Goal: Task Accomplishment & Management: Manage account settings

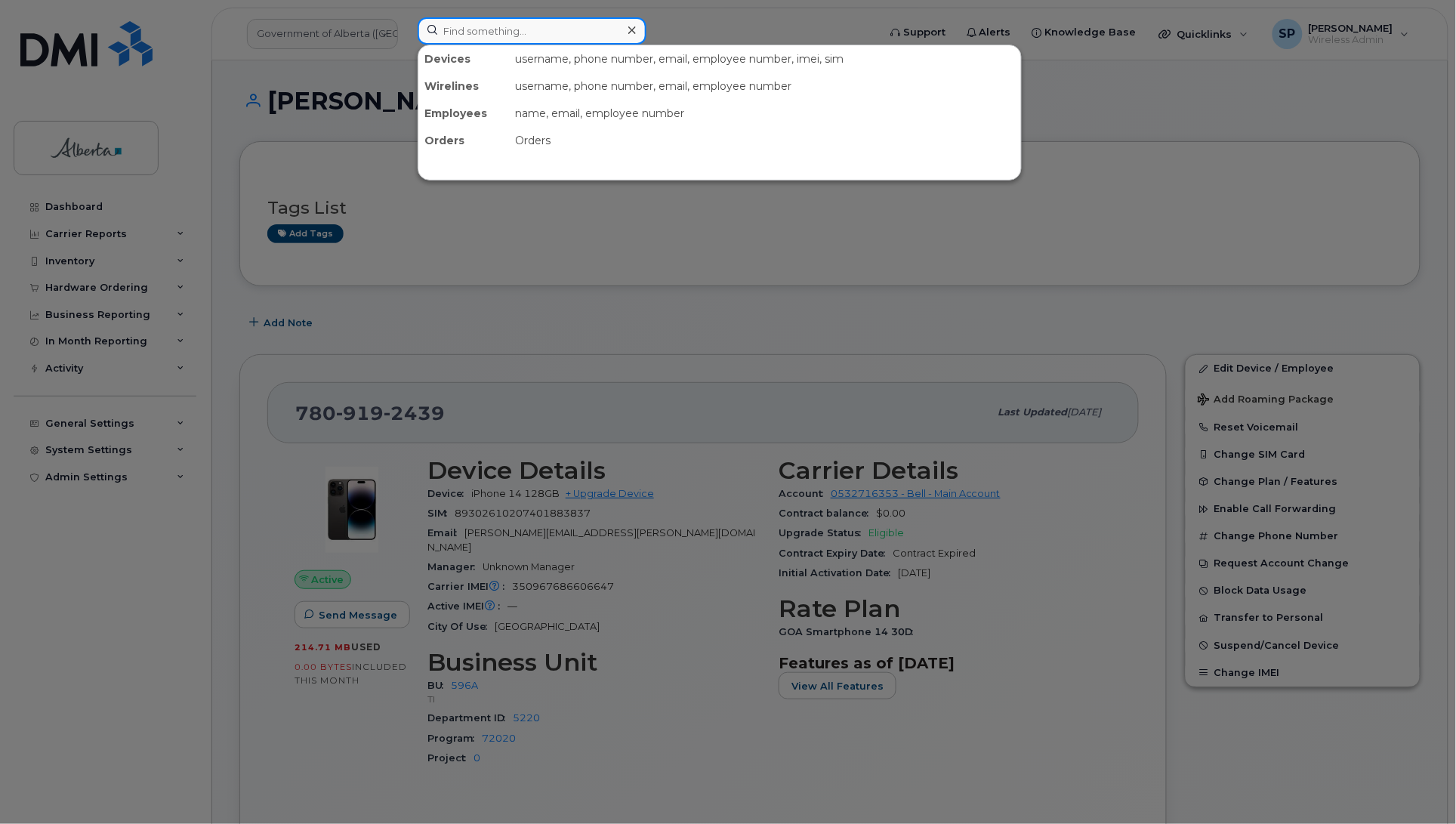
click at [512, 36] on input at bounding box center [532, 31] width 229 height 27
paste input "7806196760"
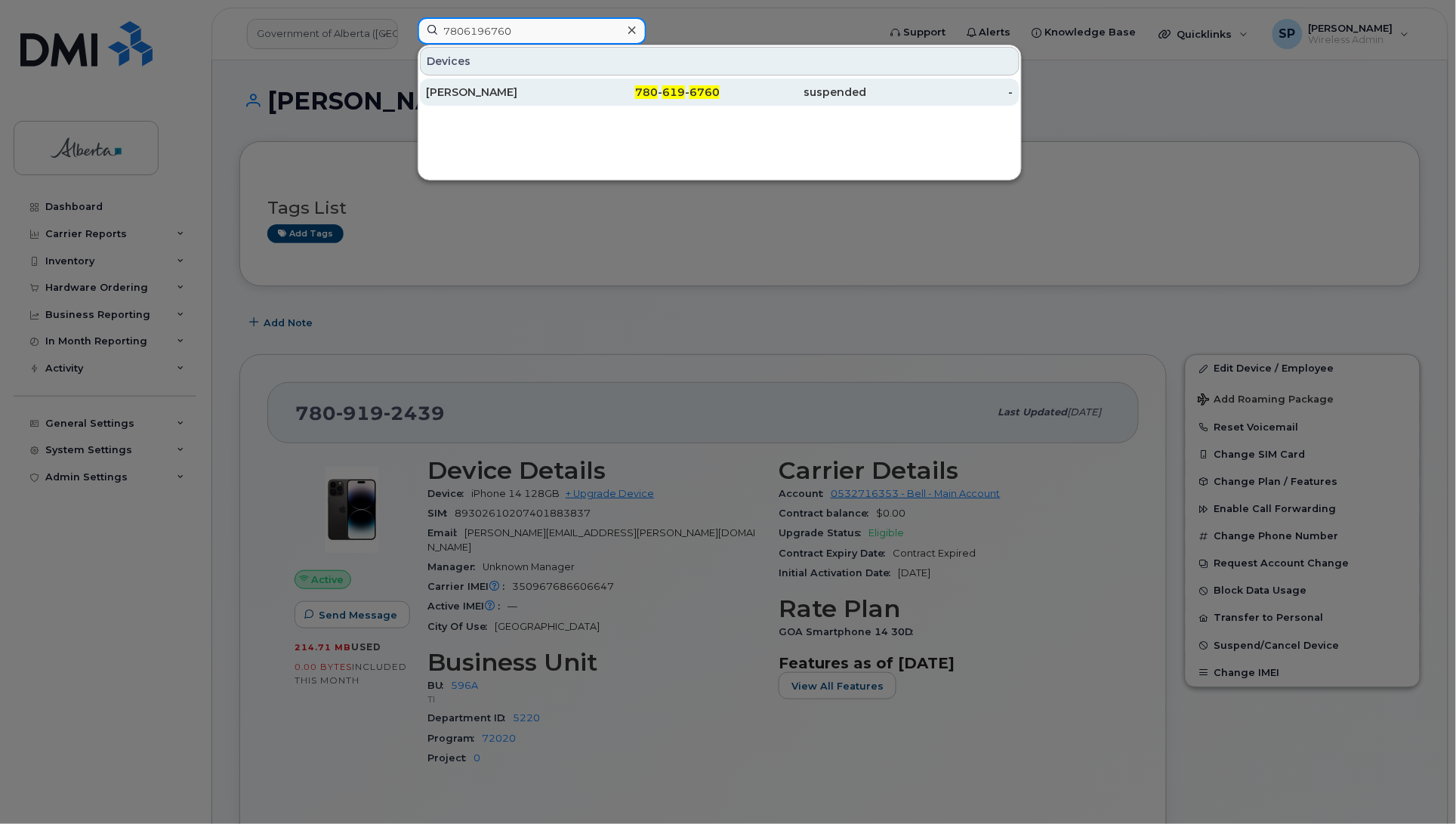
type input "7806196760"
click at [476, 94] on div "Shauna Mancini" at bounding box center [499, 92] width 147 height 15
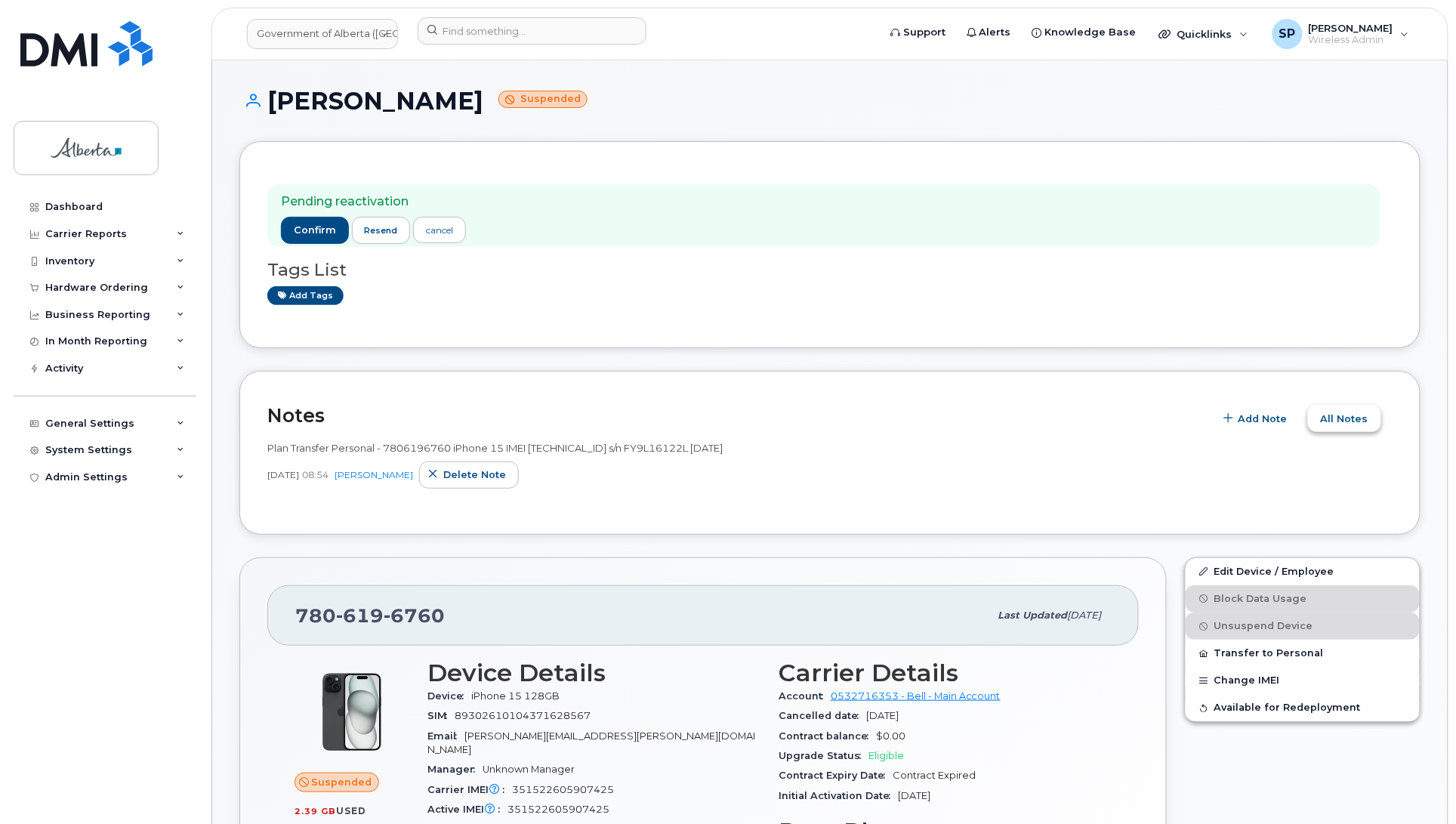
click at [1331, 424] on span "All Notes" at bounding box center [1344, 419] width 47 height 14
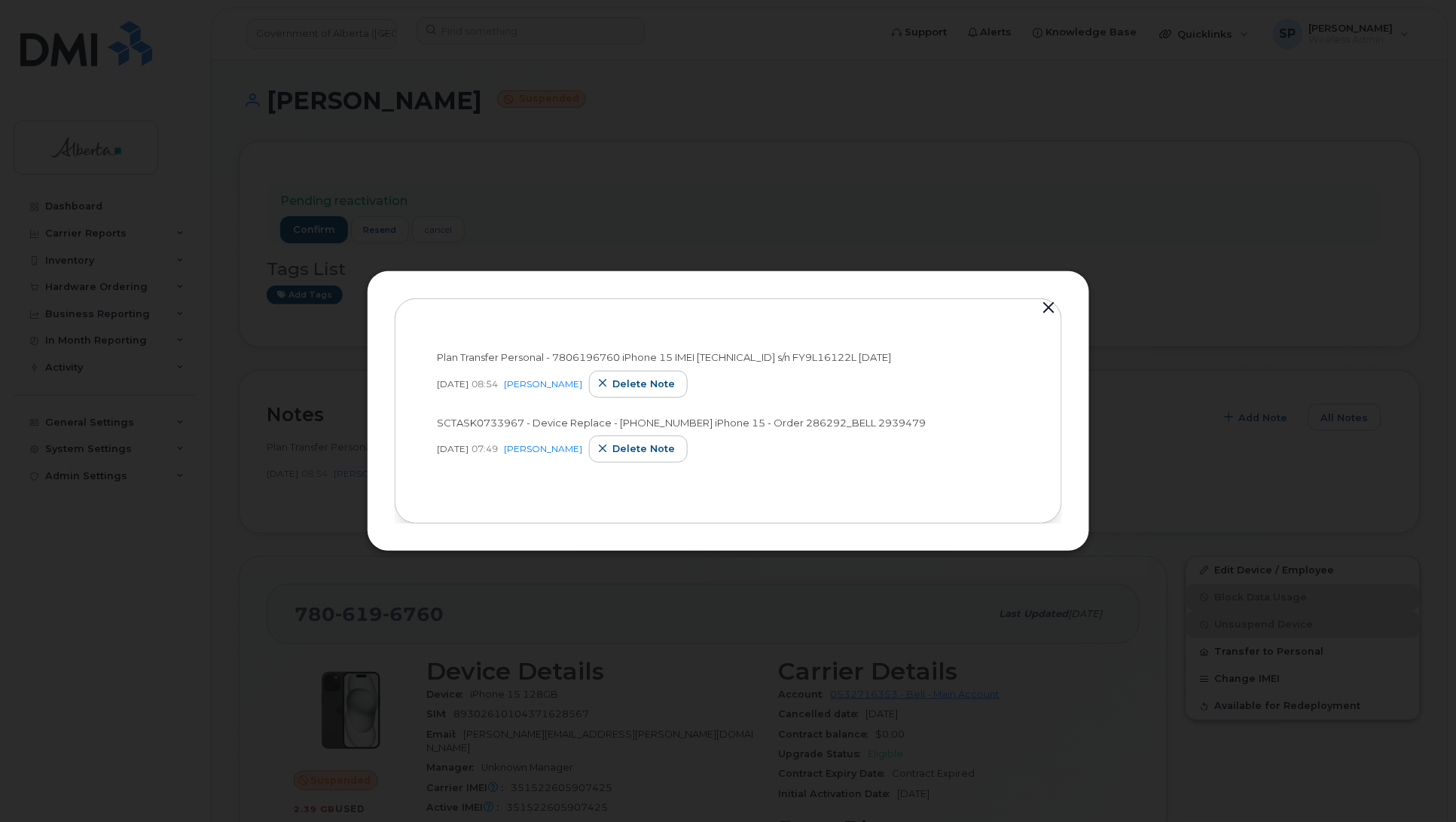
click at [1046, 306] on button "button" at bounding box center [1049, 308] width 23 height 21
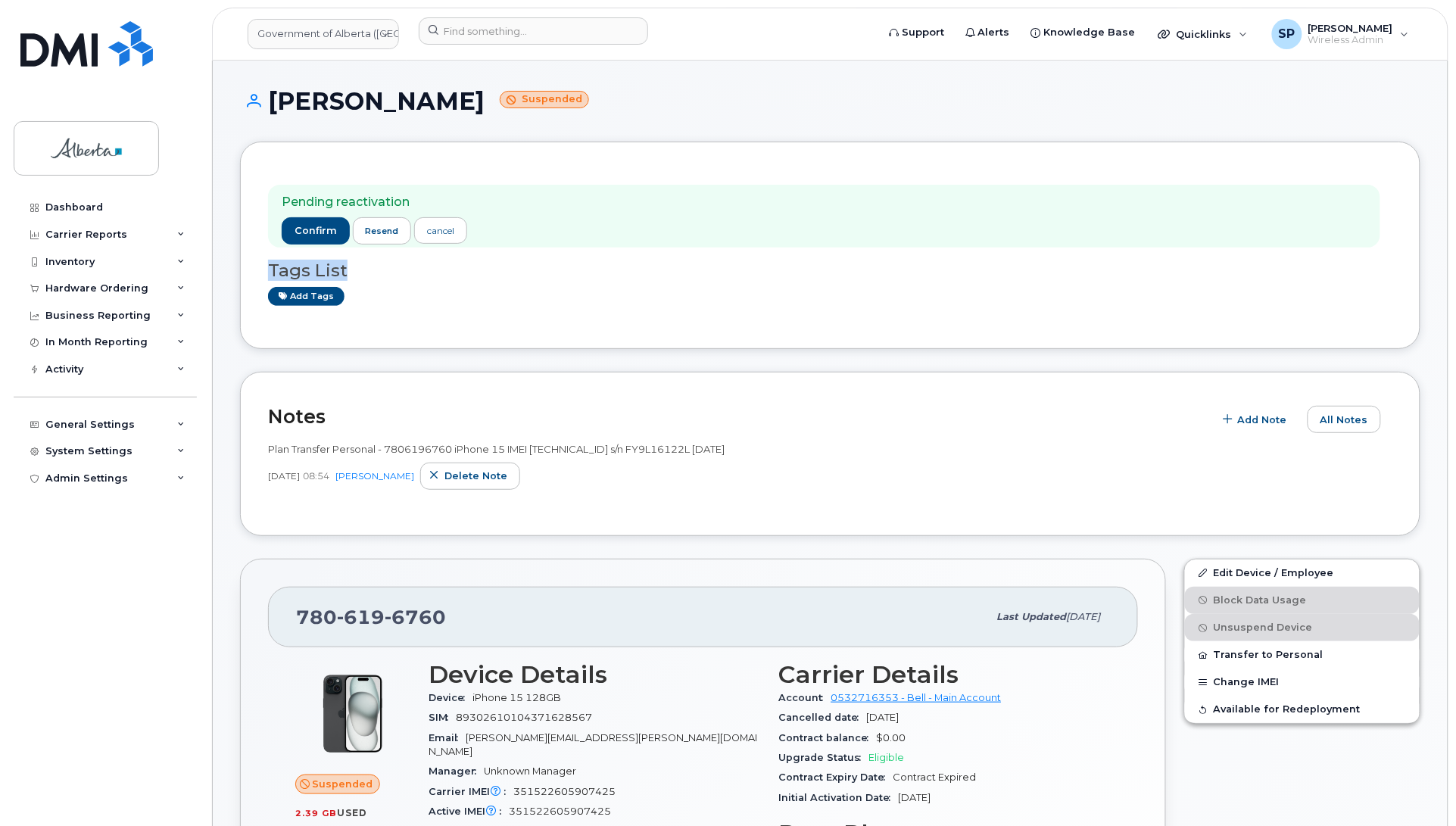
drag, startPoint x: 1455, startPoint y: 232, endPoint x: 1473, endPoint y: 304, distance: 74.2
click at [61, 562] on div "Dashboard Carrier Reports Monthly Billing Data Daily Data Pooling Data Behavior…" at bounding box center [106, 499] width 187 height 610
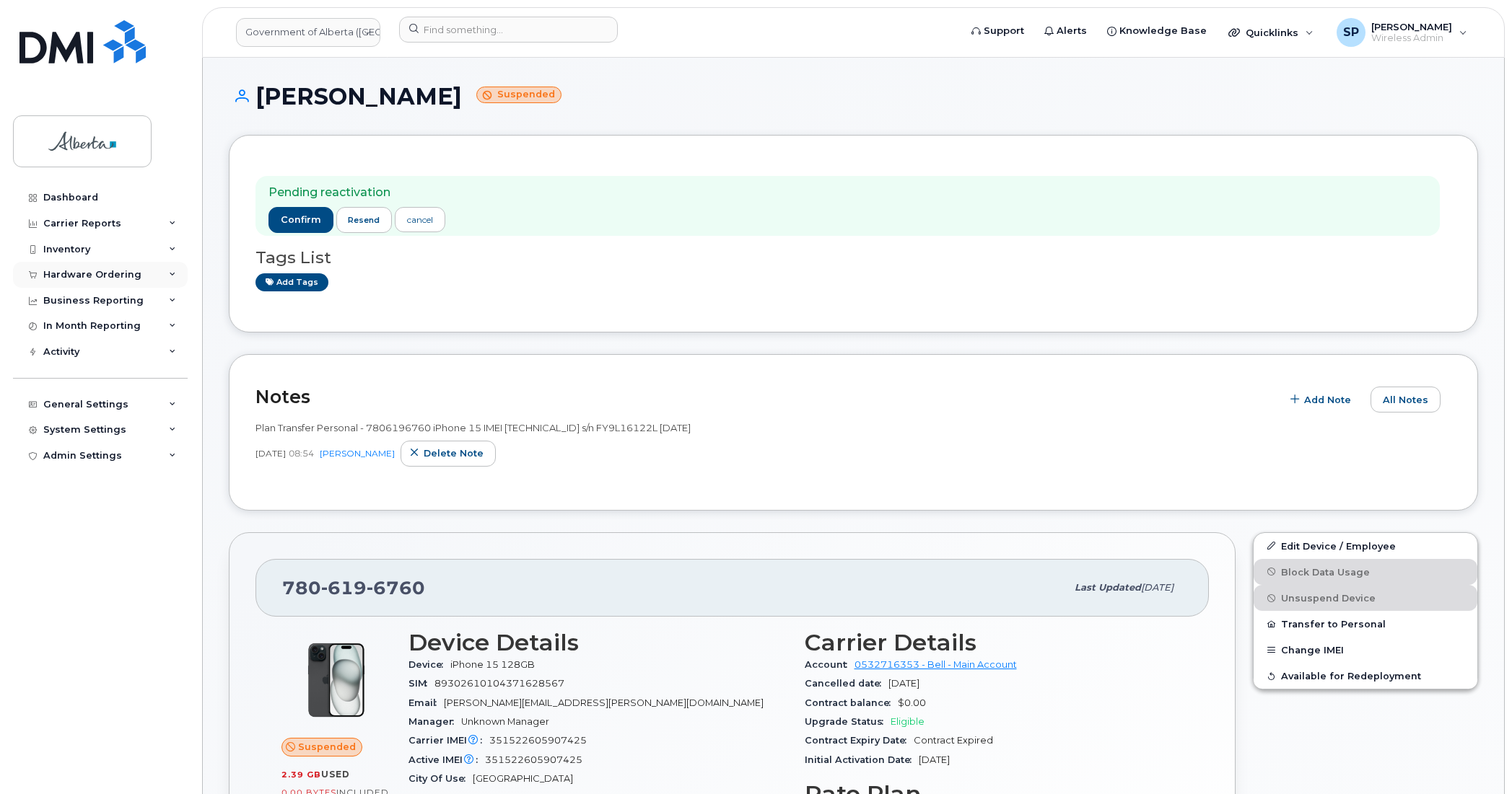
drag, startPoint x: 1358, startPoint y: 2, endPoint x: 94, endPoint y: 276, distance: 1293.4
click at [94, 276] on div "Hardware Ordering" at bounding box center [93, 274] width 98 height 11
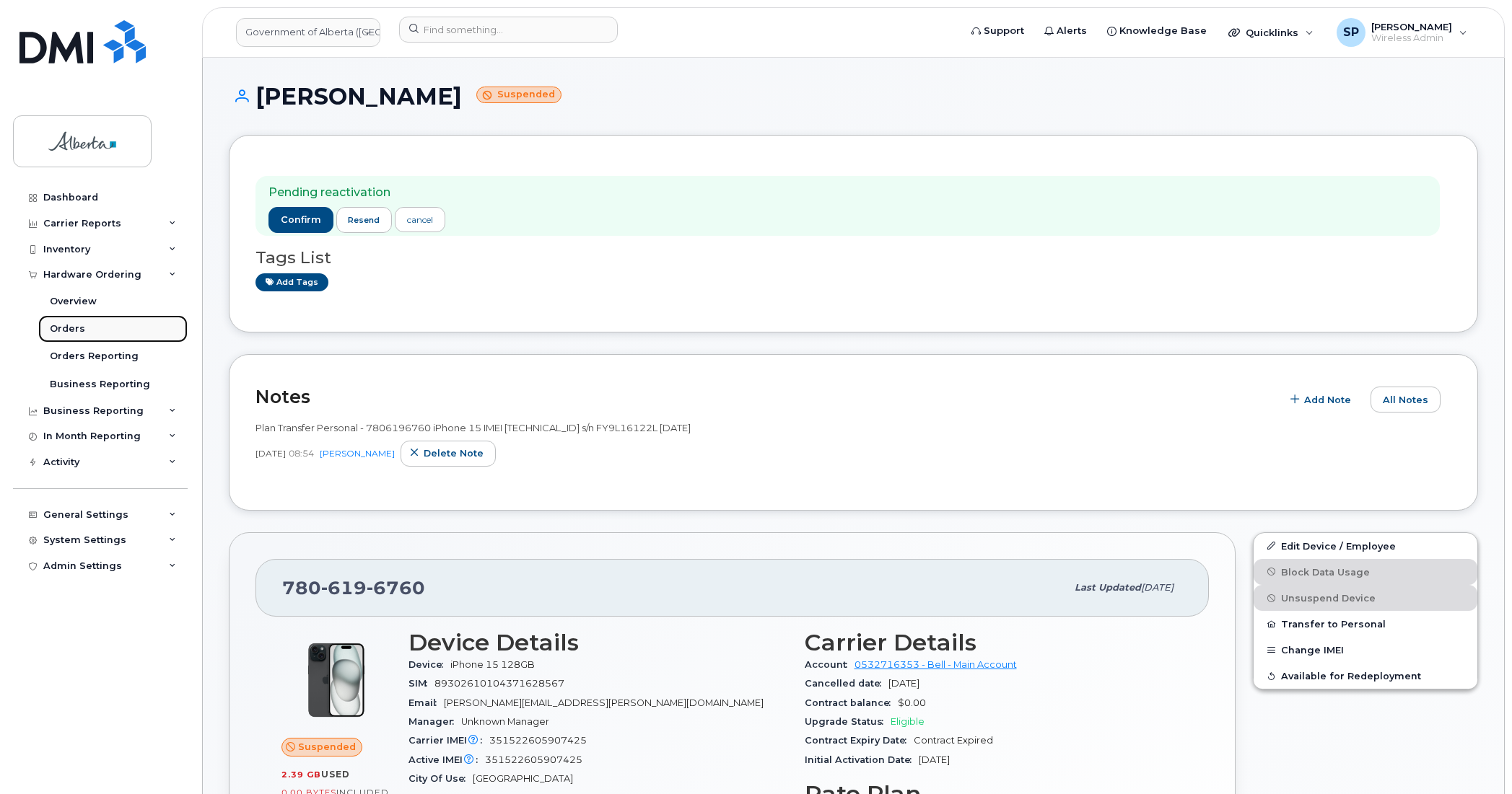
click at [68, 334] on div "Orders" at bounding box center [68, 329] width 35 height 13
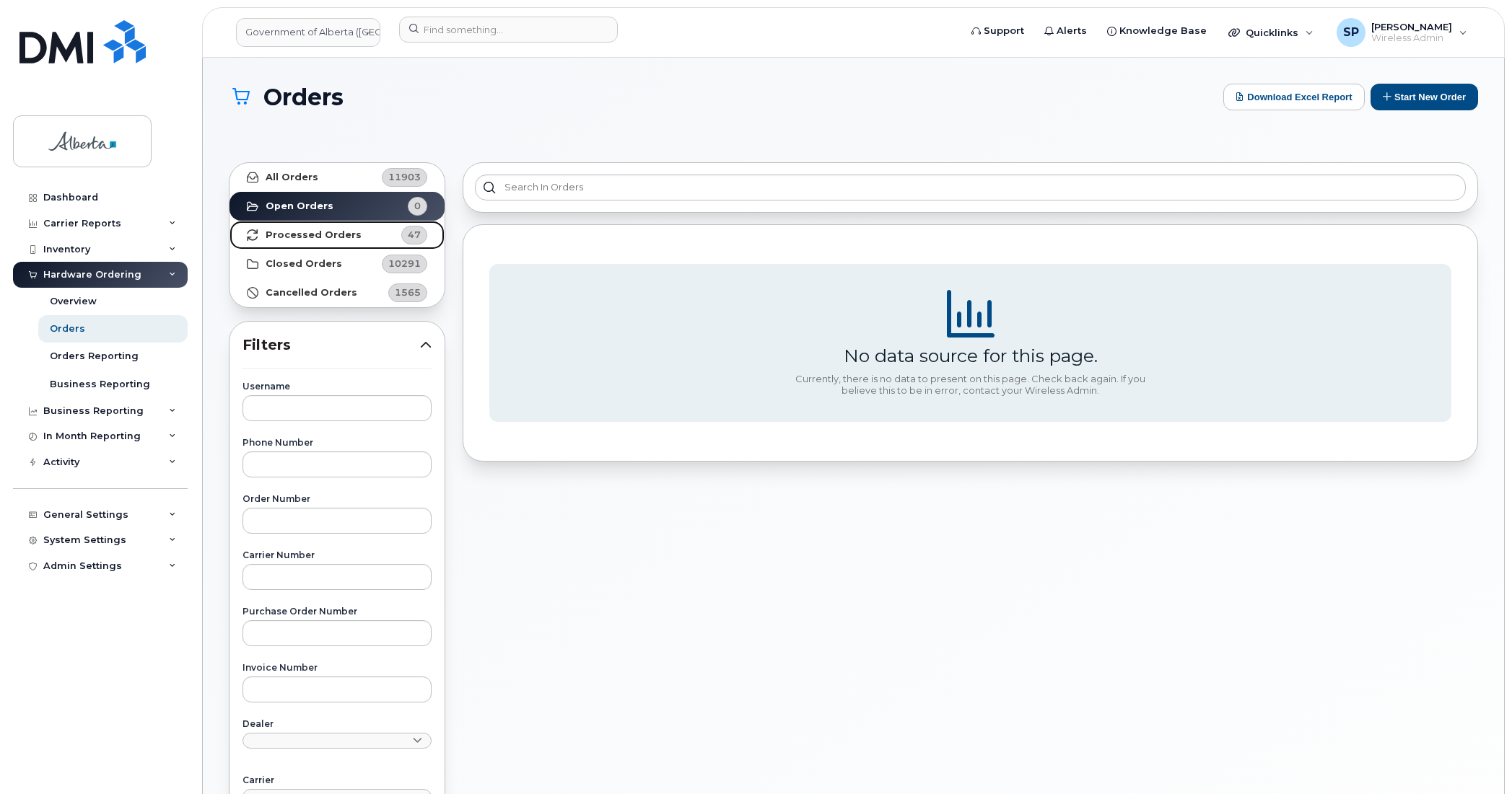
click at [330, 236] on strong "Processed Orders" at bounding box center [313, 235] width 96 height 11
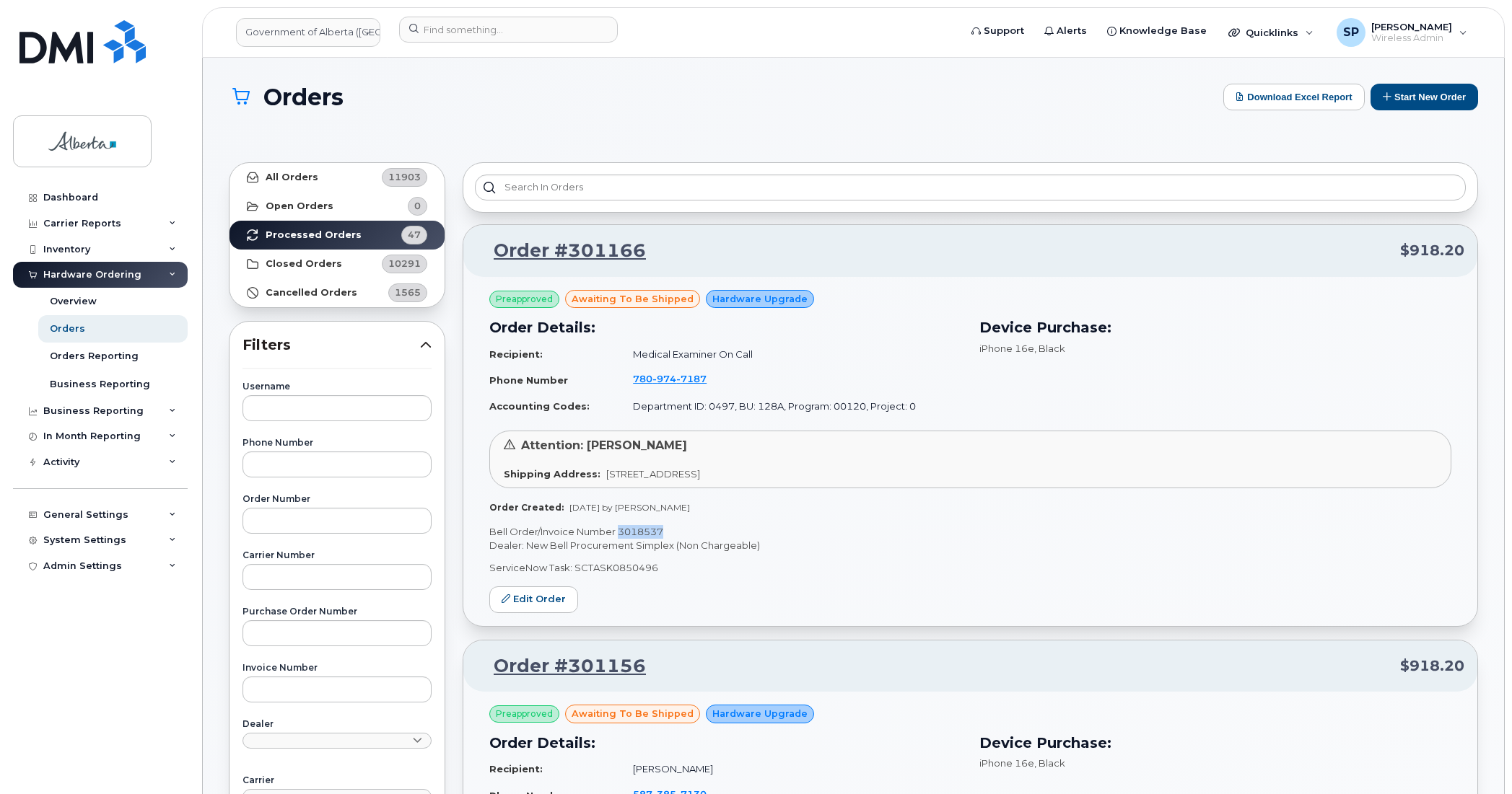
drag, startPoint x: 668, startPoint y: 529, endPoint x: 620, endPoint y: 532, distance: 48.1
click at [620, 532] on p "Bell Order/Invoice Number 3018537" at bounding box center [970, 532] width 962 height 14
copy p "3018537"
click at [583, 257] on link "Order #301166" at bounding box center [561, 251] width 170 height 26
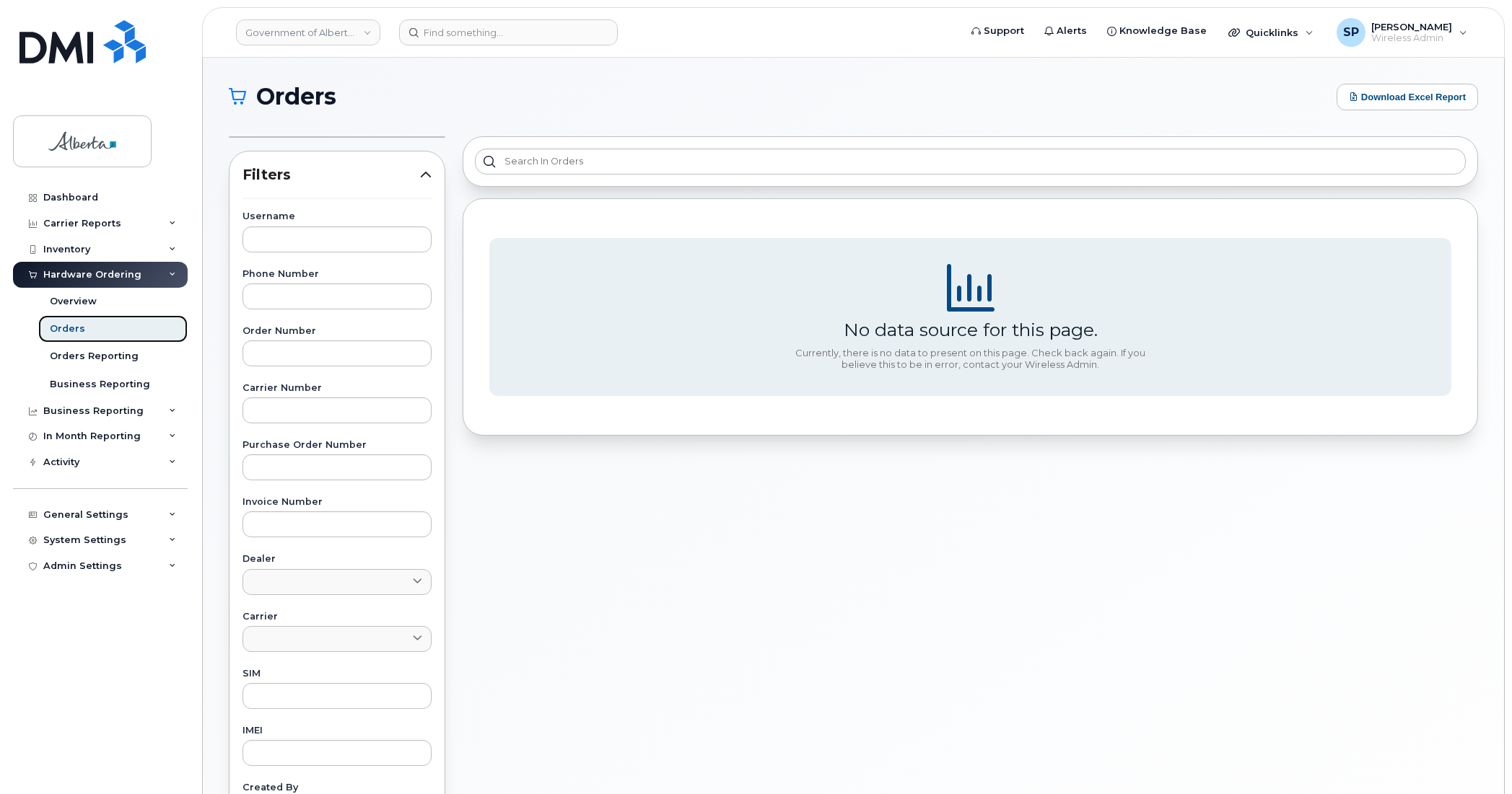
click at [69, 331] on div "Orders" at bounding box center [68, 329] width 35 height 13
click at [83, 356] on div "Orders Reporting" at bounding box center [94, 356] width 89 height 13
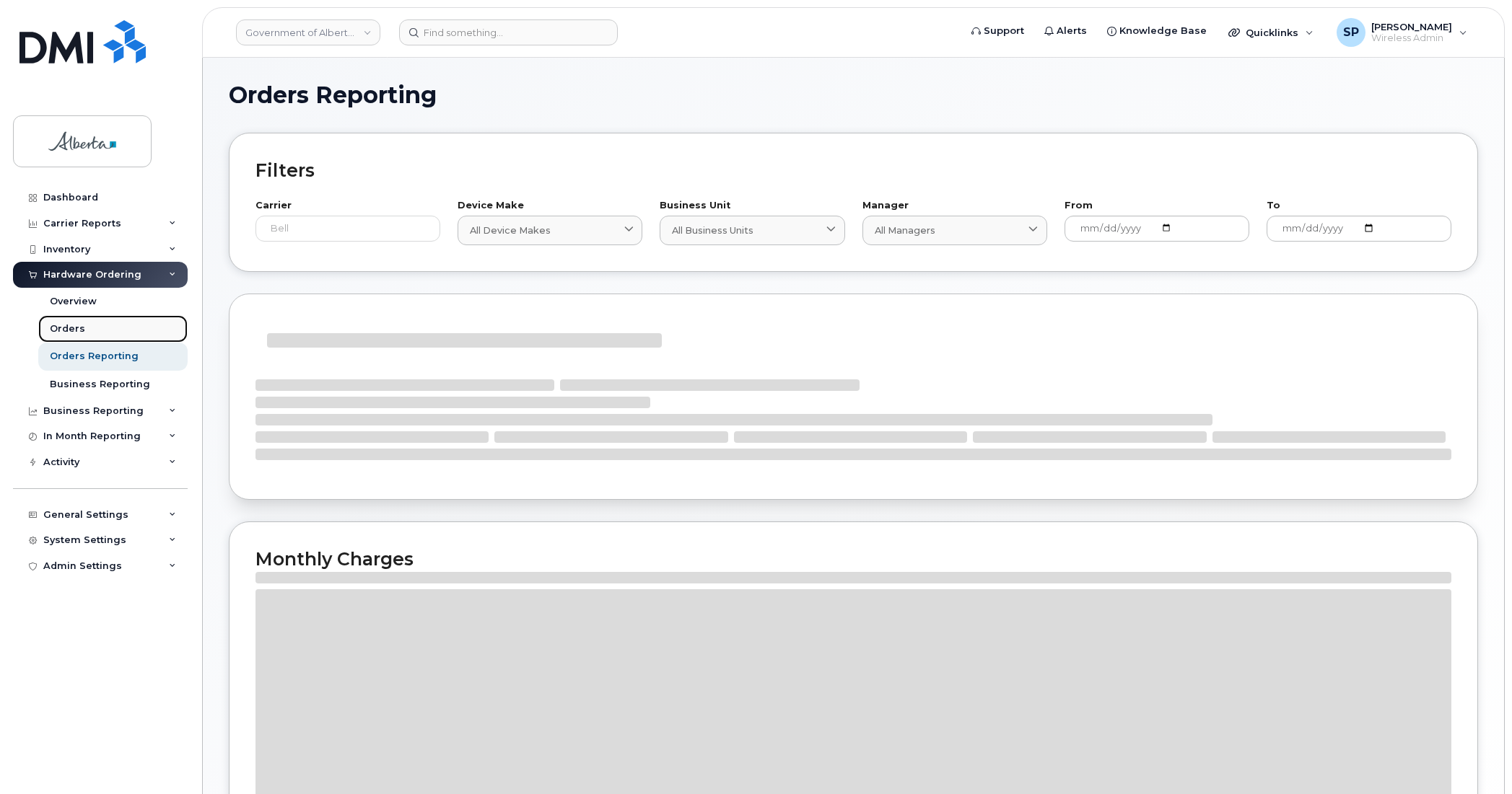
click at [73, 332] on div "Orders" at bounding box center [68, 329] width 35 height 13
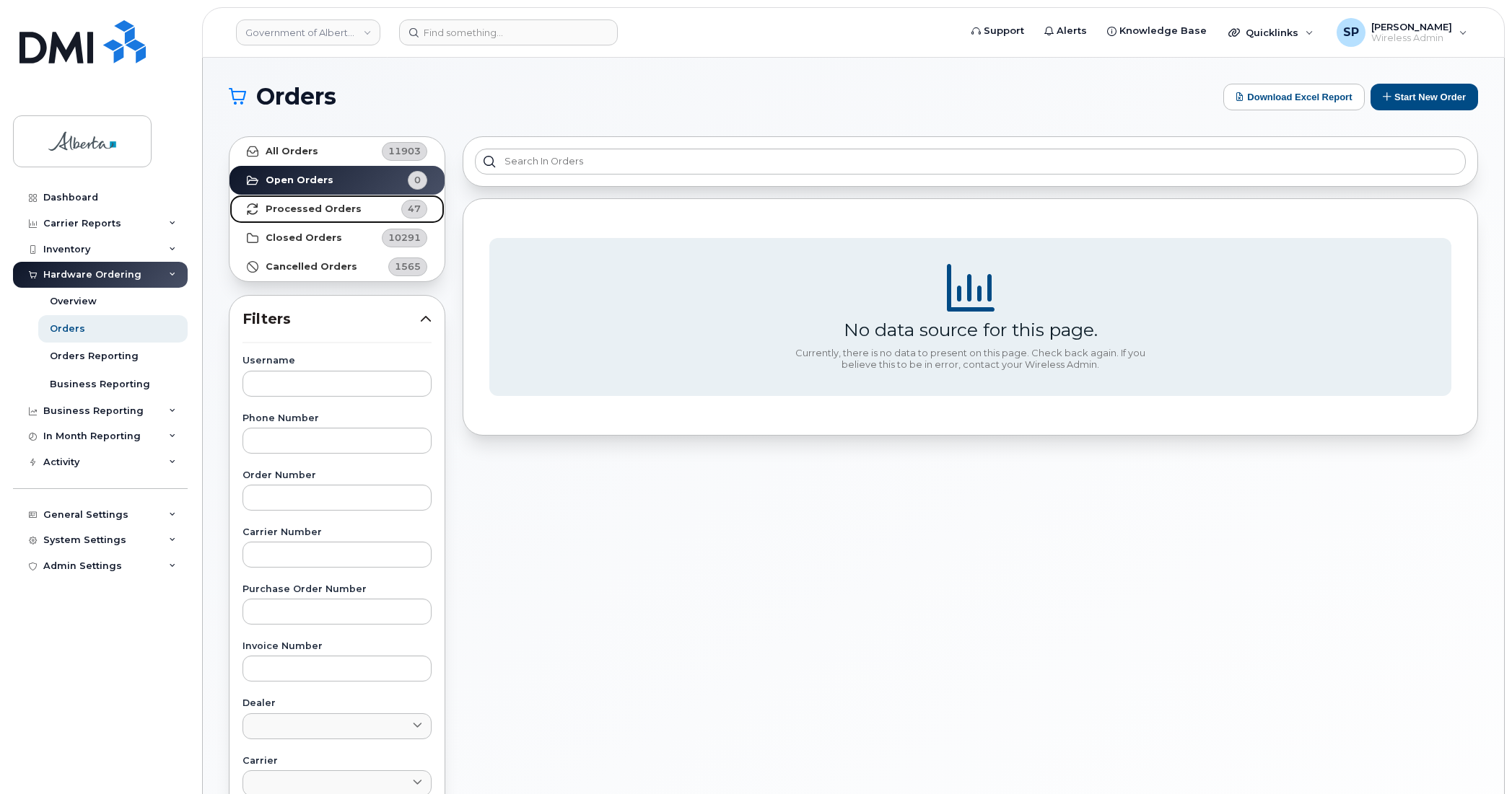
click at [311, 206] on strong "Processed Orders" at bounding box center [313, 209] width 96 height 11
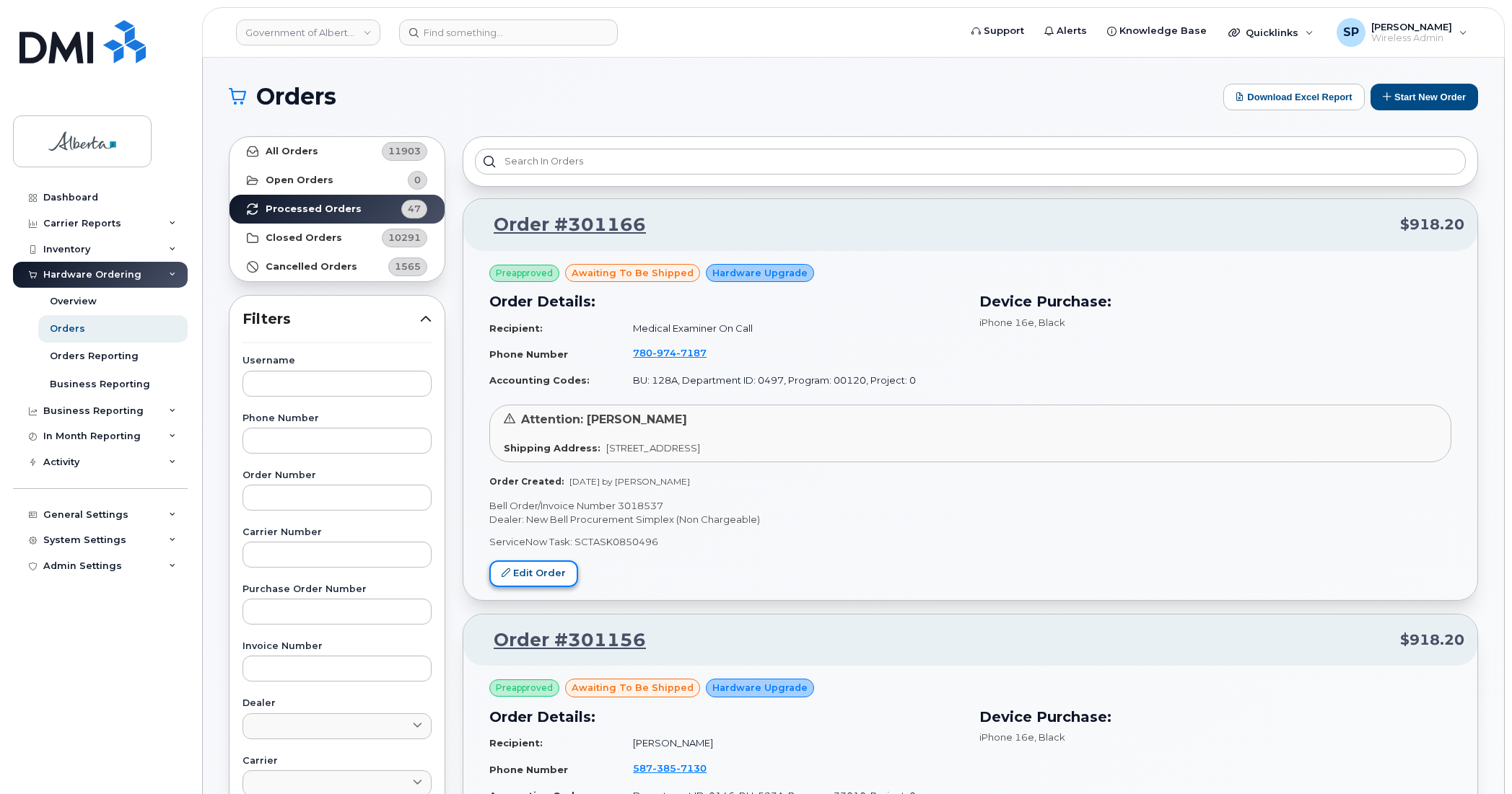
click at [531, 581] on link "Edit Order" at bounding box center [534, 574] width 89 height 27
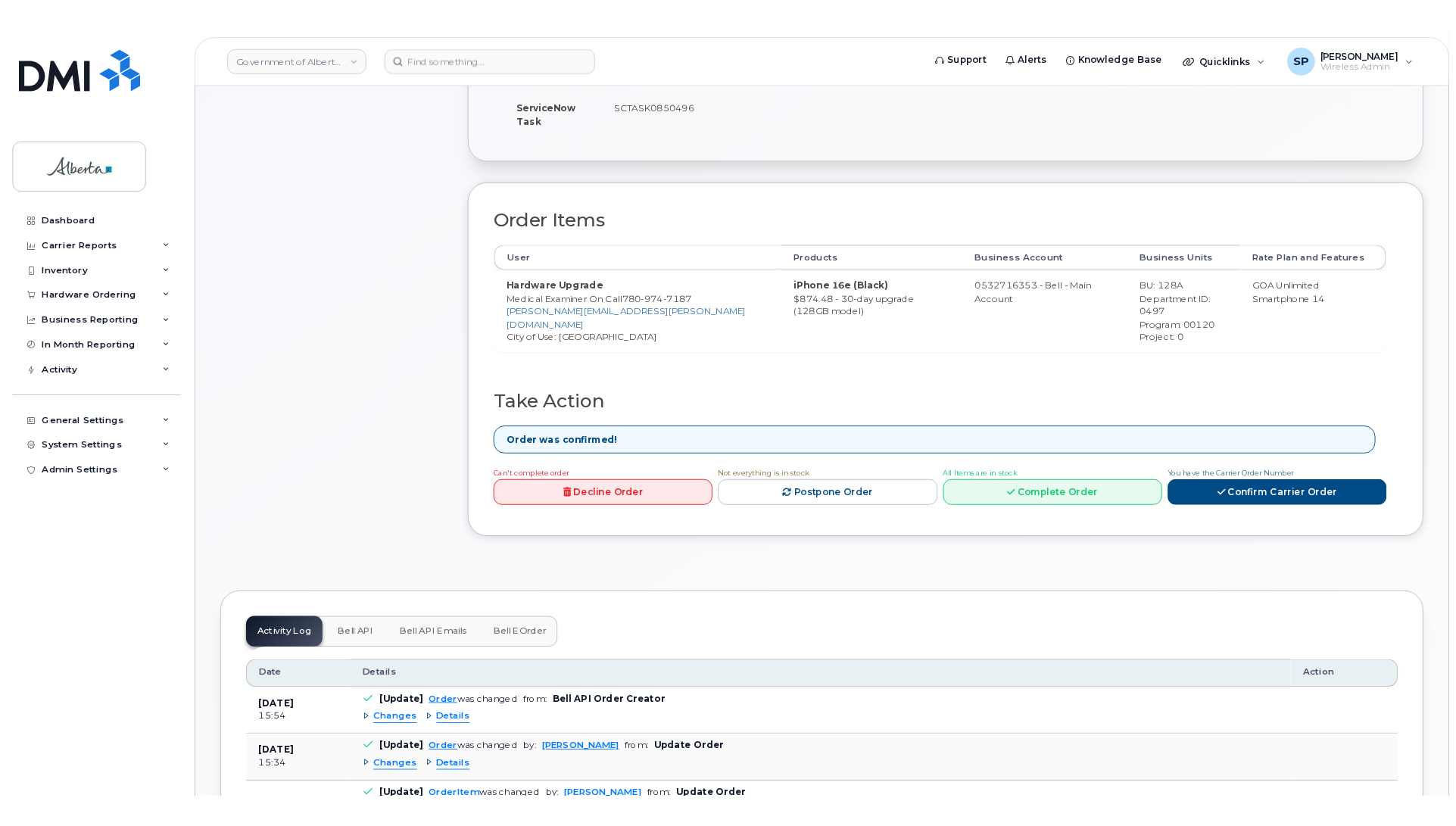
scroll to position [492, 0]
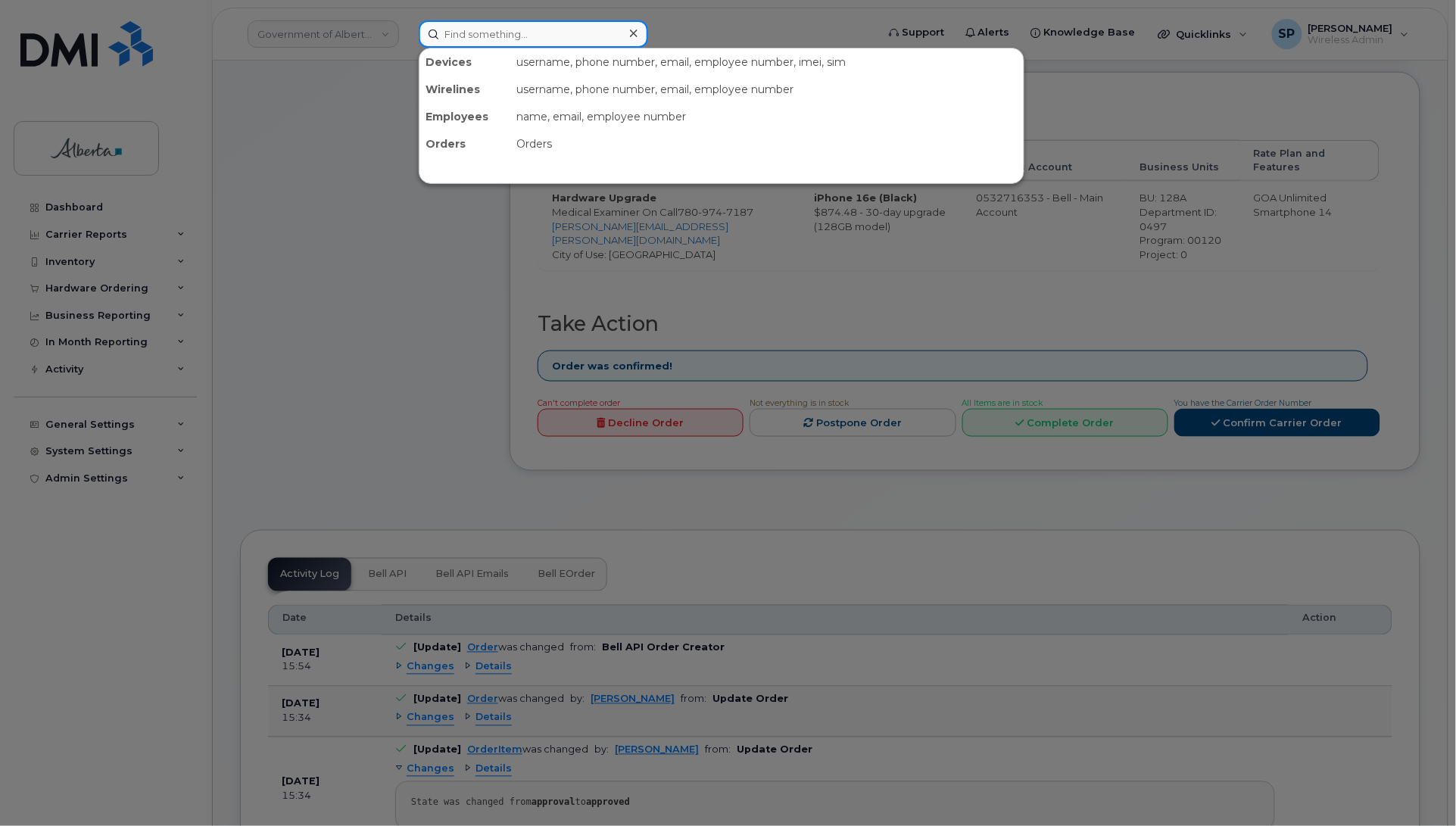
click at [519, 32] on input at bounding box center [534, 34] width 230 height 27
paste input "7805360184"
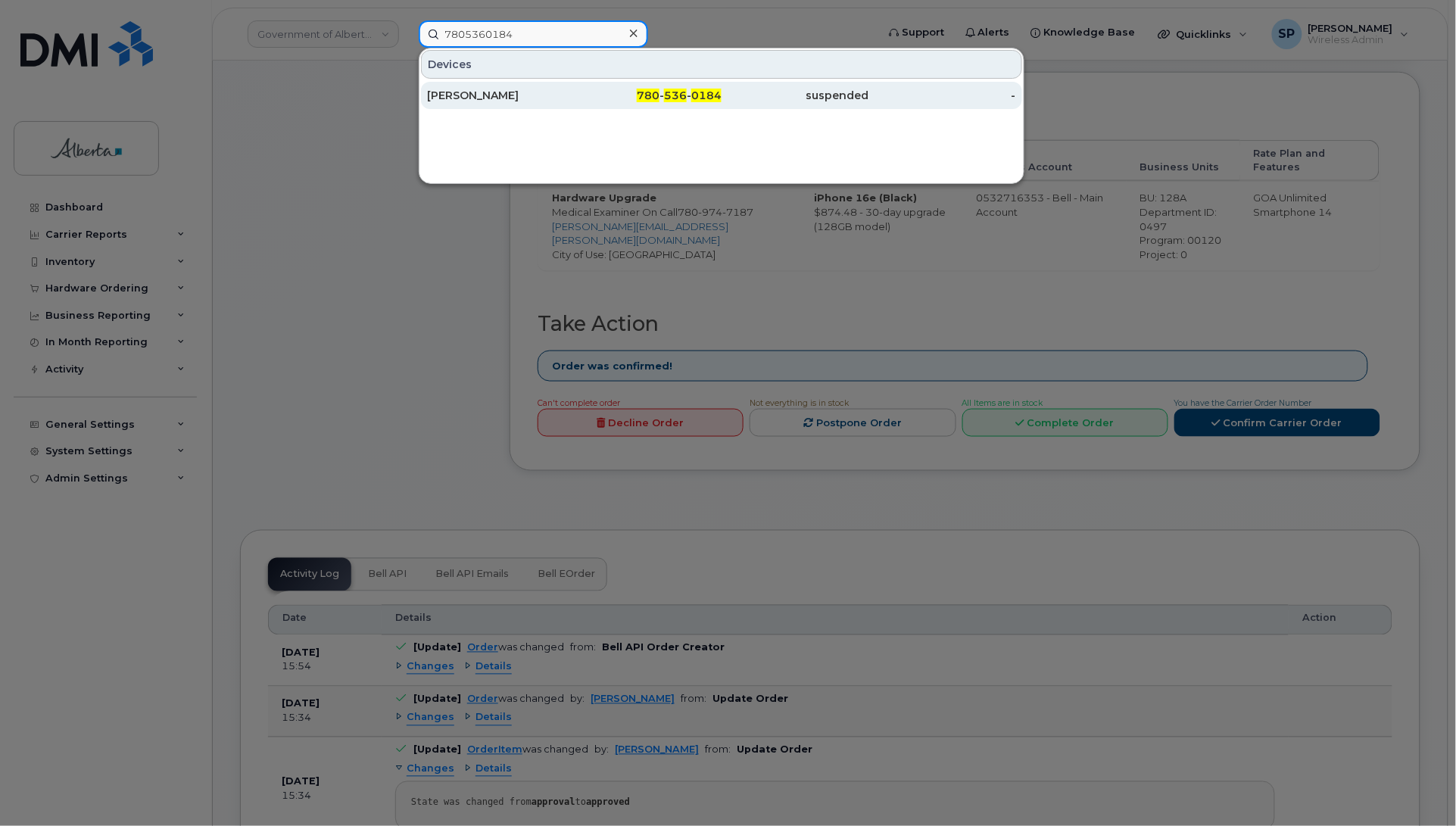
type input "7805360184"
click at [481, 96] on div "[PERSON_NAME]" at bounding box center [501, 95] width 148 height 15
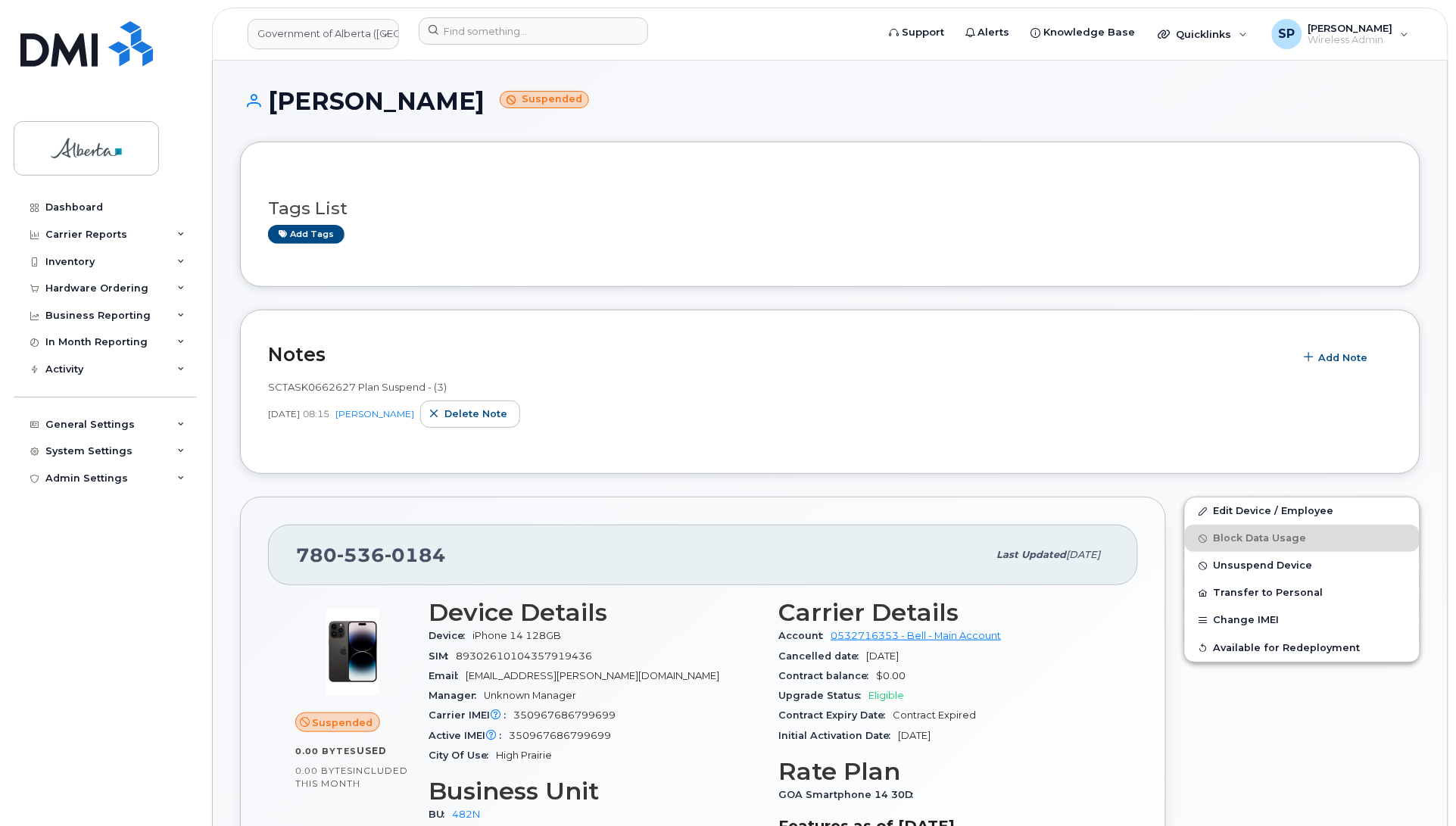
click at [1350, 102] on h1 "Destiny Mcvey Suspended" at bounding box center [830, 101] width 1181 height 26
click at [1341, 361] on span "Add Note" at bounding box center [1344, 357] width 49 height 14
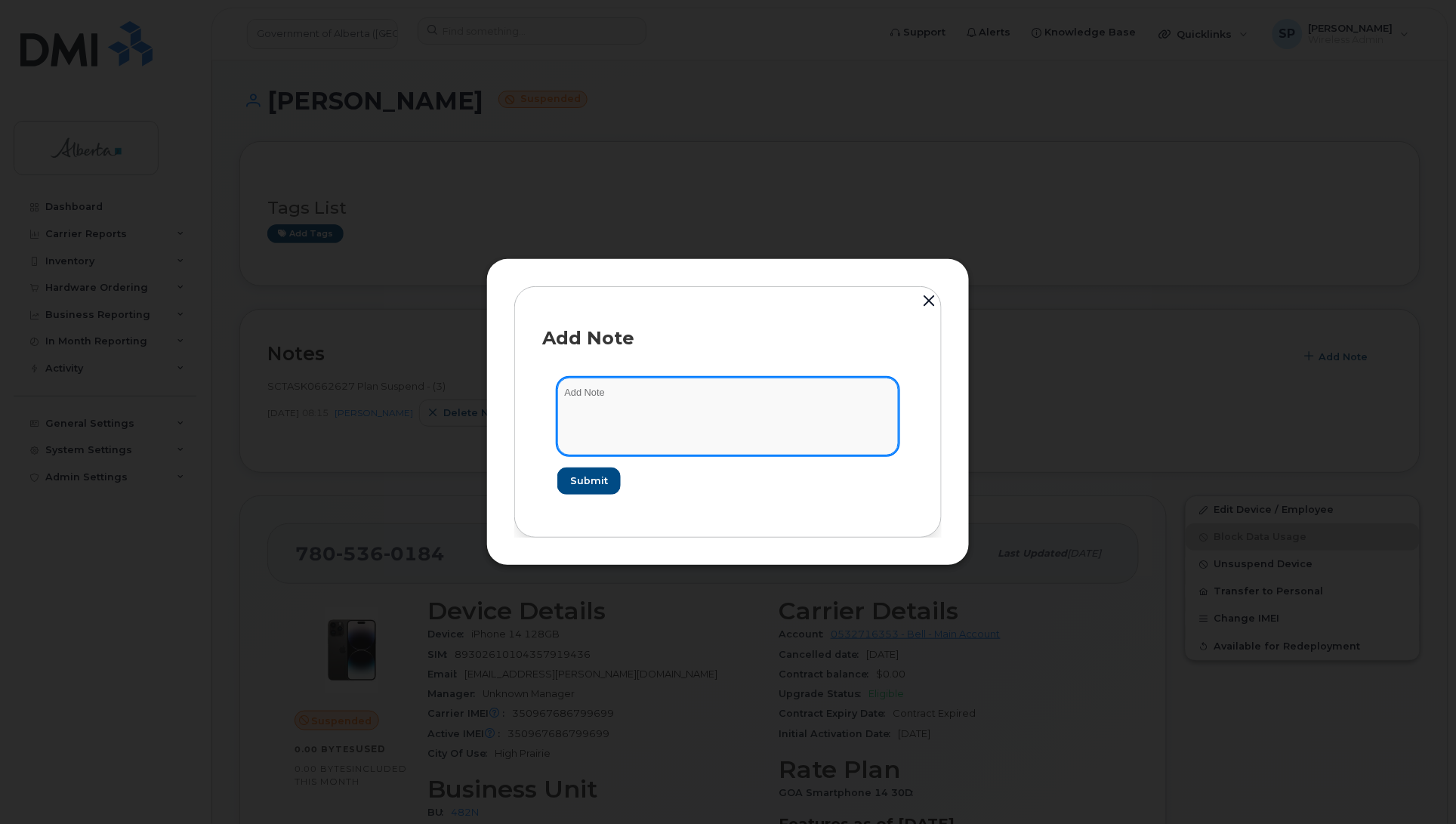
click at [700, 413] on textarea at bounding box center [728, 415] width 341 height 77
paste textarea "SCTASK0850150 Plan User Termination - (1) 7805360184 Repurpose High Prairie"
type textarea "SCTASK0850150 Plan User Termination - (1) 7805360184 Repurpose High Prairie"
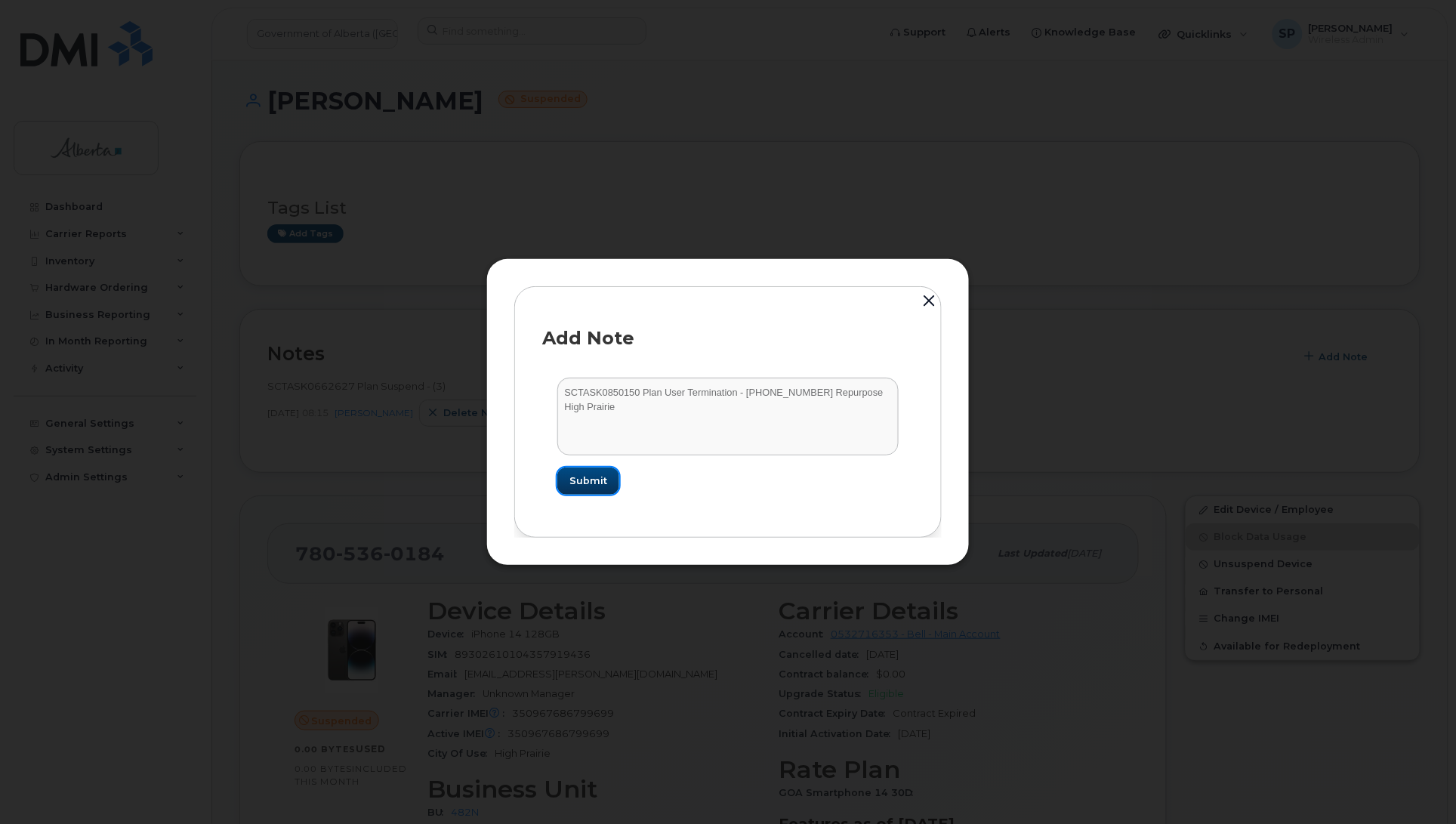
click at [579, 484] on span "Submit" at bounding box center [588, 480] width 38 height 14
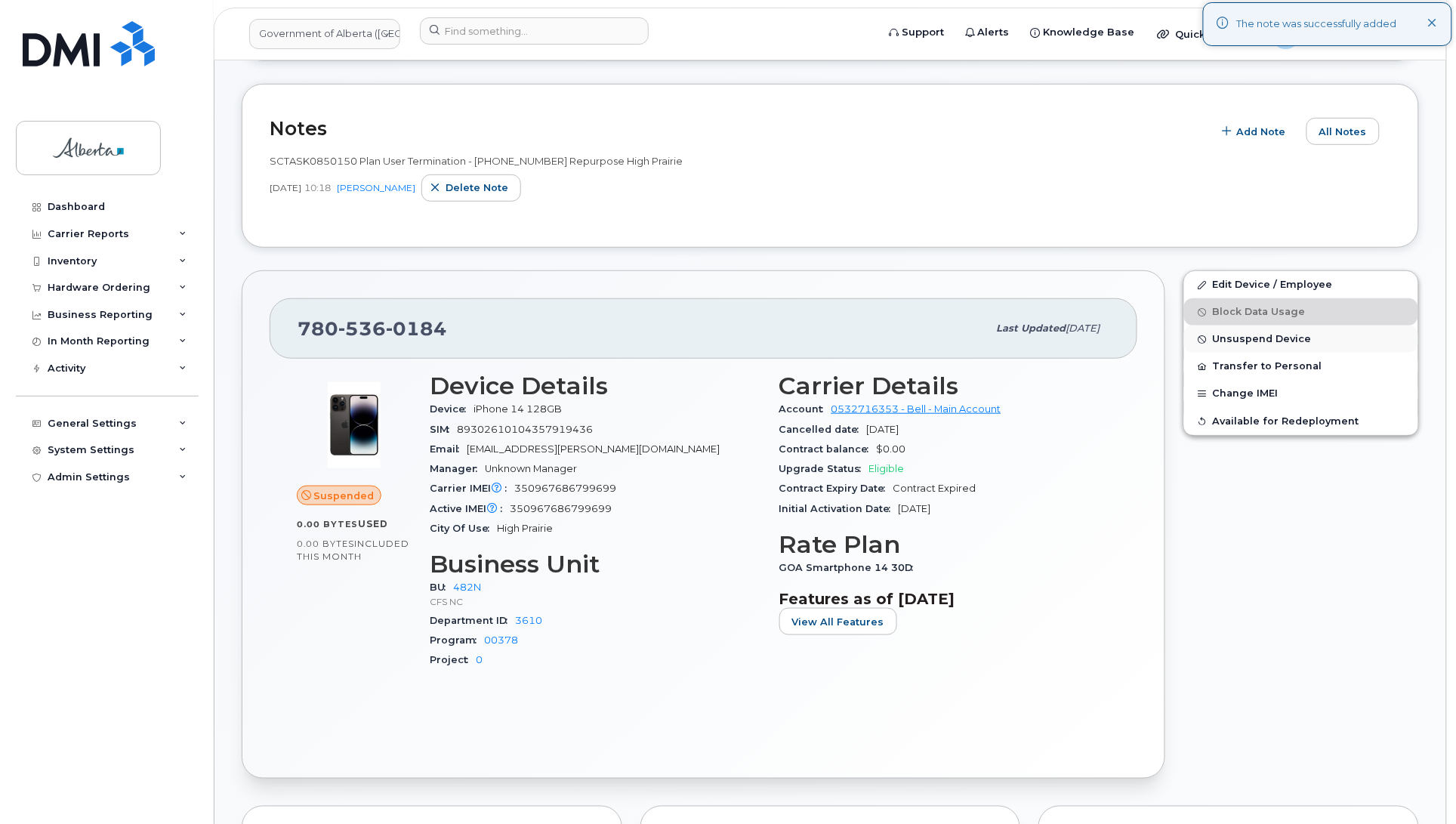
scroll to position [238, 0]
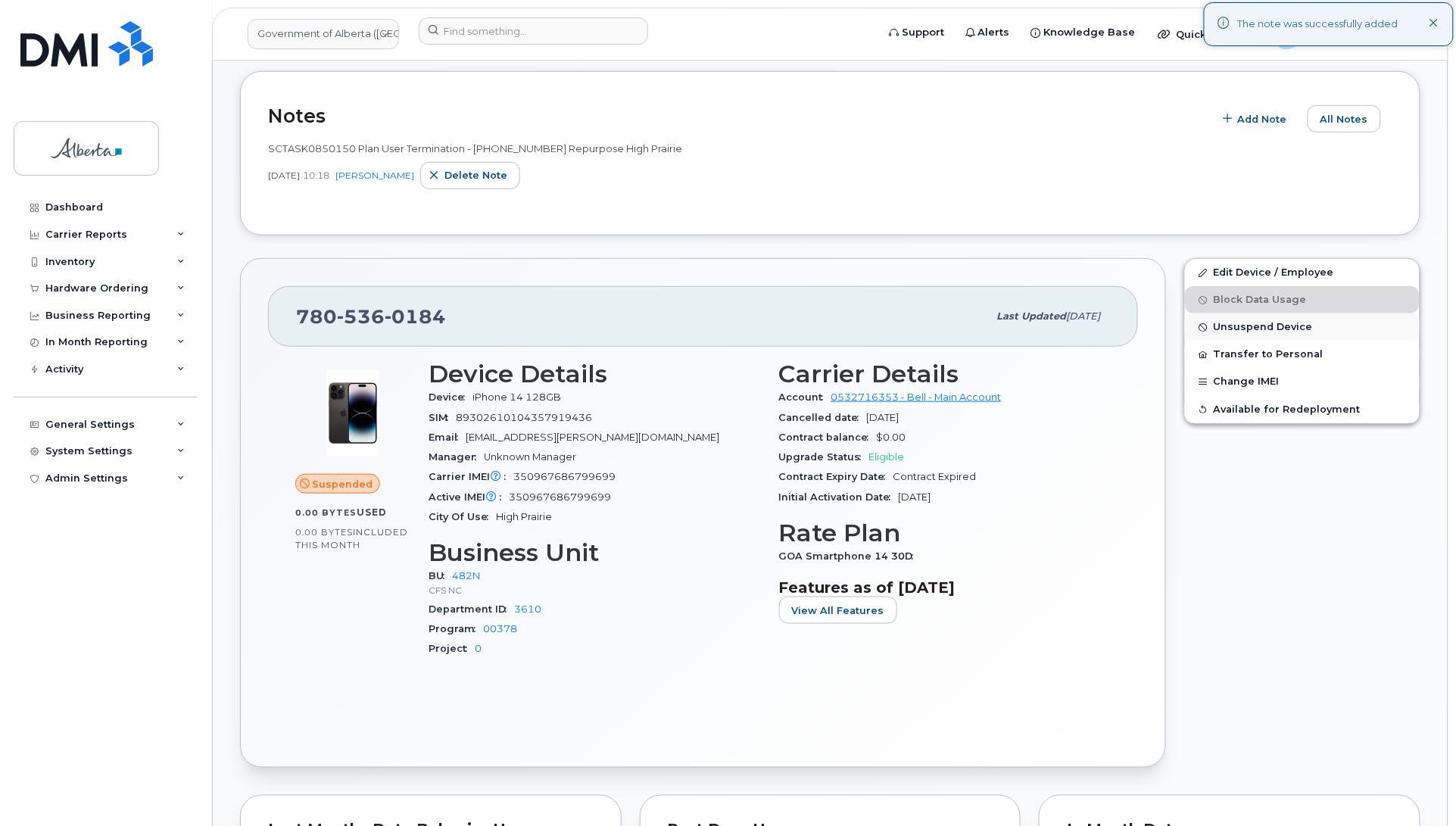
click at [1236, 331] on span "Unsuspend Device" at bounding box center [1263, 327] width 99 height 11
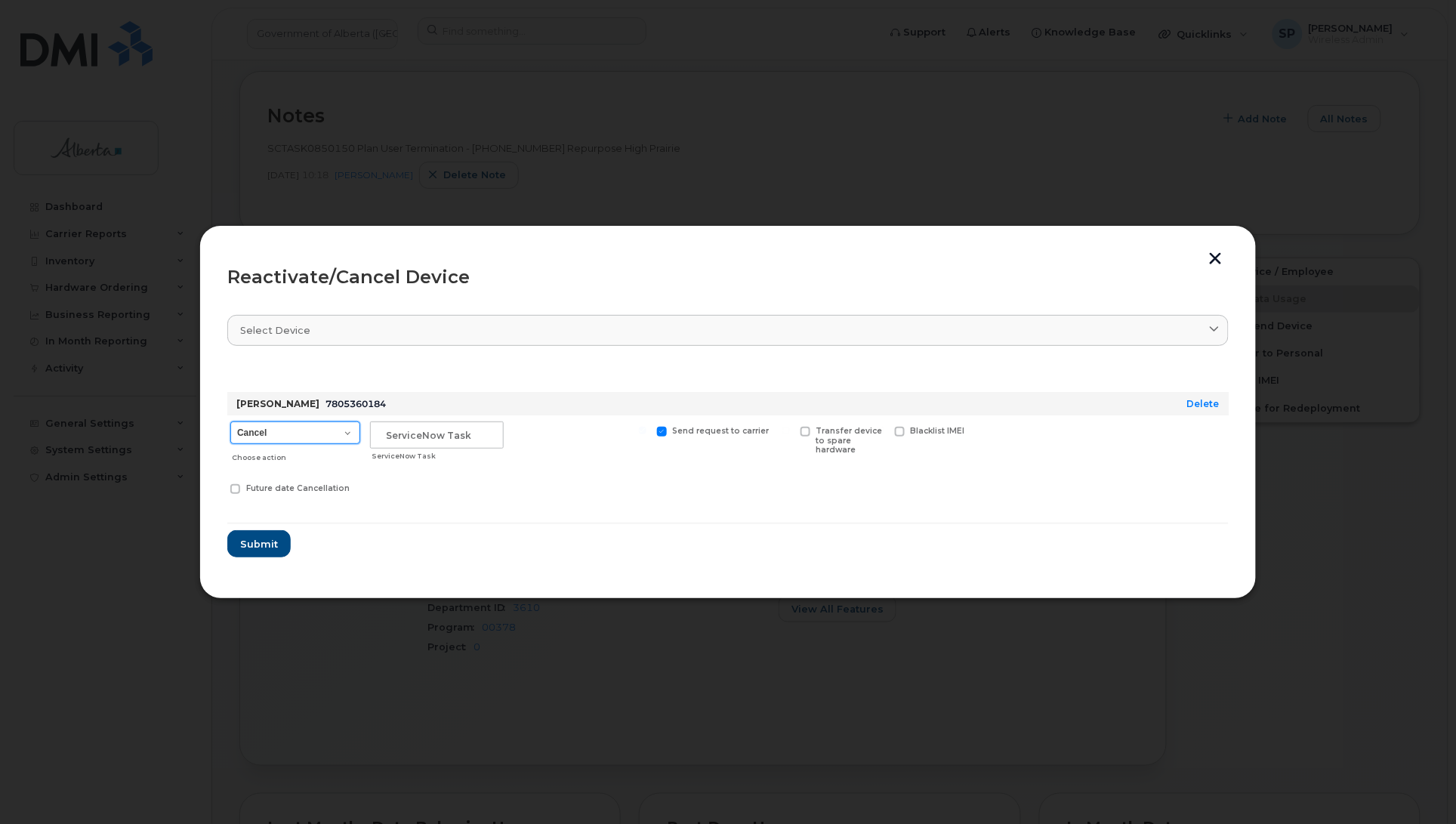
click at [293, 432] on select "Cancel Suspend - Extend Suspension Reactivate" at bounding box center [295, 432] width 130 height 23
select select "[object Object]"
click at [230, 421] on select "Cancel Suspend - Extend Suspension Reactivate" at bounding box center [295, 432] width 130 height 23
click at [384, 433] on input "text" at bounding box center [436, 435] width 134 height 27
paste input "SCTASK0850150"
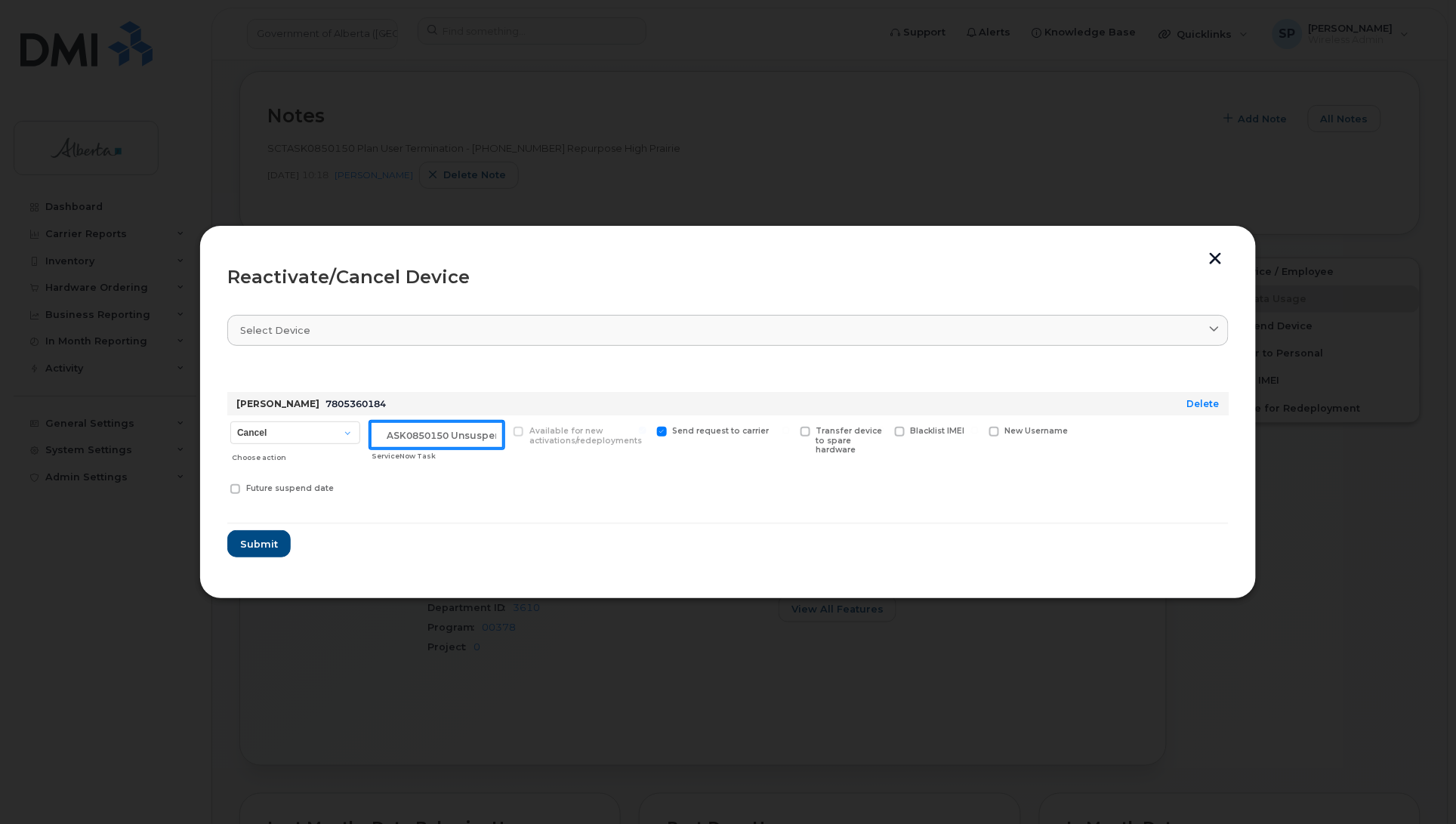
scroll to position [0, 25]
type input "SCTASK0850150 Unsuspend"
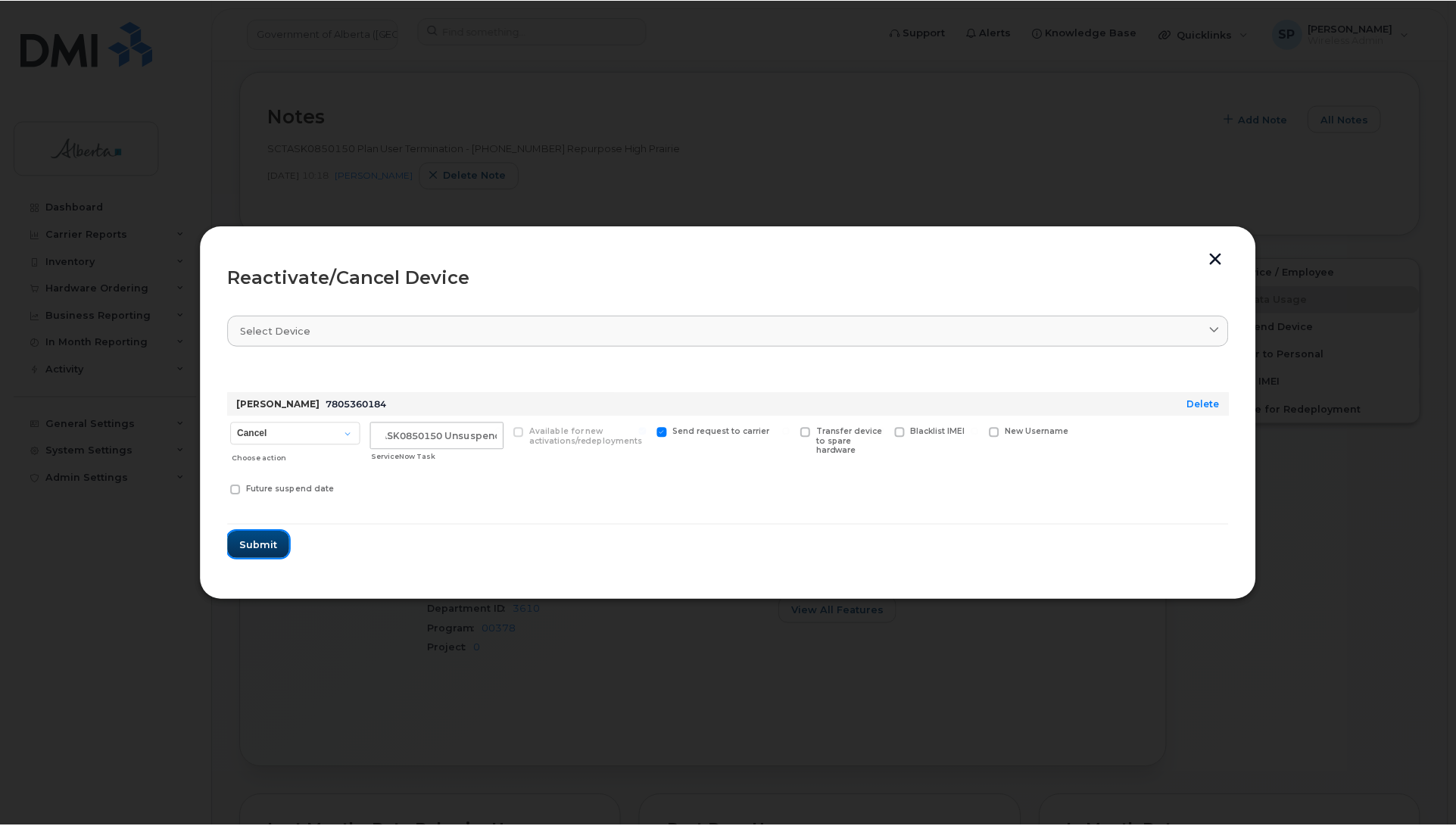
scroll to position [0, 0]
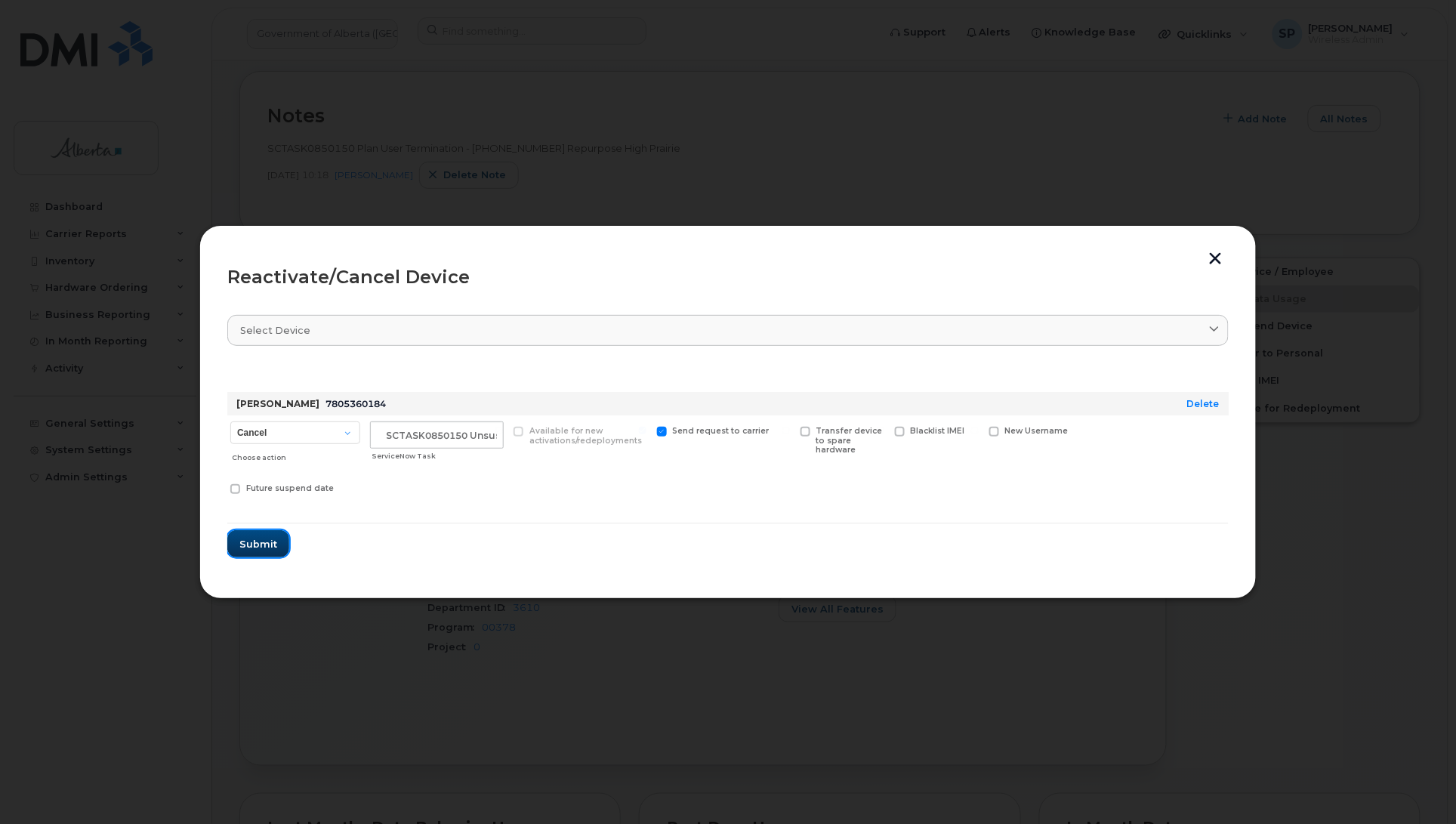
click at [259, 552] on span "Submit" at bounding box center [258, 544] width 38 height 14
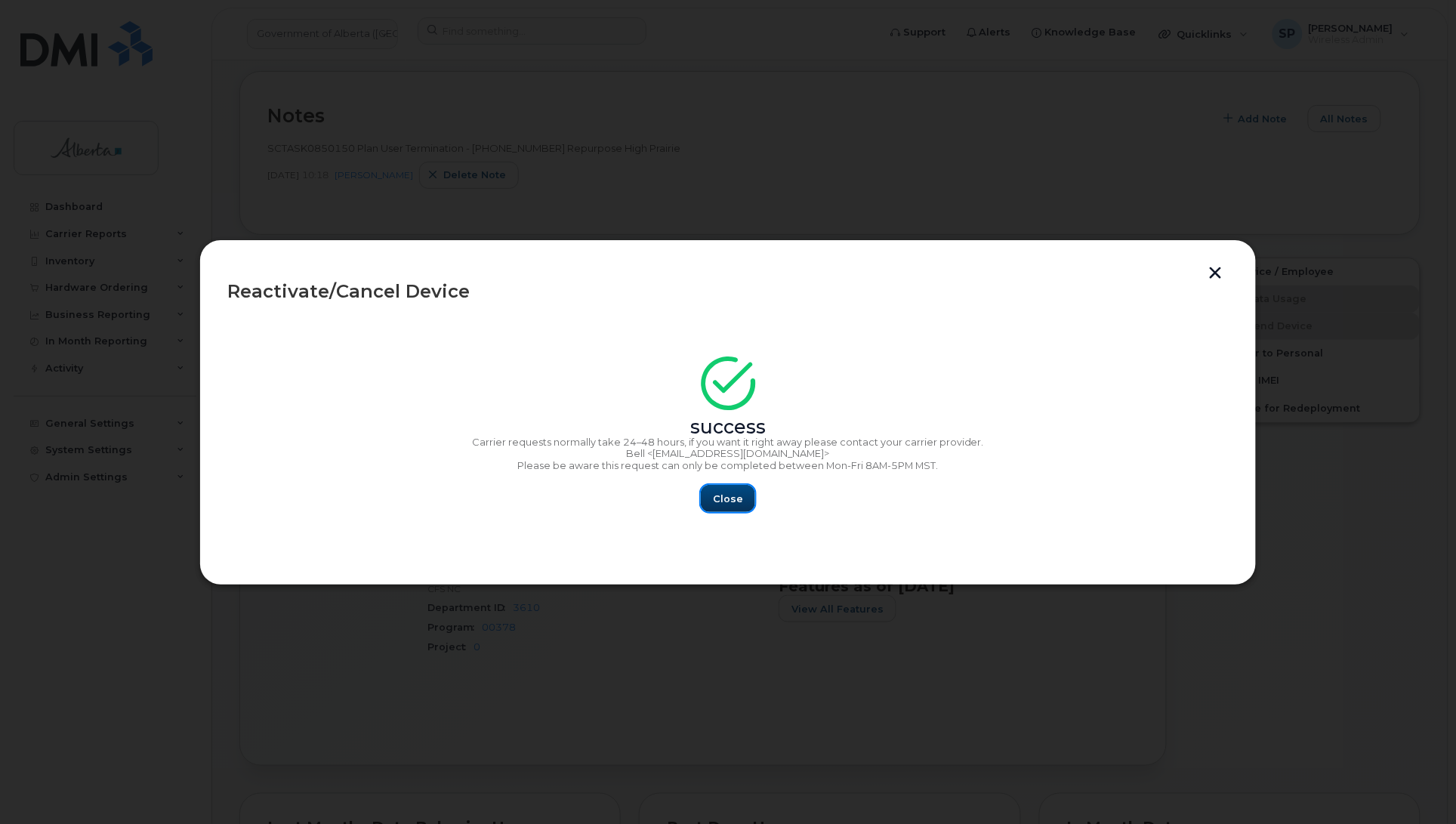
click at [739, 493] on span "Close" at bounding box center [728, 499] width 30 height 14
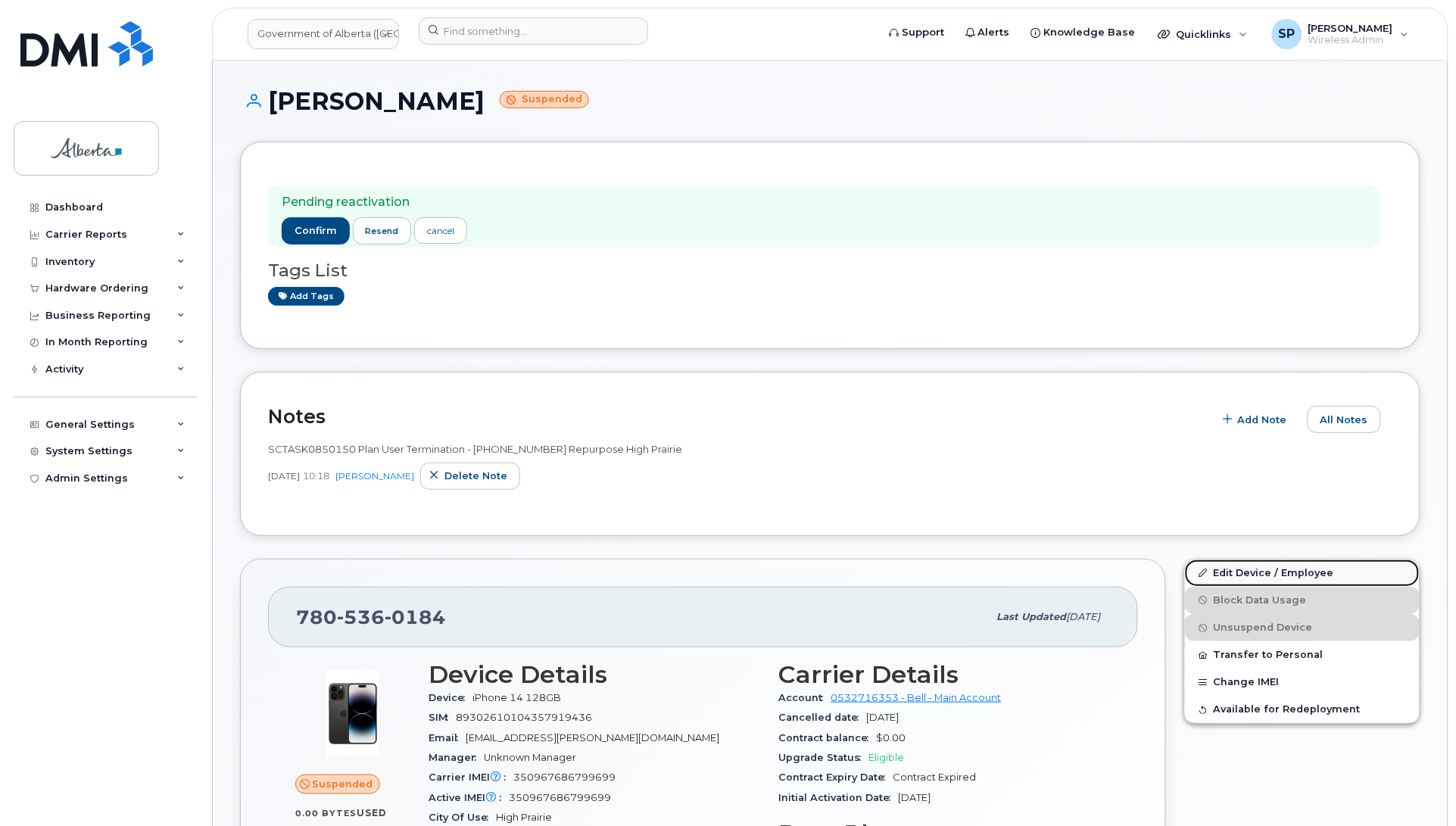
click at [1233, 575] on link "Edit Device / Employee" at bounding box center [1302, 573] width 235 height 27
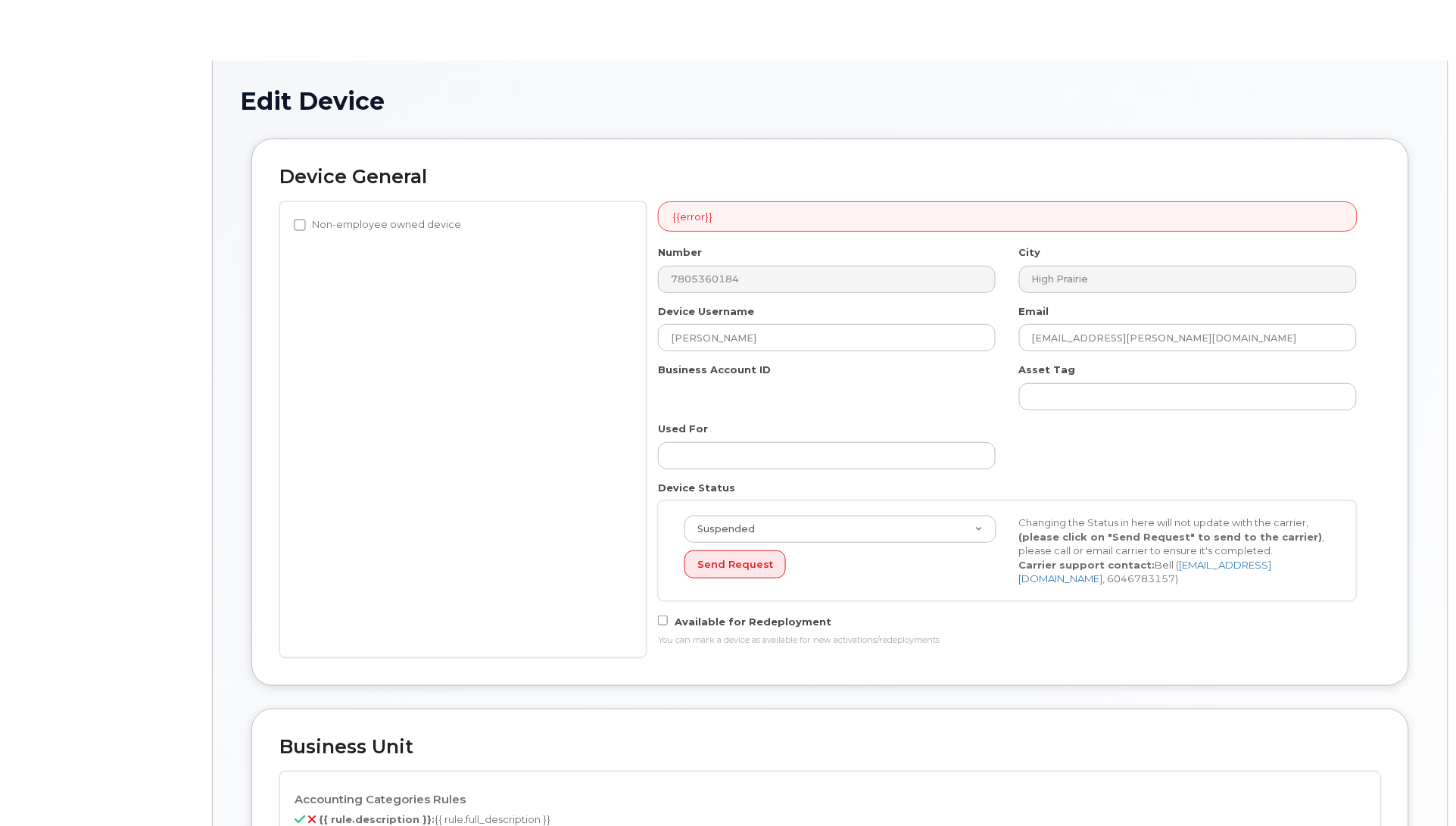
select select "4749731"
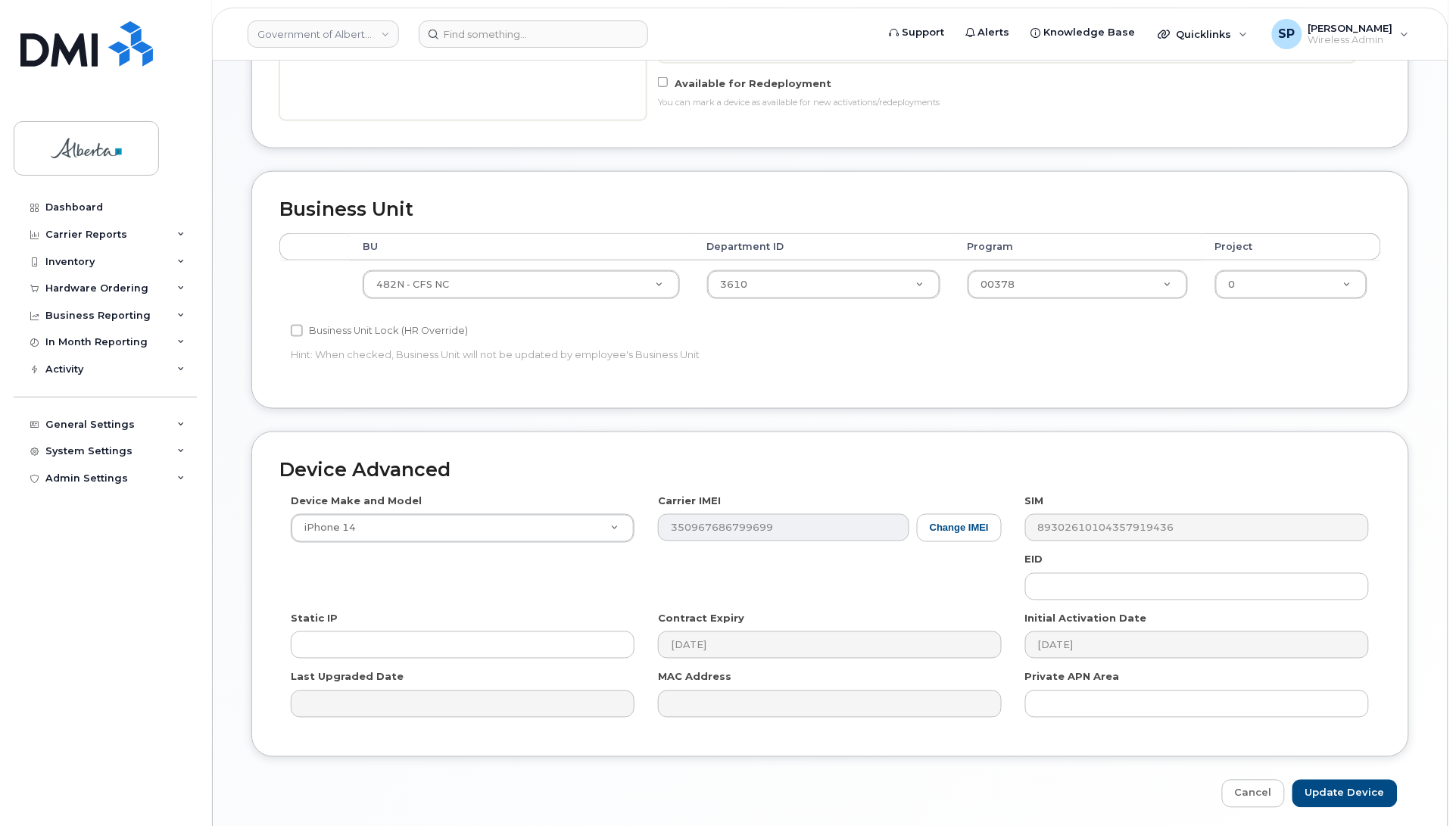
scroll to position [554, 0]
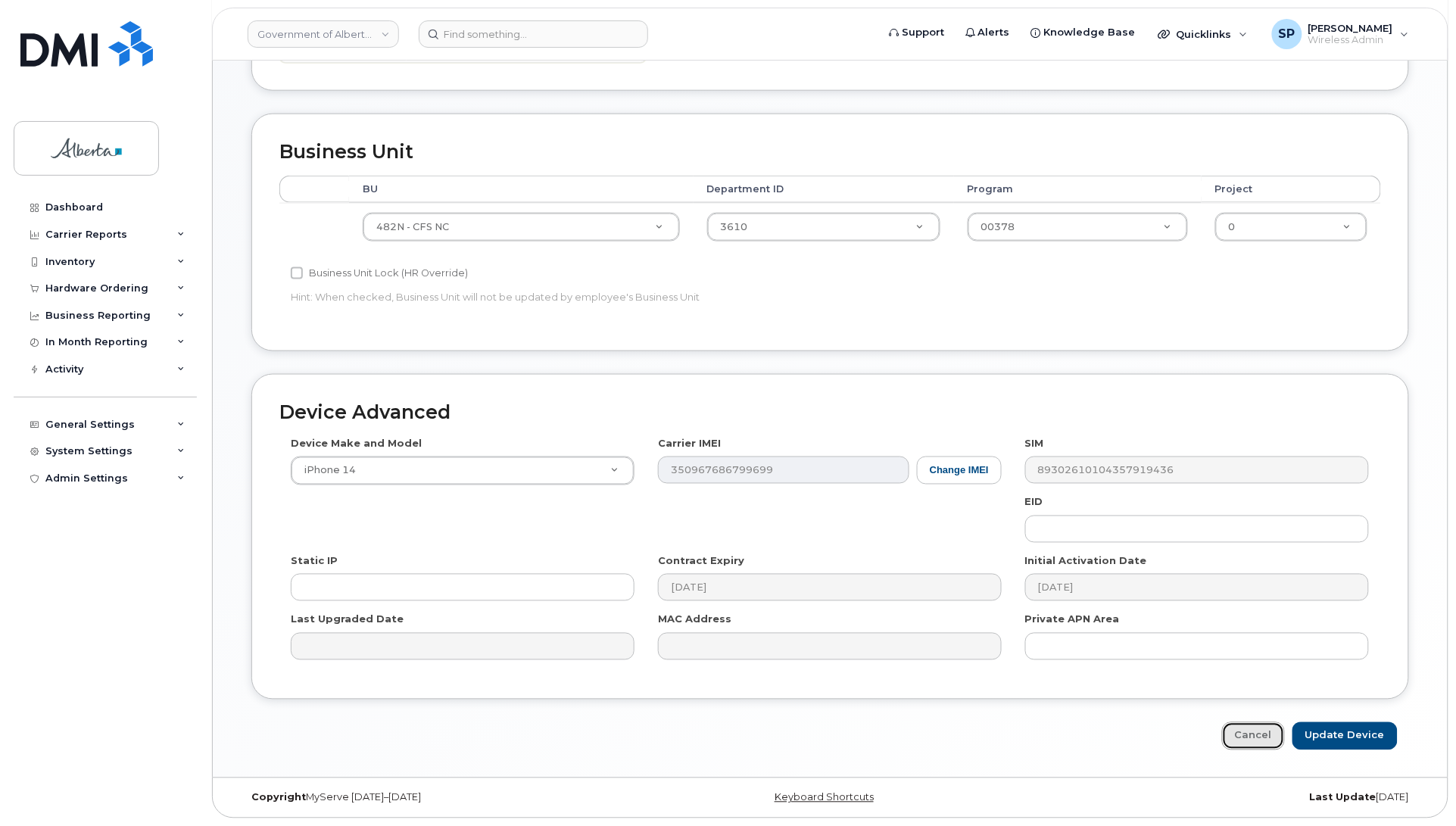
click at [1264, 742] on link "Cancel" at bounding box center [1253, 736] width 62 height 28
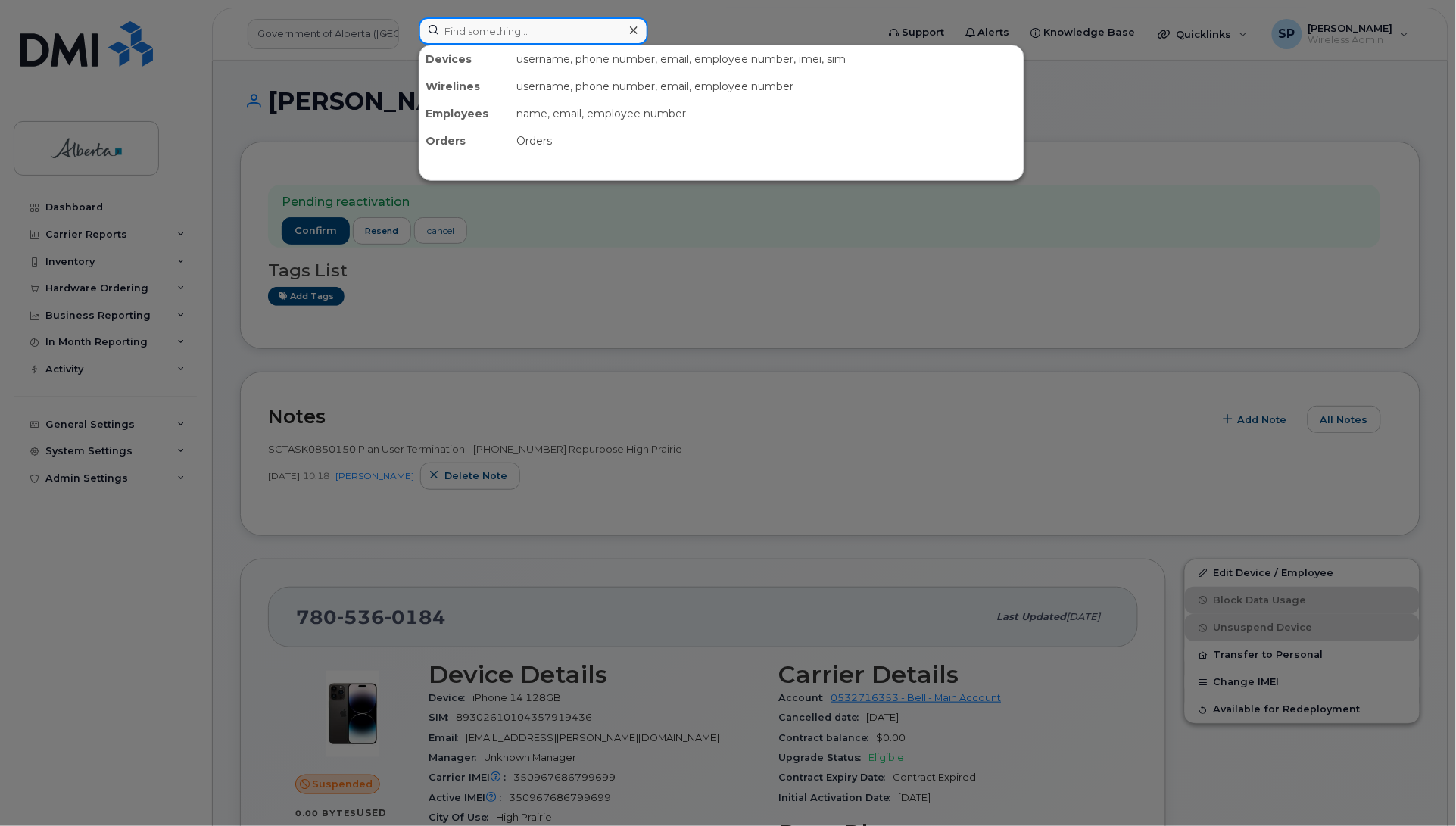
click at [466, 29] on input at bounding box center [534, 31] width 230 height 27
paste input "4033928892"
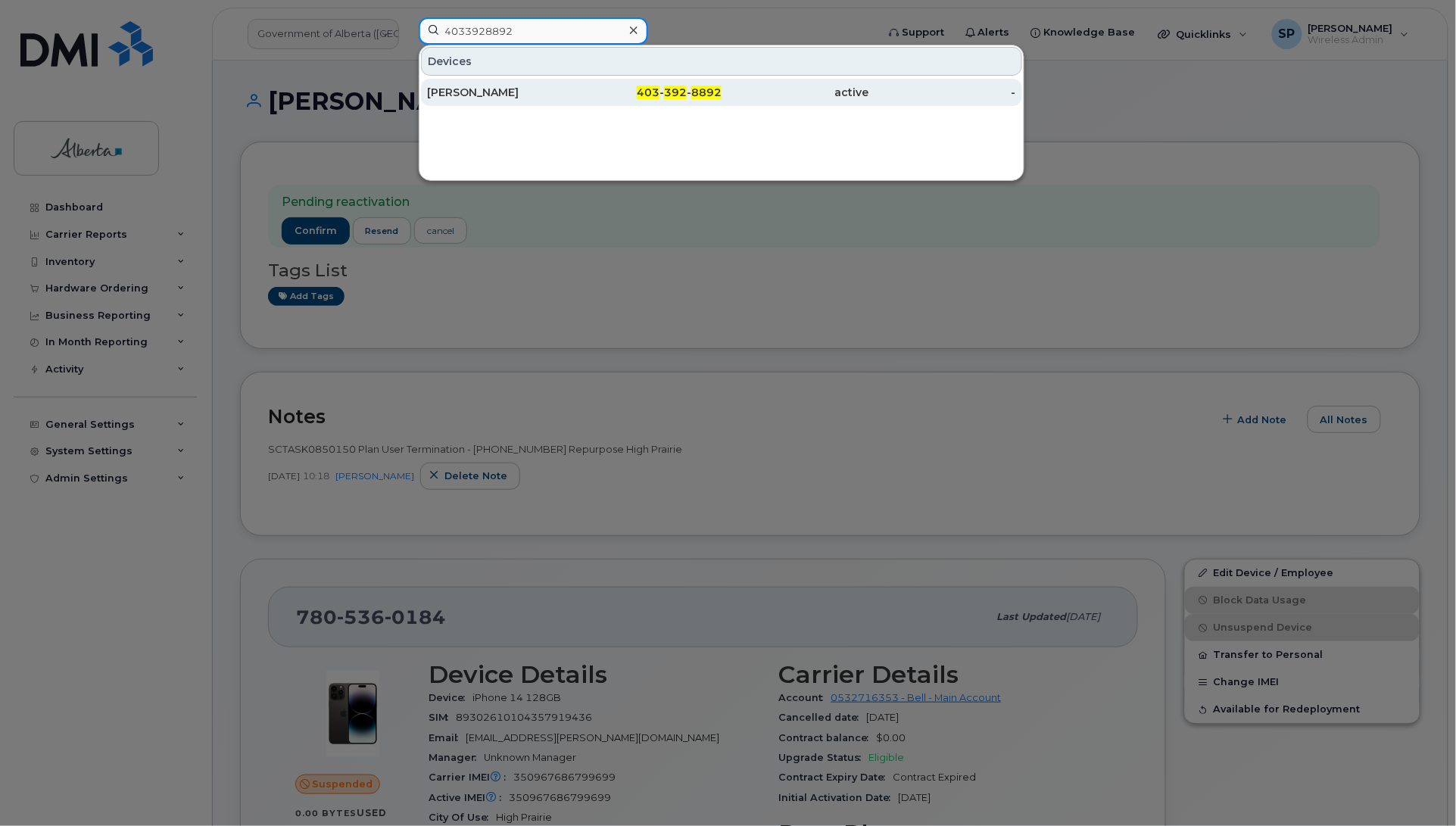
type input "4033928892"
click at [490, 97] on div "[PERSON_NAME]" at bounding box center [501, 92] width 148 height 15
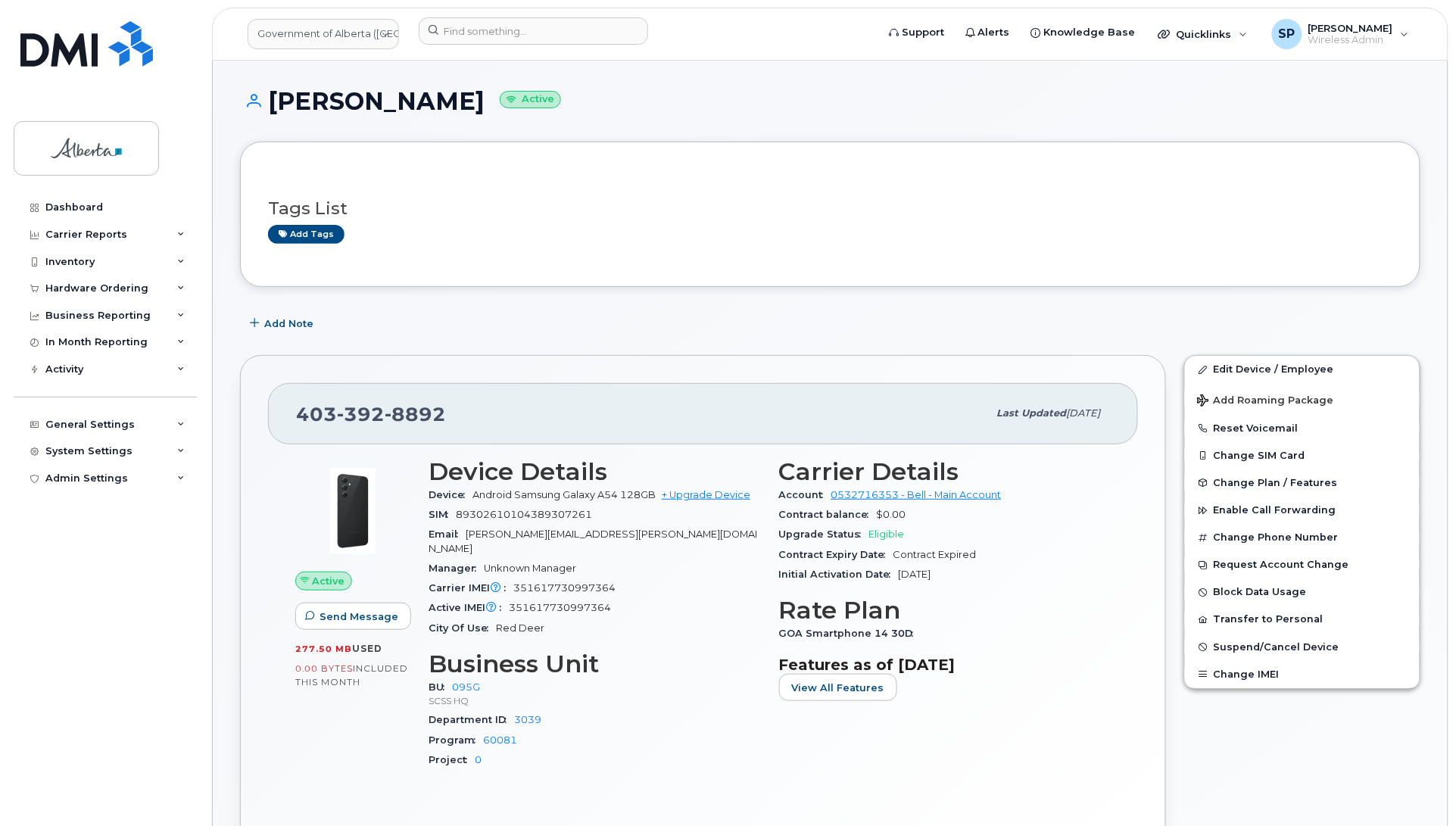
click at [326, 774] on div "Active Send Message 277.50 MB  used 0.00 Bytes  included this month" at bounding box center [353, 621] width 133 height 343
click at [294, 326] on span "Add Note" at bounding box center [289, 323] width 49 height 14
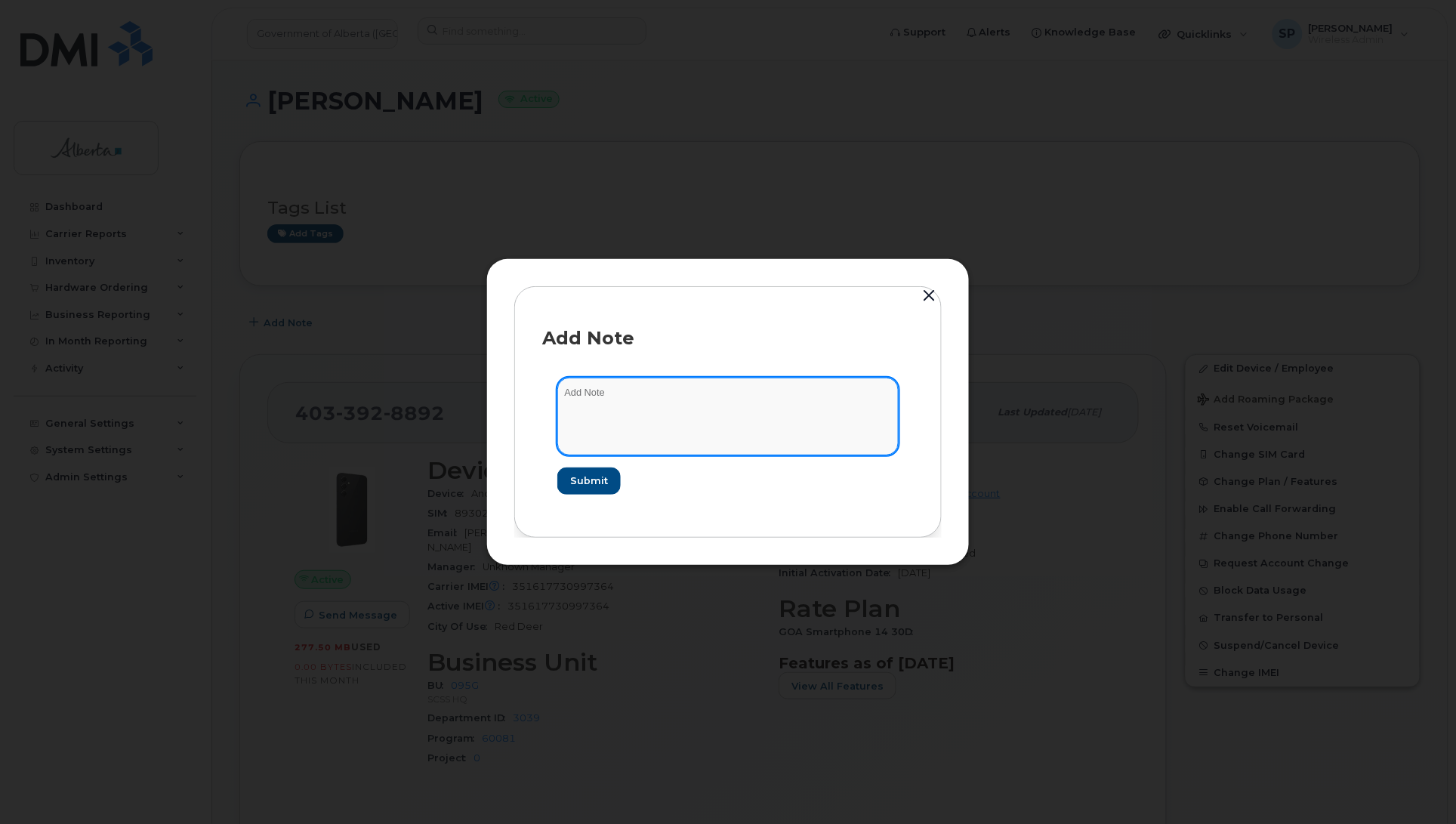
drag, startPoint x: 634, startPoint y: 388, endPoint x: 628, endPoint y: 393, distance: 7.8
click at [632, 393] on textarea at bounding box center [728, 415] width 341 height 77
paste textarea "SCTASK0850151 Plan User Termination - (1) 4033928892 Repurpose Red Deer"
type textarea "SCTASK0850151 Plan User Termination - (1) 4033928892 Repurpose Red Deer"
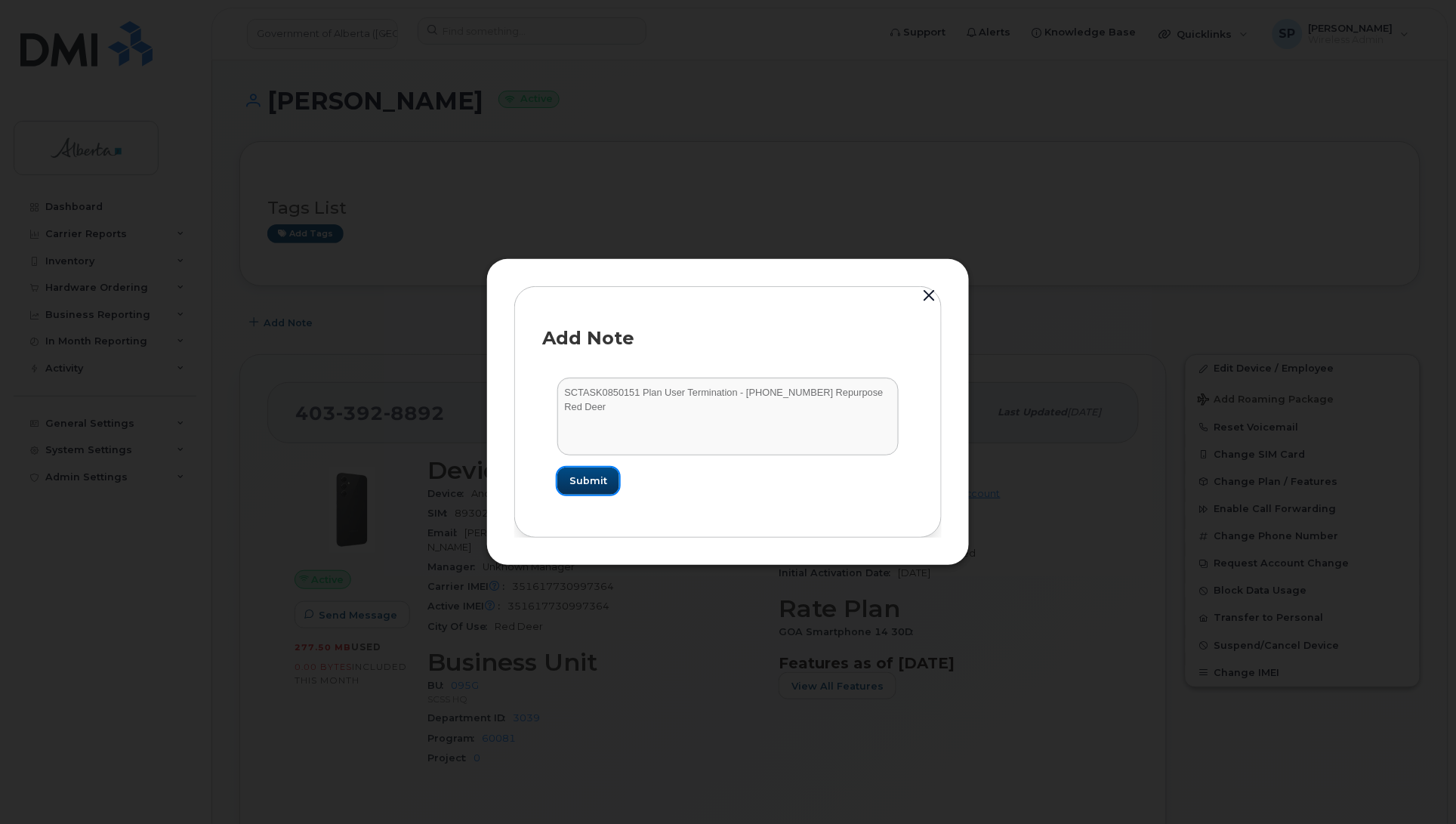
click at [595, 482] on span "Submit" at bounding box center [588, 480] width 38 height 14
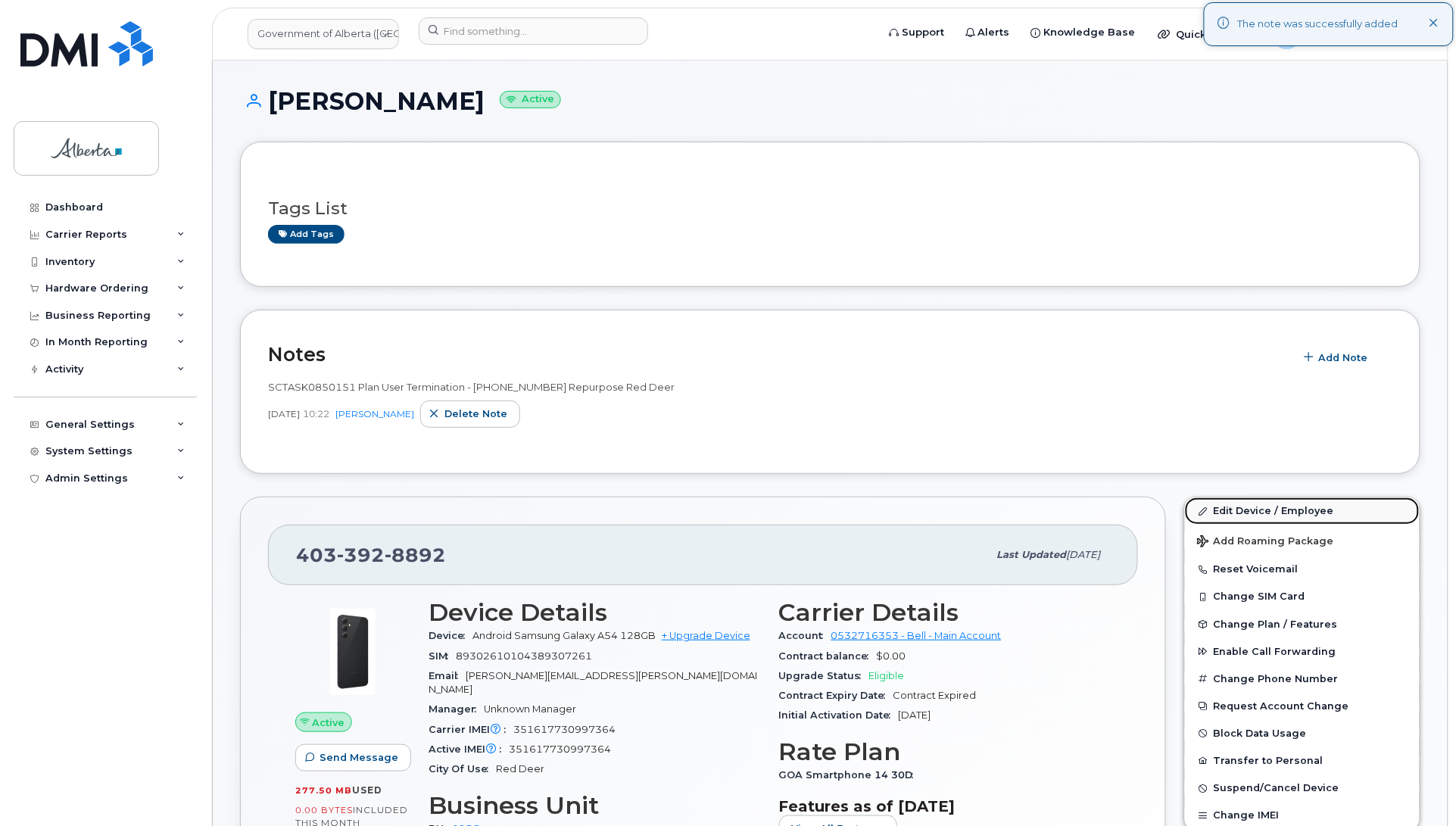
drag, startPoint x: 1225, startPoint y: 511, endPoint x: 1218, endPoint y: 516, distance: 8.6
click at [1224, 513] on link "Edit Device / Employee" at bounding box center [1302, 511] width 235 height 27
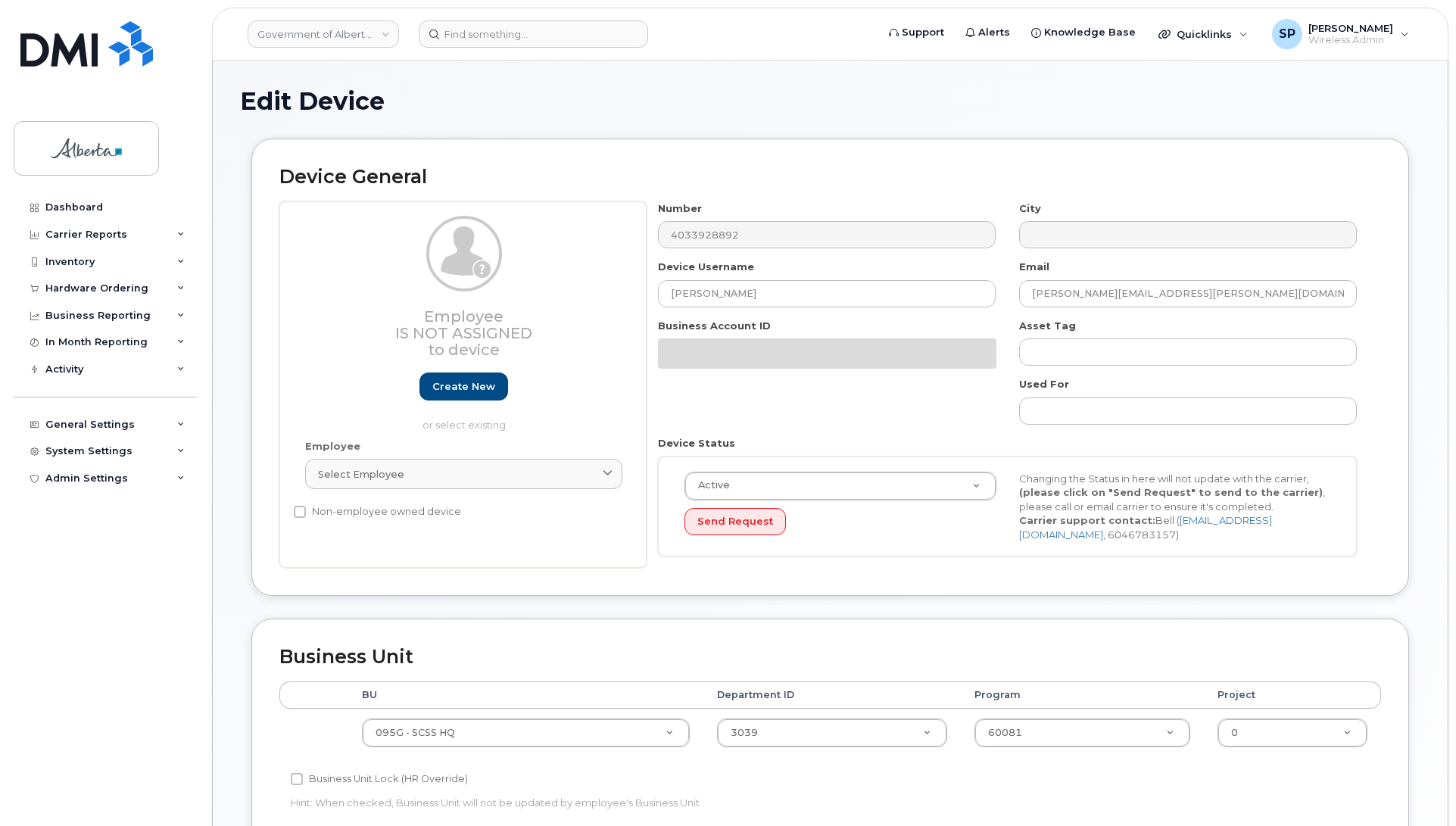
select select "4120333"
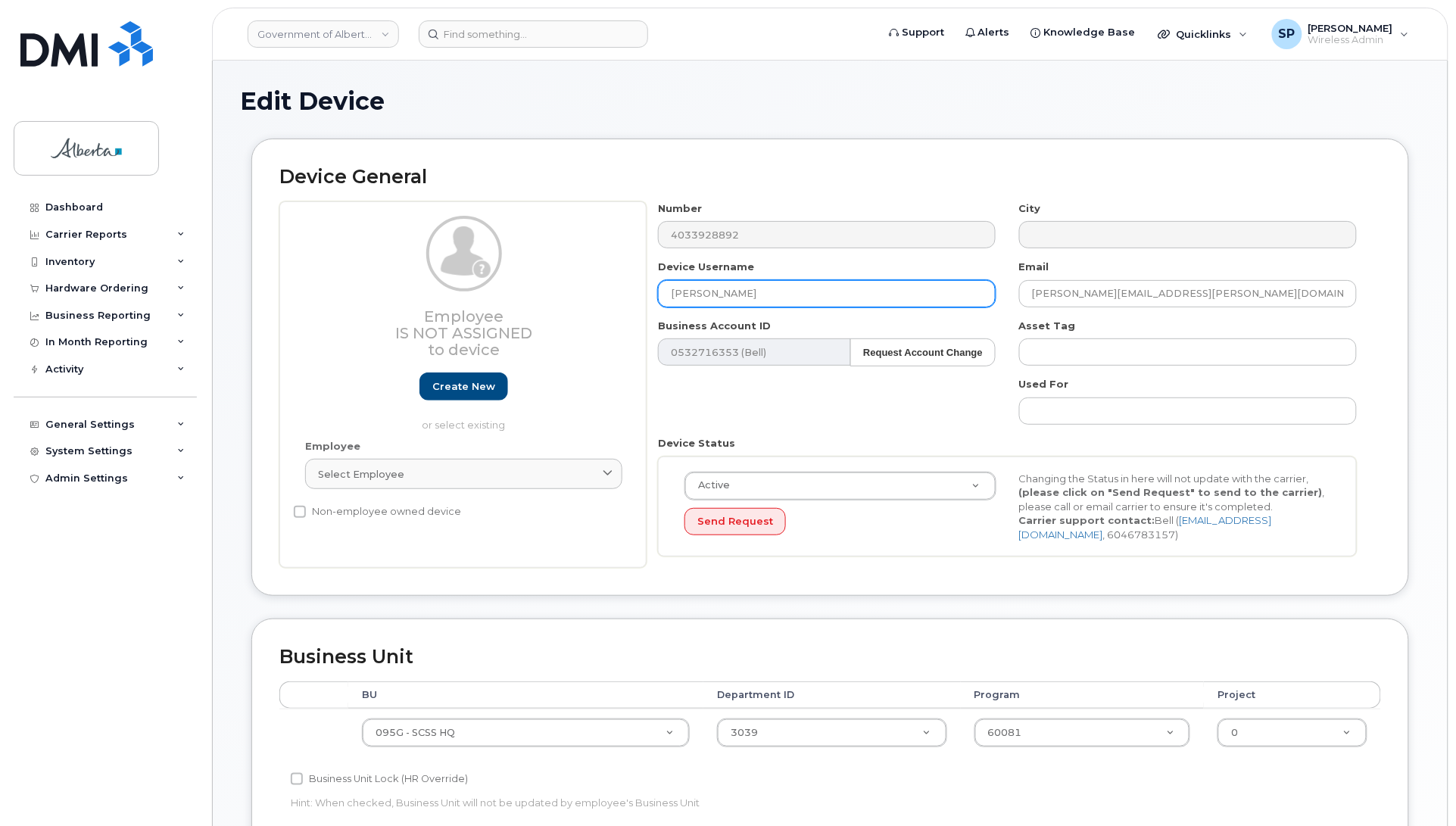
drag, startPoint x: 741, startPoint y: 291, endPoint x: 603, endPoint y: 303, distance: 138.5
click at [603, 303] on div "Employee Is not assigned to device Create new or select existing Employee Selec…" at bounding box center [830, 385] width 1102 height 367
type input "Repurpose Red Deer"
drag, startPoint x: 1159, startPoint y: 294, endPoint x: 989, endPoint y: 301, distance: 170.1
click at [989, 301] on div "Number 4033928892 City Device Username Repurpose Red Deer Email Blair.Wilson@go…" at bounding box center [1008, 385] width 722 height 367
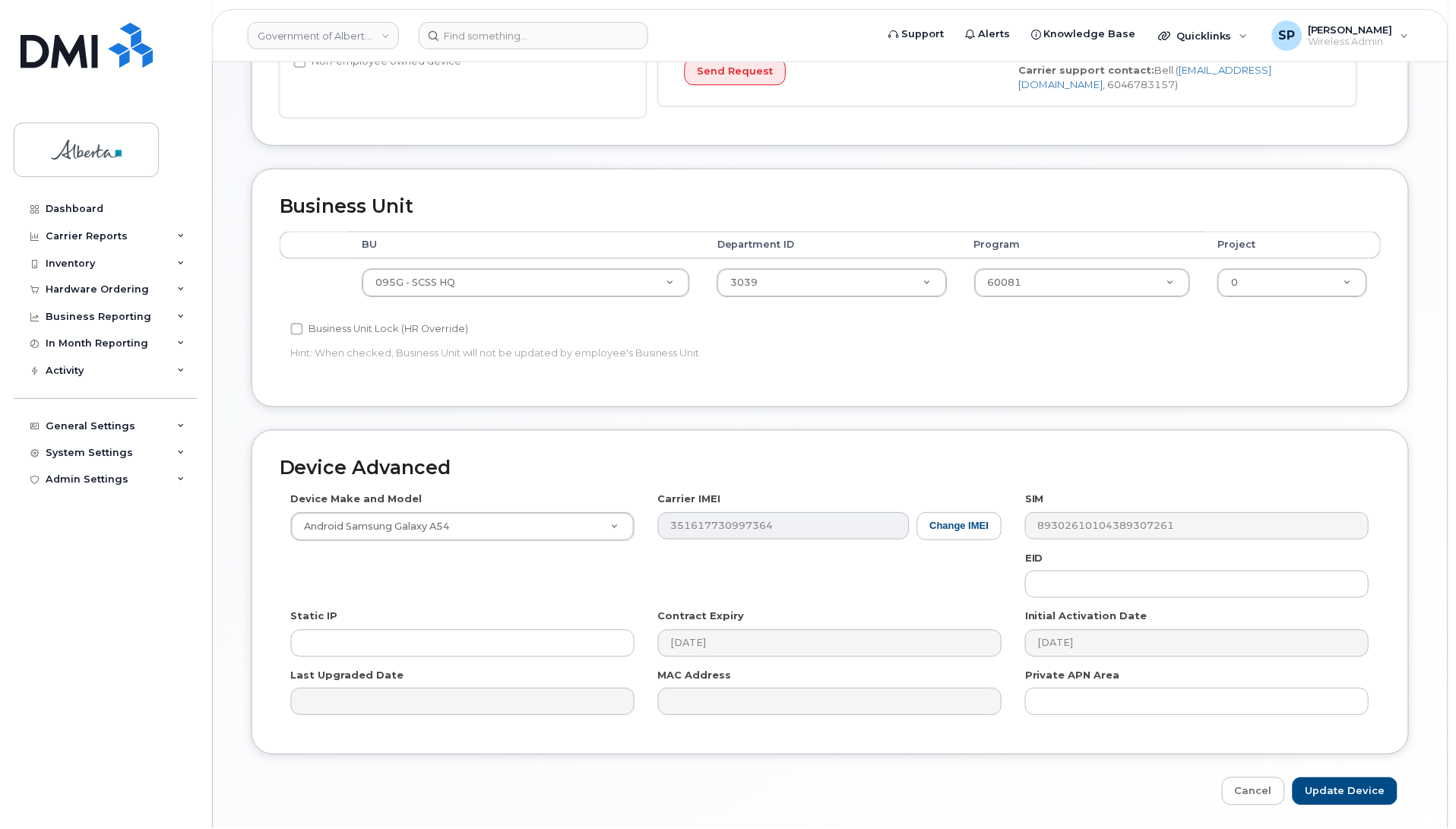
scroll to position [458, 0]
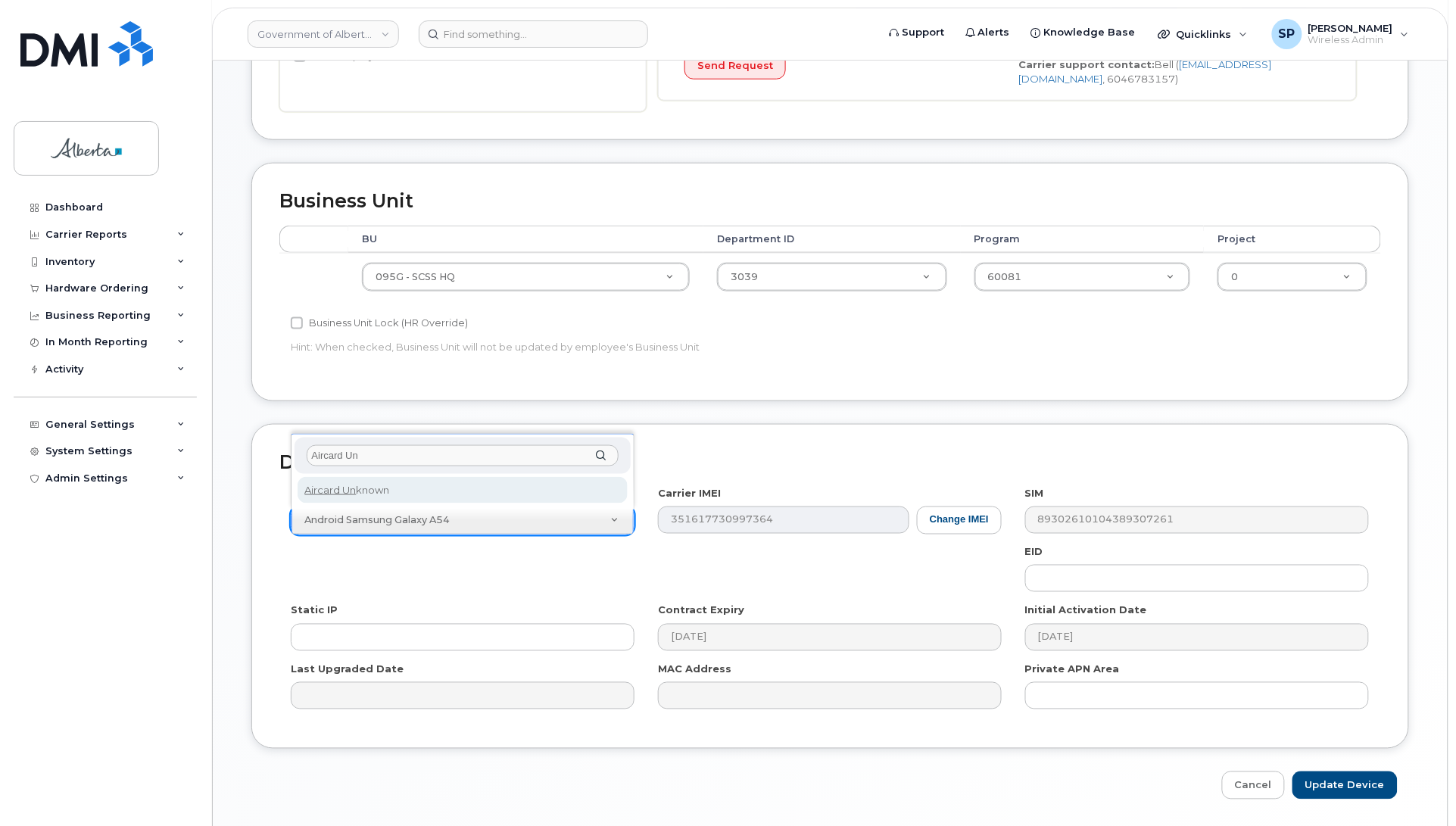
type input "Aircard Un"
select select "971"
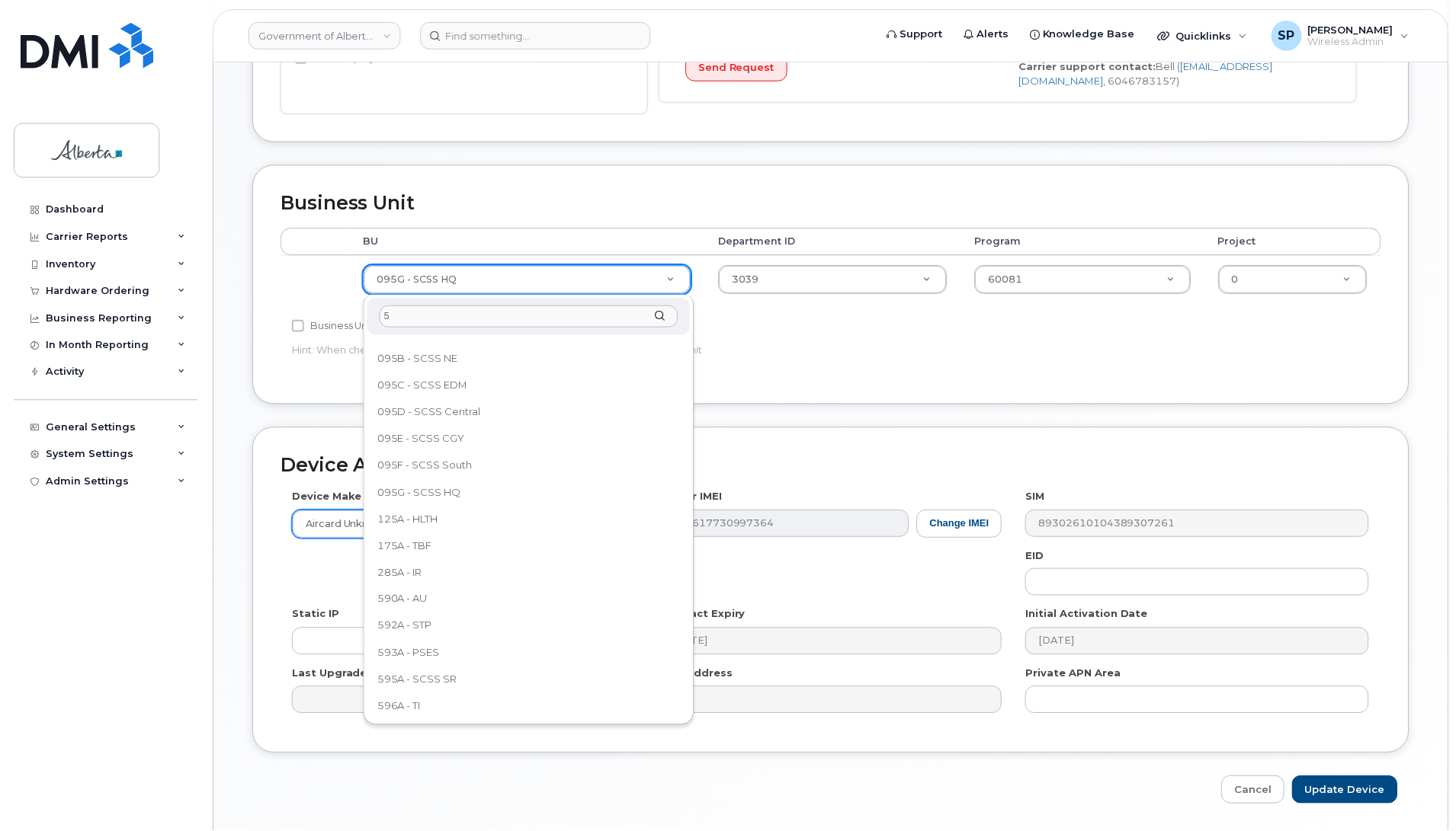
scroll to position [0, 0]
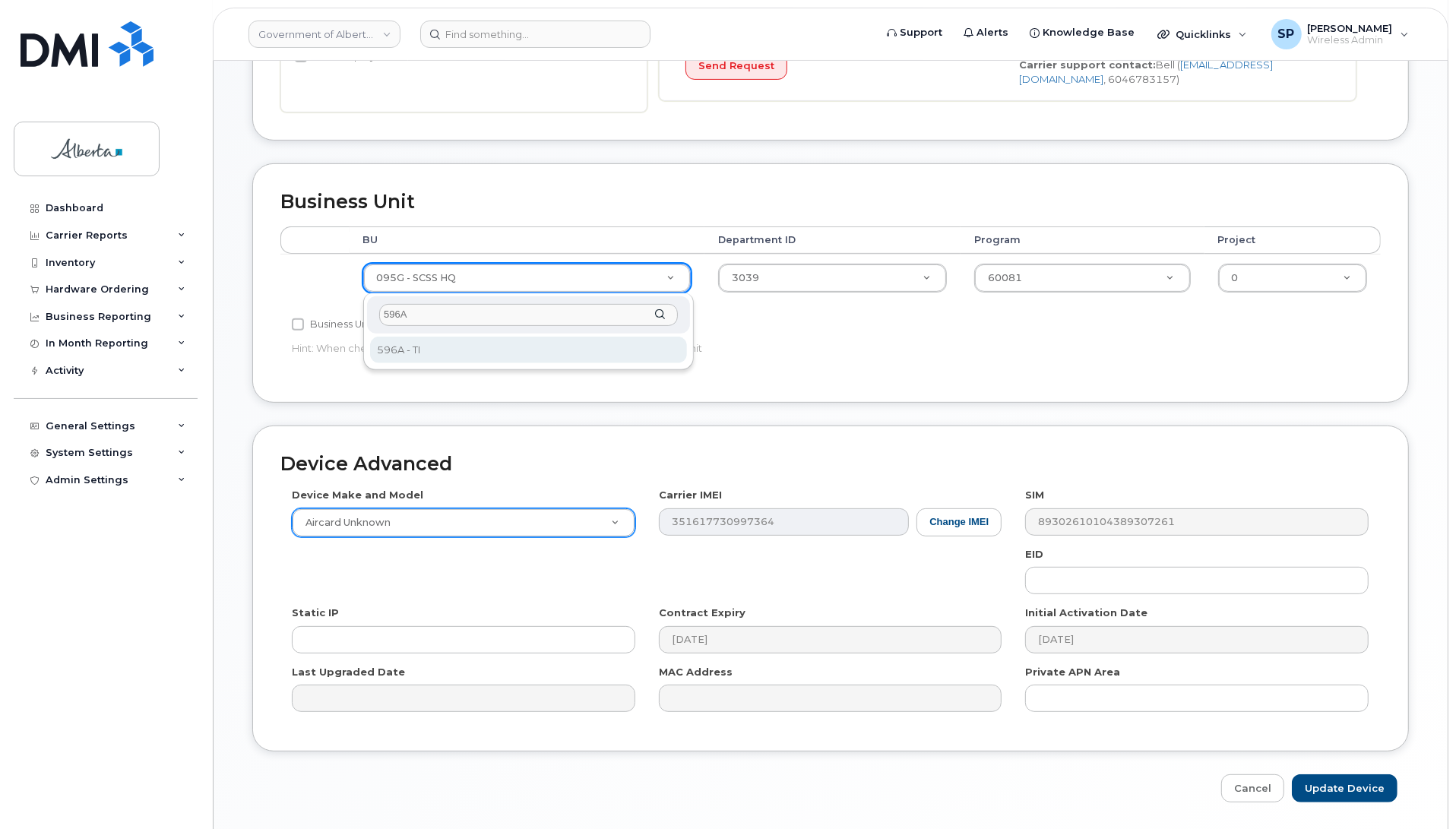
type input "596A"
select select "4797729"
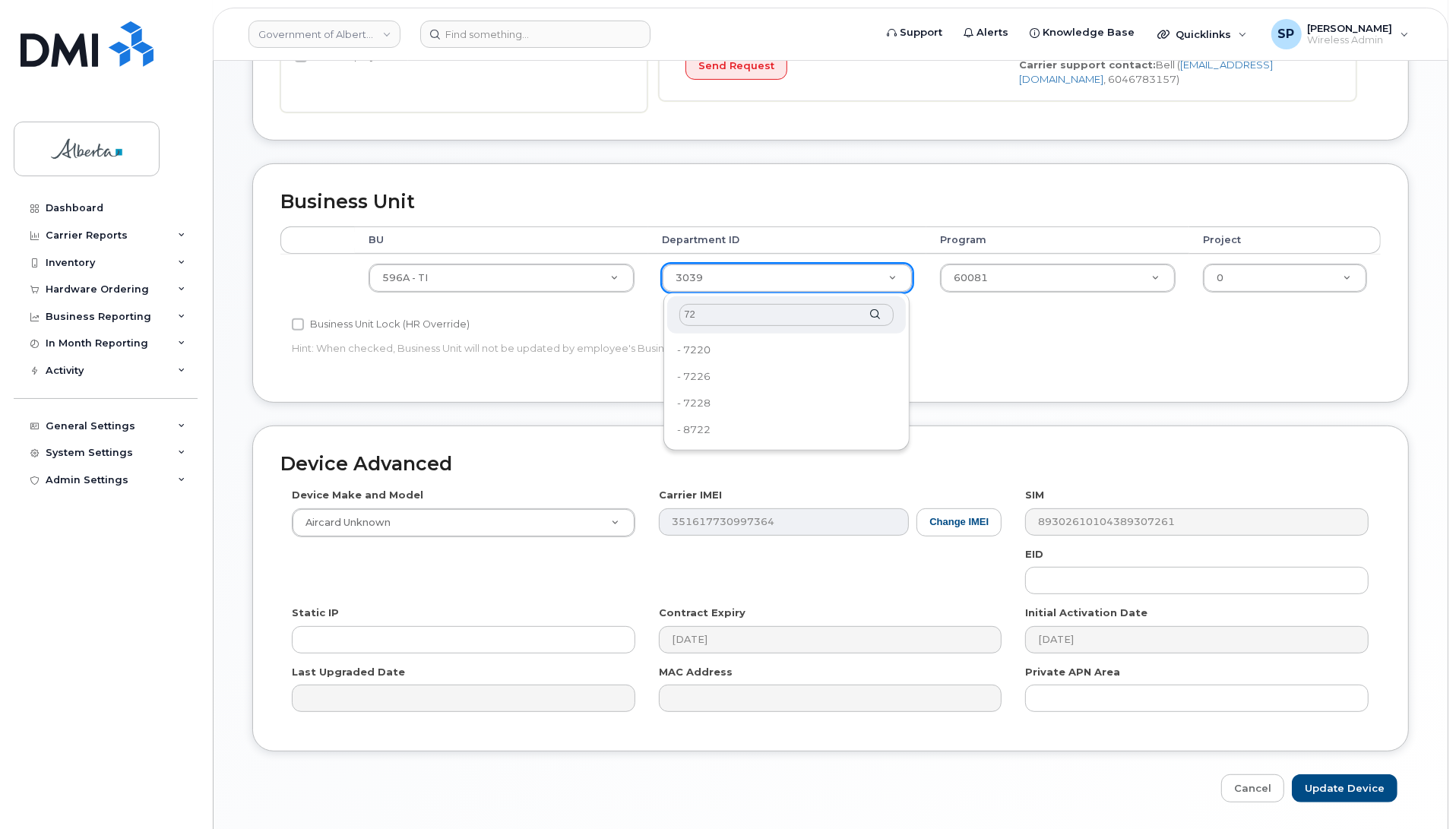
type input "7"
type input "5"
type input "6"
type input "5220"
drag, startPoint x: 699, startPoint y: 353, endPoint x: 910, endPoint y: 316, distance: 214.2
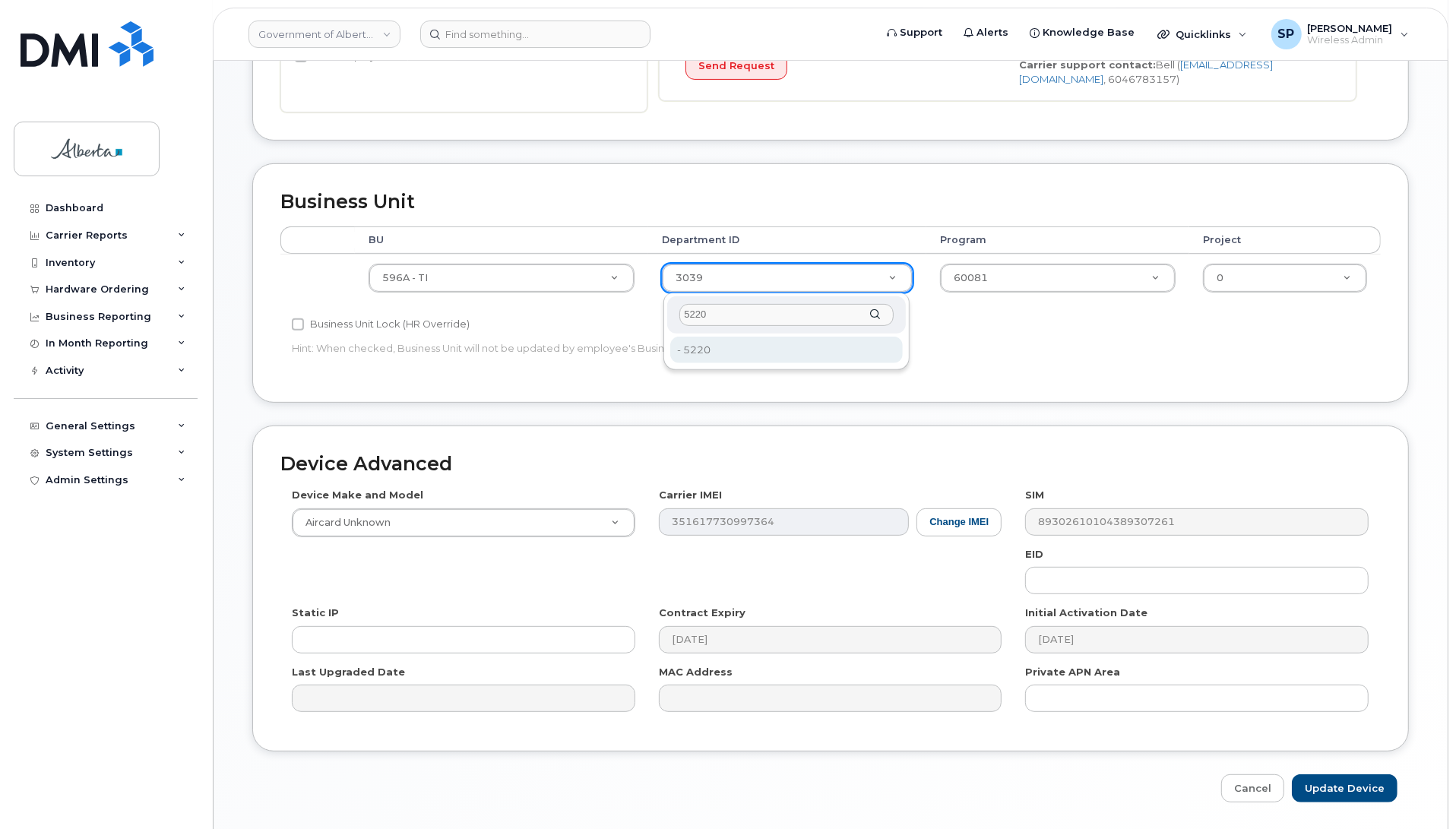
type input "4802987"
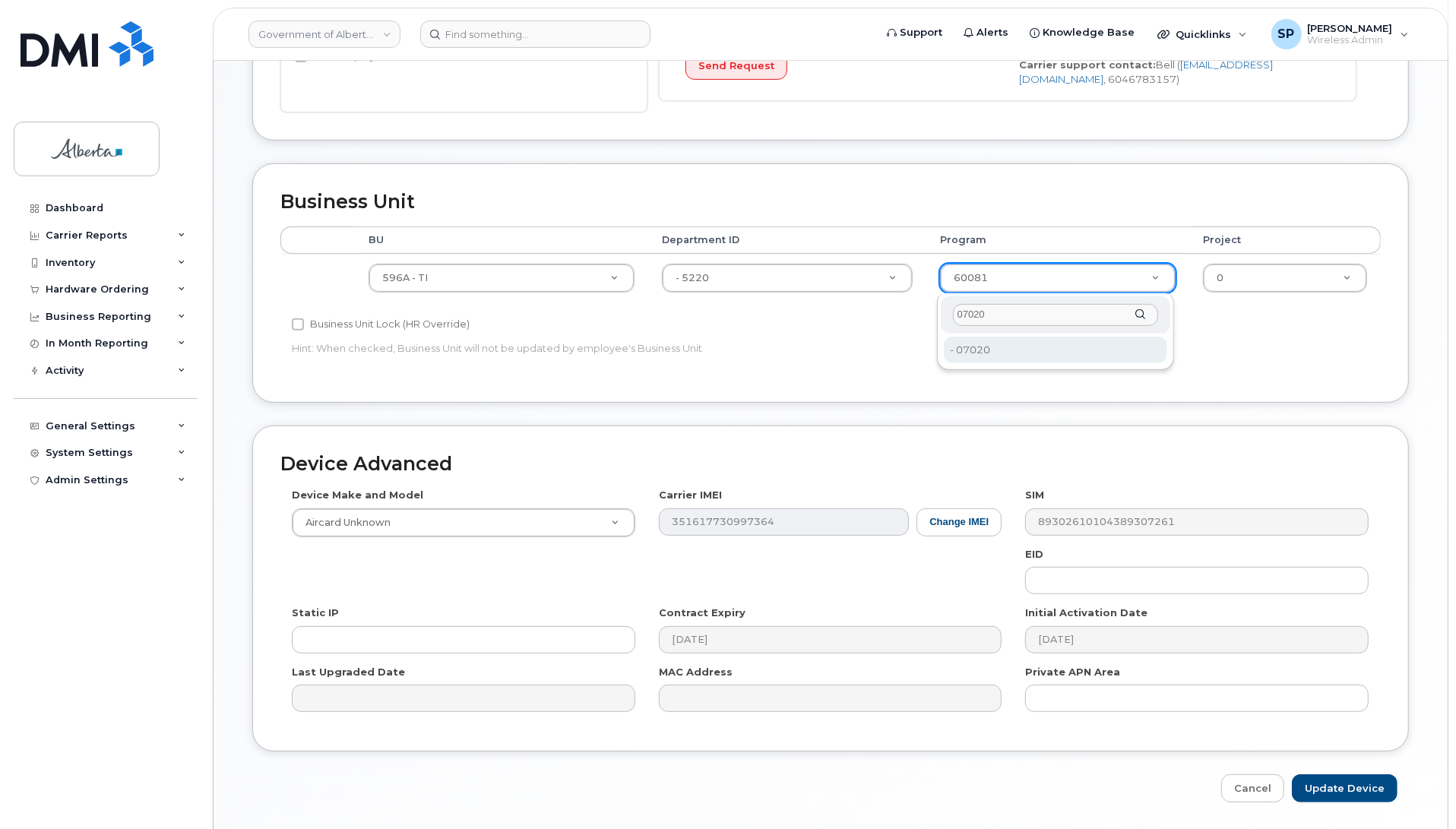
type input "07020"
type input "35257938"
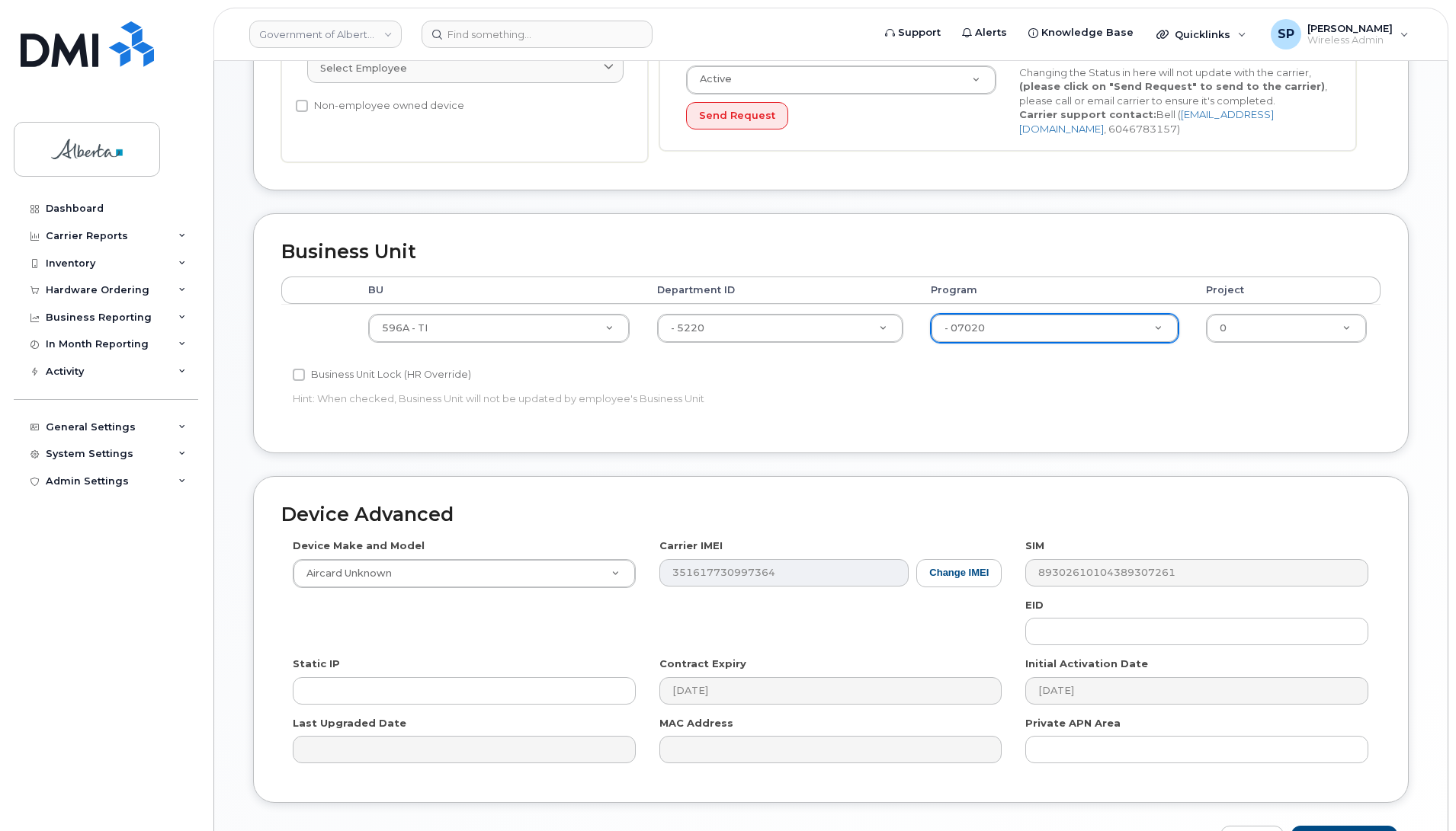
scroll to position [512, 0]
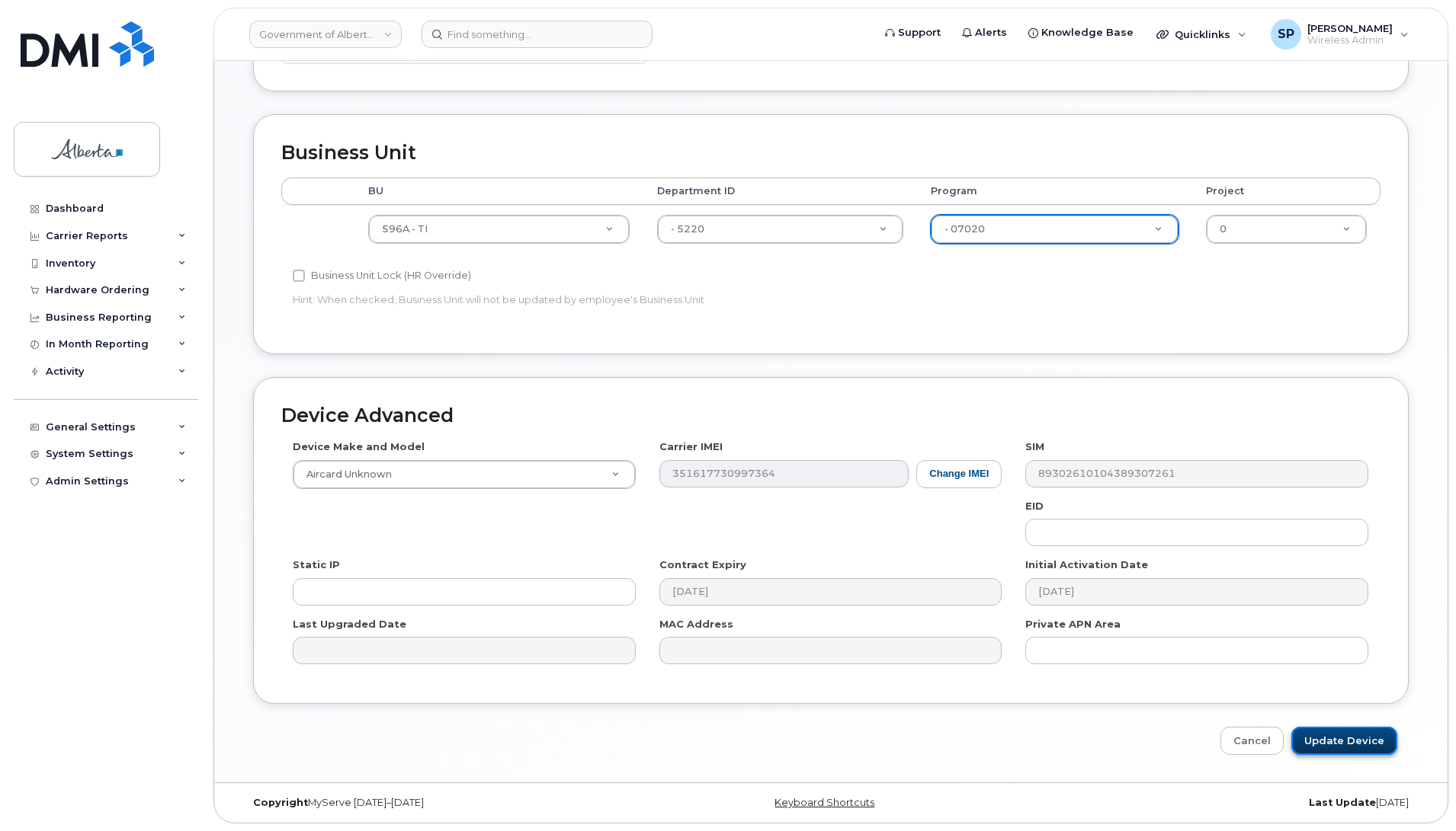
click at [1354, 741] on input "Update Device" at bounding box center [1344, 740] width 106 height 28
type input "Saving..."
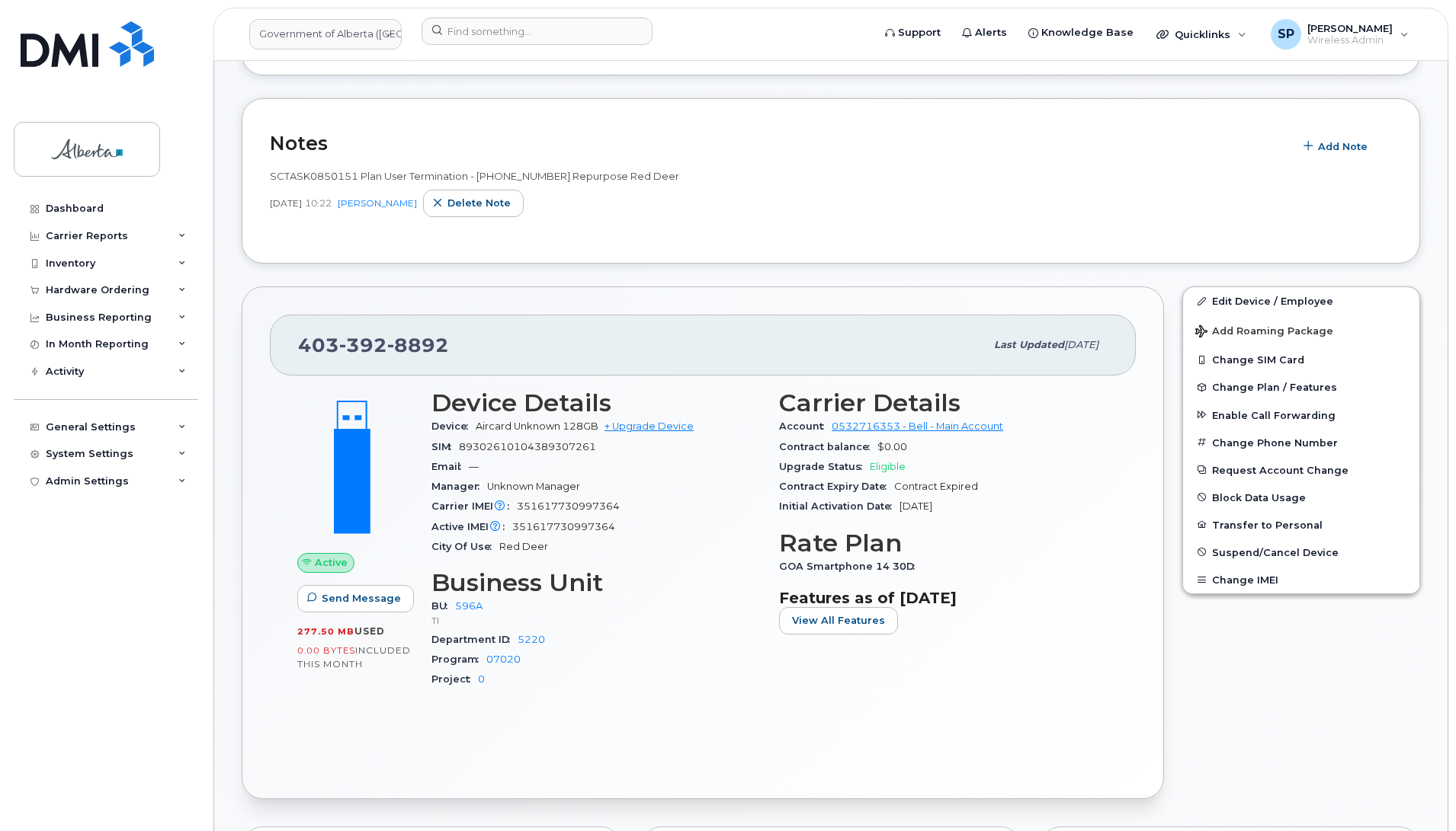
scroll to position [218, 0]
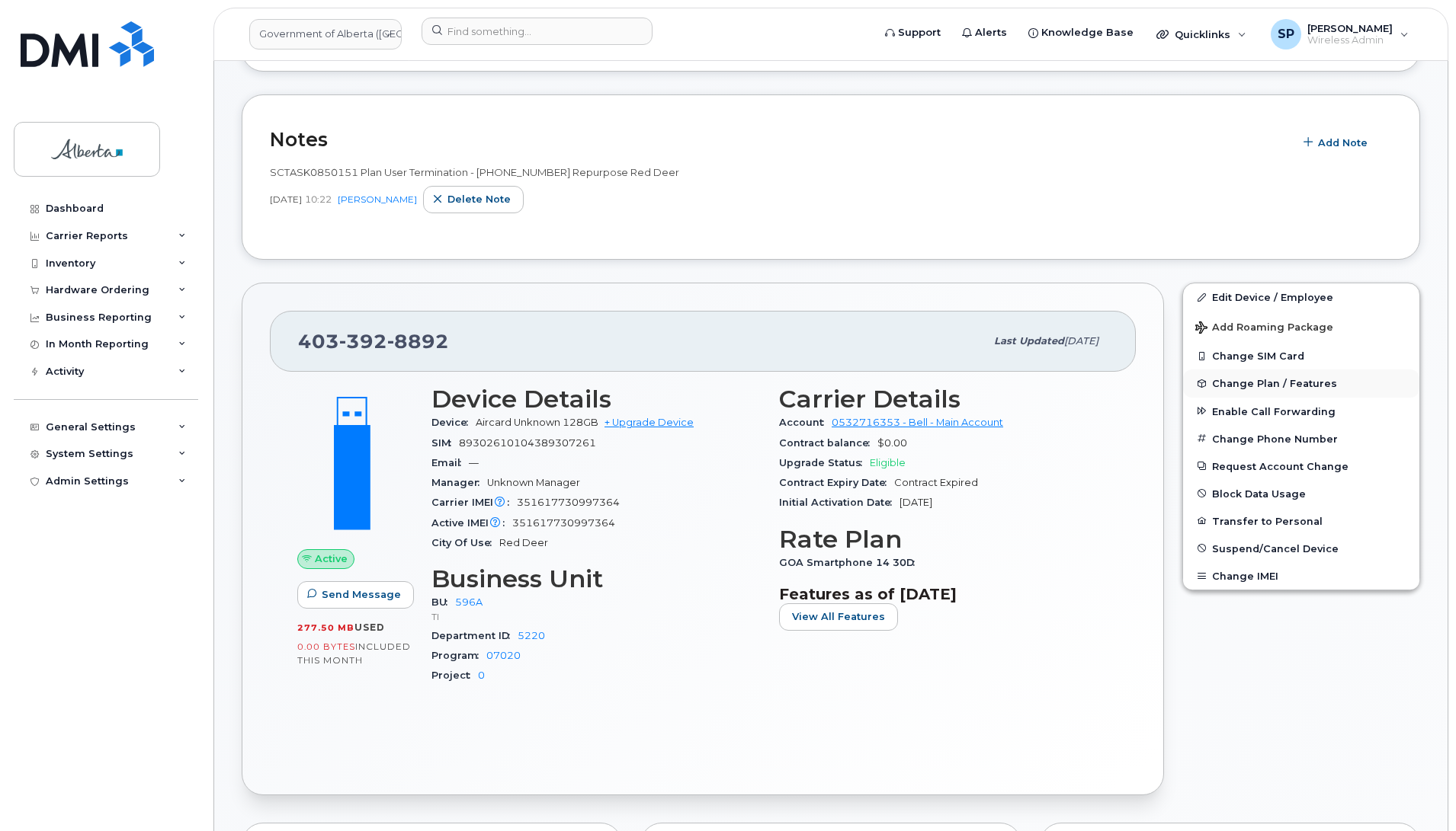
click at [1236, 383] on span "Change Plan / Features" at bounding box center [1274, 383] width 125 height 11
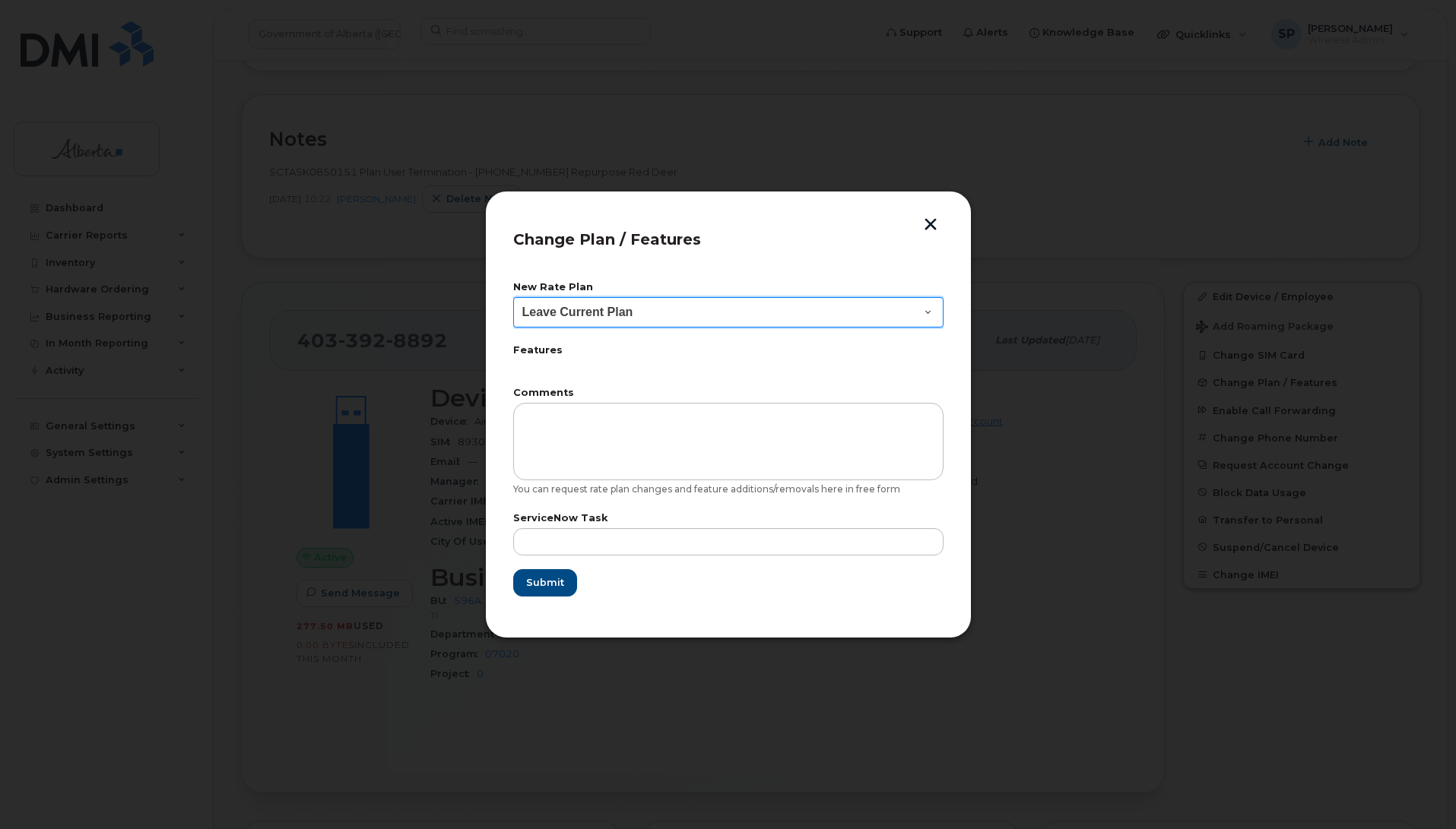
click at [615, 310] on select "Leave Current Plan GOA Data plan 9 30 d GOA–Unlimited Data Plan 9" at bounding box center [728, 313] width 431 height 31
select select "1790211"
click at [513, 298] on select "Leave Current Plan GOA Data plan 9 30 d GOA–Unlimited Data Plan 9" at bounding box center [728, 313] width 431 height 31
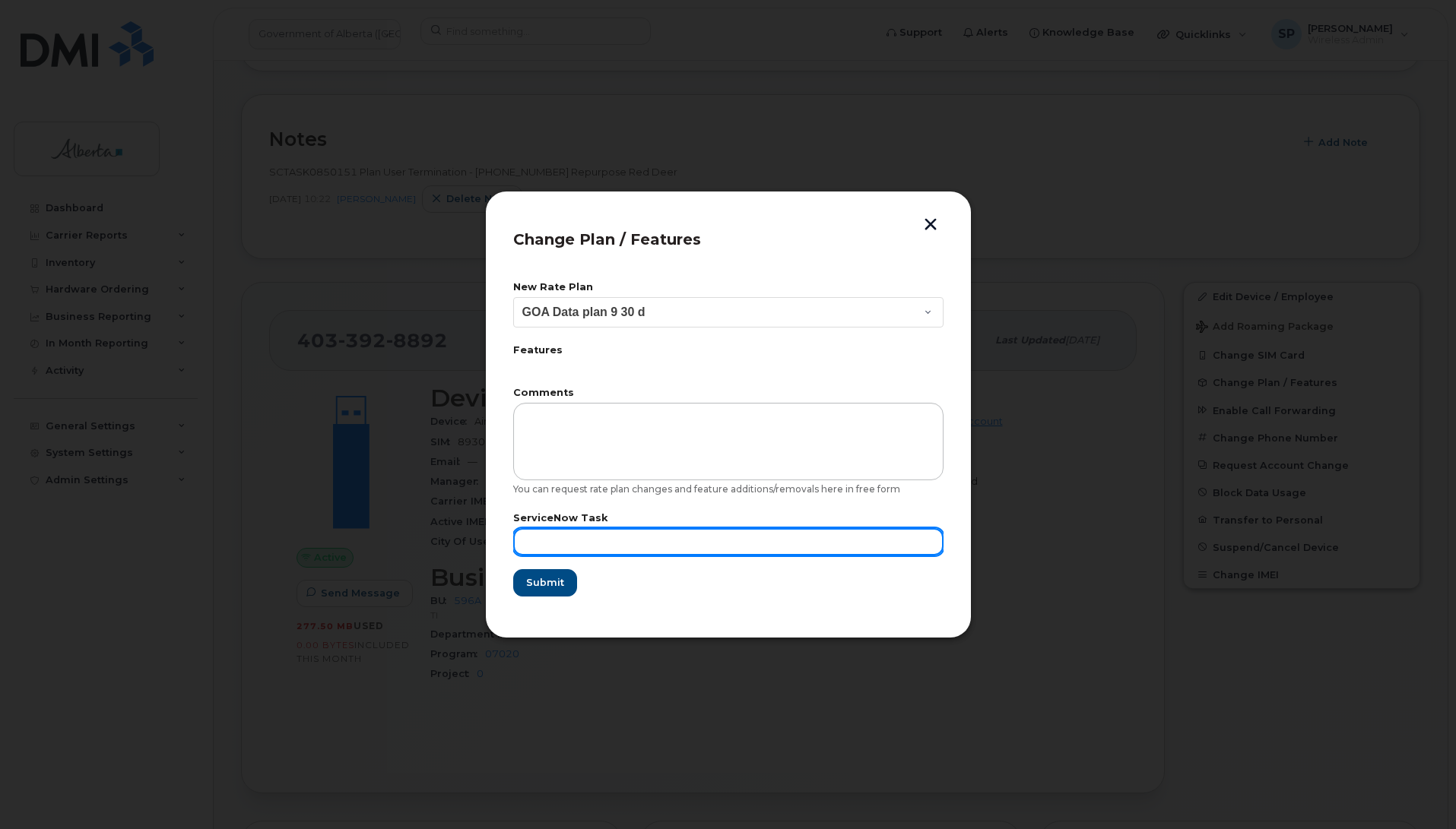
click at [565, 533] on input "text" at bounding box center [728, 542] width 431 height 27
paste input "SCTASK0850151"
type input "SCTASK0850151"
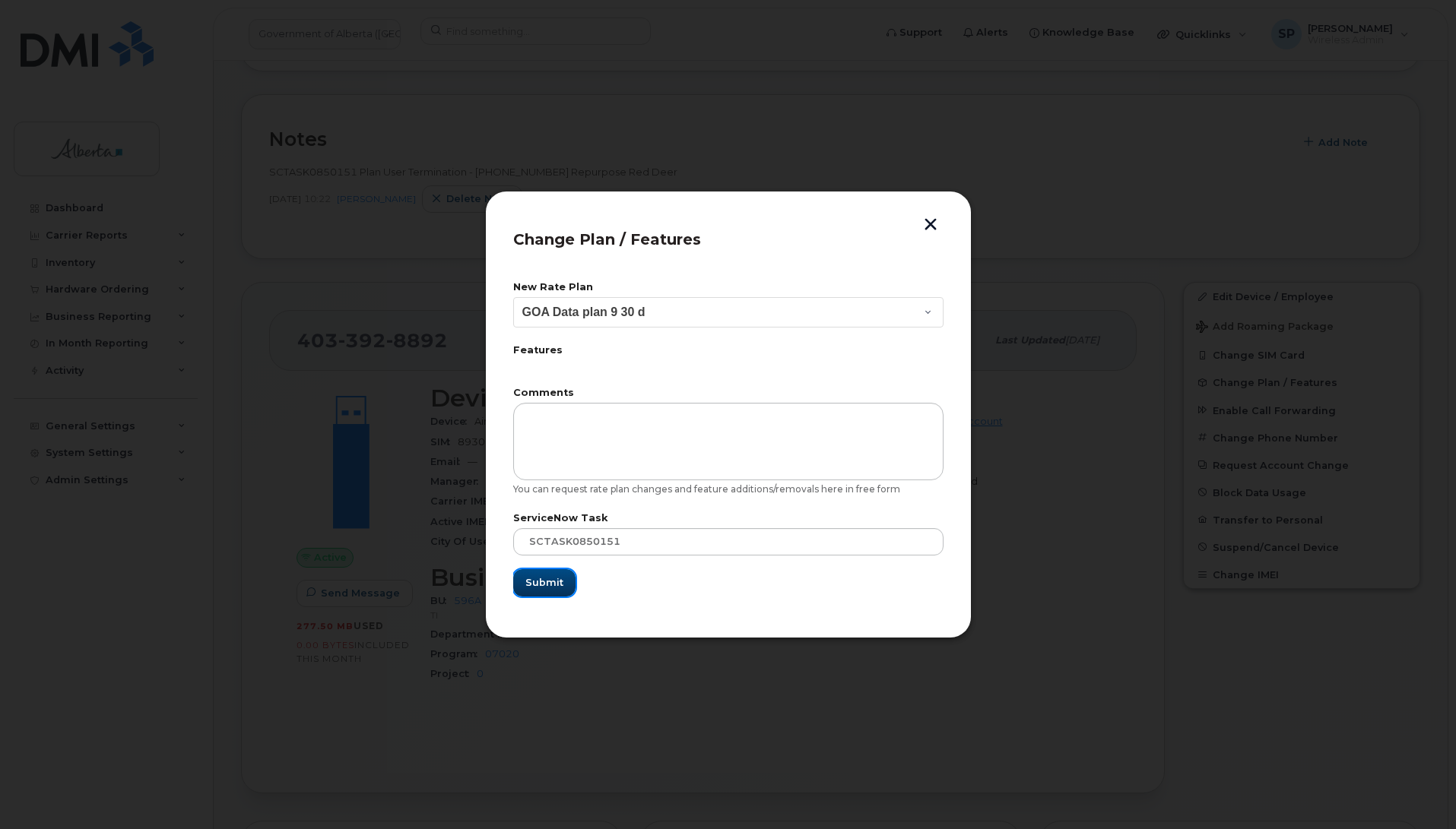
click at [544, 585] on span "Submit" at bounding box center [544, 582] width 38 height 14
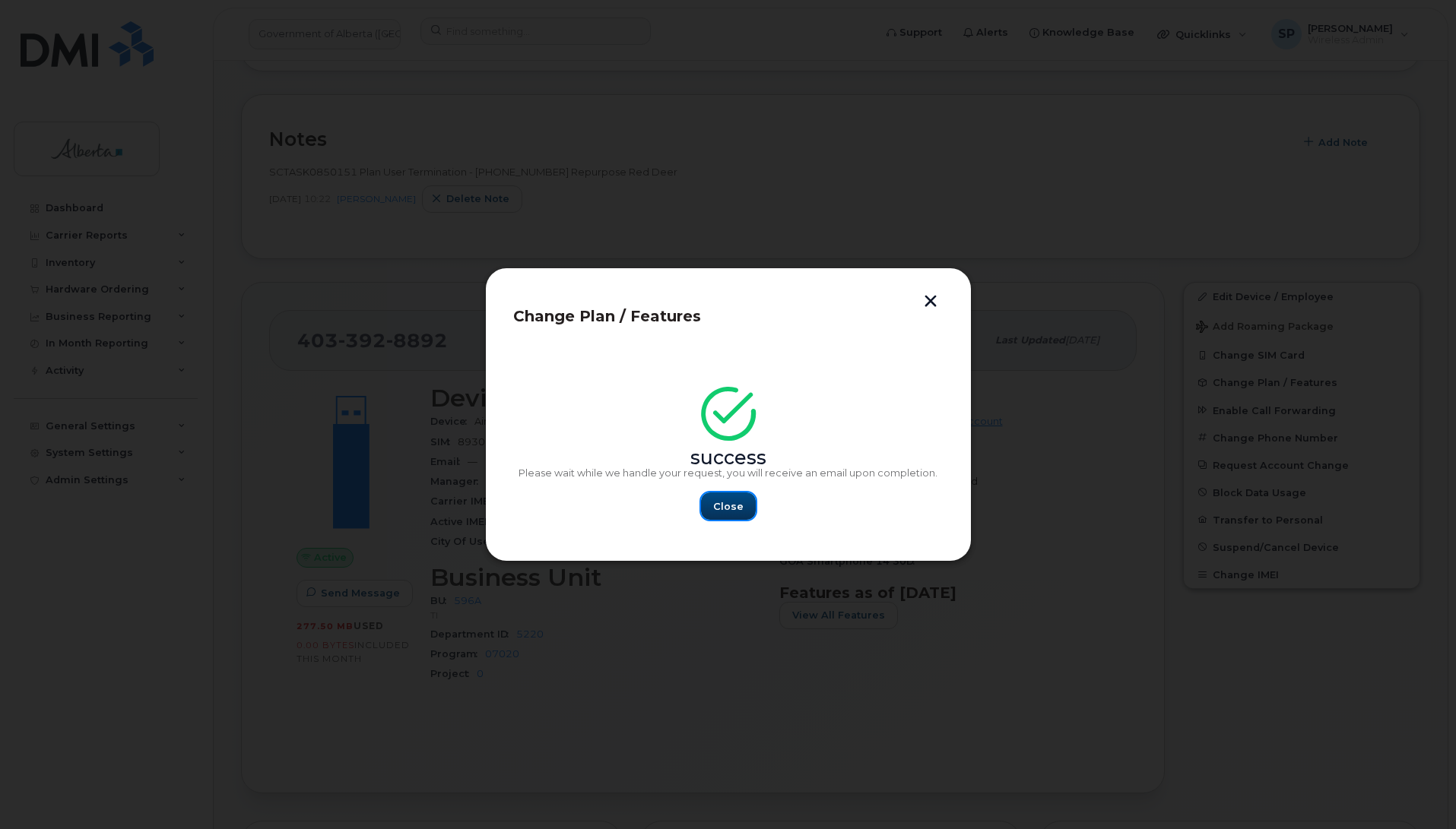
click at [743, 511] on button "Close" at bounding box center [728, 506] width 55 height 27
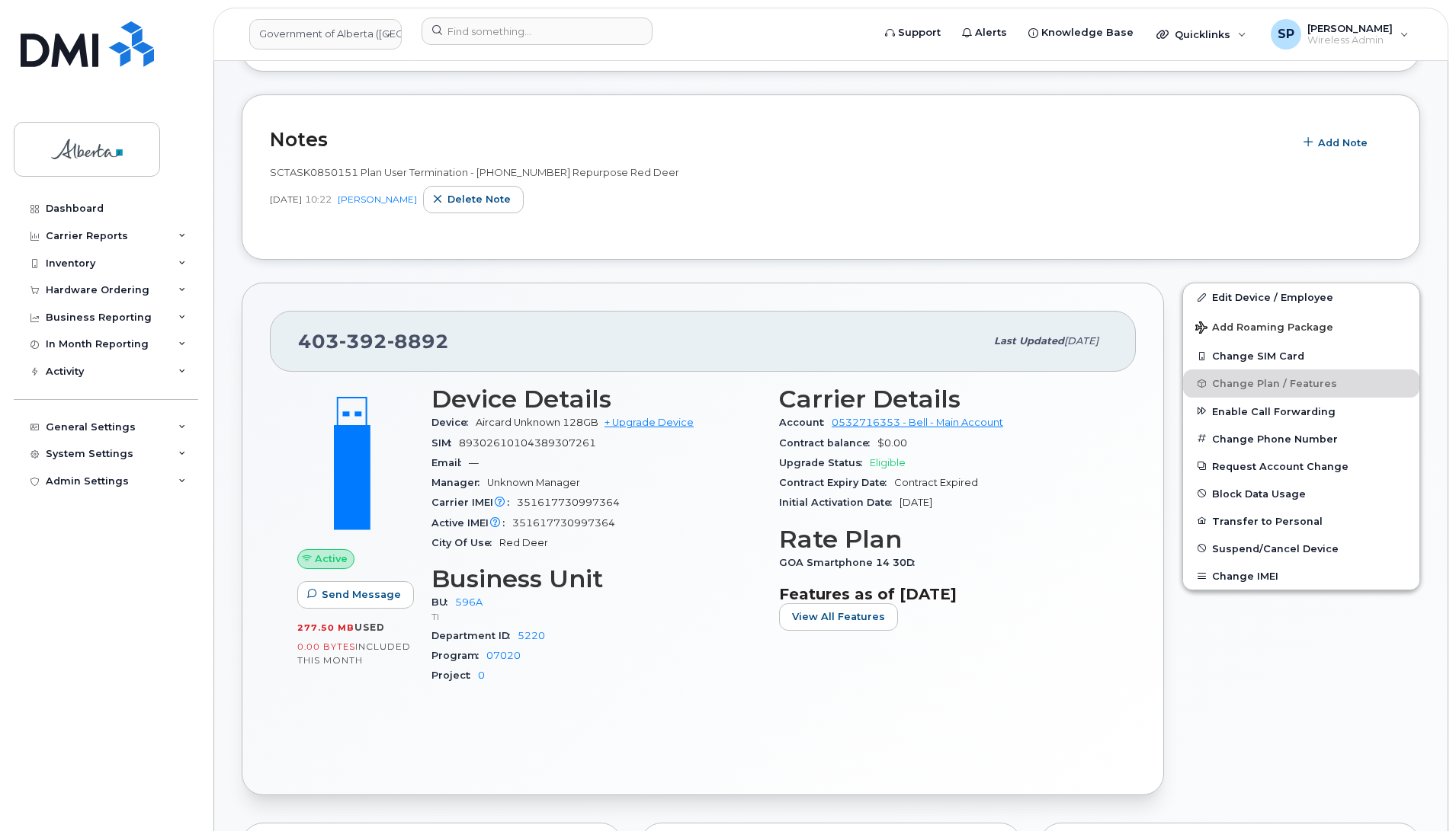
click at [1328, 206] on div "Sep 19, 2025 10:22 Susannah Parlee Delete note" at bounding box center [830, 200] width 1122 height 27
click at [527, 33] on input at bounding box center [537, 31] width 231 height 27
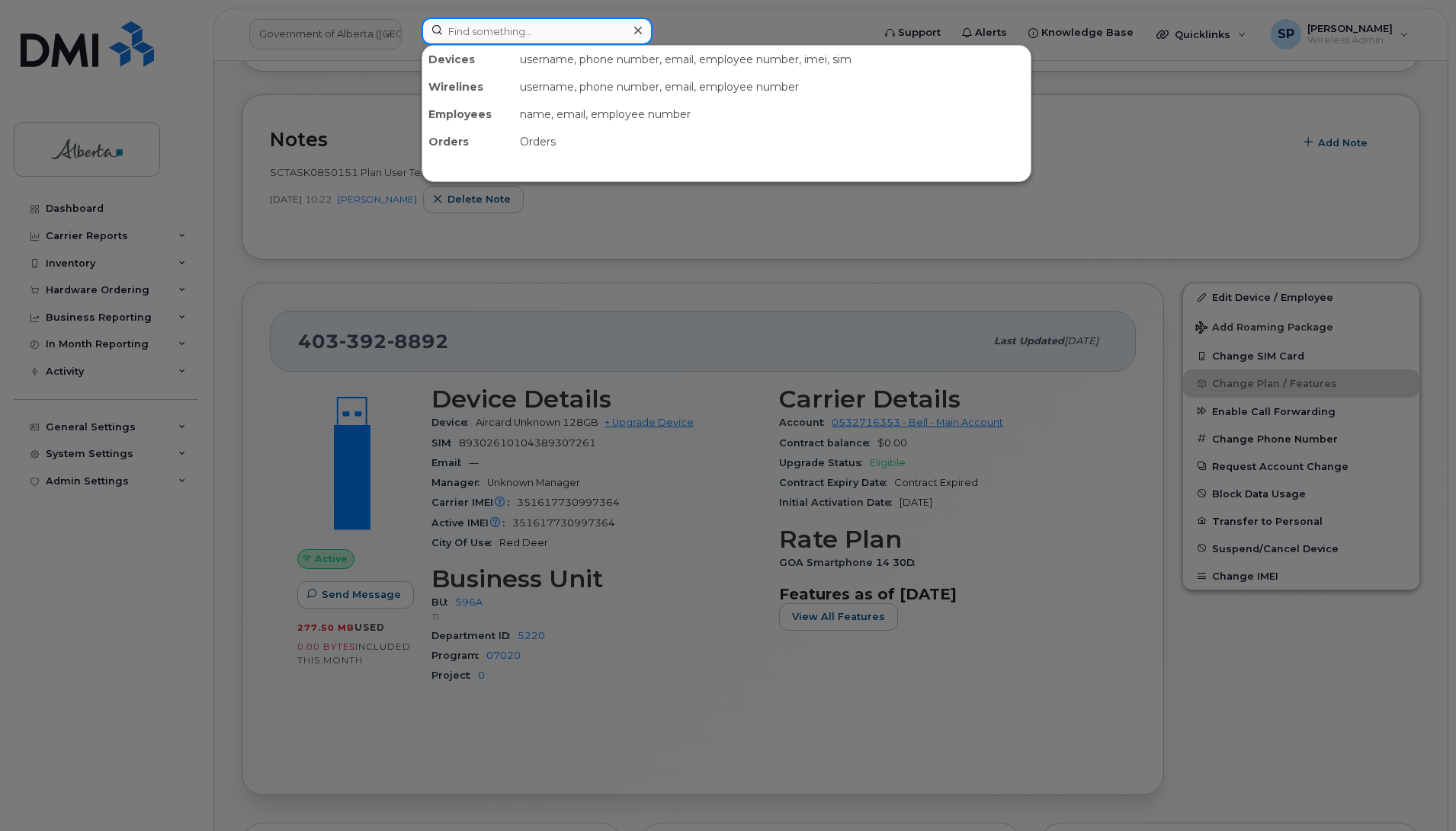
paste input "5878760415"
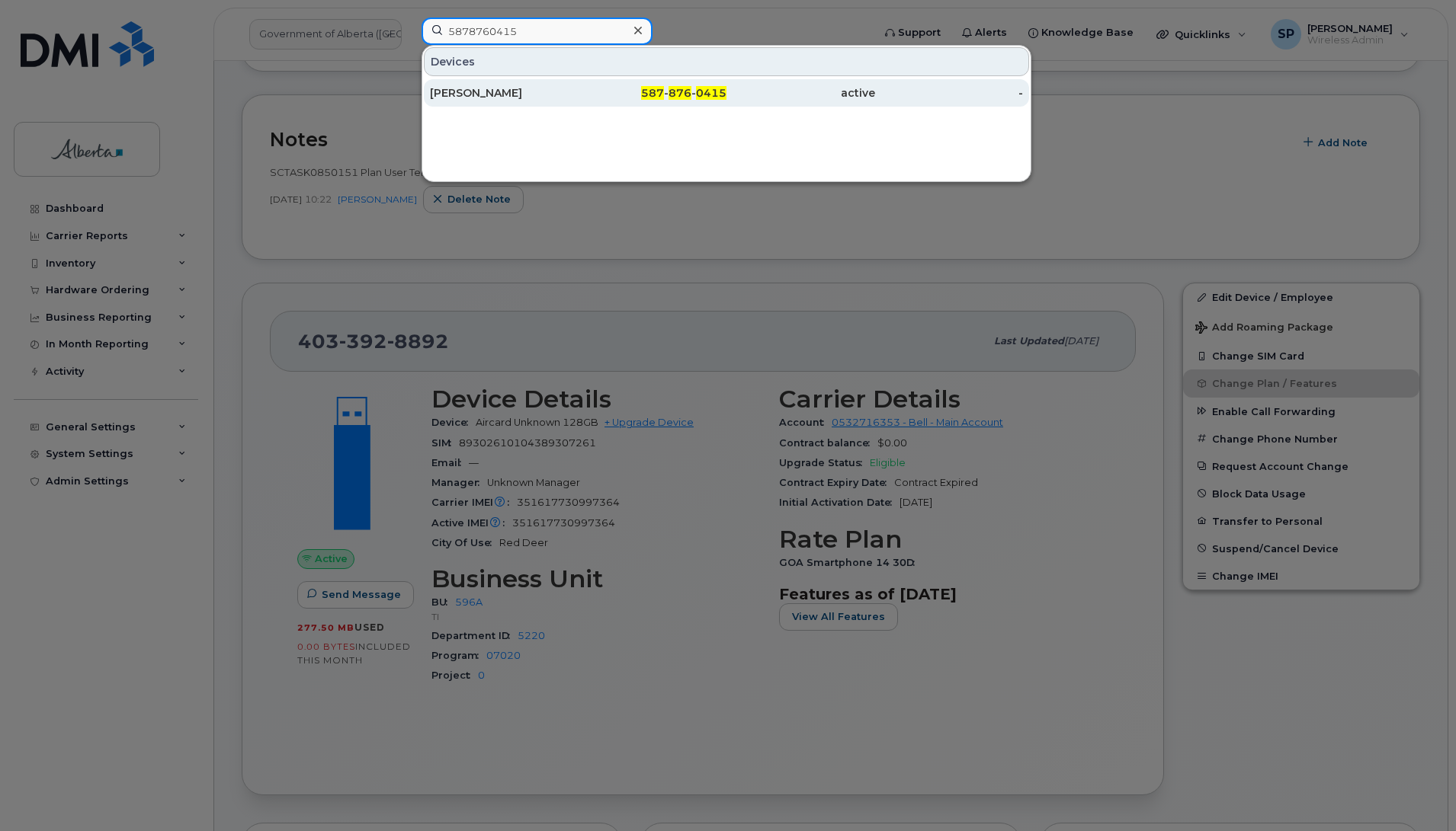
type input "5878760415"
click at [493, 98] on div "[PERSON_NAME]" at bounding box center [504, 93] width 149 height 15
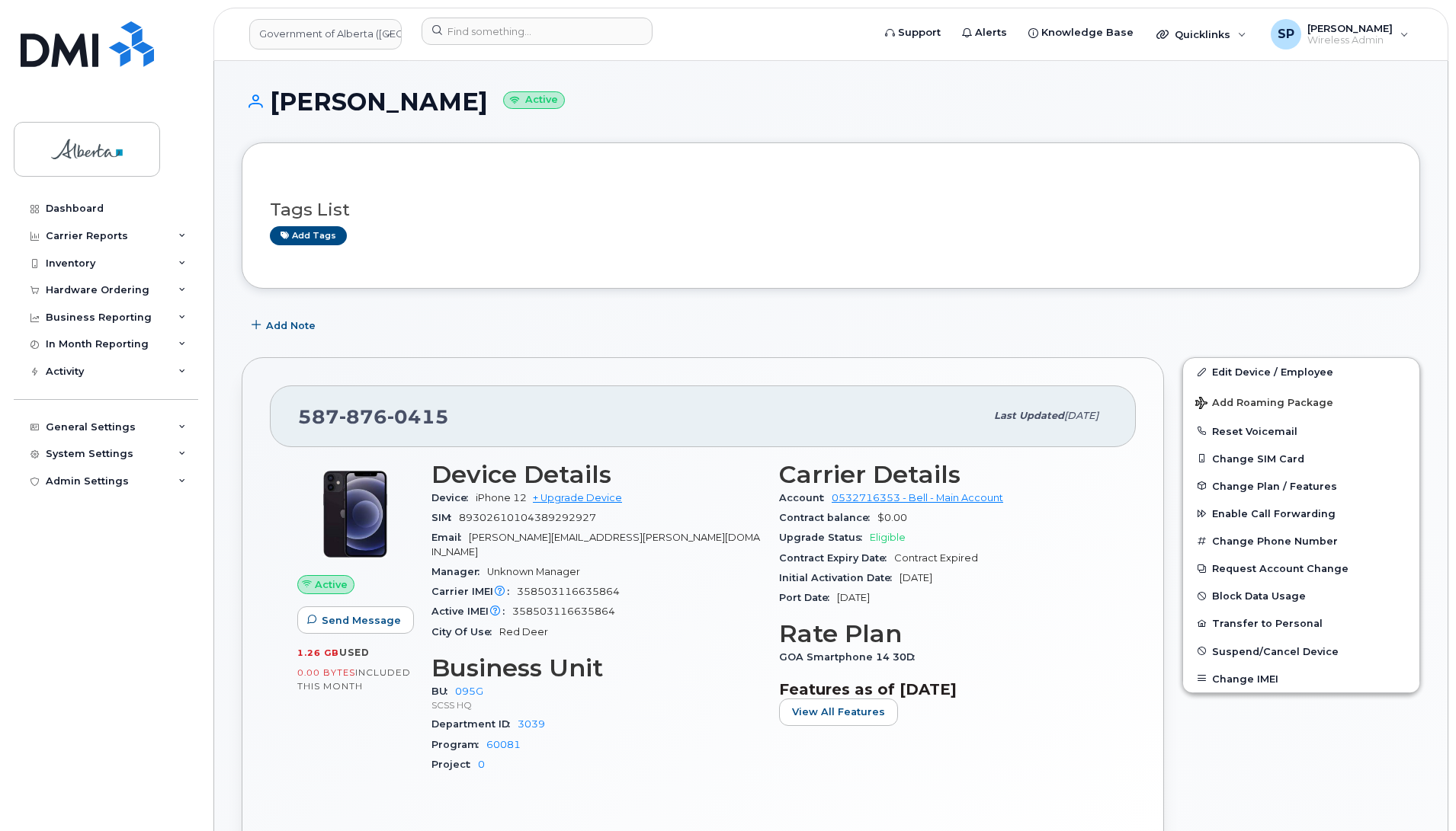
click at [334, 779] on div "Active Send Message 1.26 GB  used 0.00 Bytes  included this month" at bounding box center [355, 625] width 134 height 345
click at [280, 330] on span "Add Note" at bounding box center [291, 325] width 49 height 14
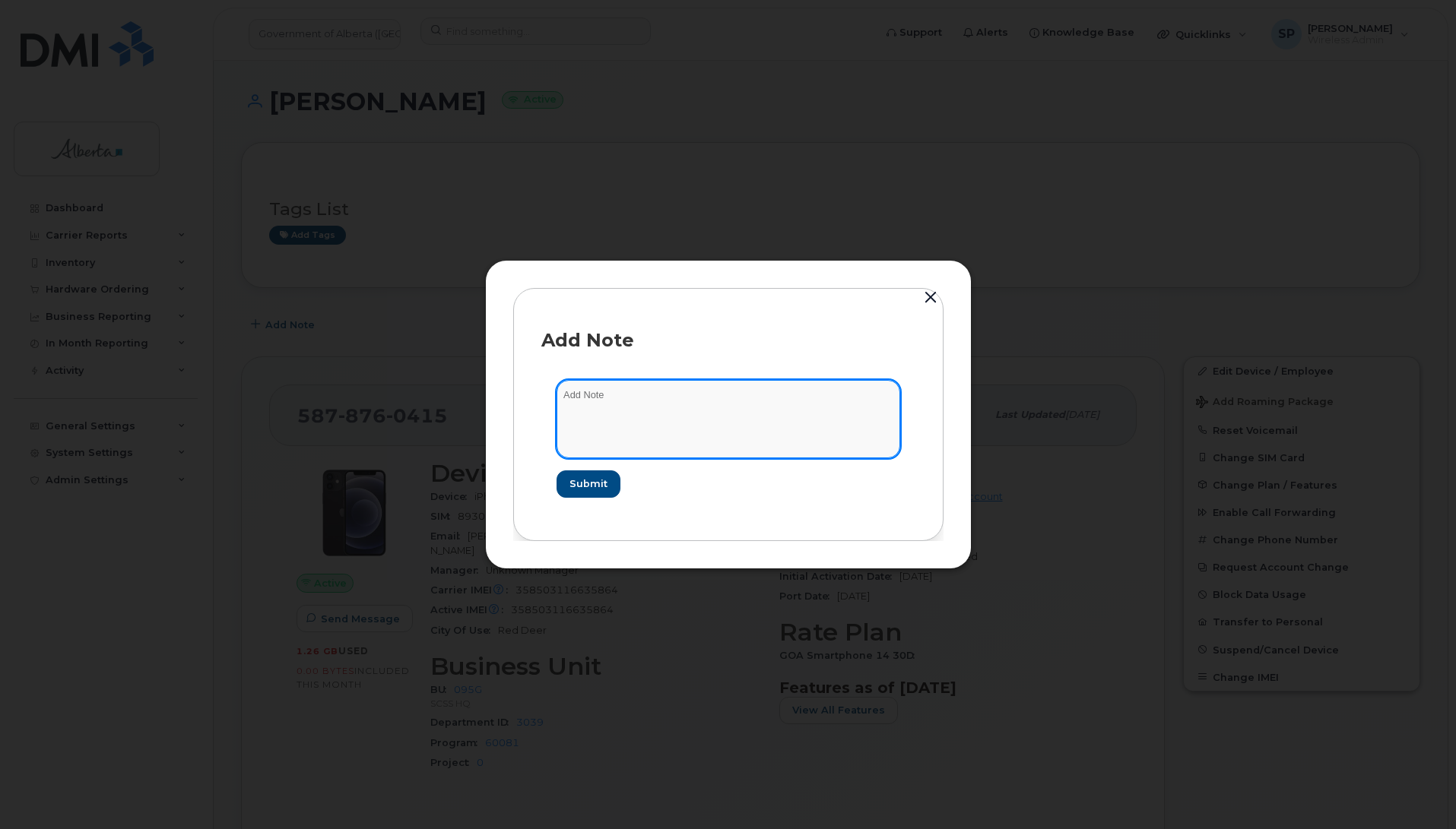
click at [666, 396] on textarea at bounding box center [728, 418] width 343 height 77
paste textarea "SCTASK0850148 Plan User Termination - (1) 5878760415 Repurpose Red Deer"
type textarea "SCTASK0850148 Plan User Termination - (1) 5878760415 Repurpose Red Deer"
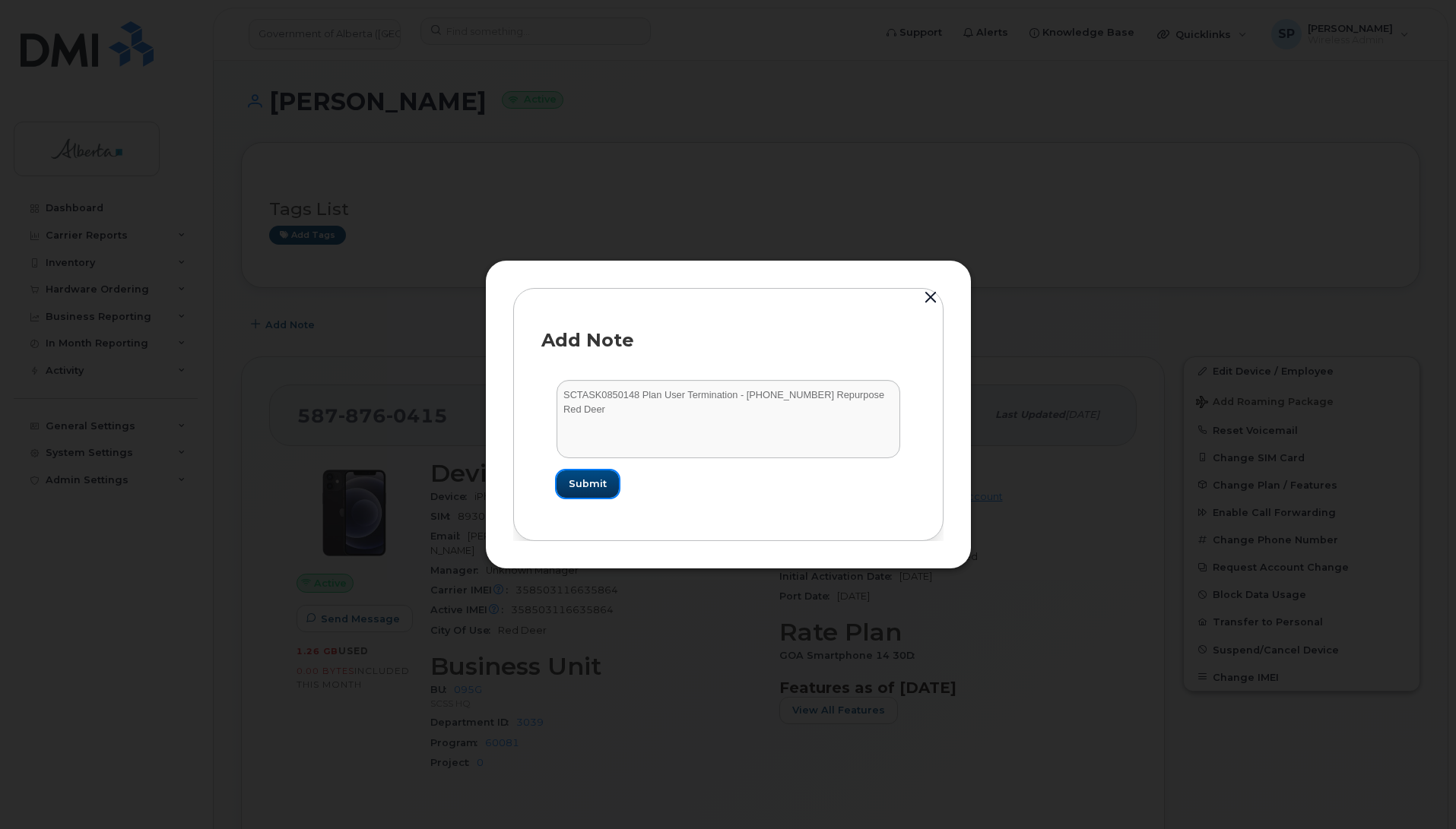
click at [595, 487] on span "Submit" at bounding box center [588, 483] width 38 height 14
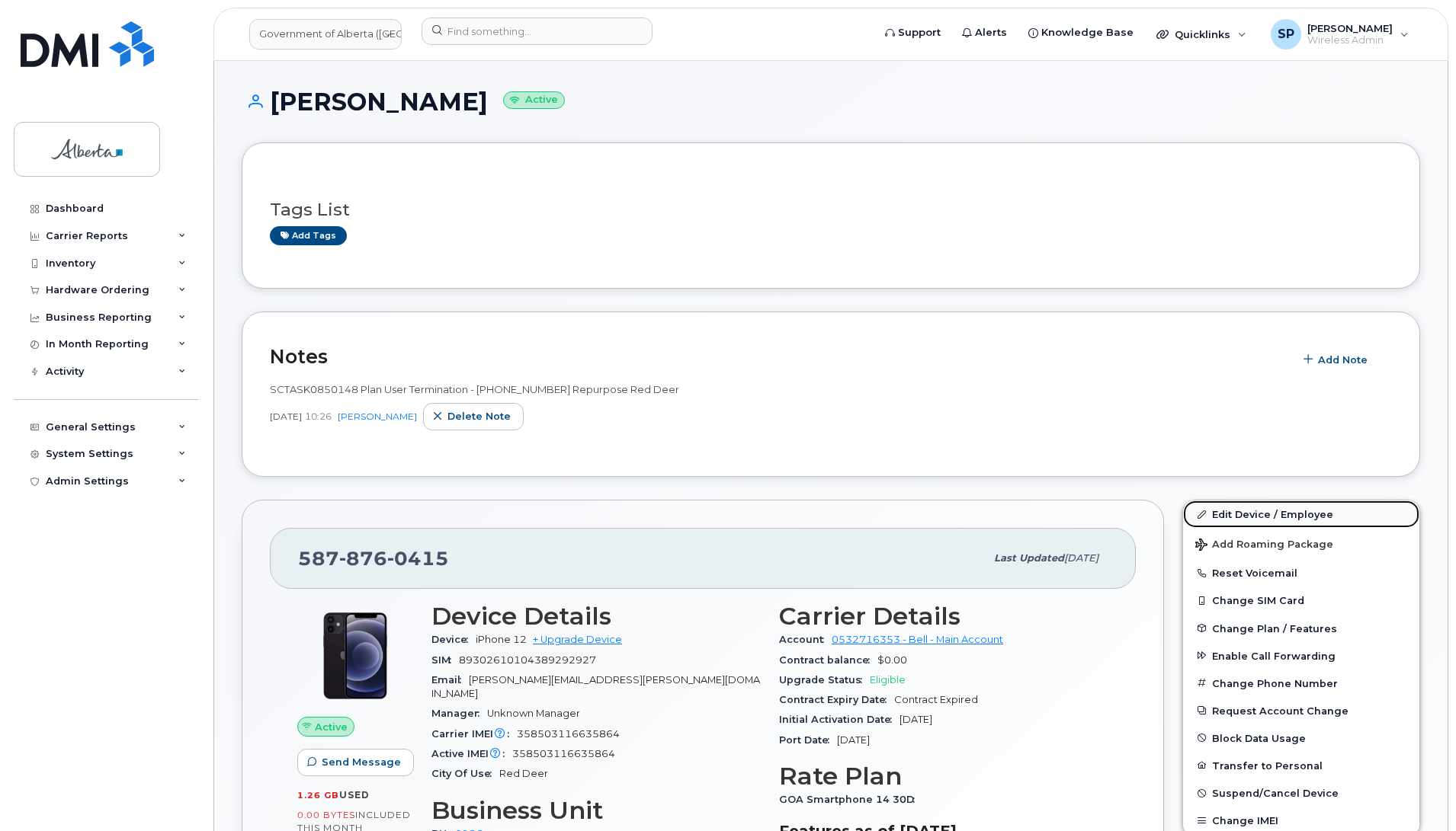
click at [1316, 517] on link "Edit Device / Employee" at bounding box center [1301, 514] width 236 height 27
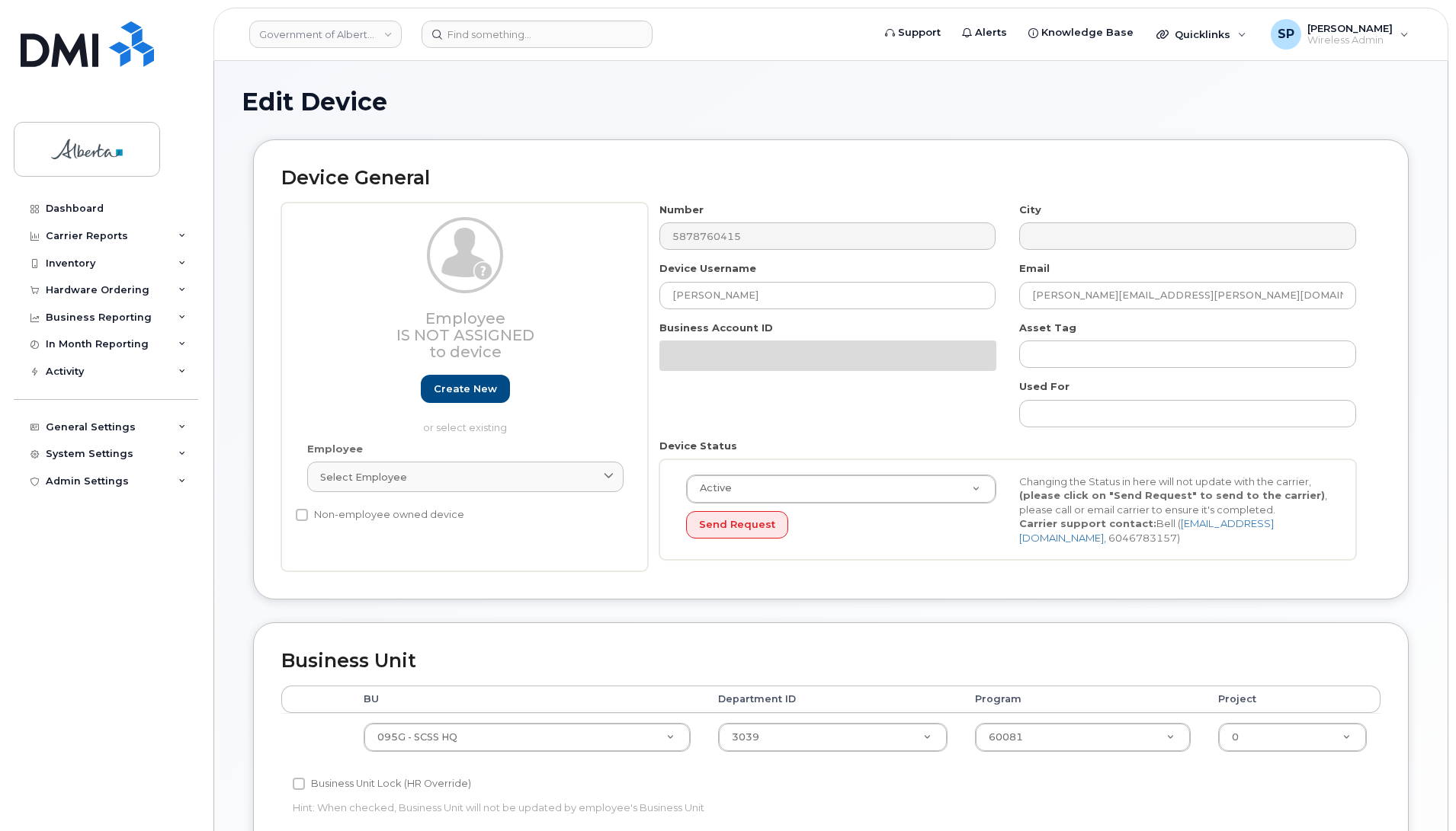
select select "4120333"
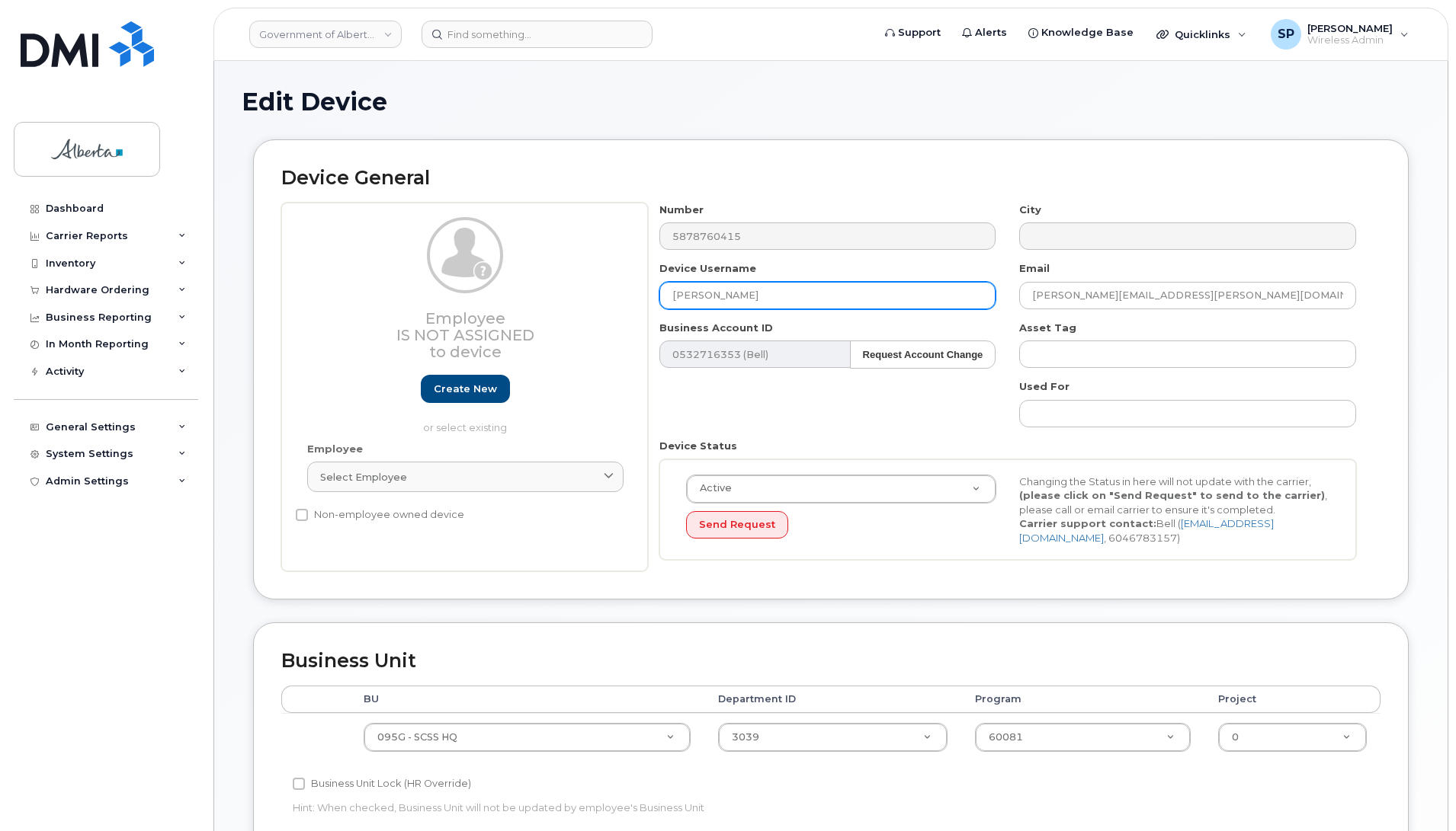
drag, startPoint x: 704, startPoint y: 302, endPoint x: 601, endPoint y: 307, distance: 103.1
click at [601, 307] on div "Employee Is not assigned to device Create new or select existing Employee Selec…" at bounding box center [830, 387] width 1099 height 370
type input "Repurpose Red Deer"
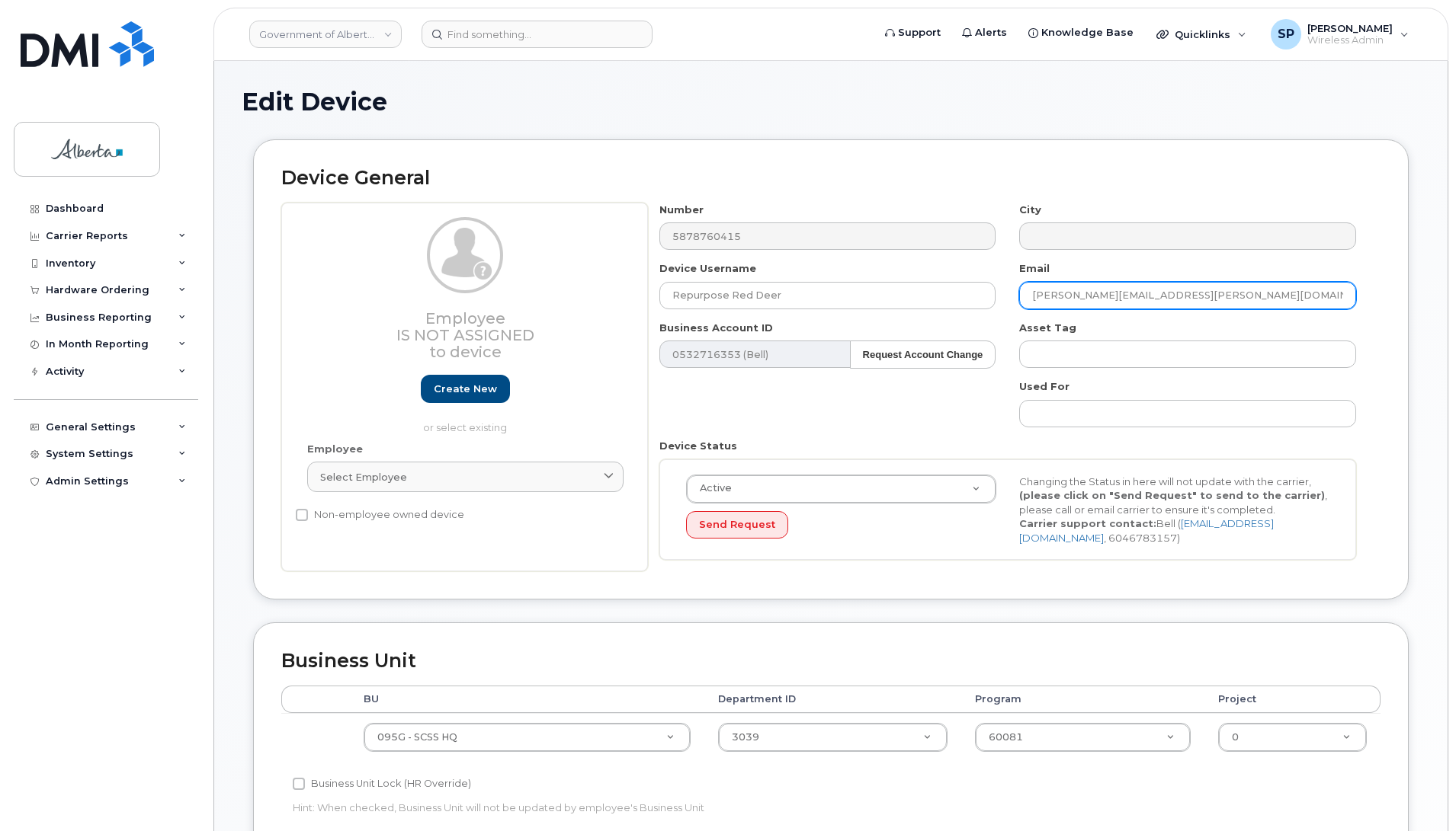
drag, startPoint x: 1183, startPoint y: 302, endPoint x: 966, endPoint y: 318, distance: 217.6
click at [966, 318] on div "Number 5878760415 City Device Username Repurpose Red Deer Email [PERSON_NAME][E…" at bounding box center [1007, 387] width 720 height 370
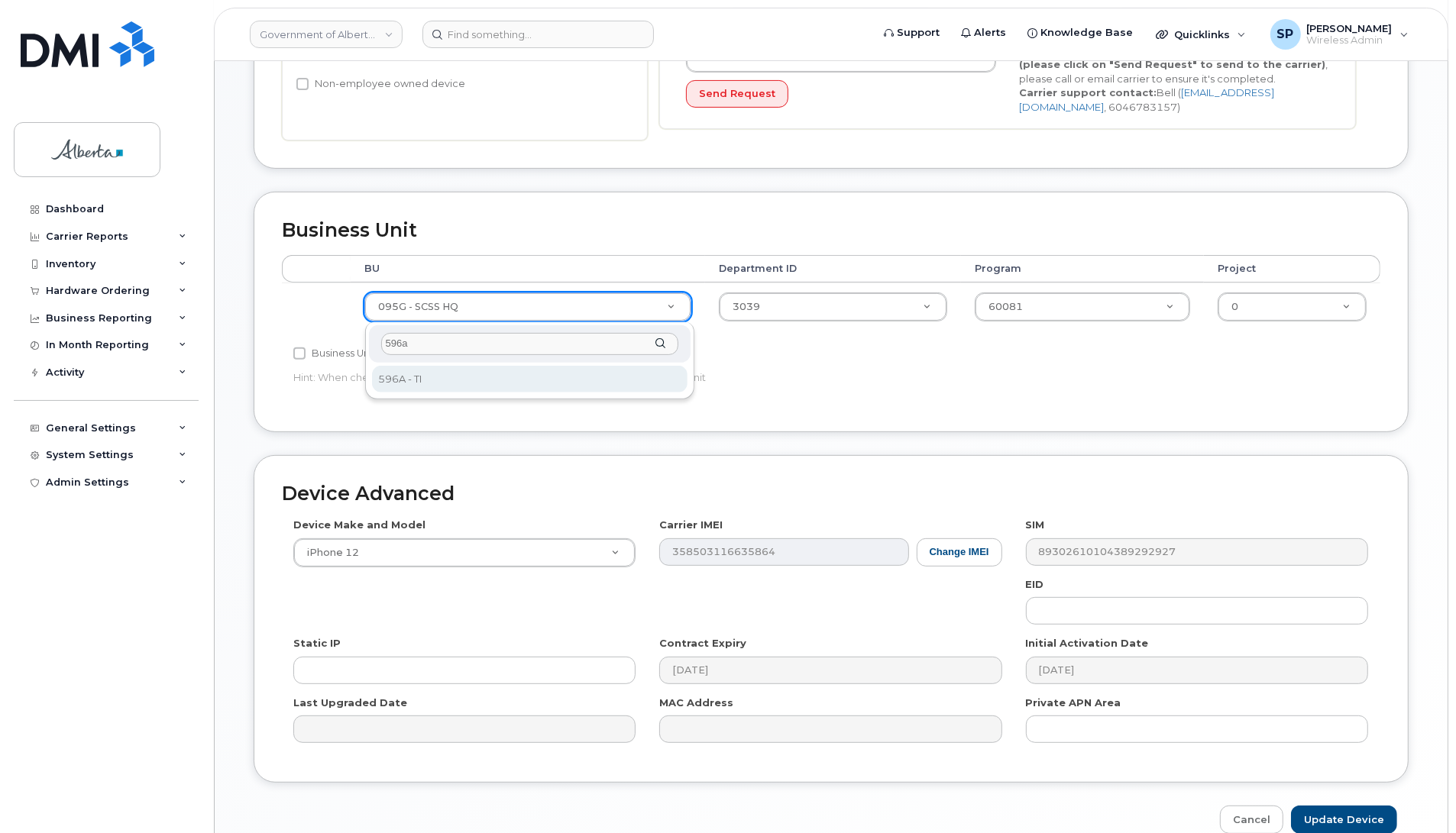
type input "596a"
select select "4797729"
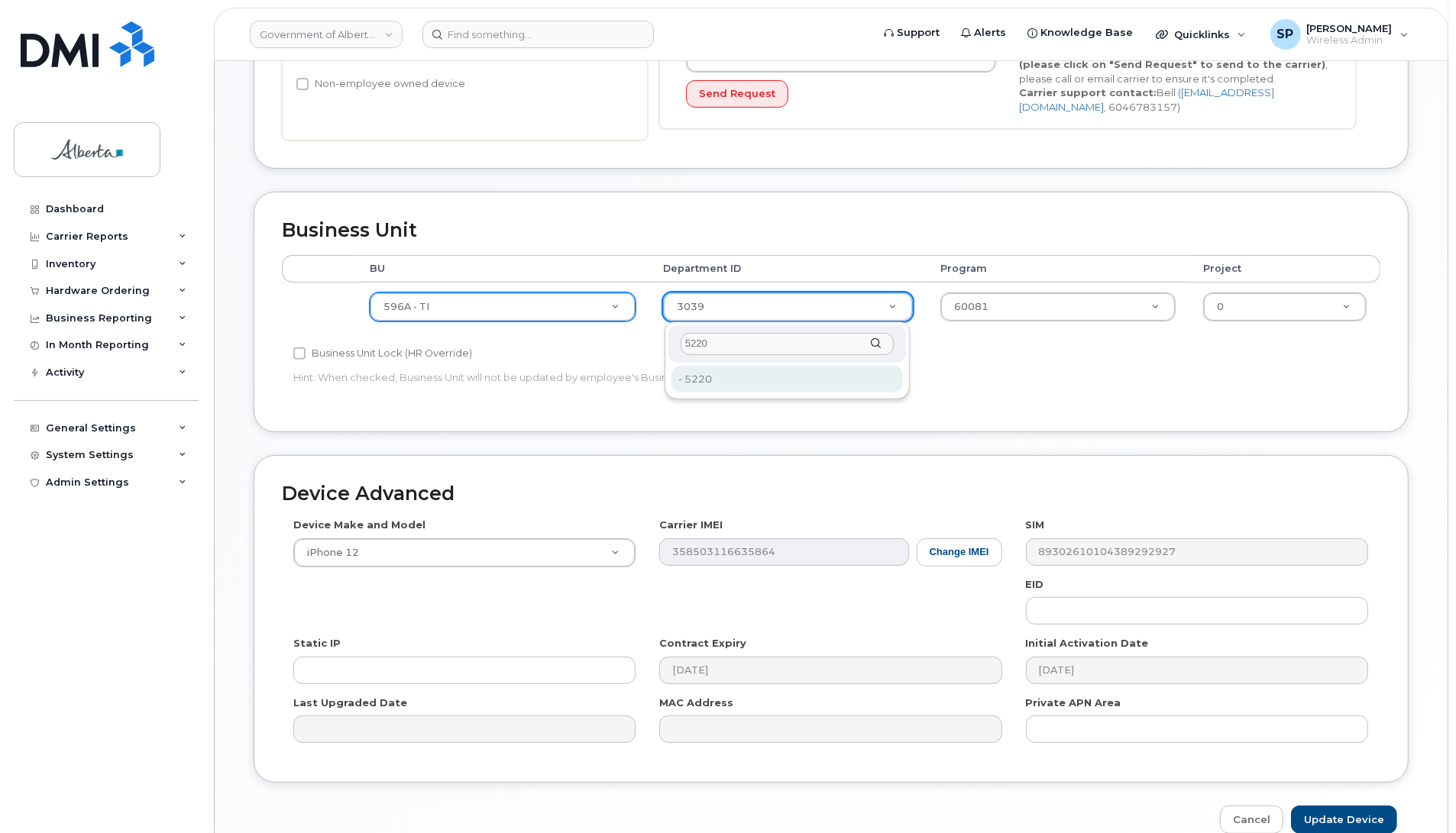
type input "5220"
drag, startPoint x: 692, startPoint y: 380, endPoint x: 705, endPoint y: 381, distance: 13.0
type input "4802987"
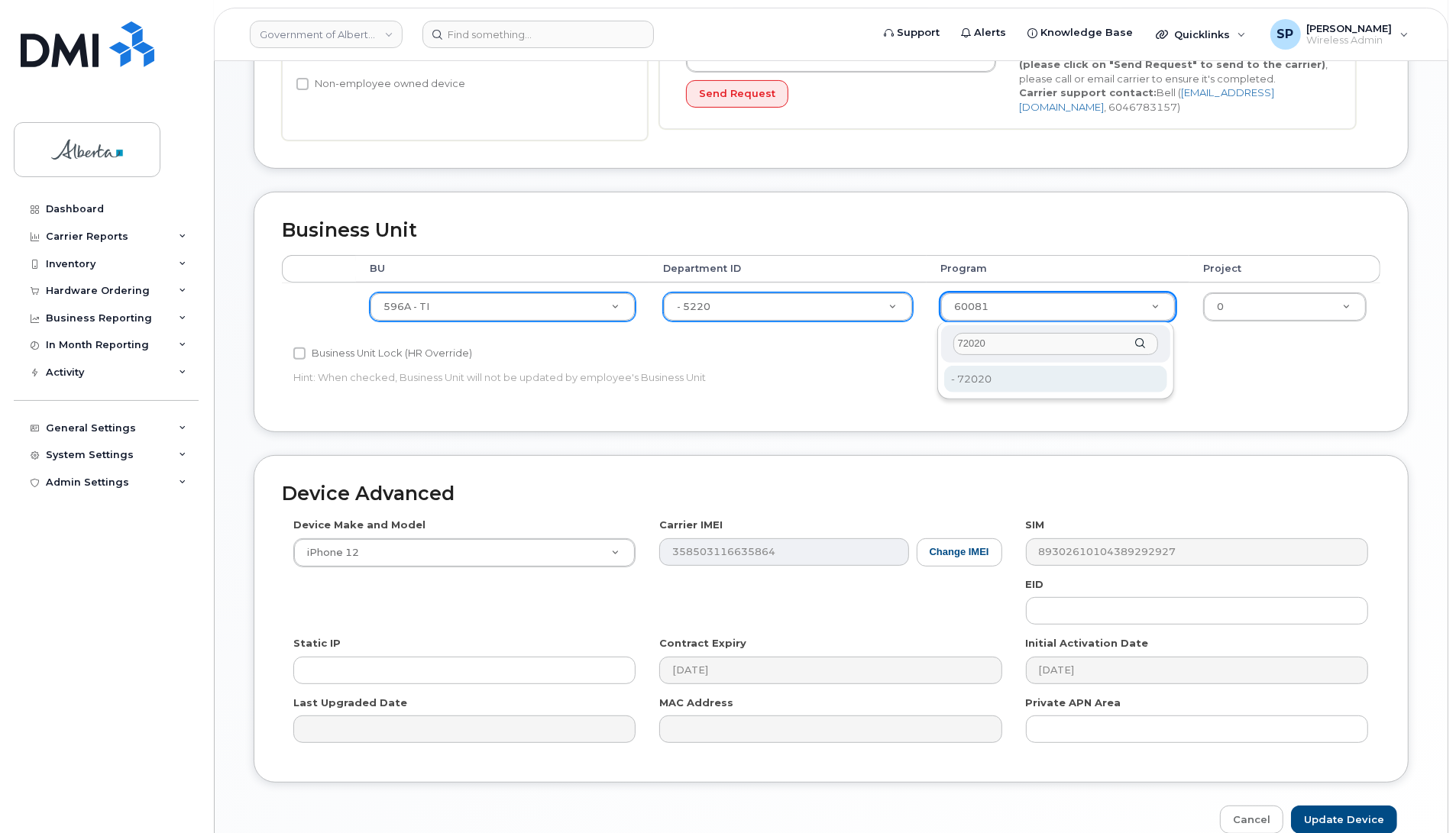
type input "72020"
type input "4803008"
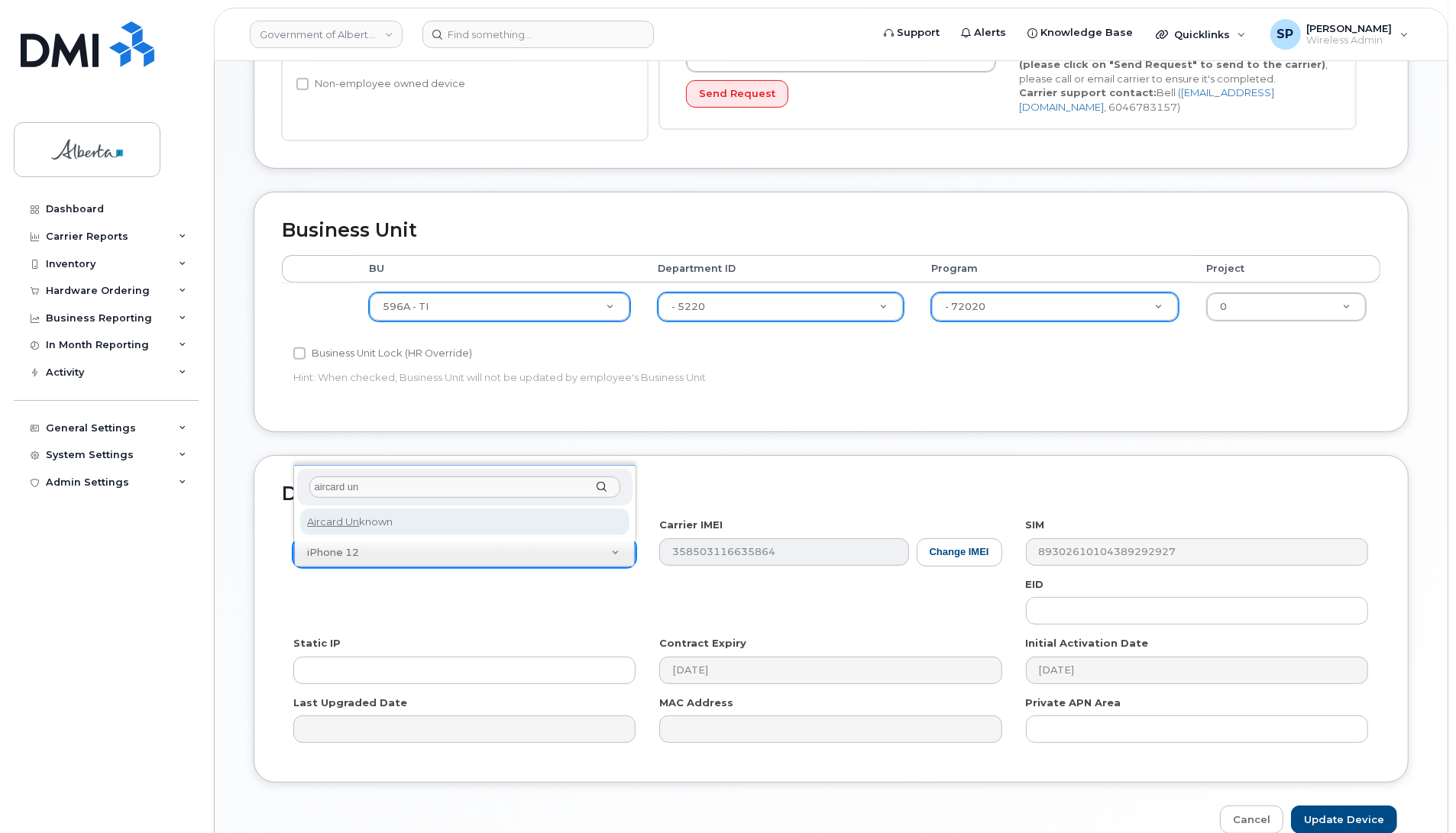
type input "aircard un"
select select "971"
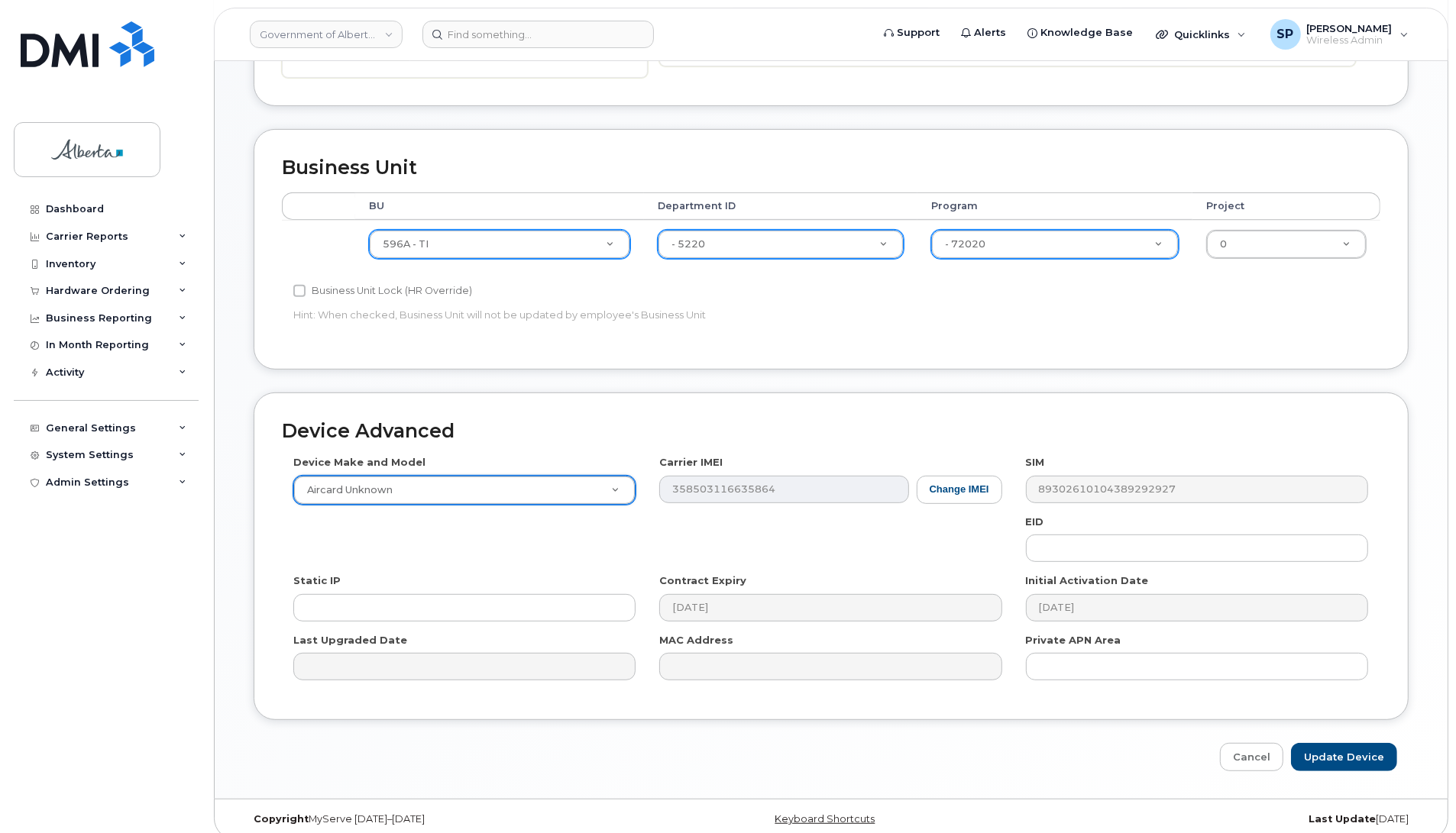
scroll to position [513, 0]
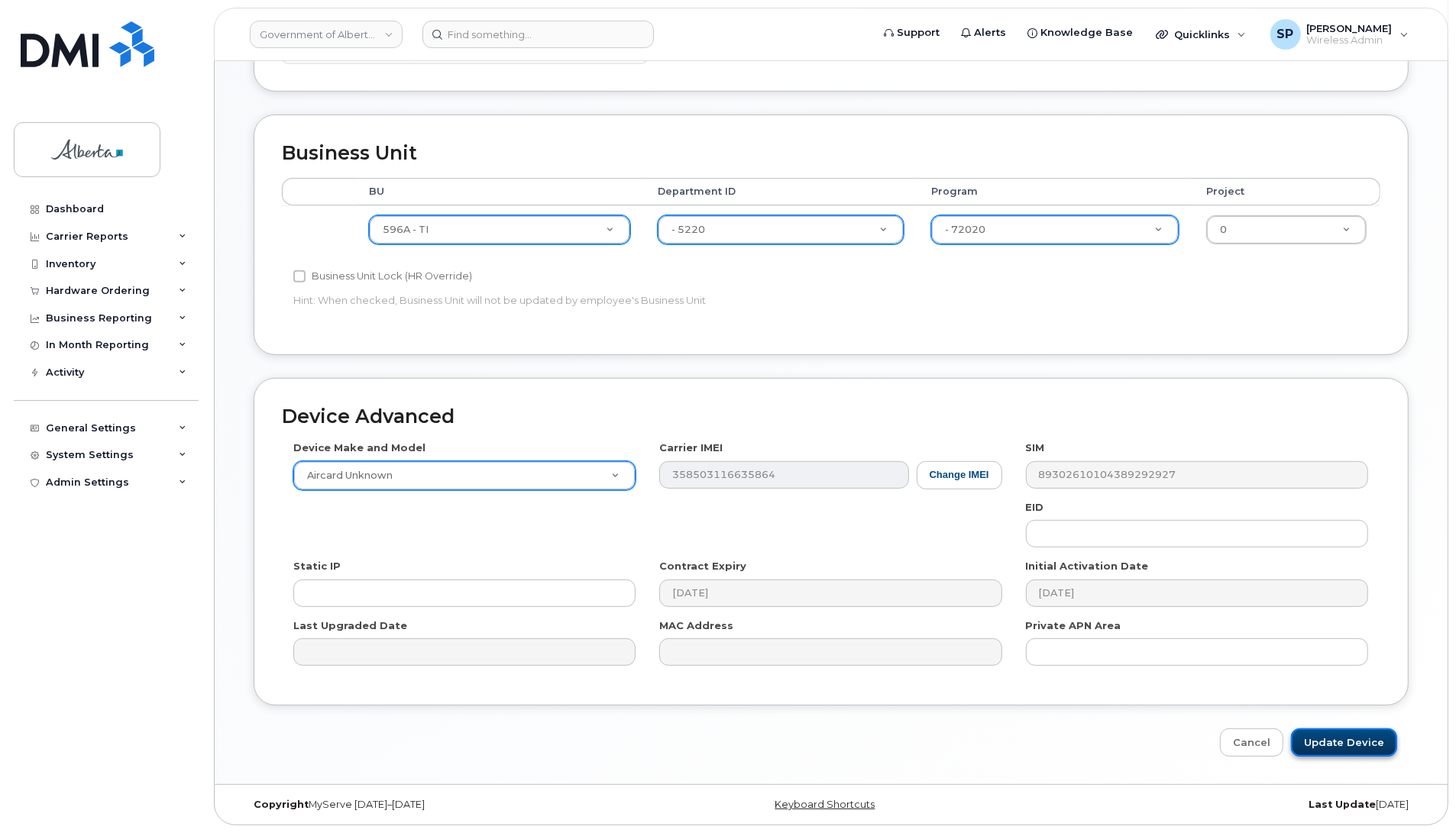
click at [1362, 738] on input "Update Device" at bounding box center [1344, 742] width 106 height 28
type input "Saving..."
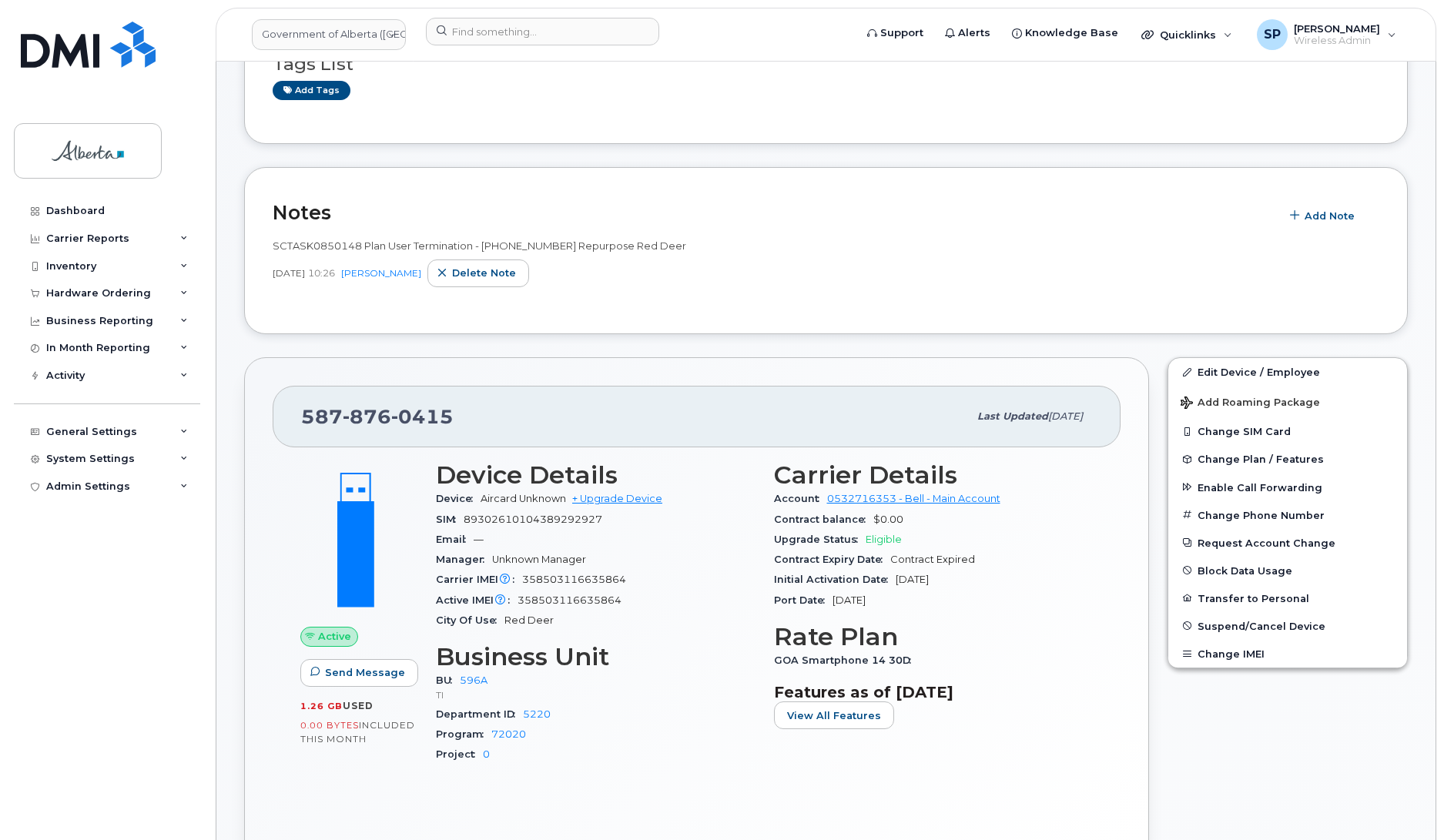
scroll to position [135, 0]
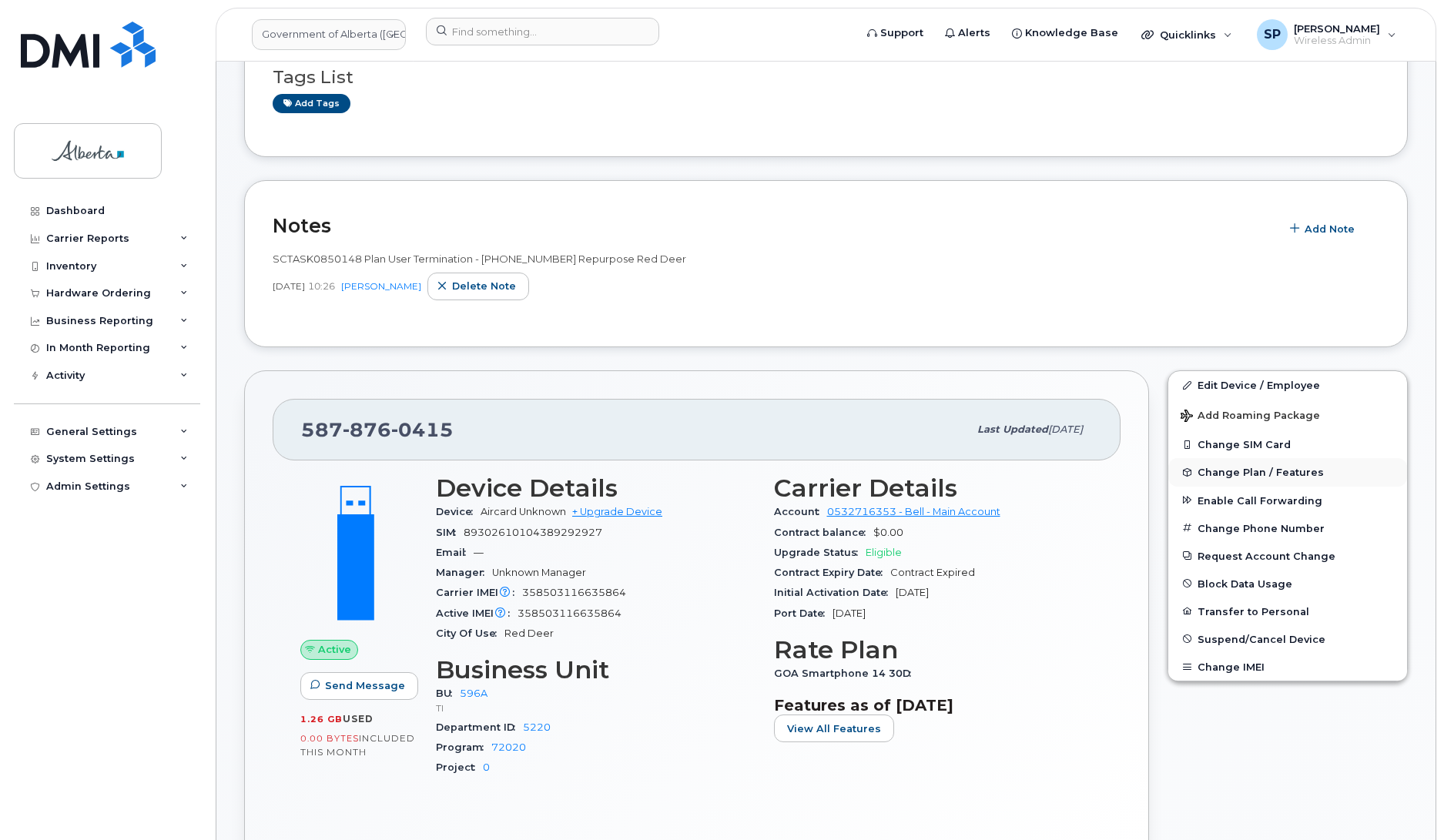
click at [1241, 478] on span "Change Plan / Features" at bounding box center [1260, 472] width 126 height 11
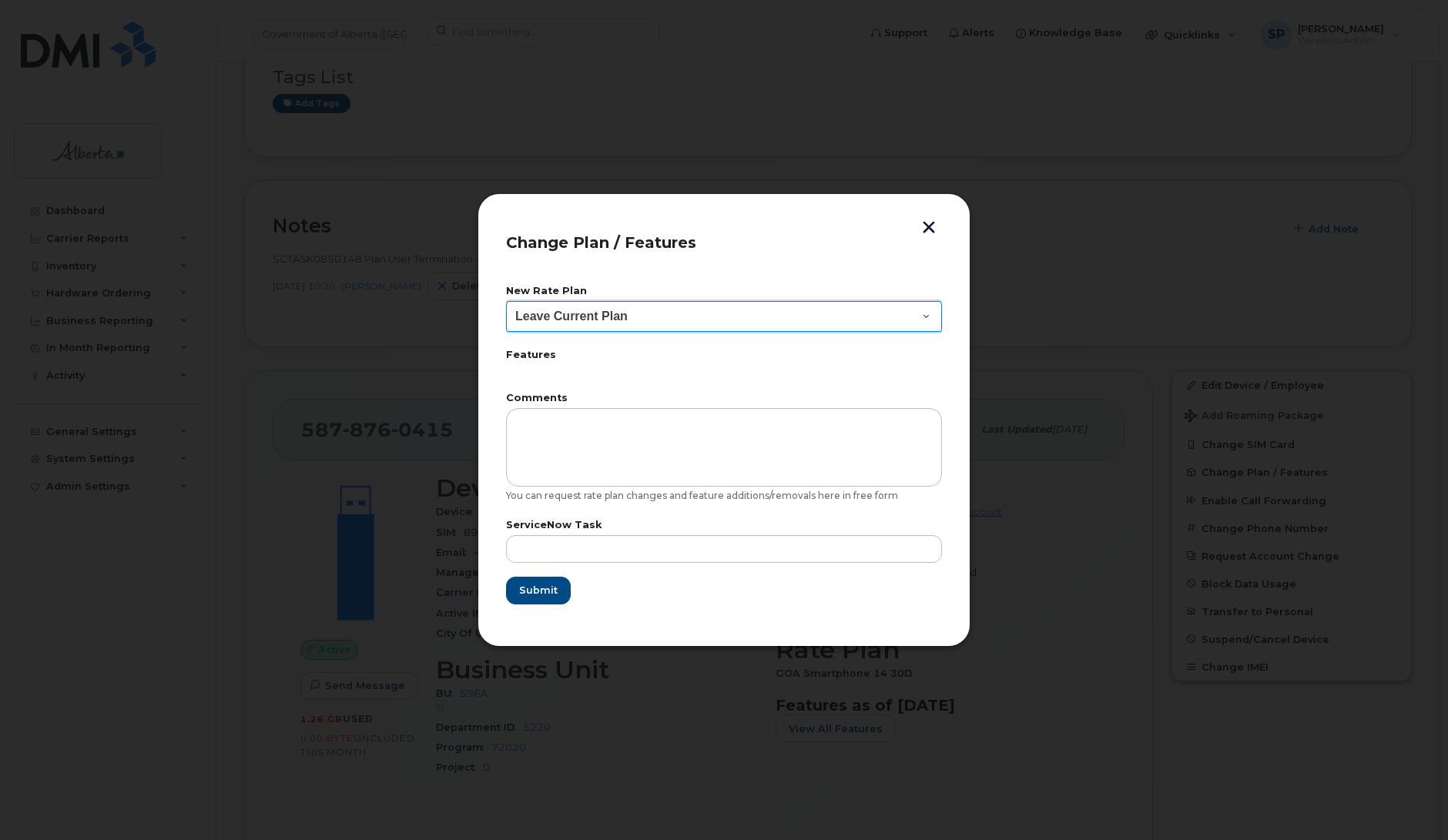
click at [551, 321] on select "Leave Current Plan GOA Data plan 9 30 d GOA–Unlimited Data Plan 9" at bounding box center [724, 317] width 436 height 31
select select "1790211"
click at [506, 301] on select "Leave Current Plan GOA Data plan 9 30 d GOA–Unlimited Data Plan 9" at bounding box center [724, 317] width 436 height 31
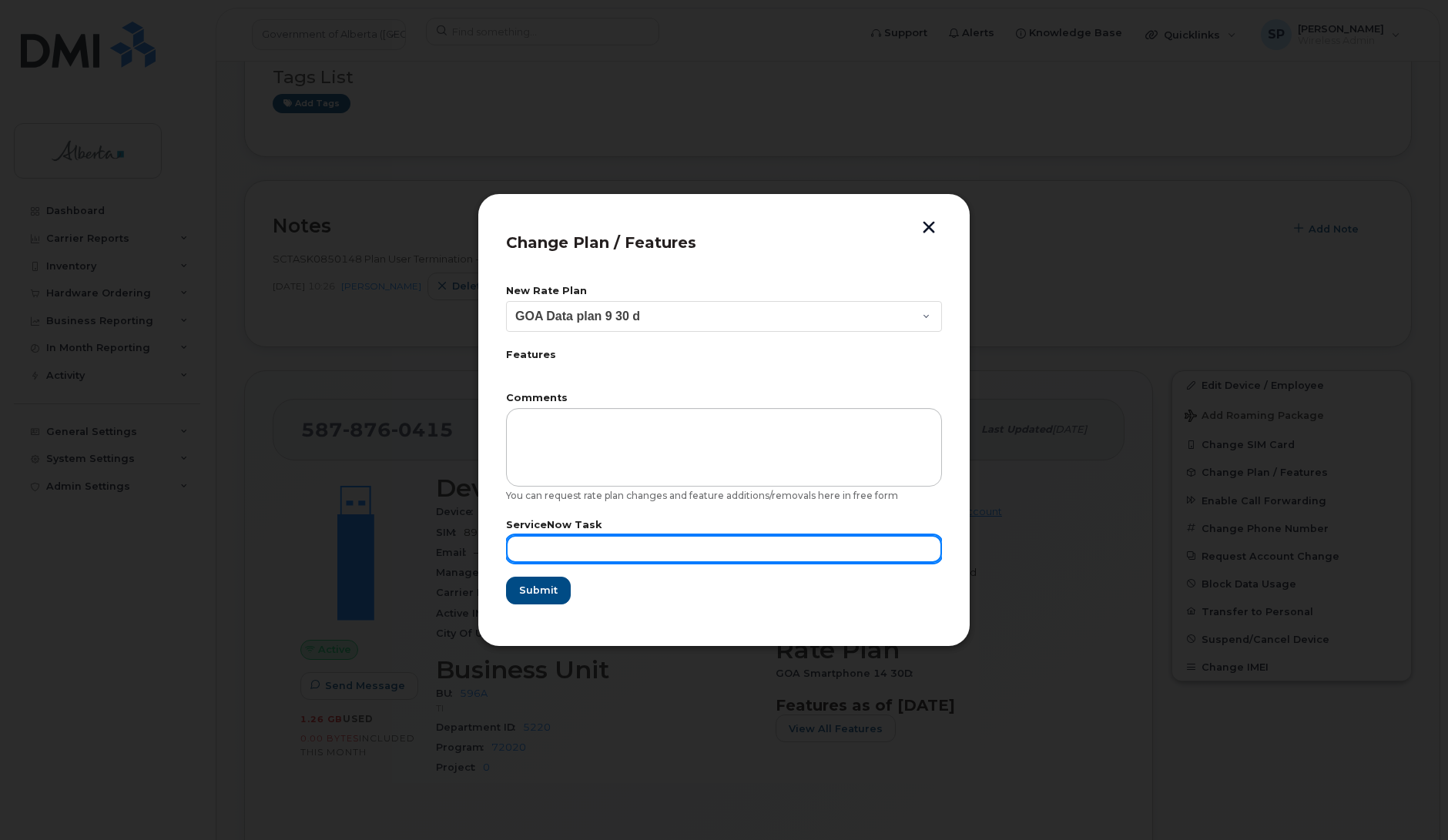
click at [566, 545] on input "text" at bounding box center [724, 549] width 436 height 27
paste input "SCTASK0850148"
type input "SCTASK0850148"
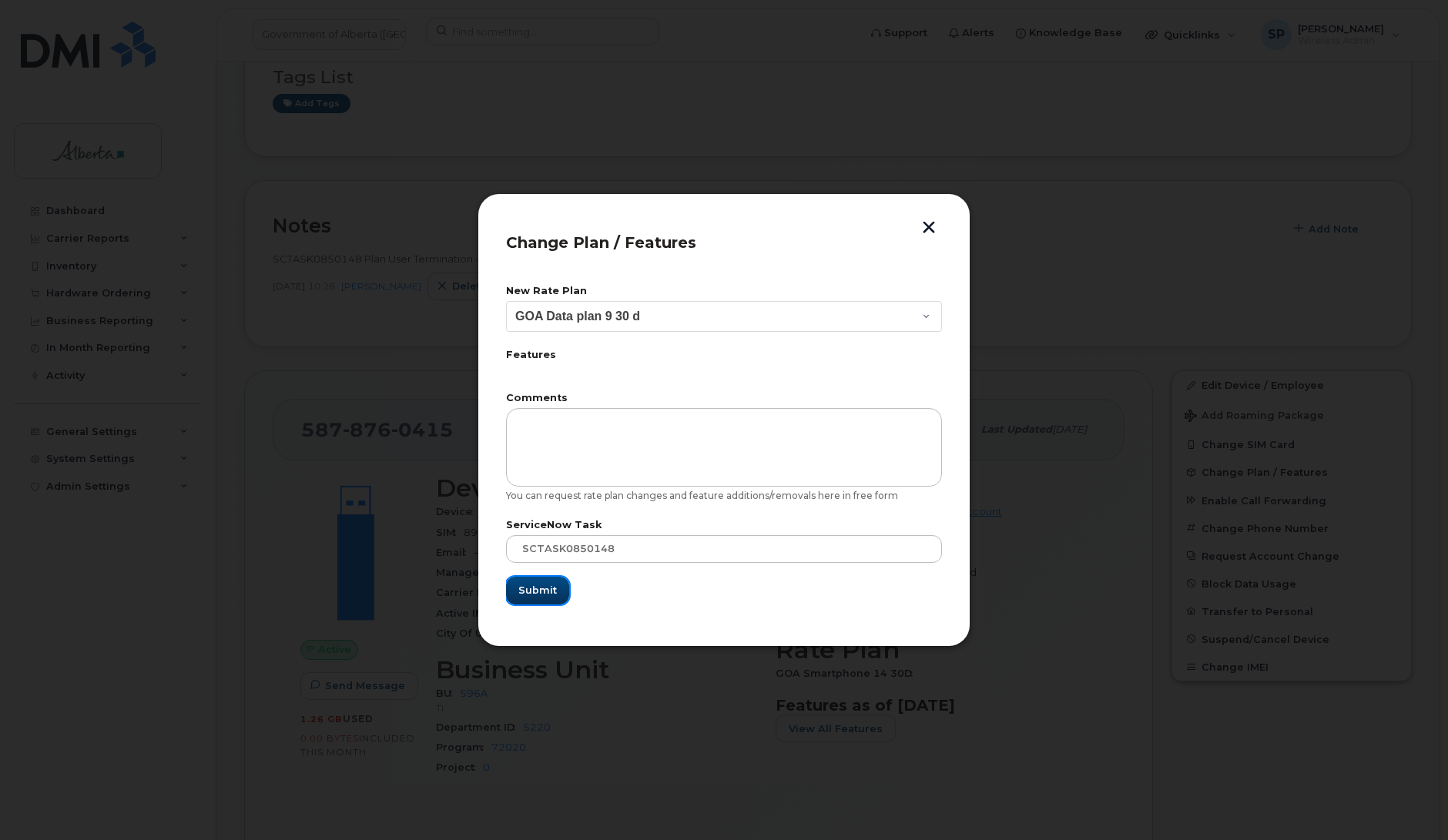
click at [537, 593] on span "Submit" at bounding box center [537, 590] width 39 height 15
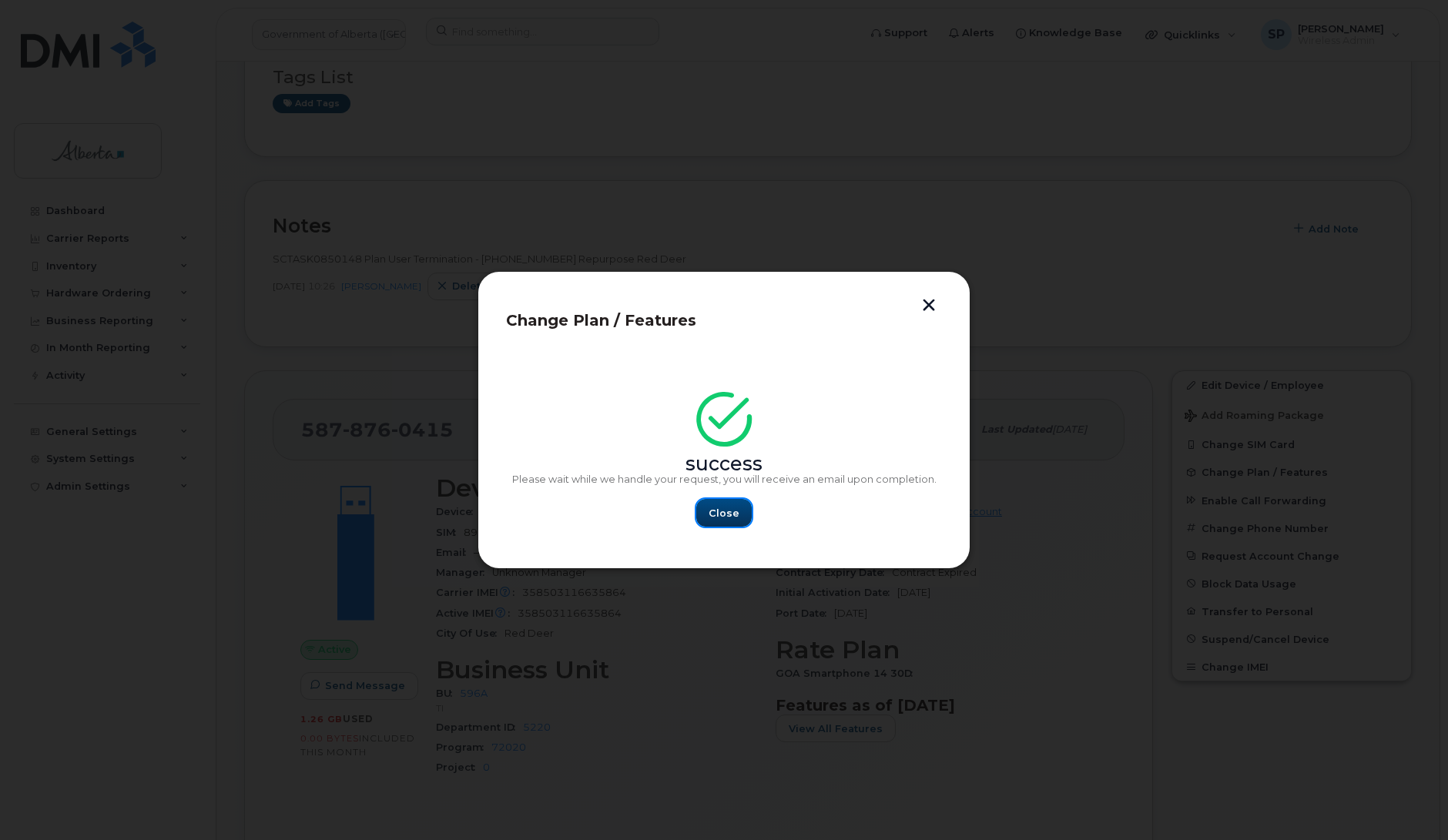
click at [726, 511] on span "Close" at bounding box center [724, 513] width 31 height 15
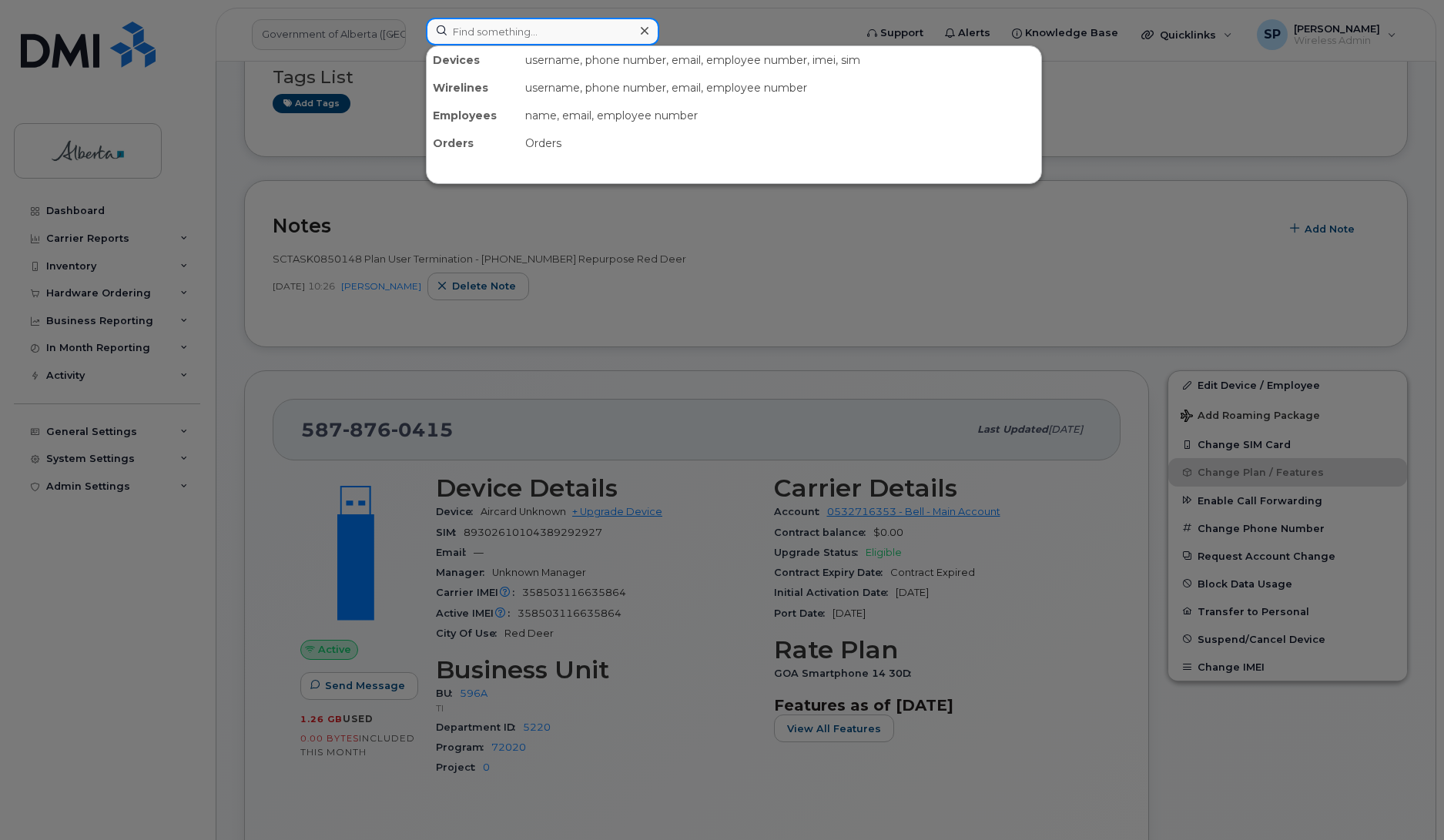
click at [468, 29] on input at bounding box center [543, 32] width 234 height 27
paste input "4033711194"
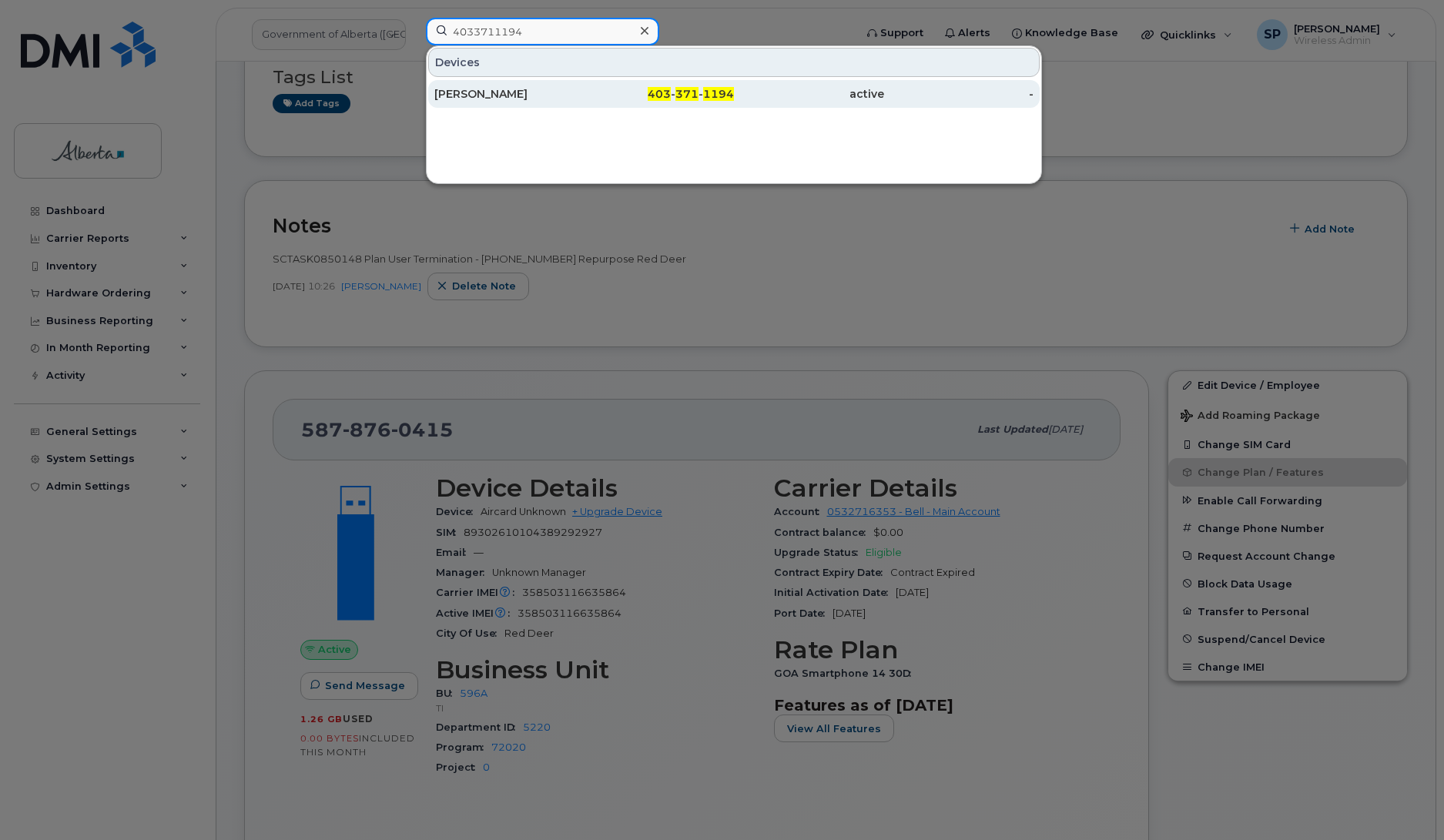
type input "4033711194"
click at [494, 96] on div "[PERSON_NAME]" at bounding box center [509, 94] width 150 height 15
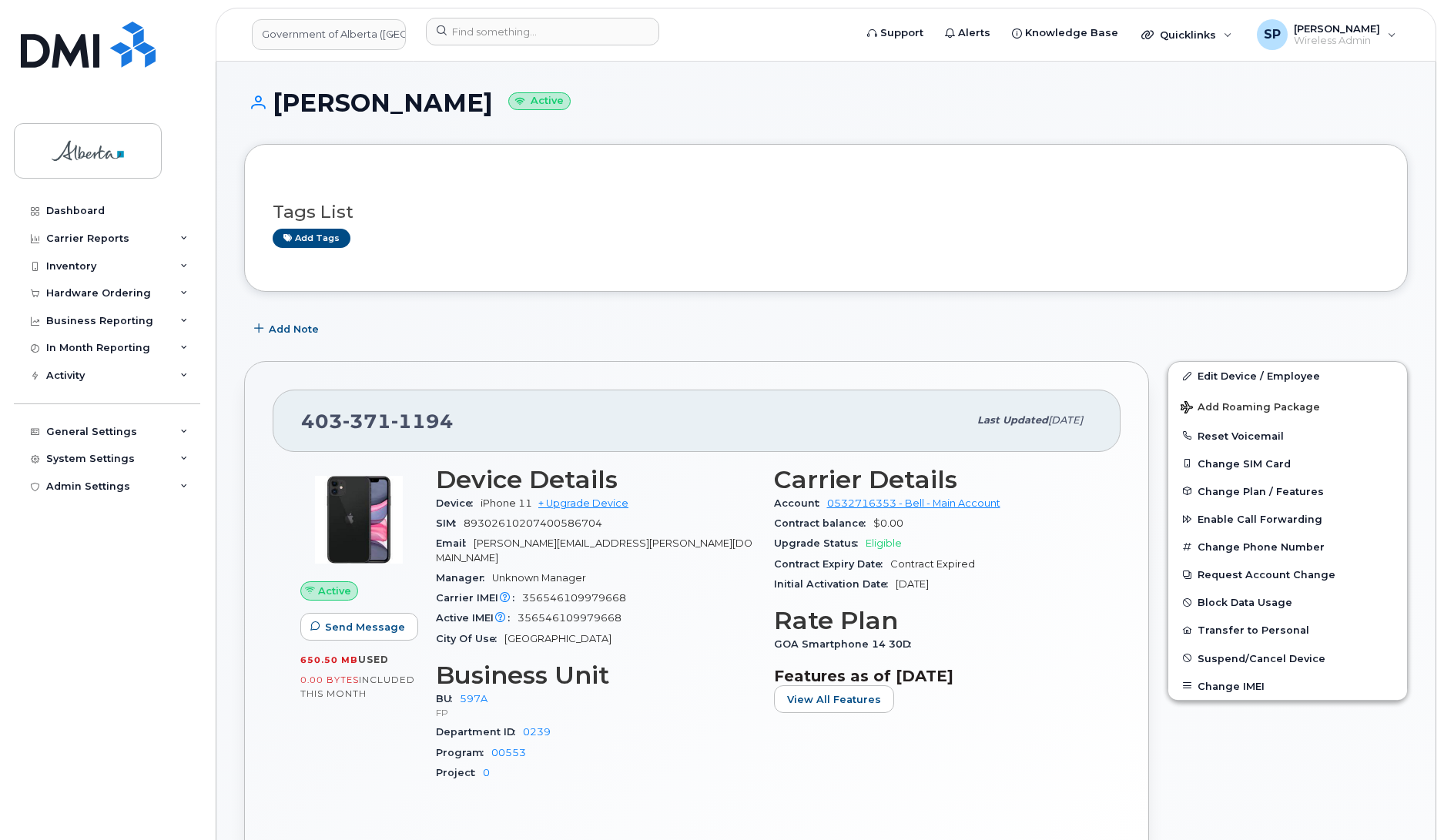
click at [372, 788] on div "Active Send Message 650.50 MB  used 0.00 Bytes  included this month" at bounding box center [359, 631] width 136 height 349
click at [295, 330] on span "Add Note" at bounding box center [294, 329] width 50 height 15
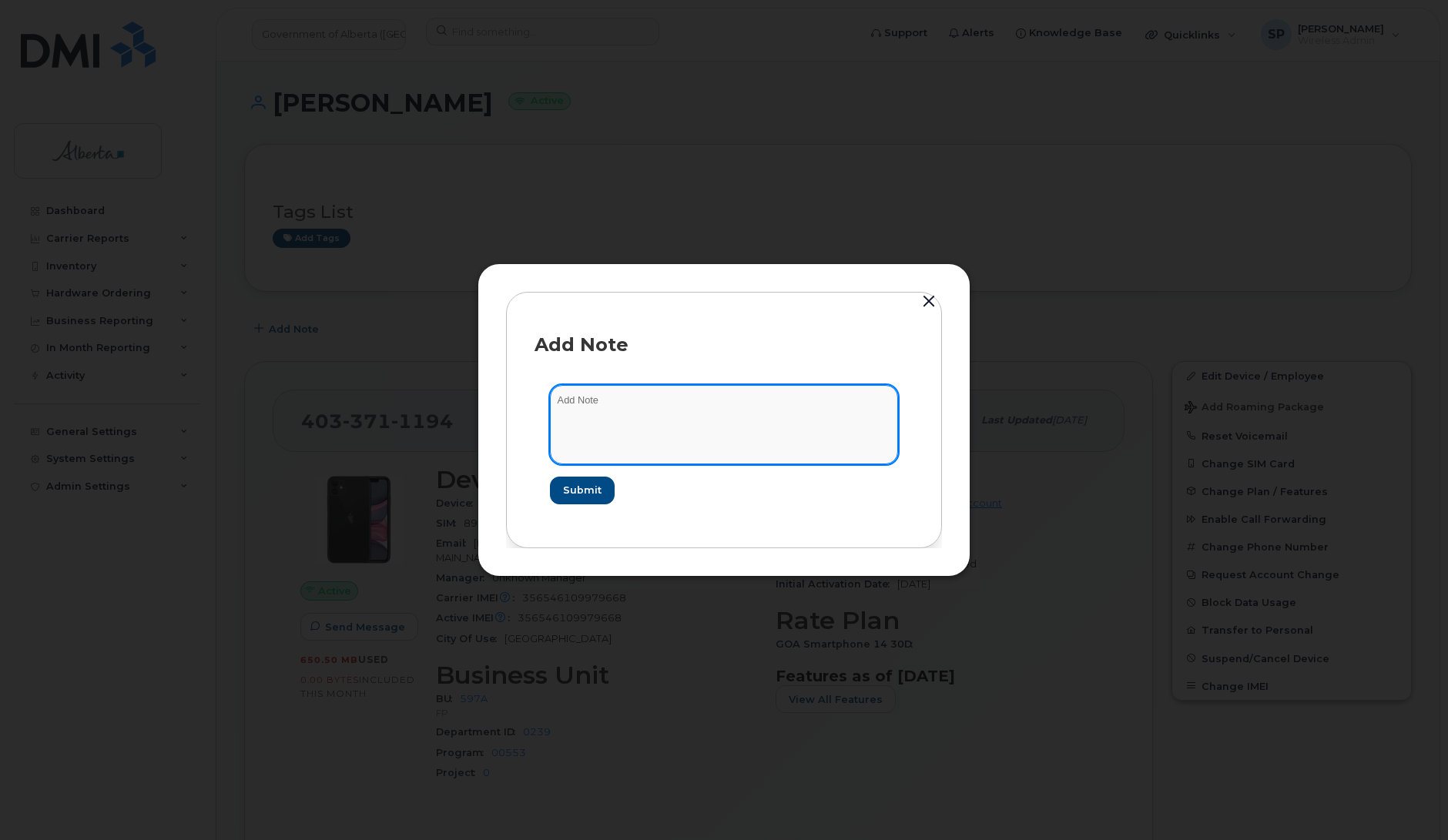
click at [623, 402] on textarea at bounding box center [723, 423] width 348 height 78
paste textarea "SCTASK0850303 Plan User Termination - [PHONE_NUMBER] Repurpose [GEOGRAPHIC_DATA]"
type textarea "SCTASK0850303 Plan User Termination - (1) 4033711194 Repurpose Calgary"
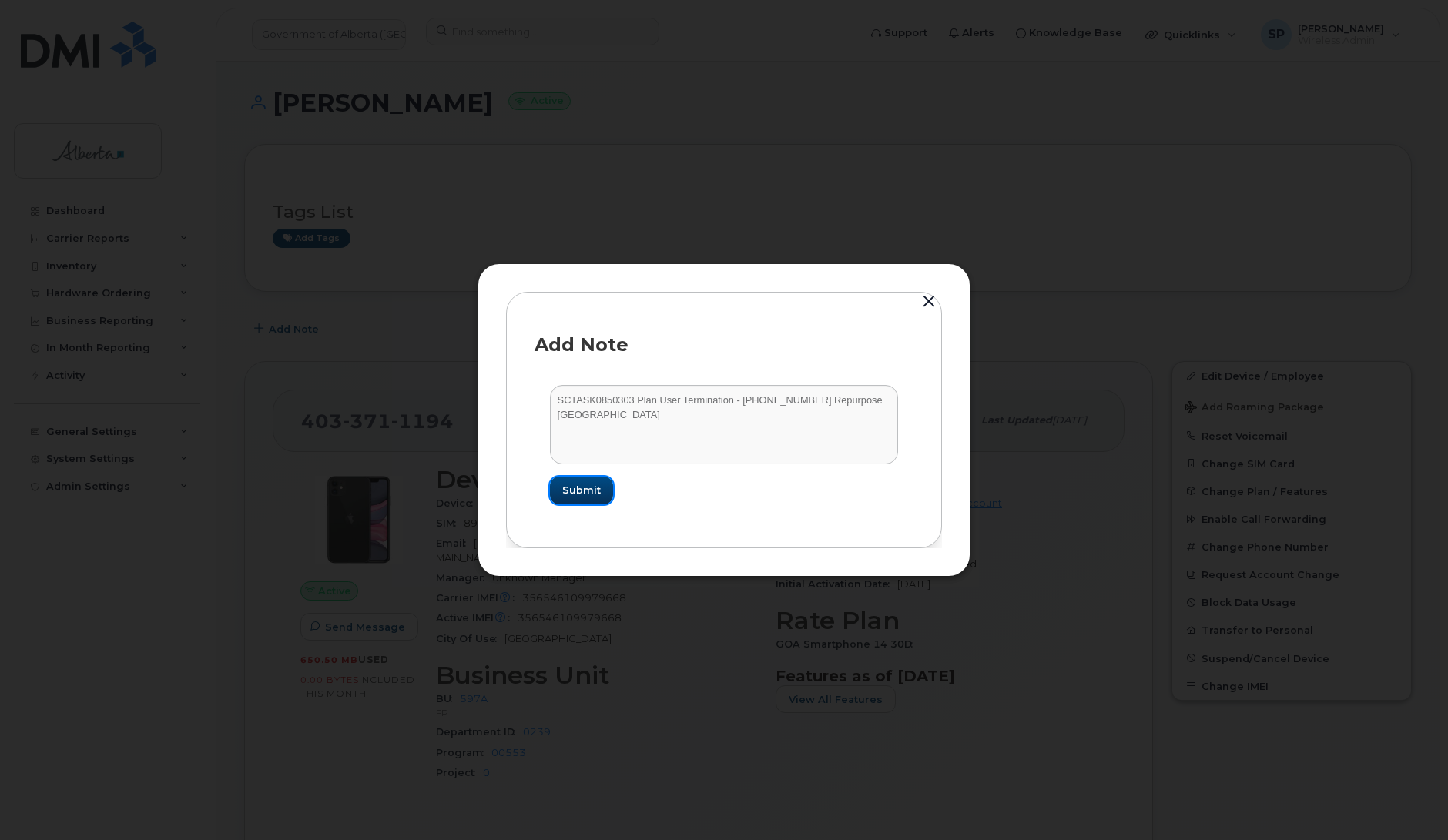
click at [579, 491] on span "Submit" at bounding box center [581, 490] width 39 height 15
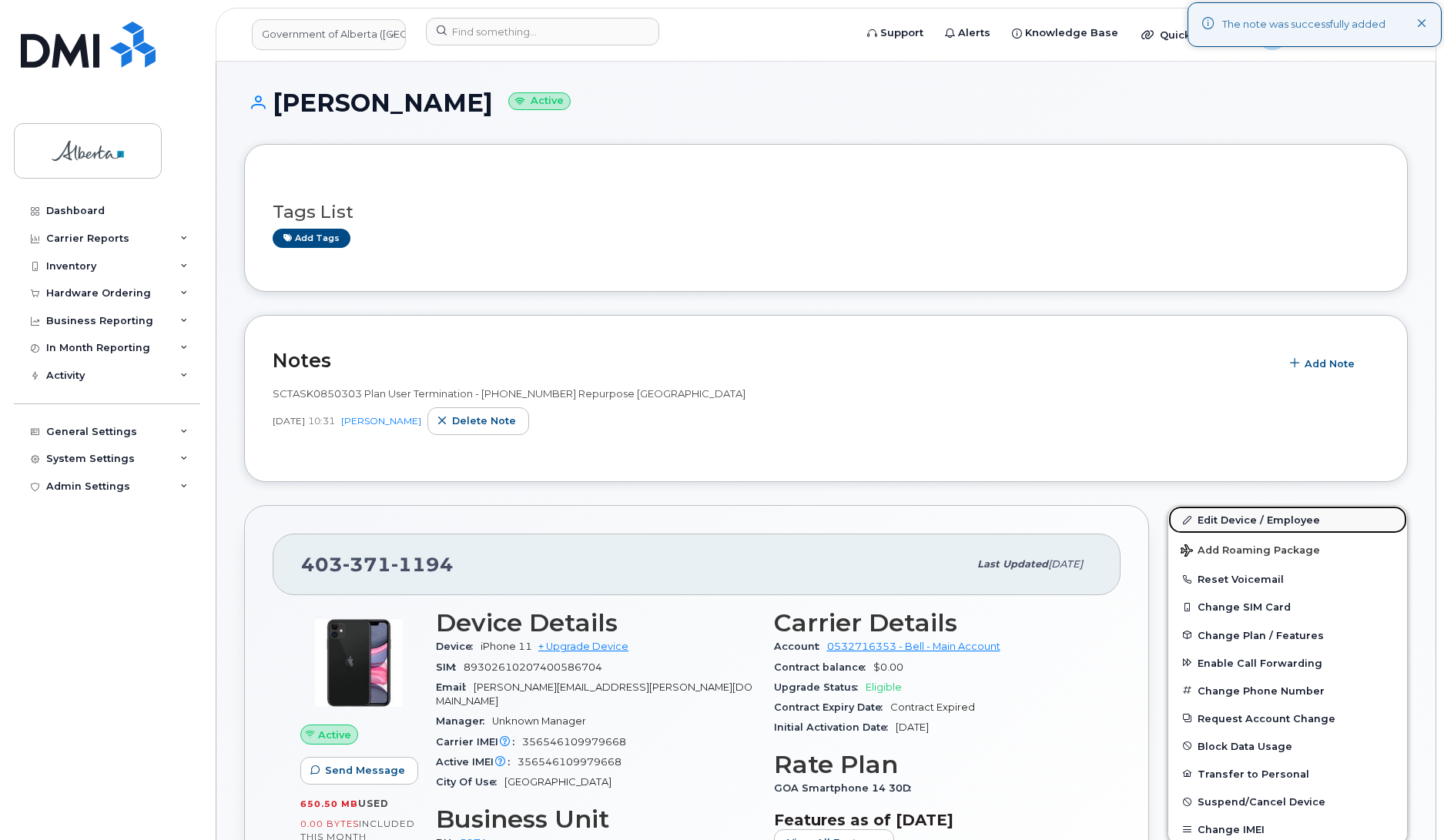
click at [1257, 520] on link "Edit Device / Employee" at bounding box center [1288, 520] width 239 height 27
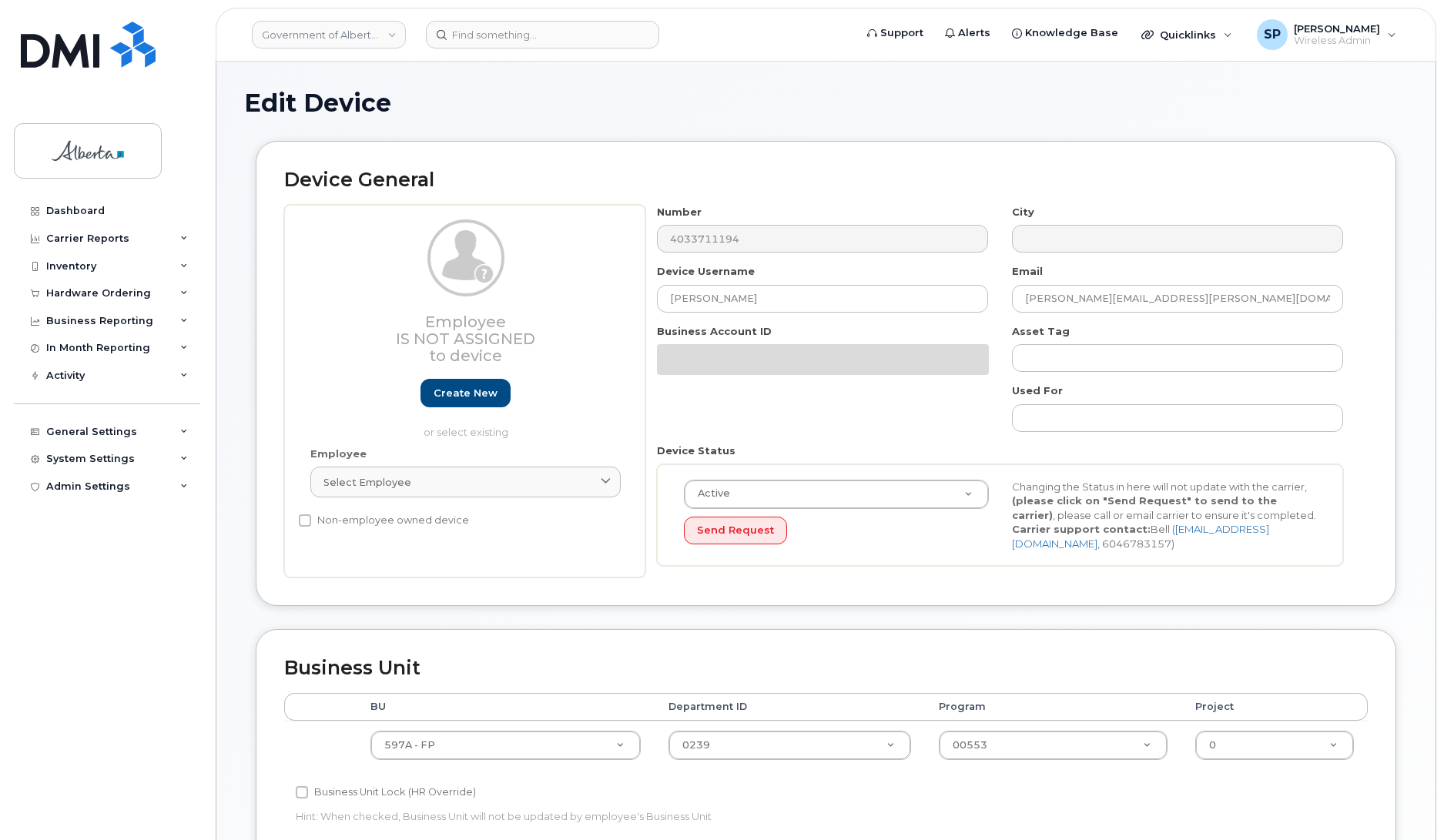
select select "4797726"
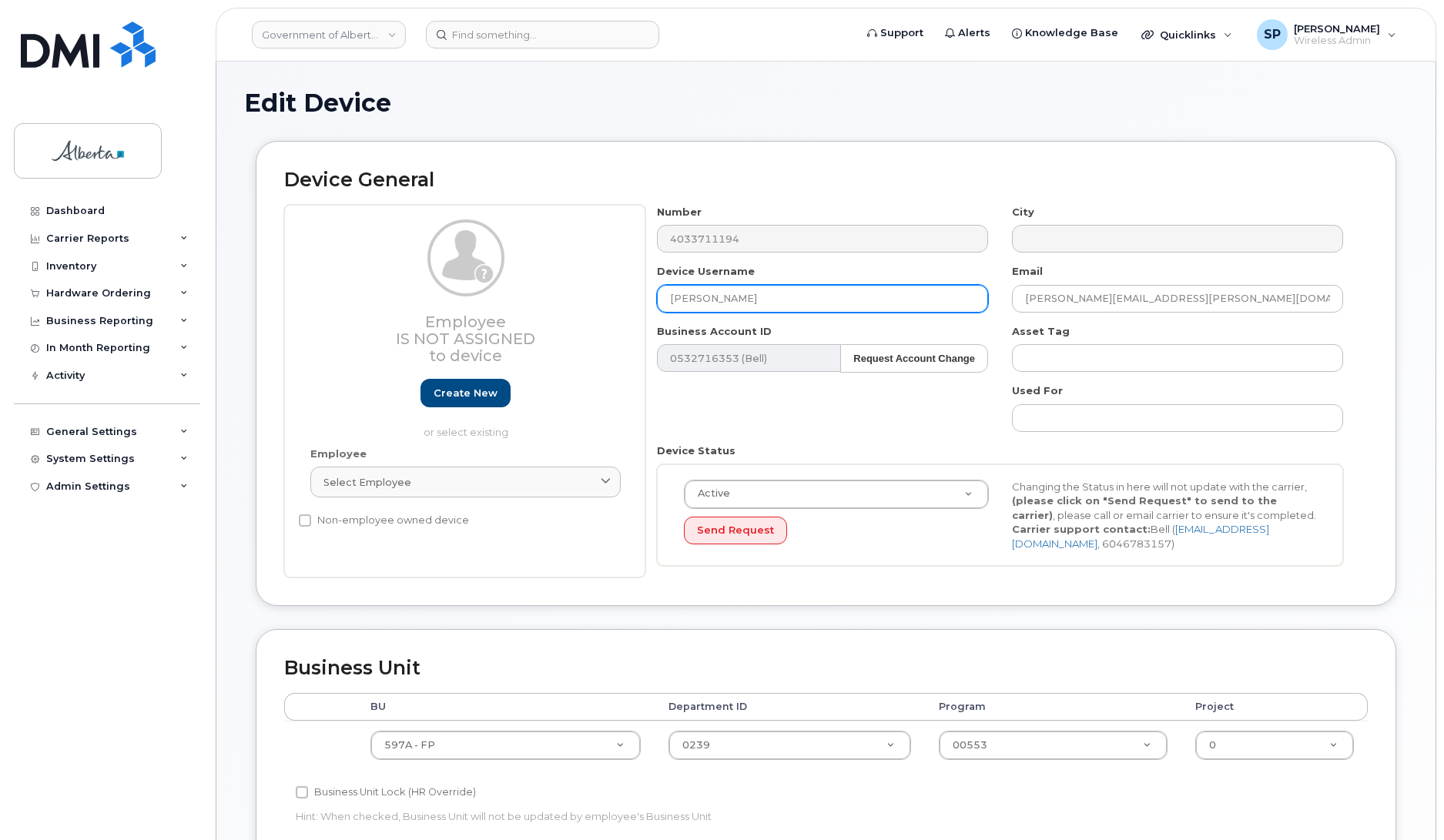
drag, startPoint x: 771, startPoint y: 294, endPoint x: 533, endPoint y: 317, distance: 239.1
click at [533, 317] on div "Employee Is not assigned to device Create new or select existing Employee Selec…" at bounding box center [826, 392] width 1084 height 374
type input "Repurpose [GEOGRAPHIC_DATA]"
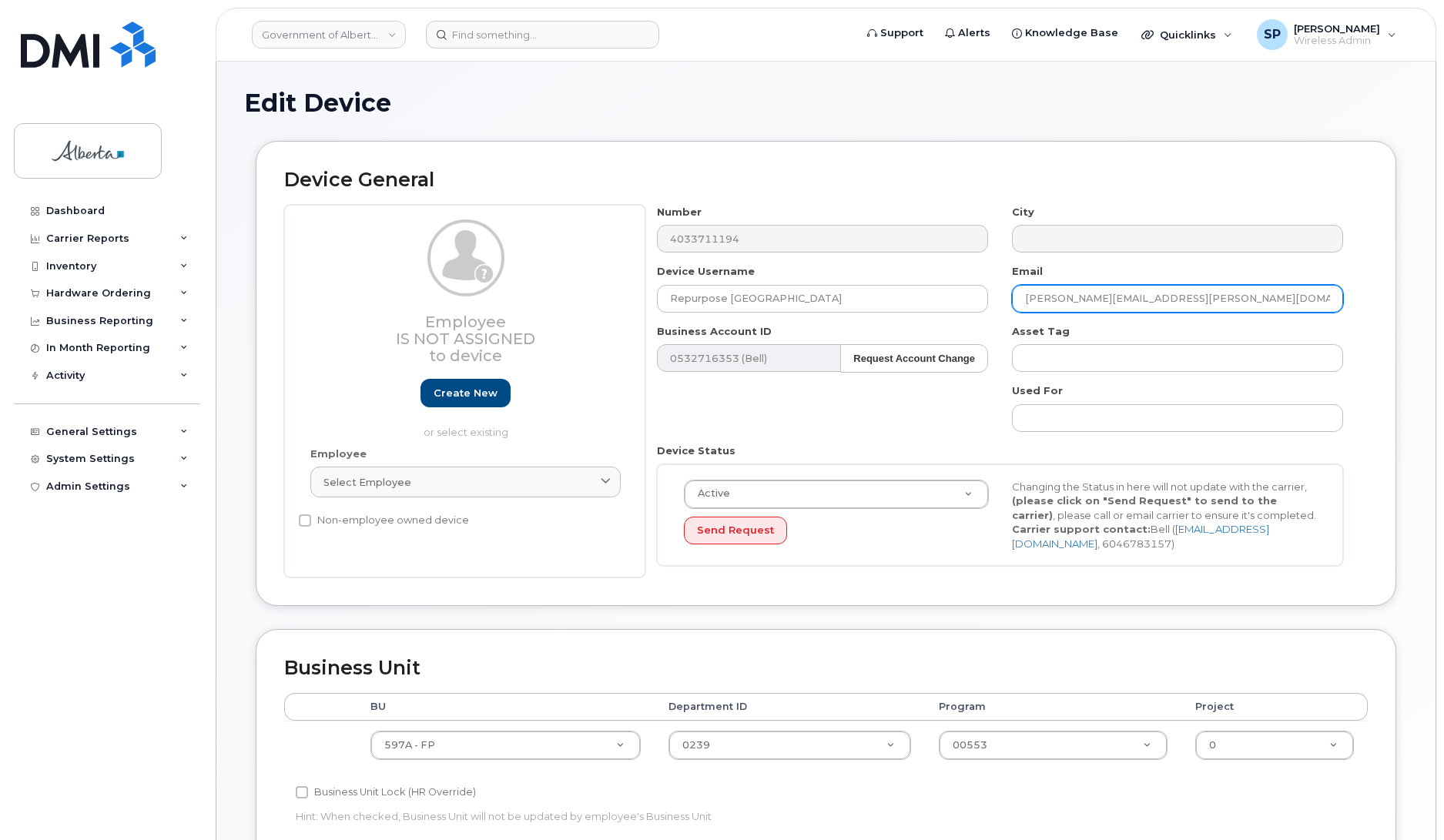
drag, startPoint x: 1183, startPoint y: 287, endPoint x: 968, endPoint y: 320, distance: 217.5
click at [968, 320] on div "Number 4033711194 City Device Username Repurpose Calgary Email Roland.Kirzinger…" at bounding box center [1000, 392] width 710 height 374
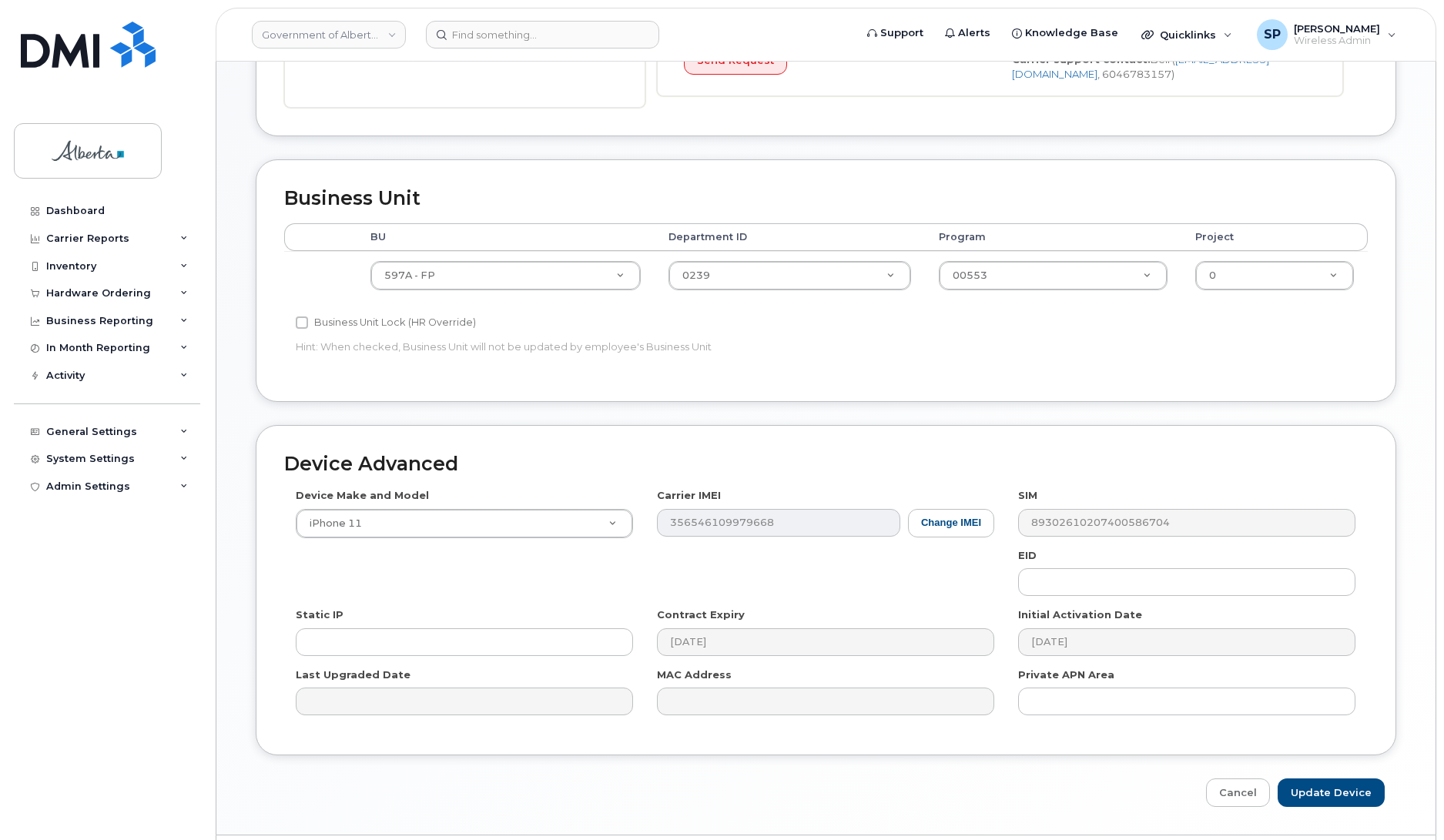
scroll to position [480, 0]
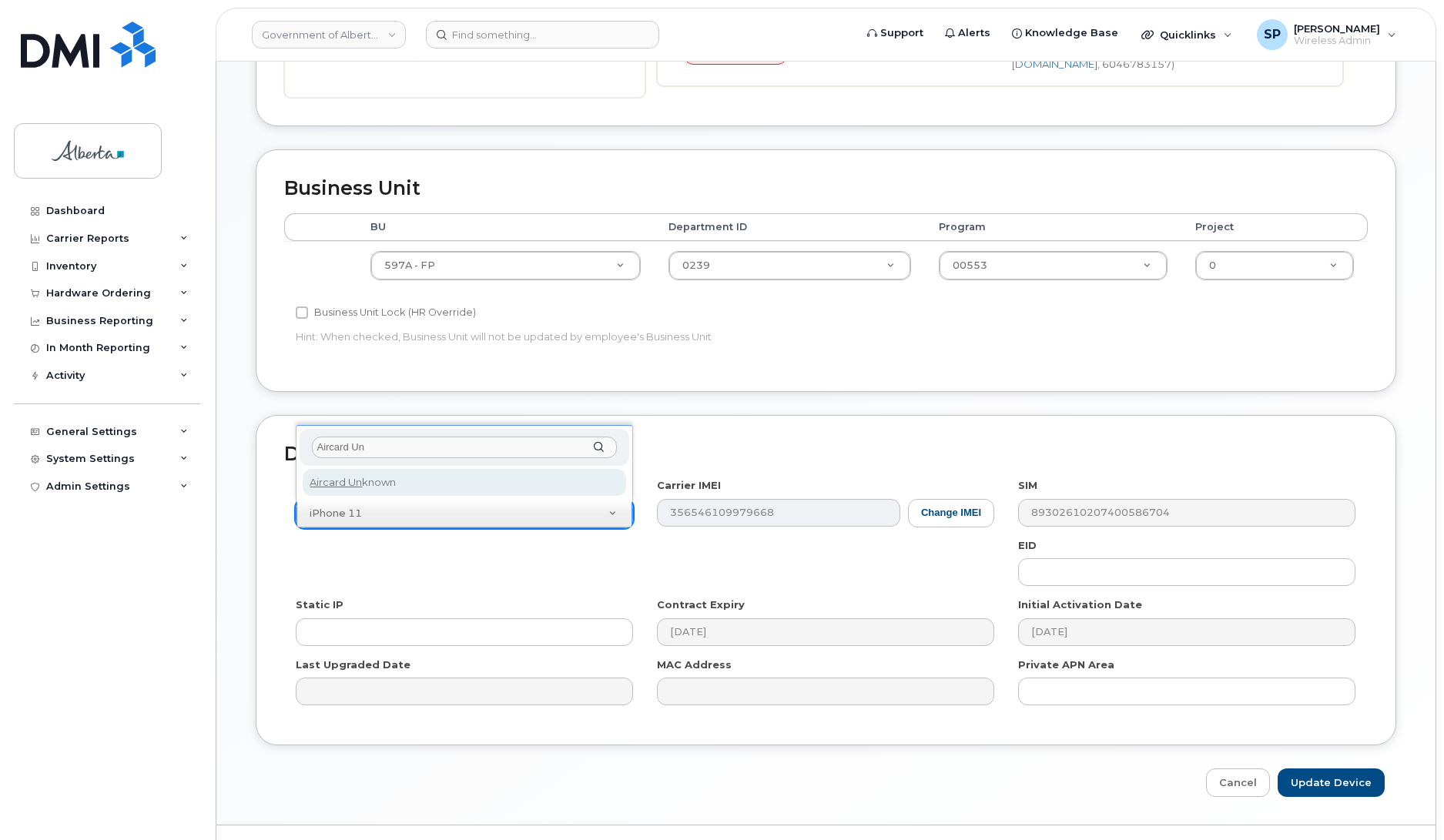
type input "Aircard Un"
select select "971"
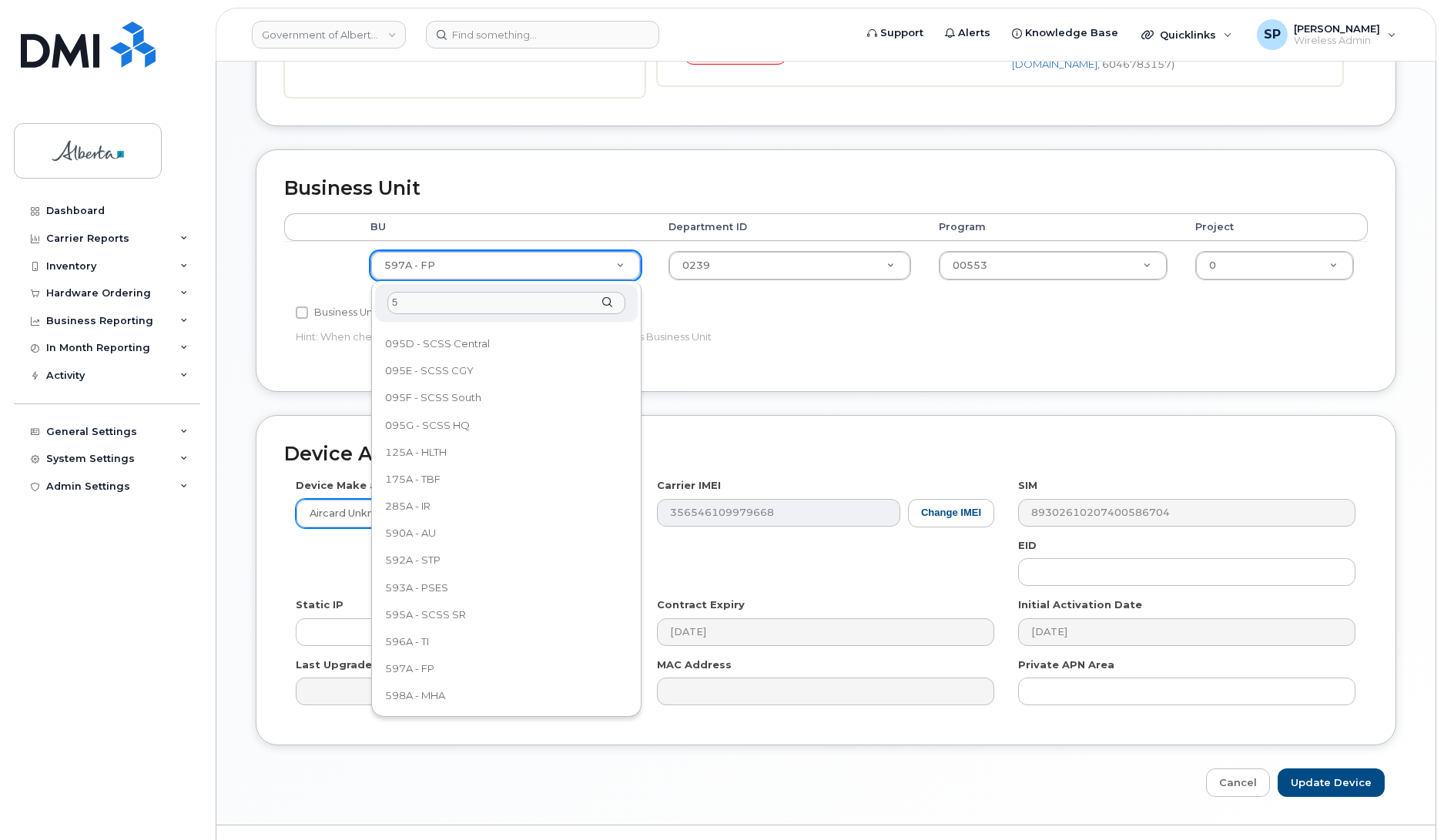
scroll to position [0, 0]
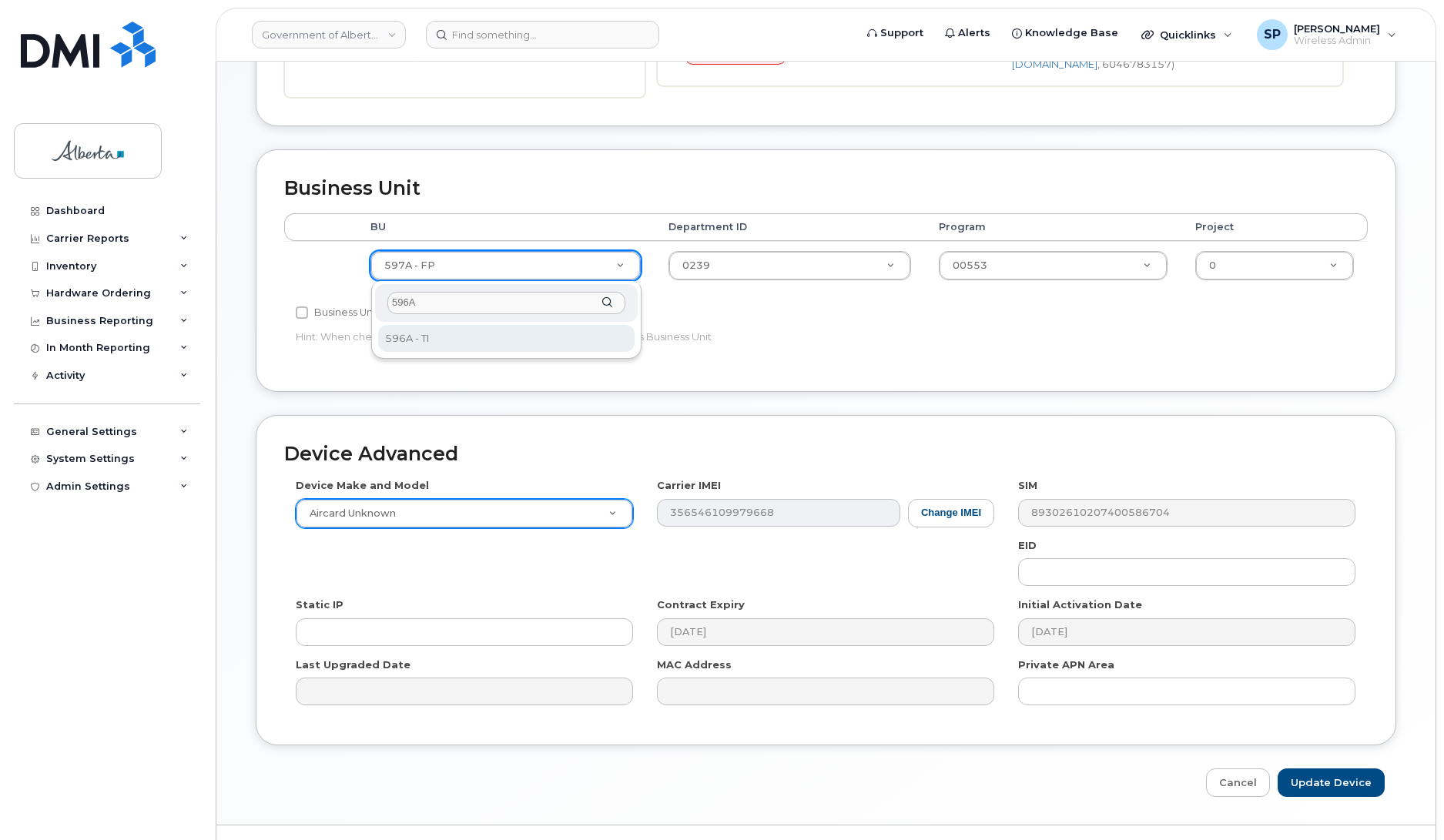
type input "596A"
select select "4797729"
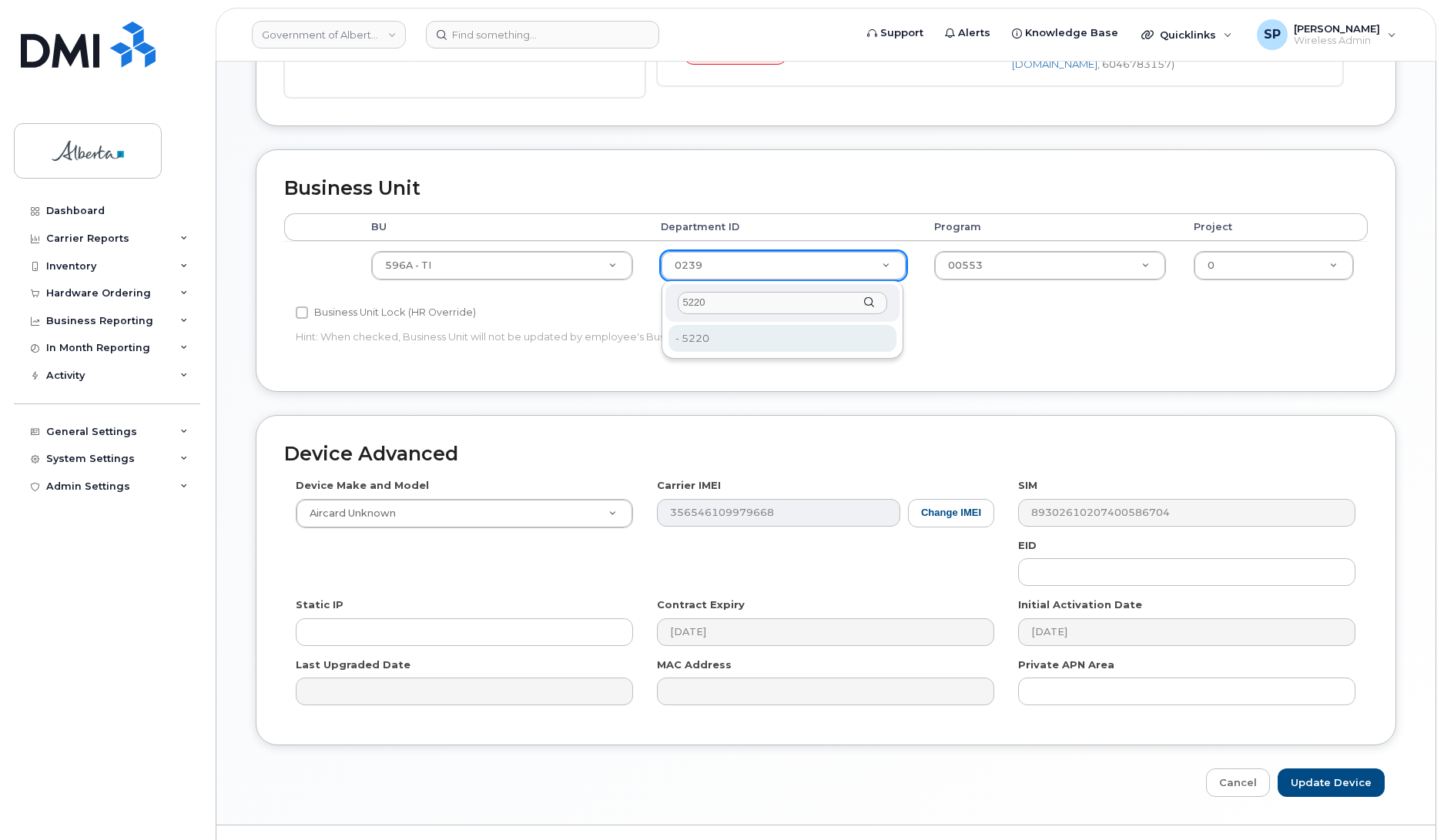
type input "5220"
type input "4802987"
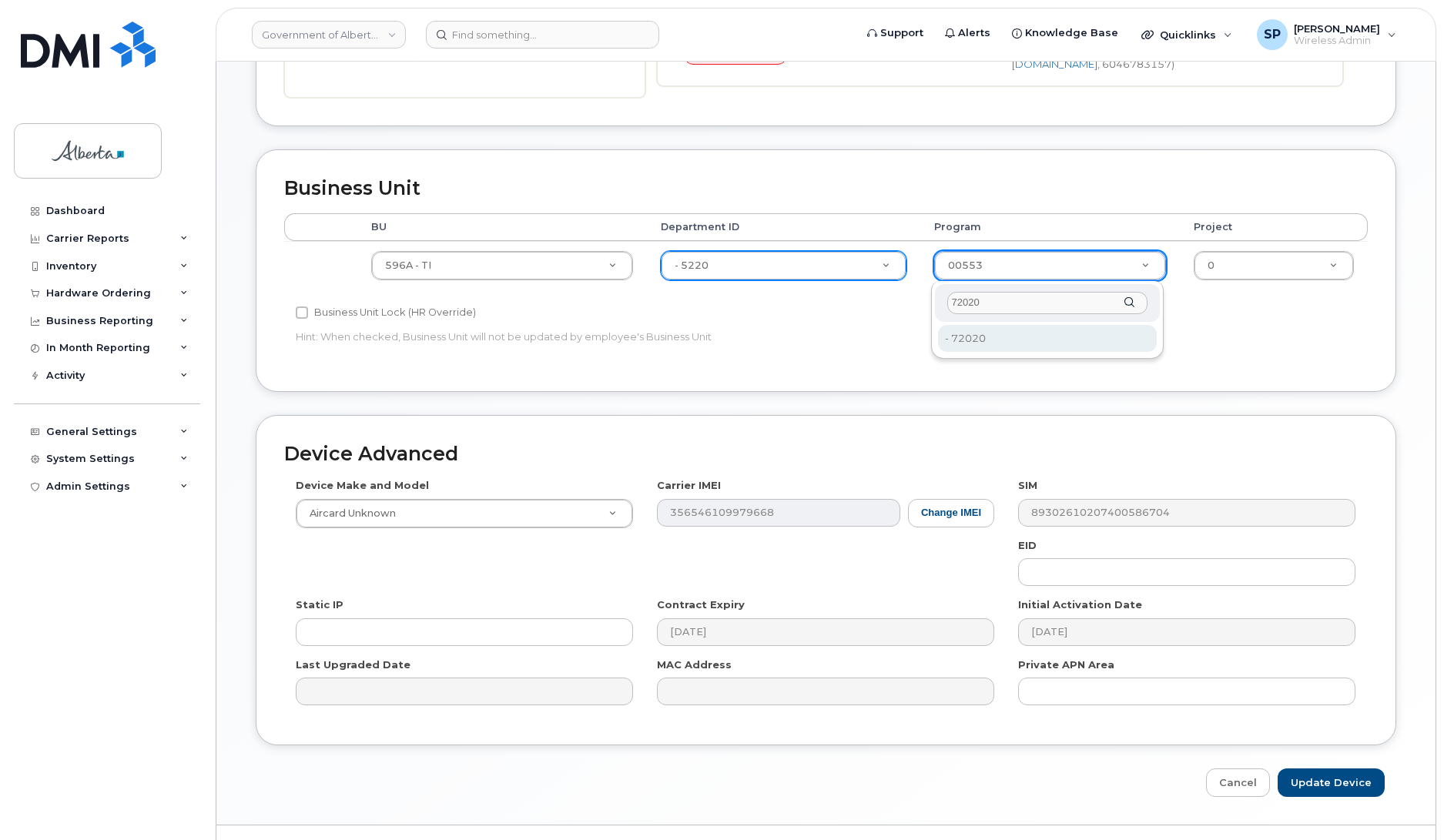
type input "72020"
type input "4803008"
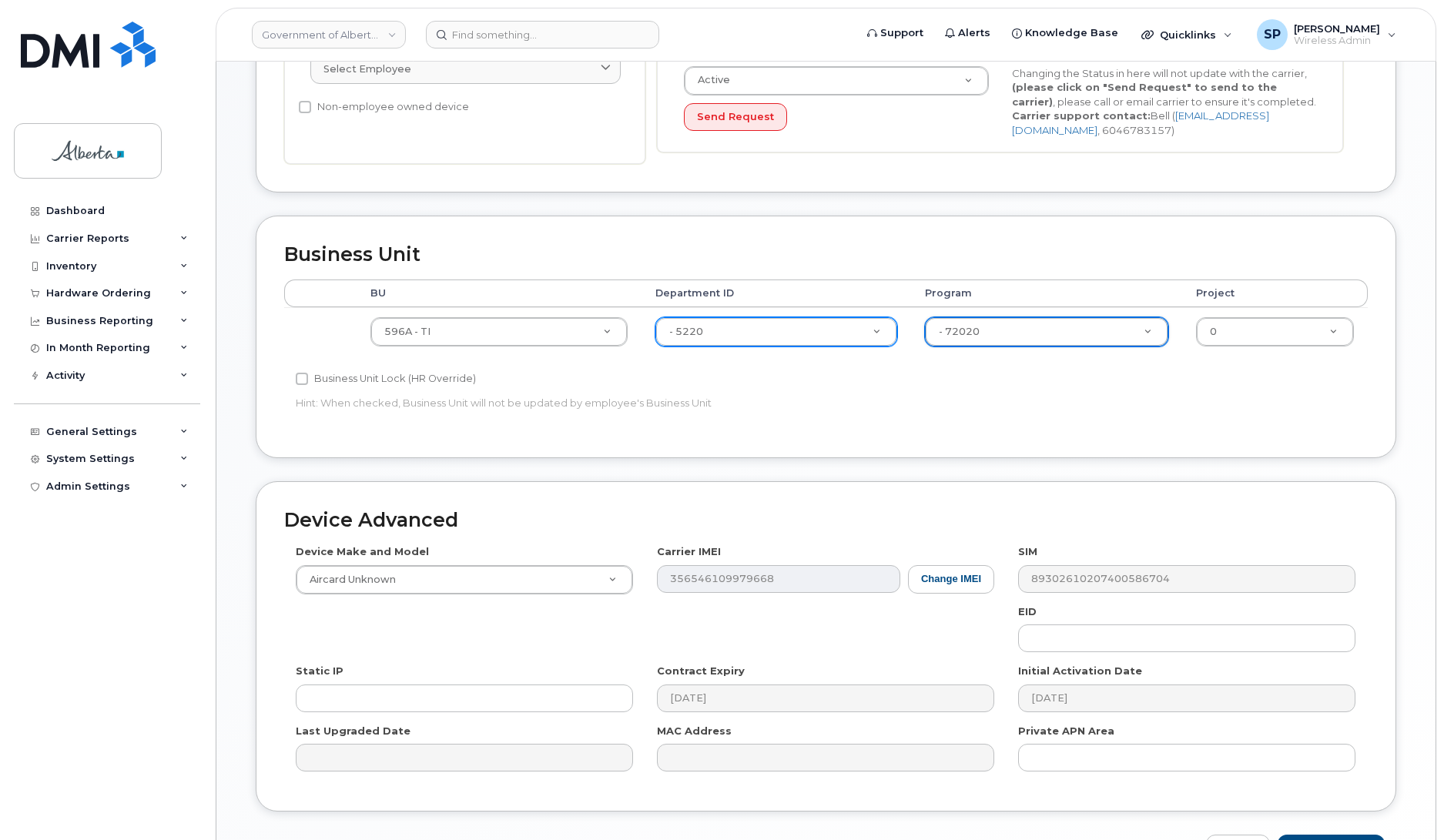
scroll to position [517, 0]
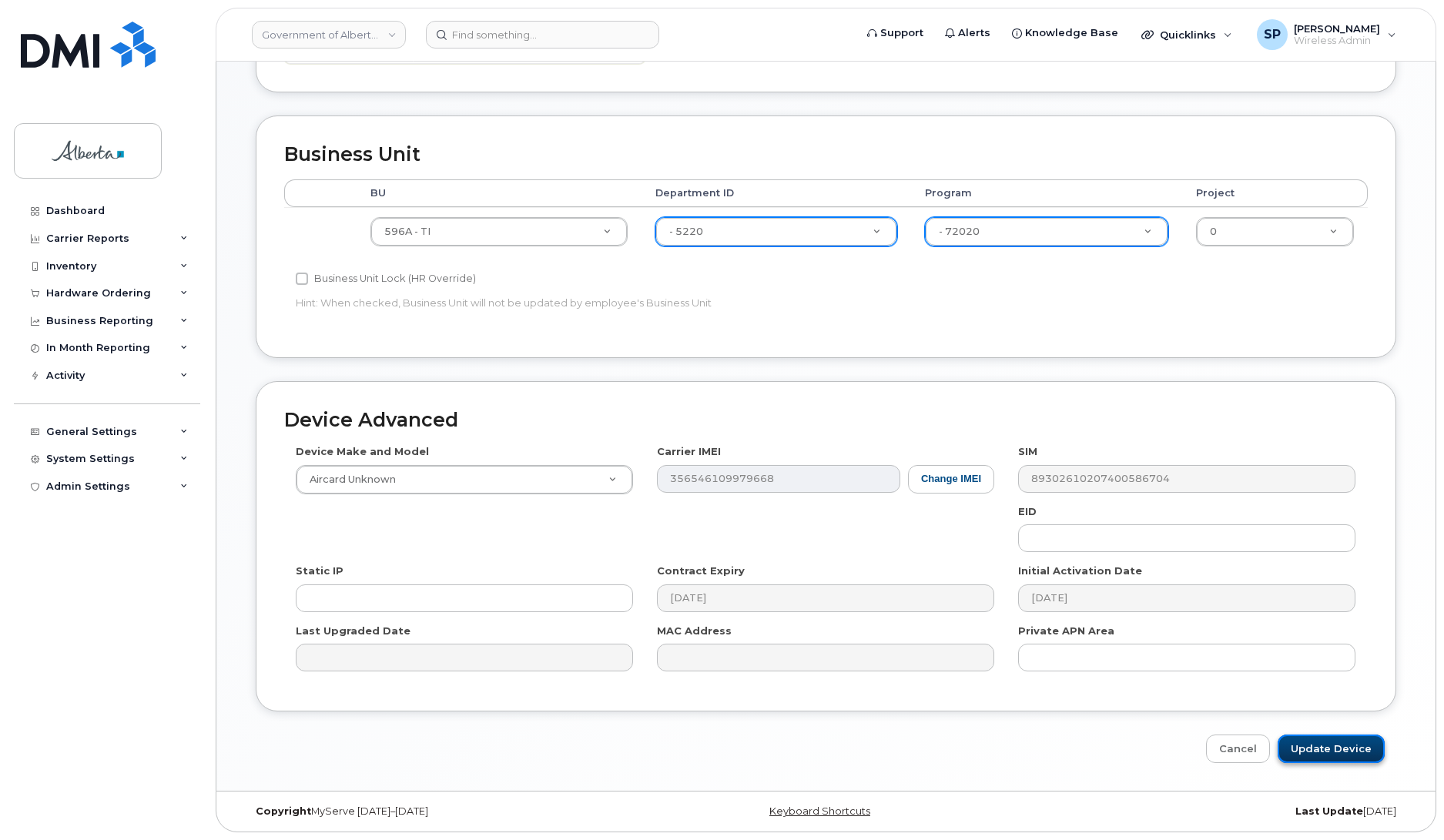
click at [1363, 748] on input "Update Device" at bounding box center [1331, 748] width 107 height 28
type input "Saving..."
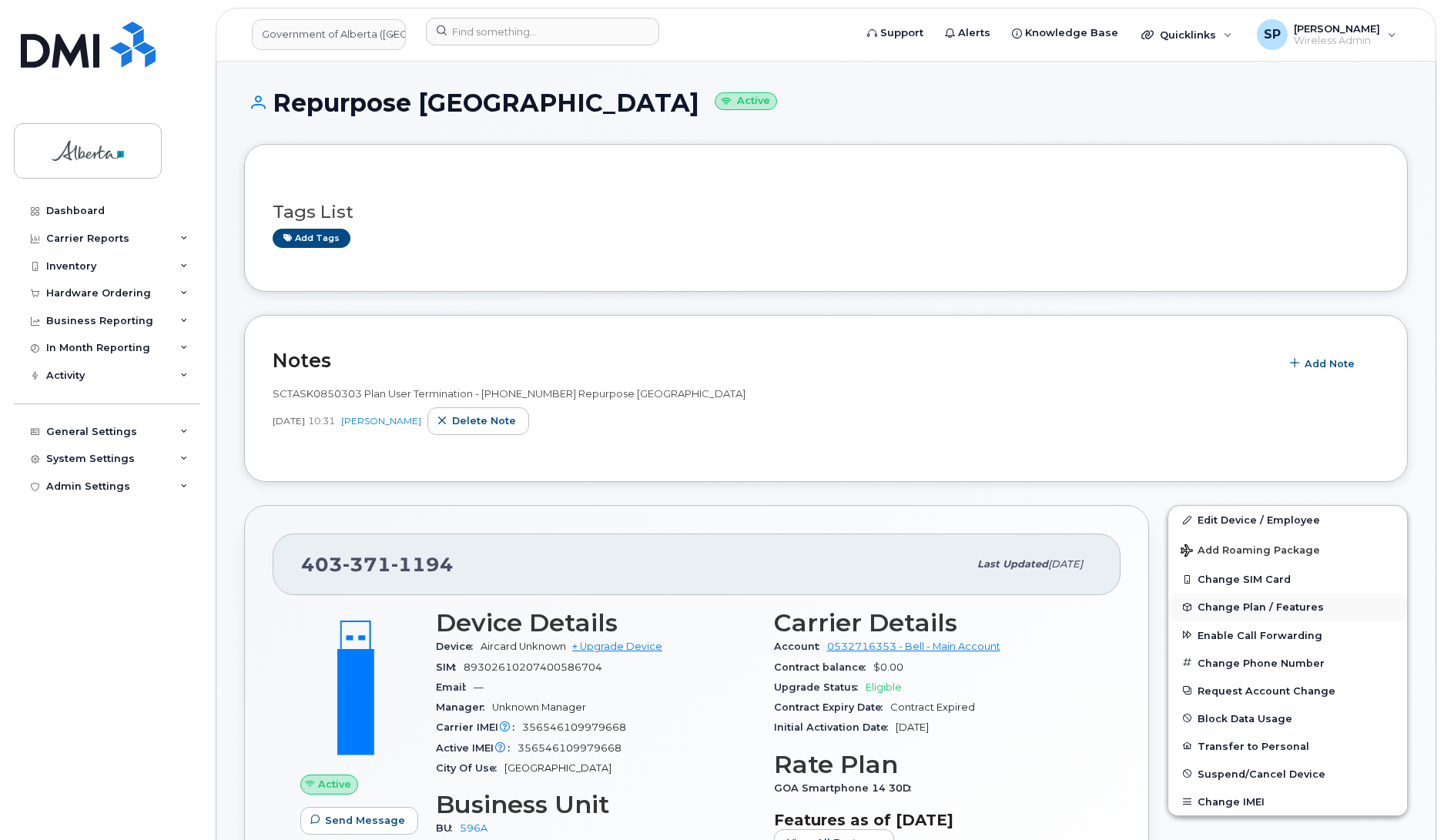
click at [1234, 606] on span "Change Plan / Features" at bounding box center [1260, 606] width 126 height 11
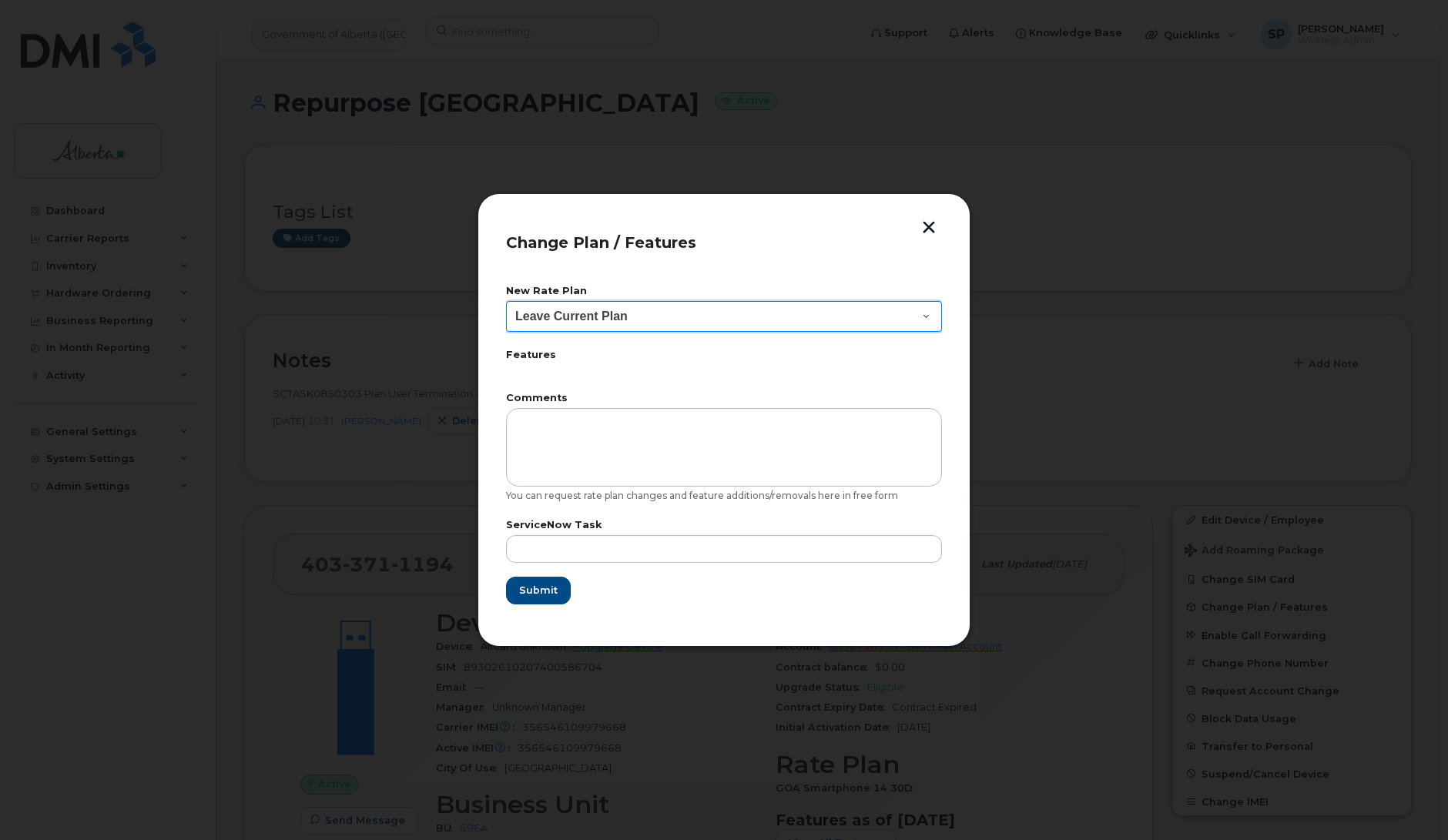
click at [593, 324] on select "Leave Current Plan GOA Data plan 9 30 d GOA–Unlimited Data Plan 9" at bounding box center [724, 317] width 436 height 31
select select "1790211"
click at [506, 301] on select "Leave Current Plan GOA Data plan 9 30 d GOA–Unlimited Data Plan 9" at bounding box center [724, 317] width 436 height 31
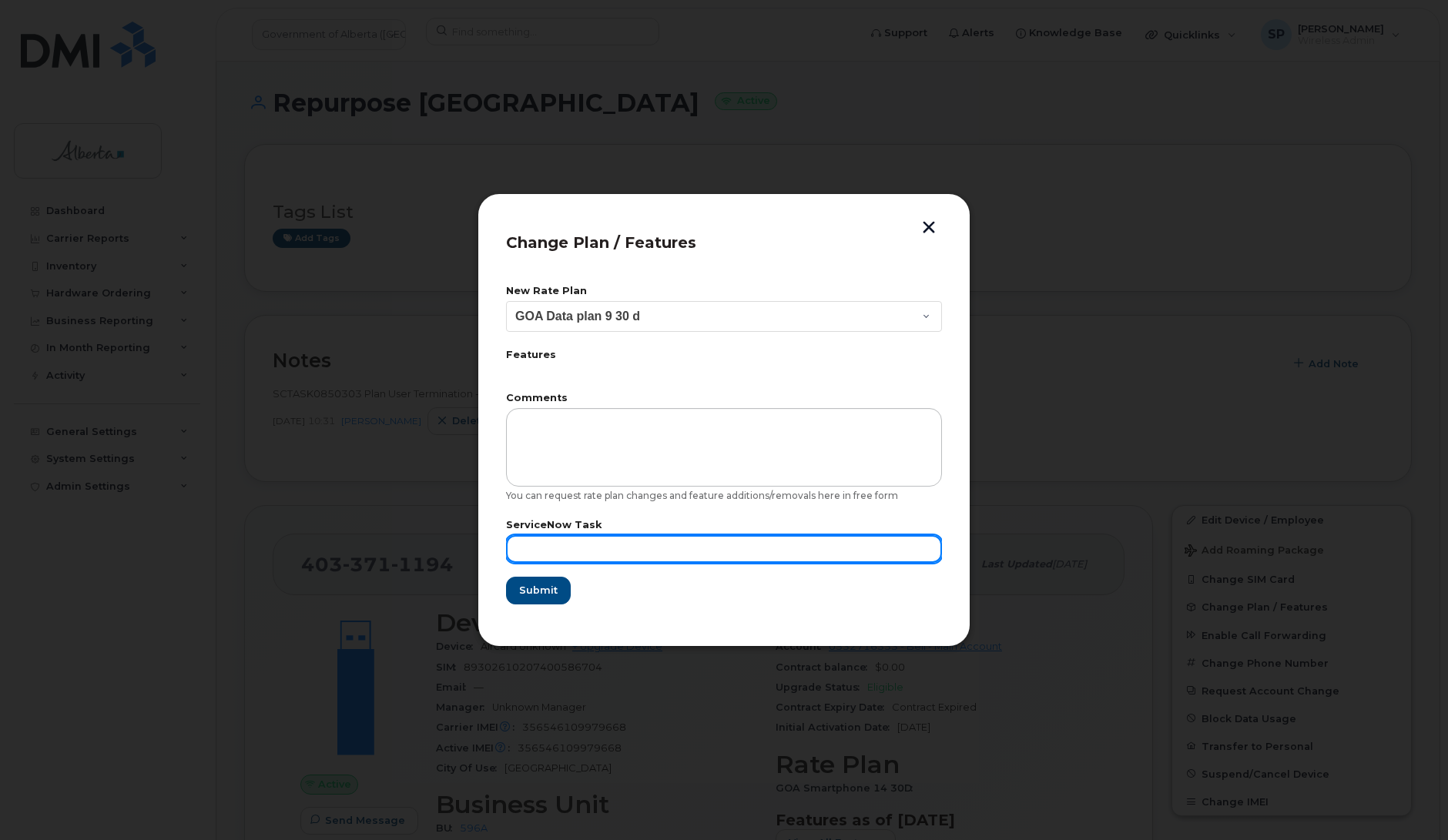
click at [613, 548] on input "text" at bounding box center [724, 549] width 436 height 27
paste input "SCTASK0850303"
type input "SCTASK0850303"
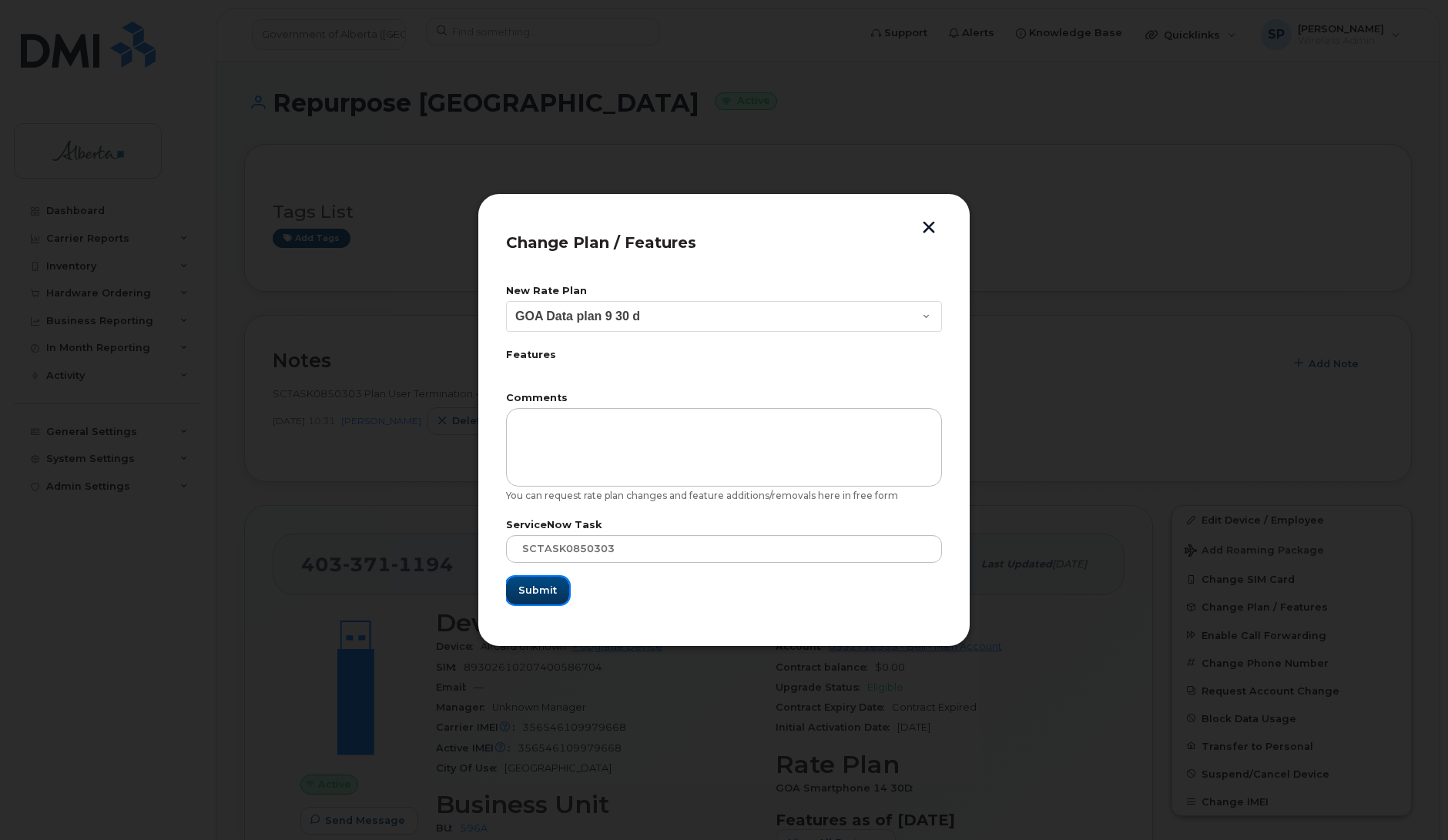
click at [552, 595] on span "Submit" at bounding box center [537, 590] width 39 height 15
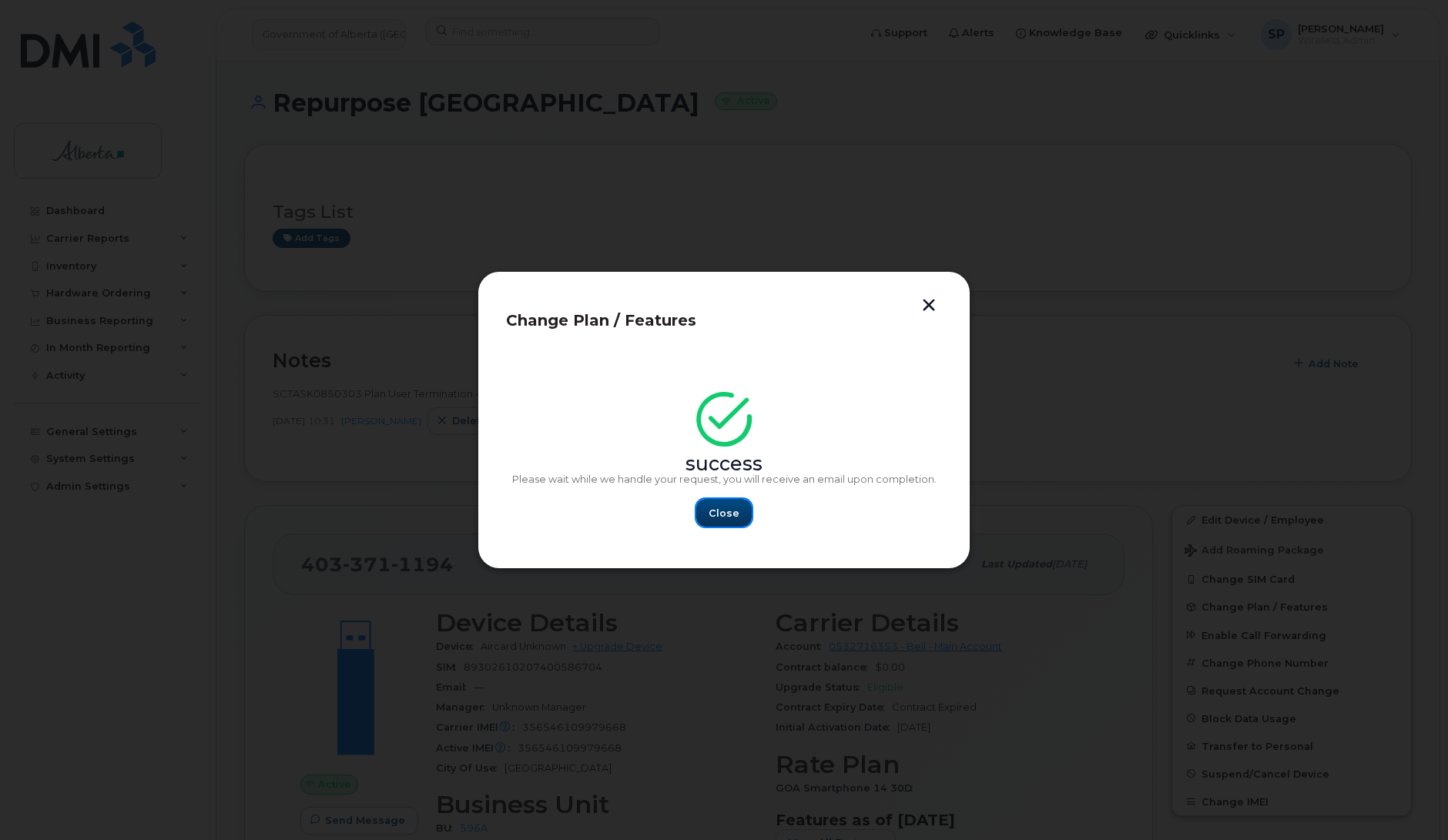
click at [726, 509] on span "Close" at bounding box center [724, 513] width 31 height 15
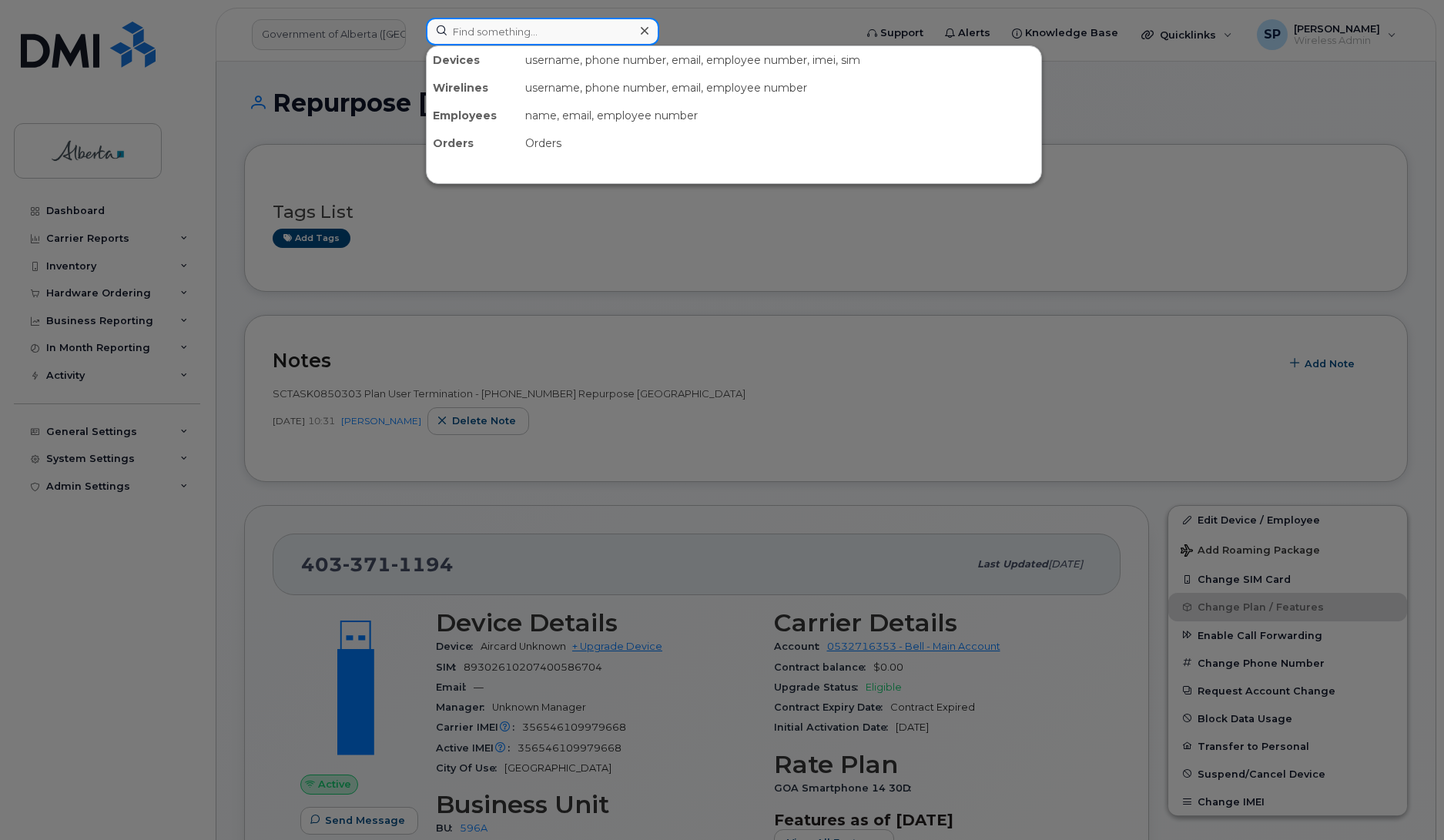
click at [468, 33] on input at bounding box center [543, 32] width 234 height 27
paste input "5876461049"
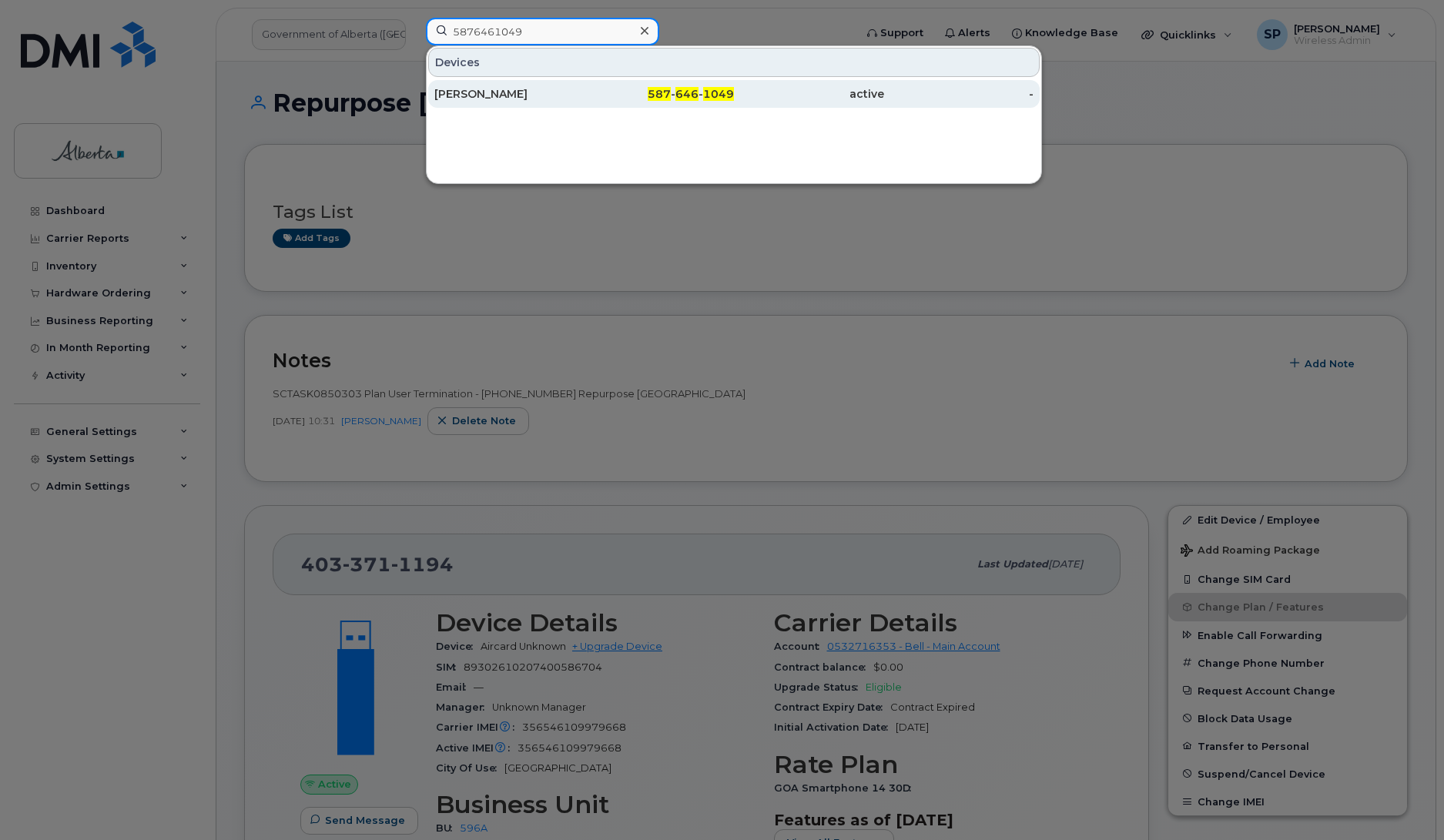
type input "5876461049"
click at [485, 94] on div "[PERSON_NAME]" at bounding box center [509, 94] width 150 height 15
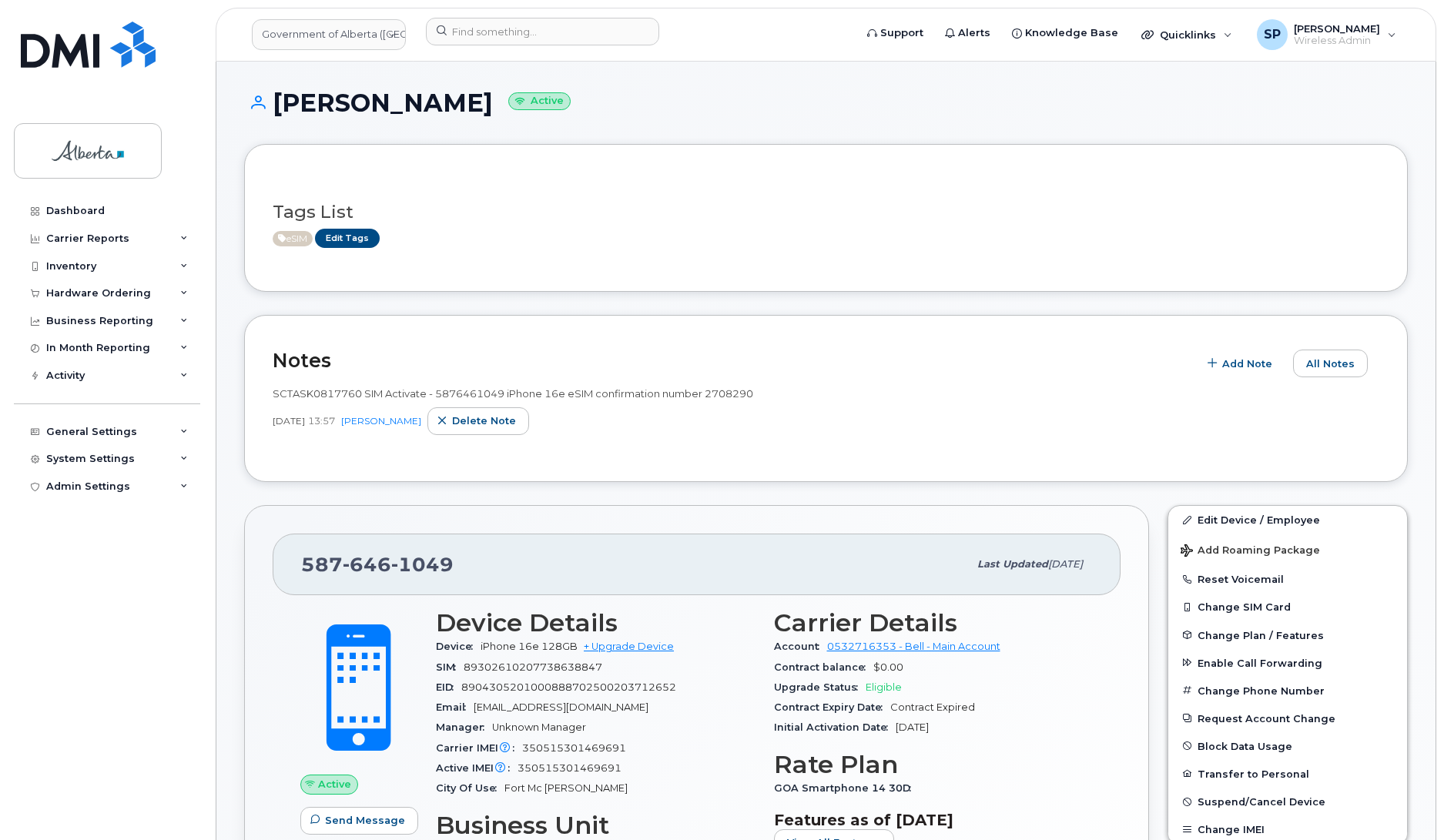
click at [94, 771] on div "Dashboard Carrier Reports Monthly Billing Data Daily Data Pooling Data Behavior…" at bounding box center [108, 508] width 190 height 620
click at [1249, 364] on span "Add Note" at bounding box center [1247, 363] width 50 height 15
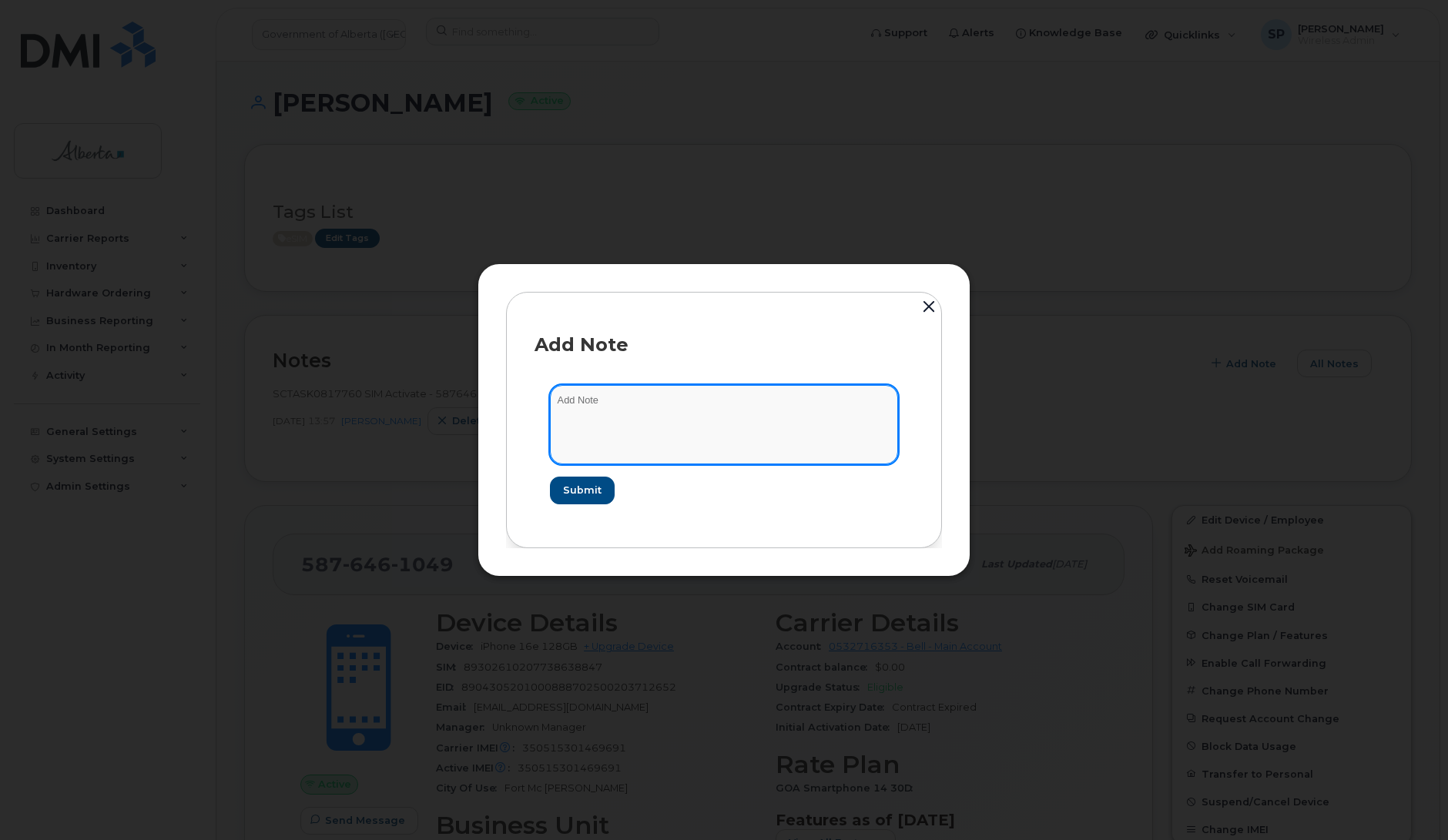
click at [778, 414] on textarea at bounding box center [723, 423] width 348 height 78
paste textarea "SCTASK0850449 Plan User Termination - (1) 5876461049 Repurpose Fort McMurray"
type textarea "SCTASK0850449 Plan User Termination - (1) 5876461049 Repurpose Fort McMurray"
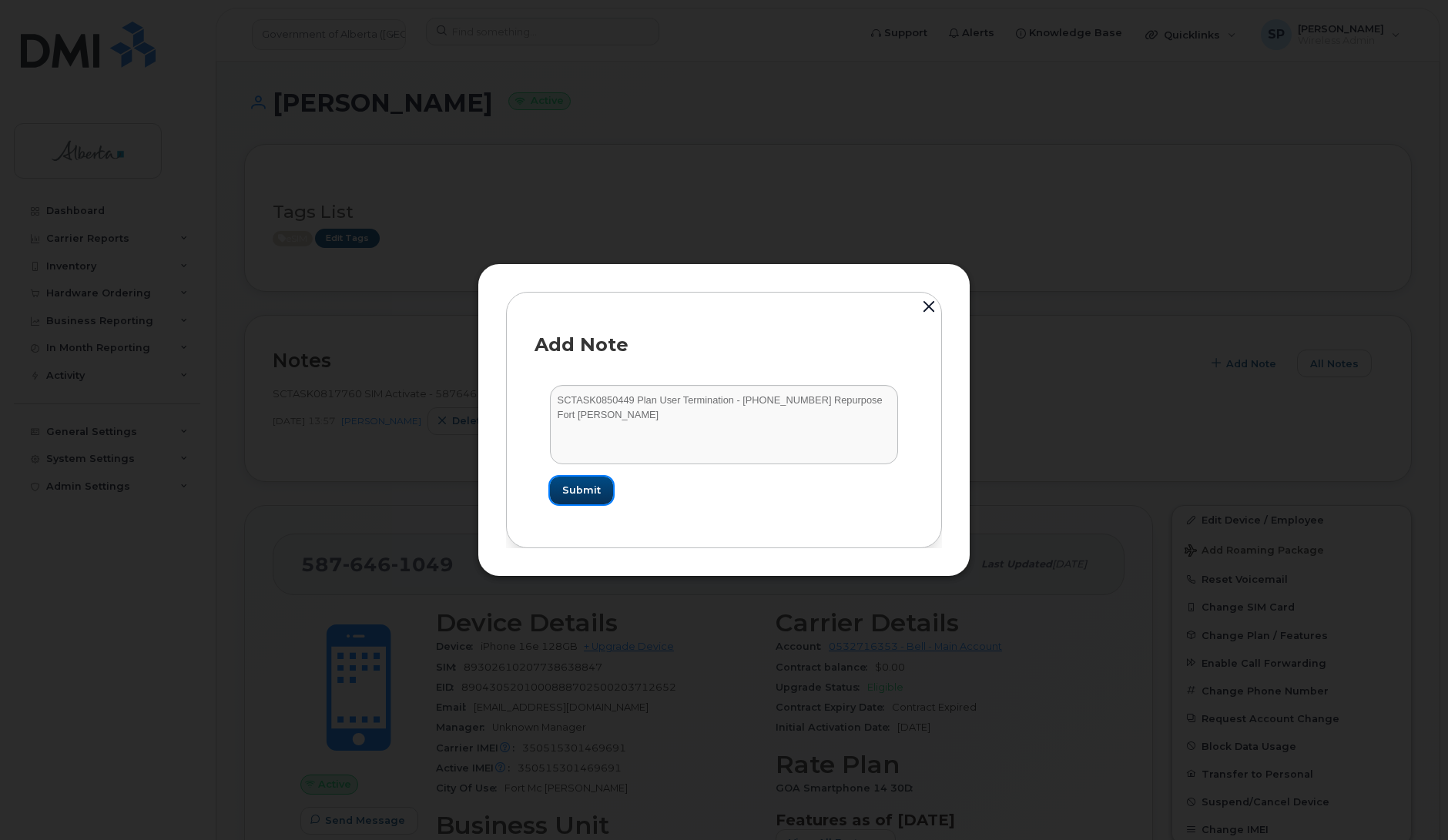
click at [580, 491] on span "Submit" at bounding box center [581, 490] width 39 height 15
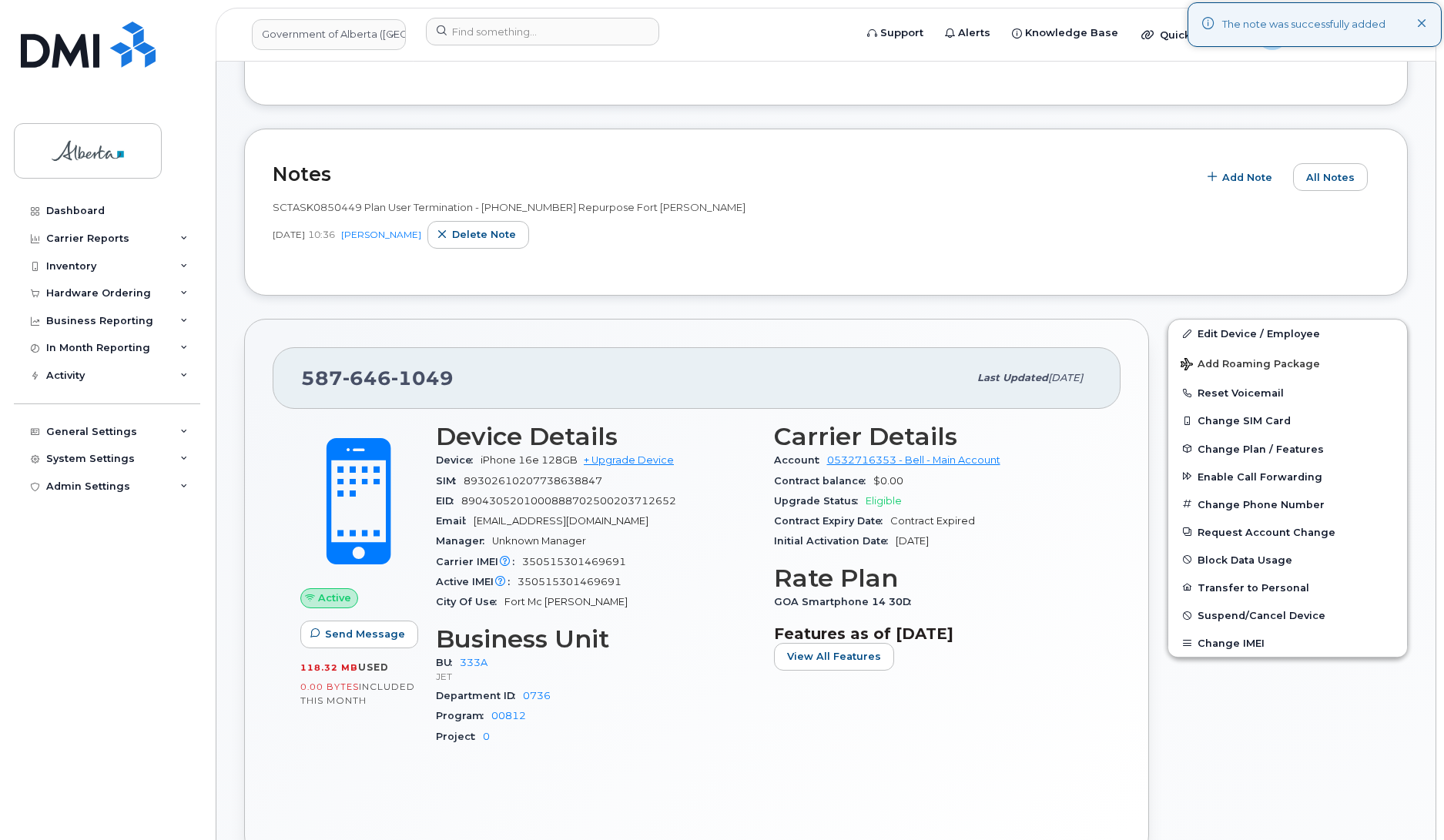
scroll to position [228, 0]
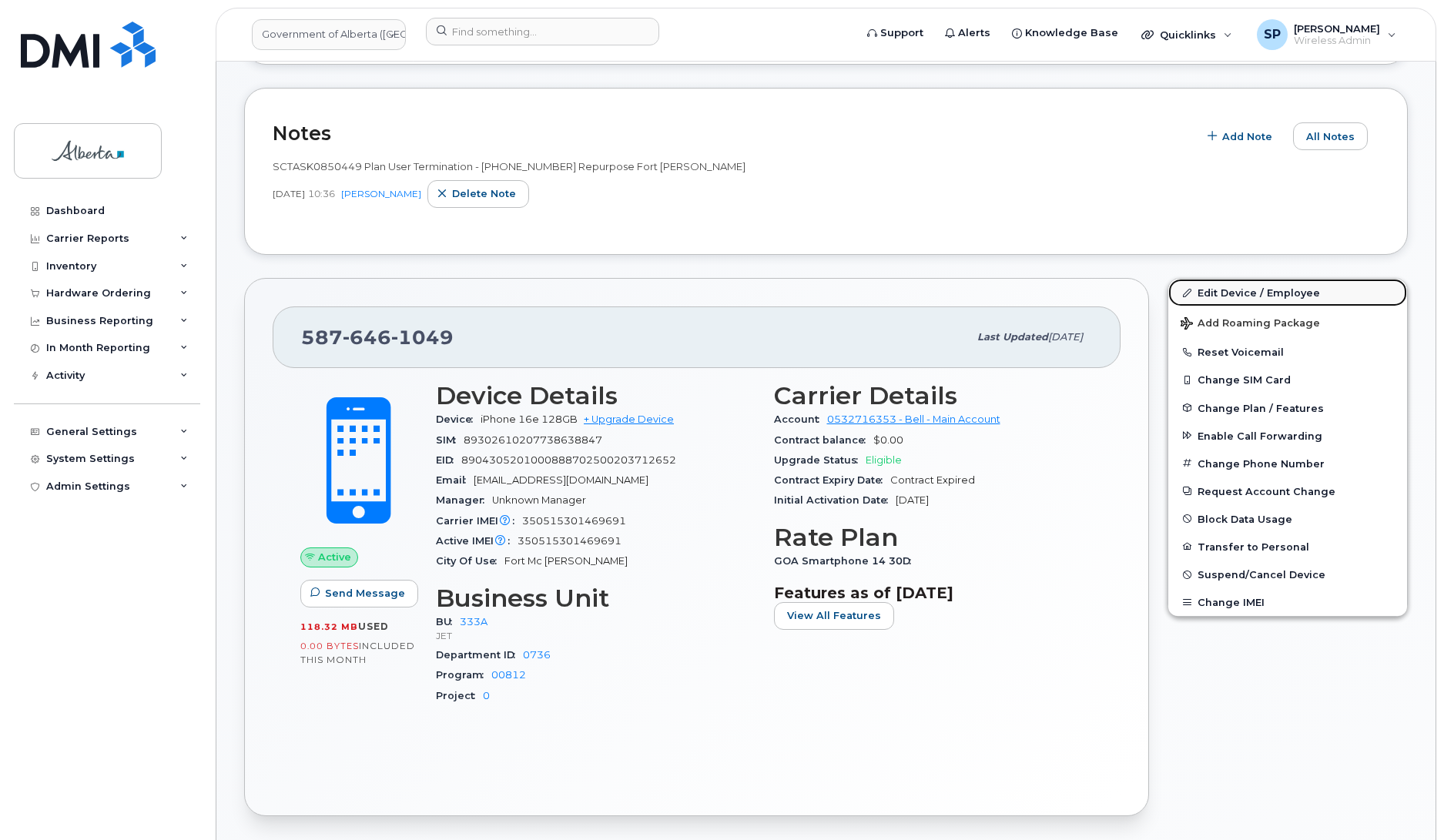
click at [1234, 289] on link "Edit Device / Employee" at bounding box center [1288, 293] width 239 height 27
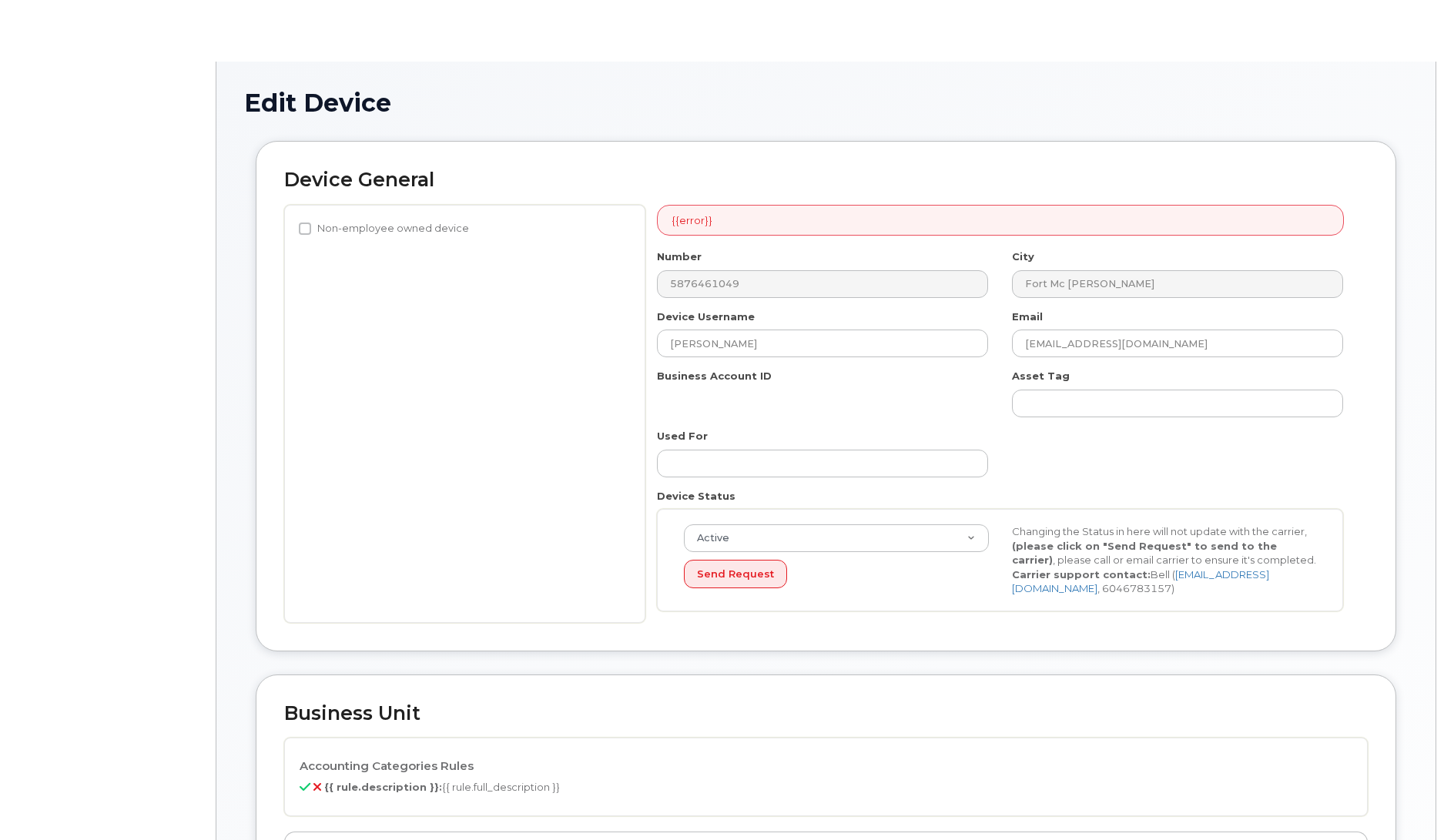
select select "4206363"
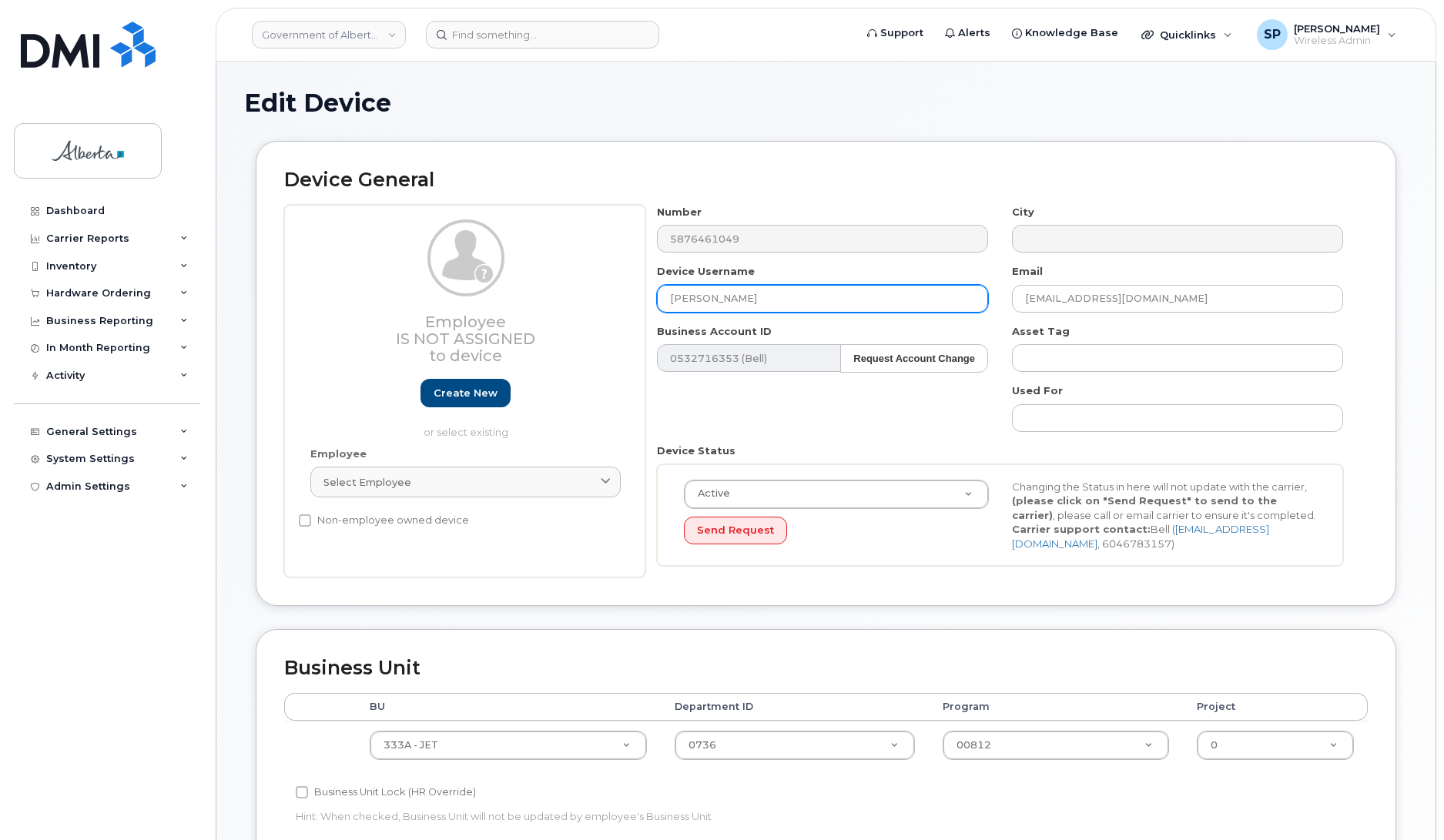
drag, startPoint x: 726, startPoint y: 301, endPoint x: 614, endPoint y: 308, distance: 112.2
click at [614, 308] on div "Employee Is not assigned to device Create new or select existing Employee Selec…" at bounding box center [826, 392] width 1084 height 374
paste input "Repurpose [GEOGRAPHIC_DATA][PERSON_NAME]"
type input "Repurpose [GEOGRAPHIC_DATA][PERSON_NAME]"
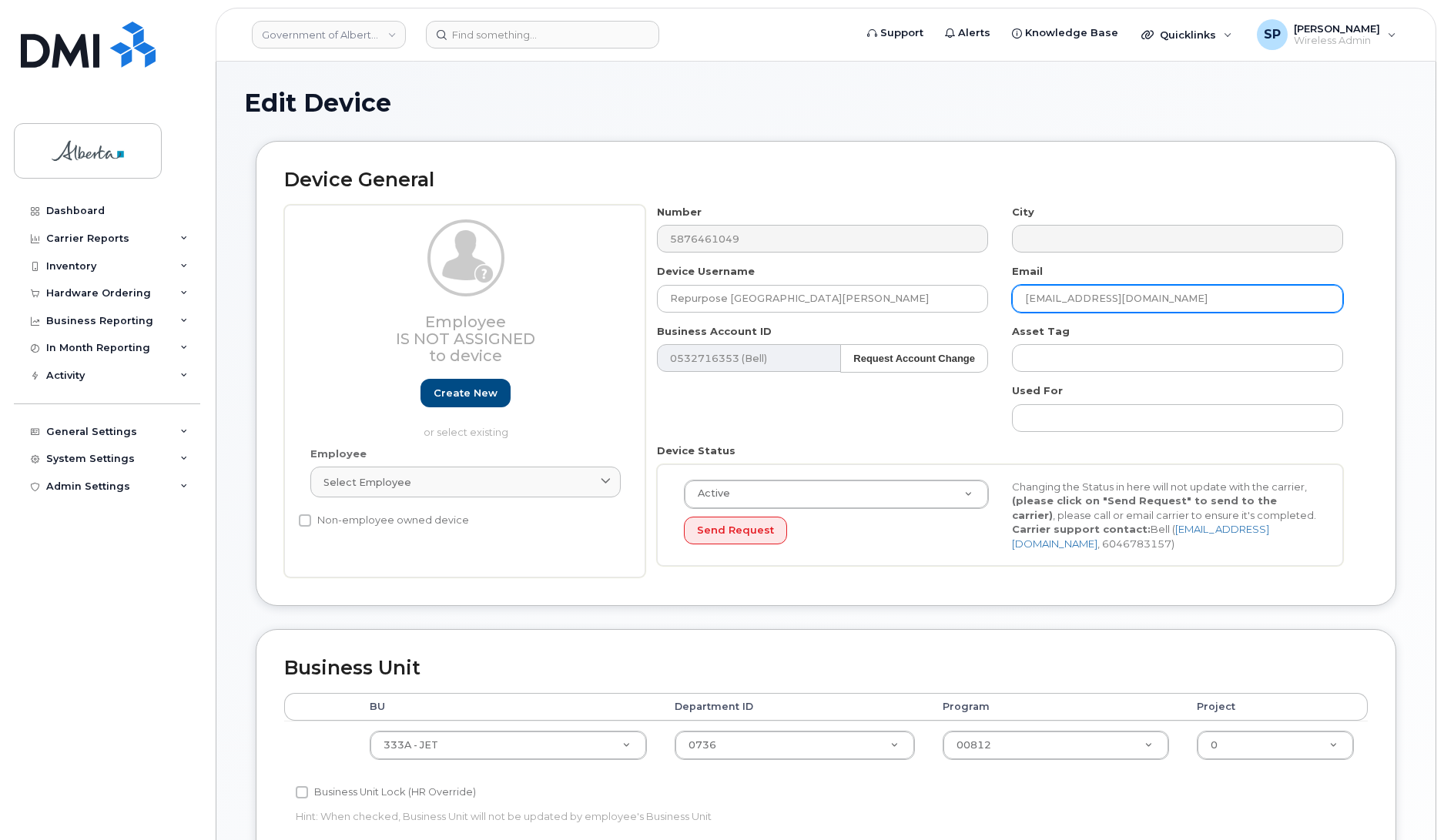
drag, startPoint x: 1157, startPoint y: 298, endPoint x: 932, endPoint y: 332, distance: 227.6
click at [932, 332] on div "Number 5876461049 City Device Username Repurpose Fort [PERSON_NAME] Email [EMAI…" at bounding box center [1000, 392] width 710 height 374
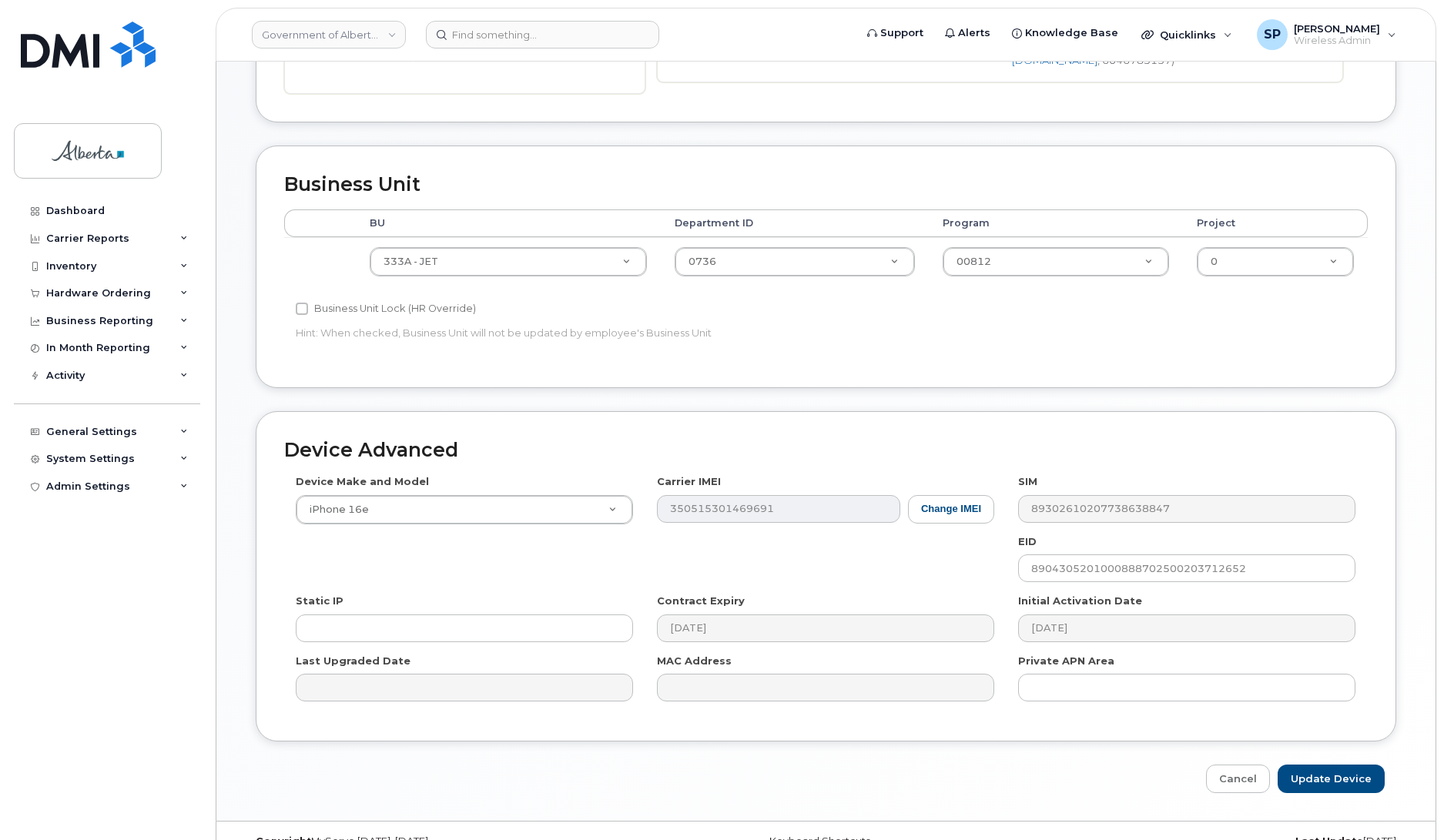
scroll to position [485, 0]
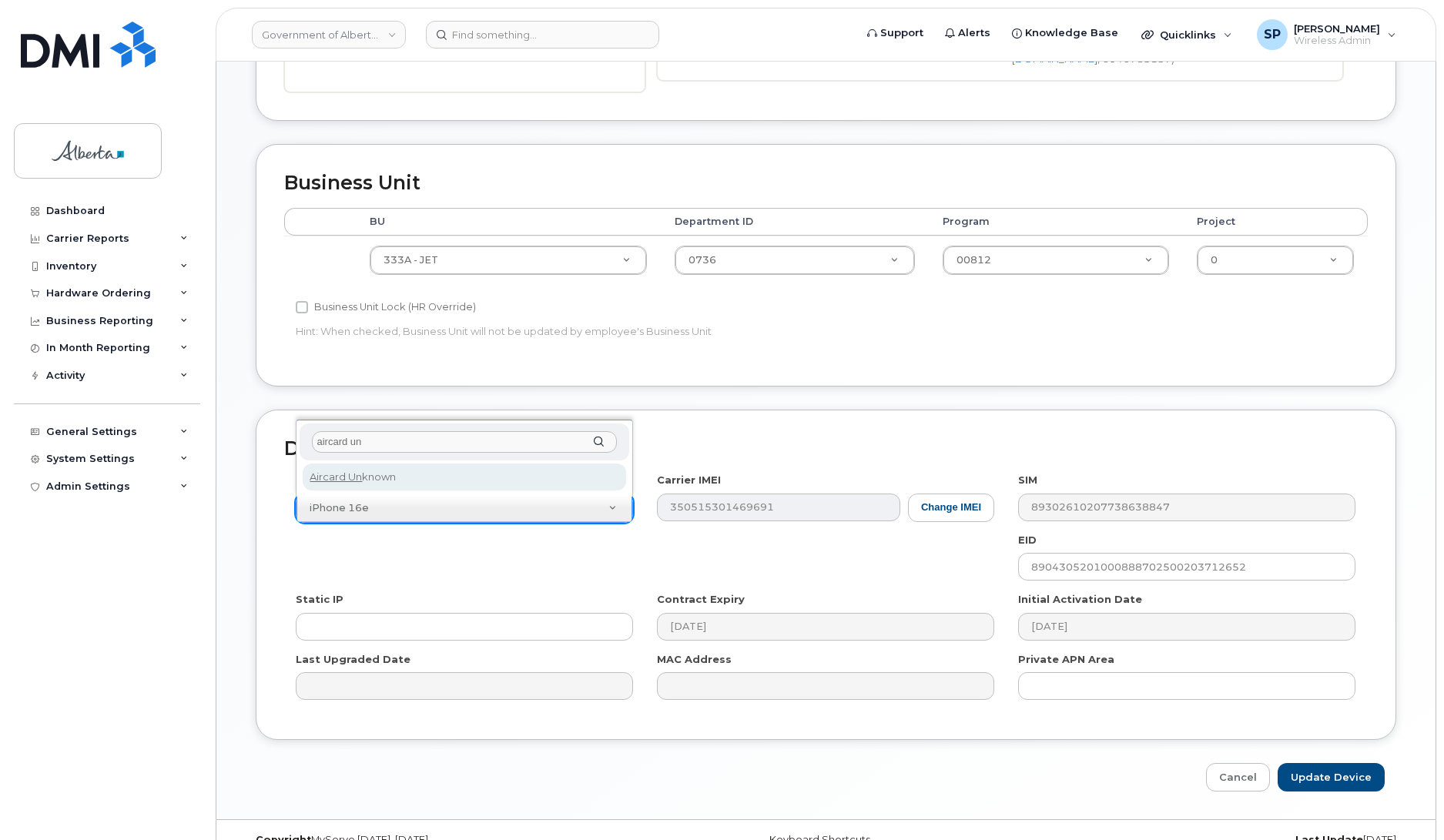
type input "aircard un"
select select "971"
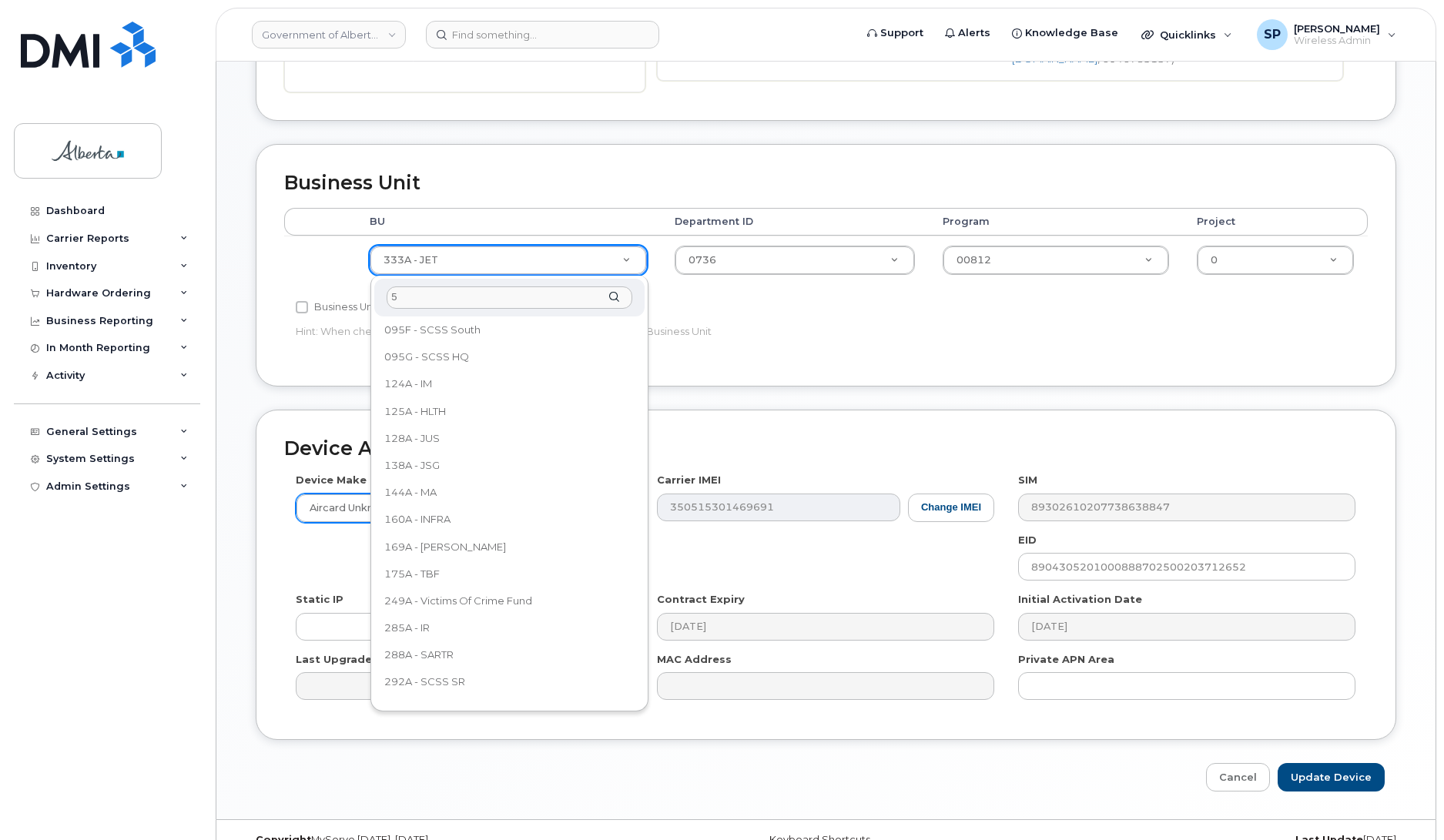
scroll to position [0, 0]
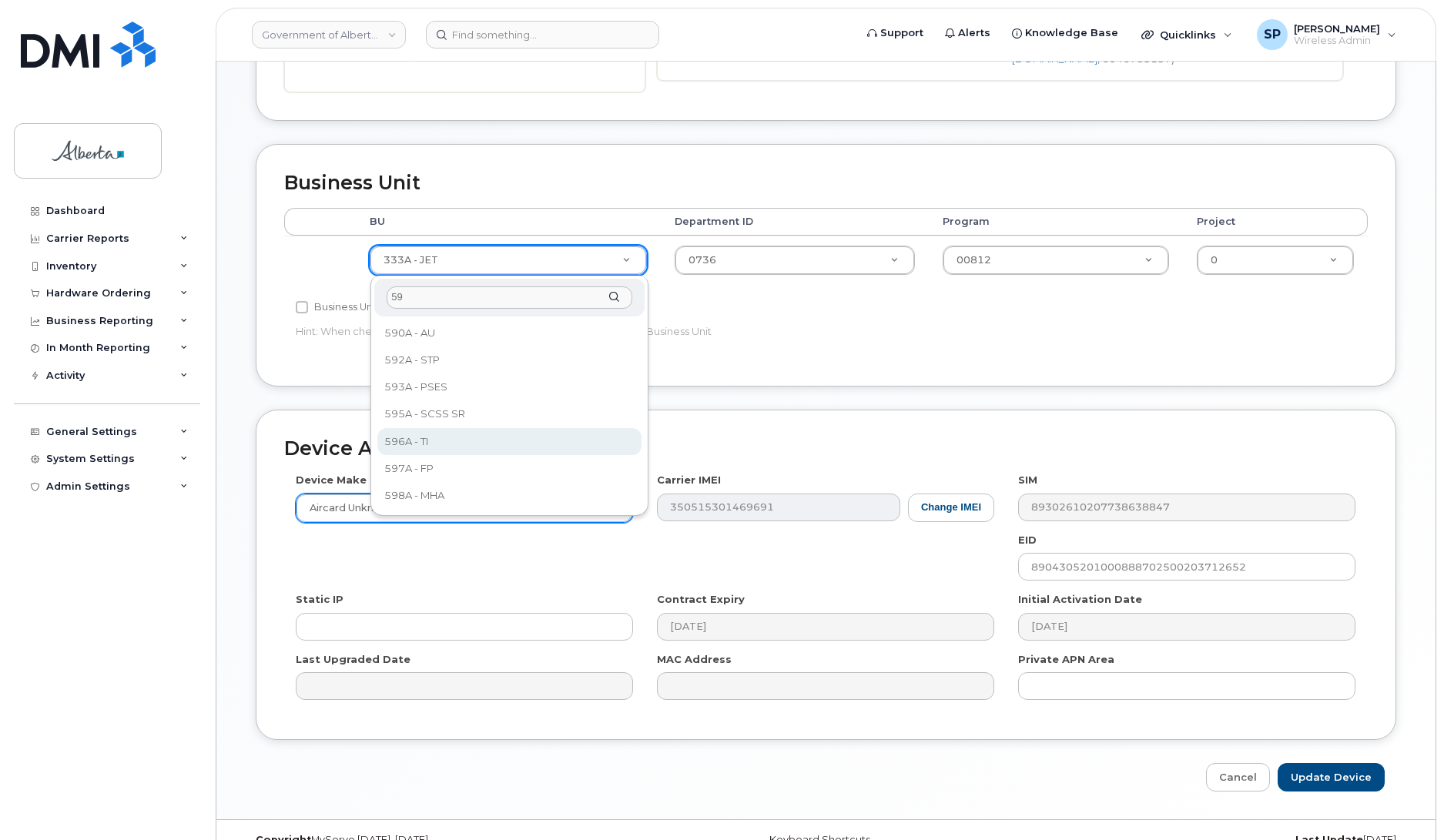
type input "59"
select select "4797729"
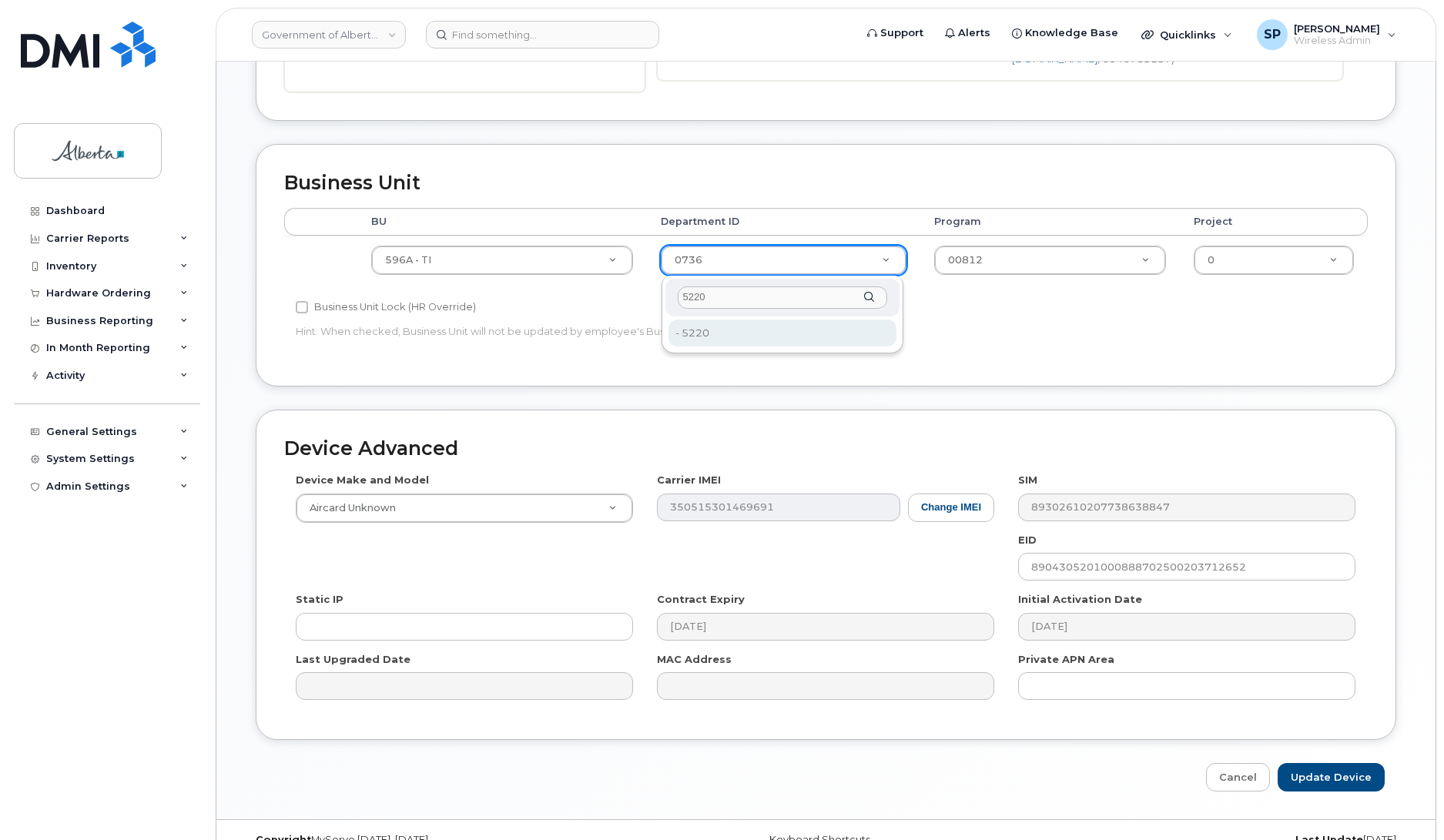
type input "5220"
type input "4802987"
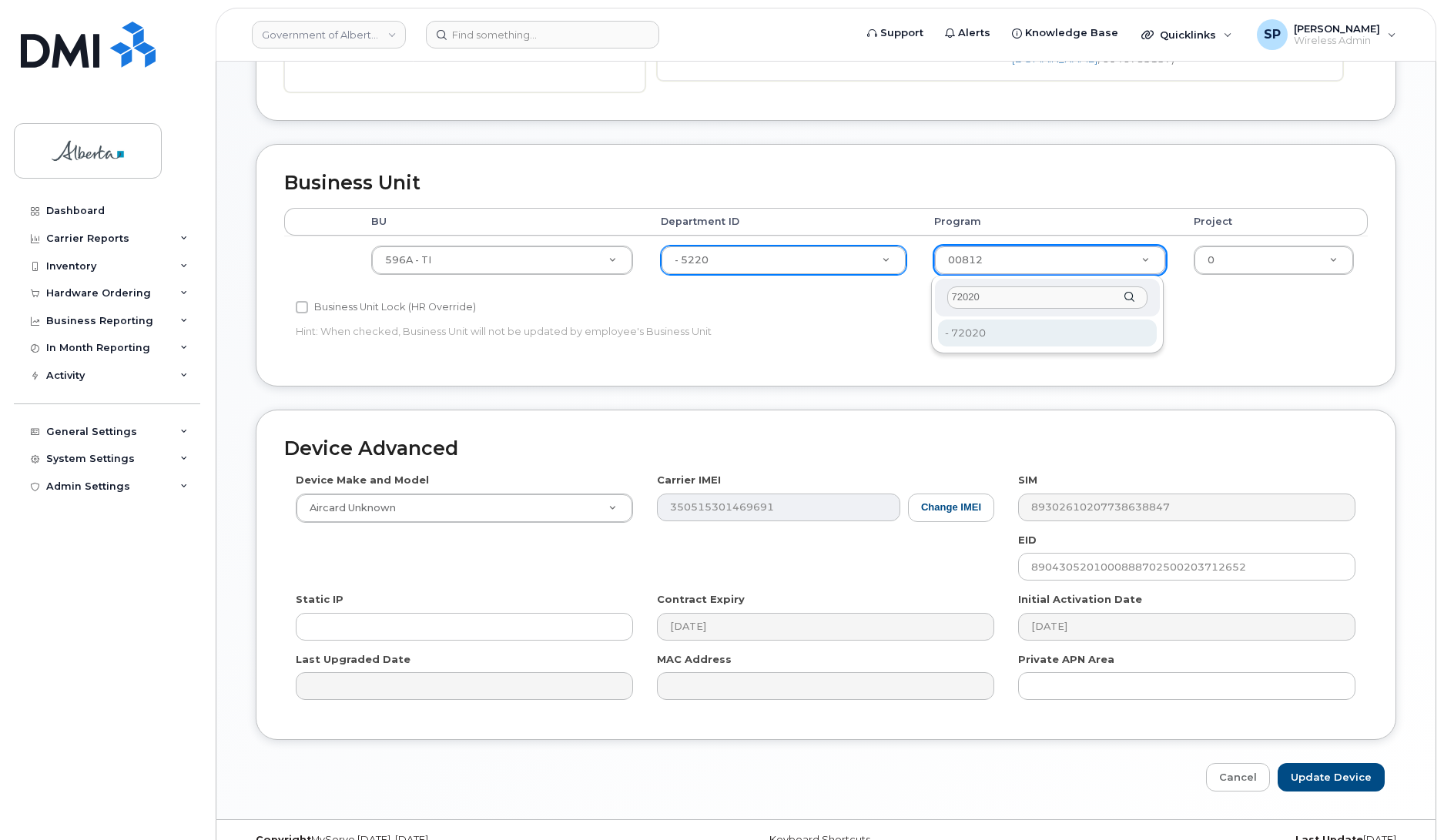
type input "72020"
type input "4803008"
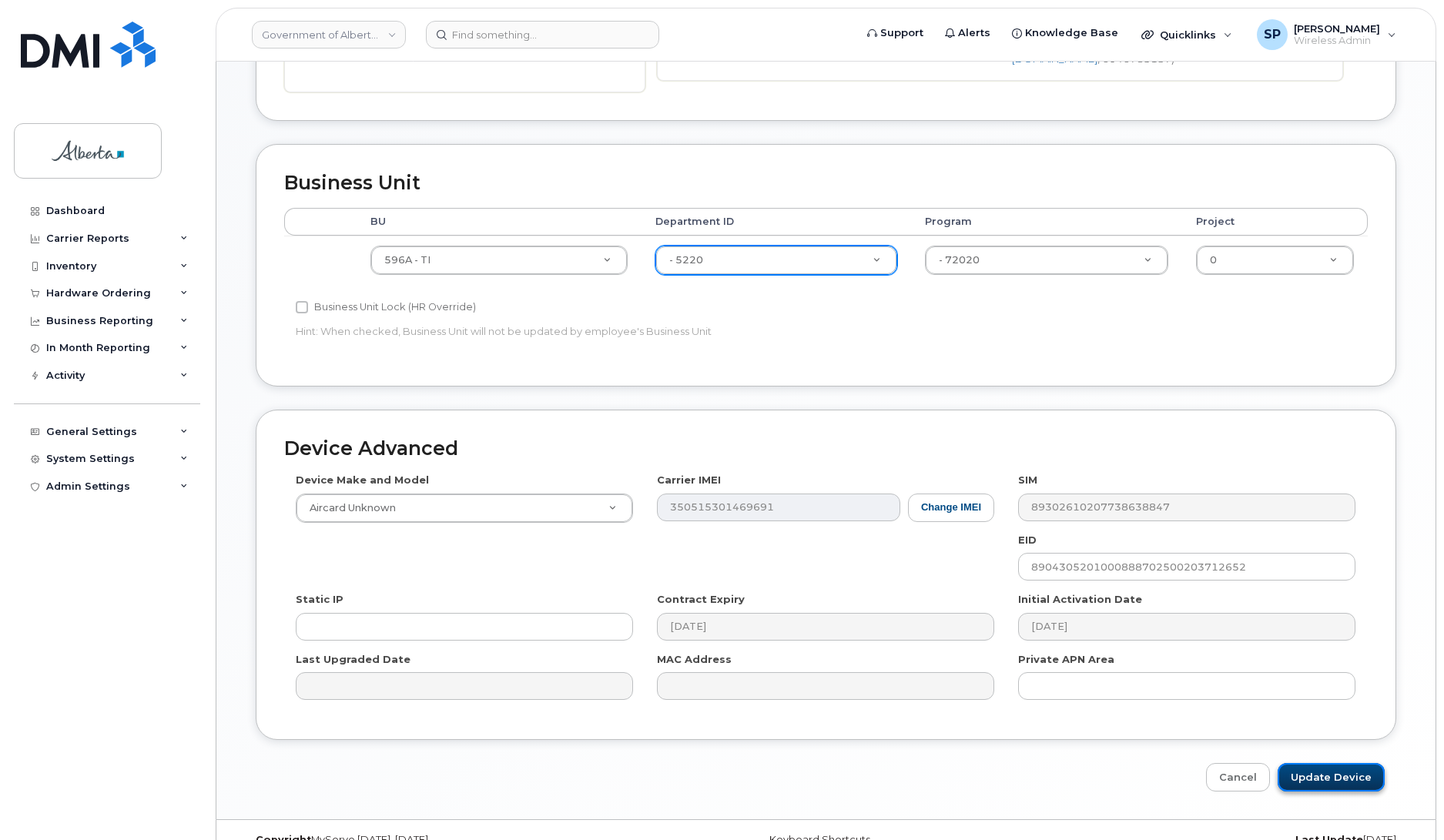
click at [1357, 782] on input "Update Device" at bounding box center [1331, 777] width 107 height 28
type input "Saving..."
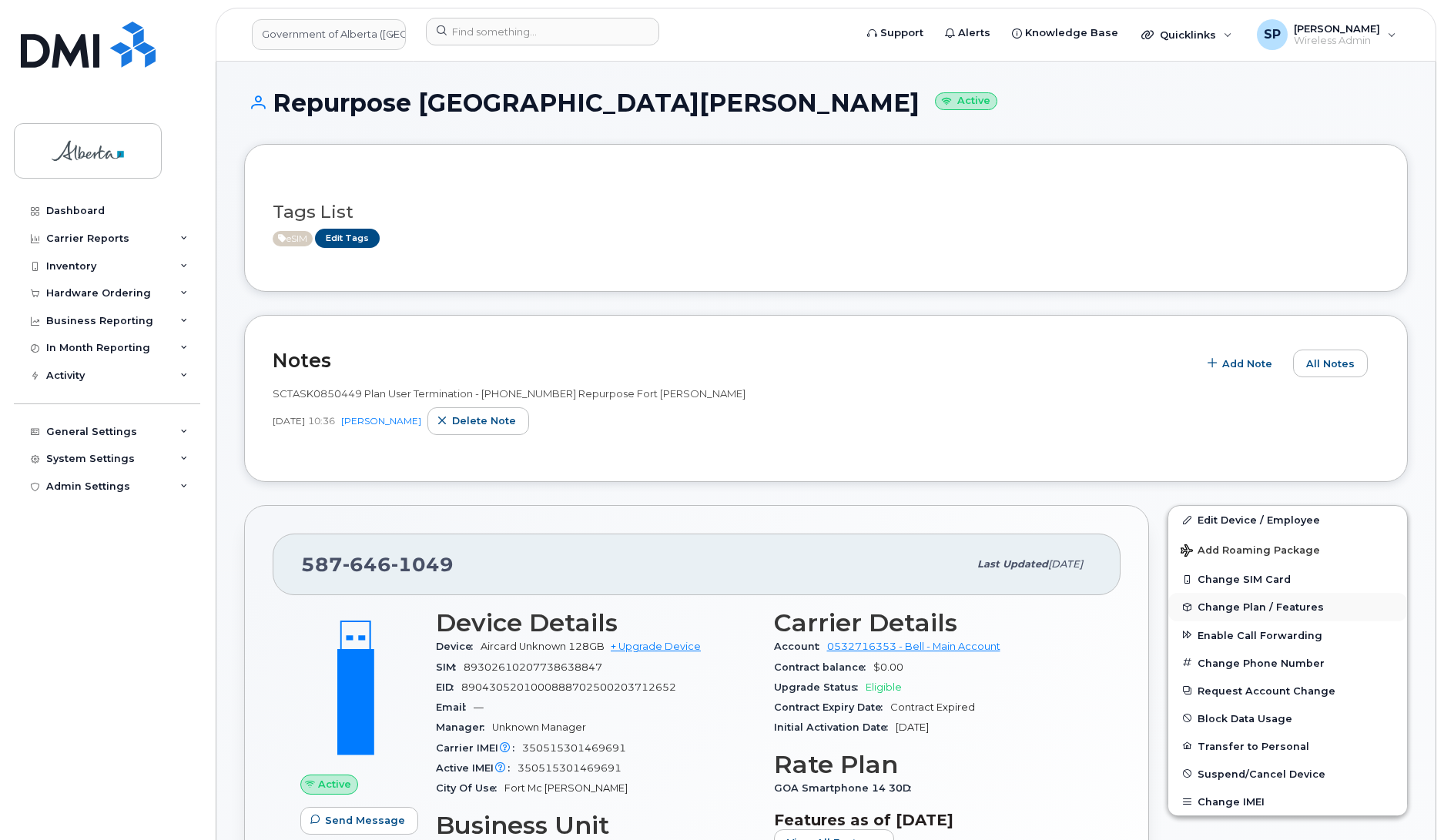
click at [1213, 608] on span "Change Plan / Features" at bounding box center [1260, 606] width 126 height 11
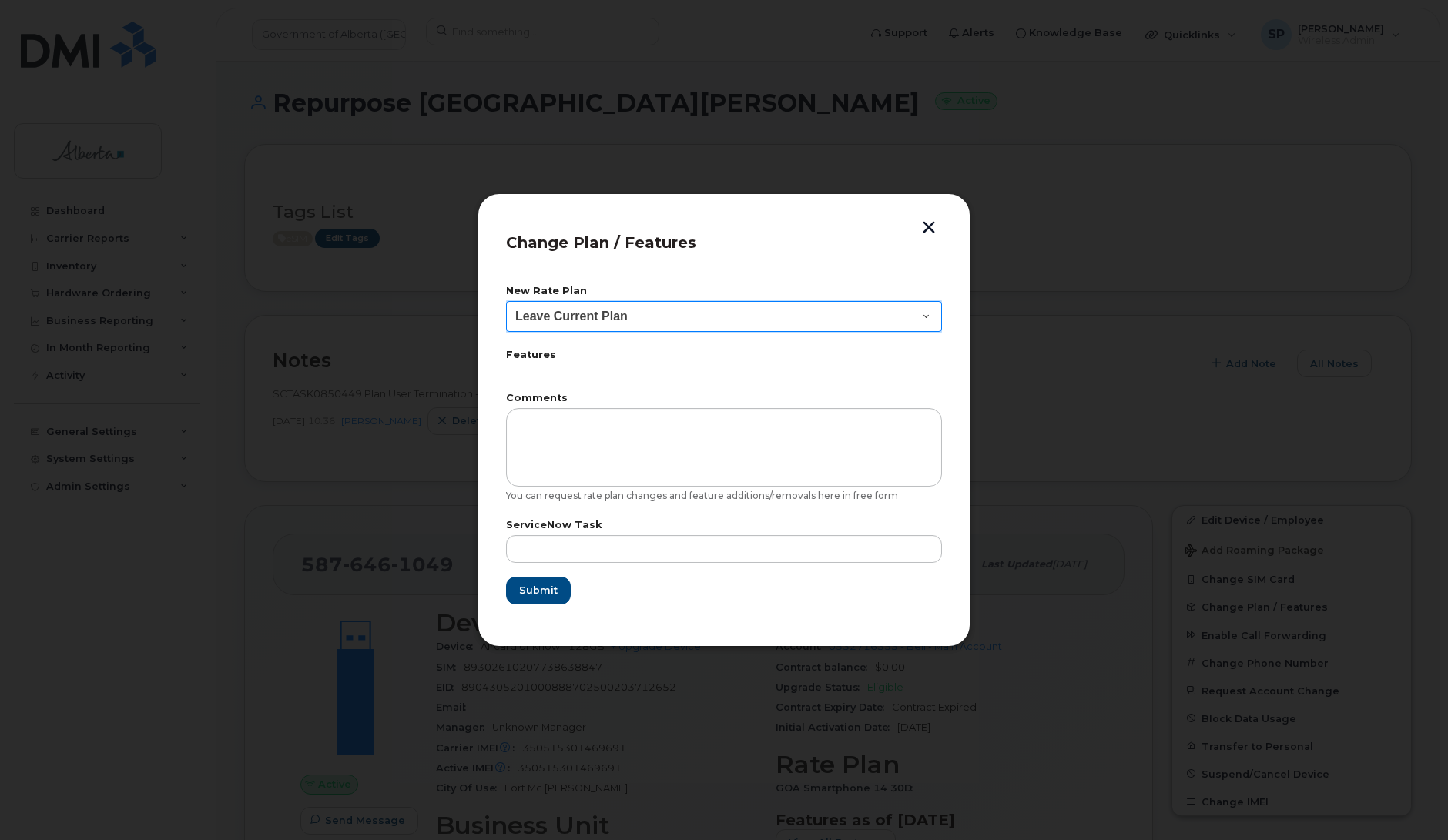
click at [582, 318] on select "Leave Current Plan GOA Data plan 9 30 d GOA–Unlimited Data Plan 9" at bounding box center [724, 317] width 436 height 31
select select "1790211"
click at [506, 301] on select "Leave Current Plan GOA Data plan 9 30 d GOA–Unlimited Data Plan 9" at bounding box center [724, 317] width 436 height 31
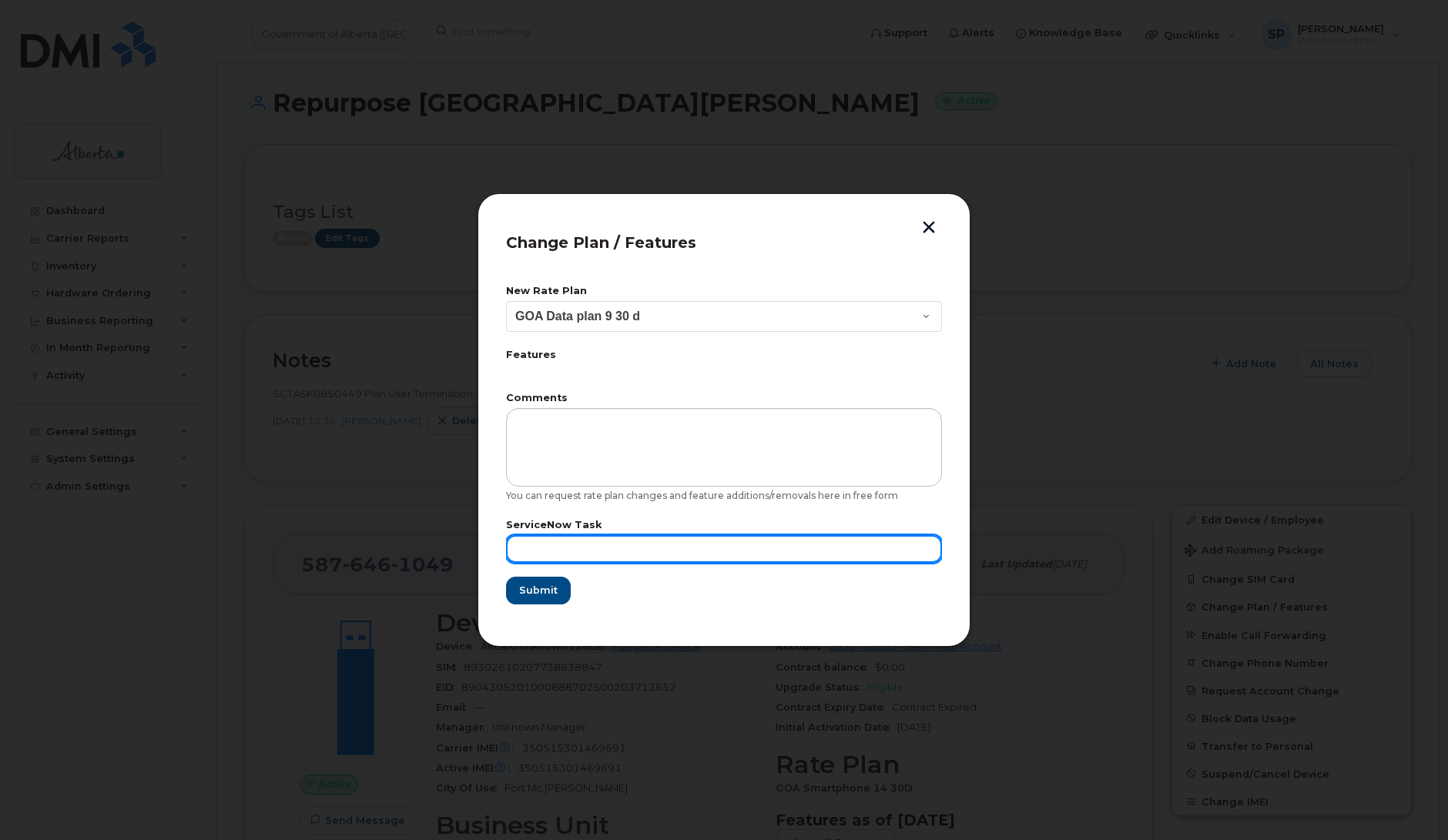
click at [526, 545] on input "text" at bounding box center [724, 549] width 436 height 27
paste input "SCTASK0850449"
type input "SCTASK0850449"
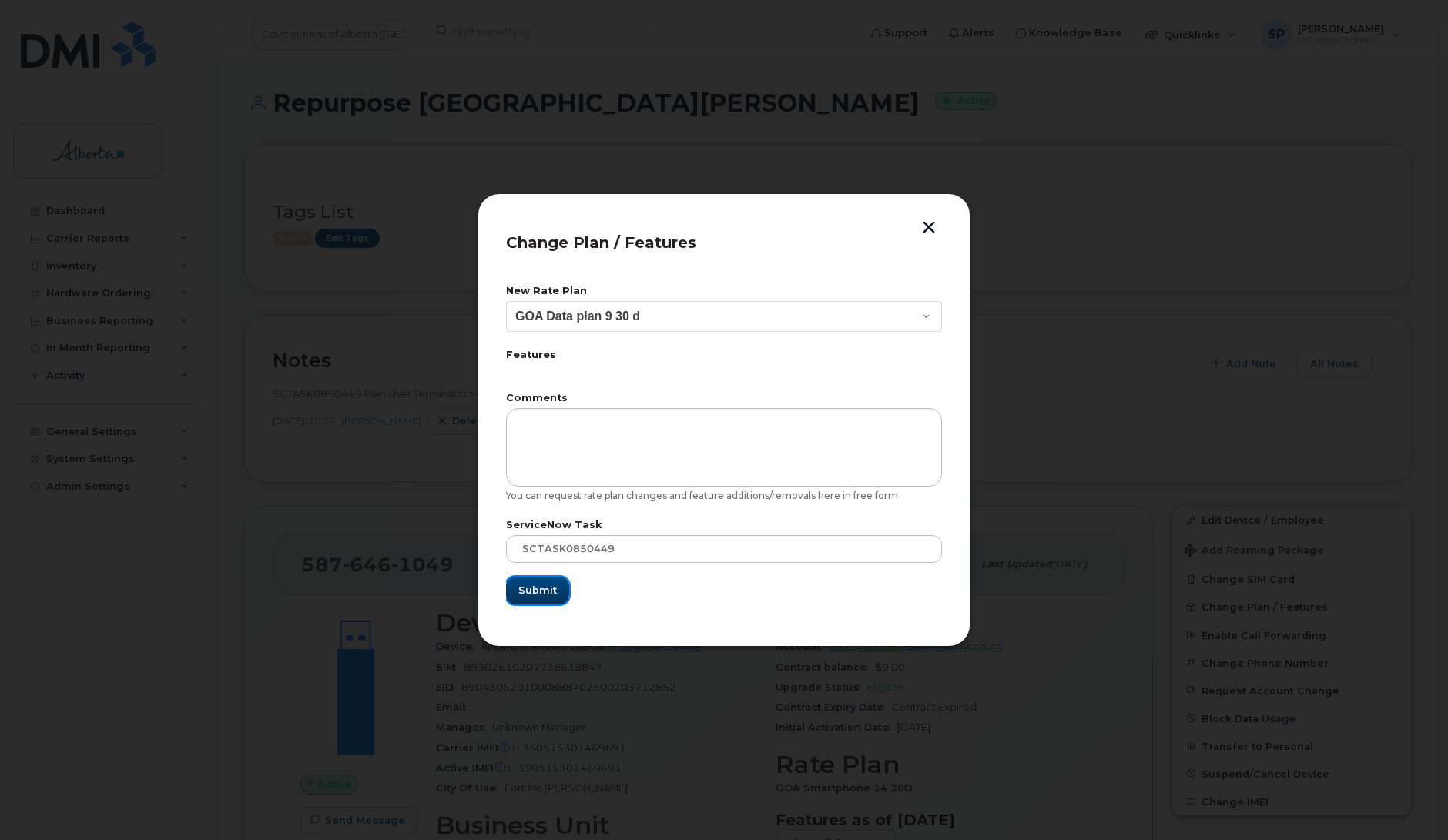
click at [543, 586] on span "Submit" at bounding box center [537, 590] width 39 height 15
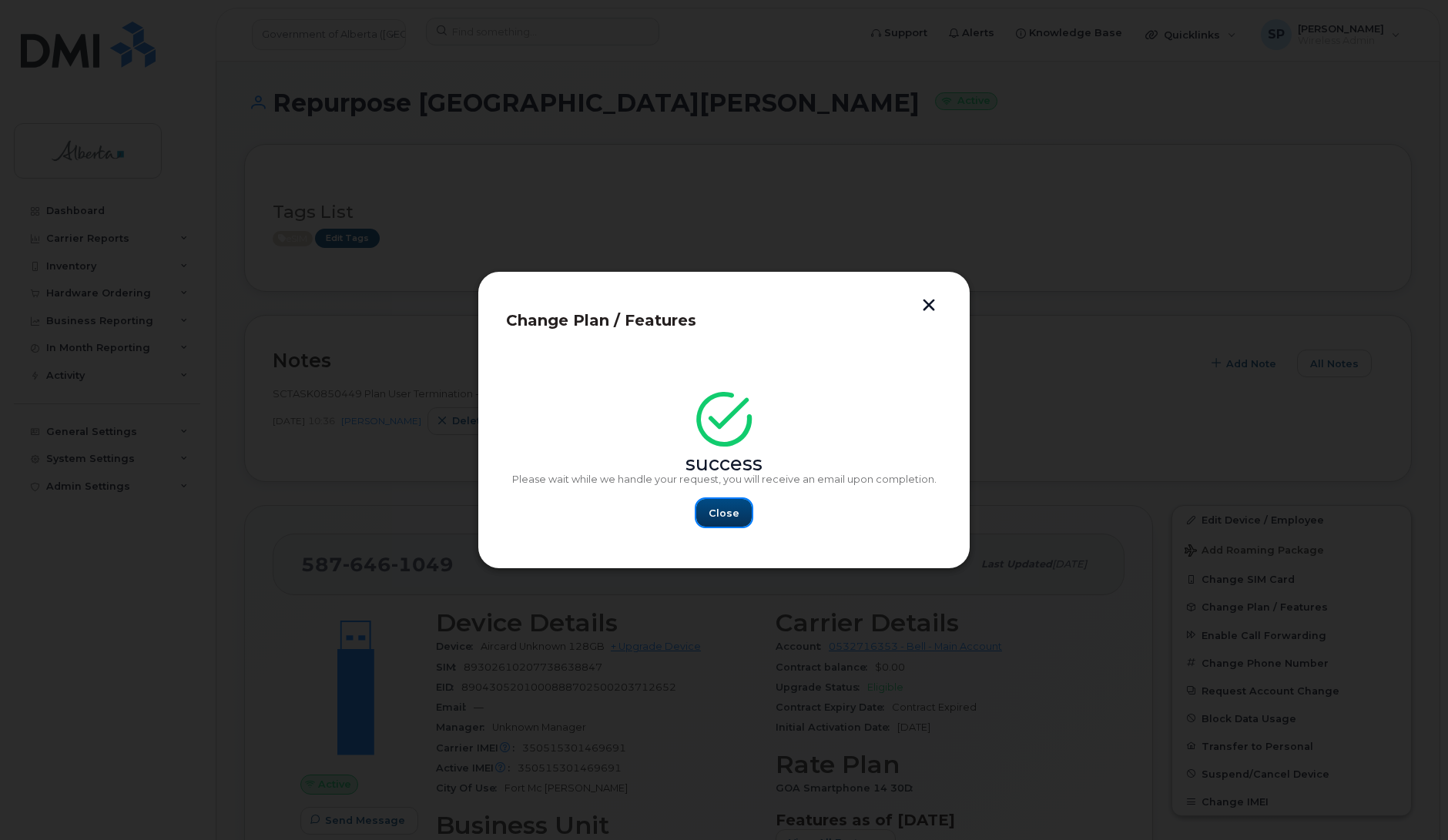
click at [728, 503] on button "Close" at bounding box center [724, 513] width 56 height 27
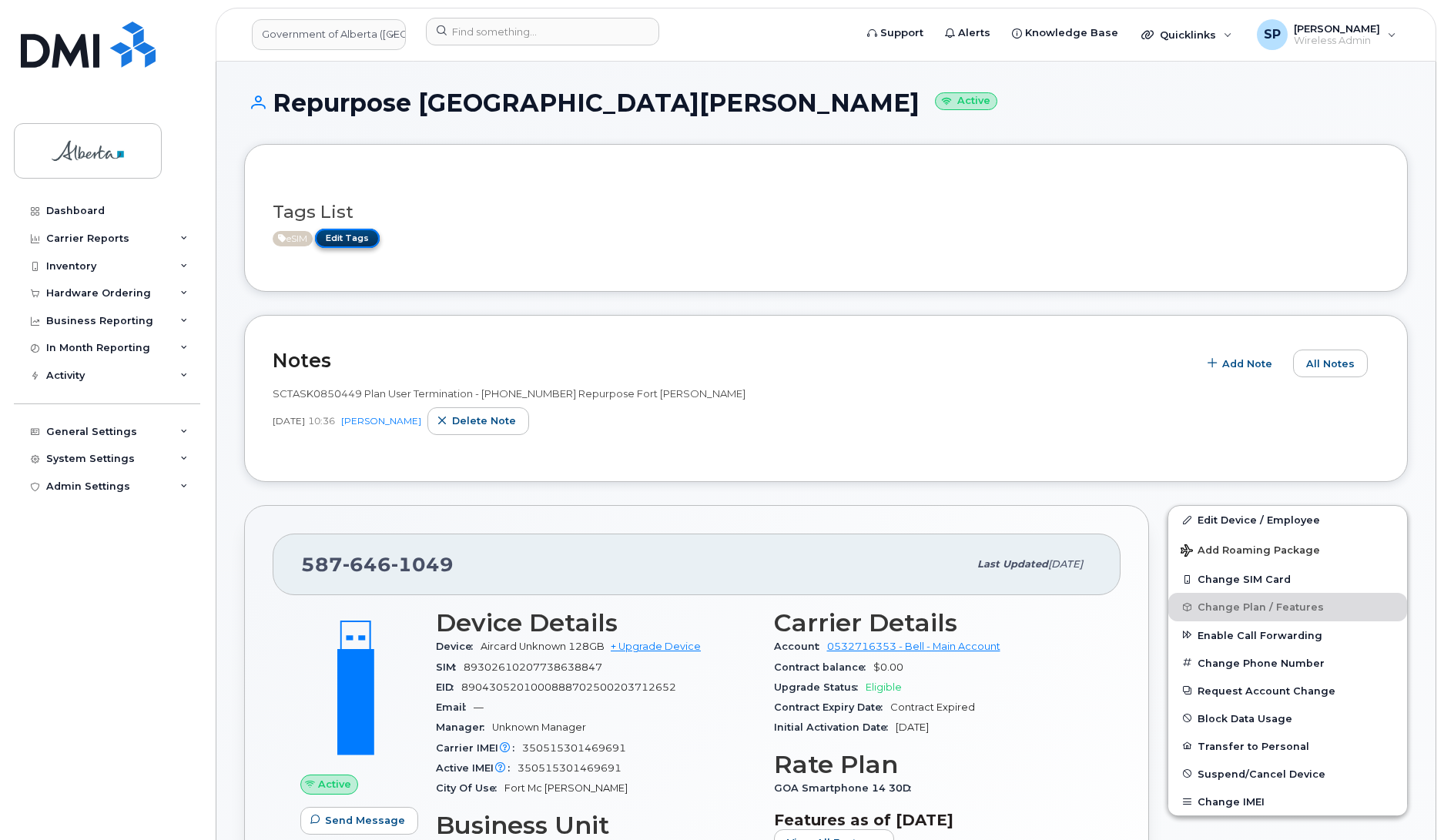
click at [359, 237] on link "Edit Tags" at bounding box center [347, 238] width 64 height 19
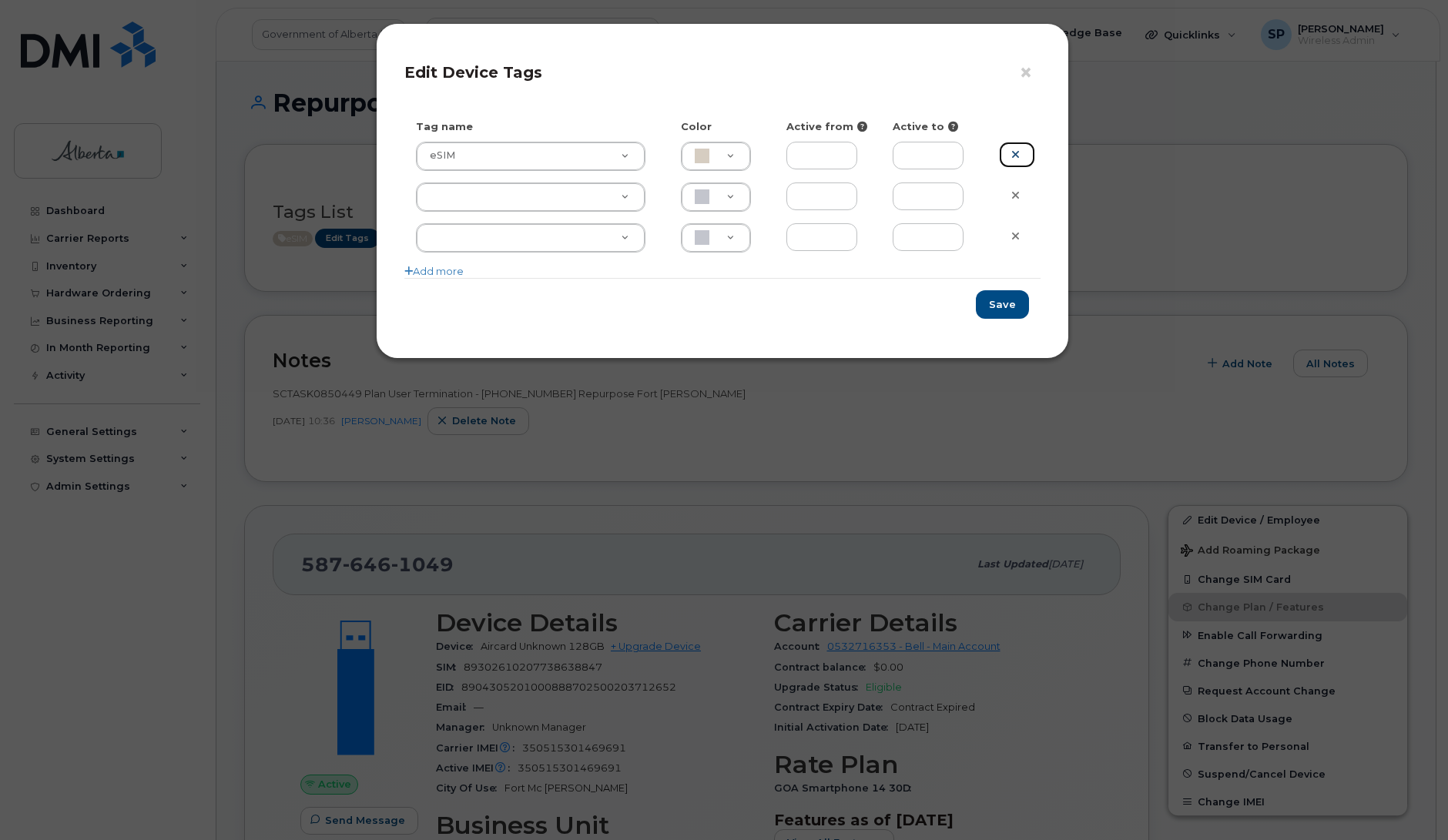
click at [1018, 154] on icon at bounding box center [1015, 154] width 9 height 11
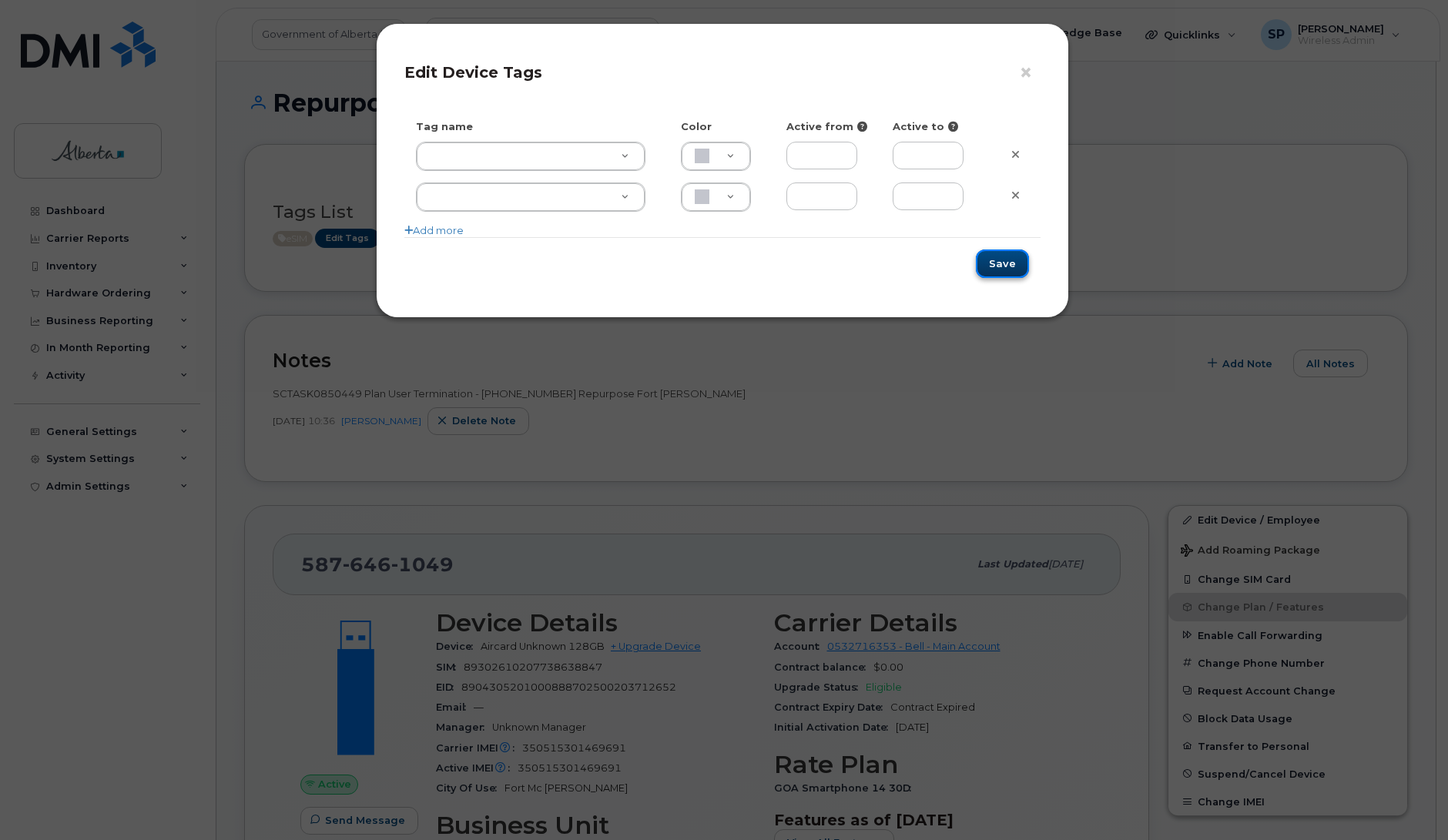
click at [1001, 266] on button "Save" at bounding box center [1002, 264] width 53 height 28
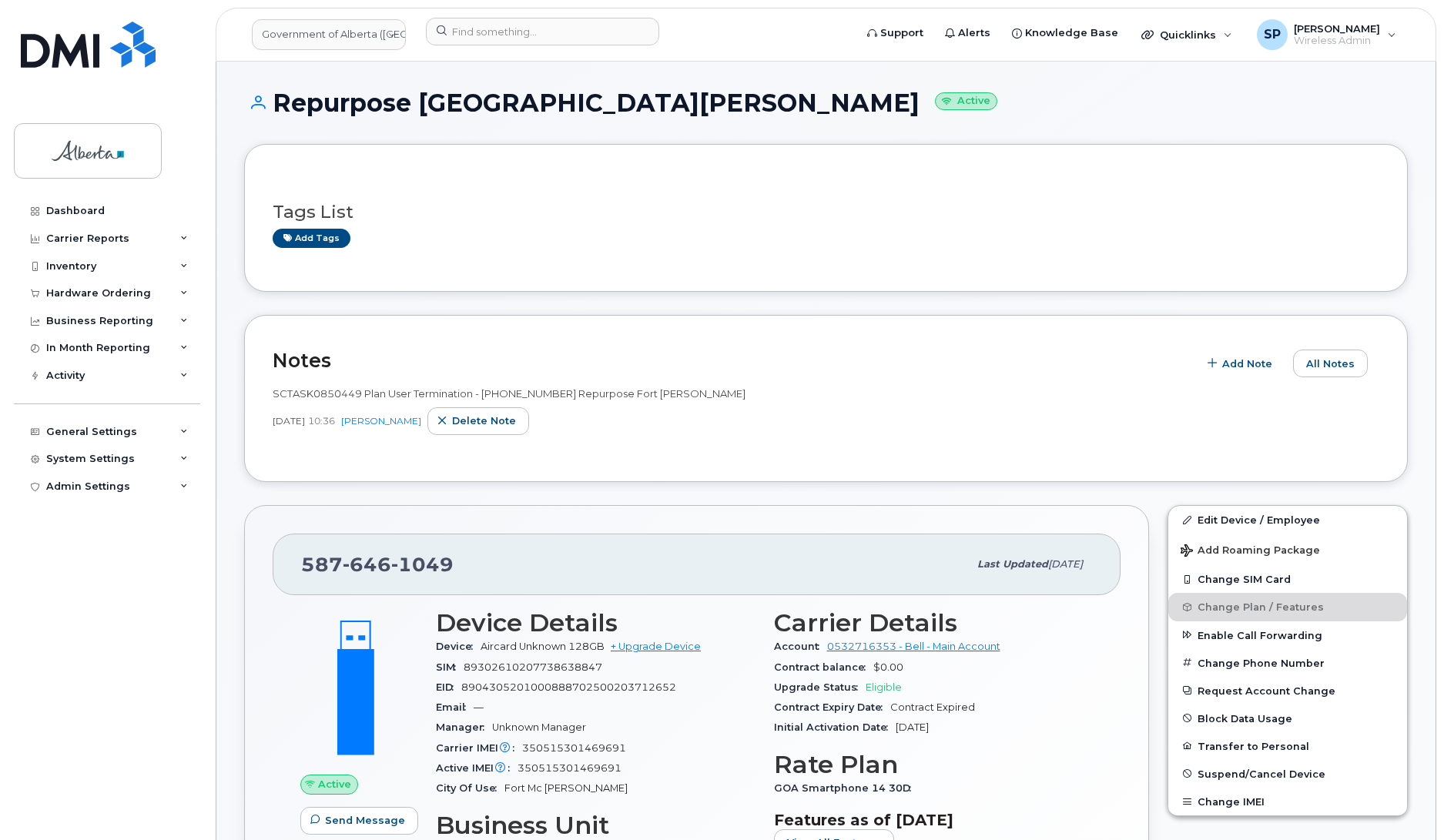
click at [58, 526] on div "Dashboard Carrier Reports Monthly Billing Data Daily Data Pooling Data Behavior…" at bounding box center [108, 508] width 190 height 620
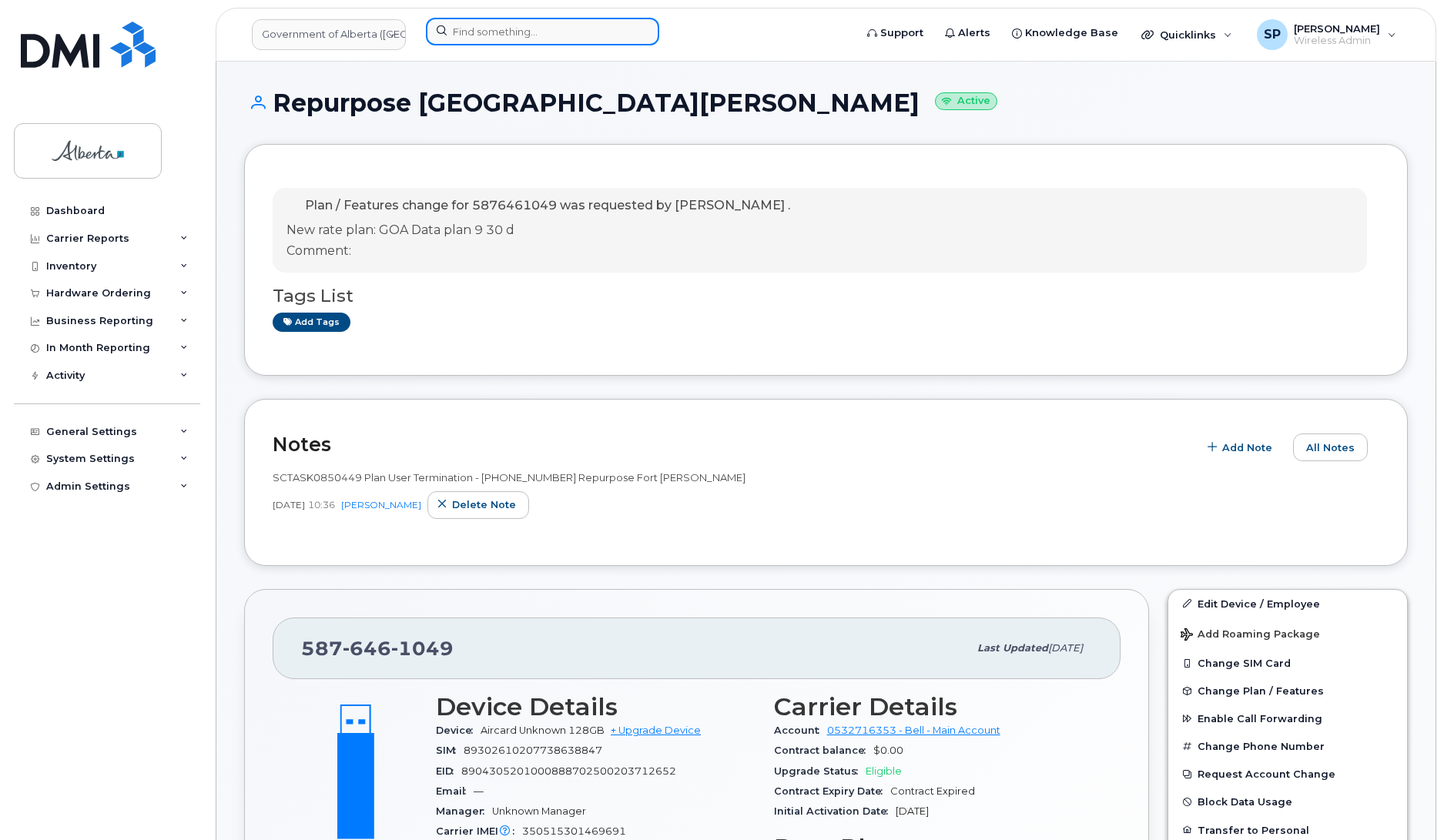
click at [485, 21] on input at bounding box center [543, 32] width 234 height 27
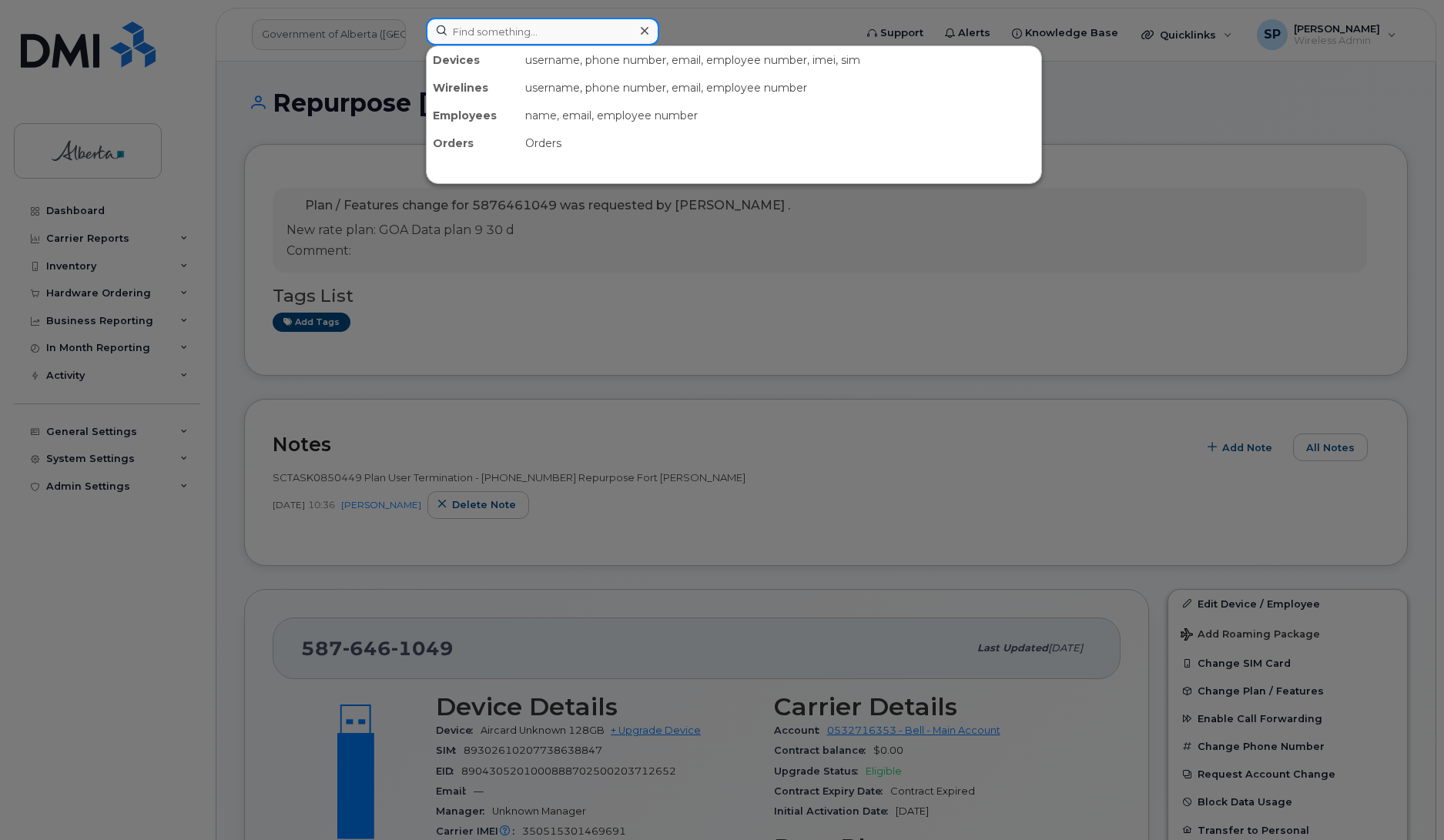
paste input "4035429800"
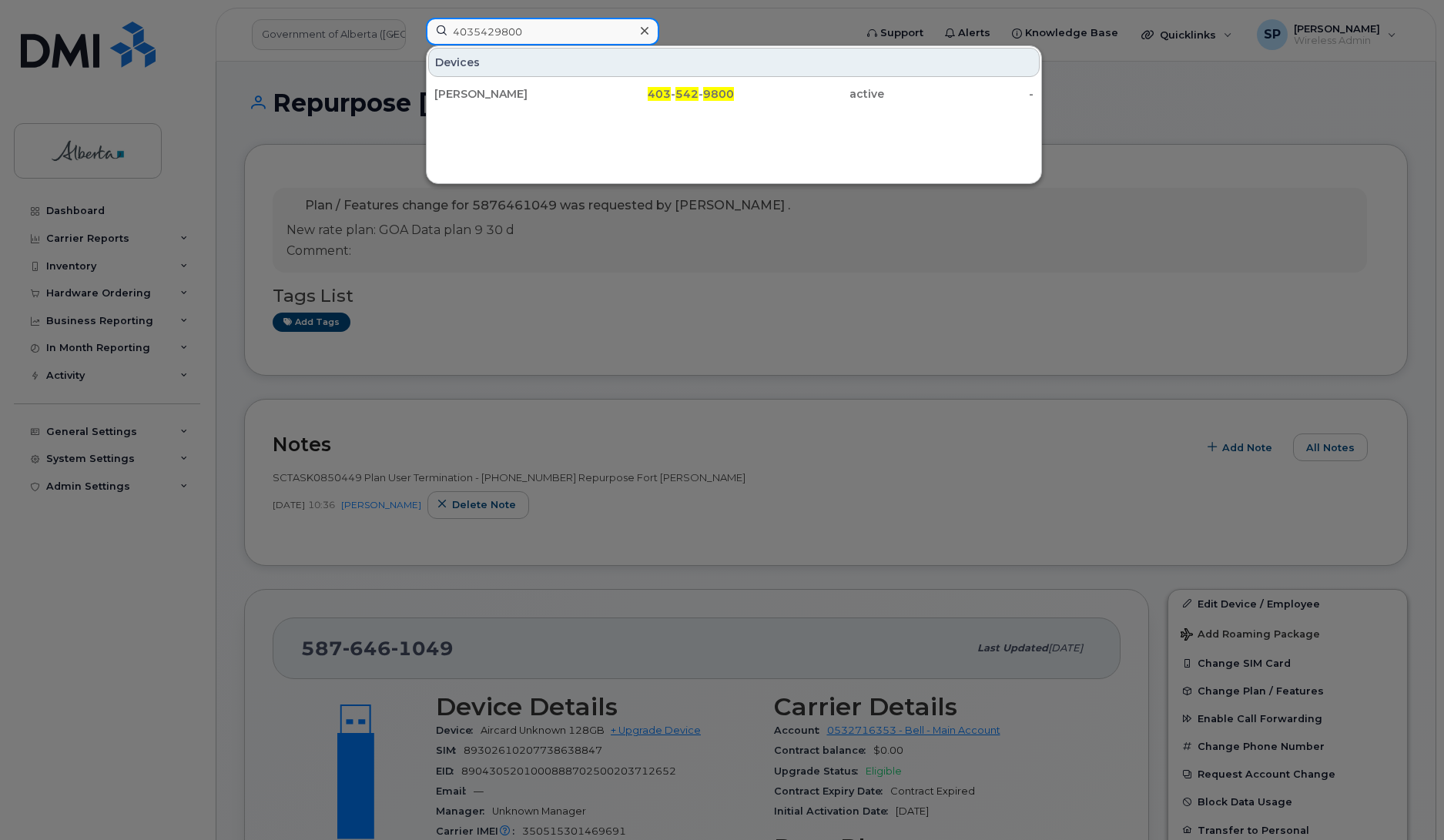
type input "4035429800"
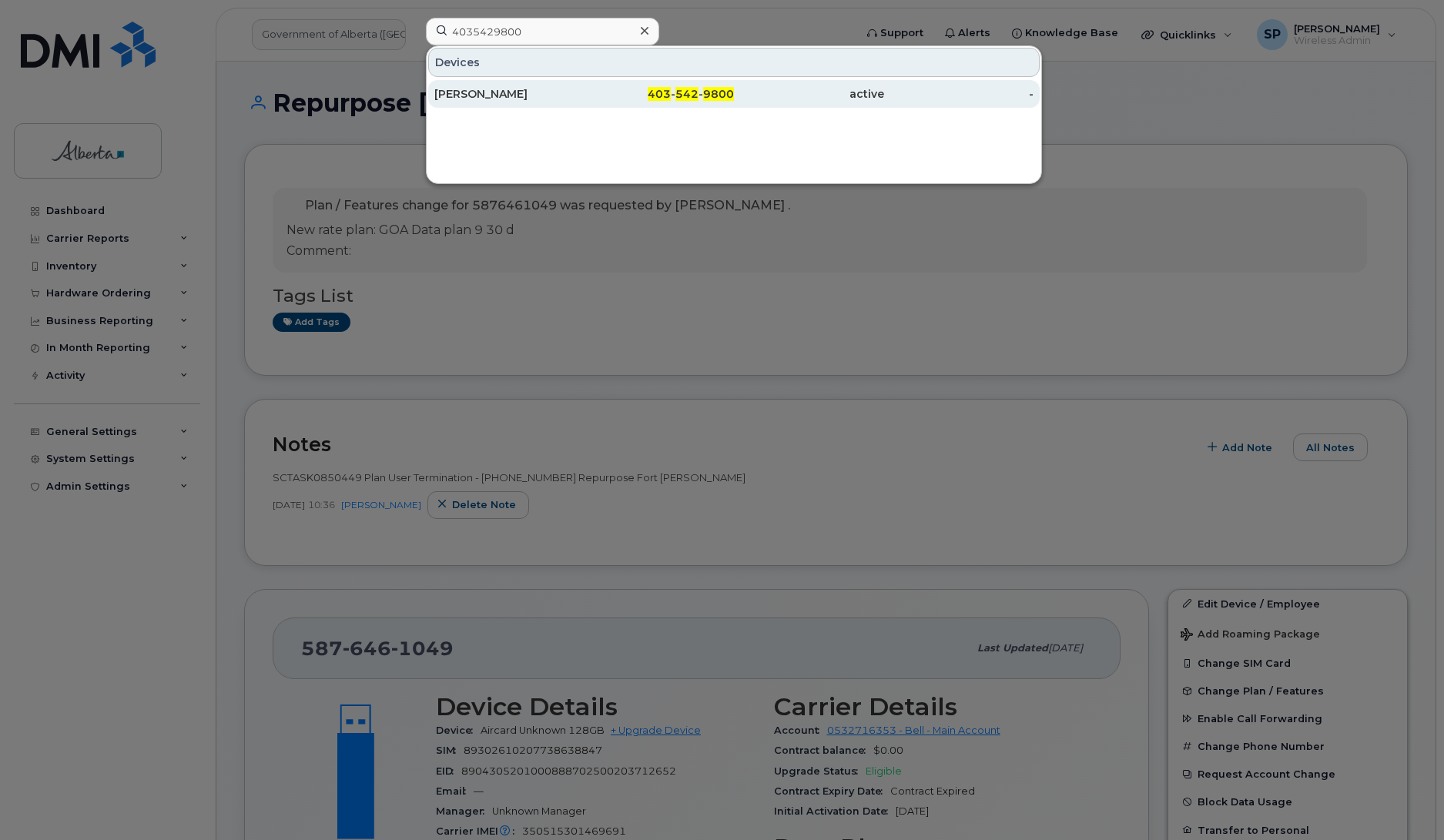
click at [482, 93] on div "Sophie Youngquist" at bounding box center [509, 94] width 150 height 15
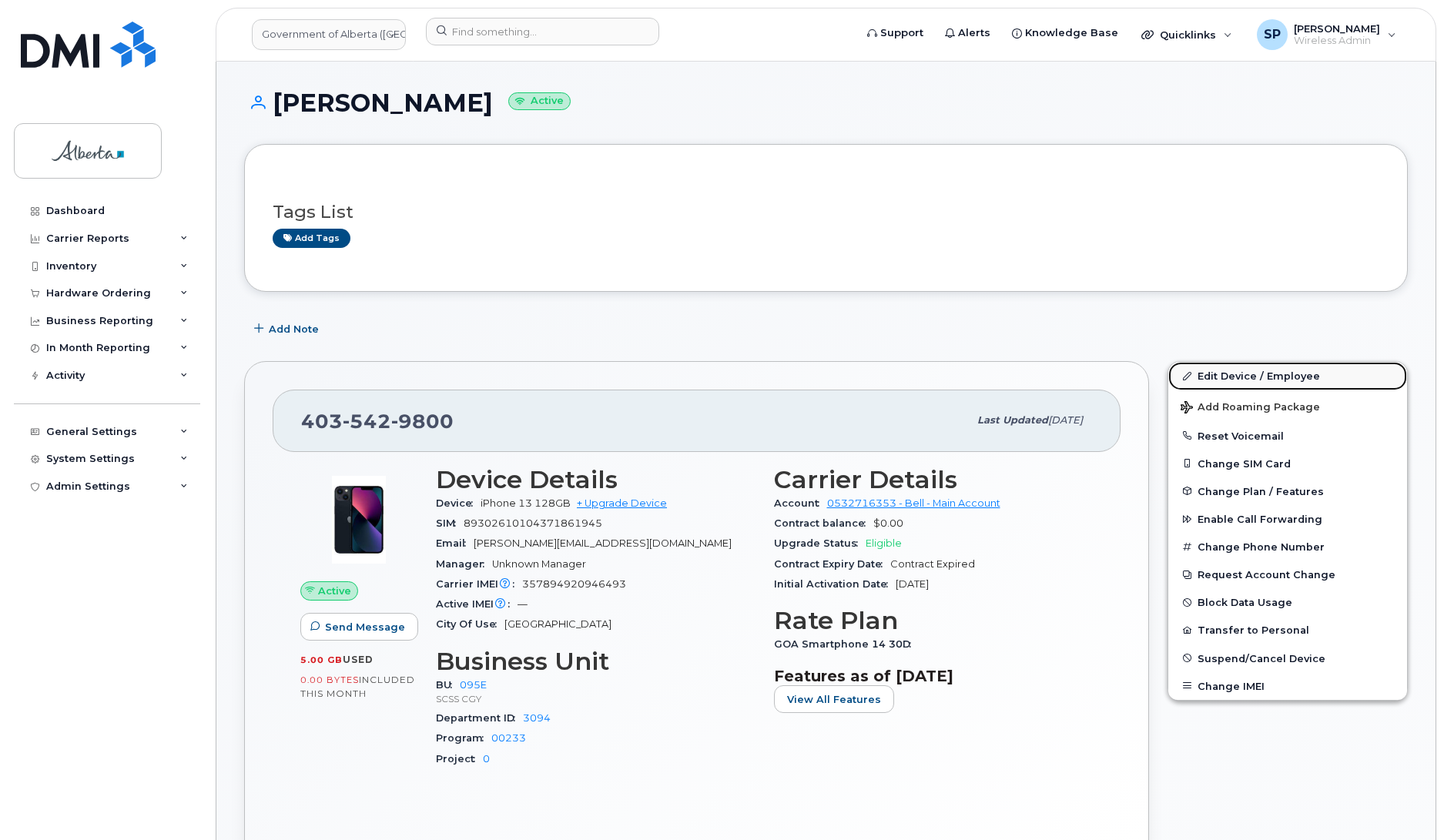
click at [1237, 377] on link "Edit Device / Employee" at bounding box center [1288, 375] width 239 height 27
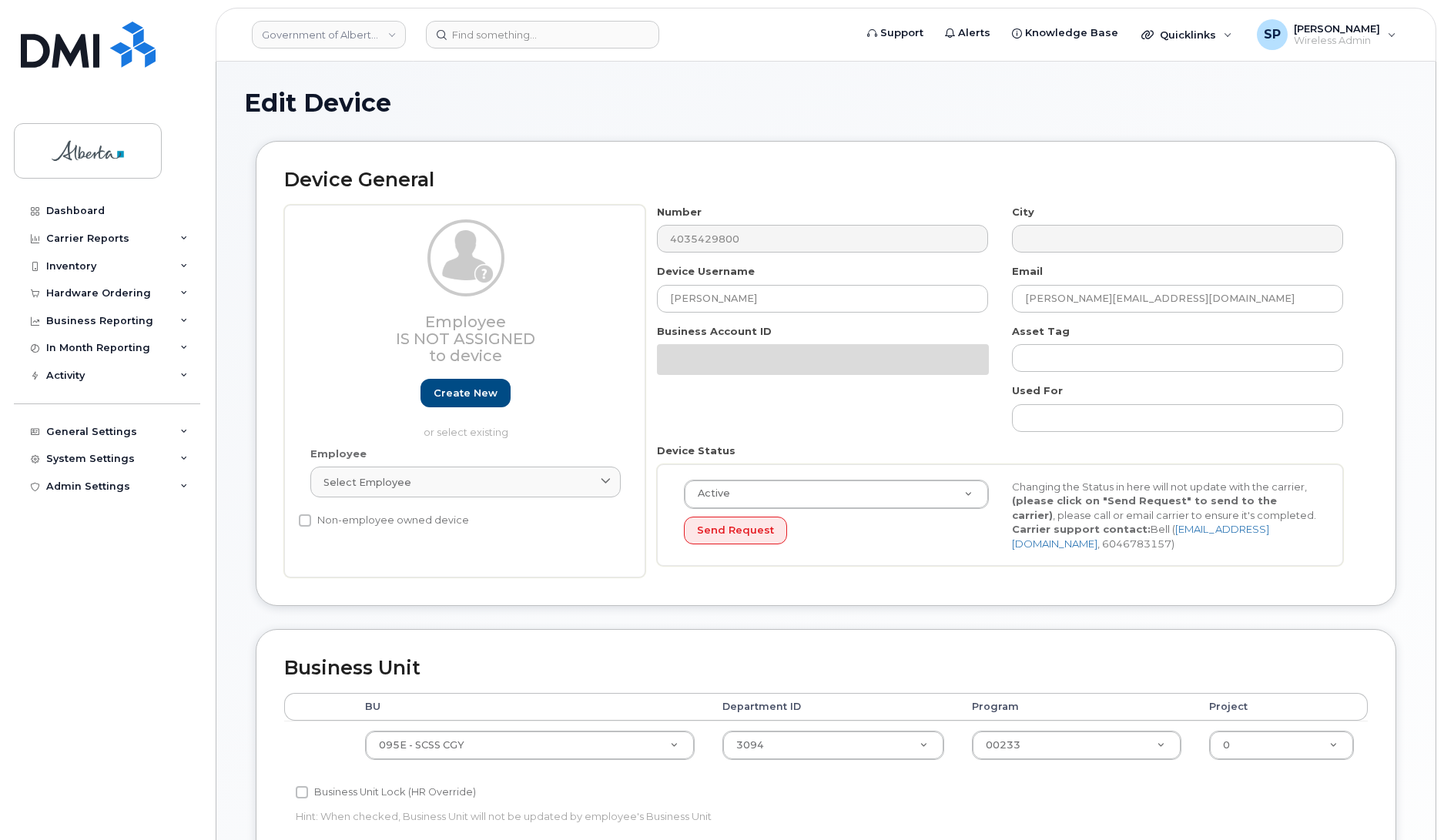
select select "4206362"
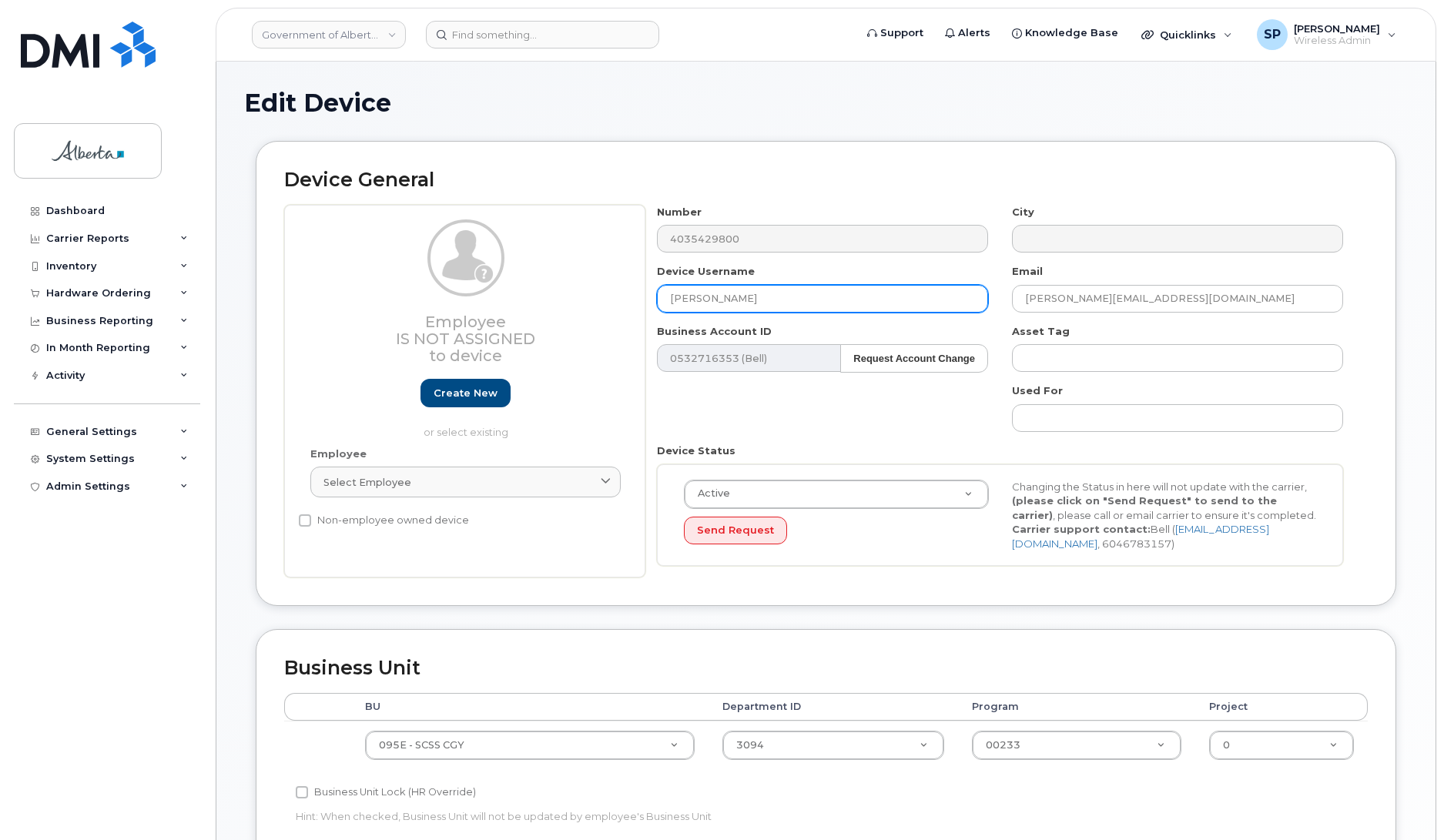
drag, startPoint x: 777, startPoint y: 296, endPoint x: 479, endPoint y: 322, distance: 299.1
click at [479, 322] on div "Employee Is not assigned to device Create new or select existing Employee Selec…" at bounding box center [826, 392] width 1084 height 374
paste input "Business Coordinator Vacan"
type input "Business Coordinator Vacant"
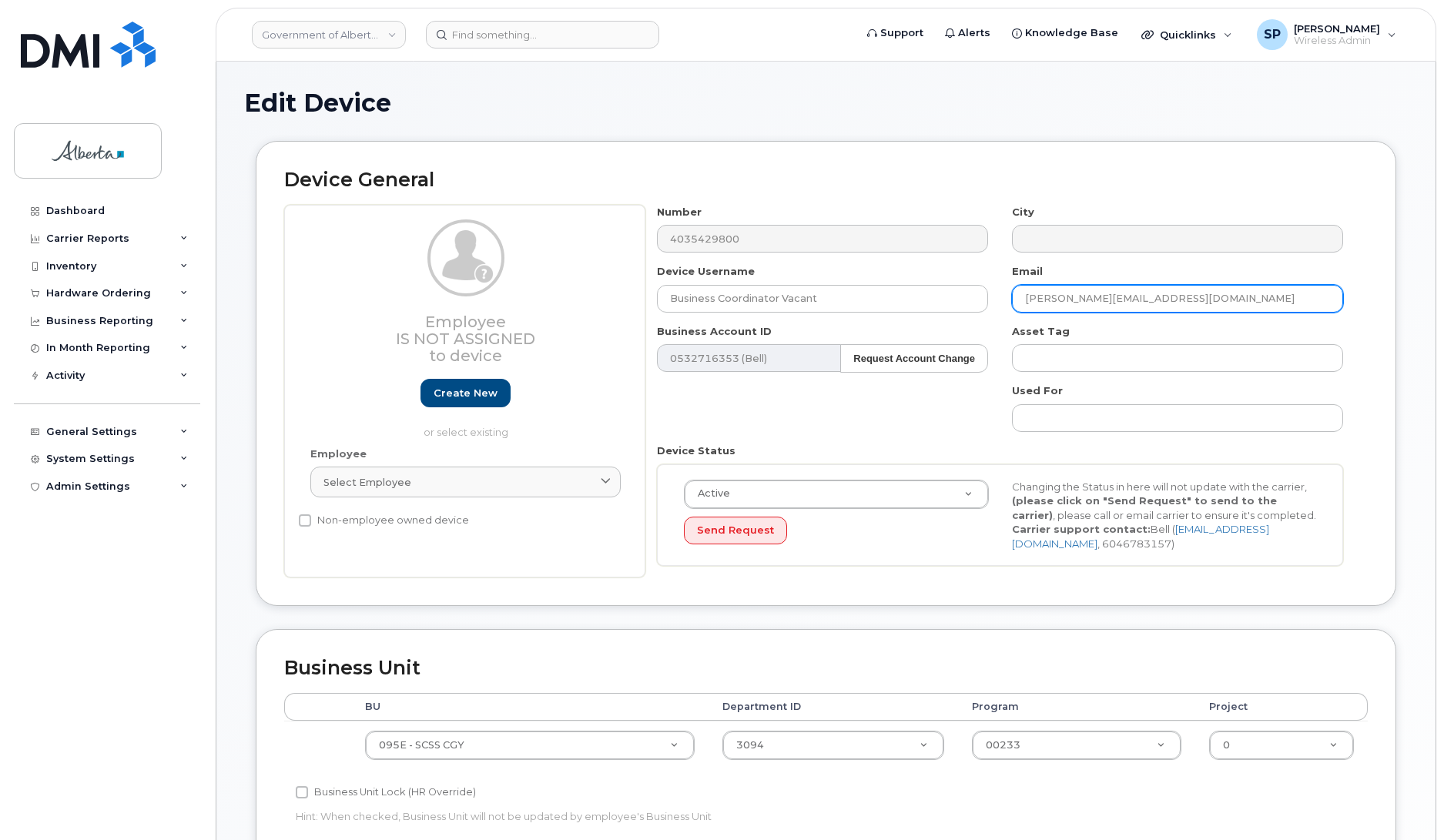
drag, startPoint x: 1189, startPoint y: 301, endPoint x: 996, endPoint y: 313, distance: 193.4
click at [996, 313] on div "Number 4035429800 City Device Username Business Coordinator Vacant Email Sophie…" at bounding box center [1000, 392] width 710 height 374
paste input "May.Hung"
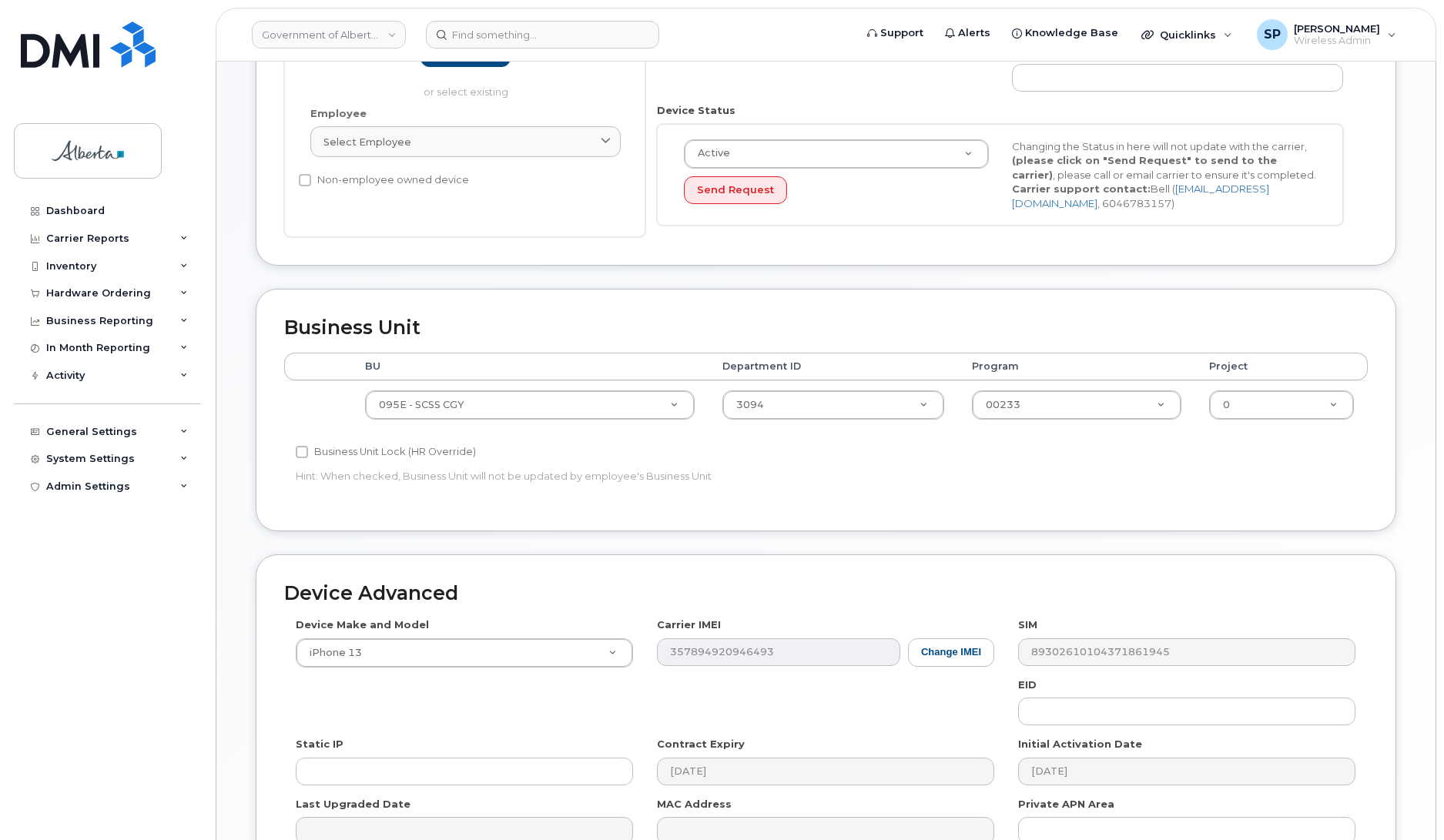
scroll to position [517, 0]
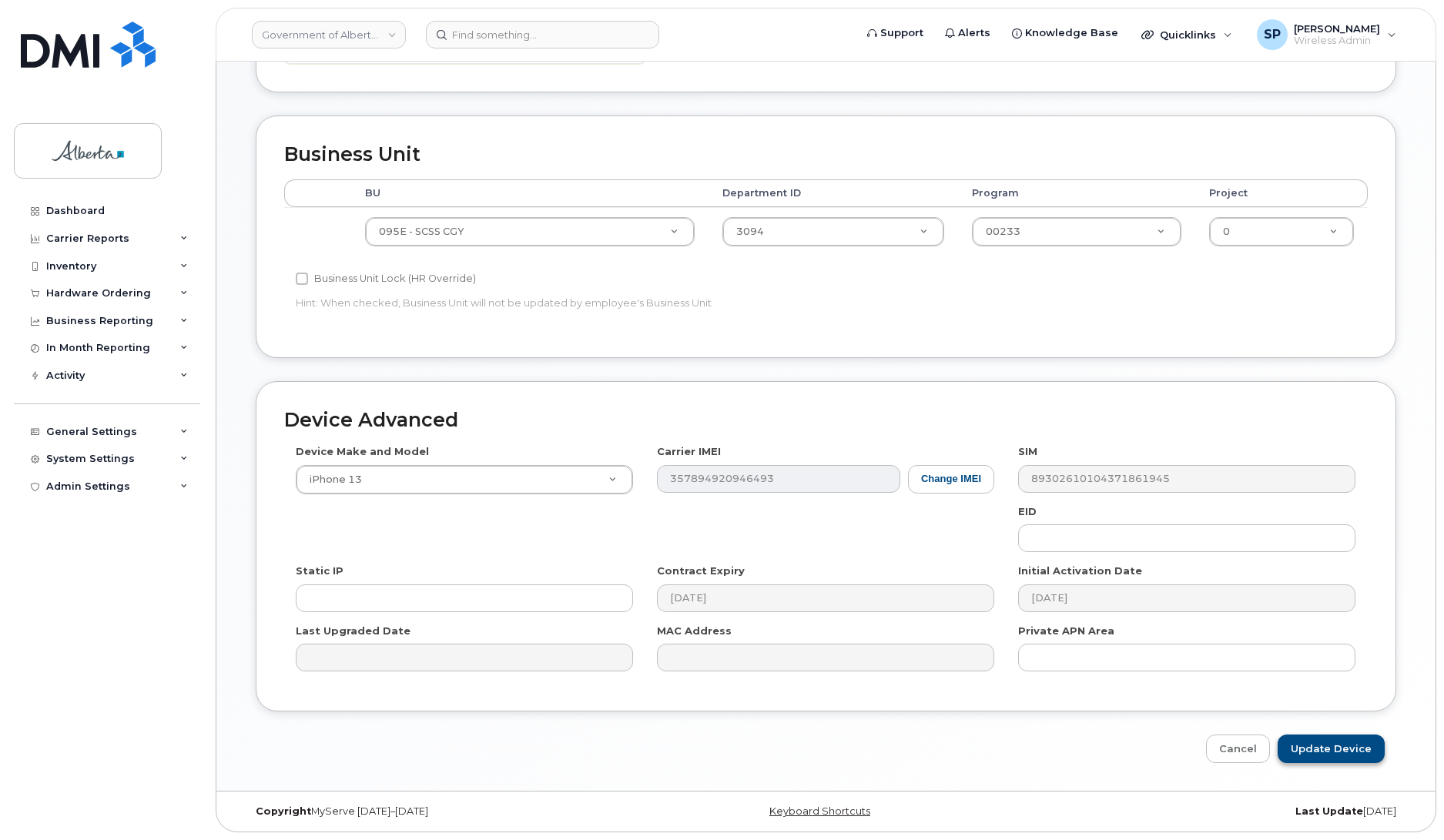
type input "May.Hung@gov.ab.ca"
click at [1331, 752] on input "Update Device" at bounding box center [1331, 748] width 107 height 28
type input "Saving..."
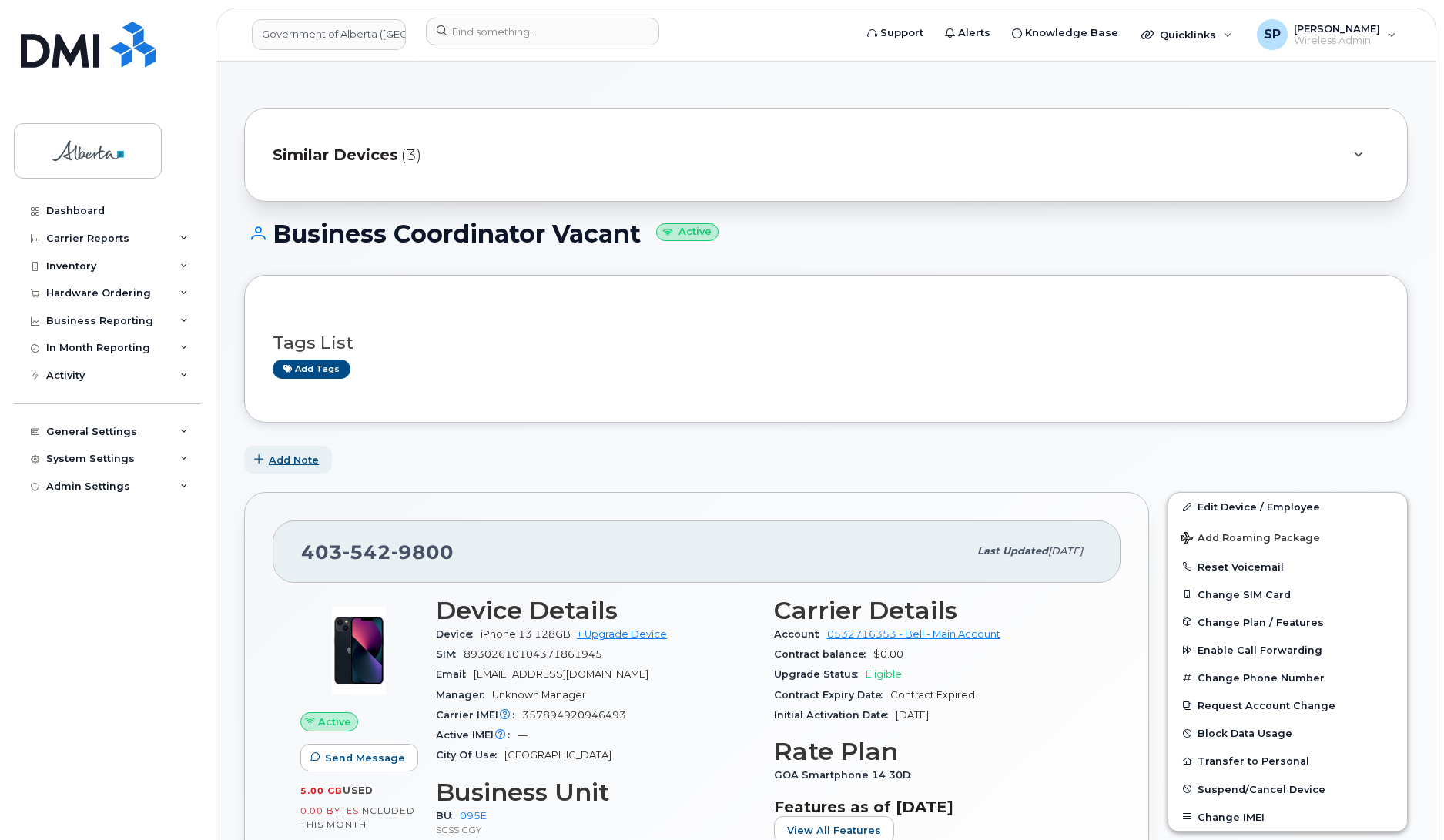
click at [302, 464] on span "Add Note" at bounding box center [294, 460] width 50 height 15
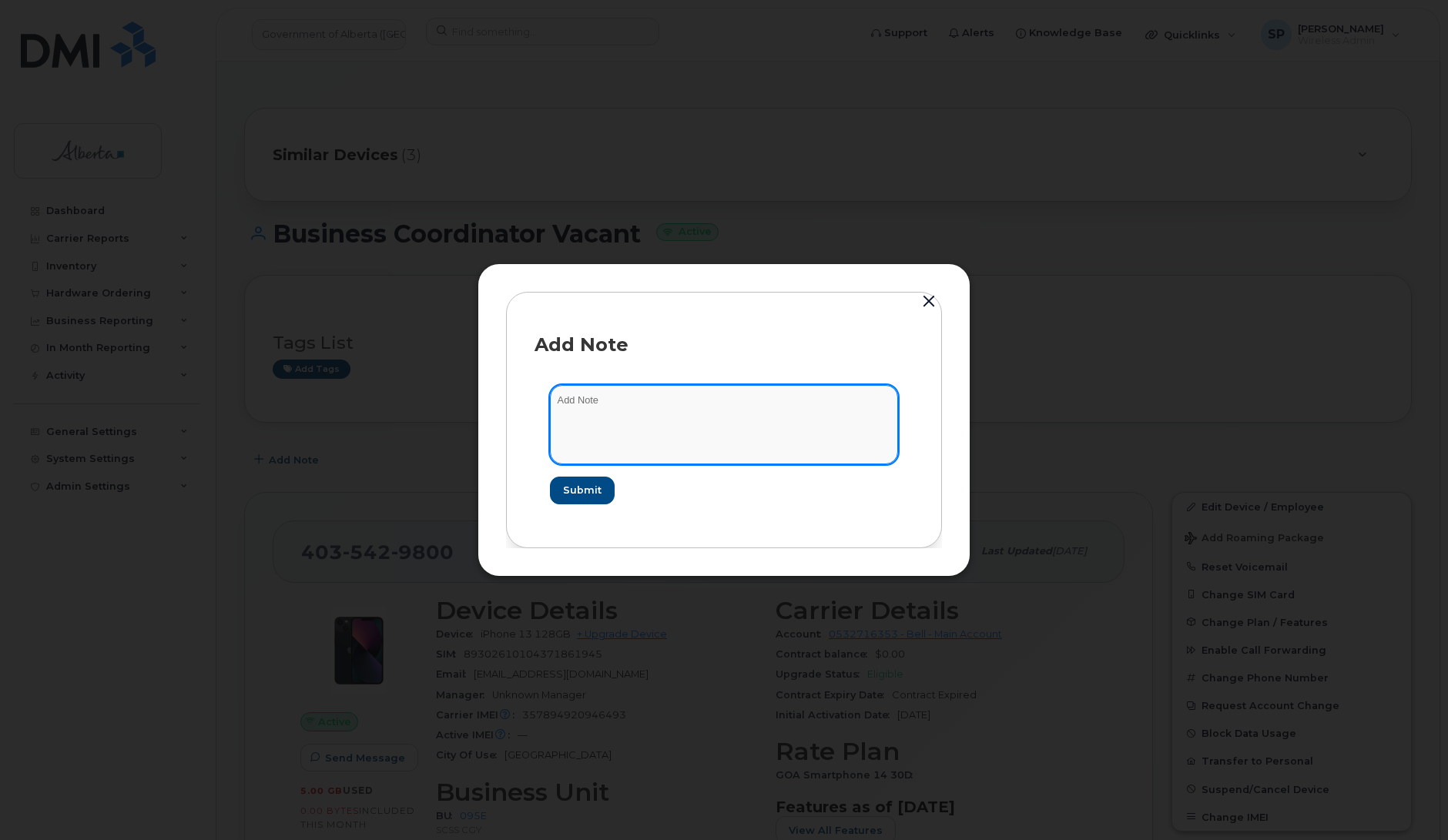
click at [626, 405] on textarea at bounding box center [723, 423] width 348 height 78
paste textarea "Plan User Termination - (1) Suspend"
type textarea "Plan User Termination - (1) Suspend"
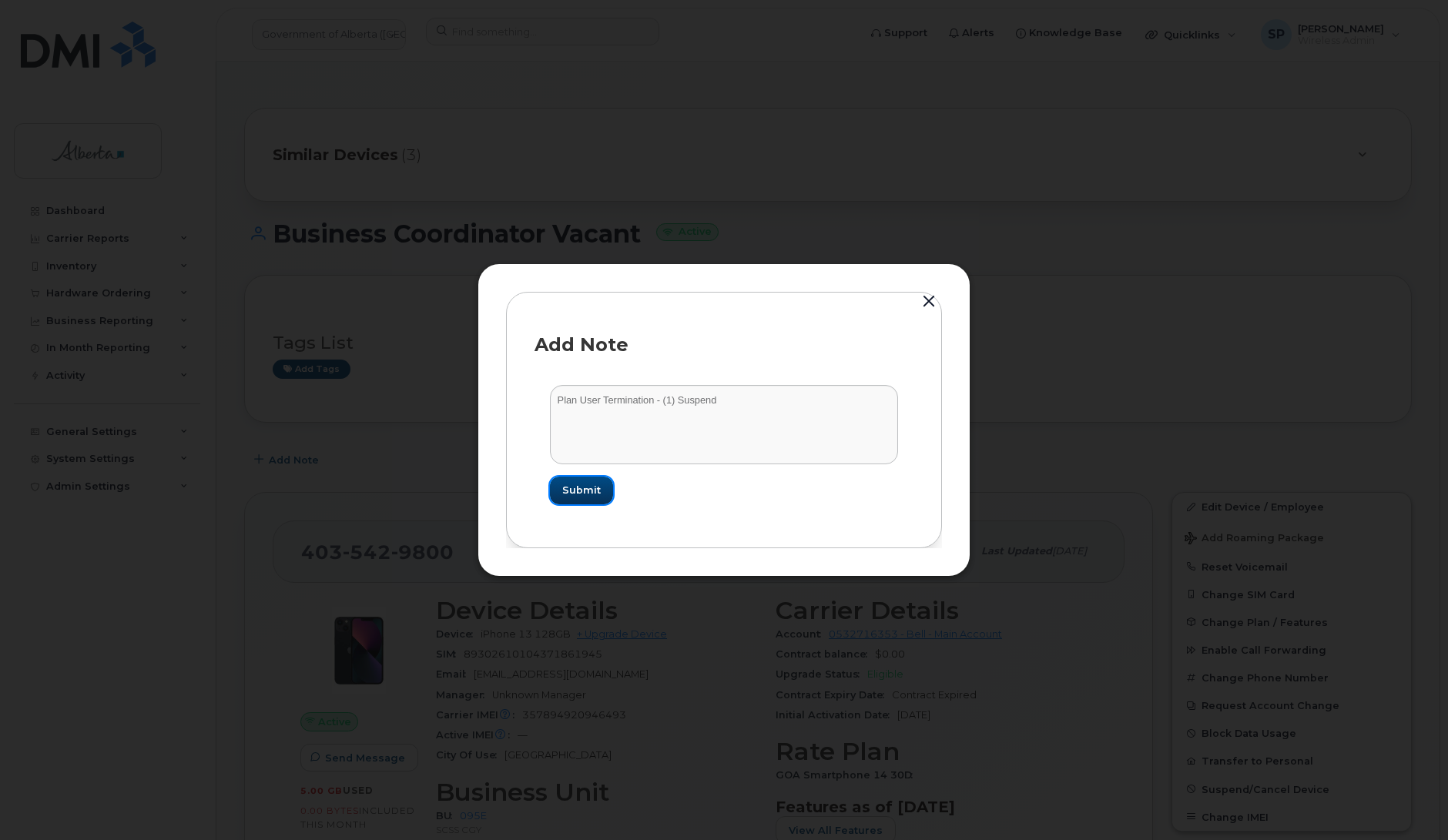
click at [587, 493] on span "Submit" at bounding box center [581, 490] width 39 height 15
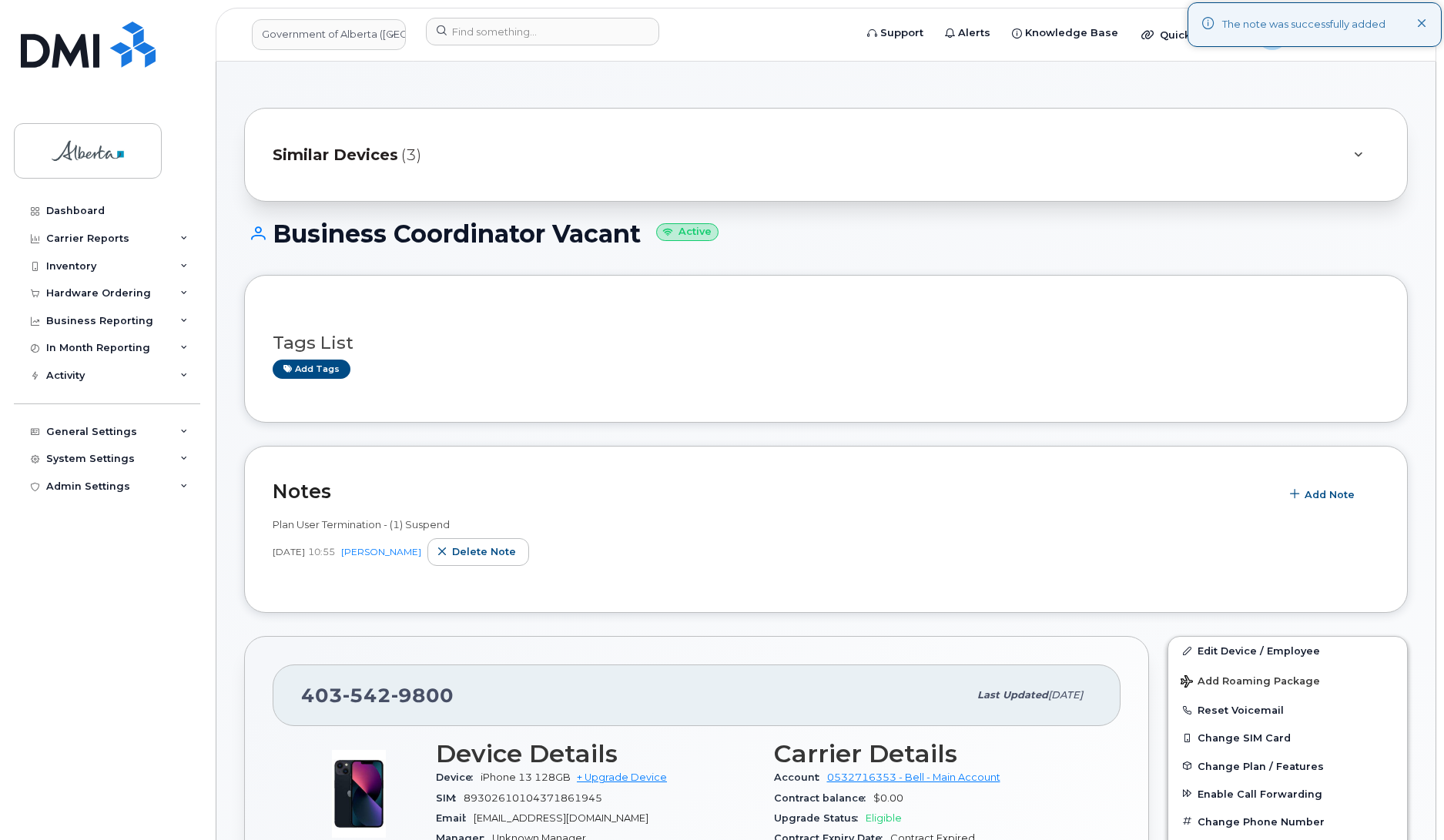
click at [412, 690] on span "9800" at bounding box center [423, 695] width 63 height 23
copy span "403 542 9800"
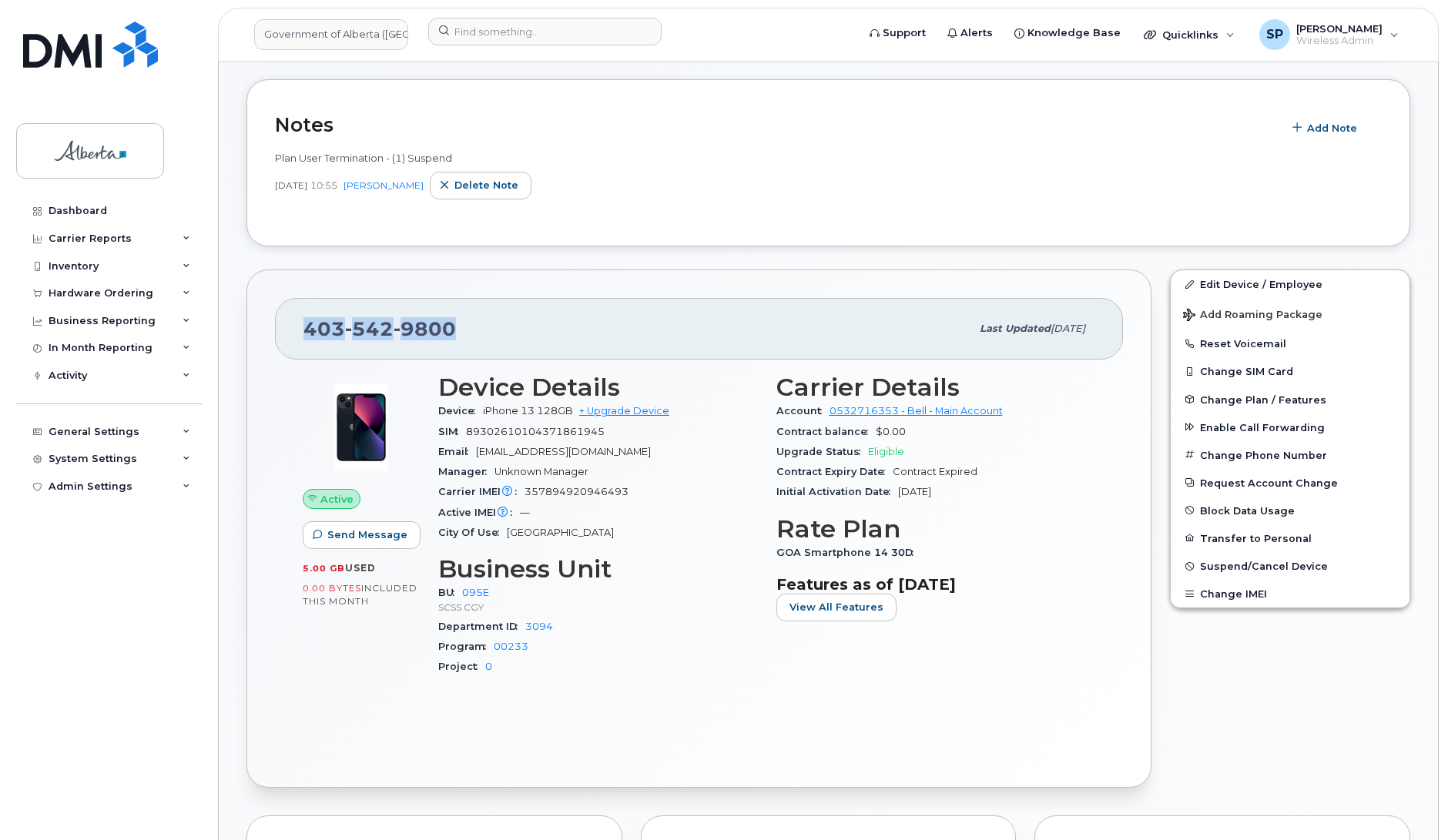
scroll to position [387, 0]
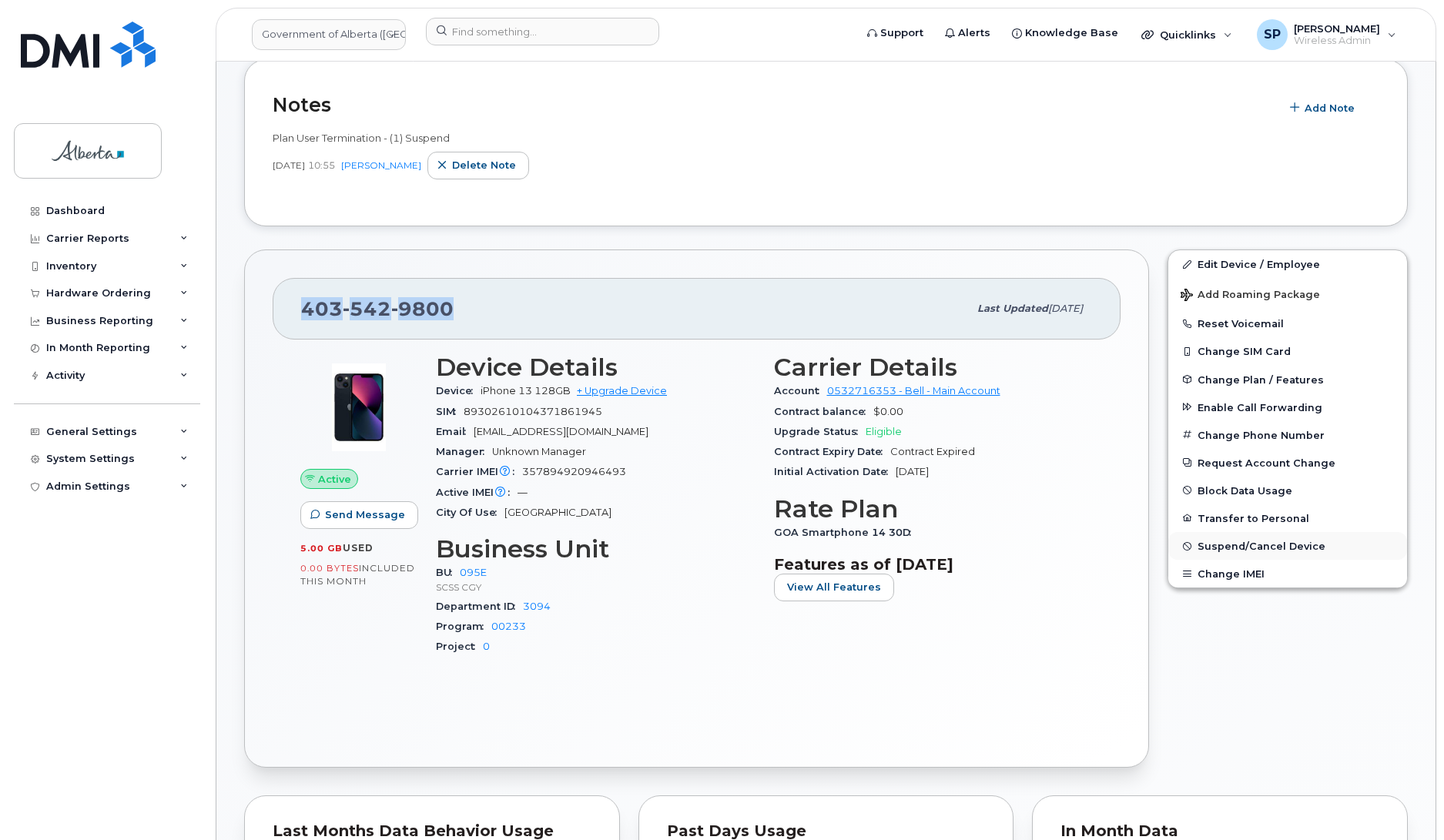
click at [1261, 541] on span "Suspend/Cancel Device" at bounding box center [1261, 545] width 128 height 11
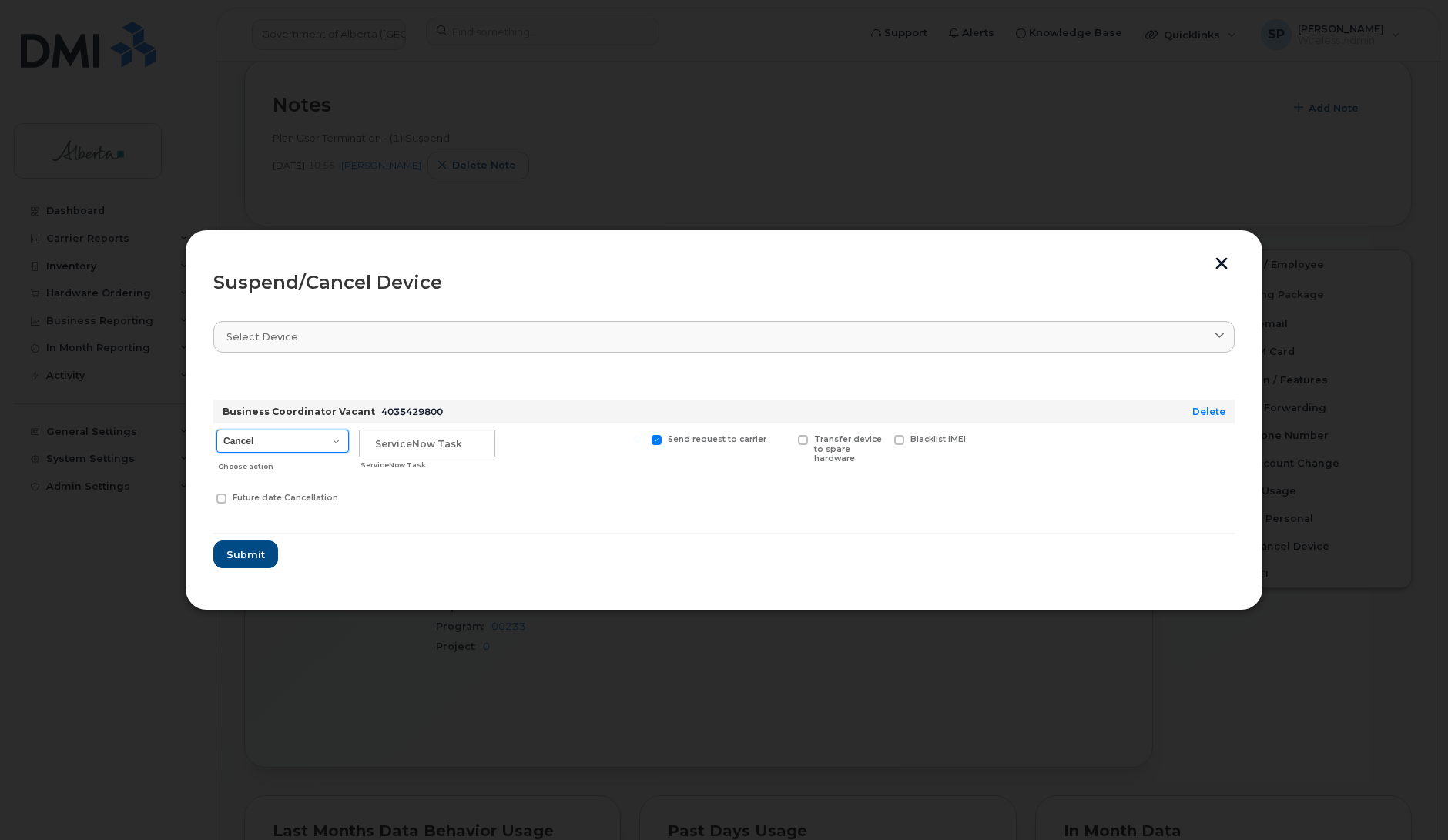
click at [273, 445] on select "Cancel Suspend - Extend Suspension Suspend - Reduced Rate Suspend - Lost Device…" at bounding box center [283, 441] width 132 height 23
select select "[object Object]"
click at [216, 429] on select "Cancel Suspend - Extend Suspension Suspend - Reduced Rate Suspend - Lost Device…" at bounding box center [283, 441] width 132 height 23
click at [405, 451] on input "text" at bounding box center [427, 443] width 137 height 27
paste input "SCTASK0850471"
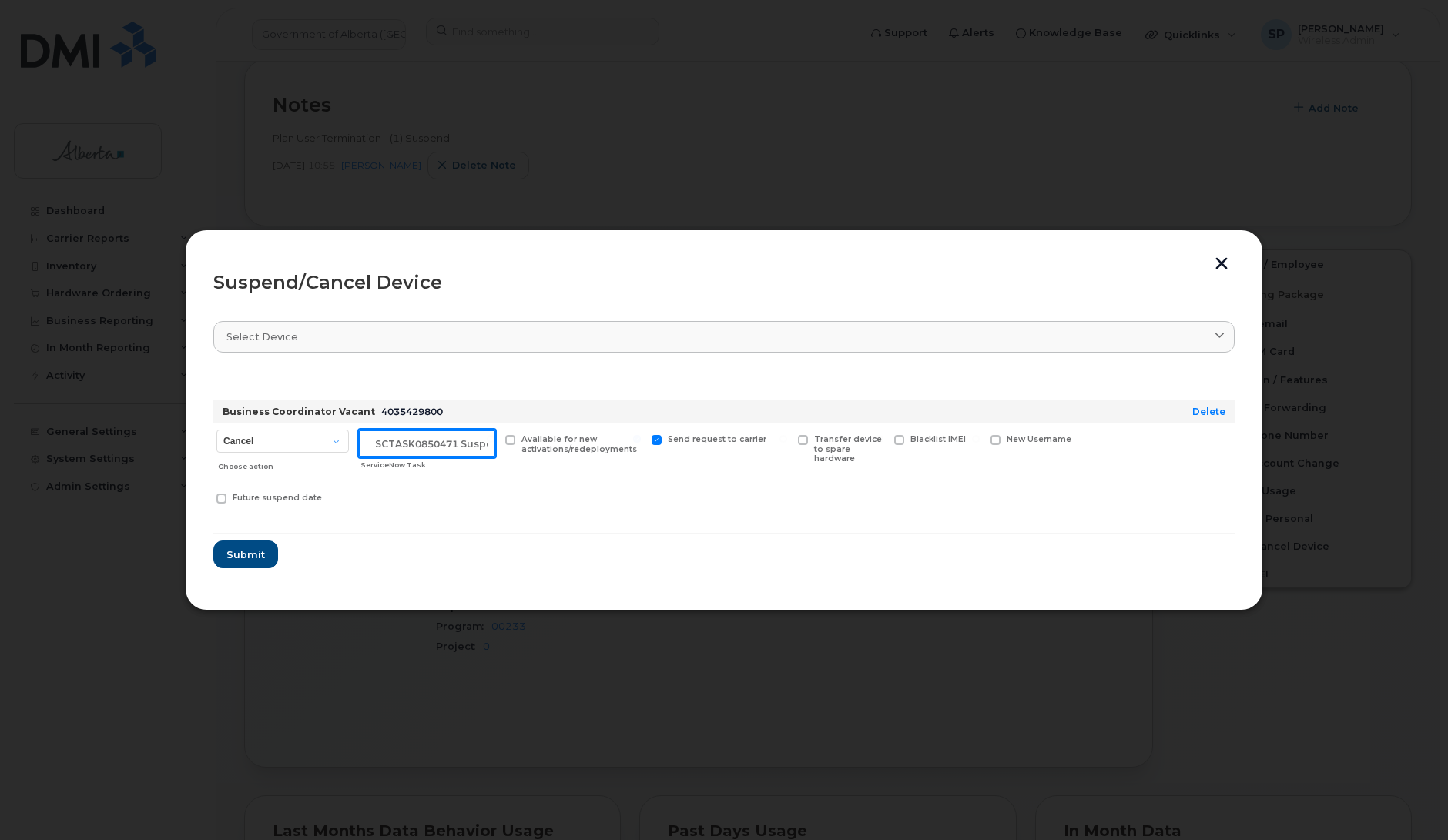
scroll to position [0, 13]
type input "SCTASK0850471 Suspend"
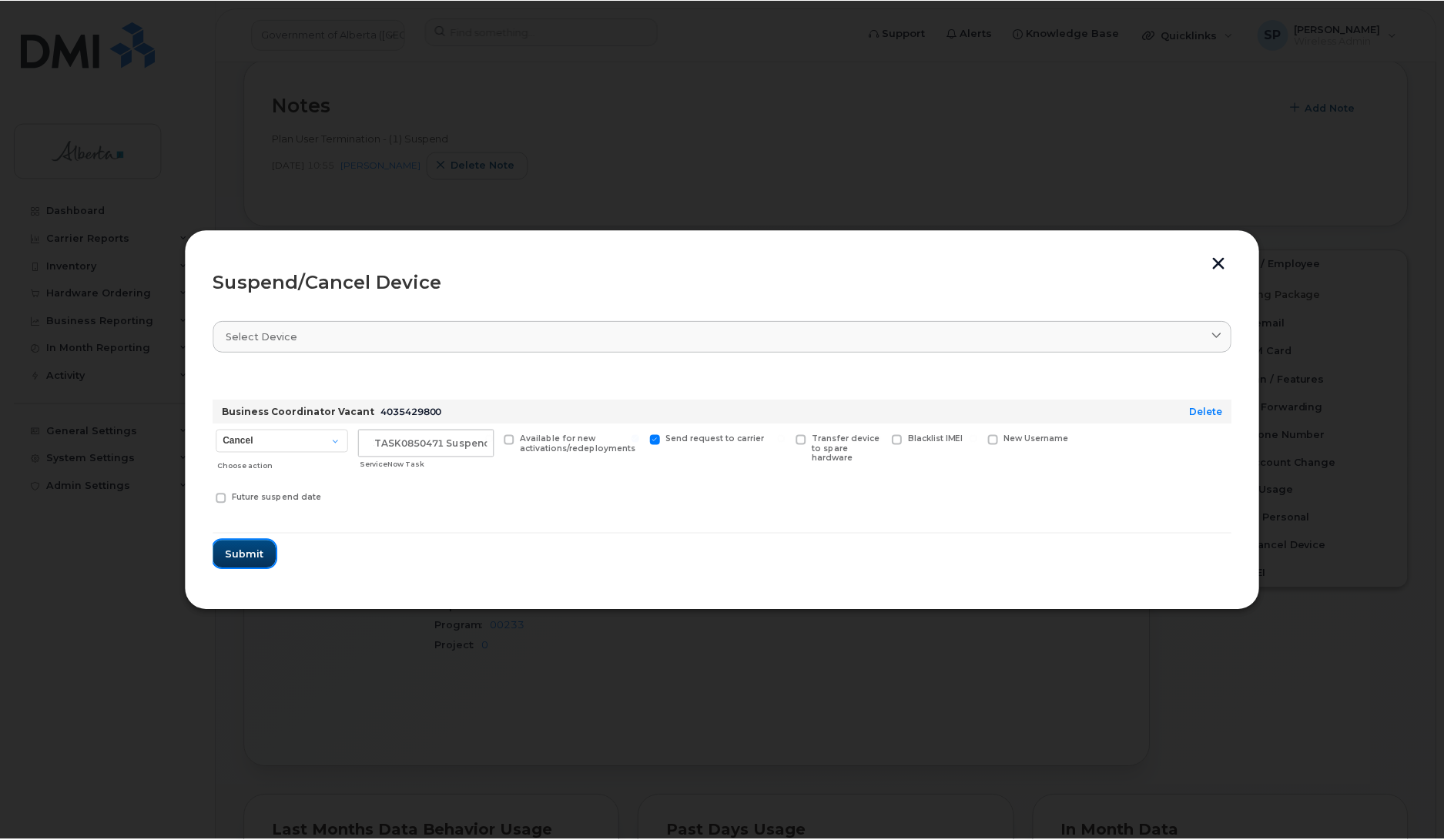
scroll to position [0, 0]
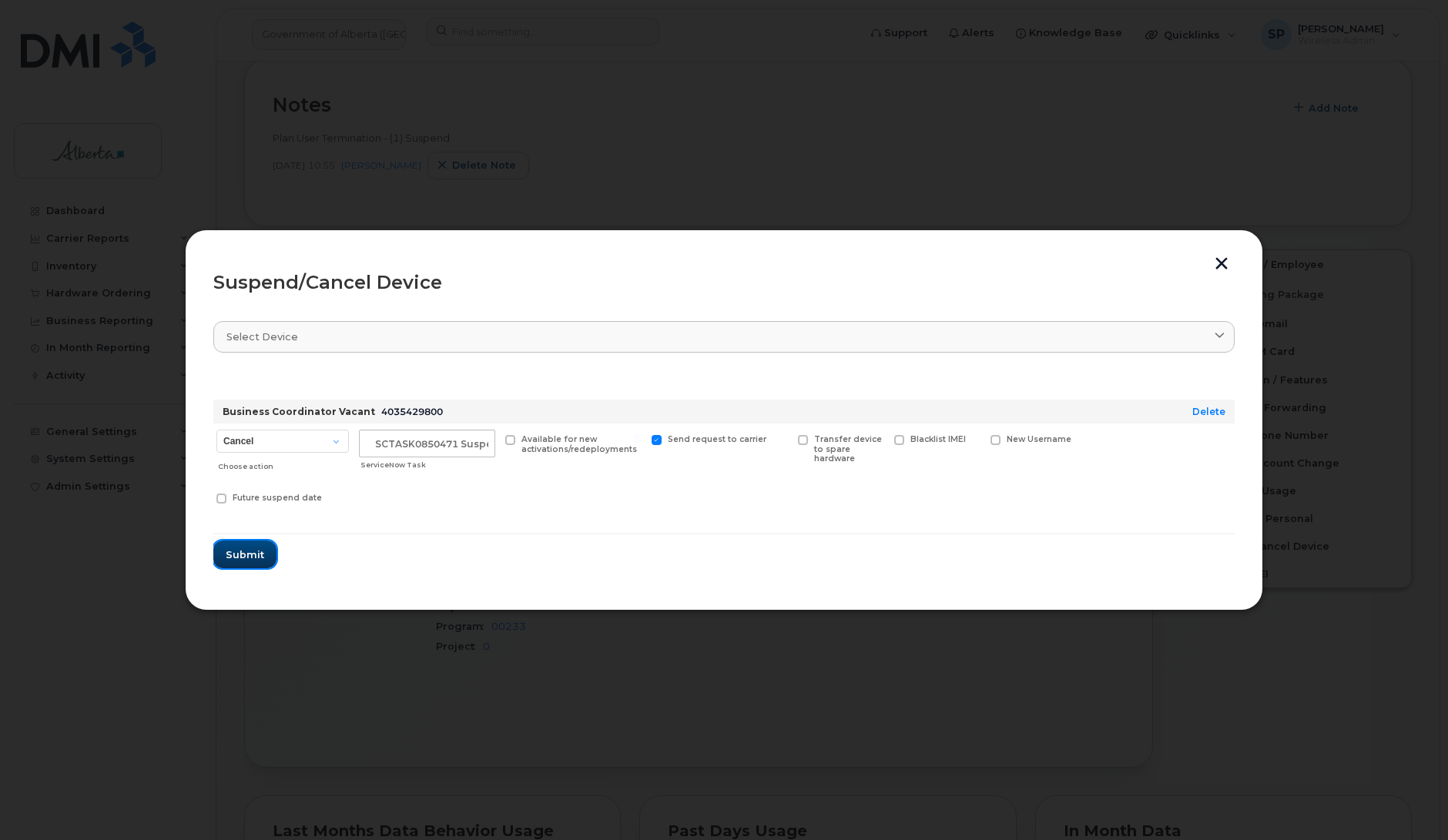
click at [241, 551] on span "Submit" at bounding box center [245, 555] width 39 height 15
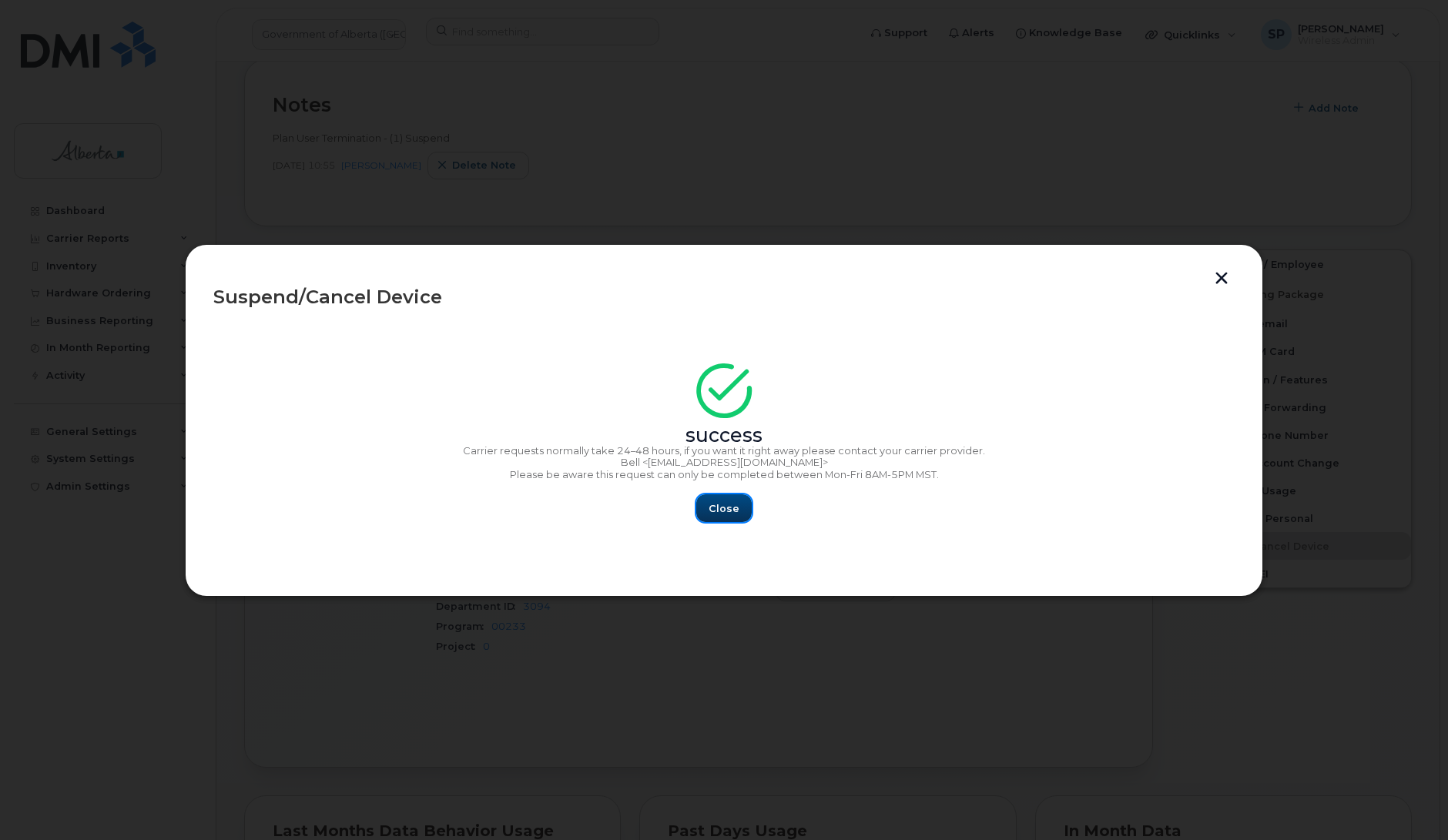
click at [716, 508] on span "Close" at bounding box center [724, 508] width 31 height 15
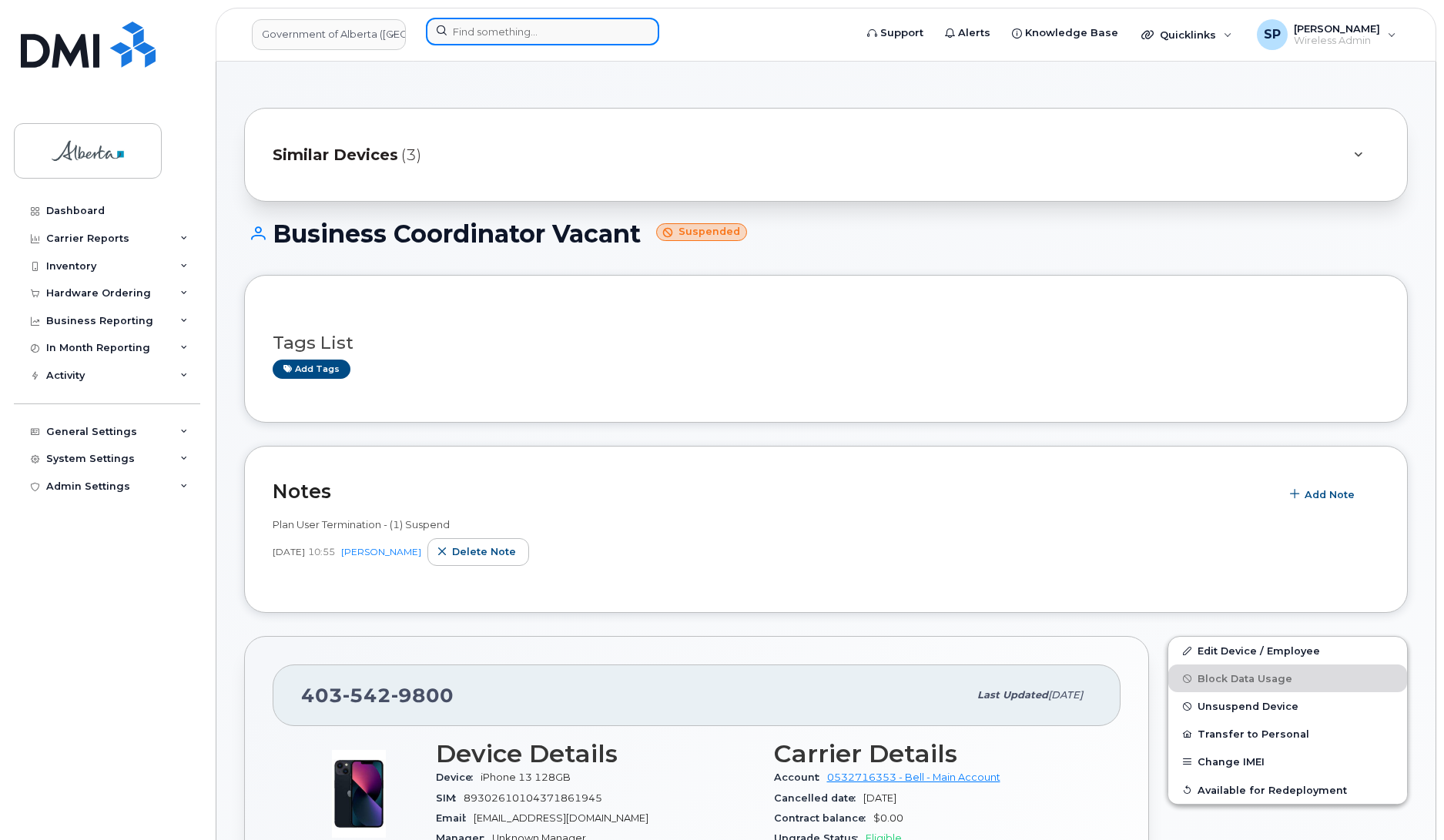
click at [472, 31] on input at bounding box center [543, 32] width 234 height 27
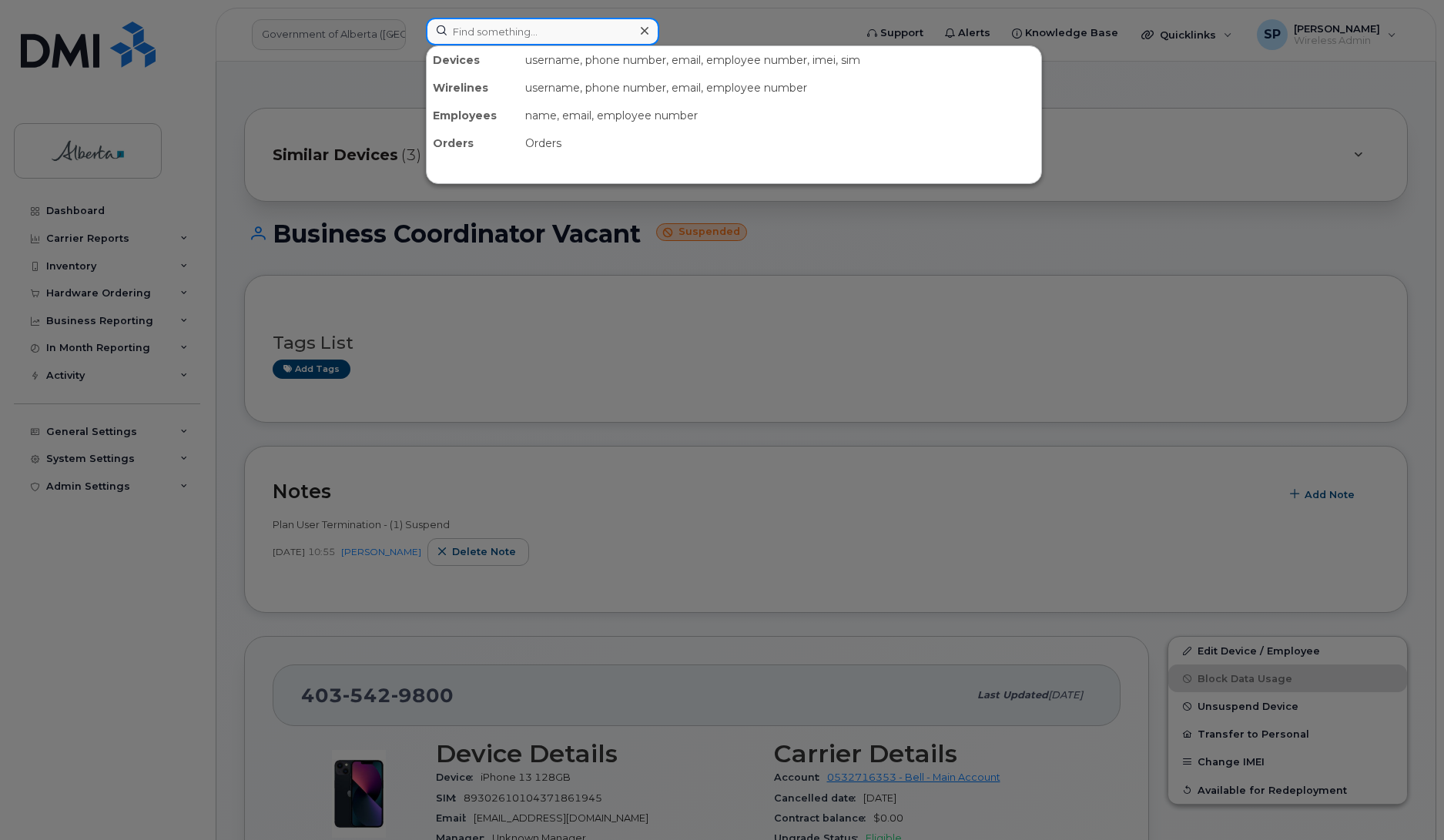
paste input "4034783096"
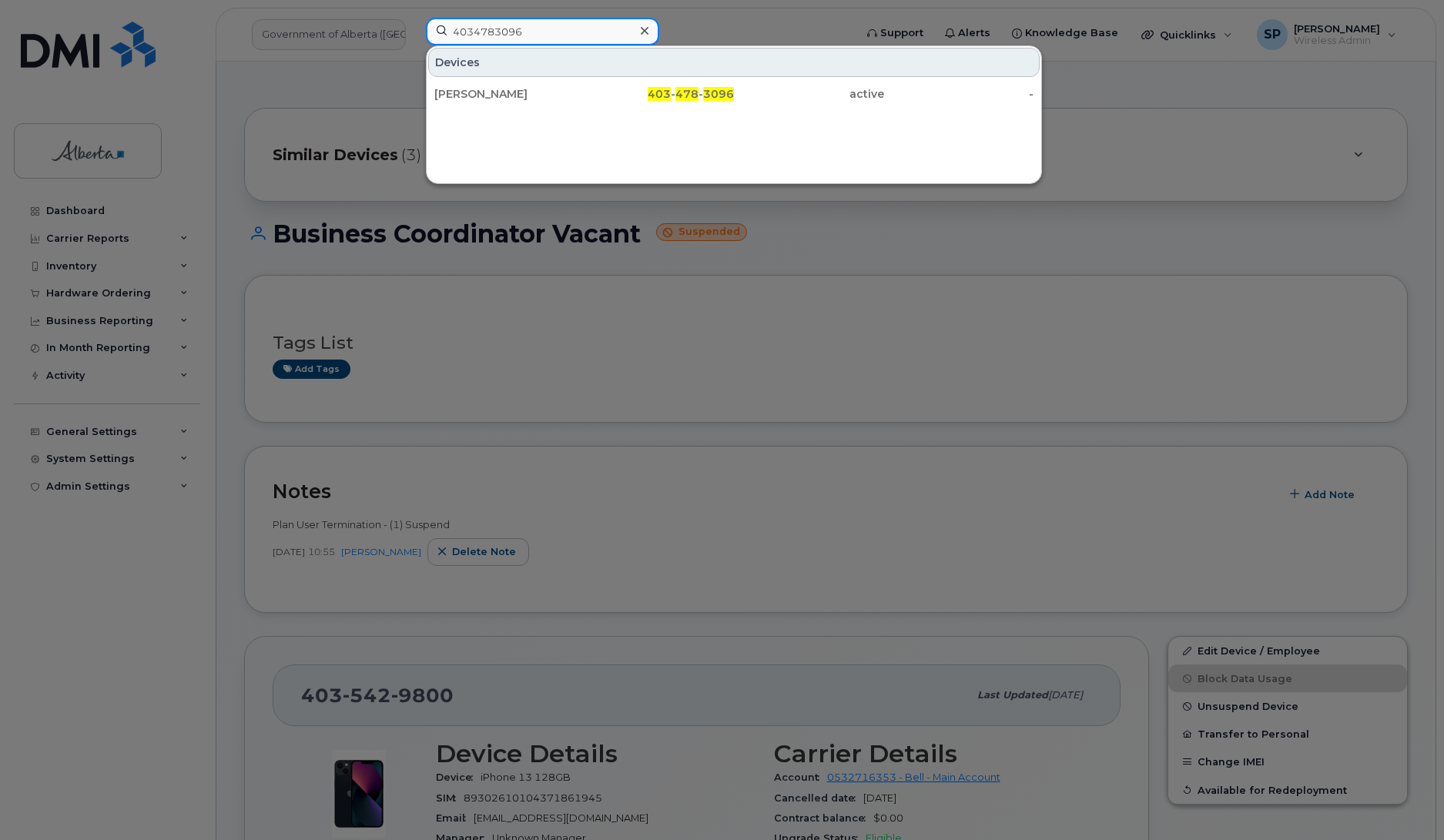
type input "4034783096"
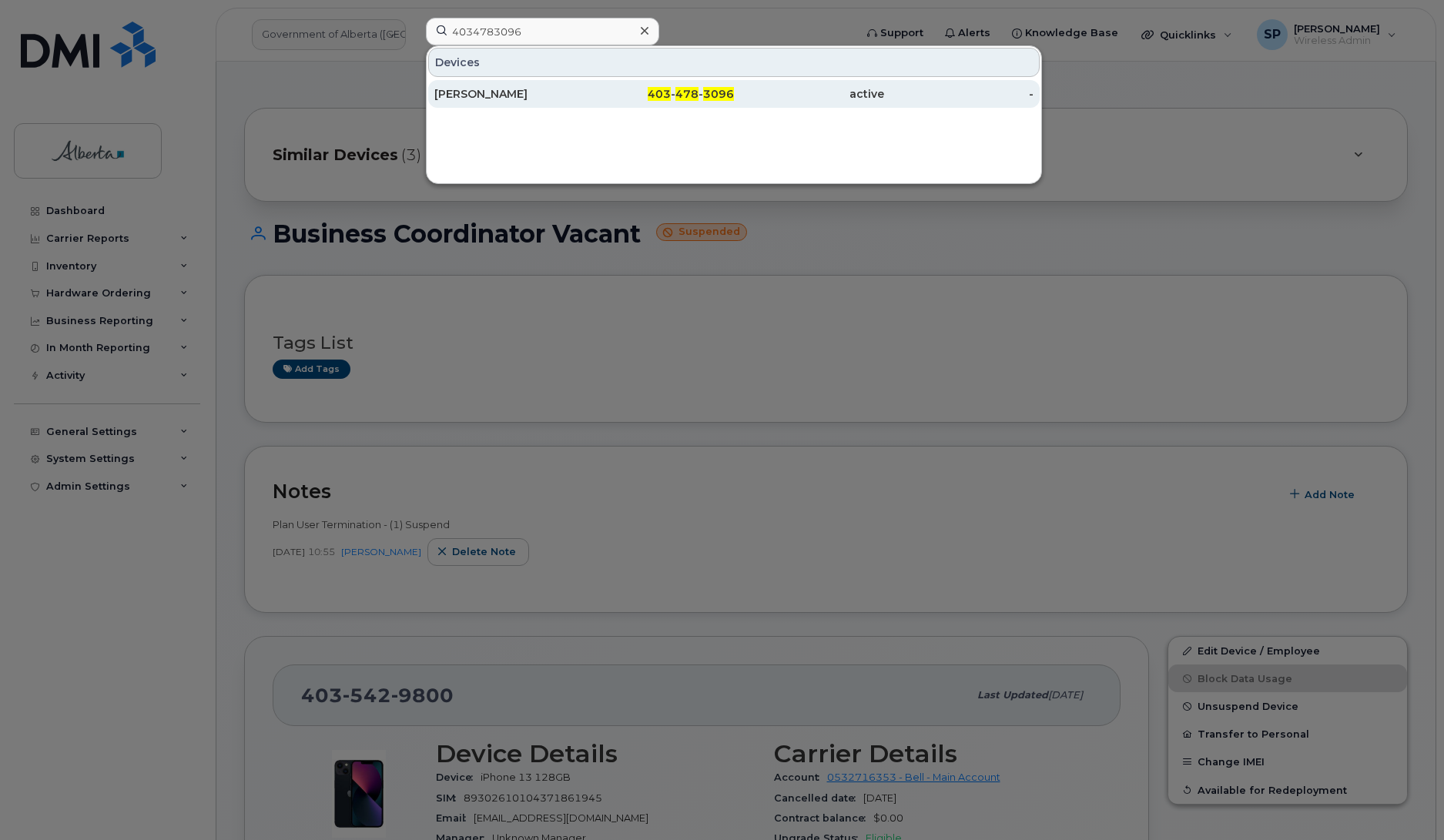
click at [470, 93] on div "Emily Peden" at bounding box center [509, 94] width 150 height 15
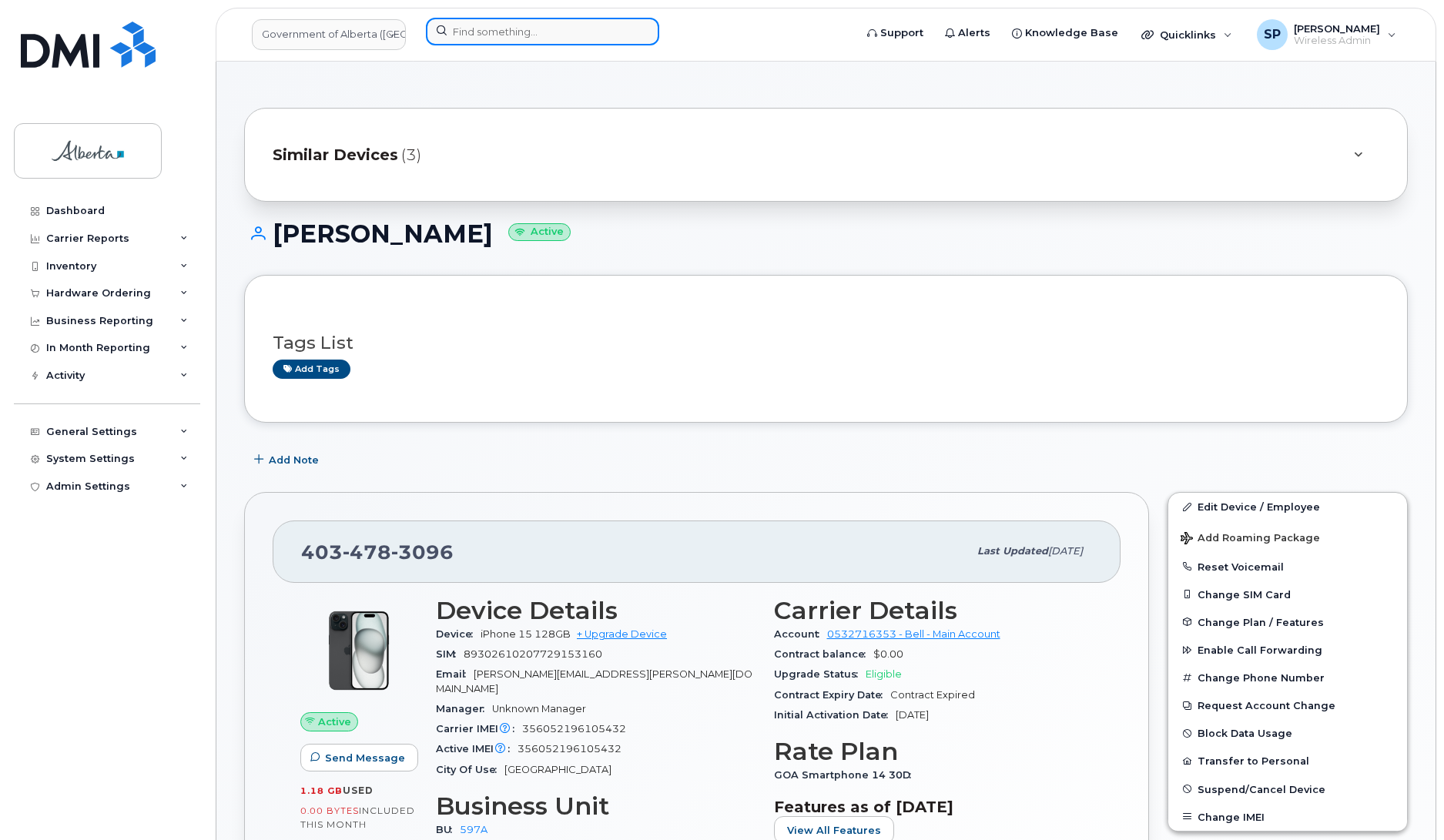
click at [533, 33] on input at bounding box center [543, 32] width 234 height 27
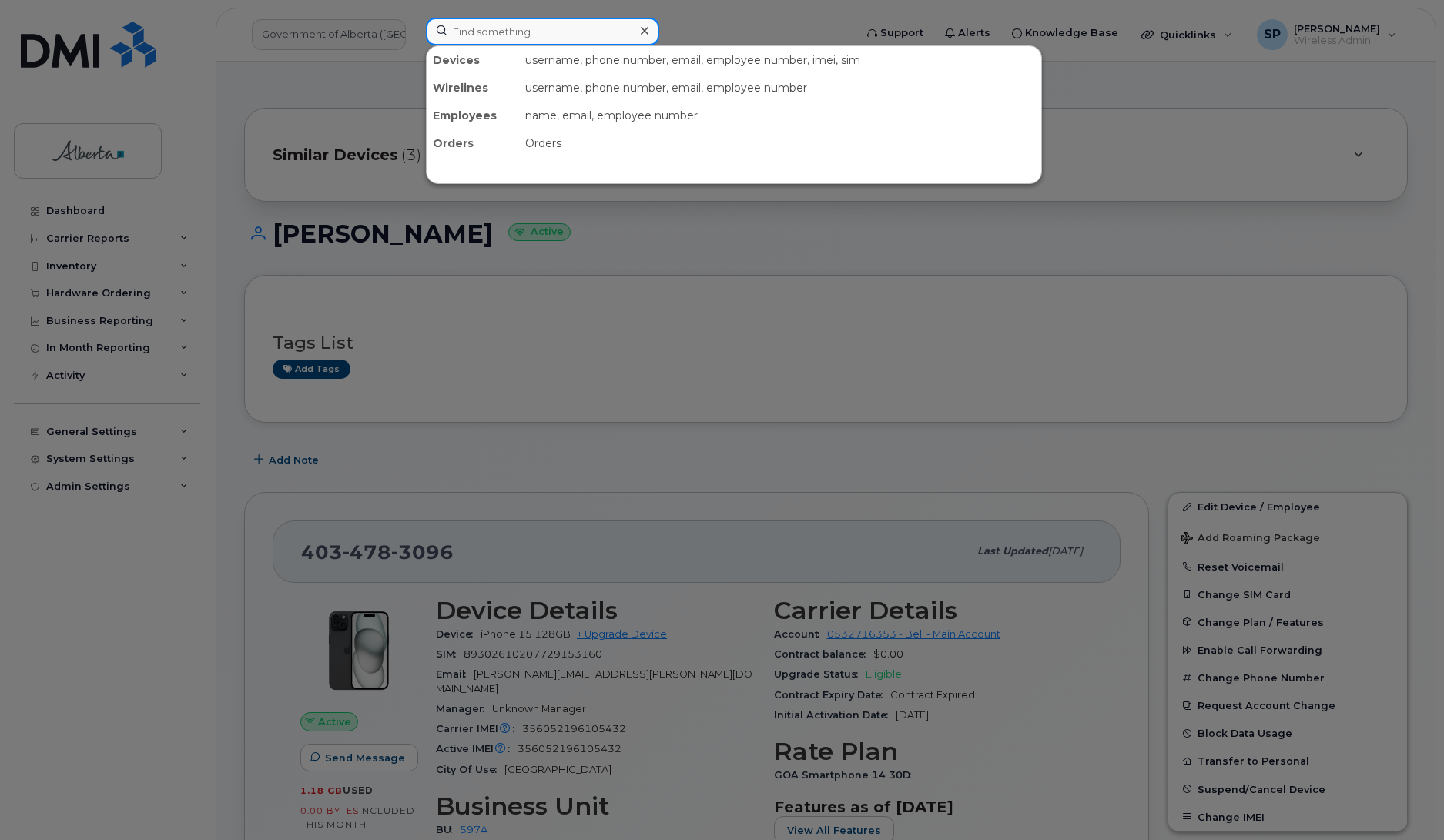
paste input "4037964106"
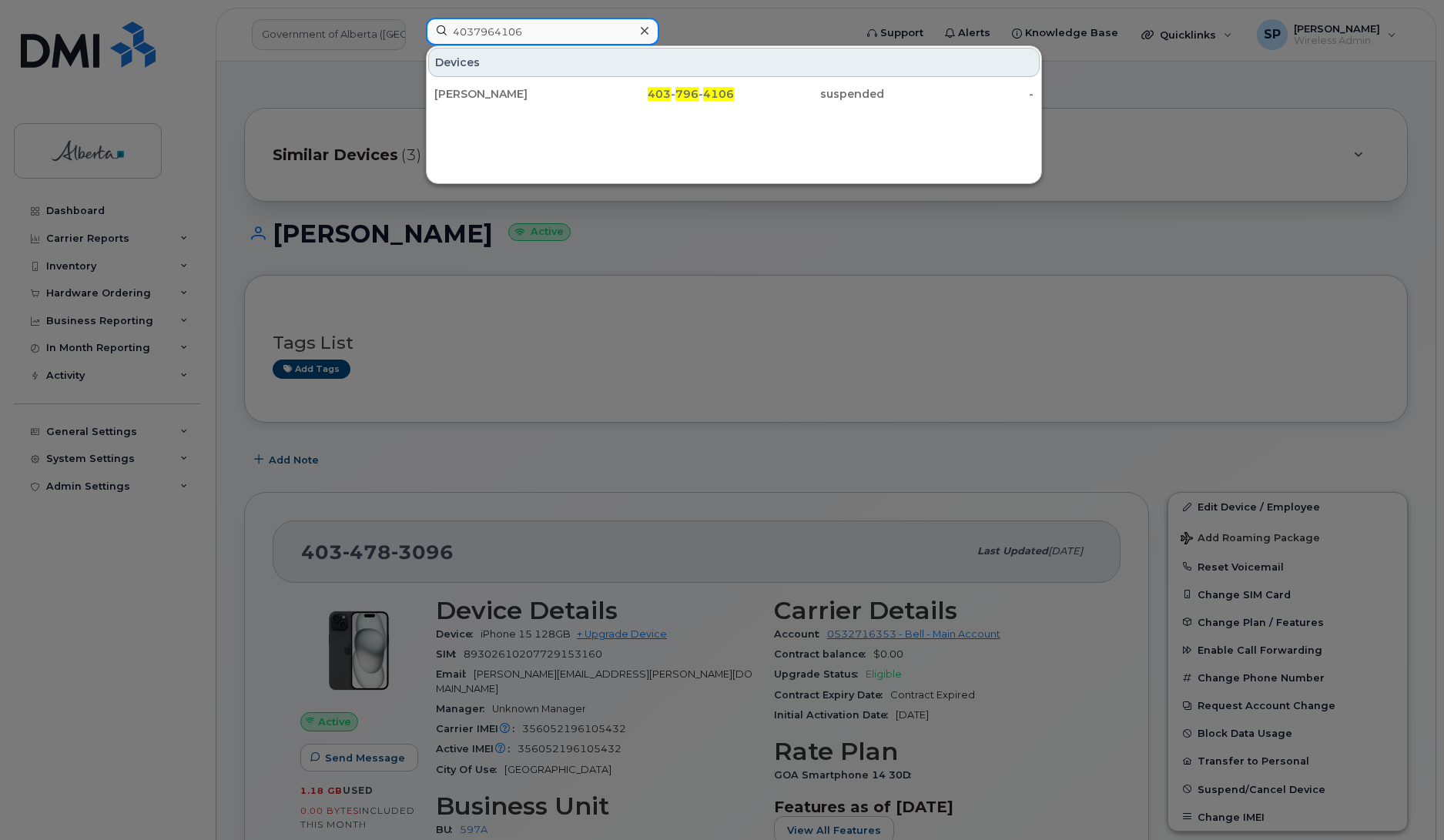
type input "4037964106"
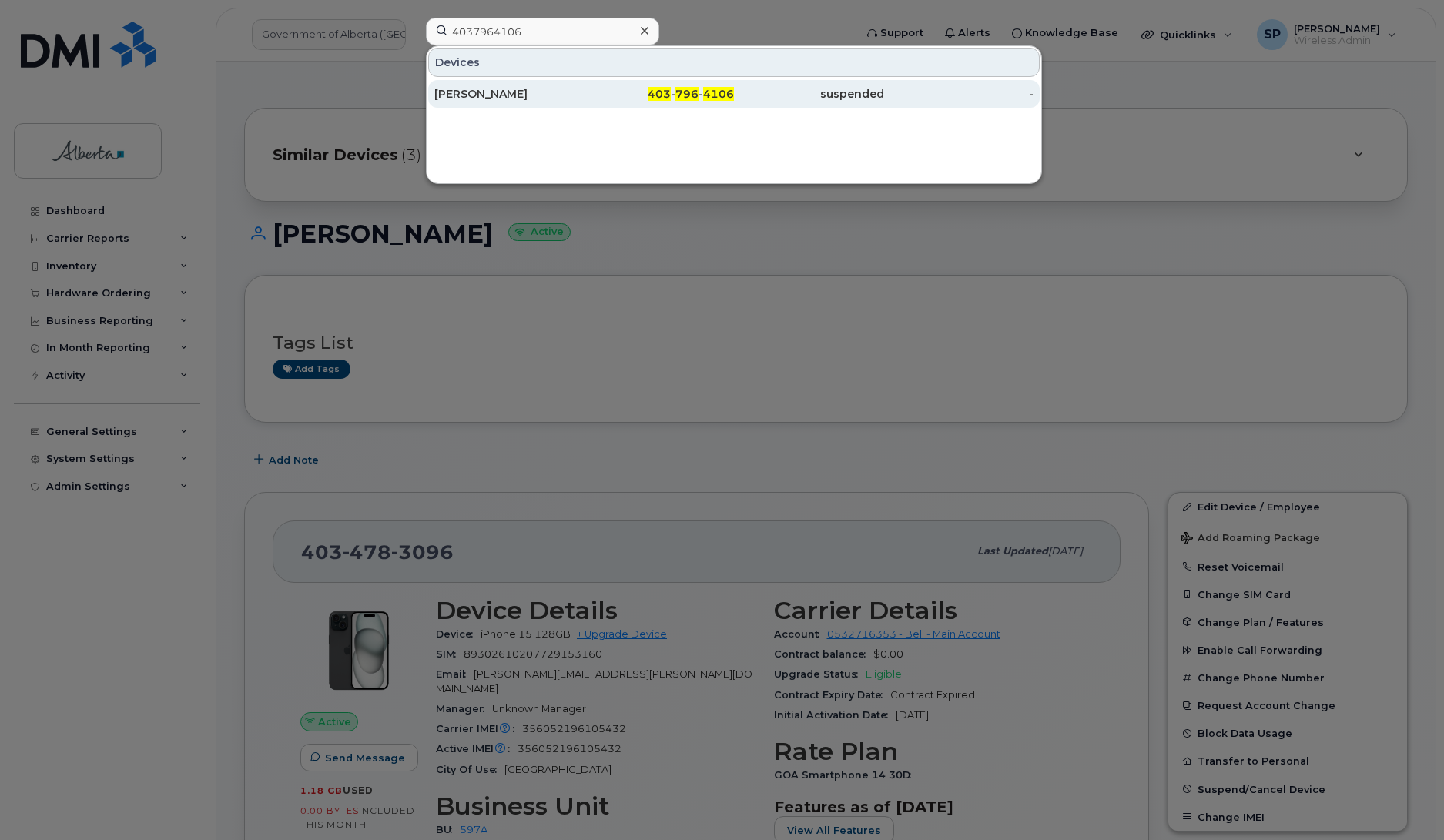
click at [499, 93] on div "[PERSON_NAME]" at bounding box center [509, 94] width 150 height 15
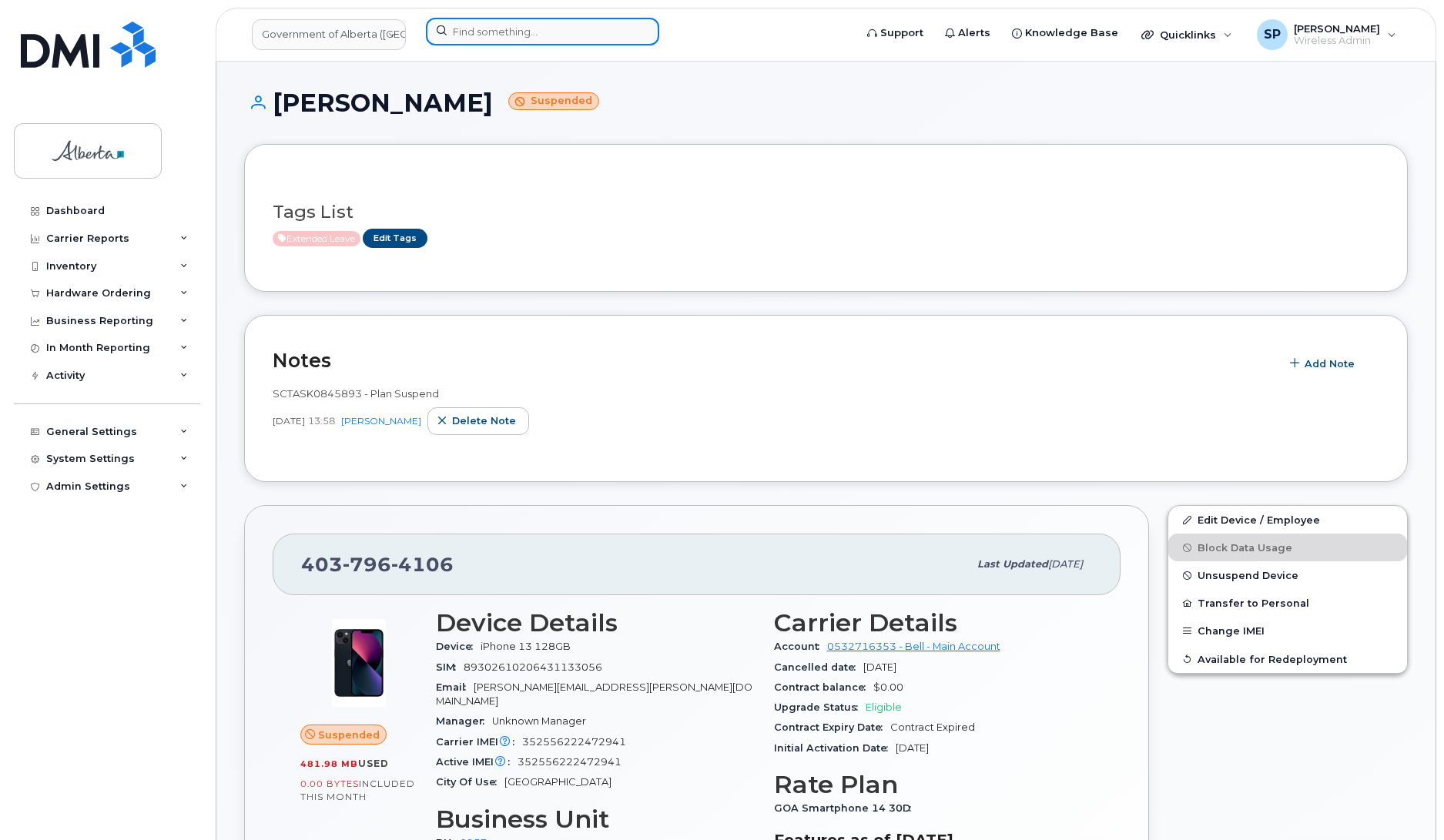
click at [526, 27] on input at bounding box center [543, 32] width 234 height 27
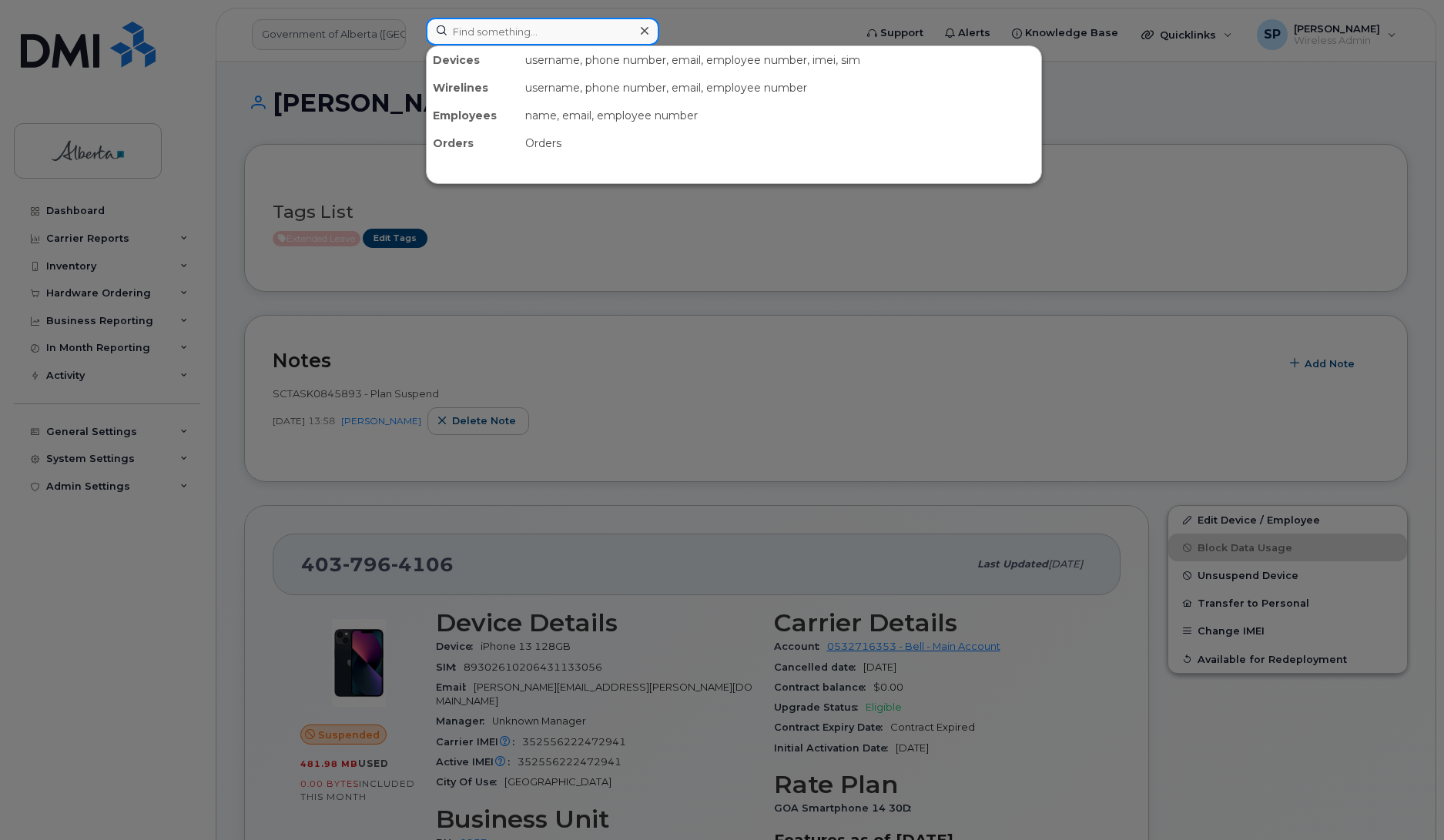
paste input "4038293858"
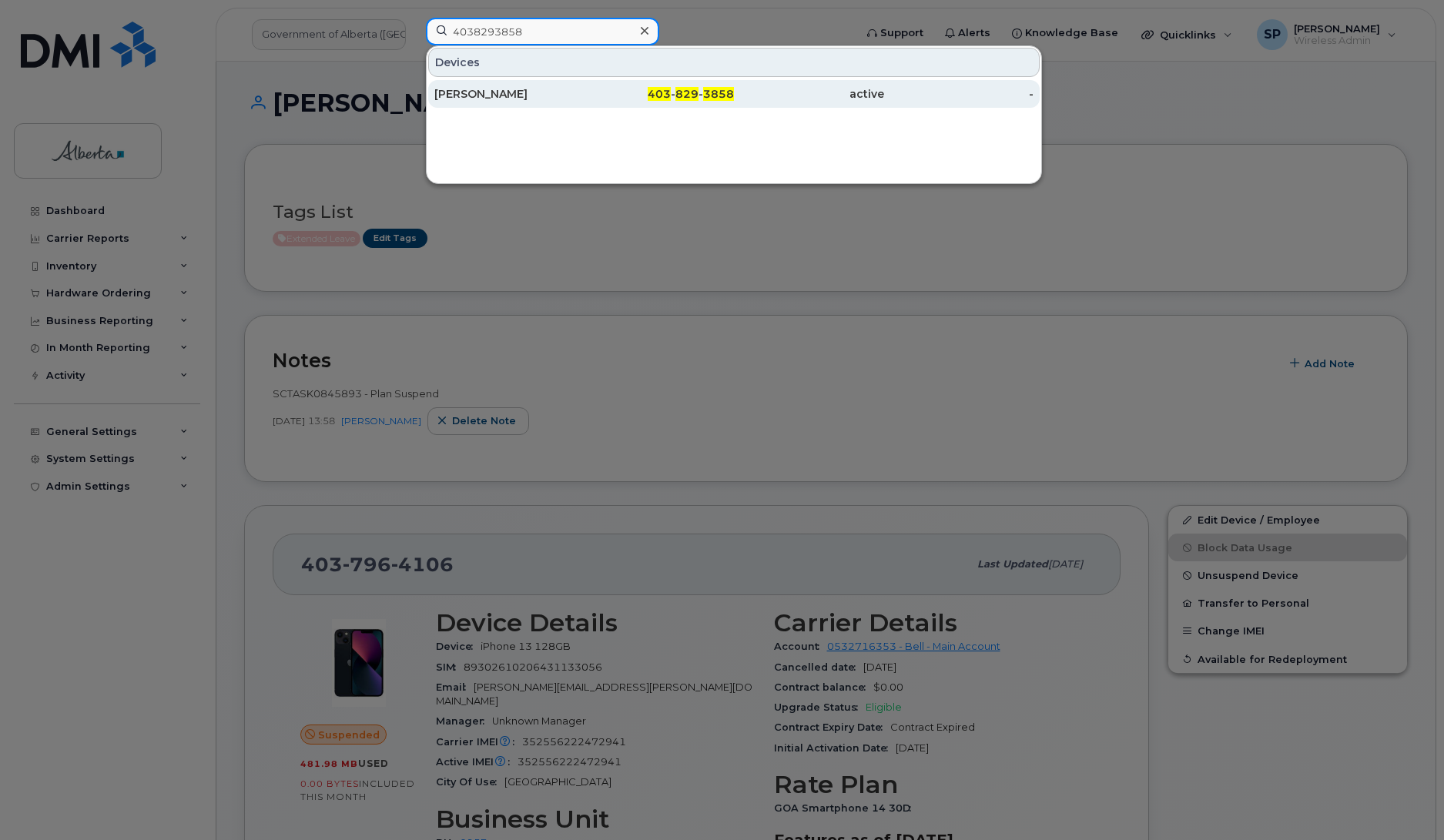
type input "4038293858"
click at [497, 100] on div "[PERSON_NAME]" at bounding box center [509, 94] width 150 height 15
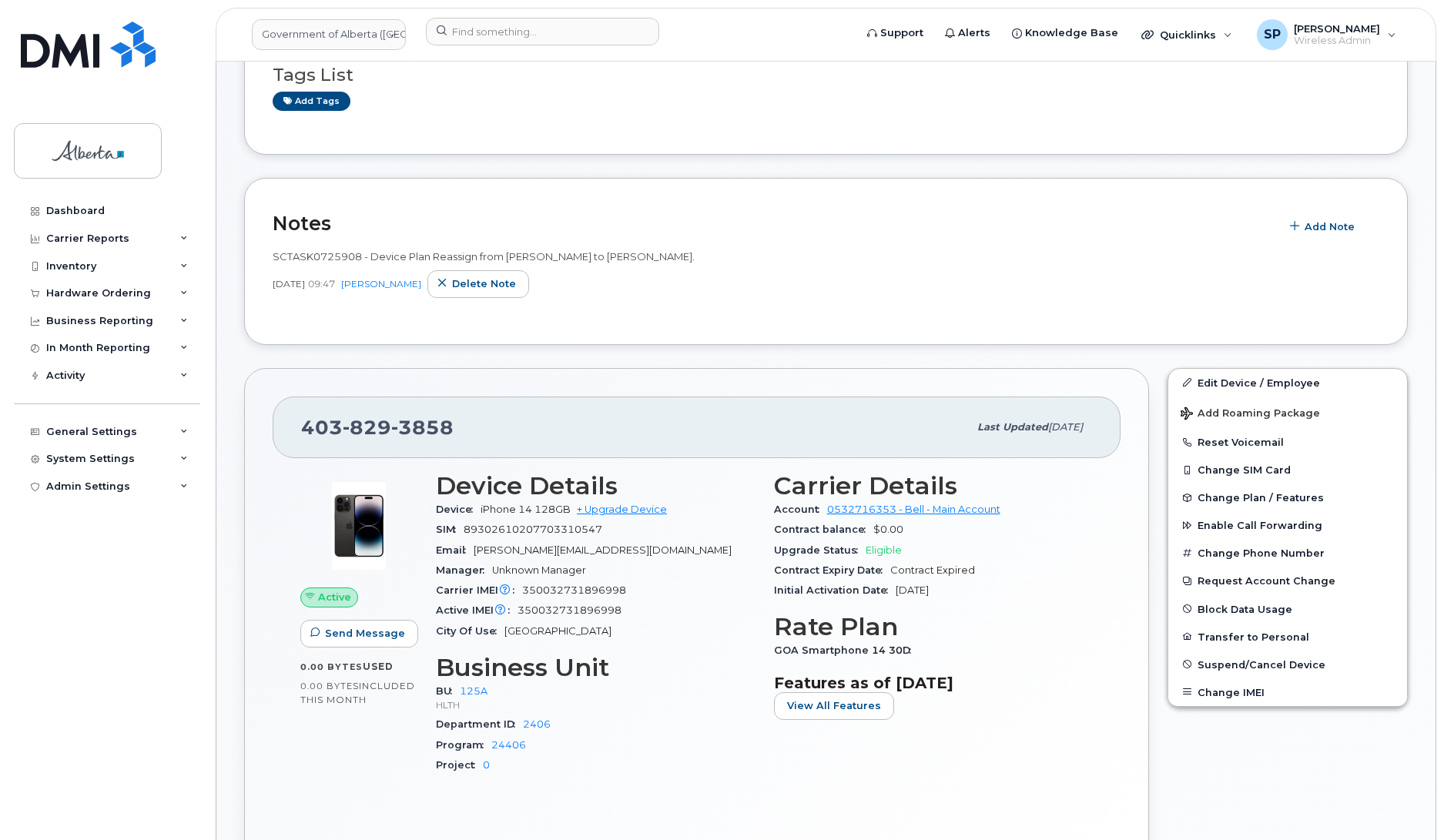
scroll to position [313, 0]
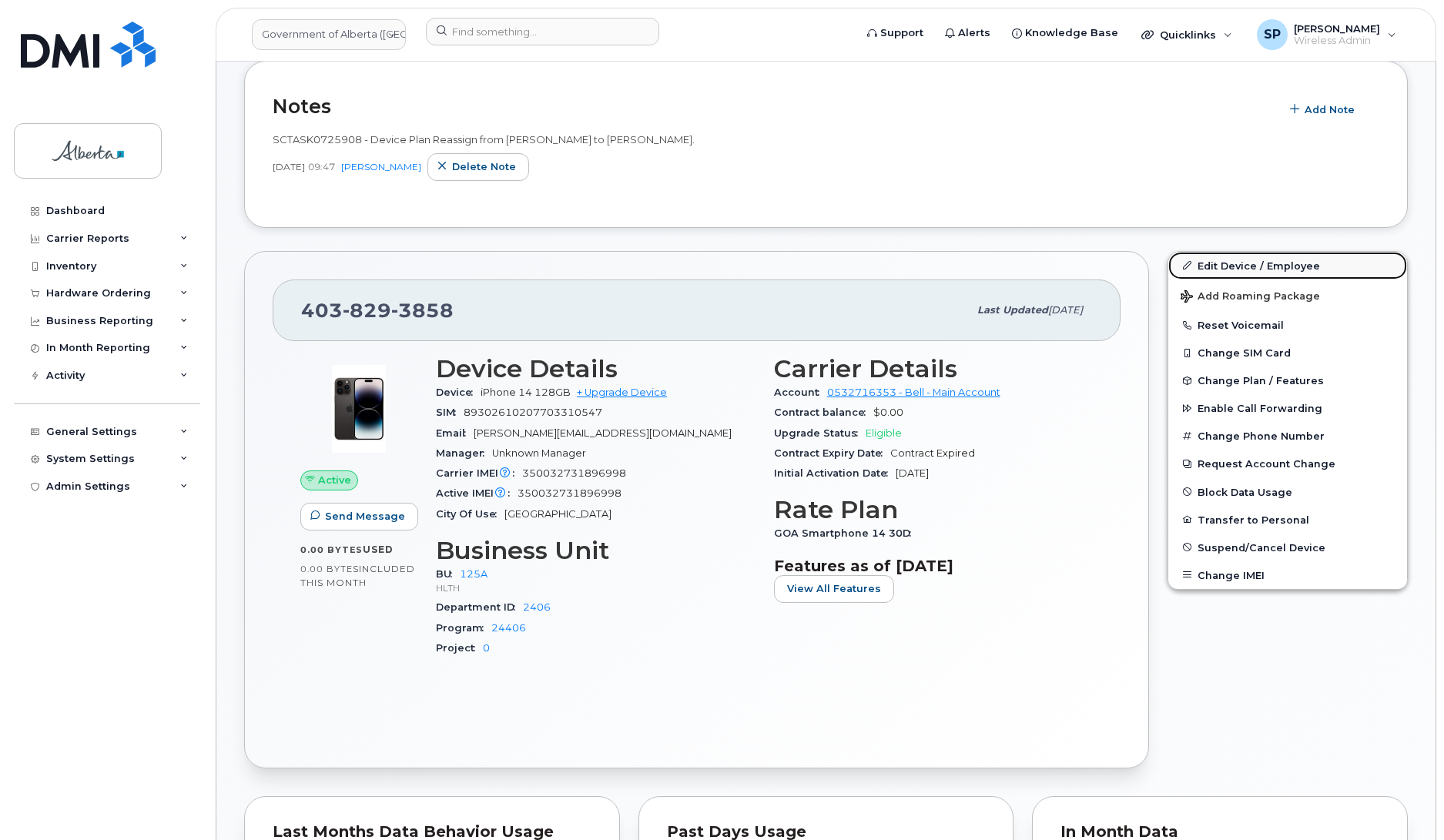
click at [1267, 265] on link "Edit Device / Employee" at bounding box center [1288, 265] width 239 height 27
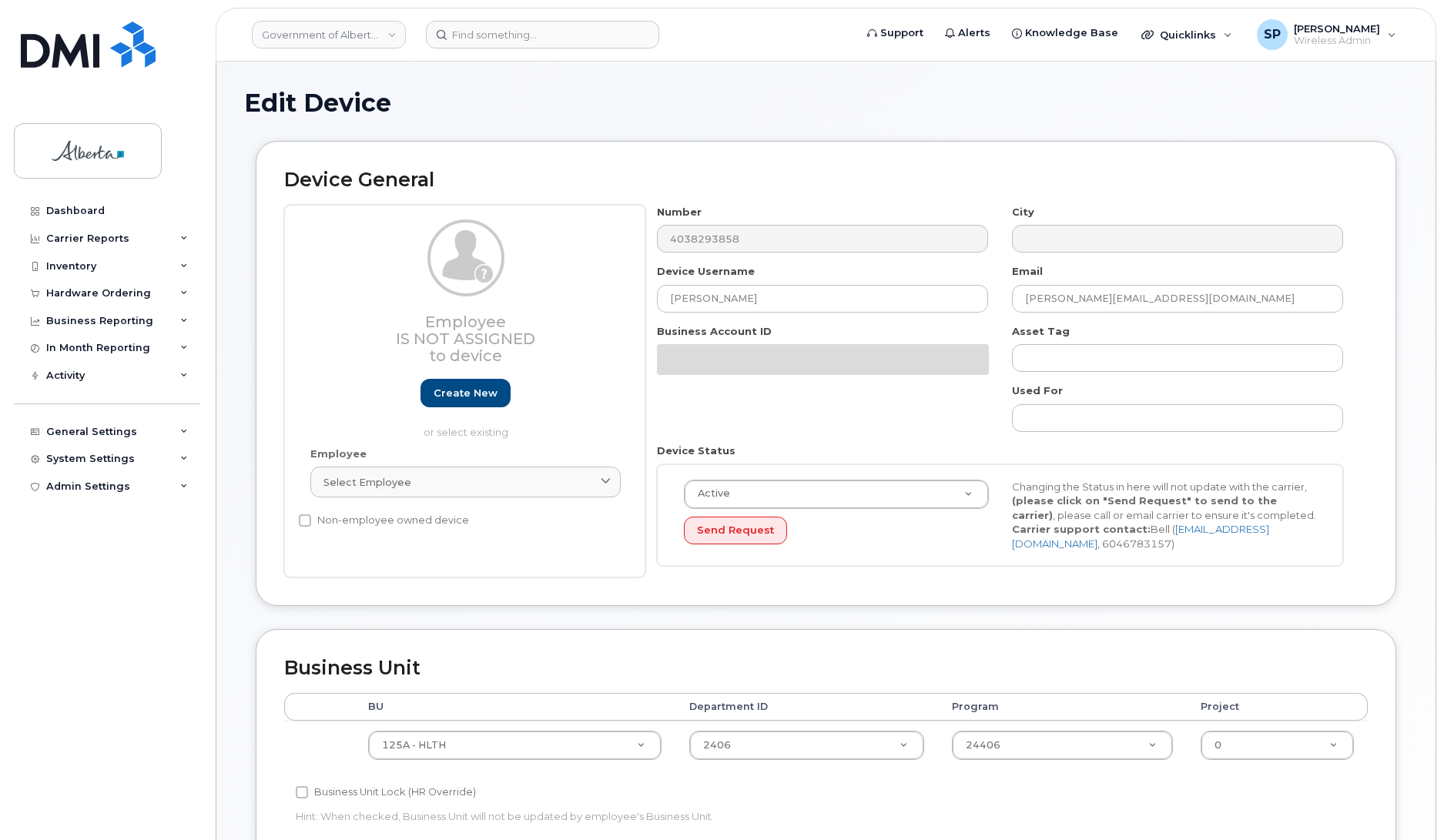
select select "4120335"
click at [67, 567] on div "Dashboard Carrier Reports Monthly Billing Data Daily Data Pooling Data Behavior…" at bounding box center [108, 508] width 190 height 620
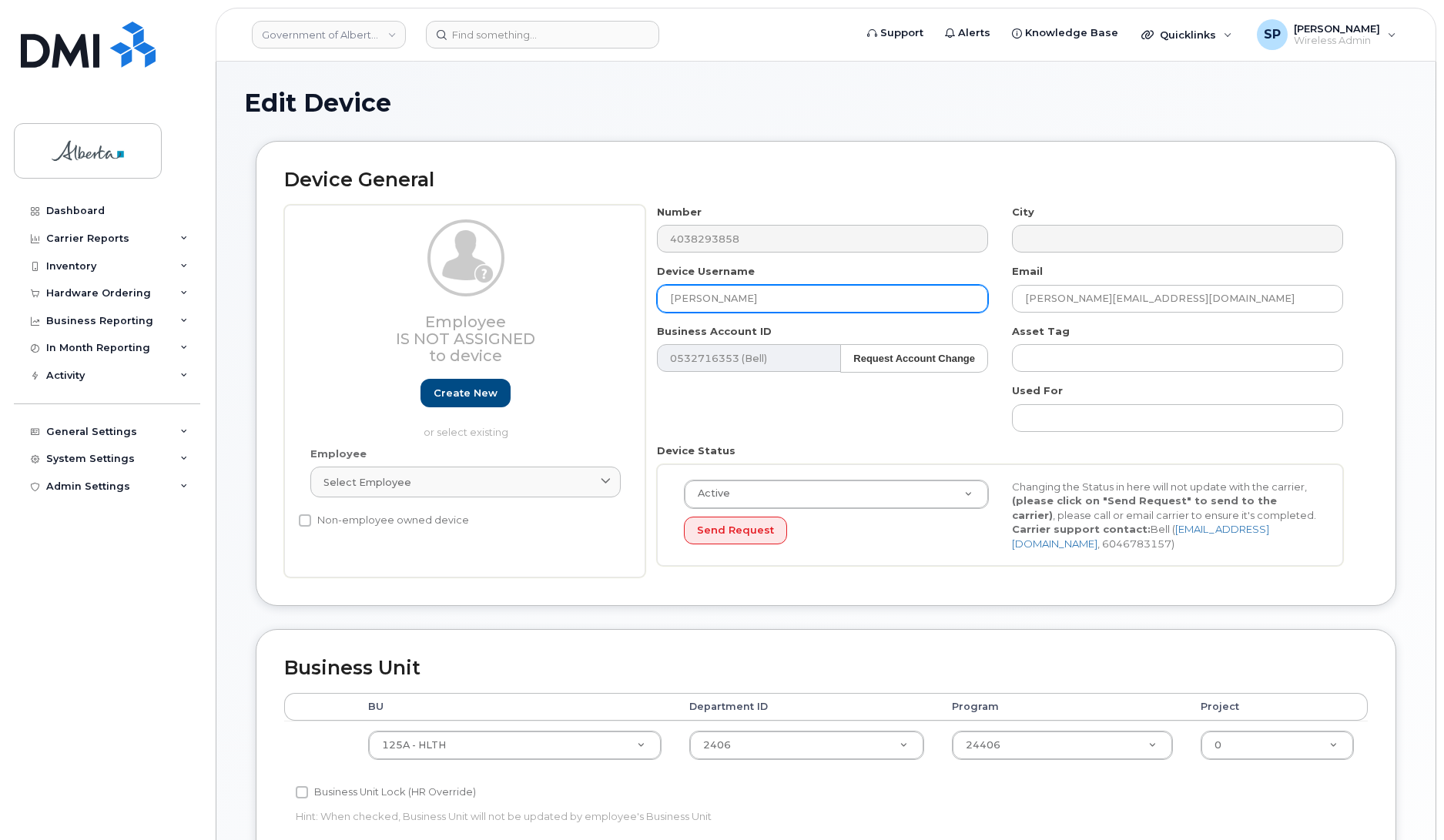
drag, startPoint x: 771, startPoint y: 297, endPoint x: 711, endPoint y: 299, distance: 60.0
click at [711, 299] on input "[PERSON_NAME]" at bounding box center [823, 299] width 332 height 27
paste input "van"
type input "[PERSON_NAME]"
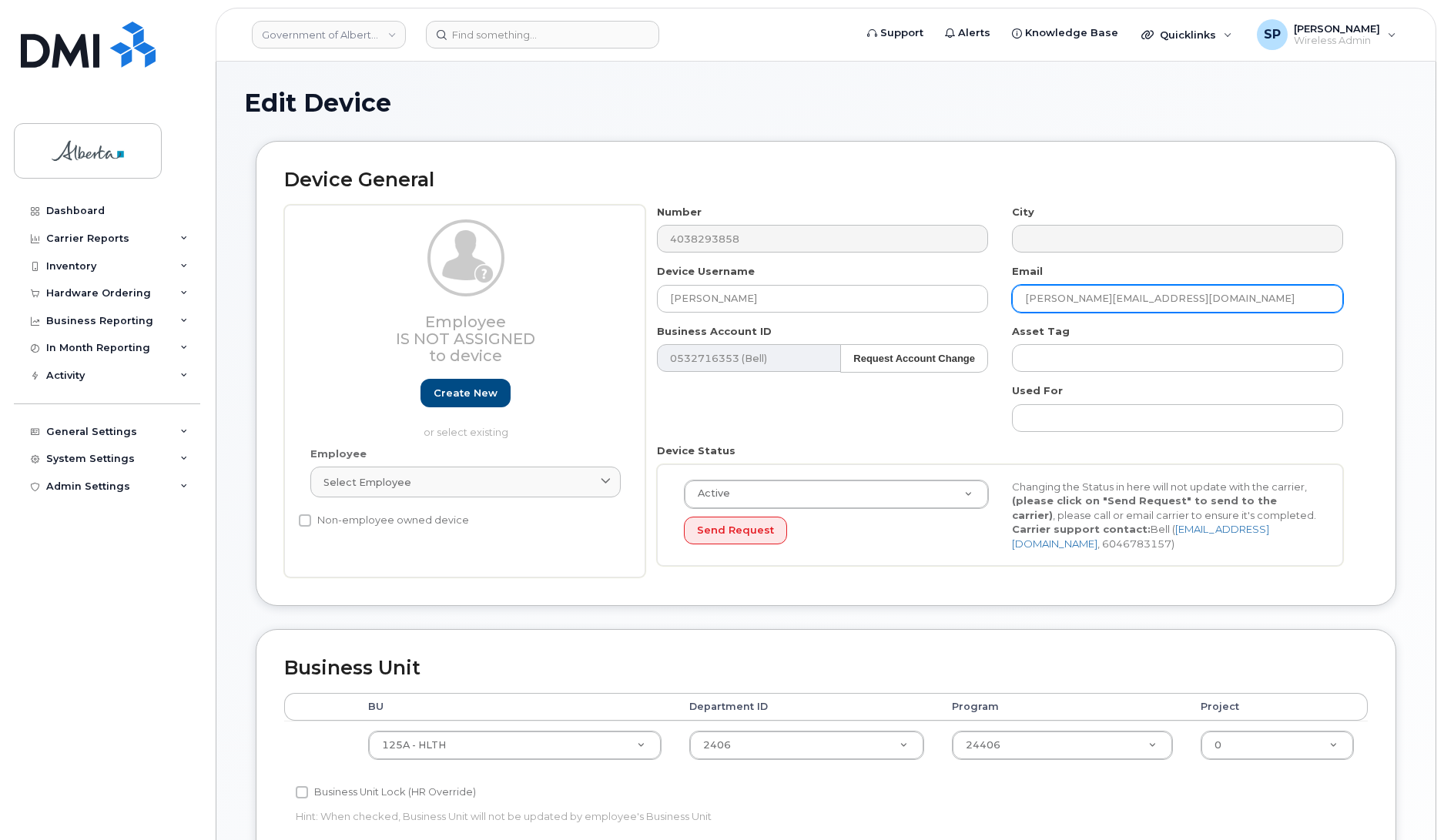
drag, startPoint x: 1106, startPoint y: 297, endPoint x: 994, endPoint y: 301, distance: 112.1
click at [994, 301] on div "Number 4038293858 City Device Username Shelley van Tamelen Email Shelley.Tamele…" at bounding box center [1000, 392] width 710 height 374
paste input "shelley.vant"
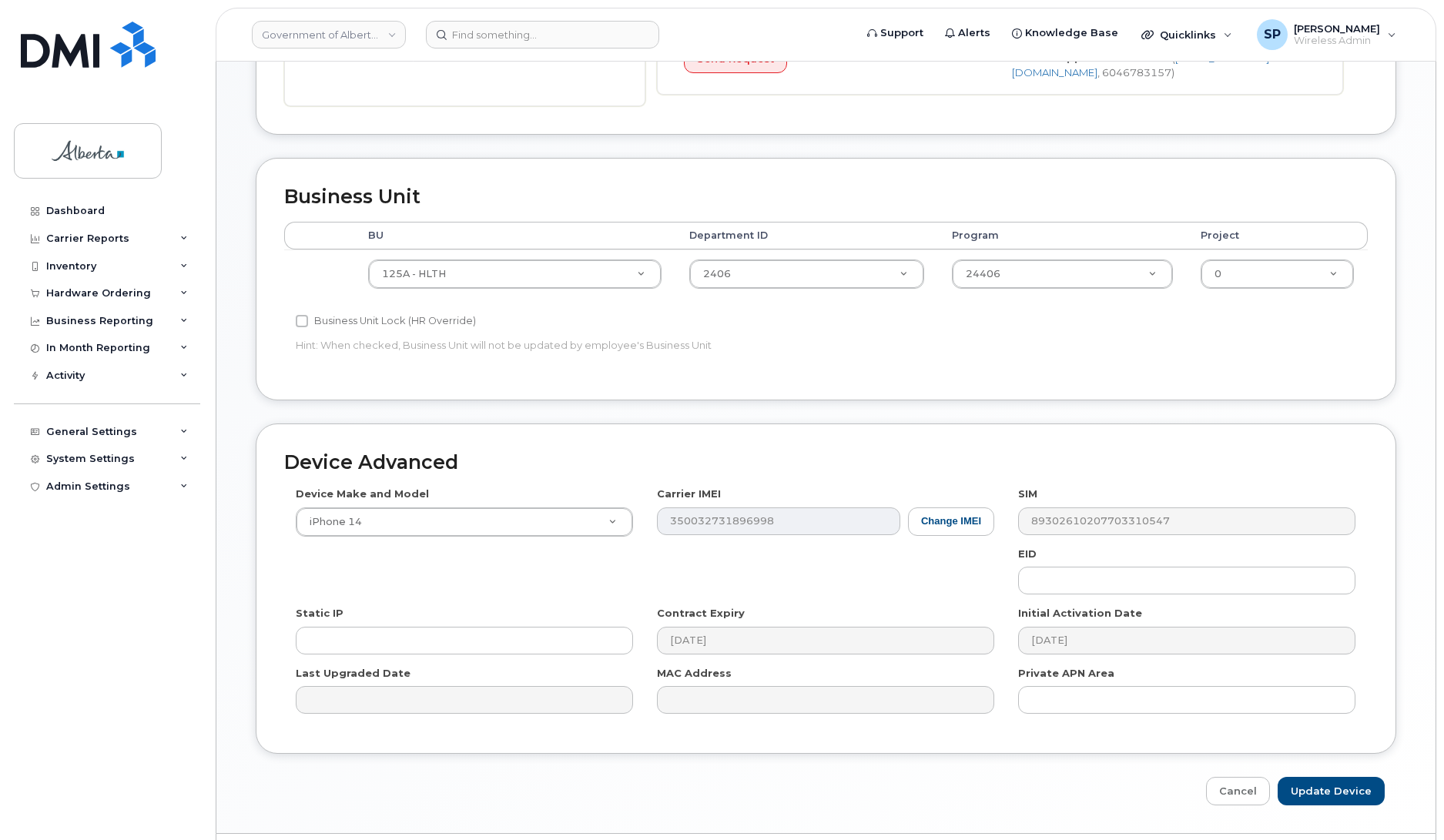
scroll to position [517, 0]
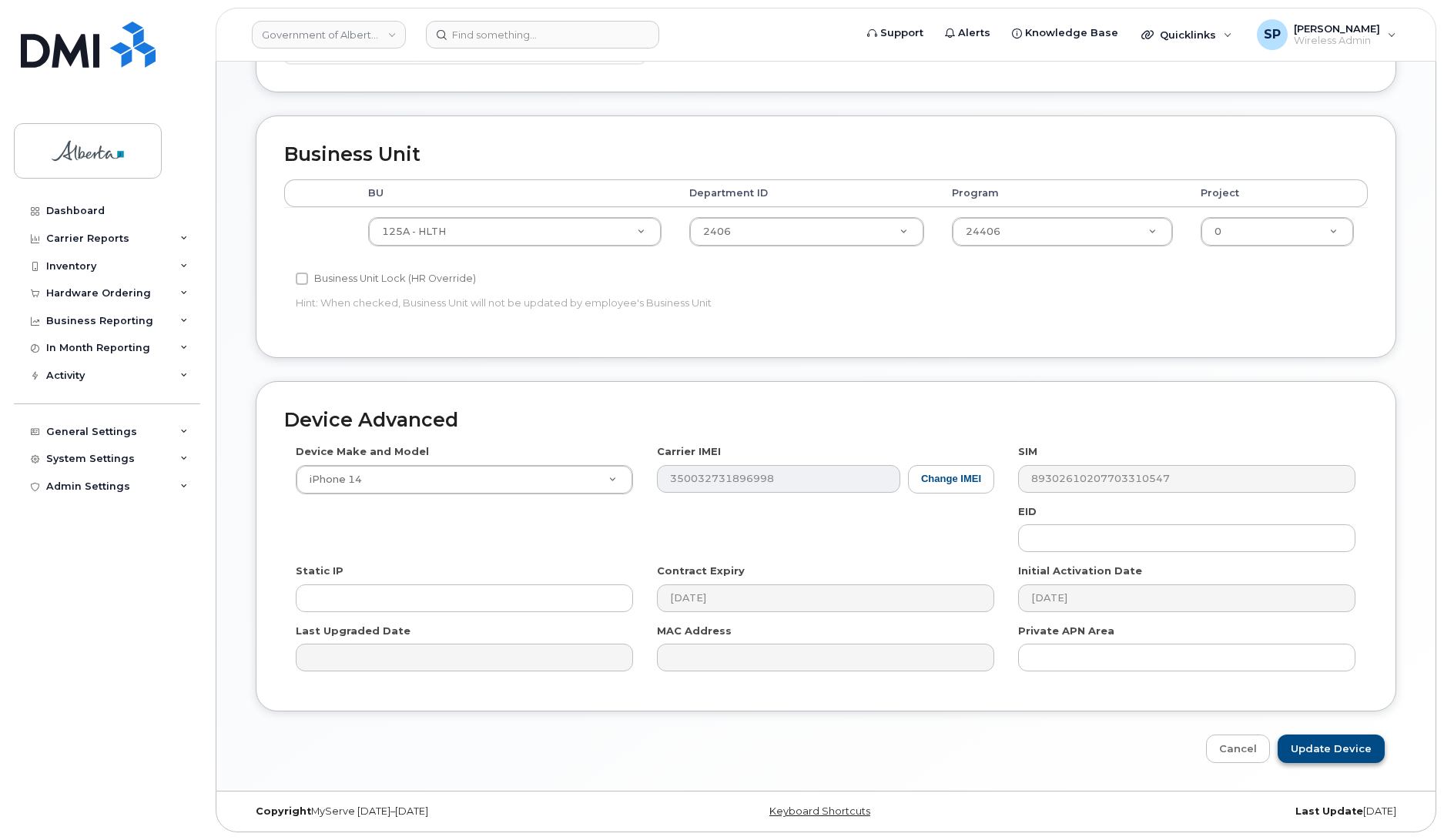
type input "[PERSON_NAME][EMAIL_ADDRESS][DOMAIN_NAME]"
drag, startPoint x: 1341, startPoint y: 734, endPoint x: 1342, endPoint y: 746, distance: 12.0
click at [1341, 740] on input "Update Device" at bounding box center [1331, 748] width 107 height 28
type input "Saving..."
click at [1342, 746] on div "Cancel Saving..." at bounding box center [826, 748] width 1141 height 28
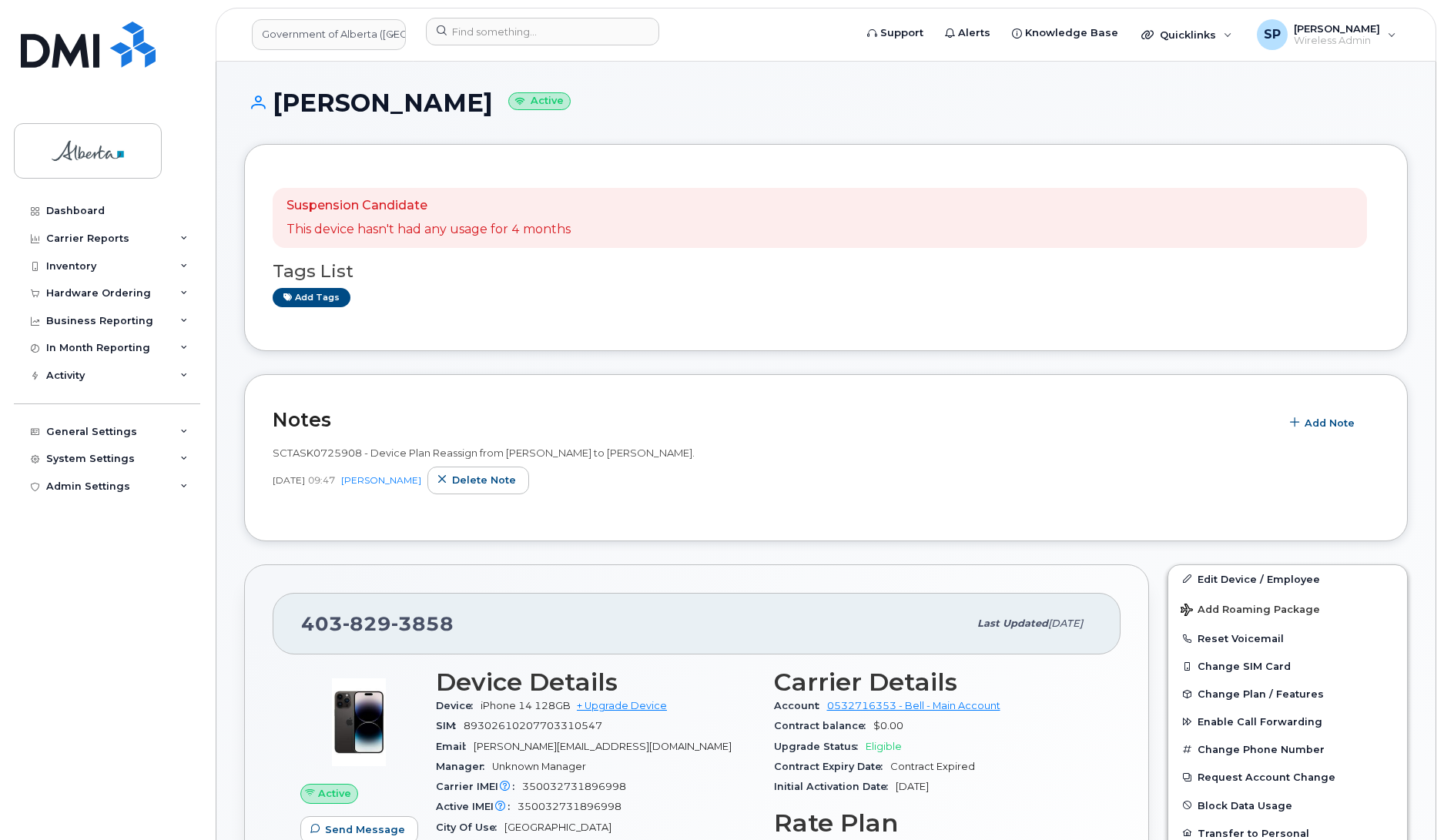
click at [58, 615] on div "Dashboard Carrier Reports Monthly Billing Data Daily Data Pooling Data Behavior…" at bounding box center [108, 508] width 190 height 620
click at [467, 24] on input at bounding box center [543, 32] width 234 height 27
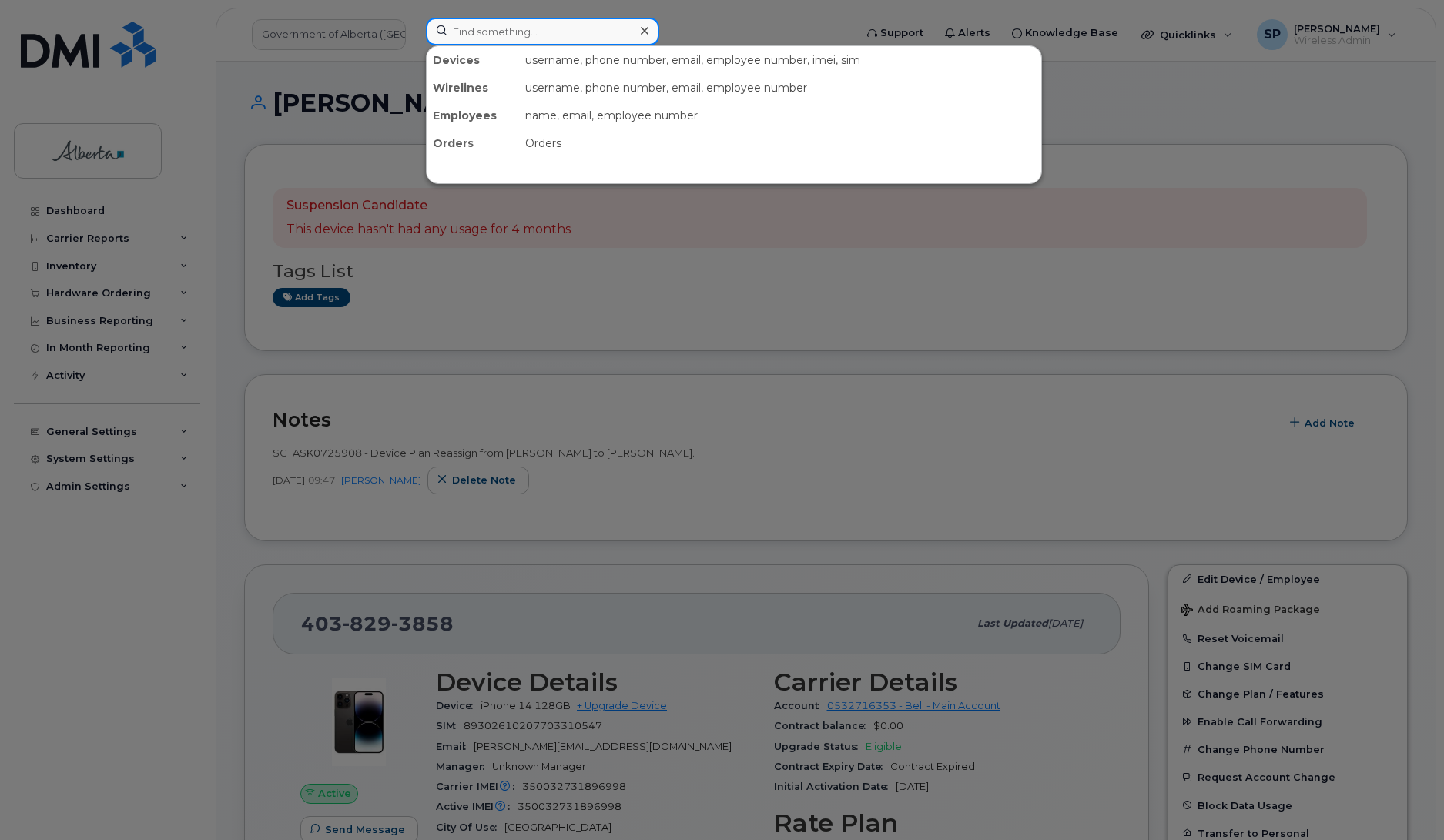
paste input "5875458285"
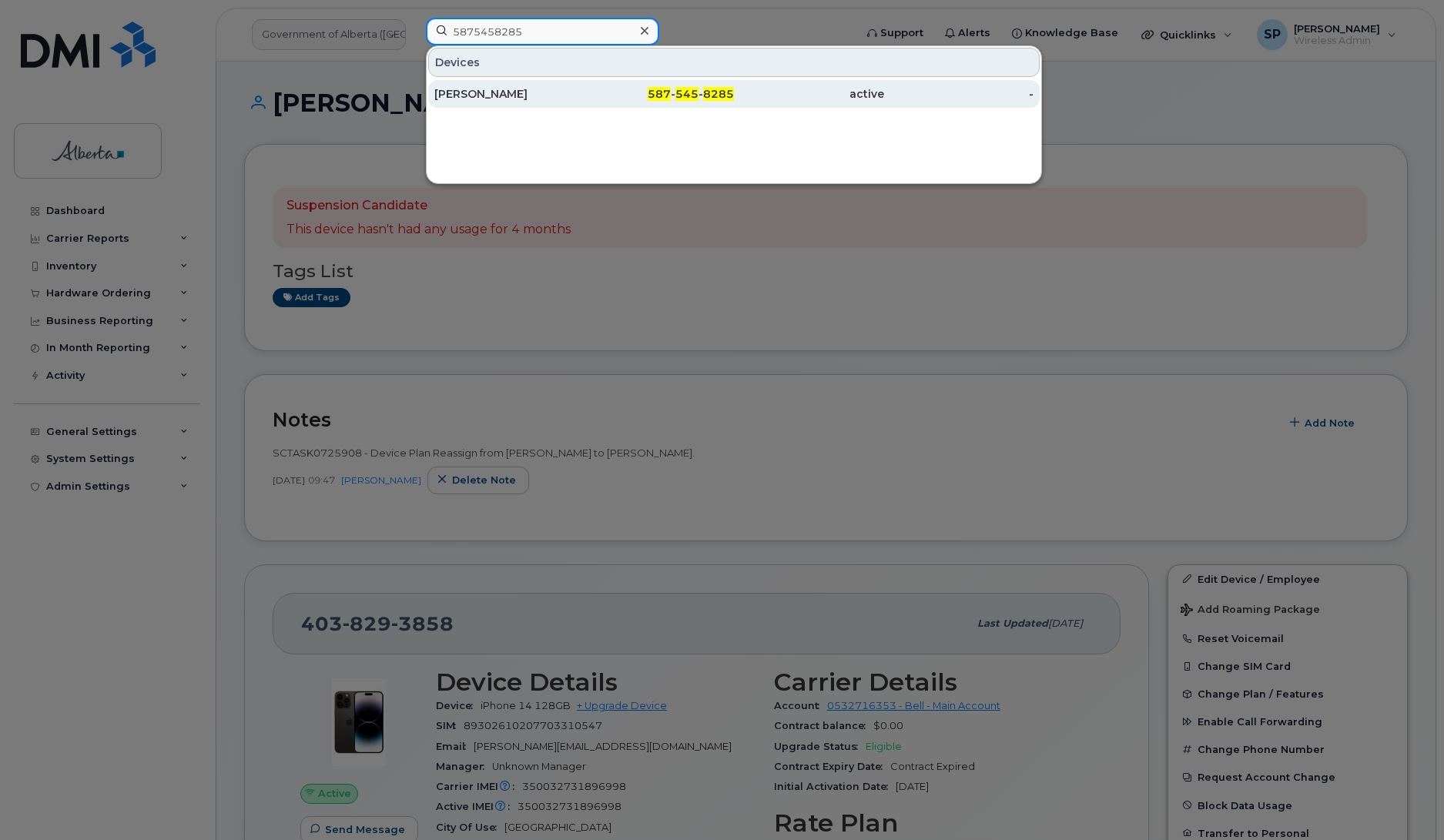
type input "5875458285"
click at [482, 93] on div "[PERSON_NAME]" at bounding box center [509, 94] width 150 height 15
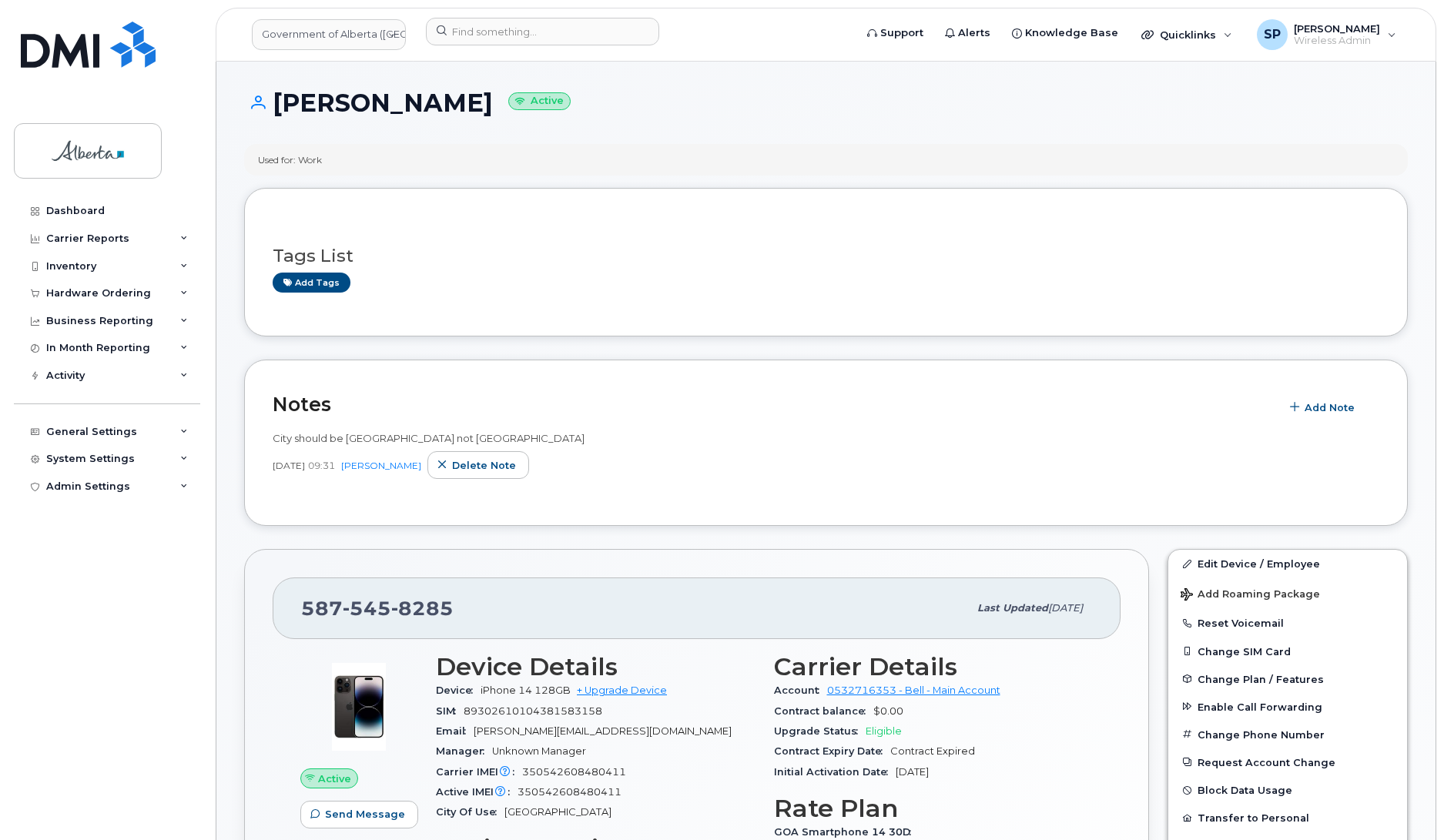
click at [1325, 411] on span "Add Note" at bounding box center [1330, 407] width 50 height 15
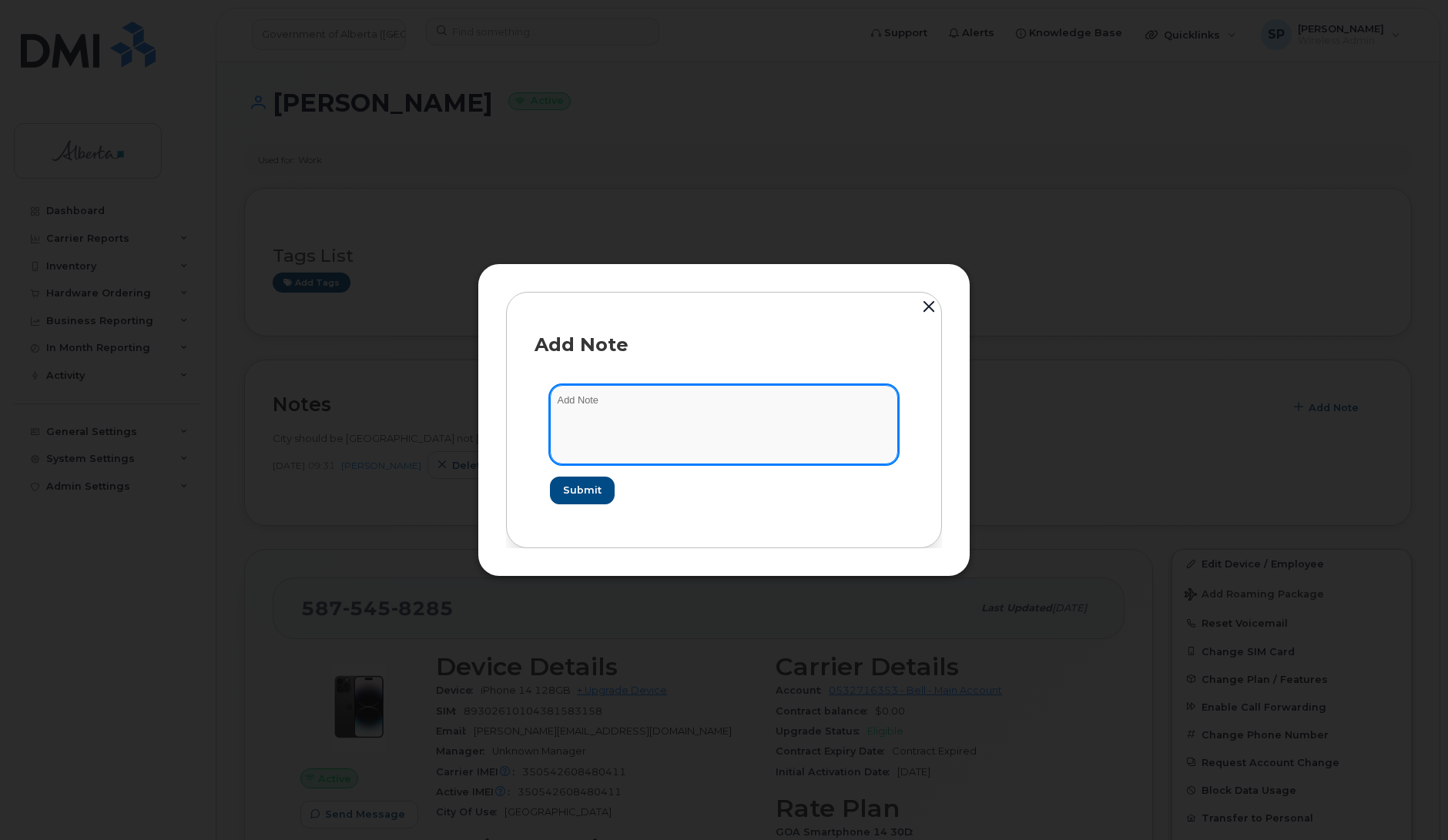
click at [672, 416] on textarea at bounding box center [723, 423] width 348 height 78
paste textarea "SCTASK0851084 Plan User Termination - [PHONE_NUMBER] Repurpose [GEOGRAPHIC_DATA]"
type textarea "SCTASK0851084 Plan User Termination - [PHONE_NUMBER] Repurpose [GEOGRAPHIC_DATA]"
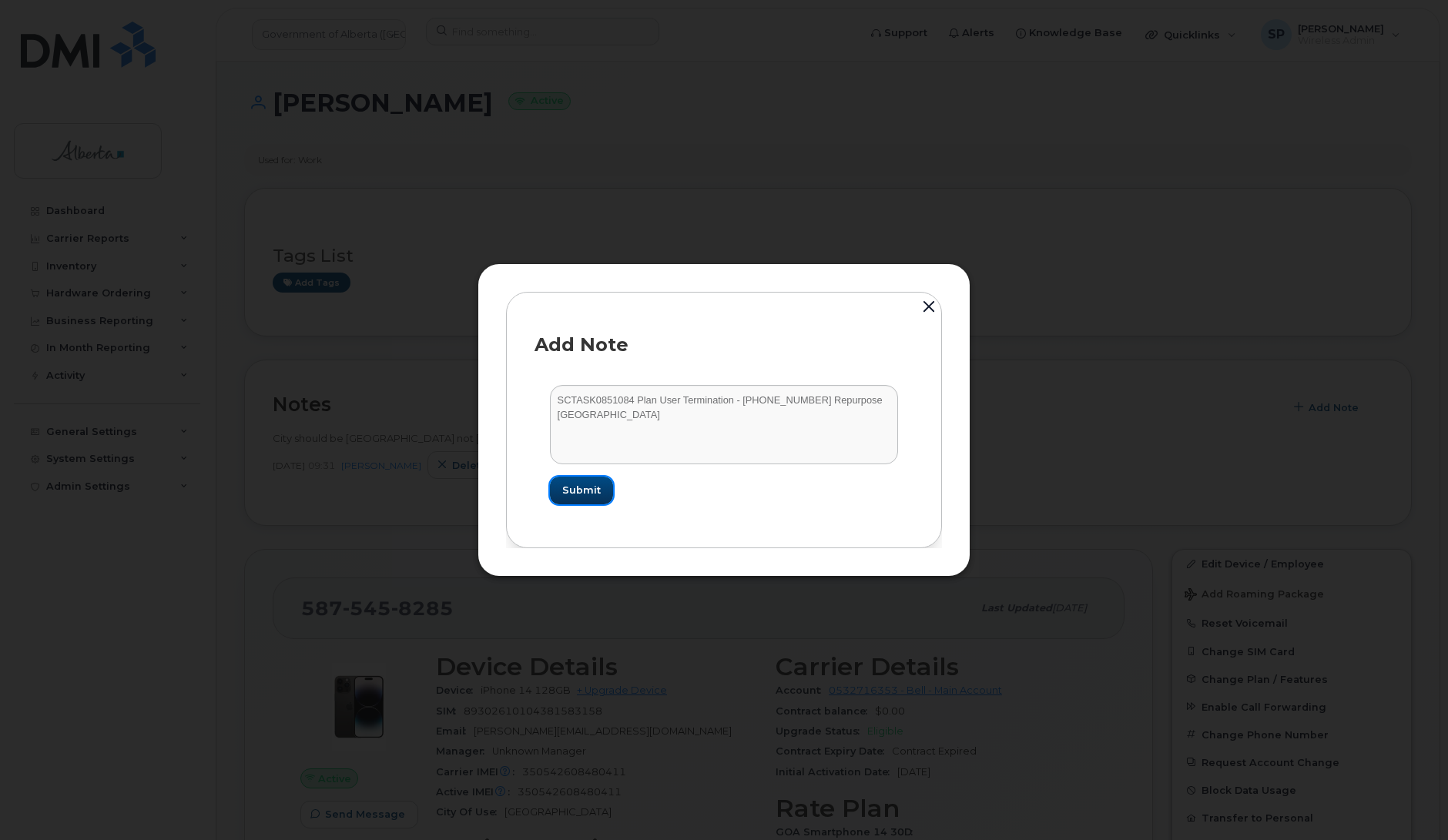
click at [592, 495] on span "Submit" at bounding box center [581, 490] width 39 height 15
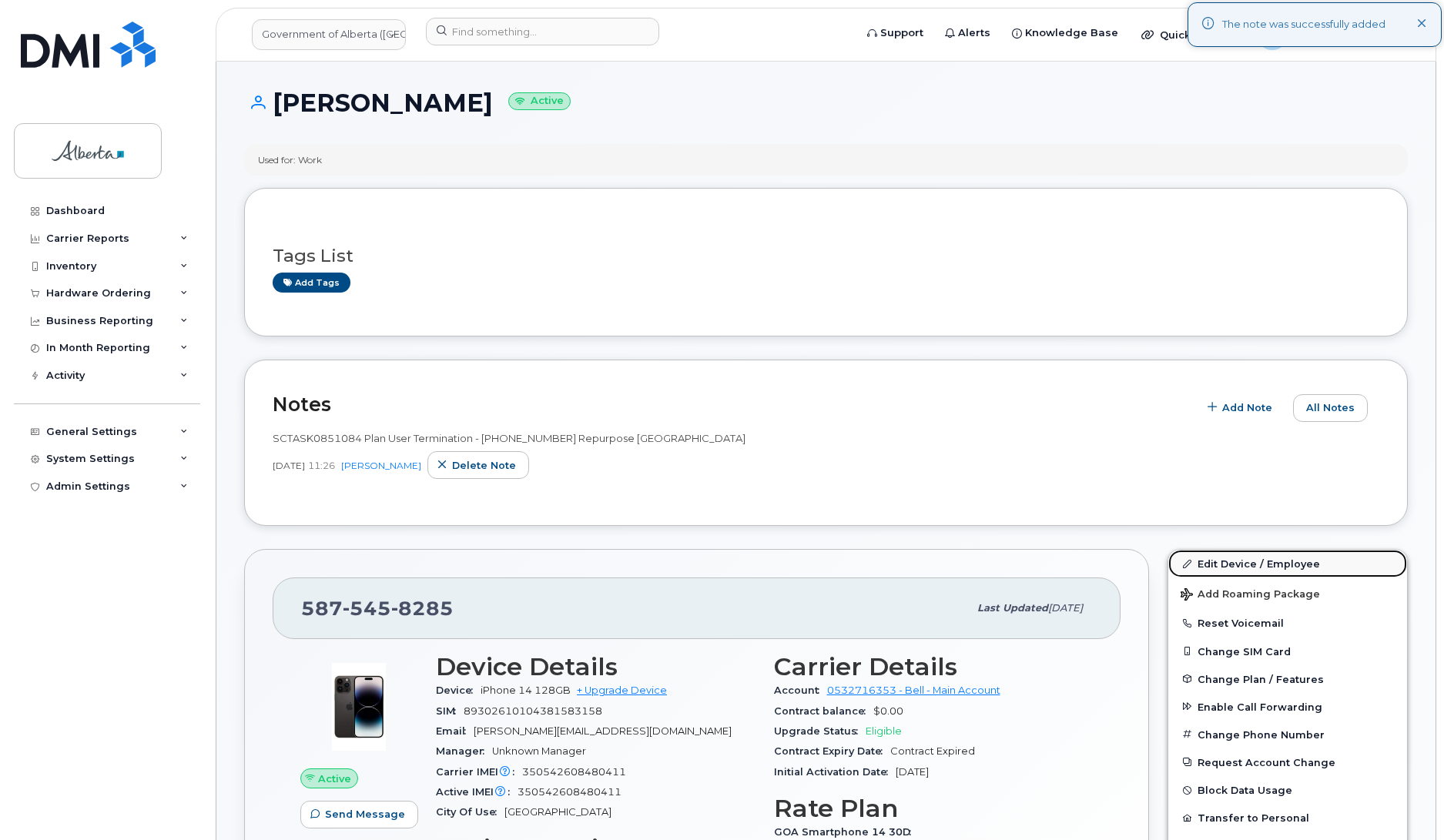
click at [1234, 556] on link "Edit Device / Employee" at bounding box center [1288, 563] width 239 height 27
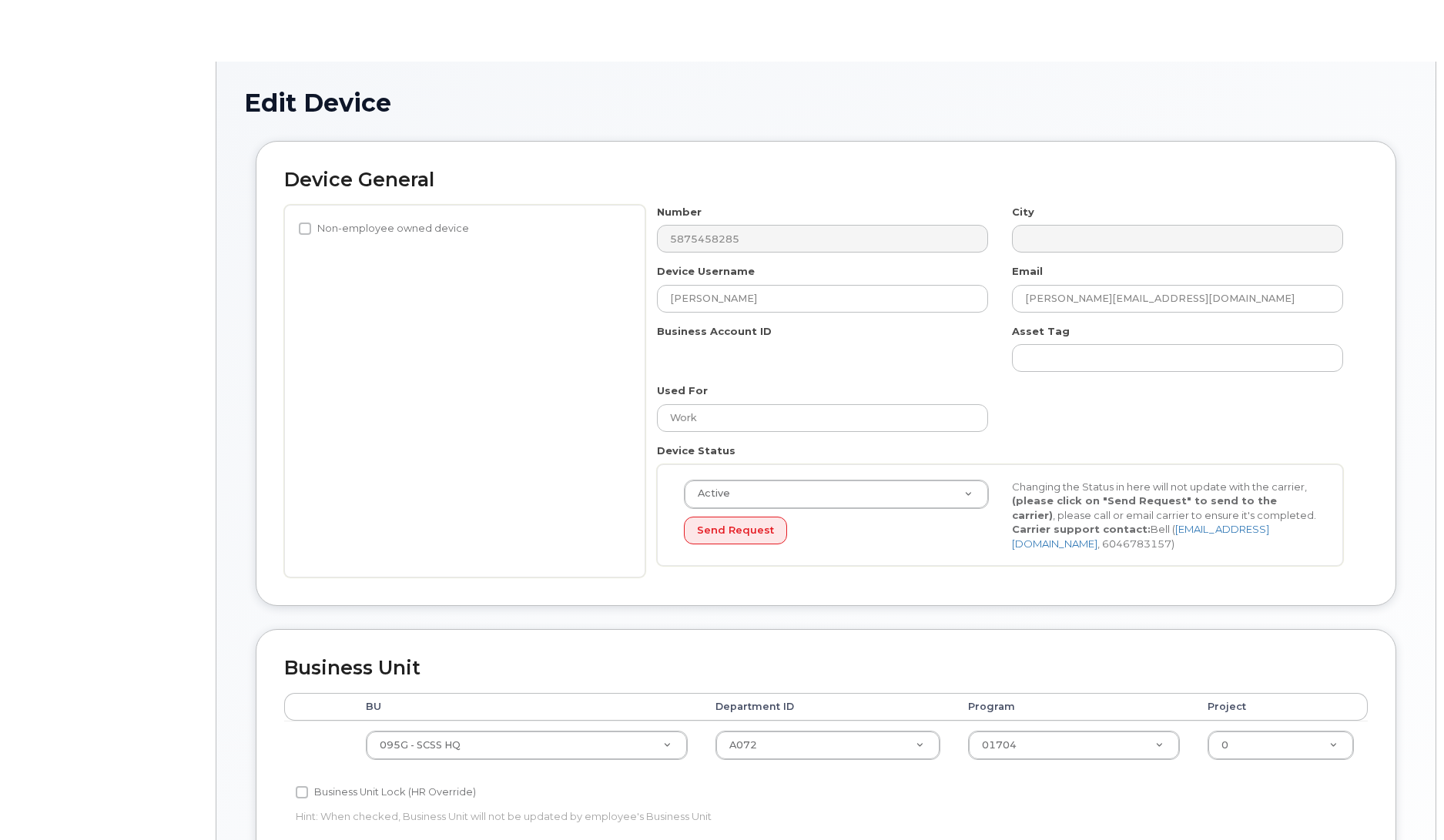
select select "4120333"
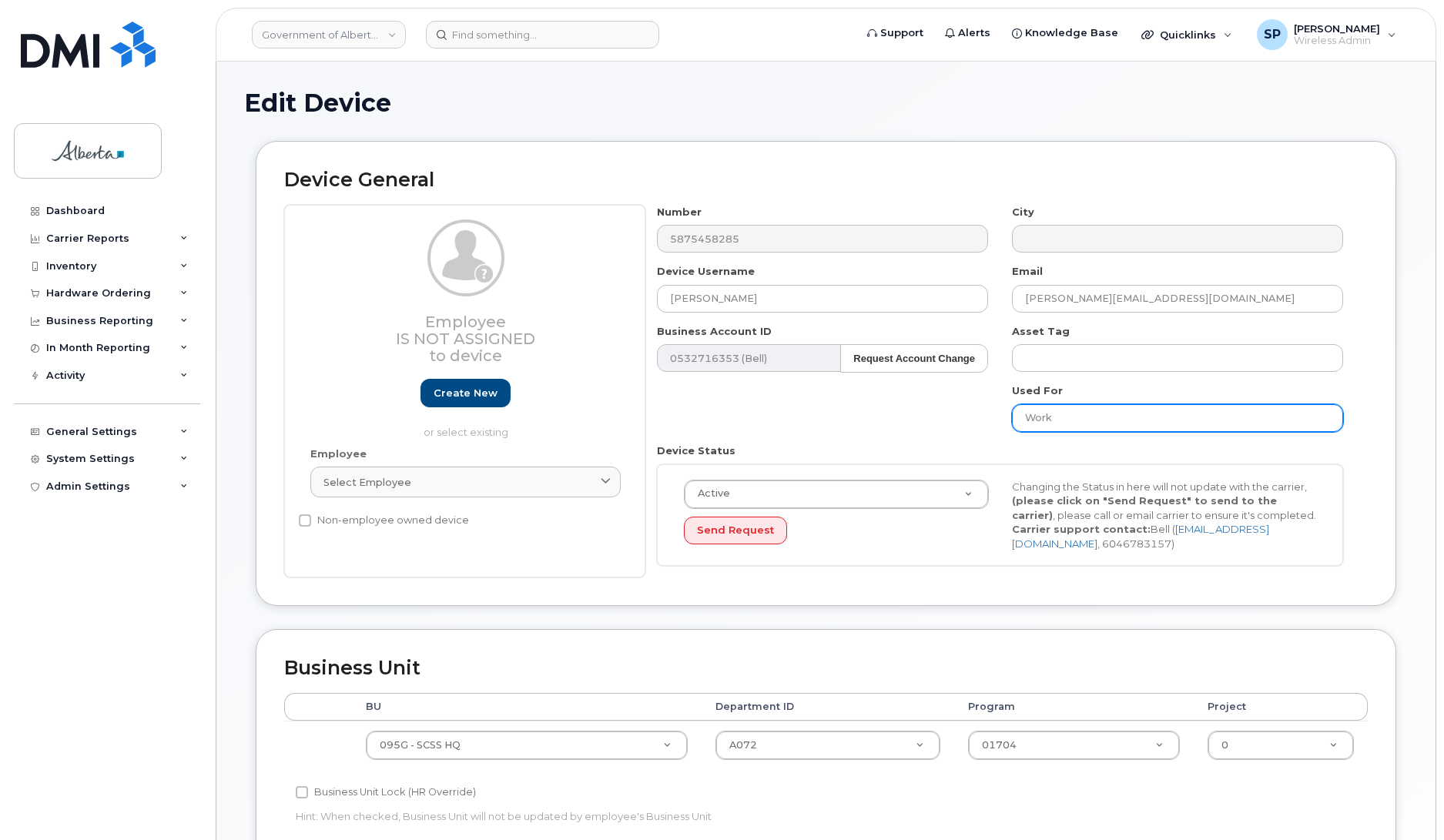
drag, startPoint x: 1075, startPoint y: 422, endPoint x: 971, endPoint y: 429, distance: 104.2
click at [971, 429] on div "Number 5875458285 City Device Username Derrick Sorochan Email derrick.sorochan@…" at bounding box center [1000, 392] width 710 height 374
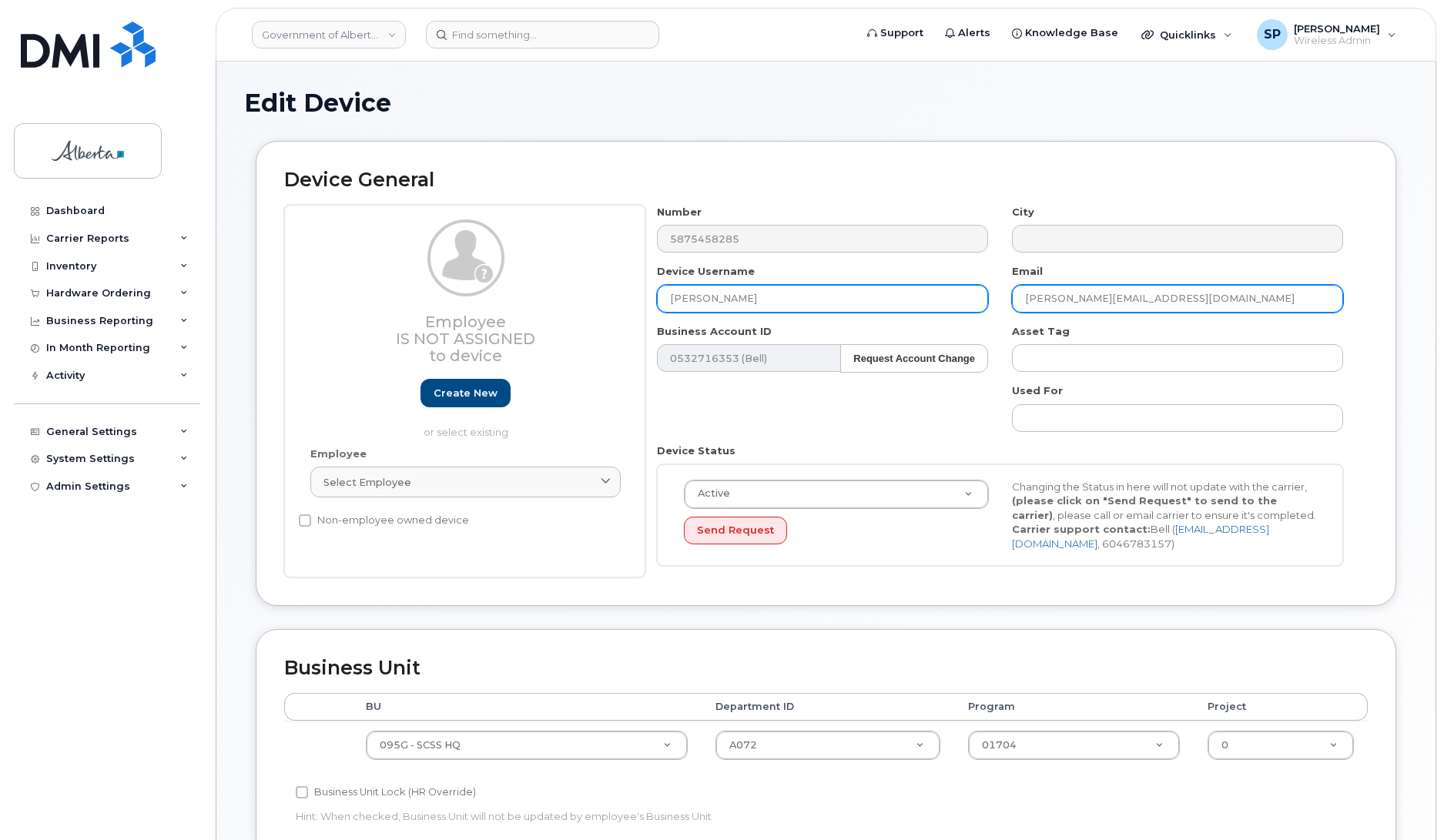
drag, startPoint x: 1218, startPoint y: 299, endPoint x: 961, endPoint y: 310, distance: 257.2
click at [961, 310] on div "Number 5875458285 City Device Username Derrick Sorochan Email derrick.sorochan@…" at bounding box center [1000, 392] width 710 height 374
drag, startPoint x: 813, startPoint y: 301, endPoint x: 583, endPoint y: 306, distance: 230.1
click at [583, 306] on div "Employee Is not assigned to device Create new or select existing Employee Selec…" at bounding box center [826, 392] width 1084 height 374
type input "Repurpose Calgary"
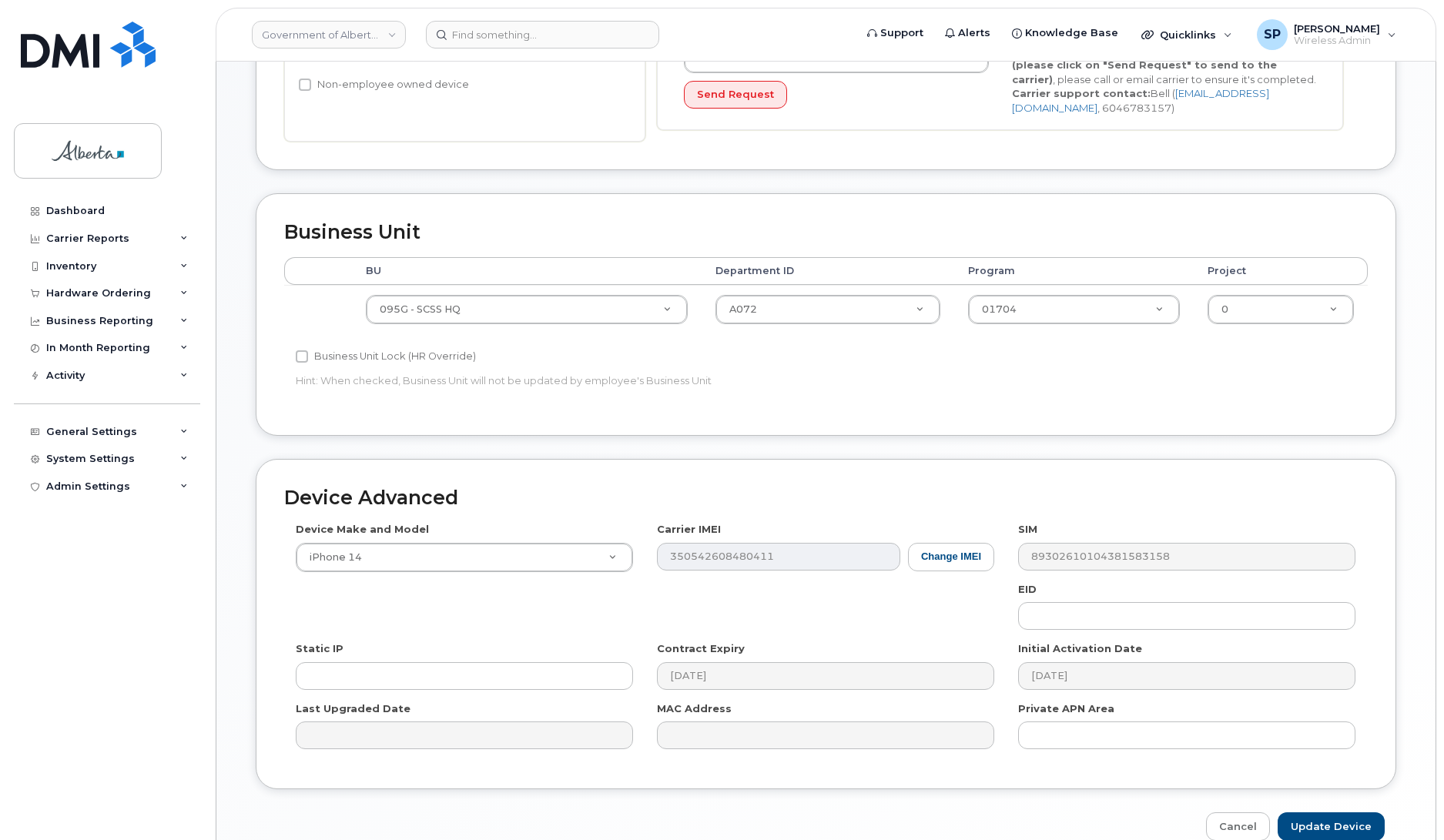
scroll to position [436, 0]
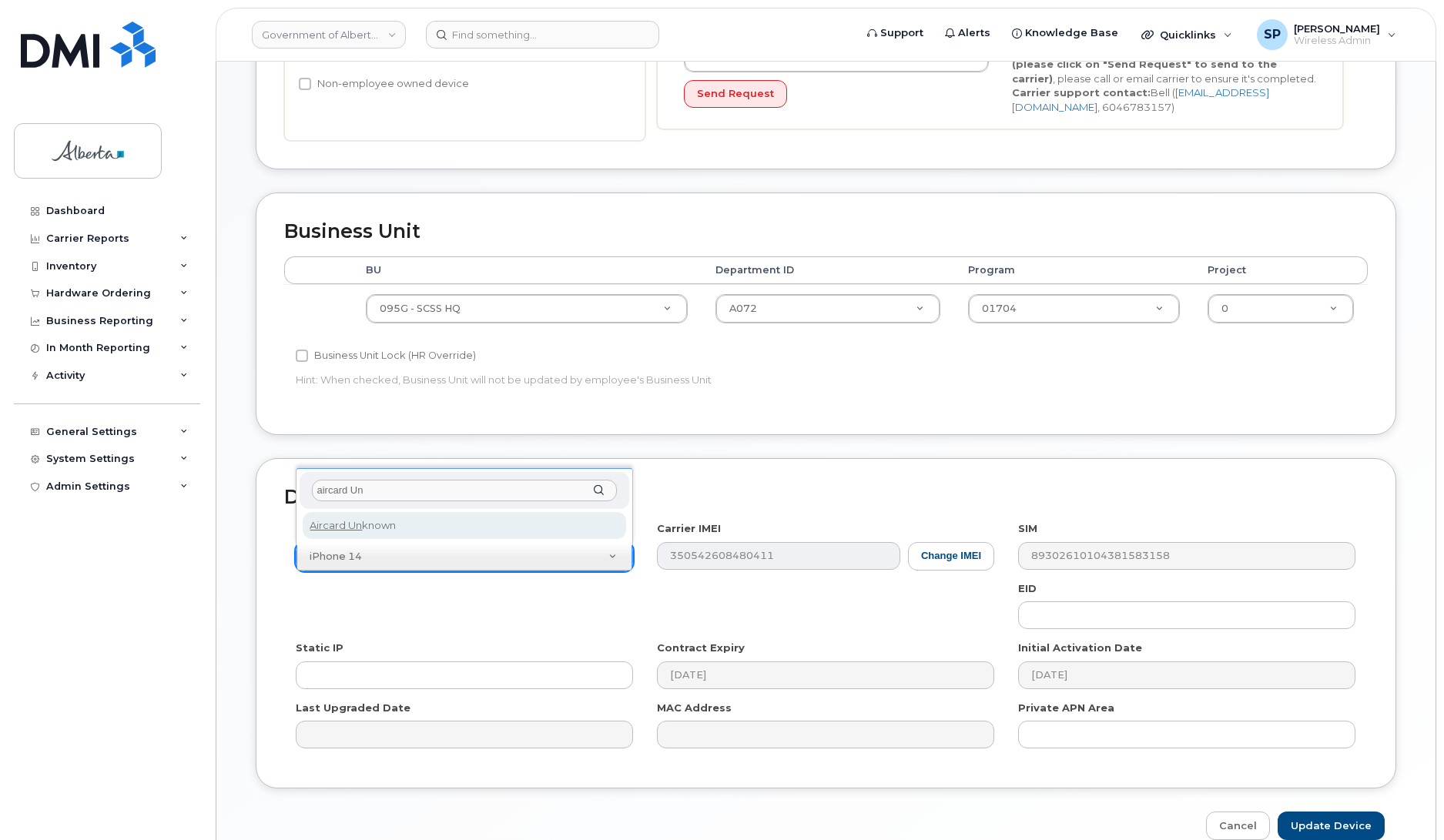
type input "aircard Un"
select select "971"
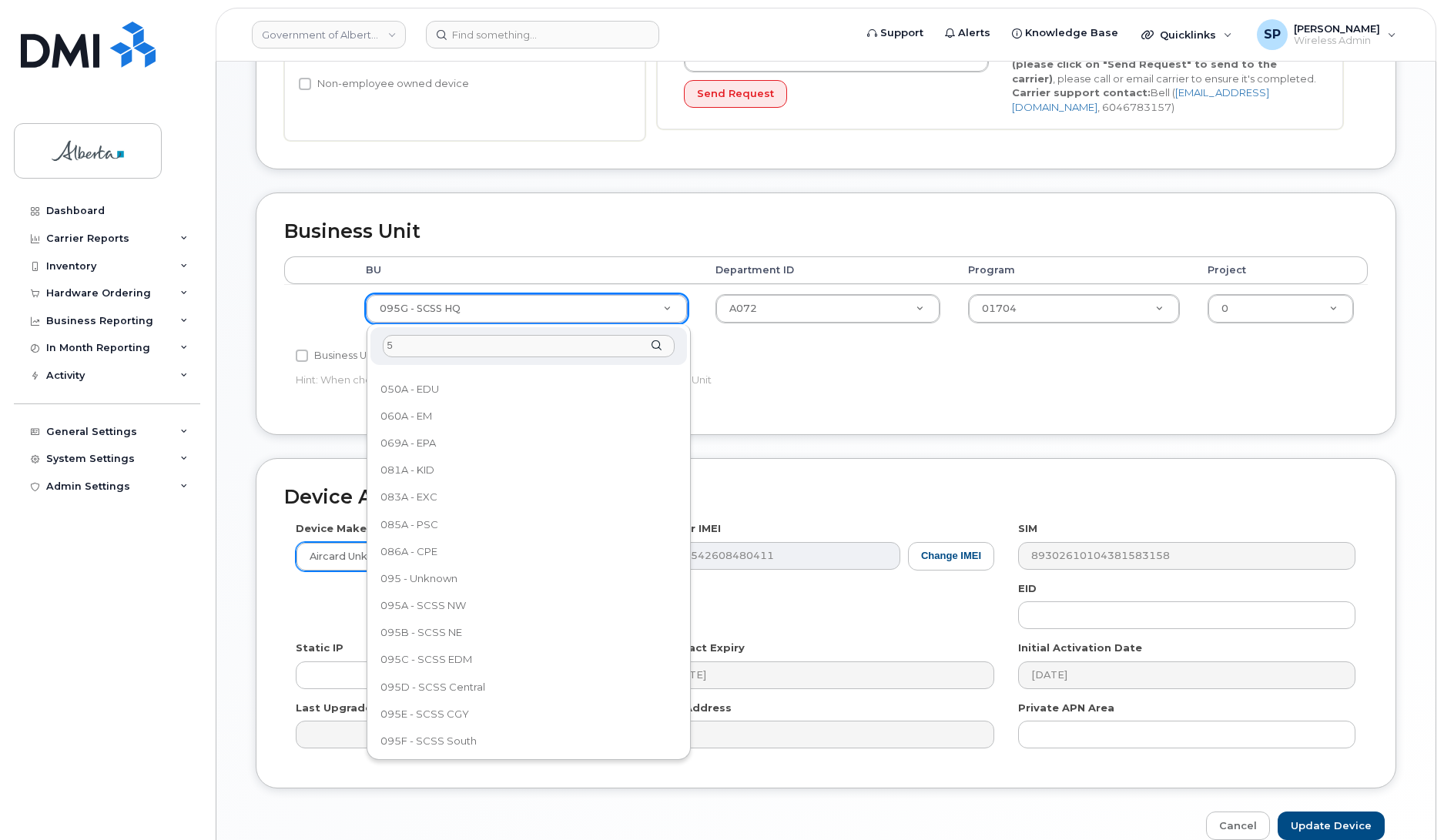
scroll to position [0, 0]
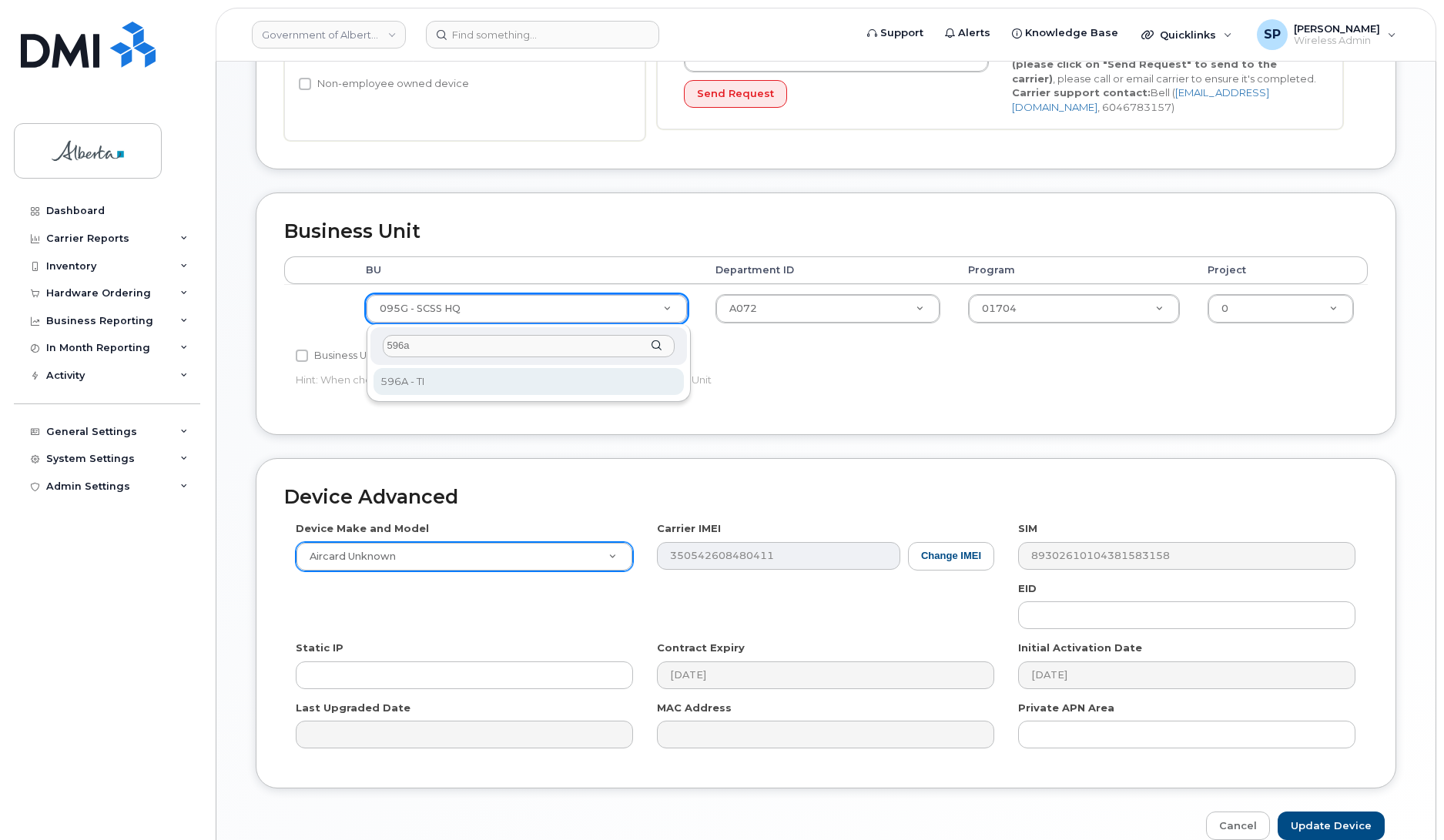
type input "596a"
select select "4797729"
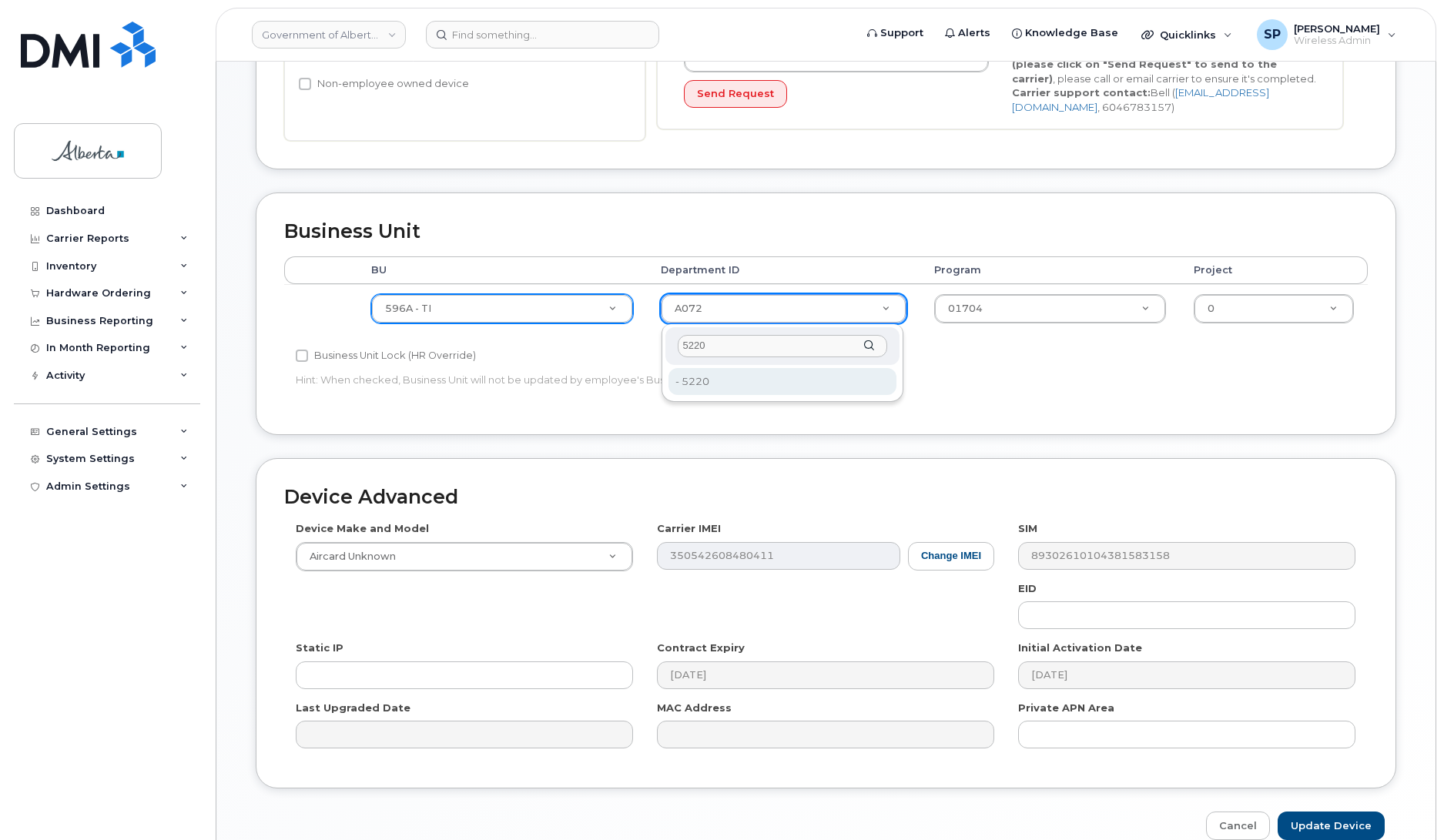
type input "5220"
type input "4802987"
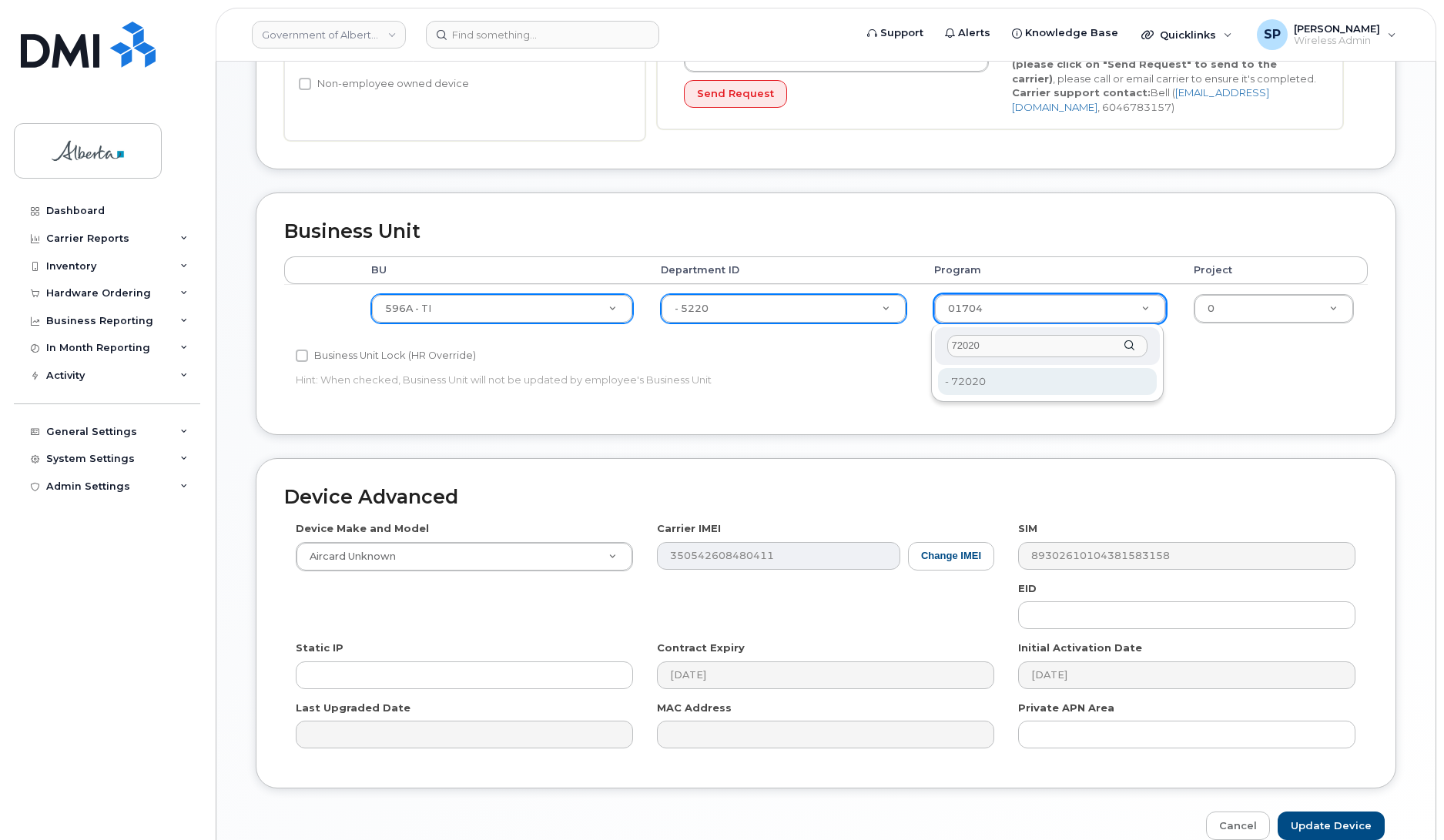
type input "72020"
type input "4803008"
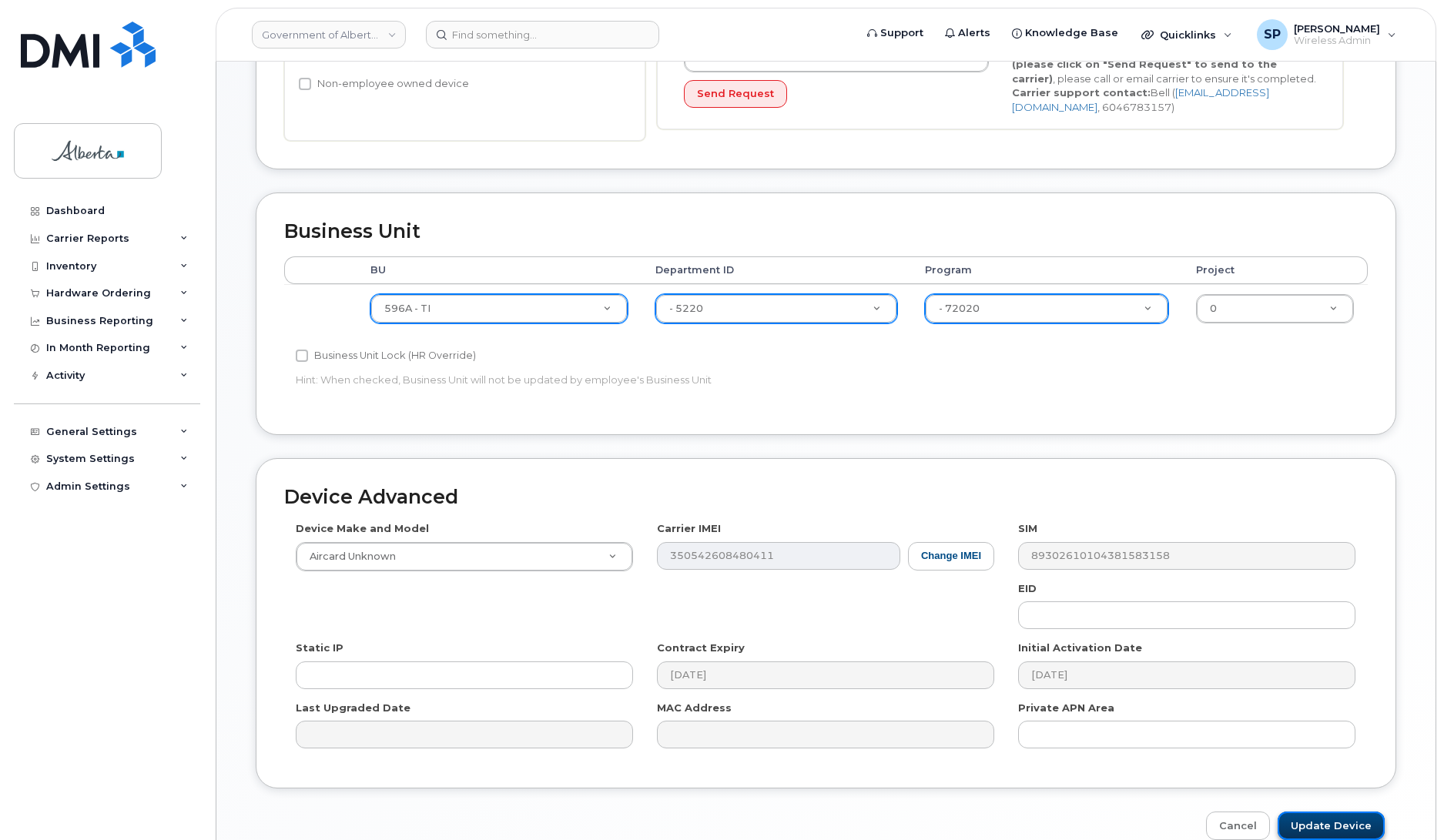
click at [1321, 822] on input "Update Device" at bounding box center [1331, 825] width 107 height 28
type input "Saving..."
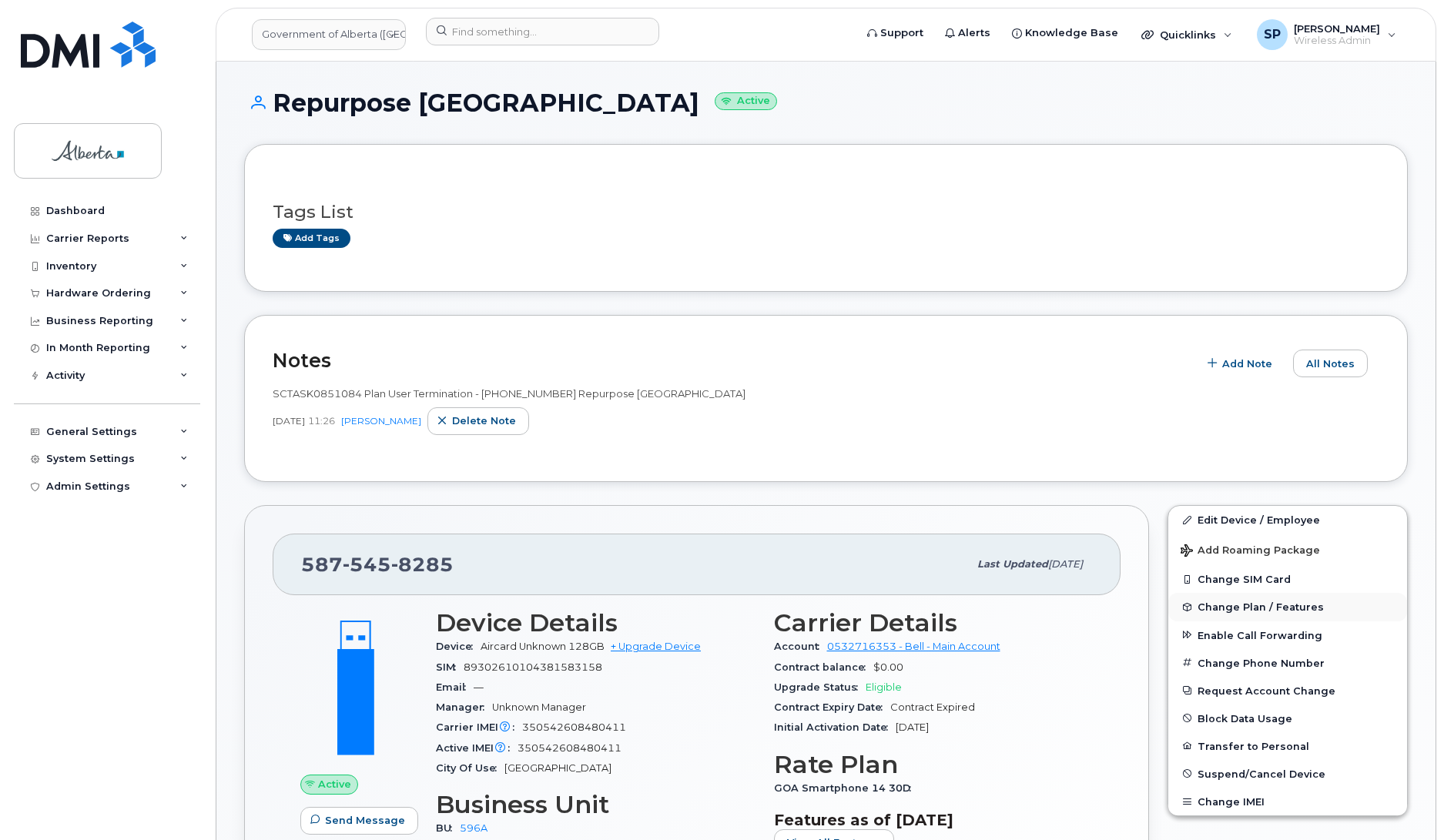
click at [1230, 608] on span "Change Plan / Features" at bounding box center [1260, 606] width 126 height 11
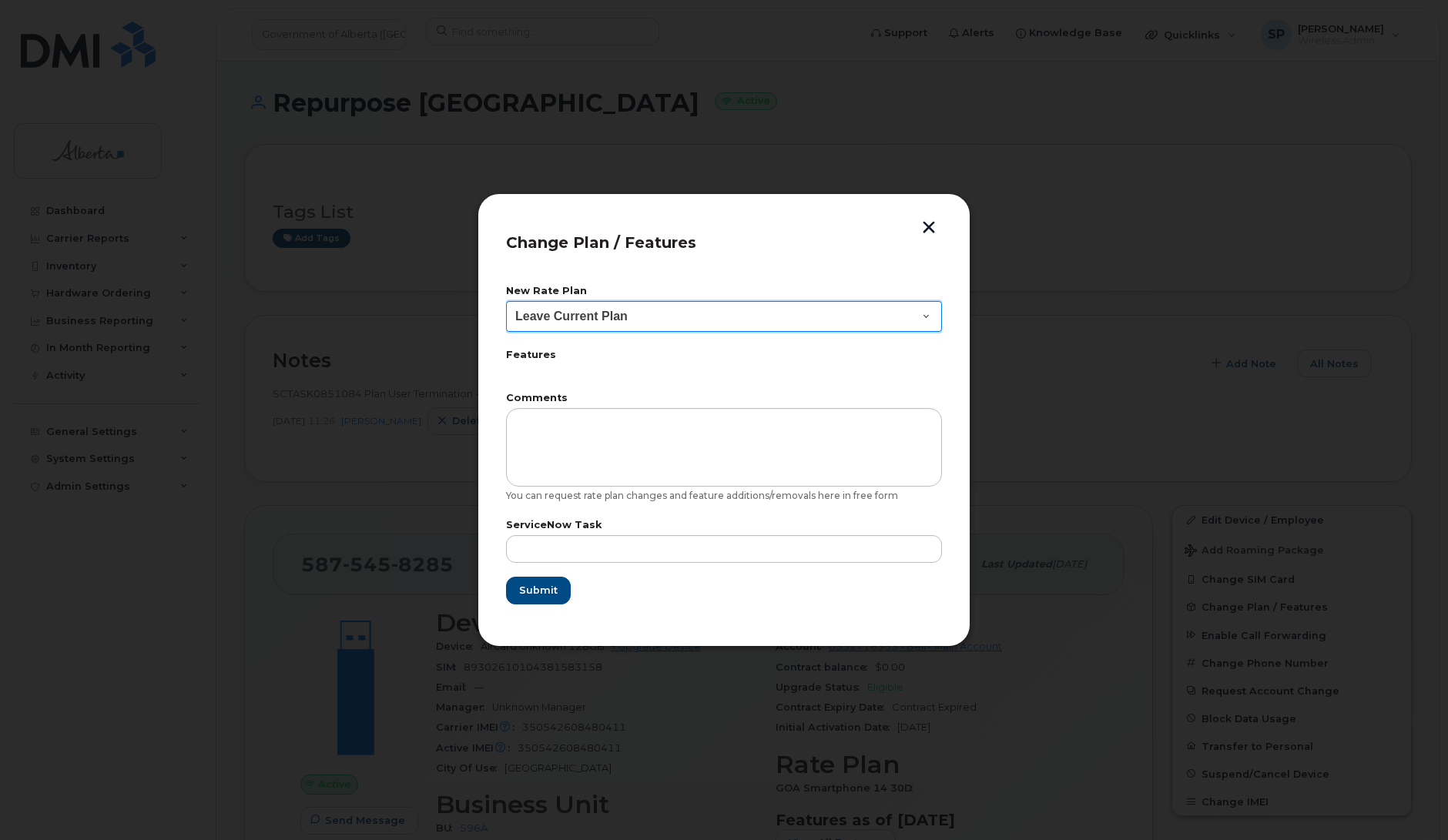
click at [581, 317] on select "Leave Current Plan GOA Data plan 9 30 d GOA–Unlimited Data Plan 9" at bounding box center [724, 317] width 436 height 31
select select "1790211"
click at [506, 301] on select "Leave Current Plan GOA Data plan 9 30 d GOA–Unlimited Data Plan 9" at bounding box center [724, 317] width 436 height 31
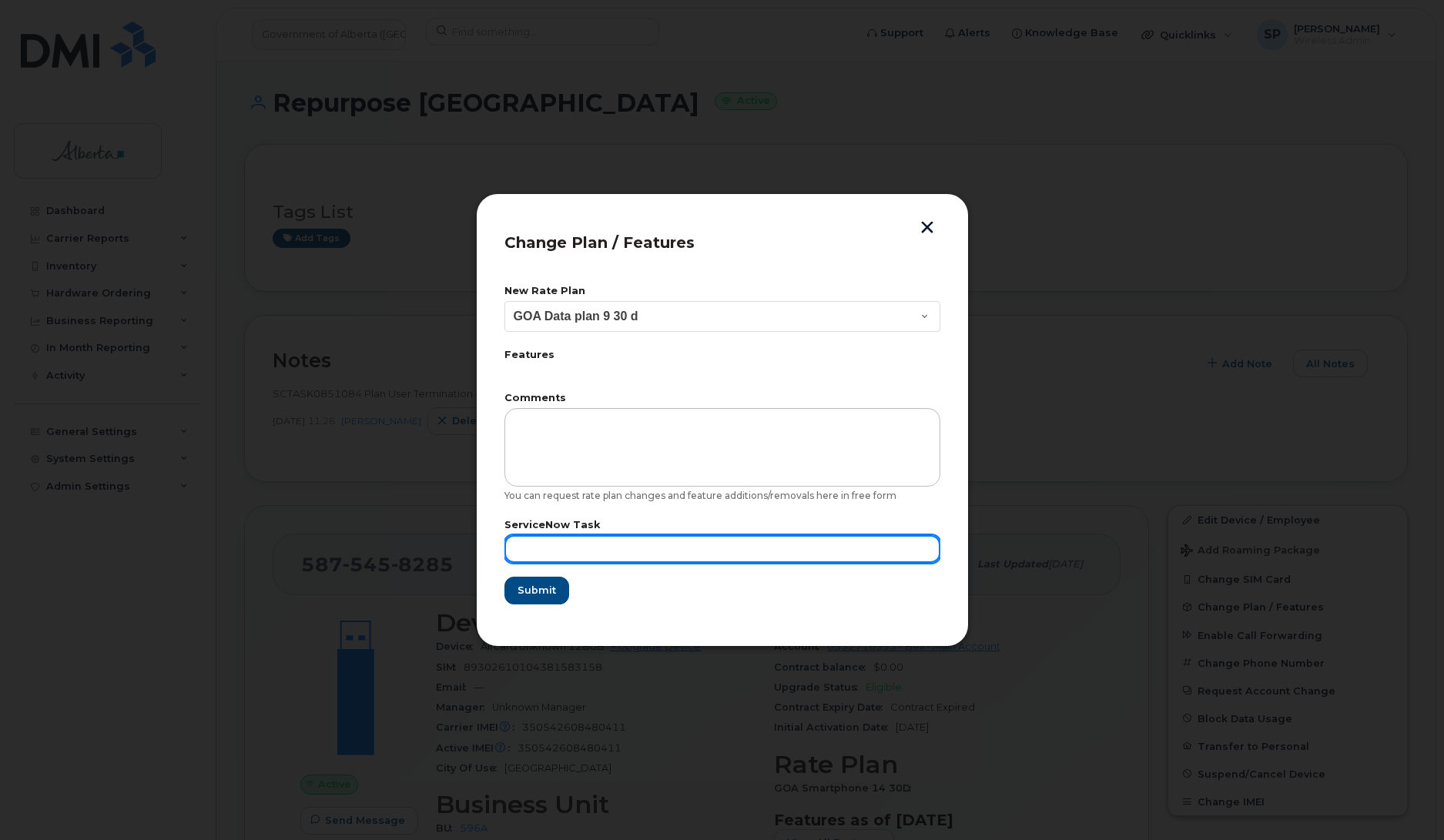
click at [540, 556] on input "text" at bounding box center [722, 549] width 436 height 27
paste input "SCTASK0851084"
type input "SCTASK0851084"
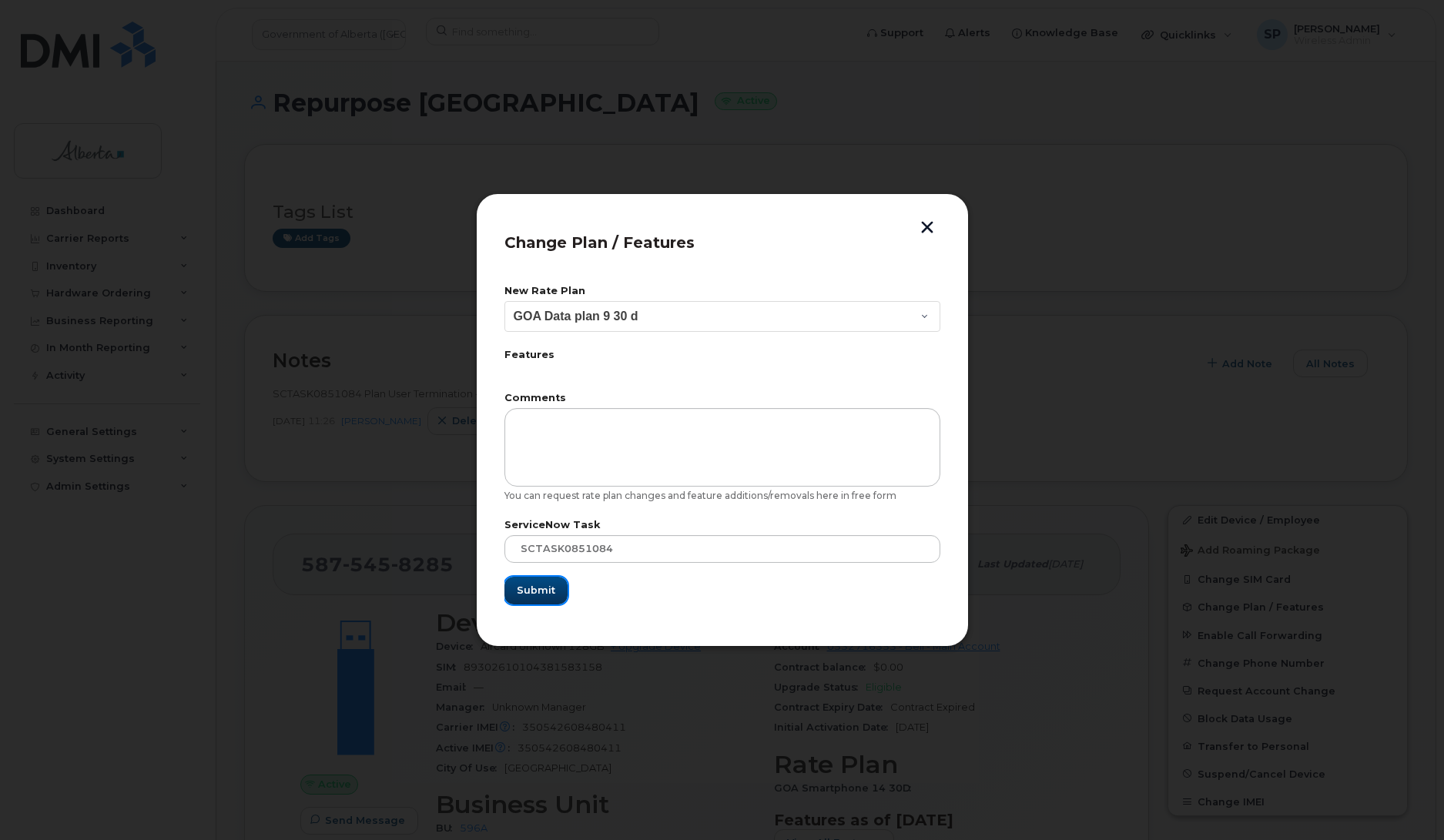
click at [541, 590] on span "Submit" at bounding box center [536, 590] width 39 height 15
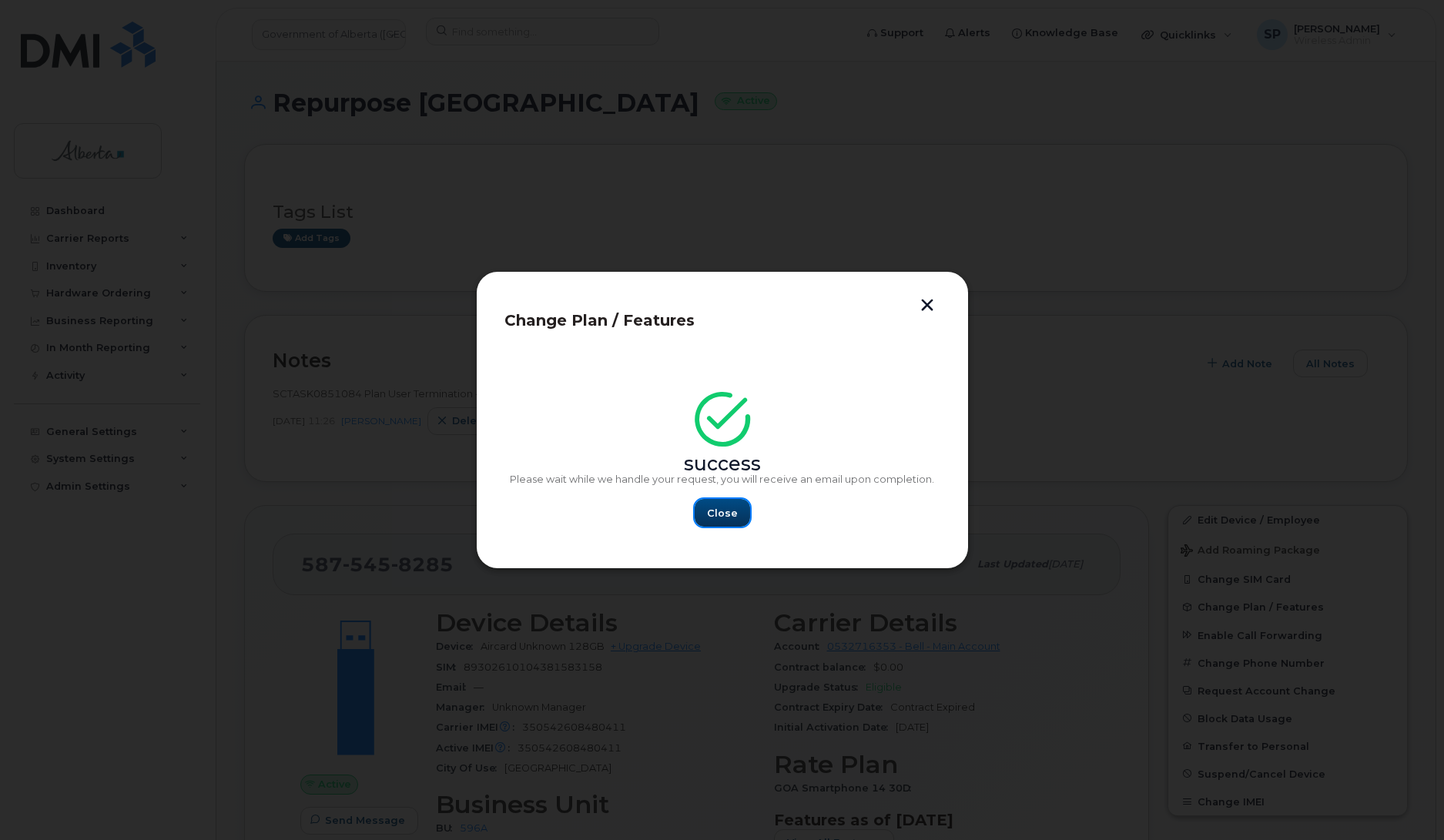
click at [727, 513] on span "Close" at bounding box center [722, 513] width 31 height 15
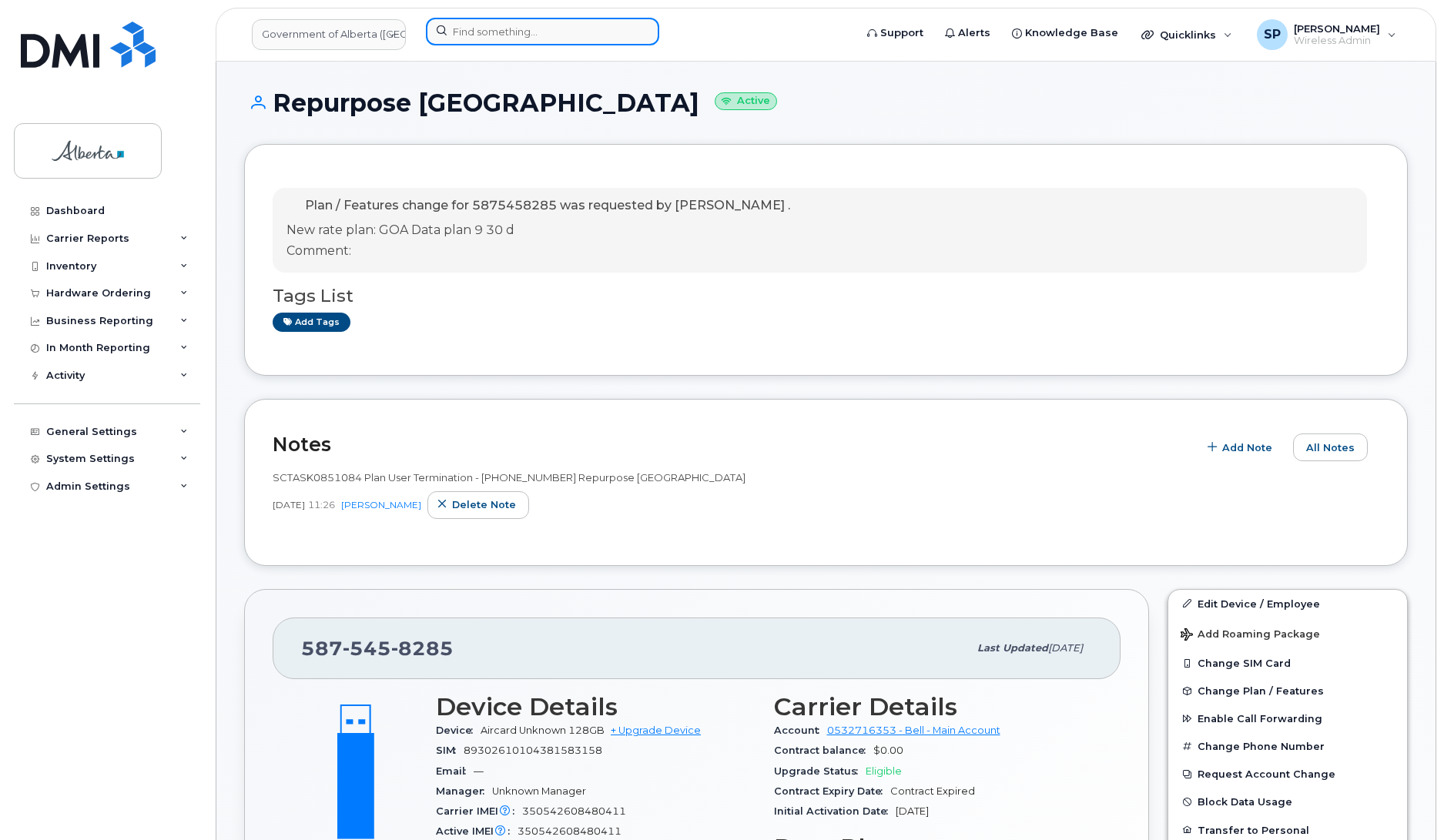
click at [528, 28] on input at bounding box center [543, 32] width 234 height 27
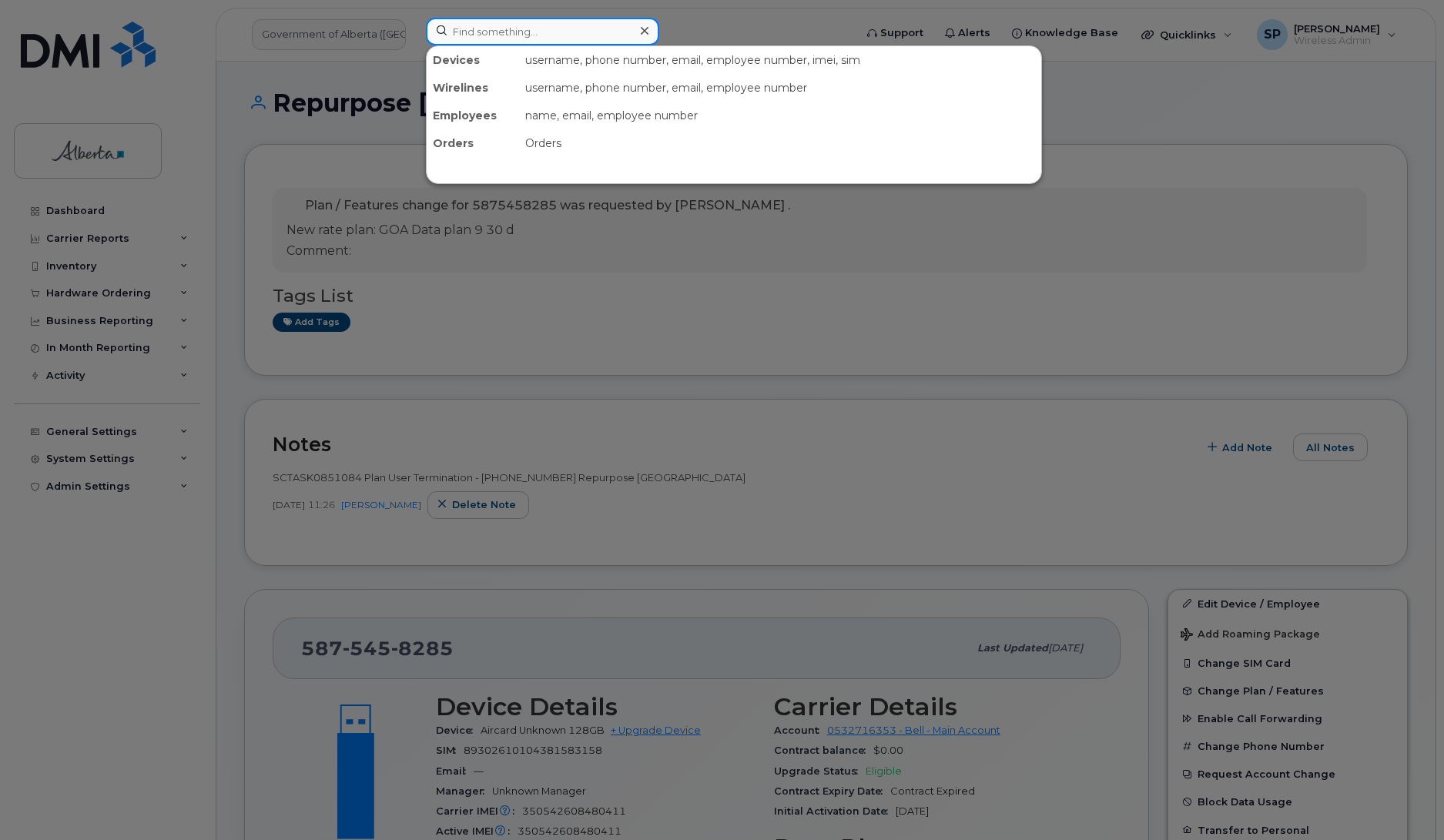
paste input "7809993812"
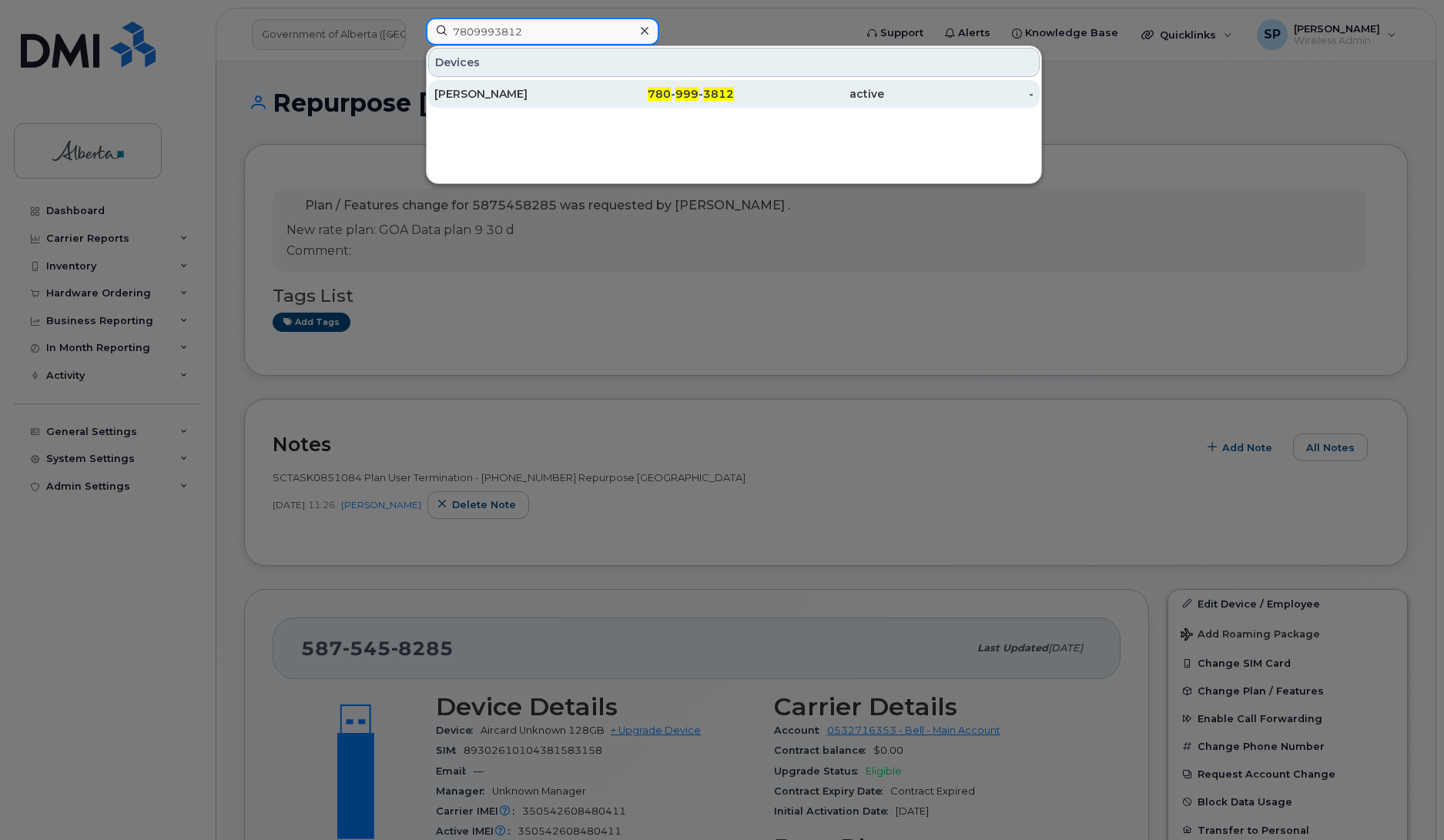
type input "7809993812"
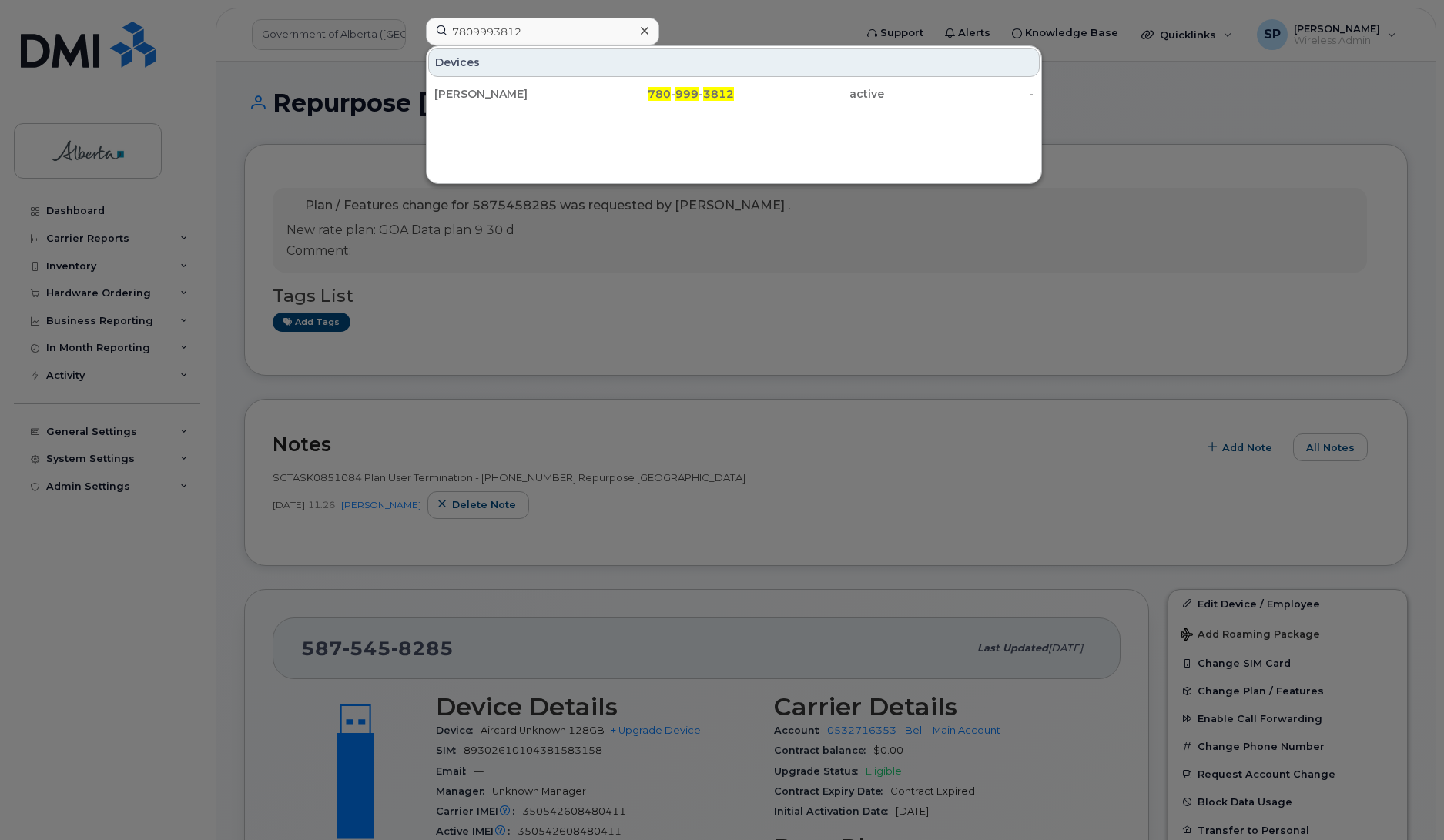
drag, startPoint x: 499, startPoint y: 97, endPoint x: 501, endPoint y: 151, distance: 54.0
click at [499, 97] on div "[PERSON_NAME]" at bounding box center [509, 94] width 150 height 15
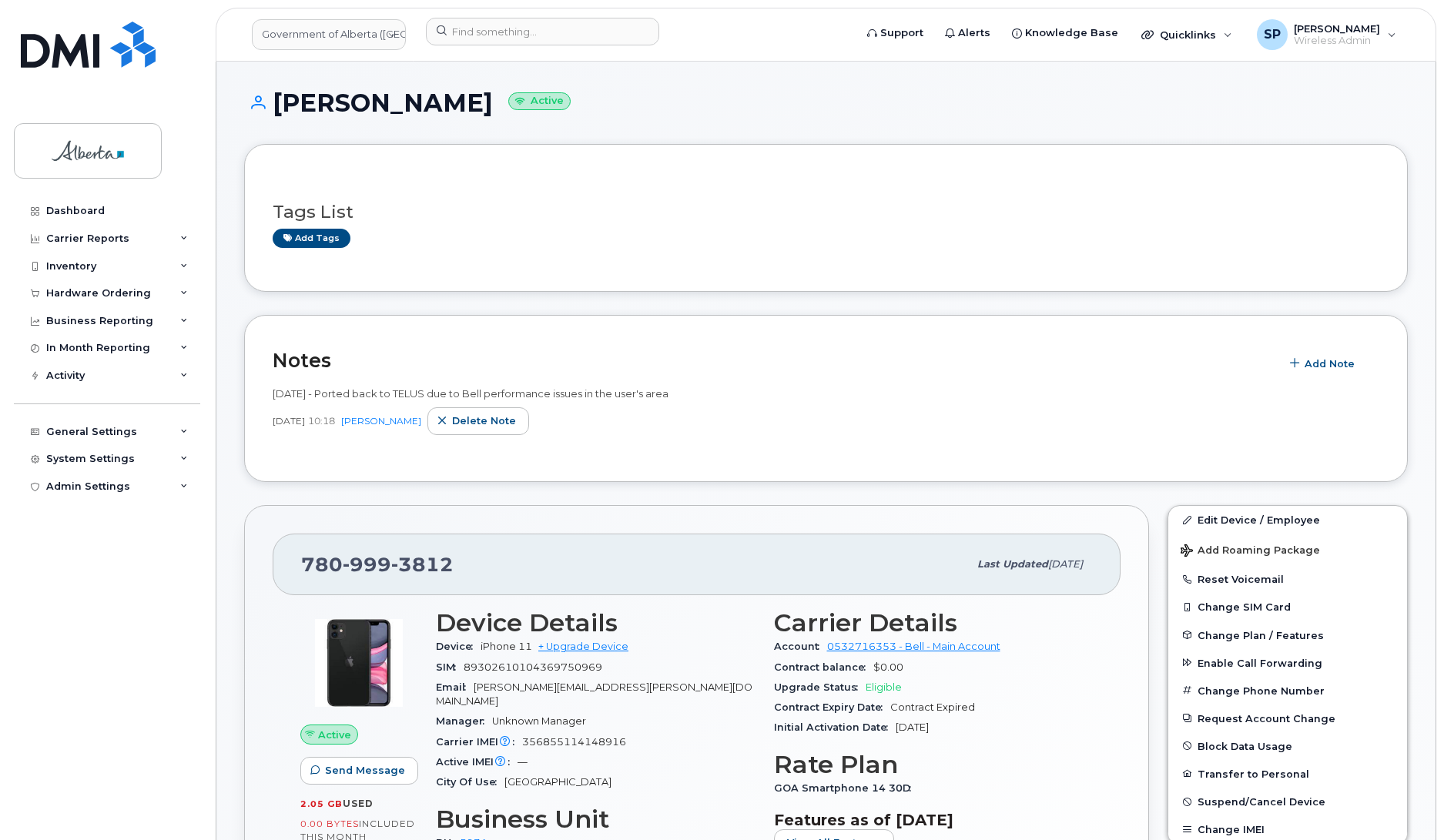
click at [33, 535] on div "Dashboard Carrier Reports Monthly Billing Data Daily Data Pooling Data Behavior…" at bounding box center [108, 508] width 190 height 620
drag, startPoint x: 451, startPoint y: 570, endPoint x: 293, endPoint y: 571, distance: 158.0
click at [293, 571] on div "[PHONE_NUMBER] Last updated [DATE]" at bounding box center [696, 564] width 848 height 62
copy span "[PHONE_NUMBER]"
click at [516, 417] on span "Delete note" at bounding box center [484, 421] width 64 height 15
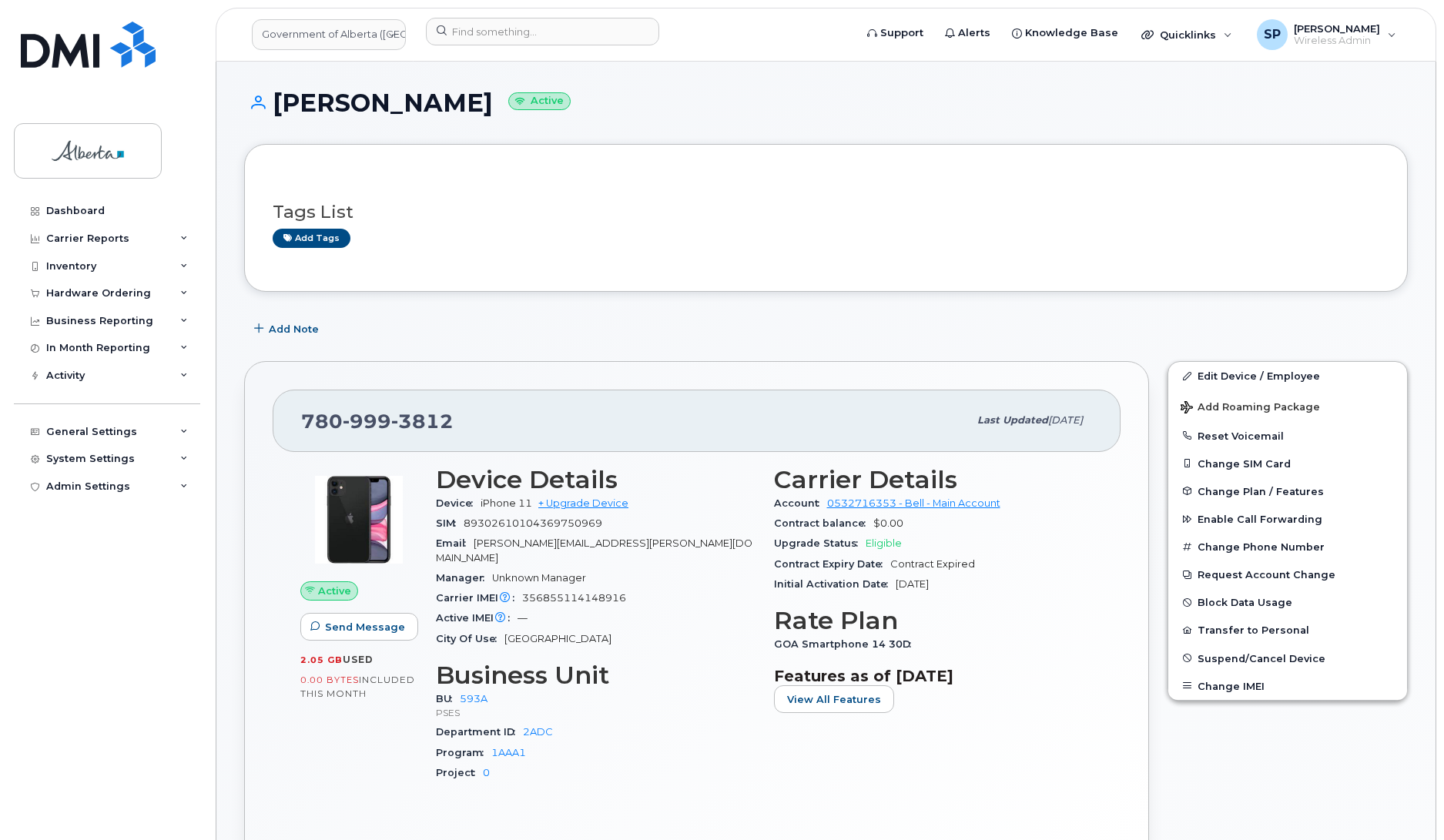
click at [87, 536] on div "Dashboard Carrier Reports Monthly Billing Data Daily Data Pooling Data Behavior…" at bounding box center [108, 508] width 190 height 620
click at [70, 599] on div "Dashboard Carrier Reports Monthly Billing Data Daily Data Pooling Data Behavior…" at bounding box center [108, 508] width 190 height 620
click at [309, 326] on span "Add Note" at bounding box center [294, 329] width 50 height 15
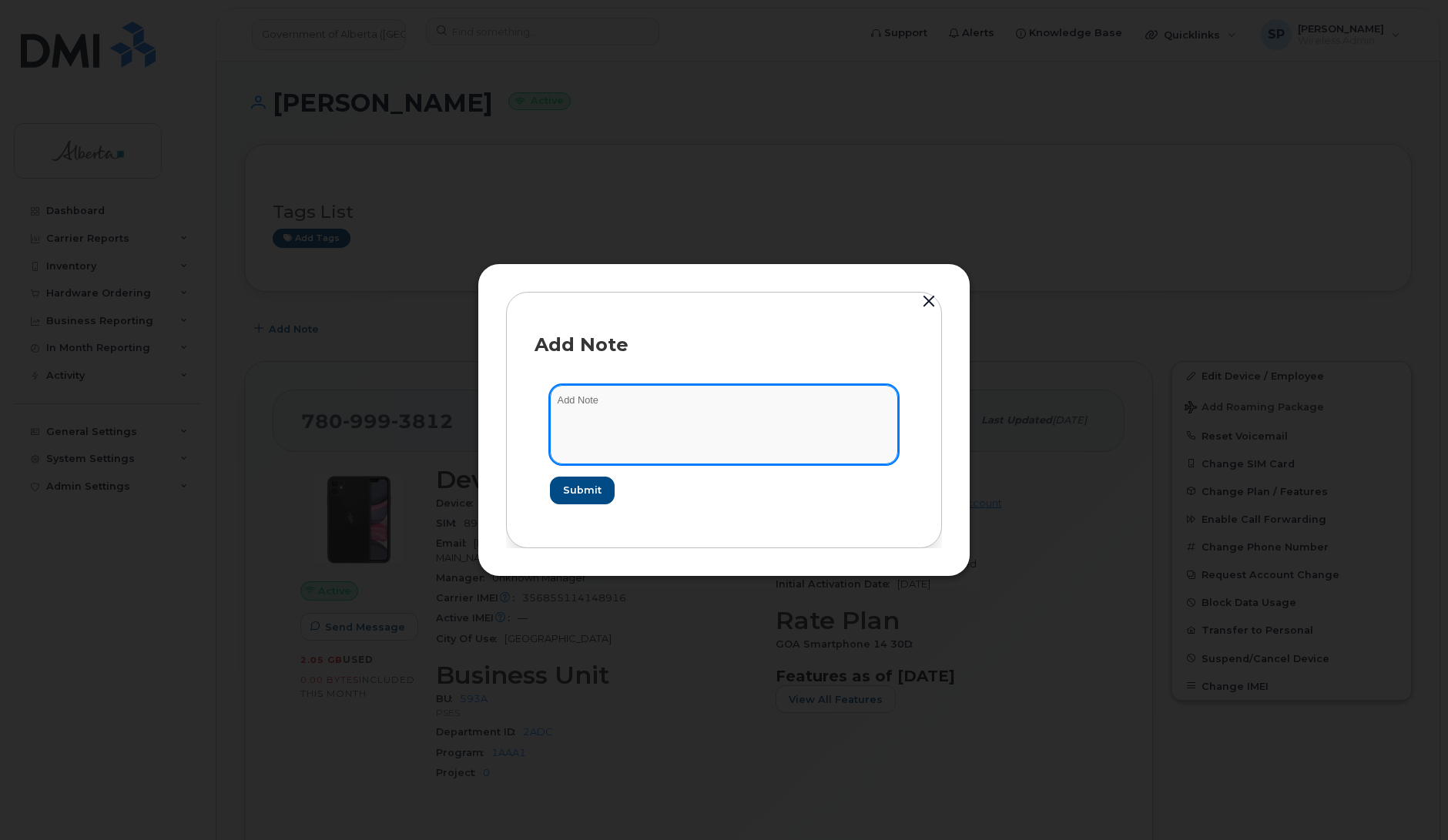
click at [654, 418] on textarea at bounding box center [723, 423] width 348 height 78
paste textarea "SCTASK0851422 Plan User Termination - (1) 7809993812 Repurpose Edmonton"
type textarea "SCTASK0851422 Plan User Termination - (1) 7809993812 Repurpose Edmonton"
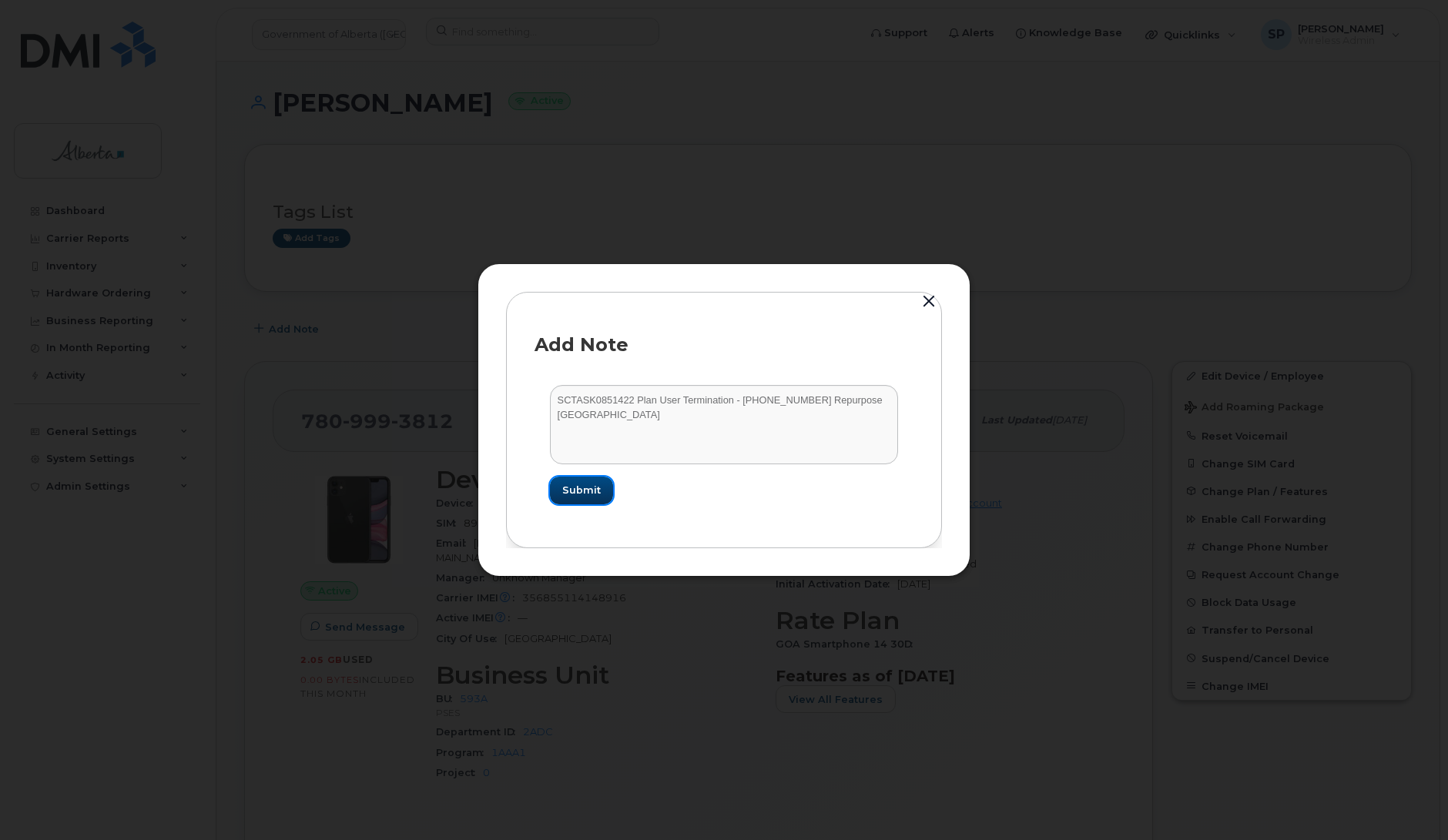
click at [592, 491] on span "Submit" at bounding box center [581, 490] width 39 height 15
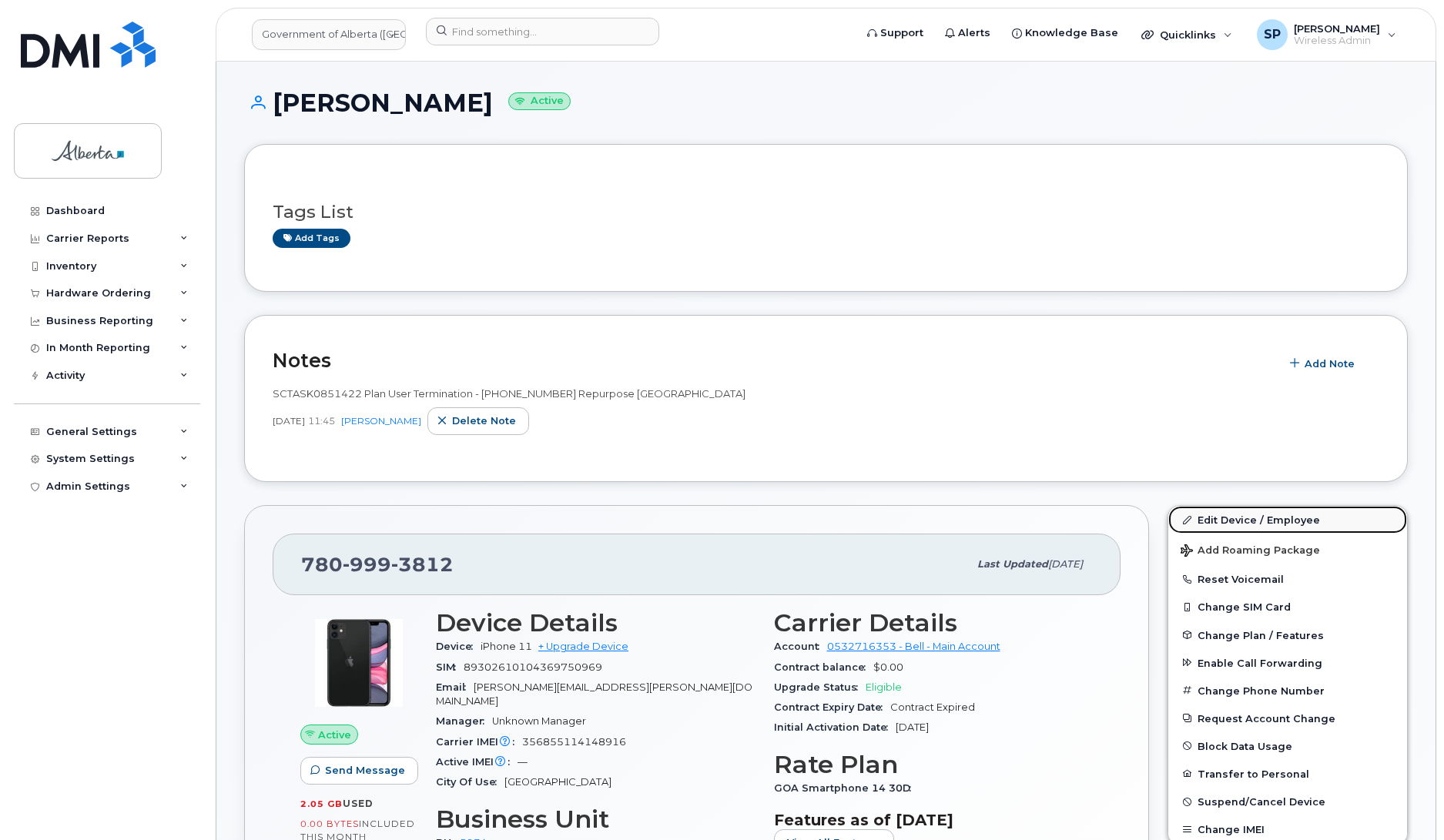
click at [1234, 518] on link "Edit Device / Employee" at bounding box center [1288, 520] width 239 height 27
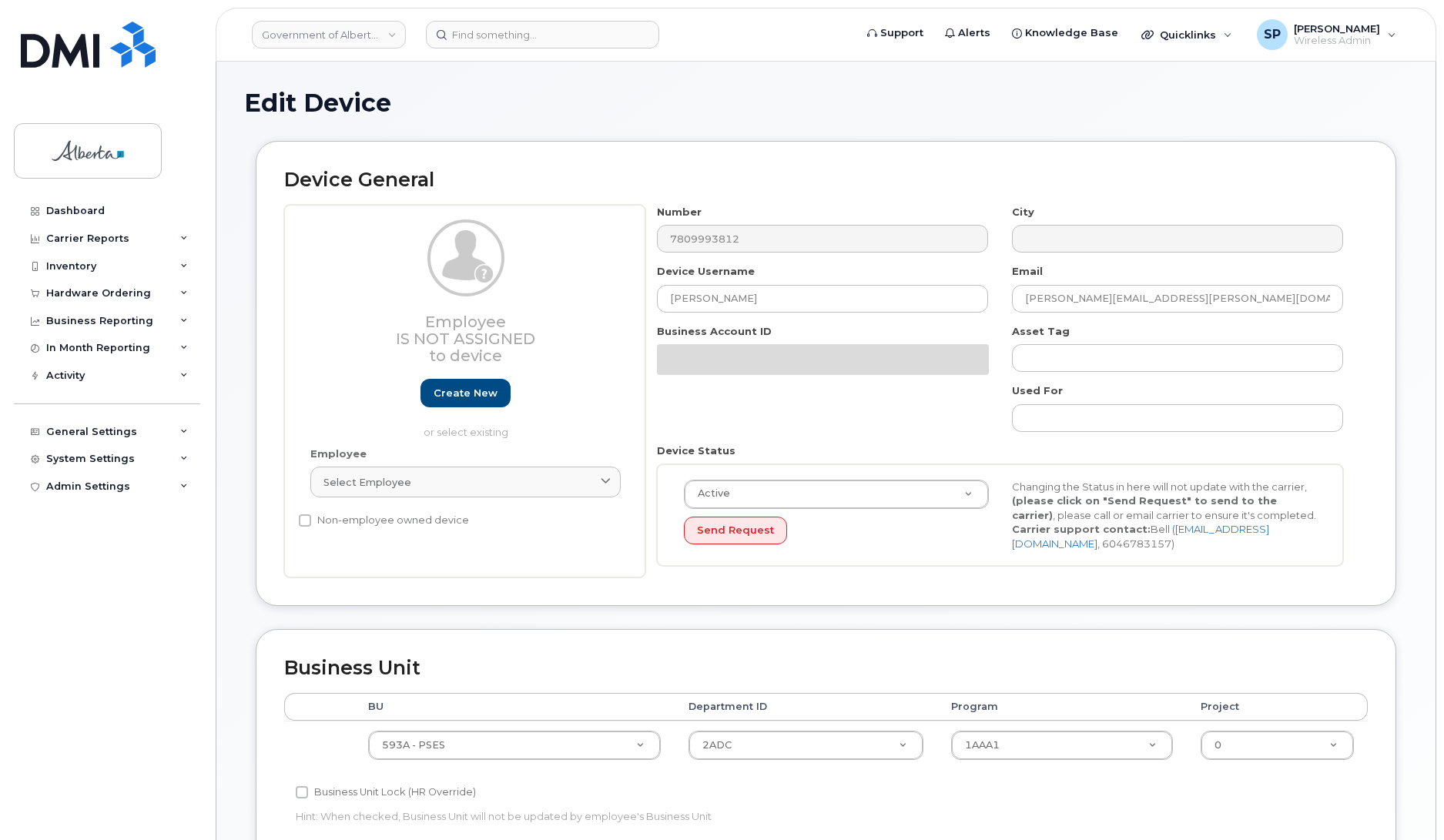
select select "4797682"
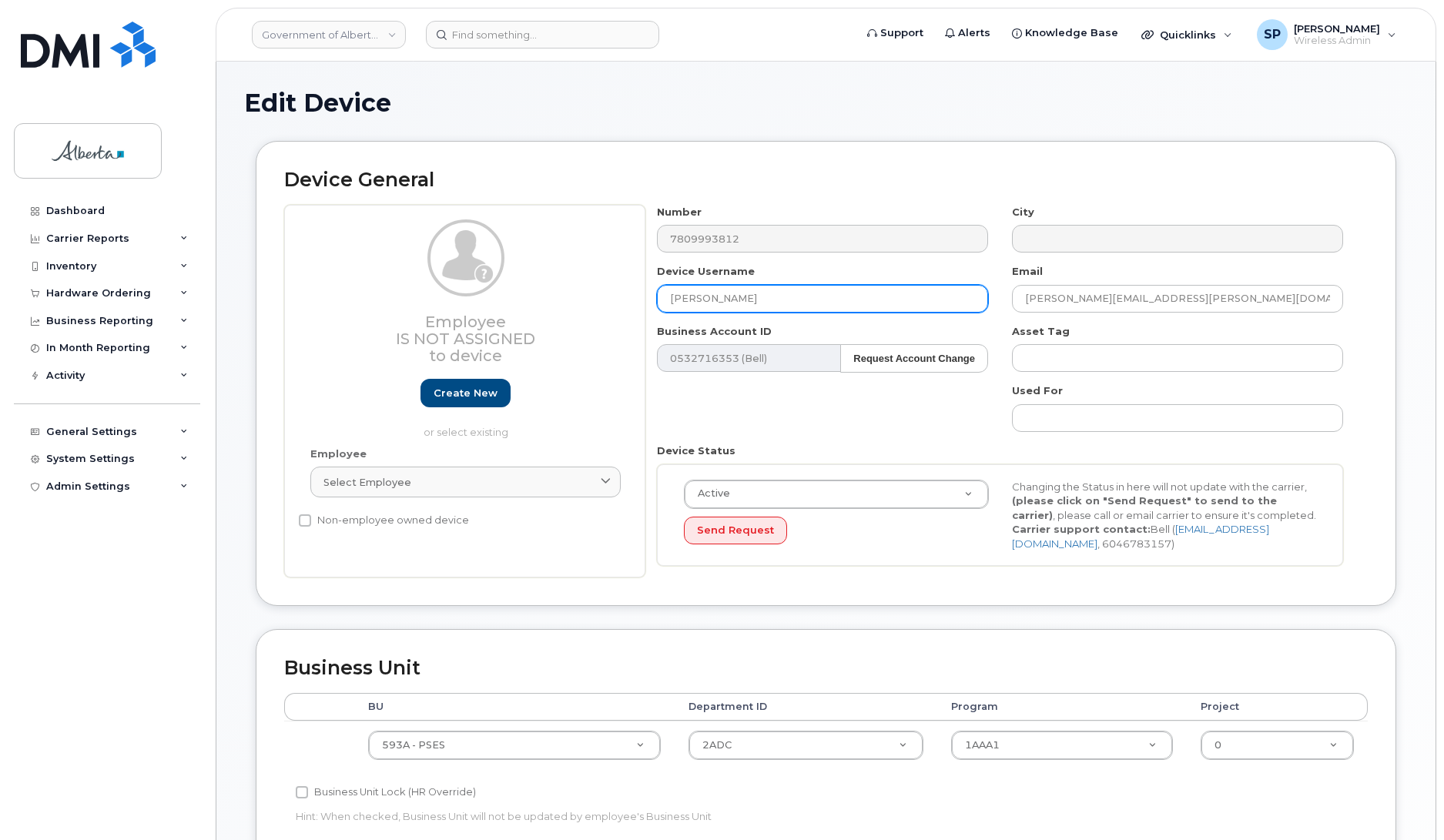
drag, startPoint x: 792, startPoint y: 294, endPoint x: 522, endPoint y: 304, distance: 270.2
click at [522, 304] on div "Employee Is not assigned to device Create new or select existing Employee Selec…" at bounding box center [826, 392] width 1084 height 374
type input "Repurpose [GEOGRAPHIC_DATA]"
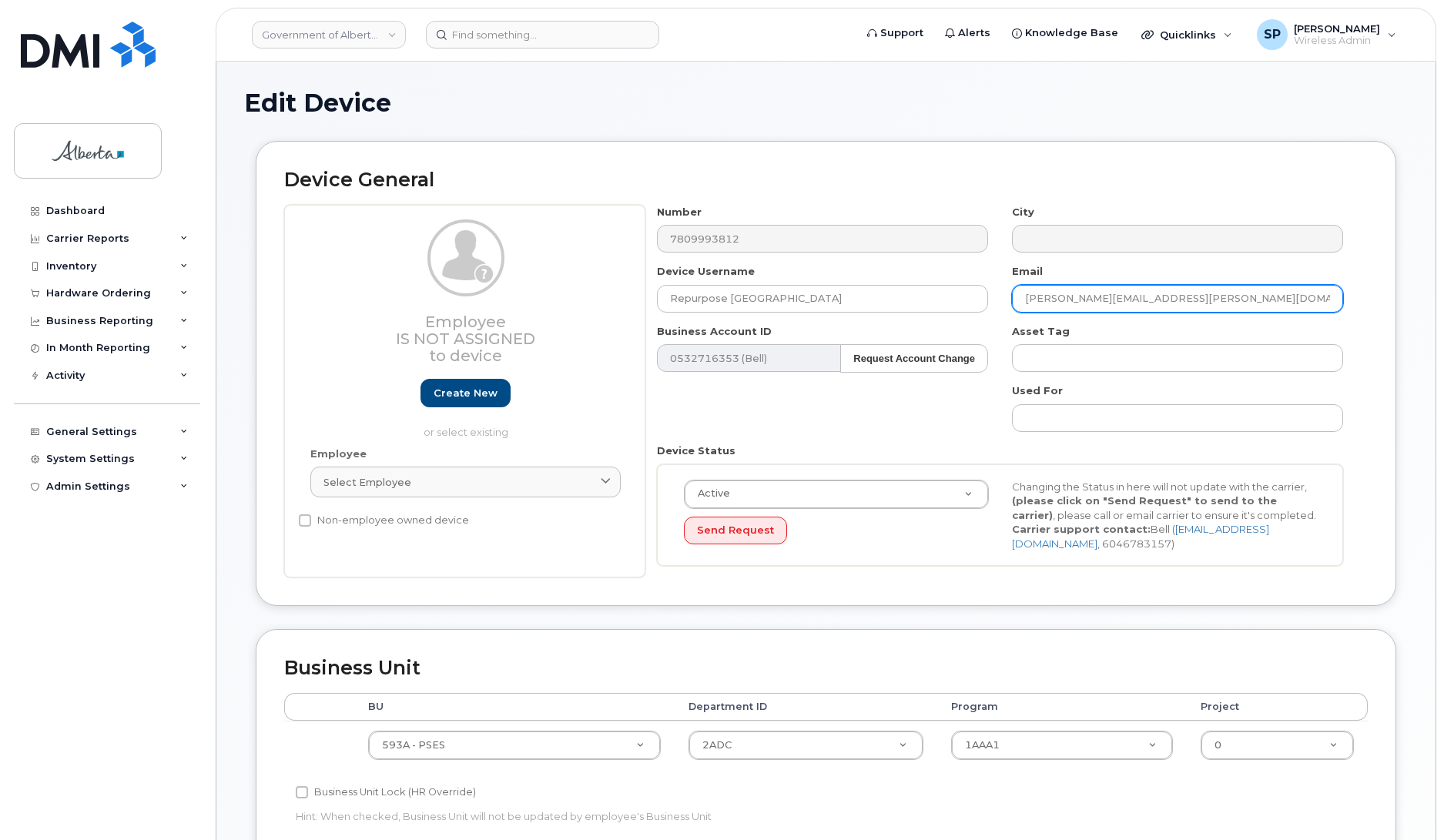
drag, startPoint x: 1134, startPoint y: 302, endPoint x: 1013, endPoint y: 309, distance: 121.2
click at [1013, 309] on div "Email [PERSON_NAME][EMAIL_ADDRESS][PERSON_NAME][DOMAIN_NAME]" at bounding box center [1178, 289] width 355 height 48
drag, startPoint x: 1442, startPoint y: 254, endPoint x: 1442, endPoint y: 297, distance: 43.0
click at [1437, 296] on body "Government of Alberta (GOA) Support Alerts Knowledge Base Quicklinks Suspend / …" at bounding box center [722, 677] width 1444 height 1354
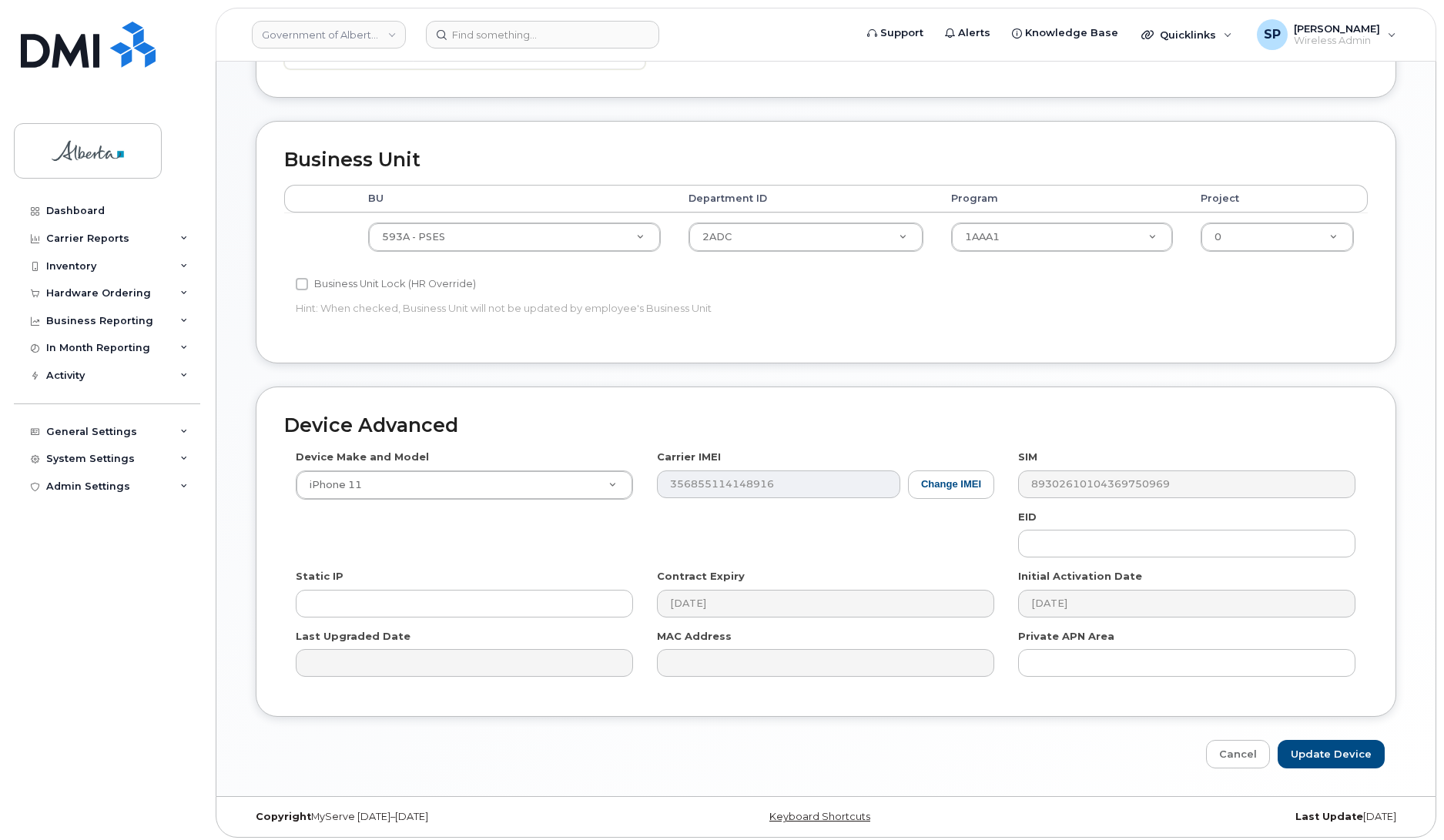
scroll to position [517, 0]
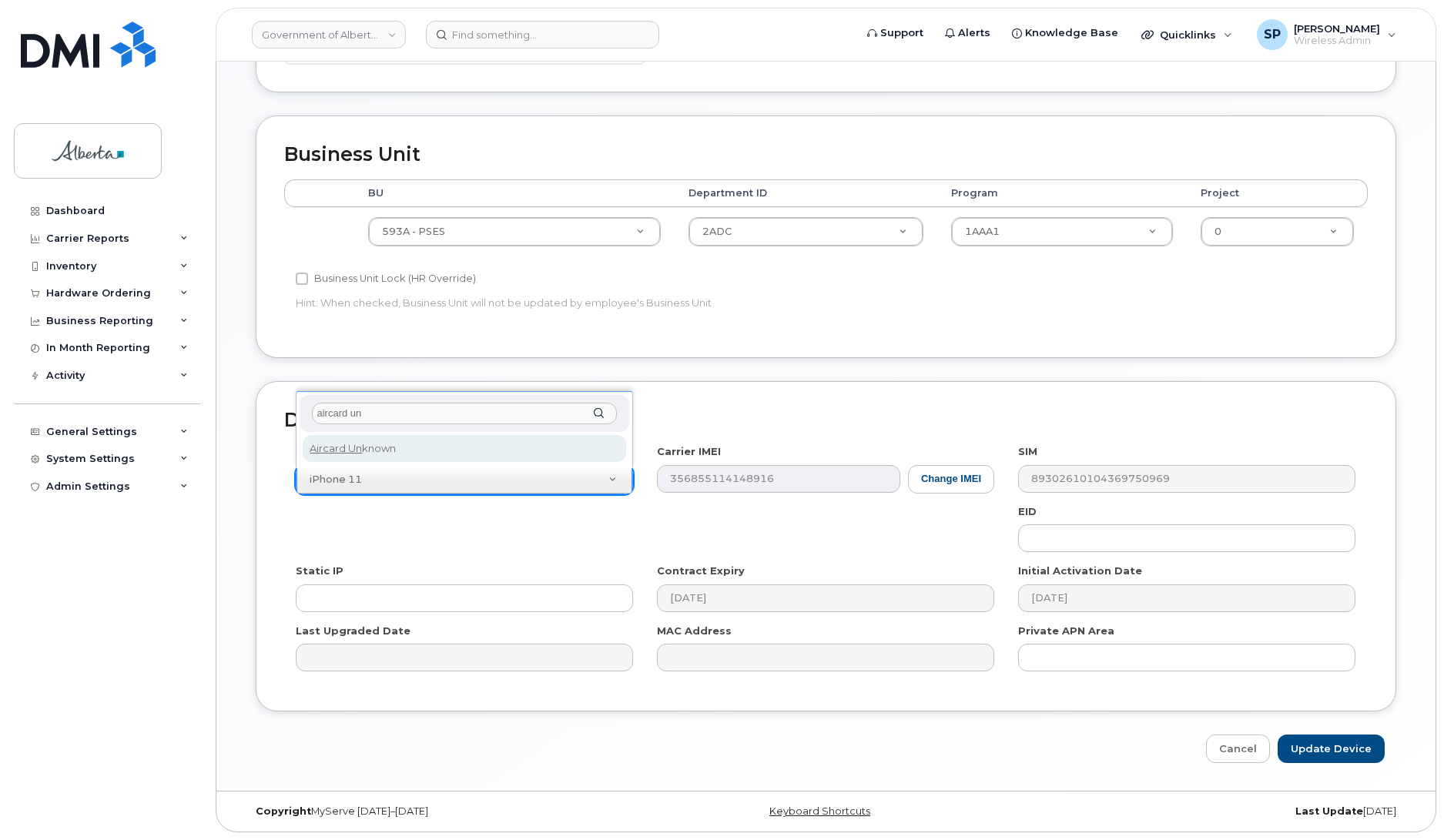
type input "aircard un"
select select "971"
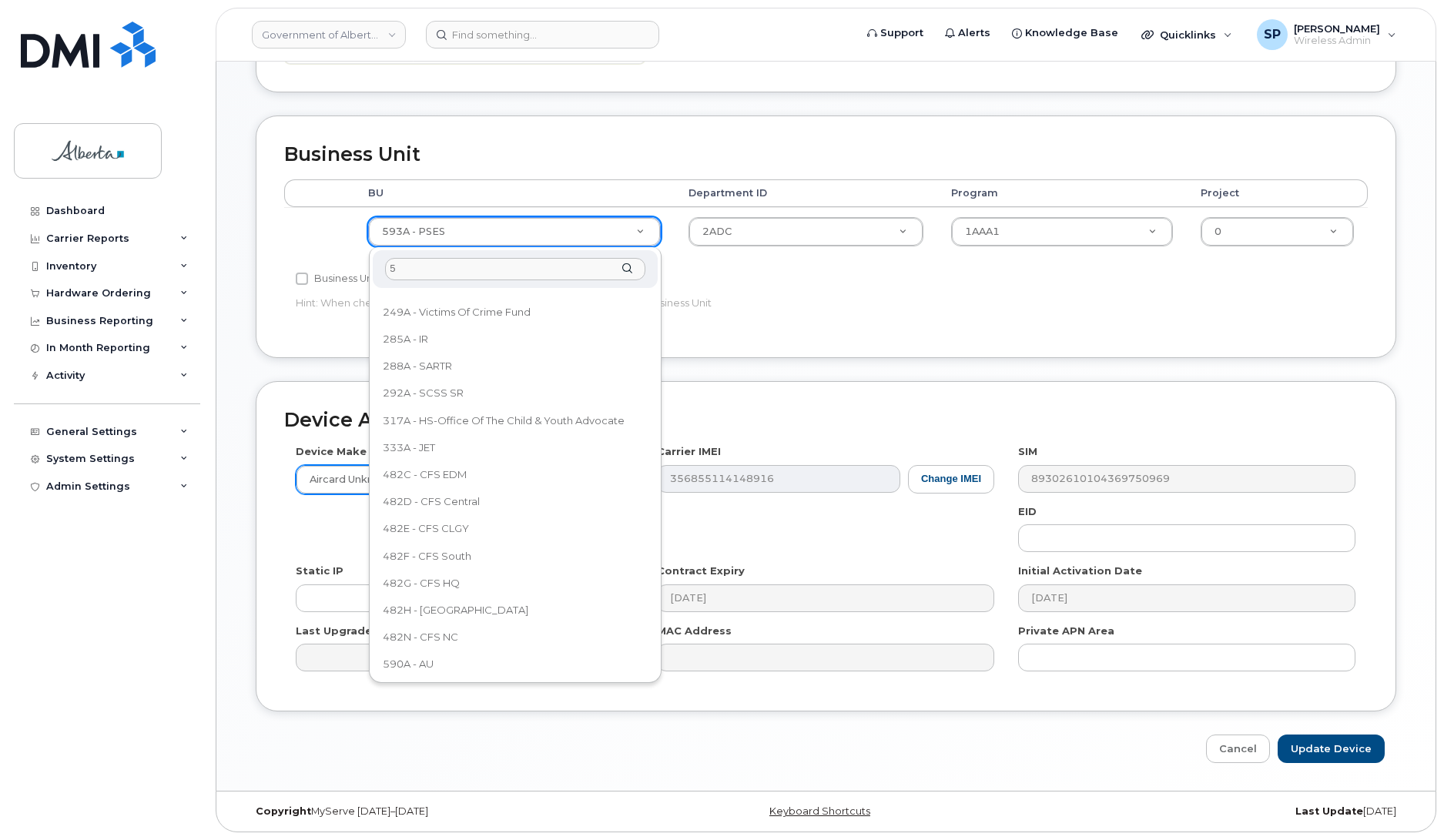
scroll to position [0, 0]
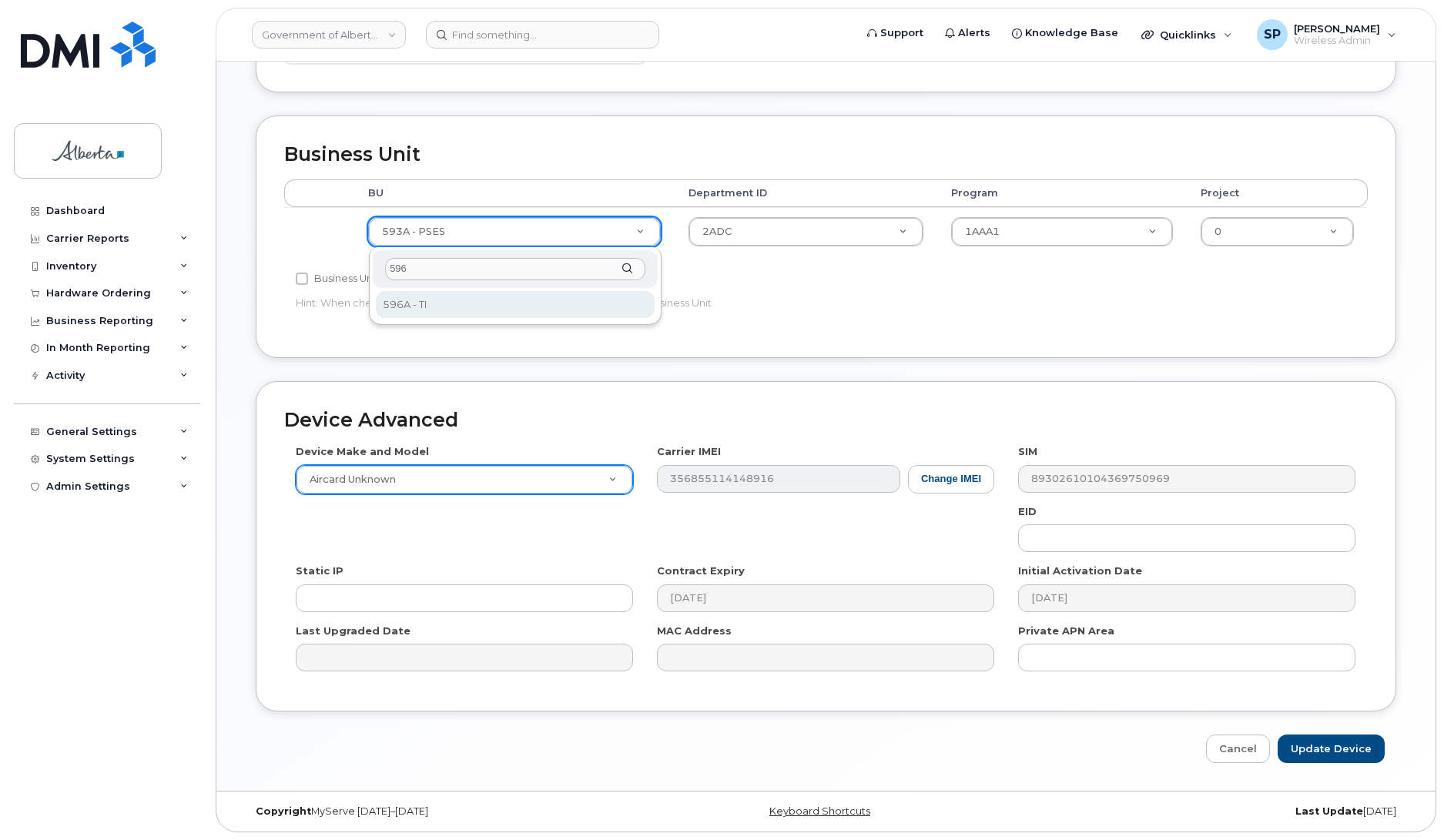
type input "596"
select select "4797729"
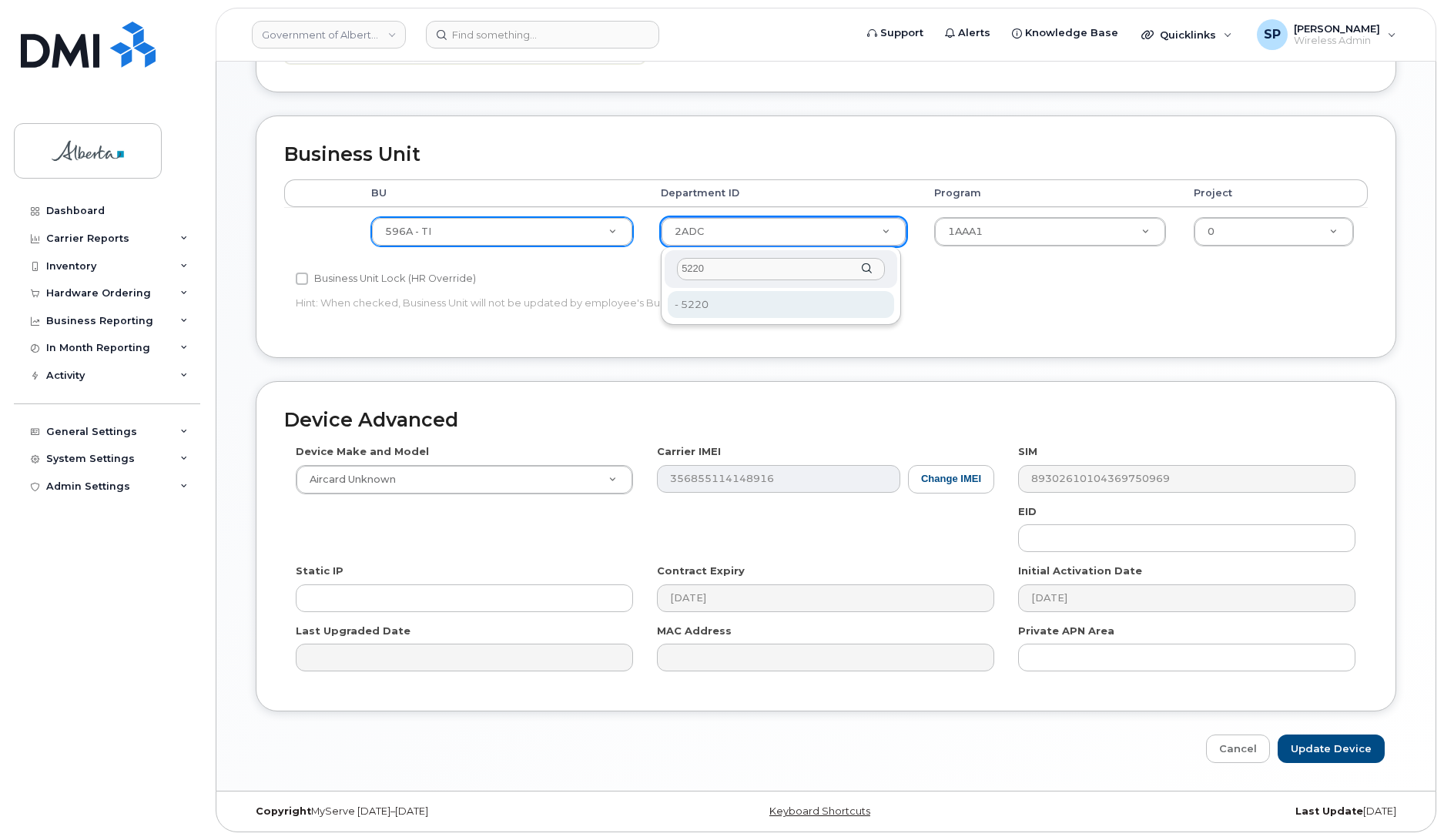
type input "5220"
type input "4802987"
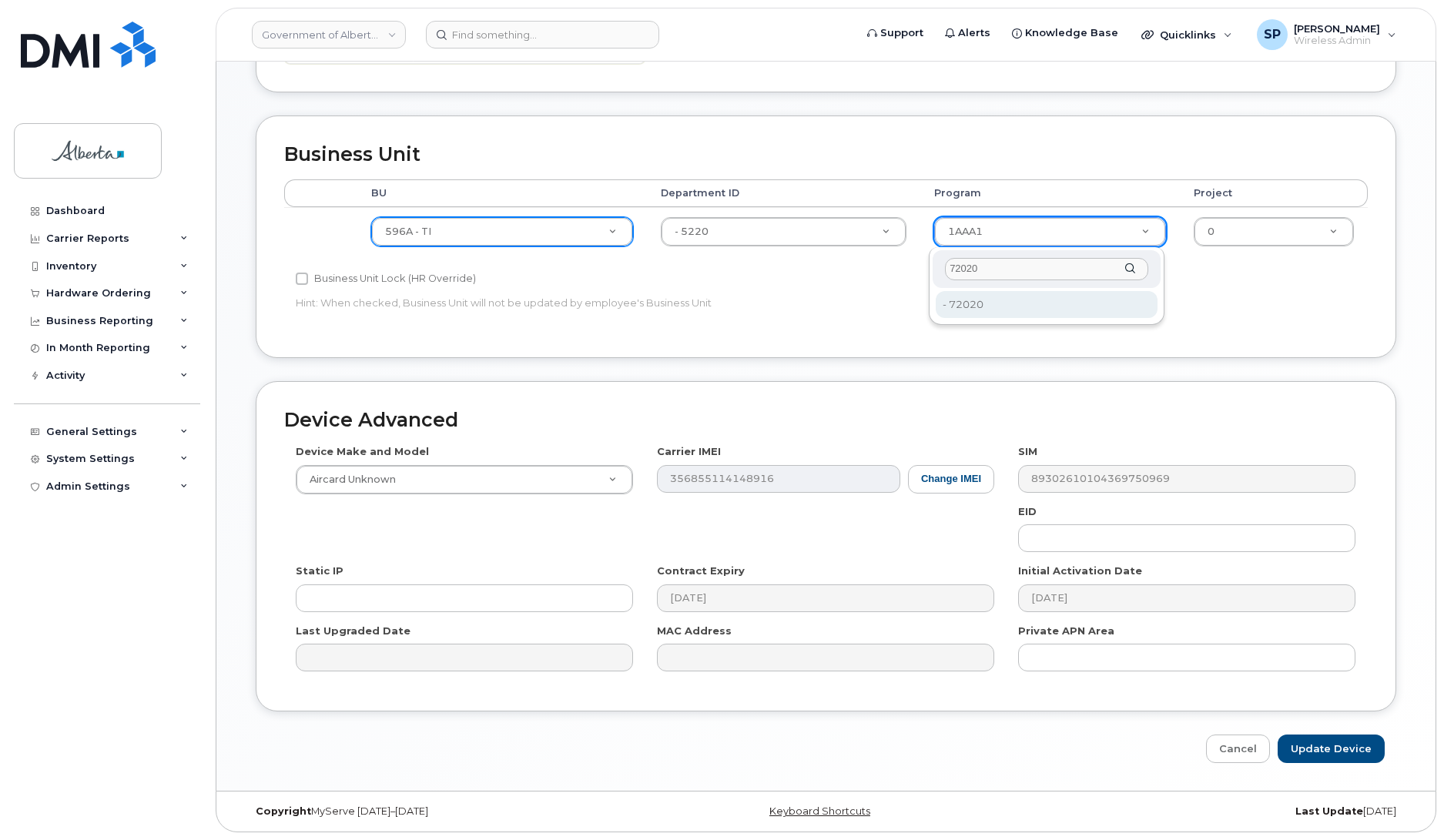
type input "72020"
type input "4803008"
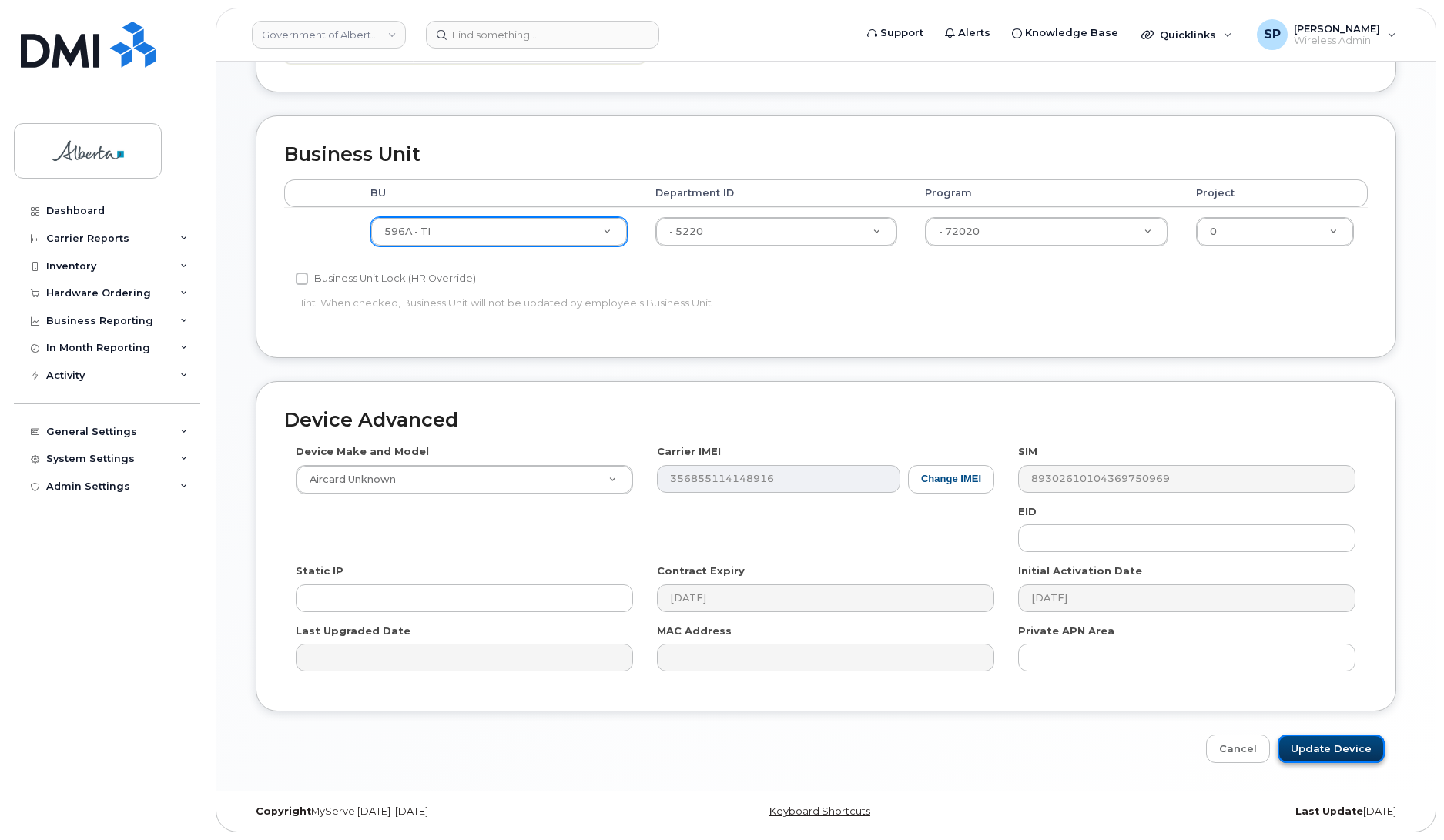
click at [1333, 746] on input "Update Device" at bounding box center [1331, 748] width 107 height 28
type input "Saving..."
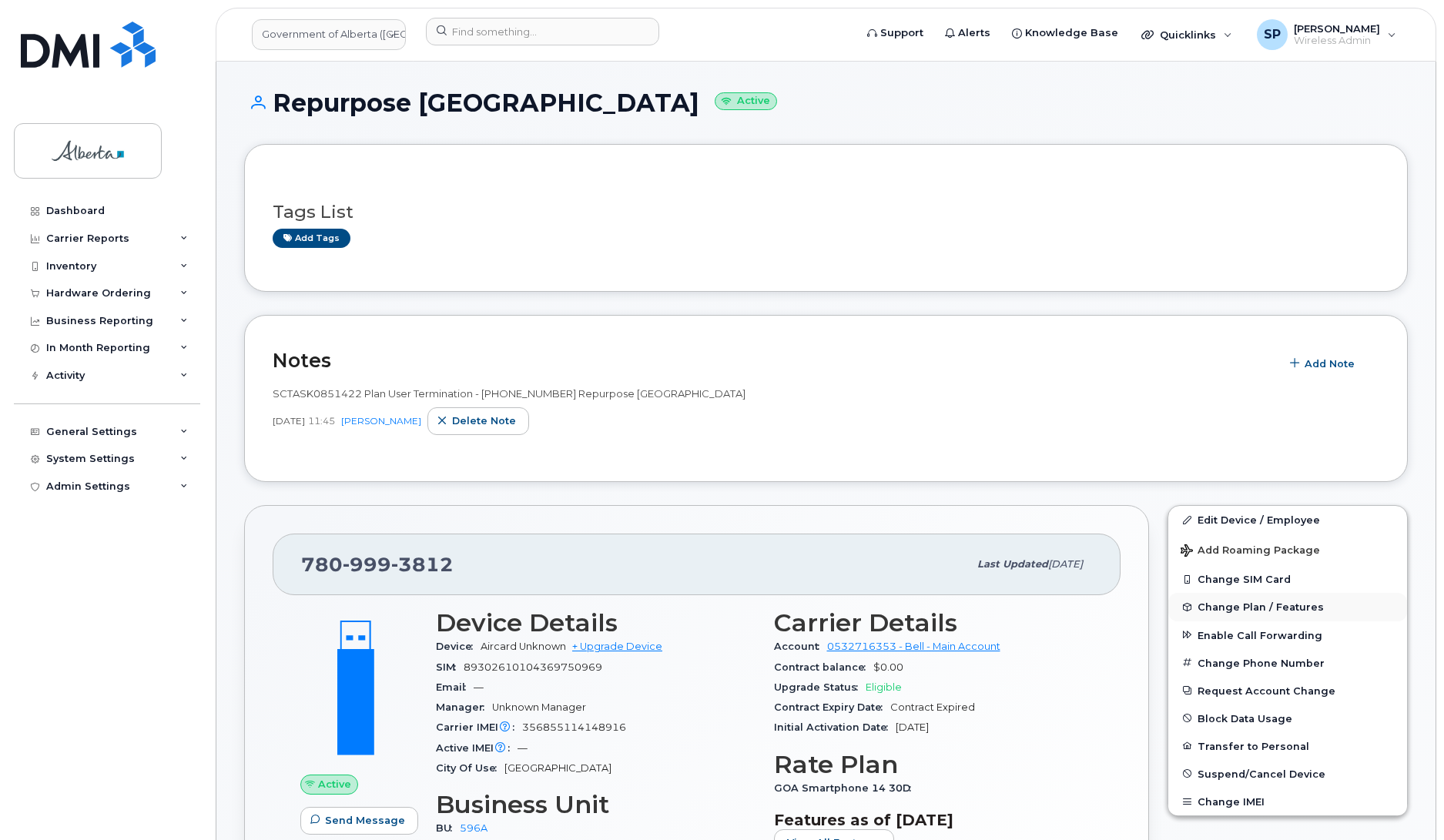
click at [1234, 606] on span "Change Plan / Features" at bounding box center [1260, 606] width 126 height 11
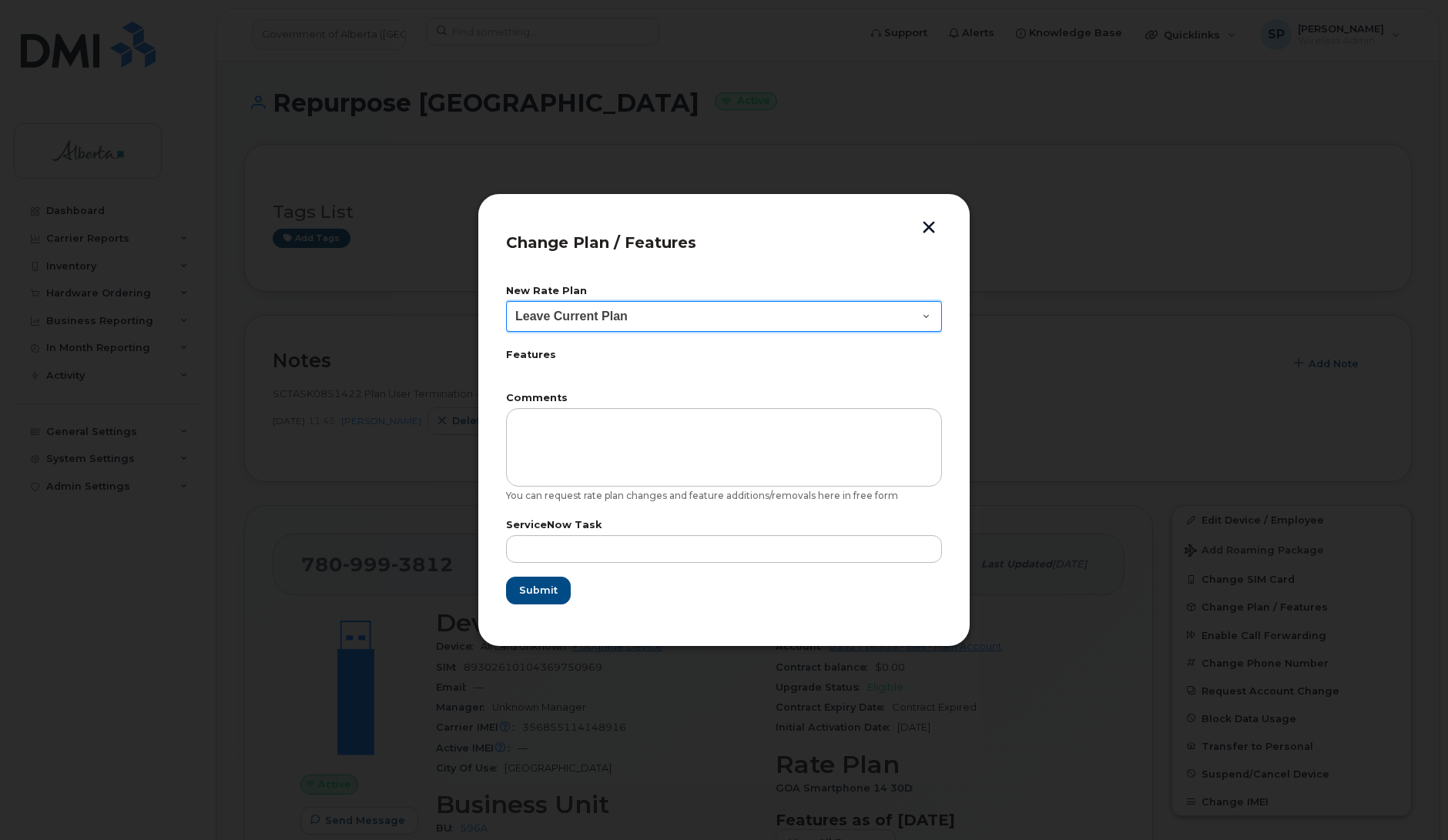
click at [586, 316] on select "Leave Current Plan GOA Data plan 9 30 d GOA–Unlimited Data Plan 9" at bounding box center [724, 317] width 436 height 31
select select "1790211"
click at [506, 301] on select "Leave Current Plan GOA Data plan 9 30 d GOA–Unlimited Data Plan 9" at bounding box center [724, 317] width 436 height 31
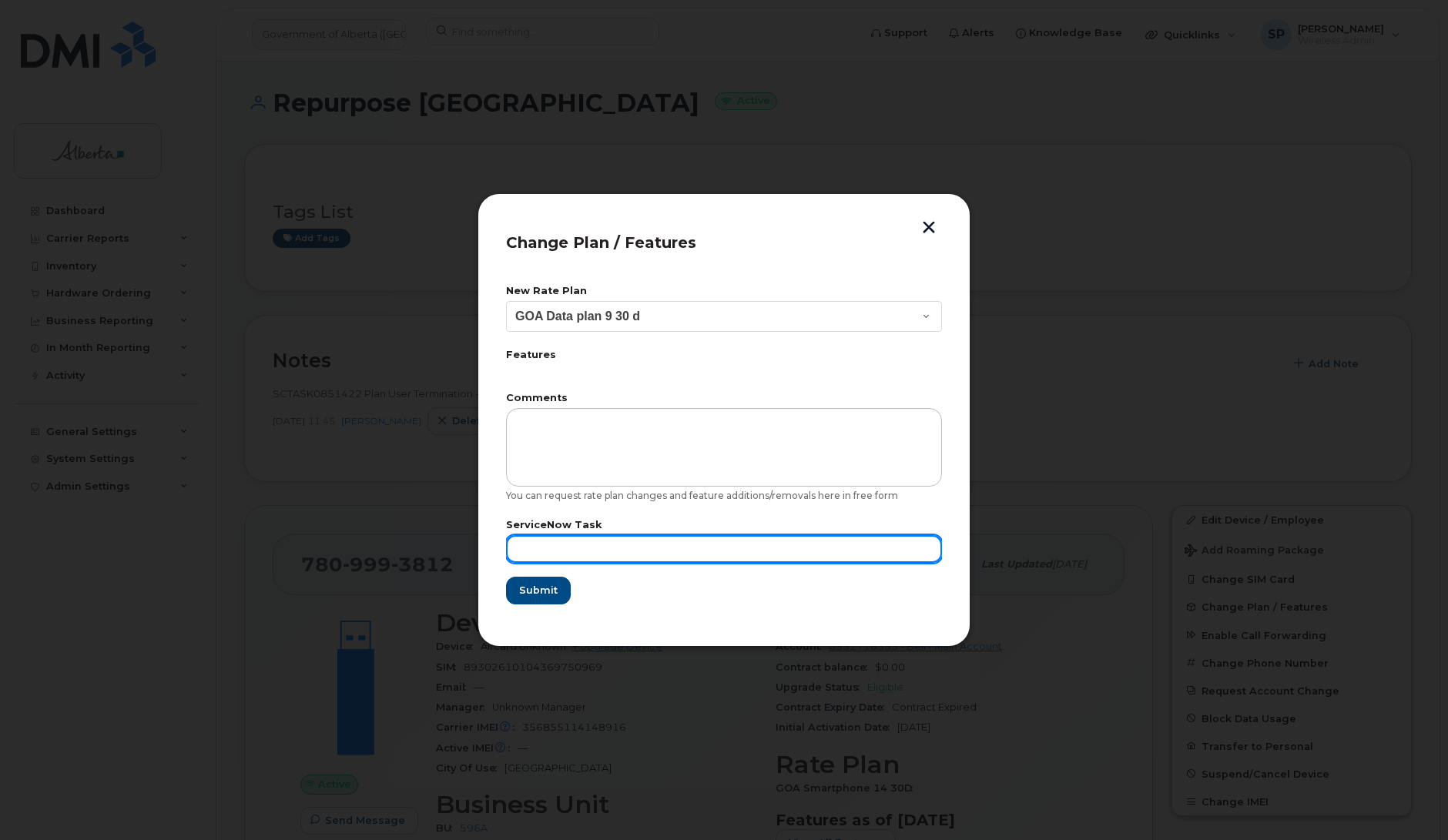
click at [630, 551] on input "text" at bounding box center [724, 549] width 436 height 27
paste input "SCTASK0851422"
type input "SCTASK0851422"
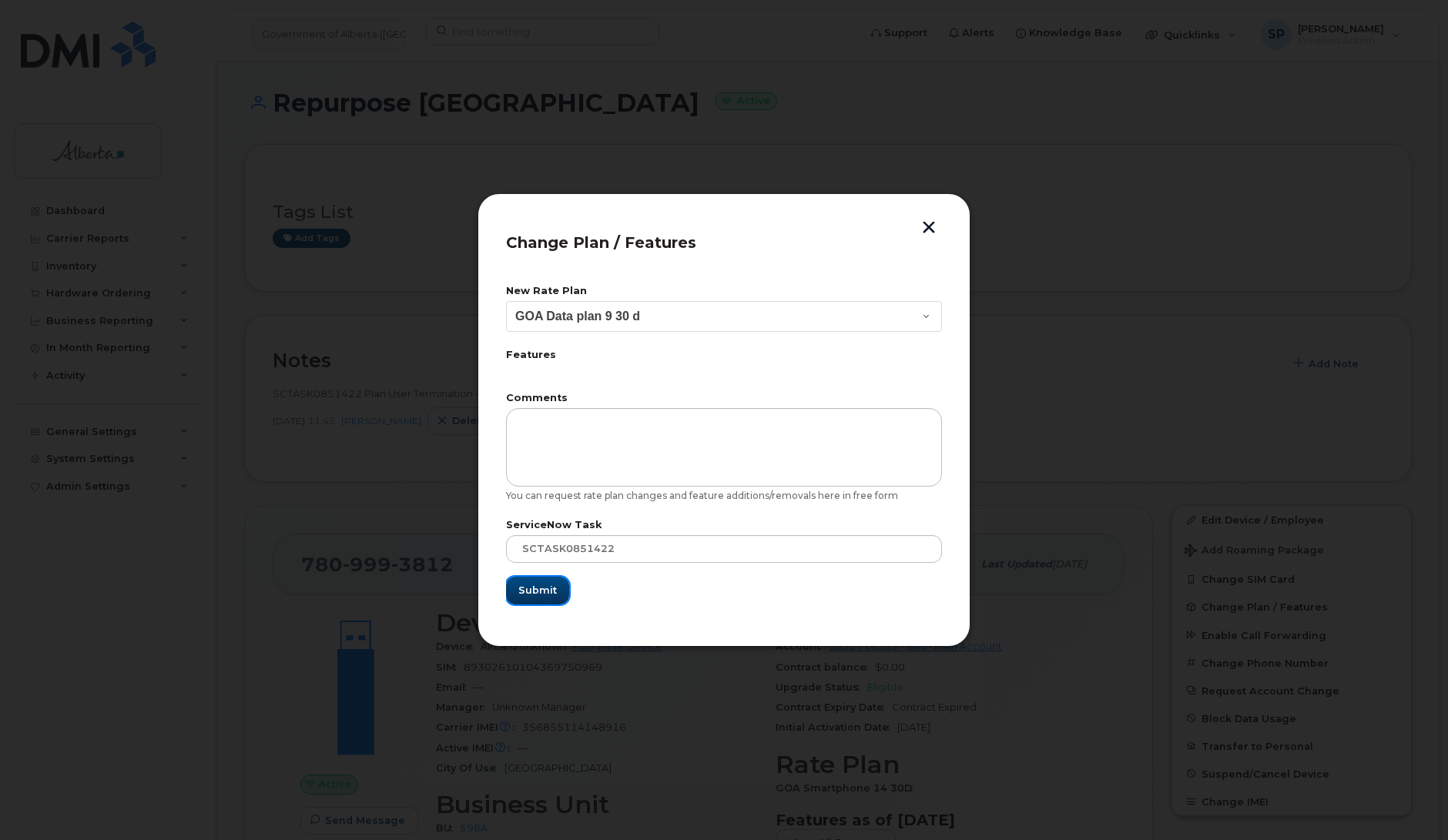
click at [540, 590] on span "Submit" at bounding box center [537, 590] width 39 height 15
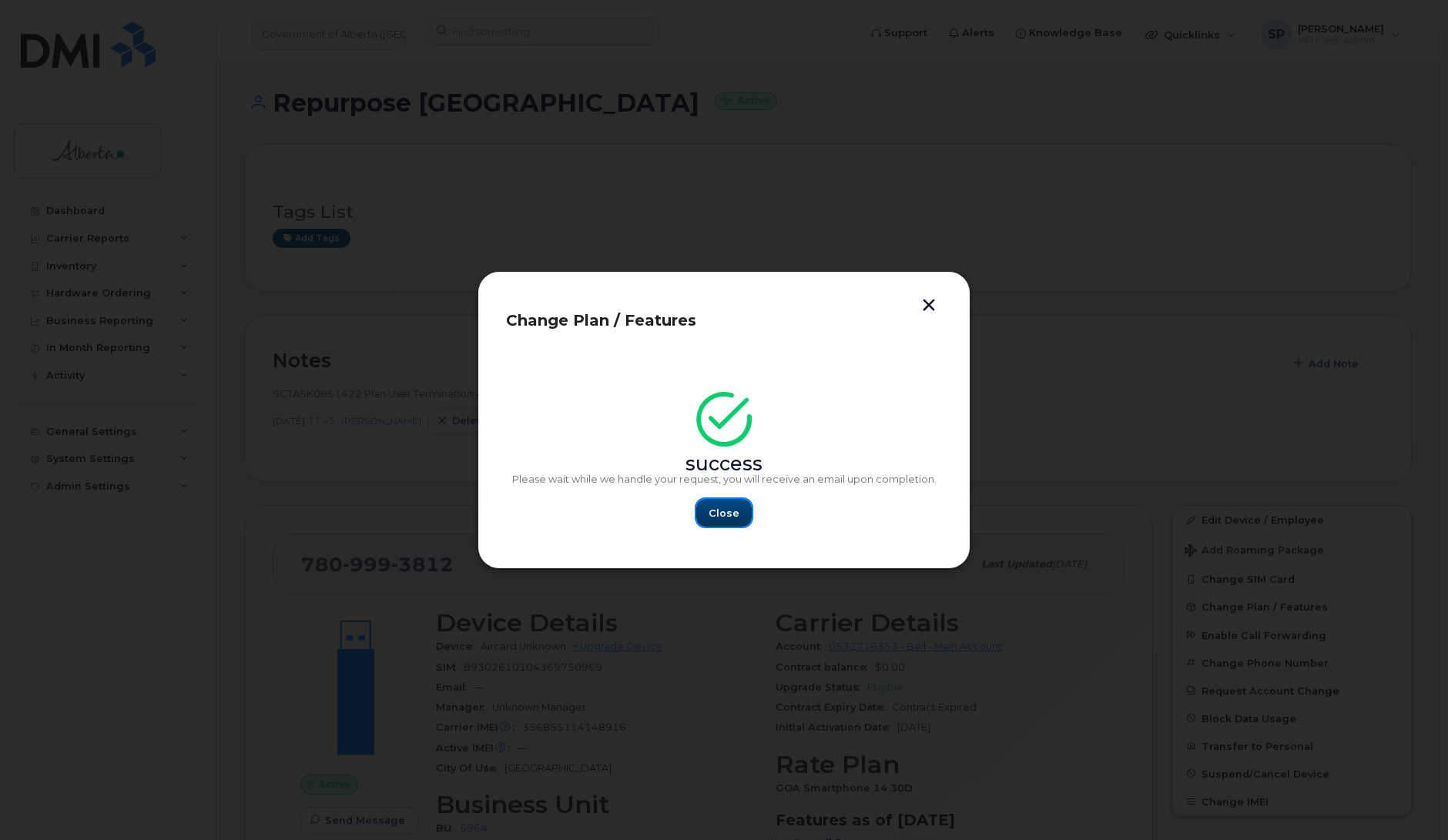
click at [739, 513] on button "Close" at bounding box center [724, 513] width 56 height 27
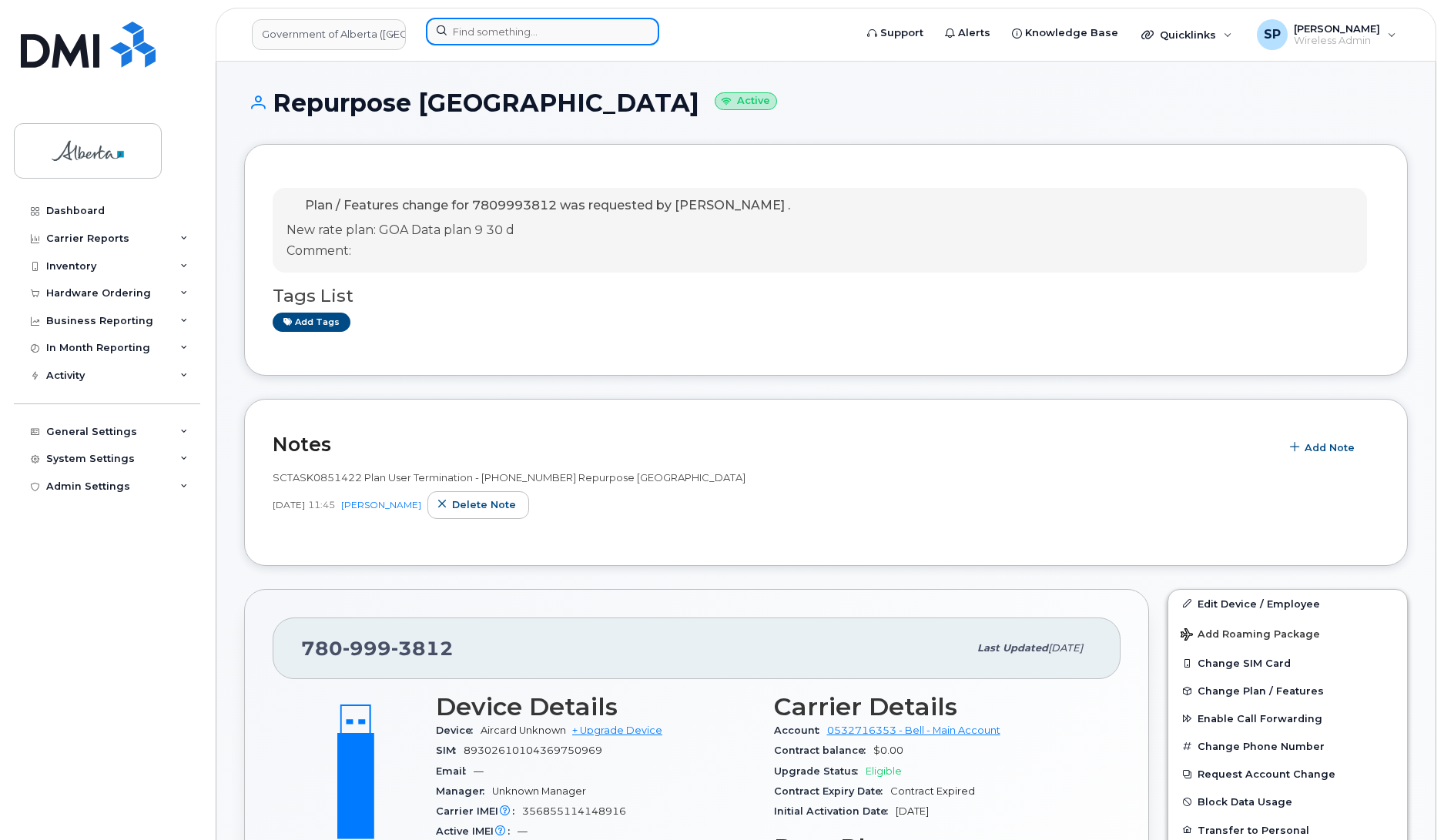
click at [494, 32] on input at bounding box center [543, 32] width 234 height 27
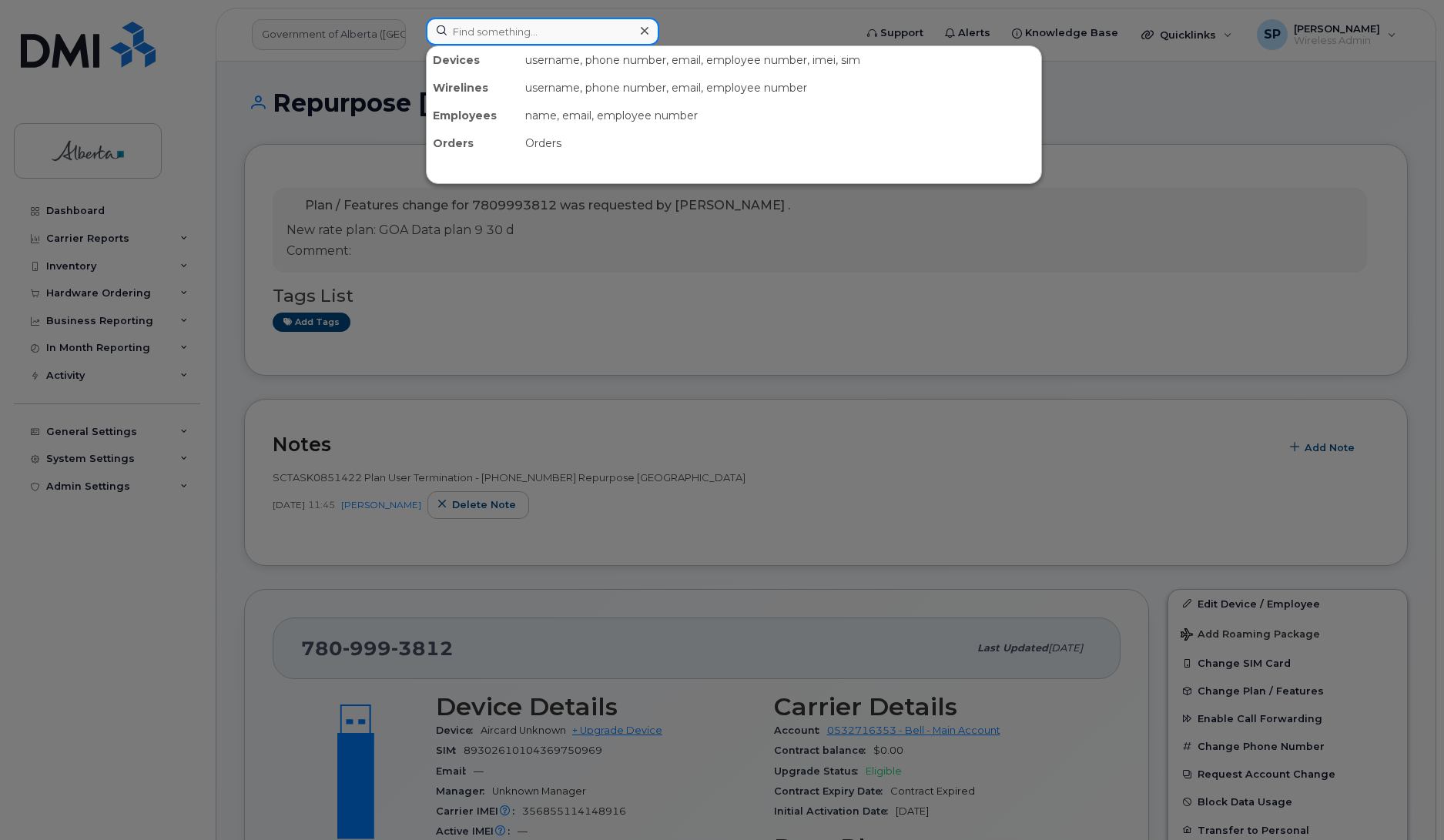
paste input "7802399229"
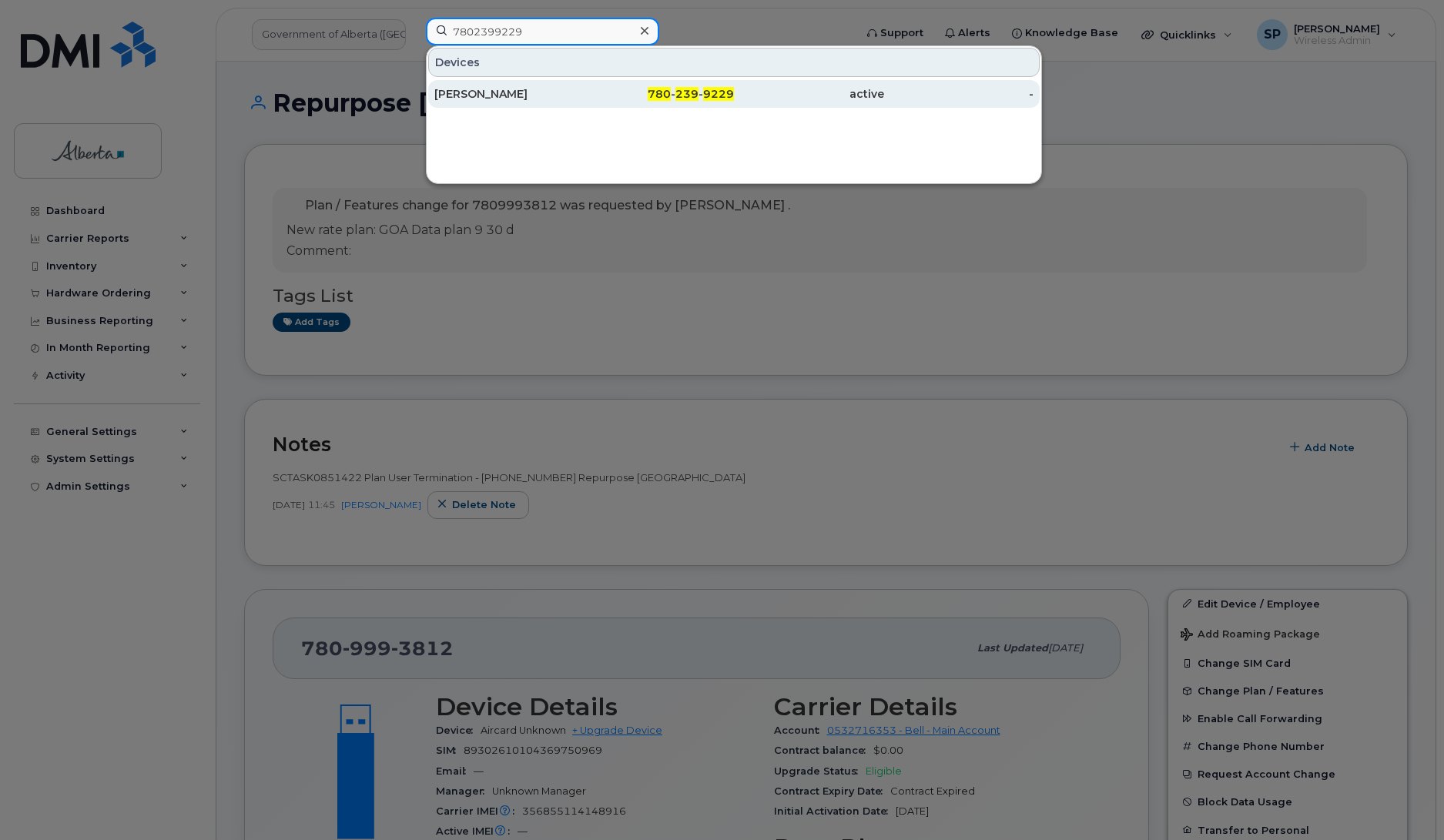
type input "7802399229"
click at [497, 93] on div "[PERSON_NAME]" at bounding box center [509, 94] width 150 height 15
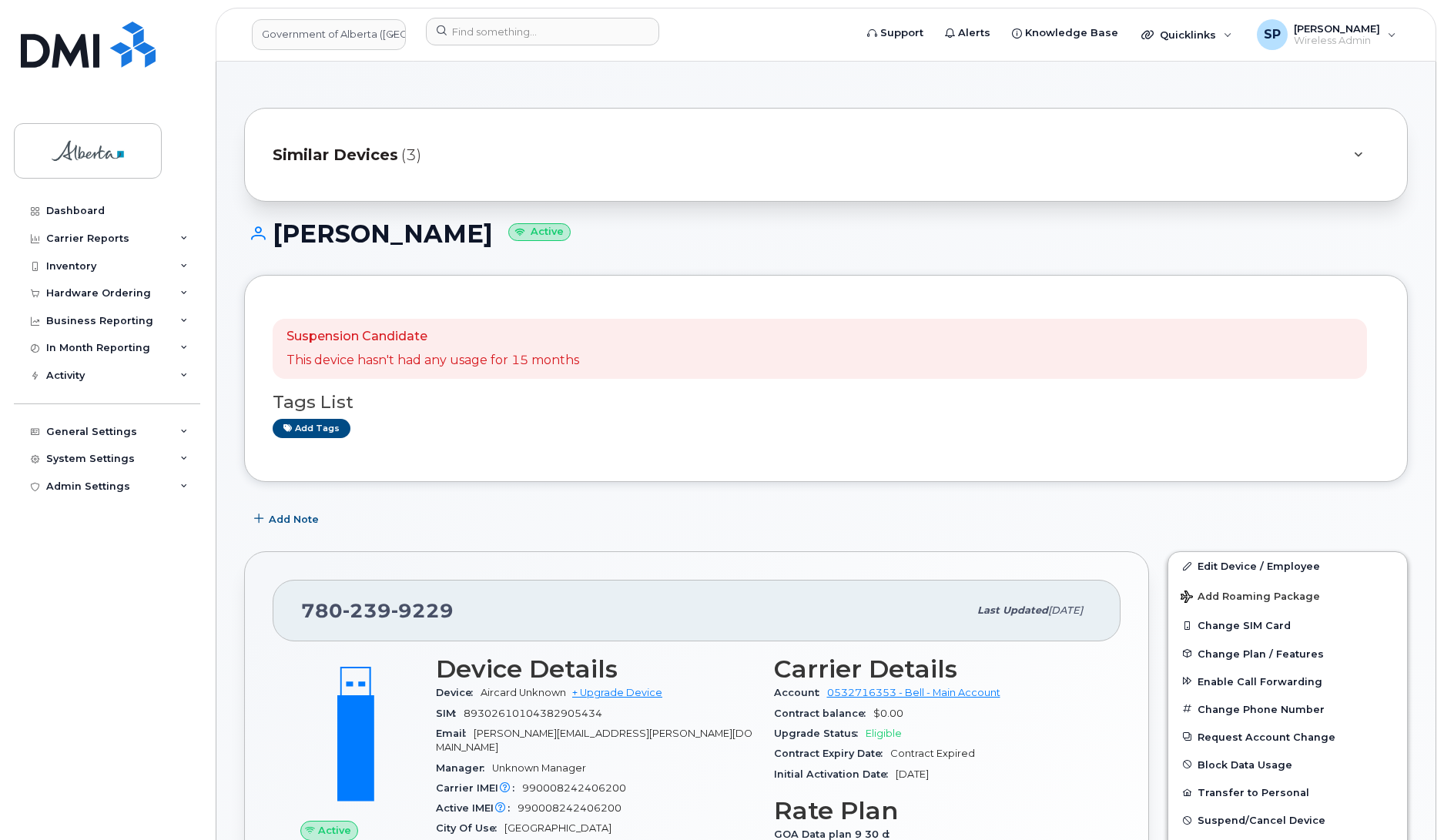
click at [14, 657] on div "Dashboard Carrier Reports Monthly Billing Data Daily Data Pooling Data Behavior…" at bounding box center [108, 508] width 190 height 620
drag, startPoint x: 540, startPoint y: 235, endPoint x: 278, endPoint y: 240, distance: 262.0
click at [278, 240] on h1 "[PERSON_NAME] Active" at bounding box center [826, 233] width 1164 height 27
copy h1 "[PERSON_NAME]"
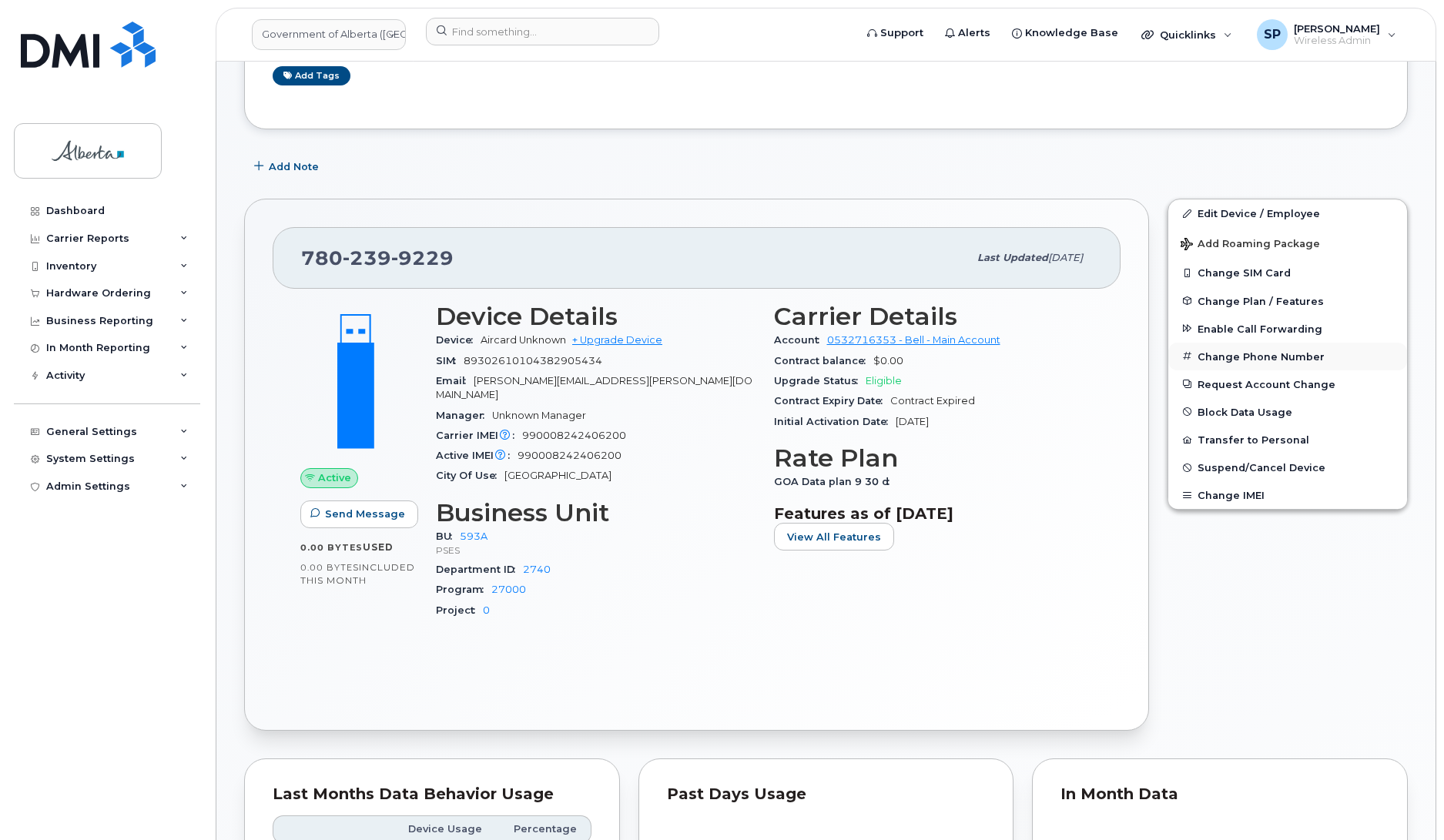
scroll to position [360, 0]
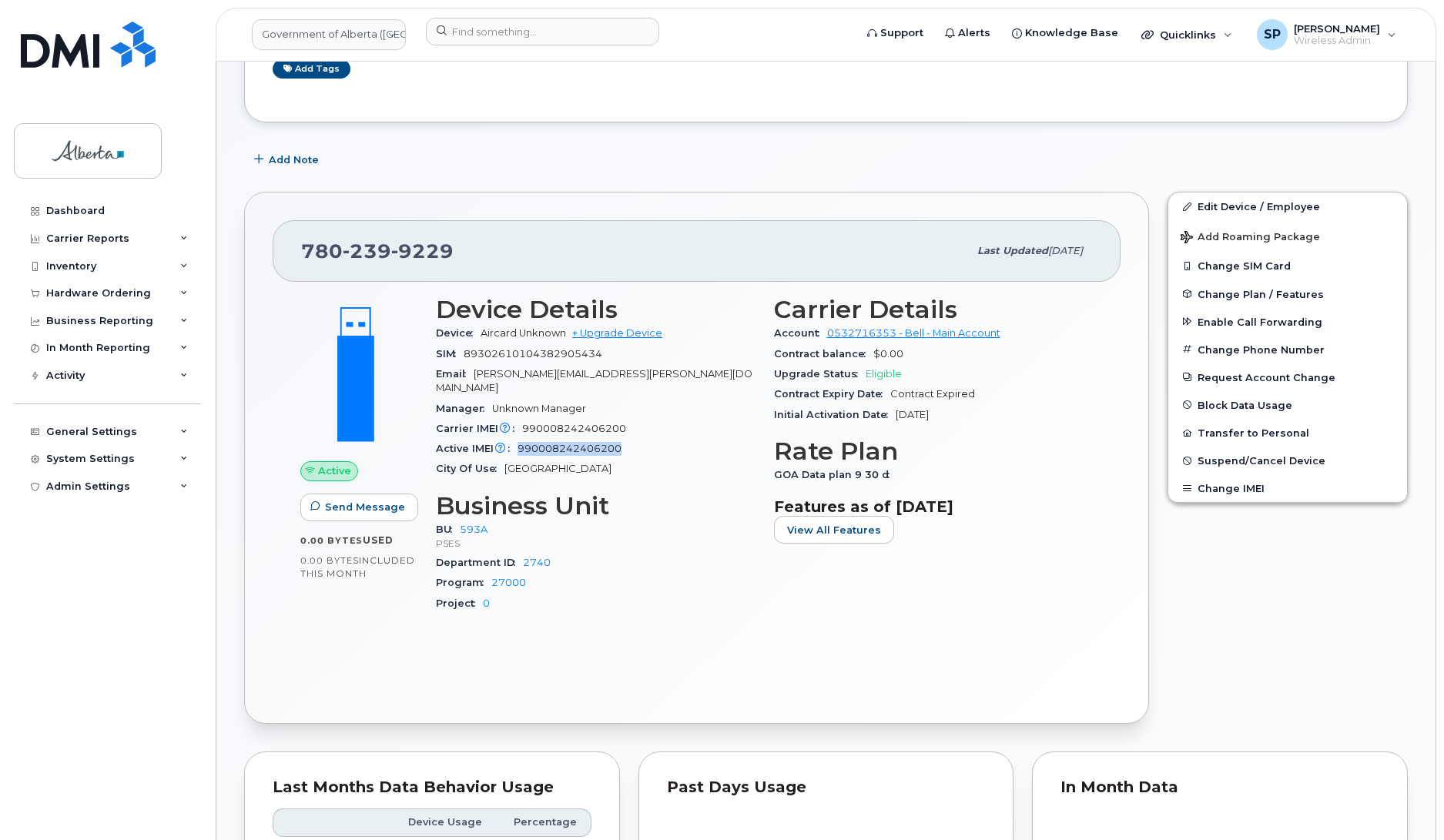
drag, startPoint x: 625, startPoint y: 437, endPoint x: 518, endPoint y: 441, distance: 107.1
click at [518, 441] on div "Active IMEI Active IMEI is refreshed daily with a delay of up to 48 hours follo…" at bounding box center [596, 448] width 320 height 20
copy span "990008242406200"
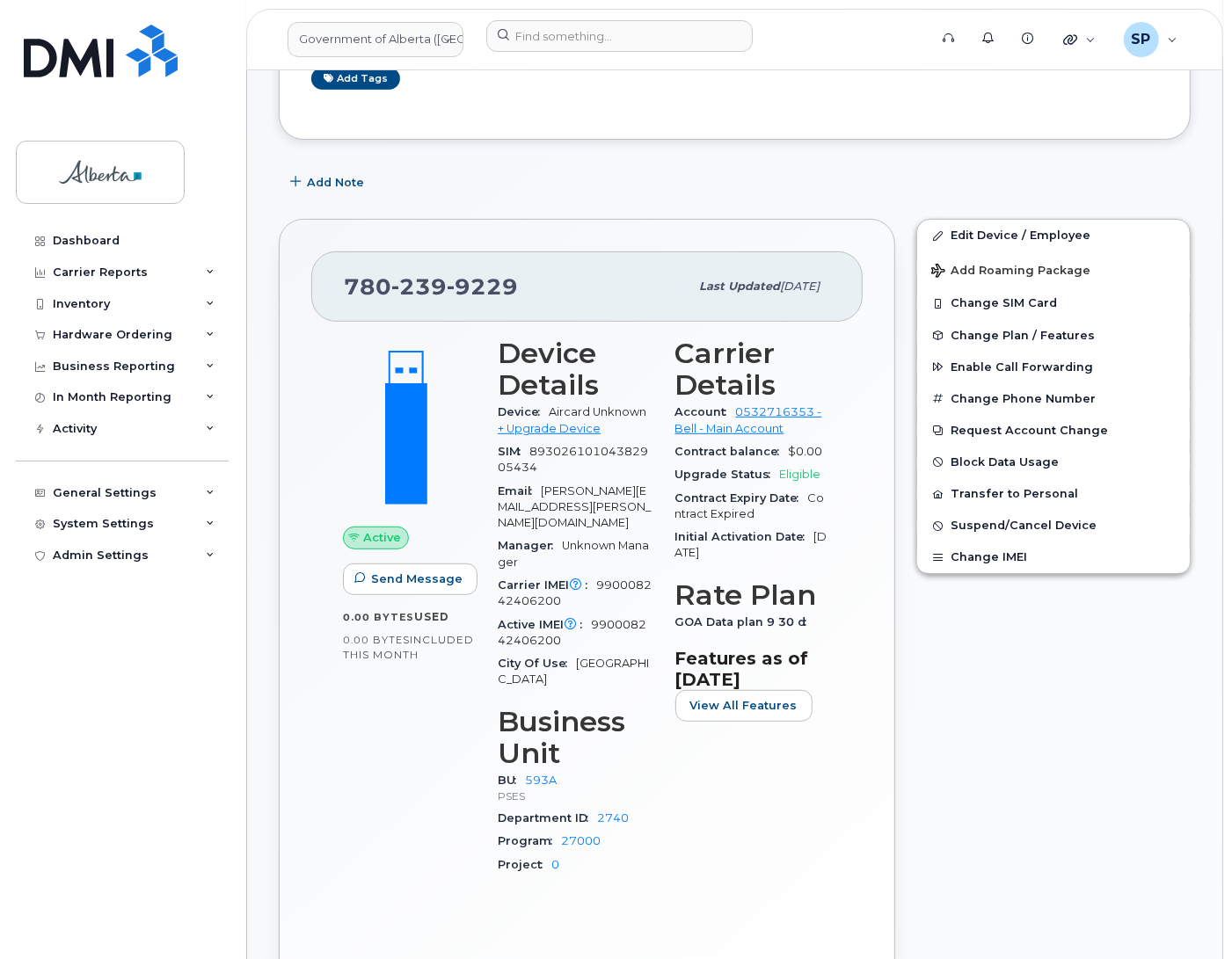
click at [807, 823] on div "Carrier Details Account 0532716353 - Bell - Main Account Contract balance $0.00…" at bounding box center [753, 614] width 178 height 574
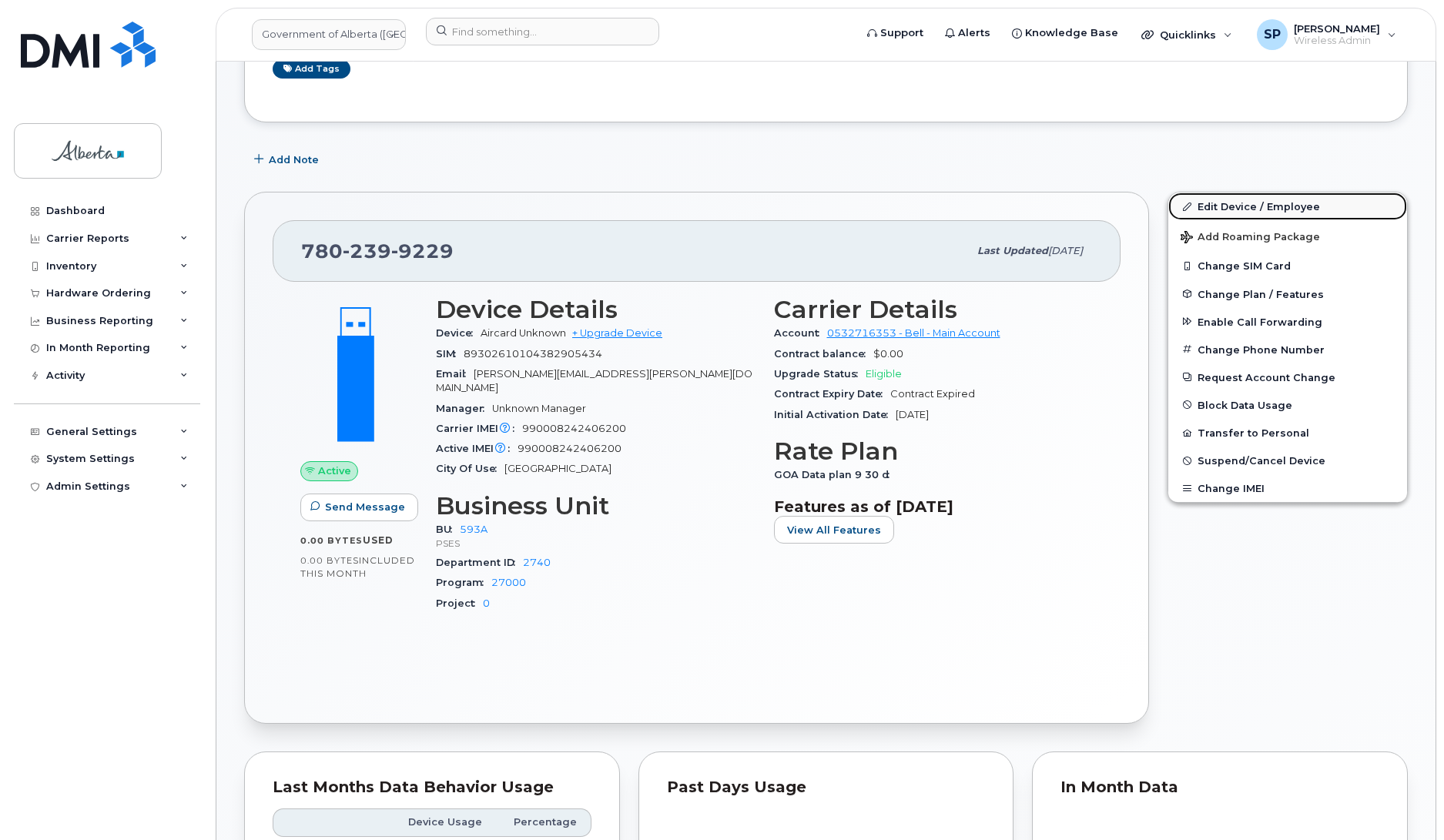
click at [1221, 203] on link "Edit Device / Employee" at bounding box center [1288, 206] width 239 height 27
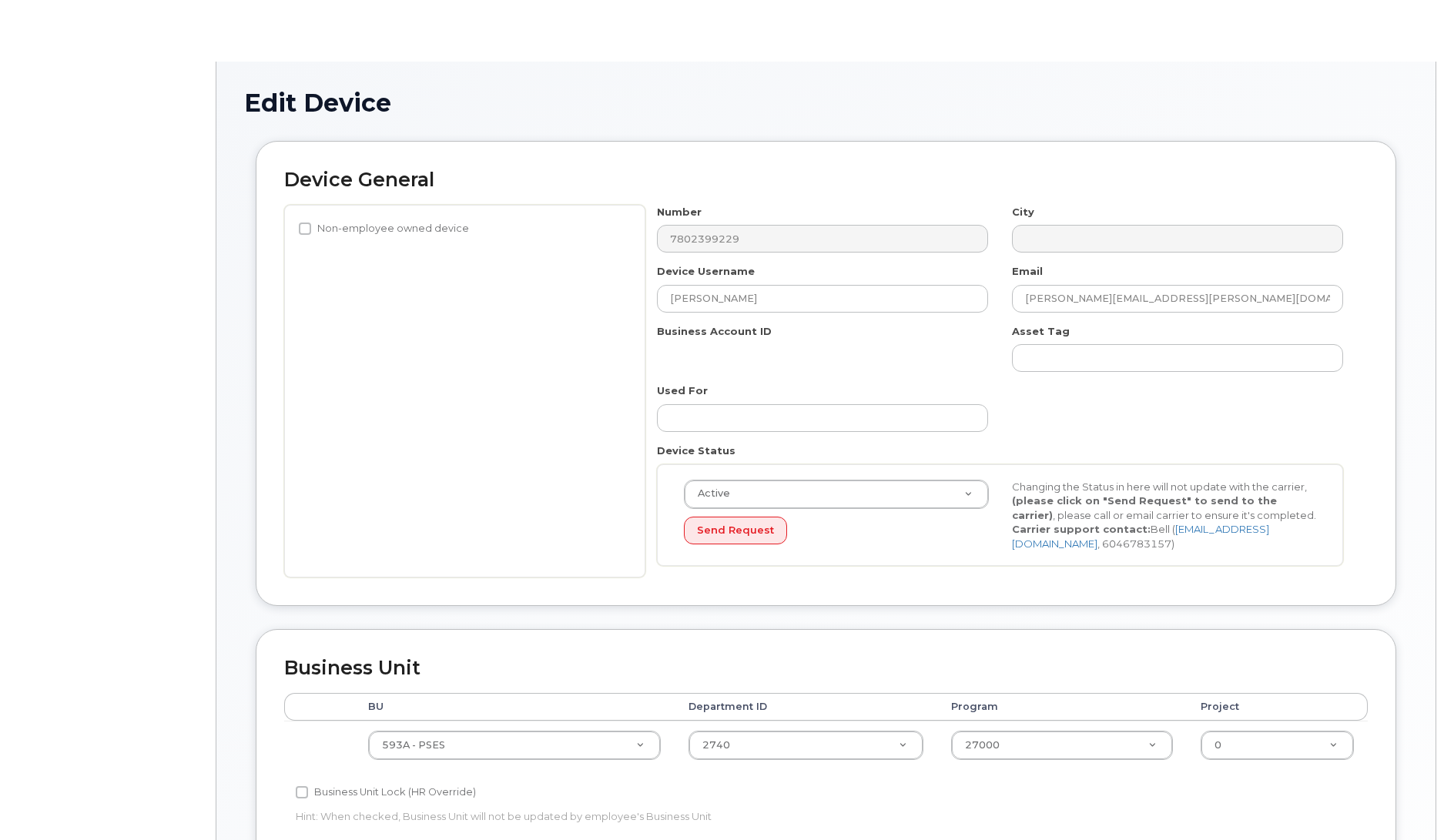
select select "4797682"
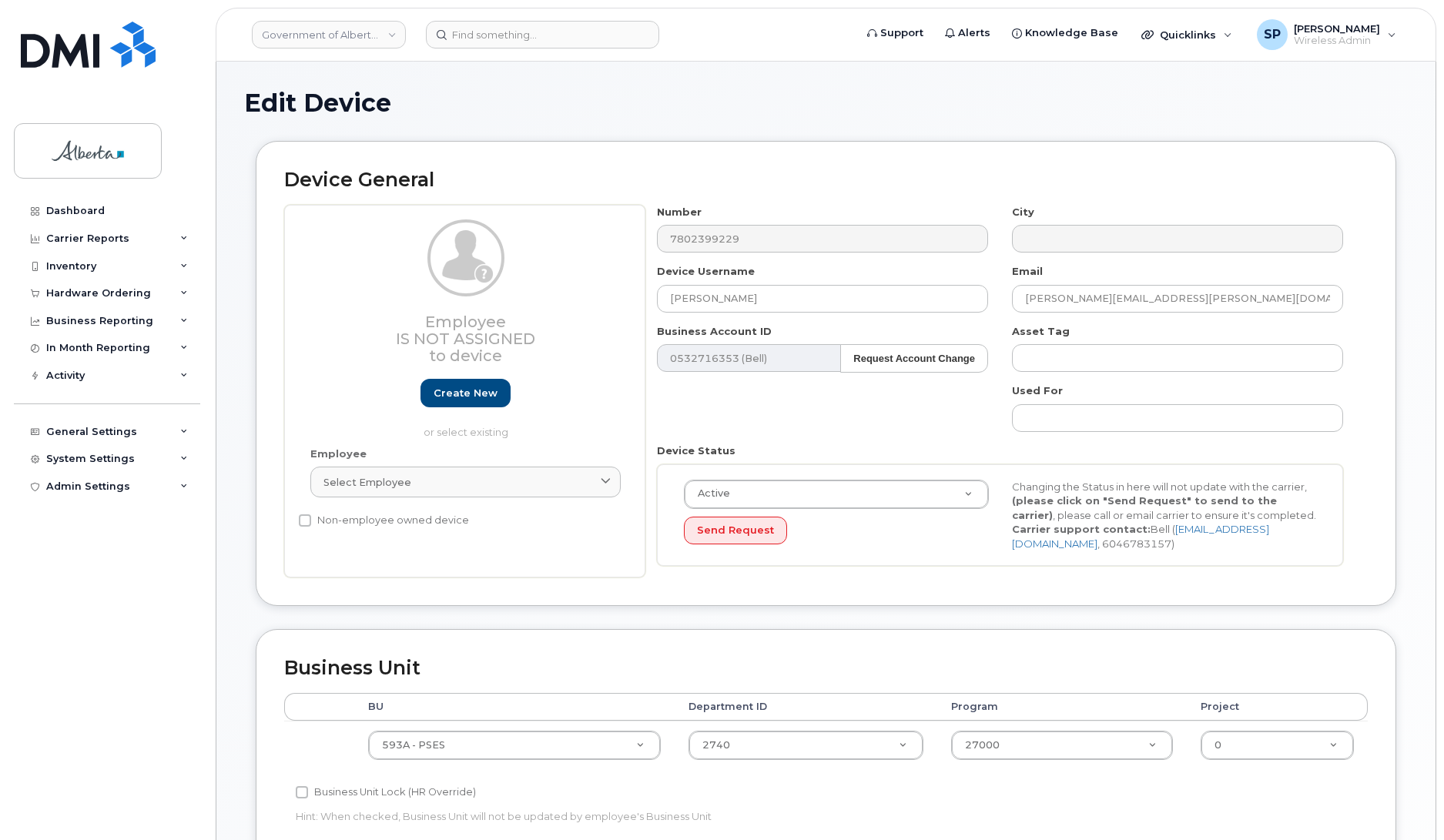
click at [320, 769] on td at bounding box center [320, 745] width 70 height 48
drag, startPoint x: 784, startPoint y: 297, endPoint x: 558, endPoint y: 302, distance: 226.1
click at [558, 302] on div "Employee Is not assigned to device Create new or select existing Employee Selec…" at bounding box center [826, 392] width 1084 height 374
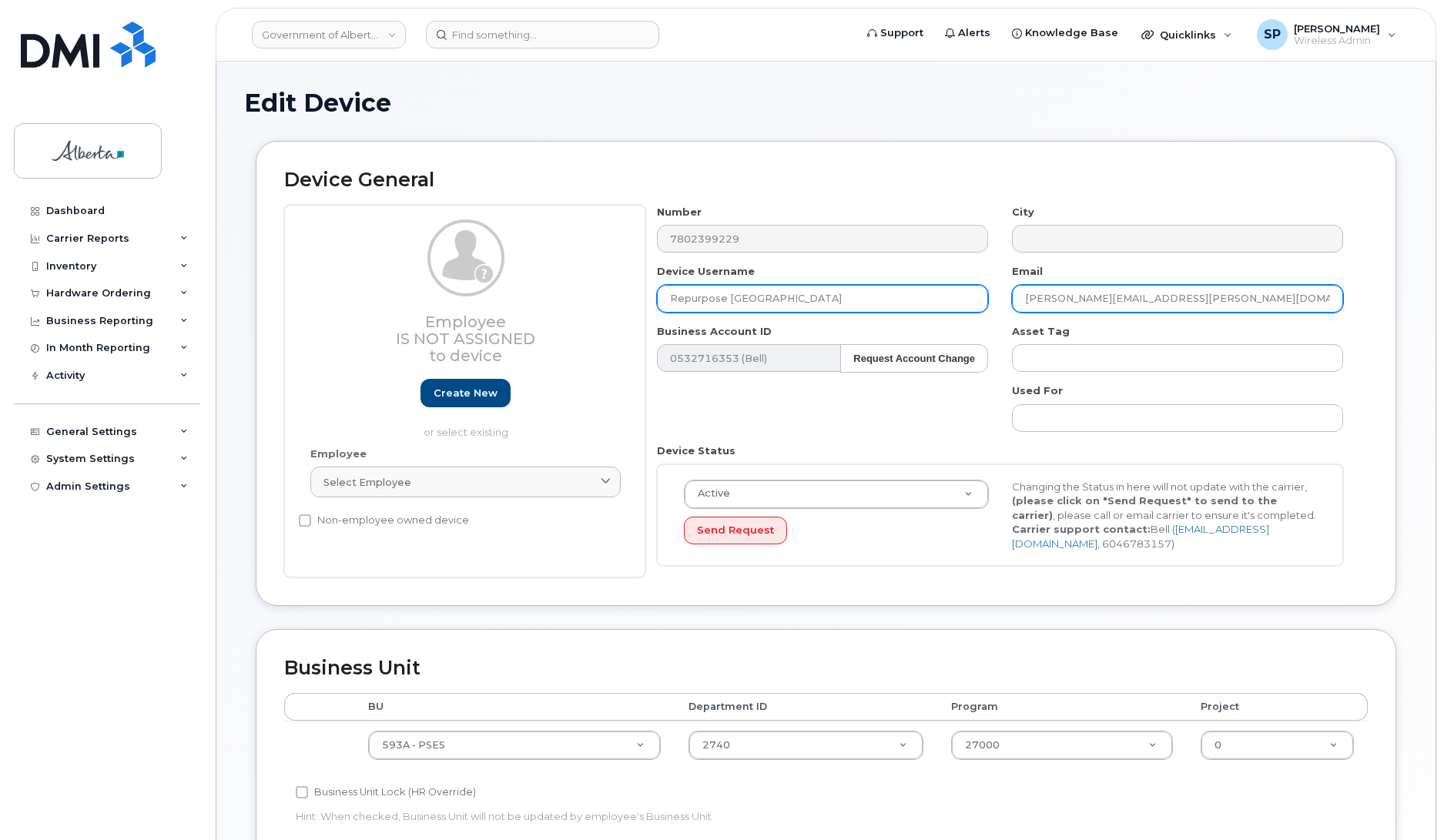
type input "Repurpose Edmonton"
drag, startPoint x: 1190, startPoint y: 302, endPoint x: 974, endPoint y: 289, distance: 216.4
click at [974, 289] on div "Number 7802399229 City Device Username Repurpose Edmonton Email richard.manaste…" at bounding box center [1000, 392] width 710 height 374
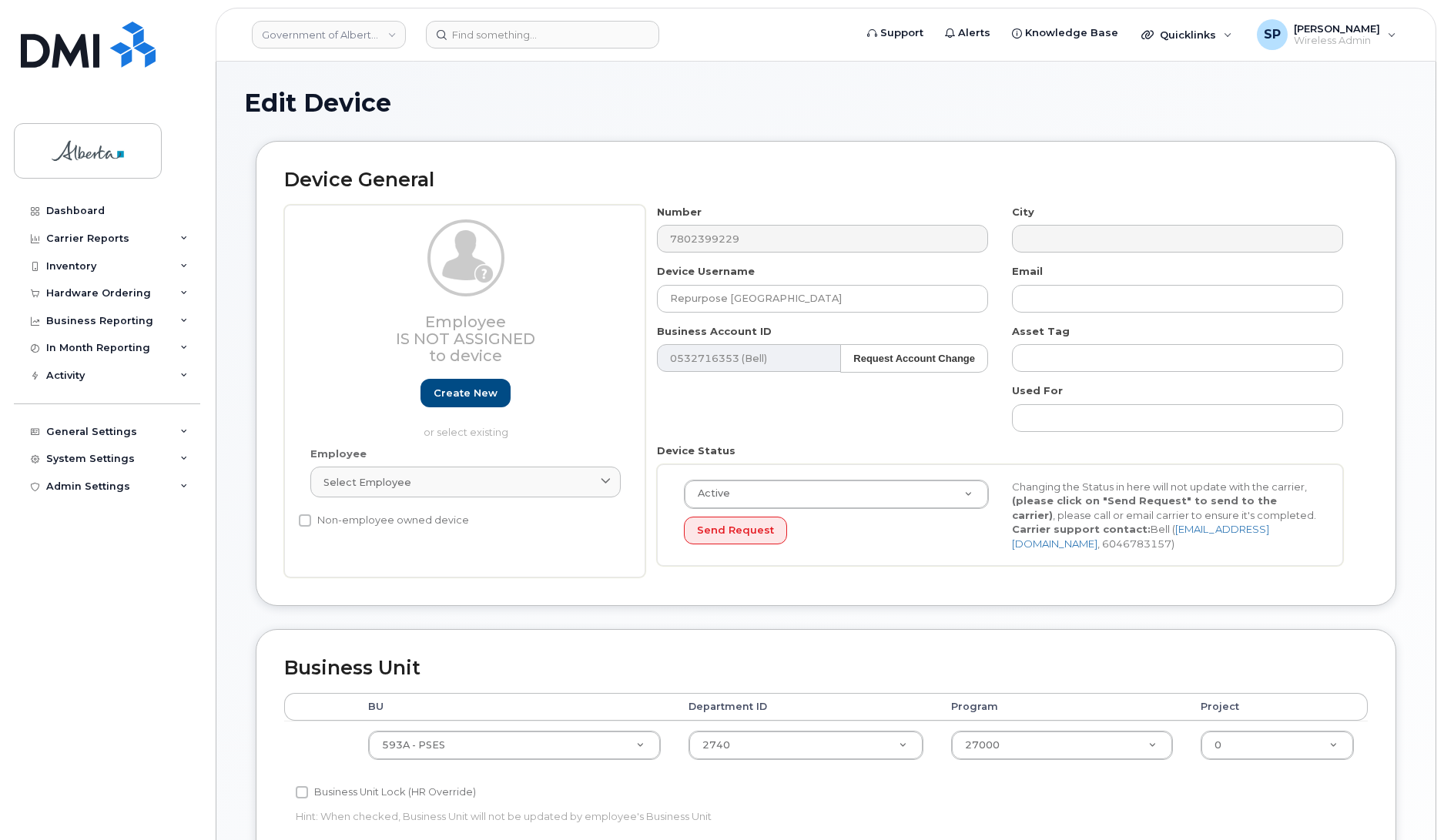
drag, startPoint x: 1442, startPoint y: 321, endPoint x: 1452, endPoint y: 481, distance: 160.3
click at [1443, 481] on html "Government of Alberta (GOA) Support Alerts Knowledge Base Quicklinks Suspend / …" at bounding box center [722, 677] width 1444 height 1354
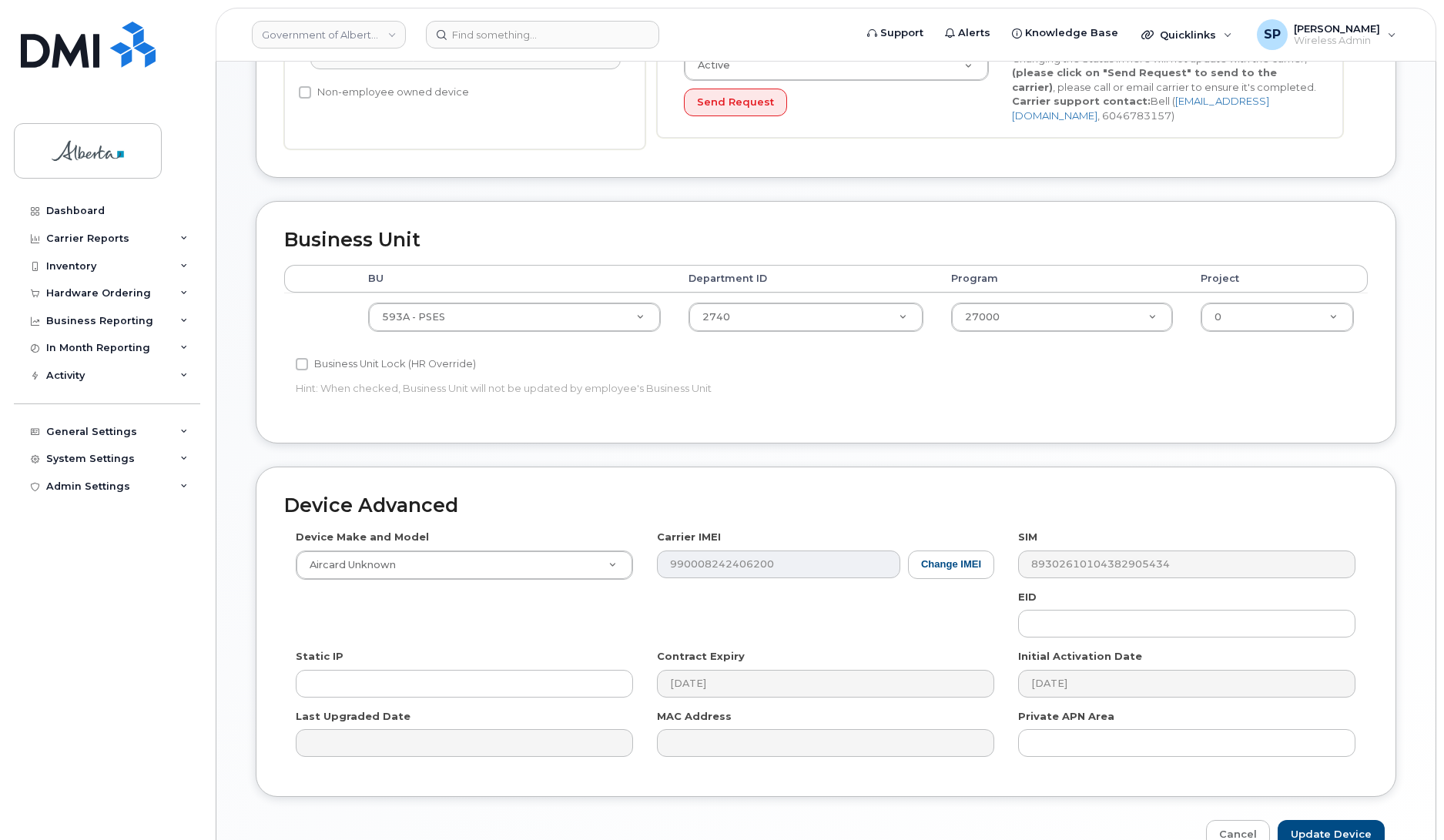
scroll to position [429, 0]
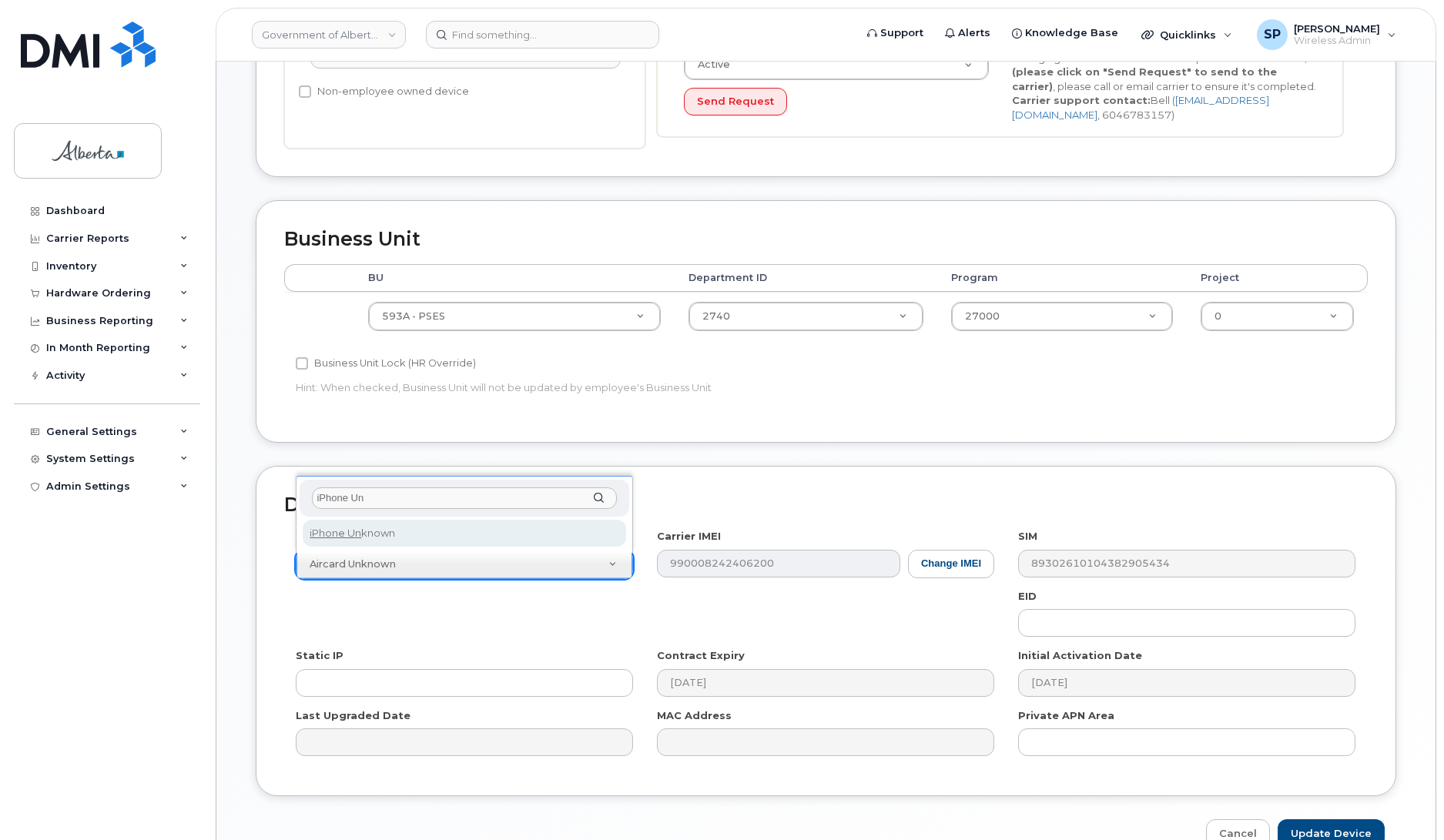
type input "iPhone Un"
select select "185"
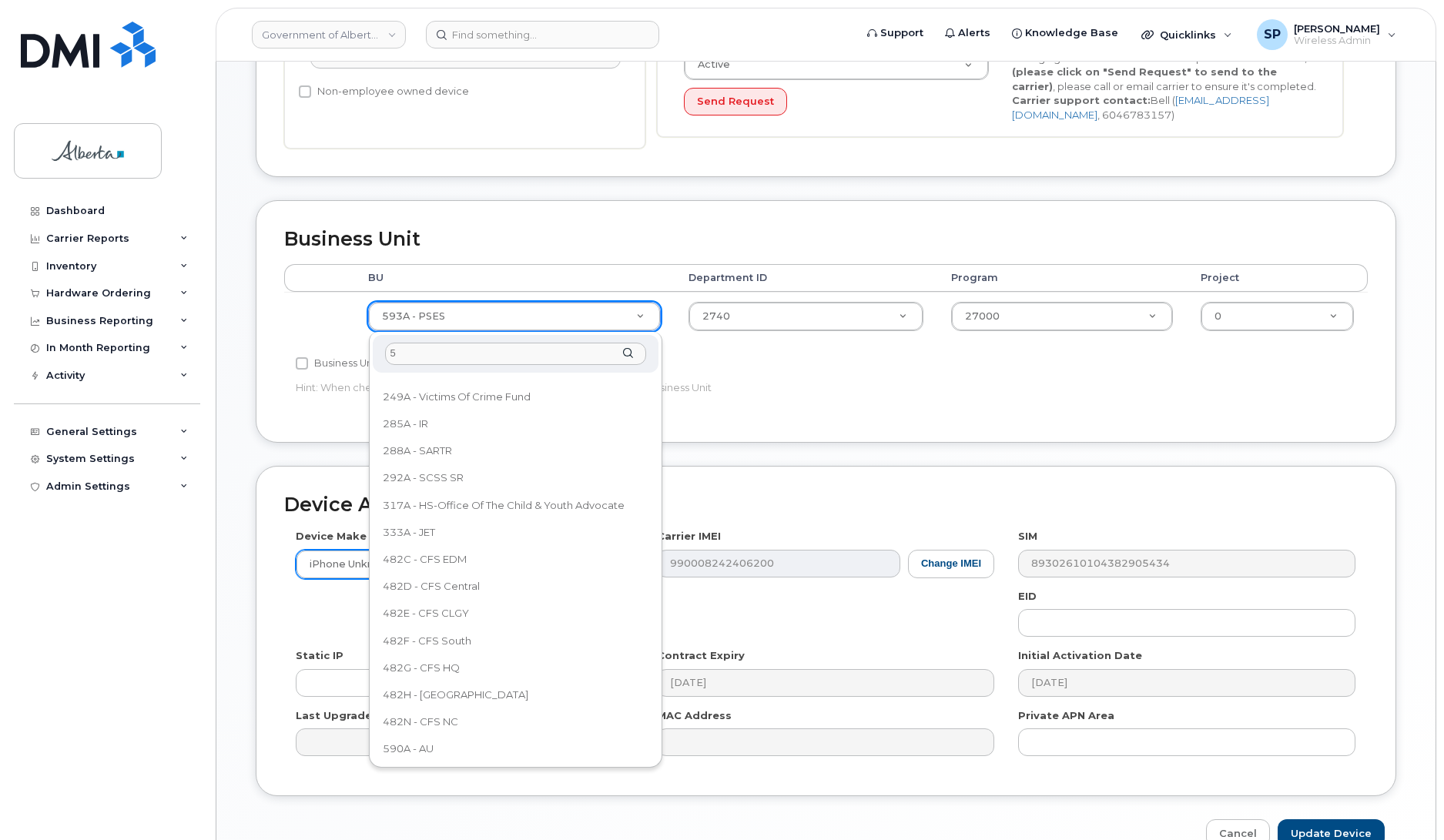
scroll to position [0, 0]
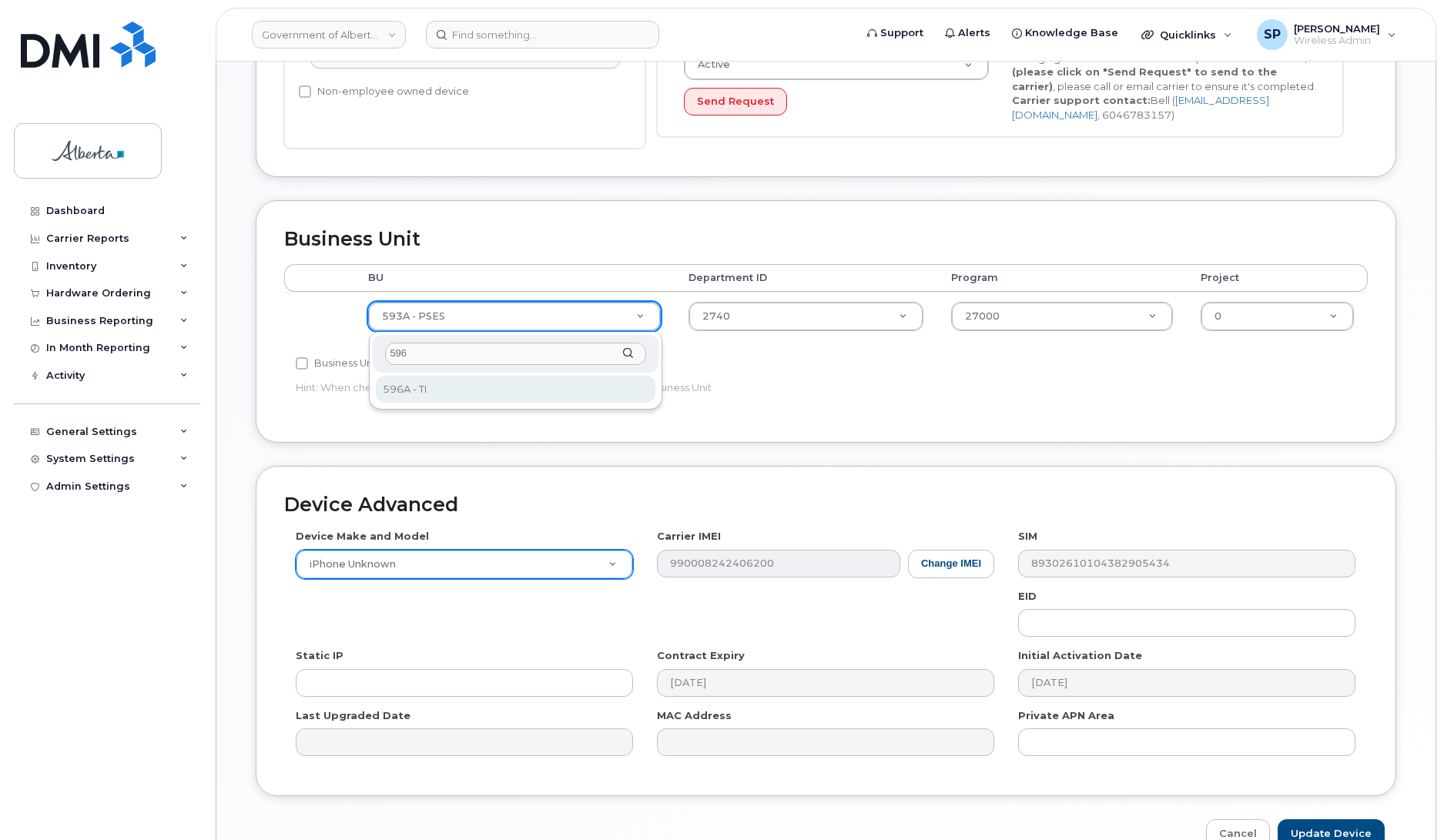
type input "596"
select select "4797729"
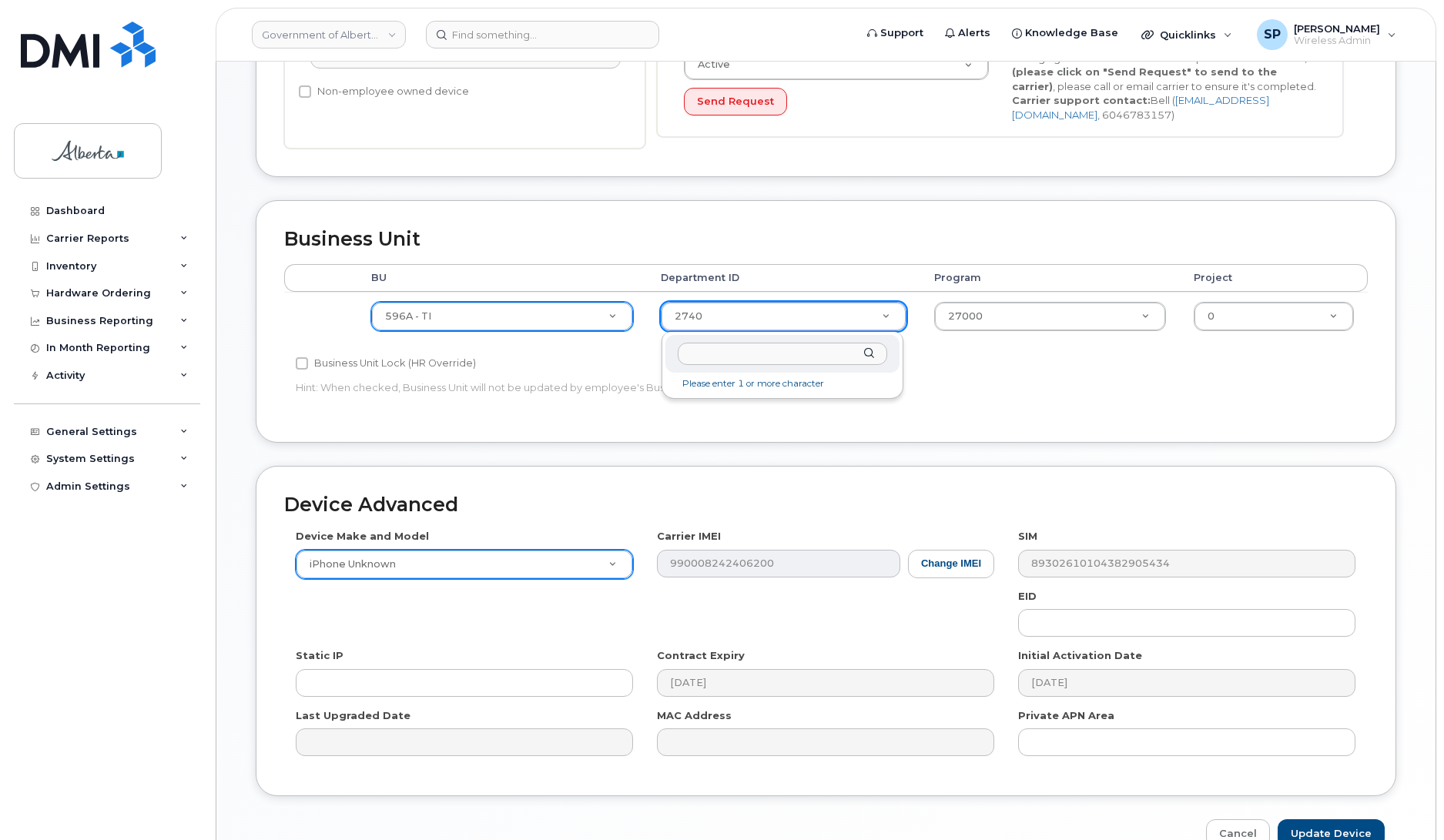
drag, startPoint x: 707, startPoint y: 314, endPoint x: 678, endPoint y: 318, distance: 29.3
type input "7"
type input "5220"
type input "4802987"
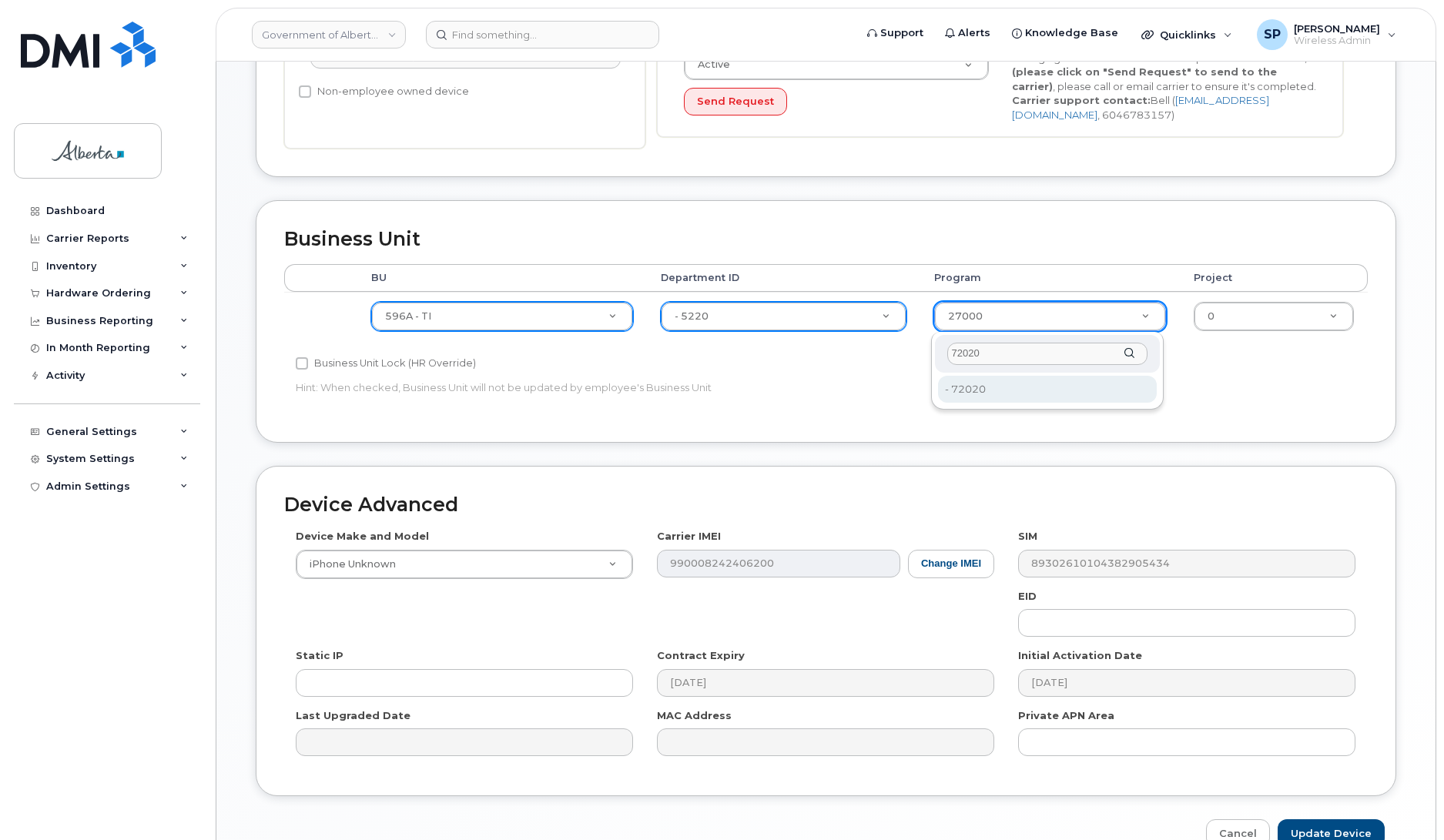
type input "72020"
type input "4803008"
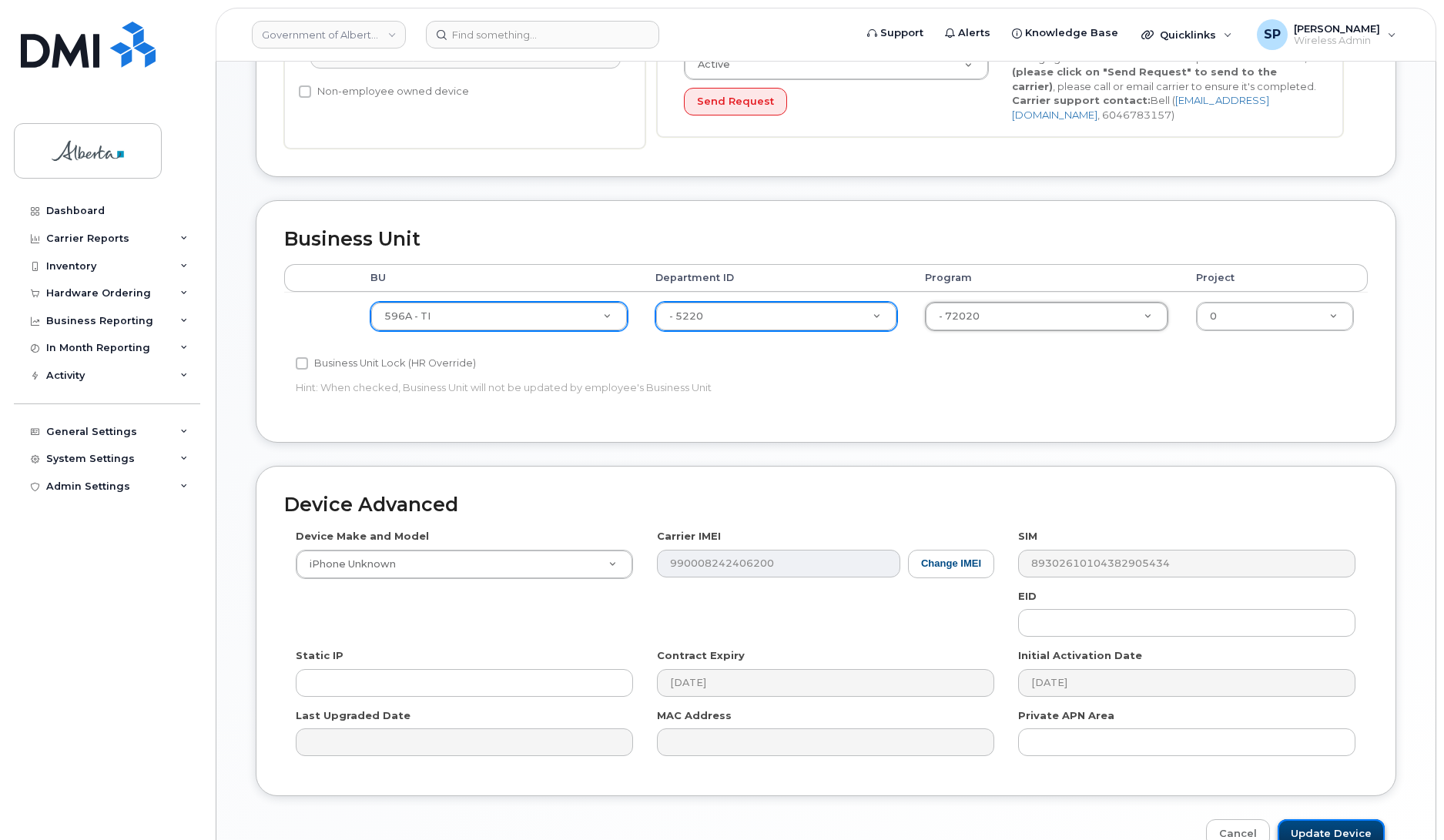
click at [1317, 833] on input "Update Device" at bounding box center [1331, 833] width 107 height 28
type input "Saving..."
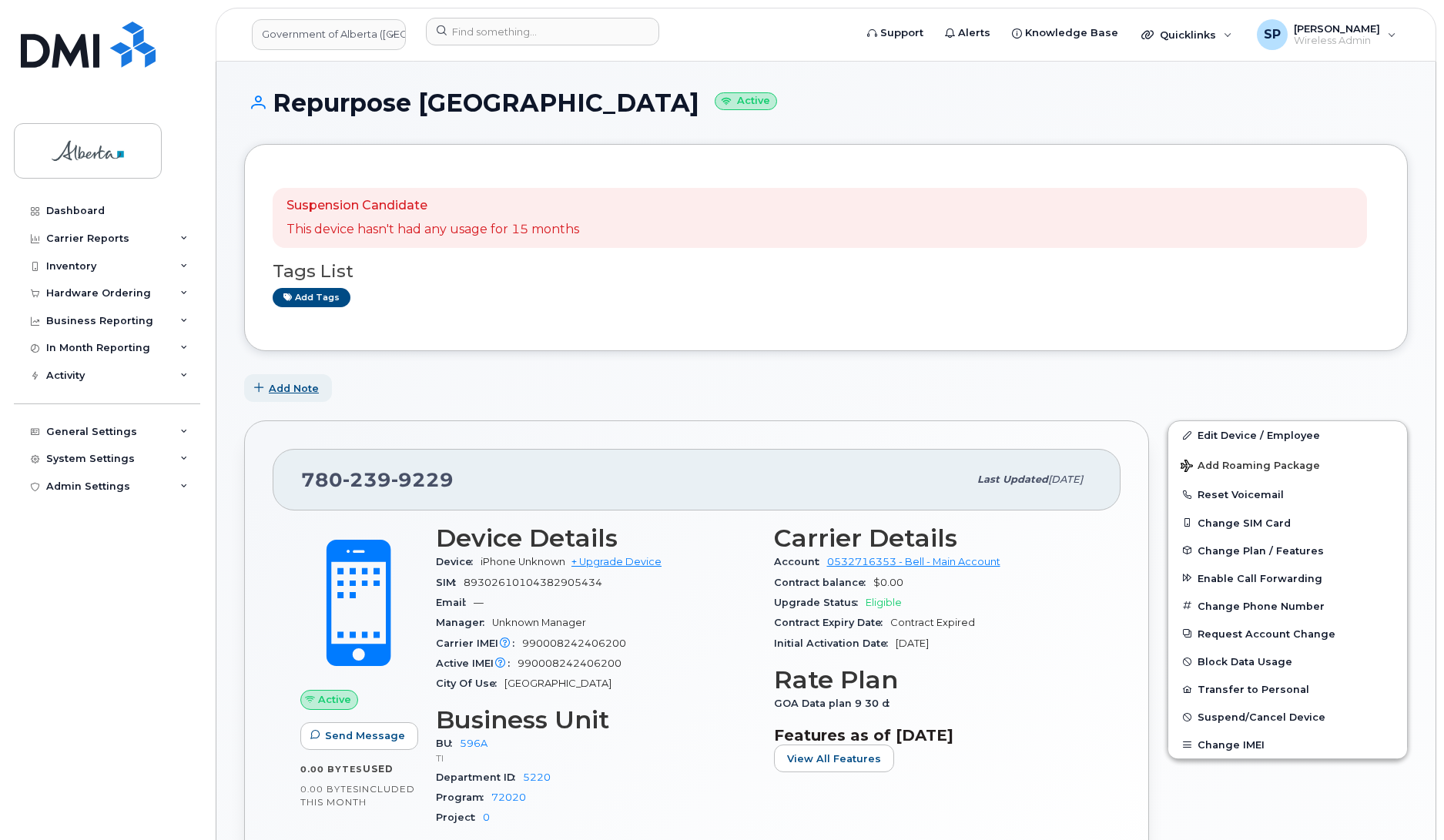
click at [297, 390] on span "Add Note" at bounding box center [294, 388] width 50 height 15
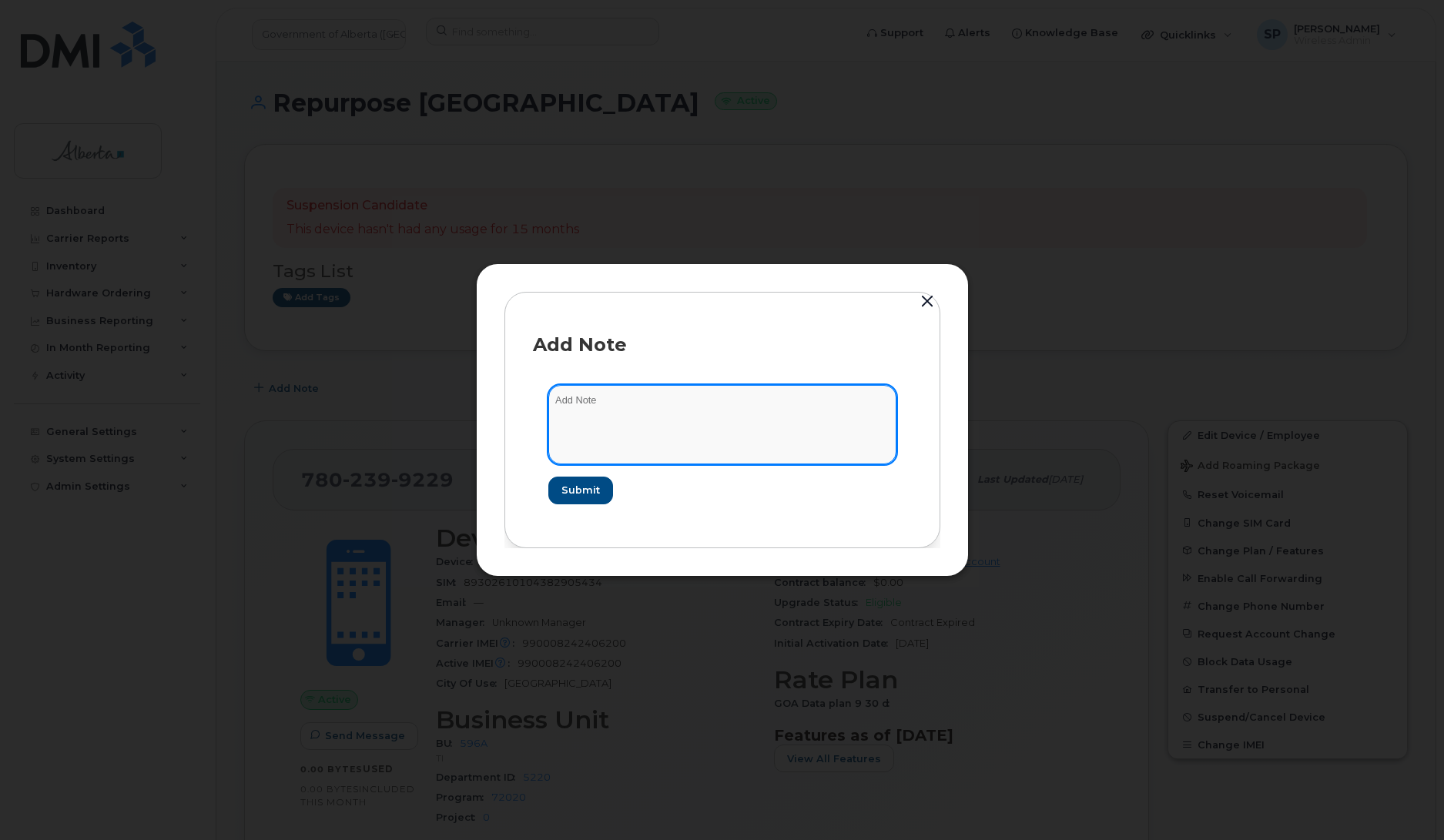
click at [630, 424] on textarea at bounding box center [722, 423] width 348 height 78
paste textarea "SCTASK0851944 Plan User Termination - (1) 7802399229 Repurpose Edmonton. Previo…"
type textarea "SCTASK0851944 Plan User Termination - (1) 7802399229 Repurpose Edmonton. Previo…"
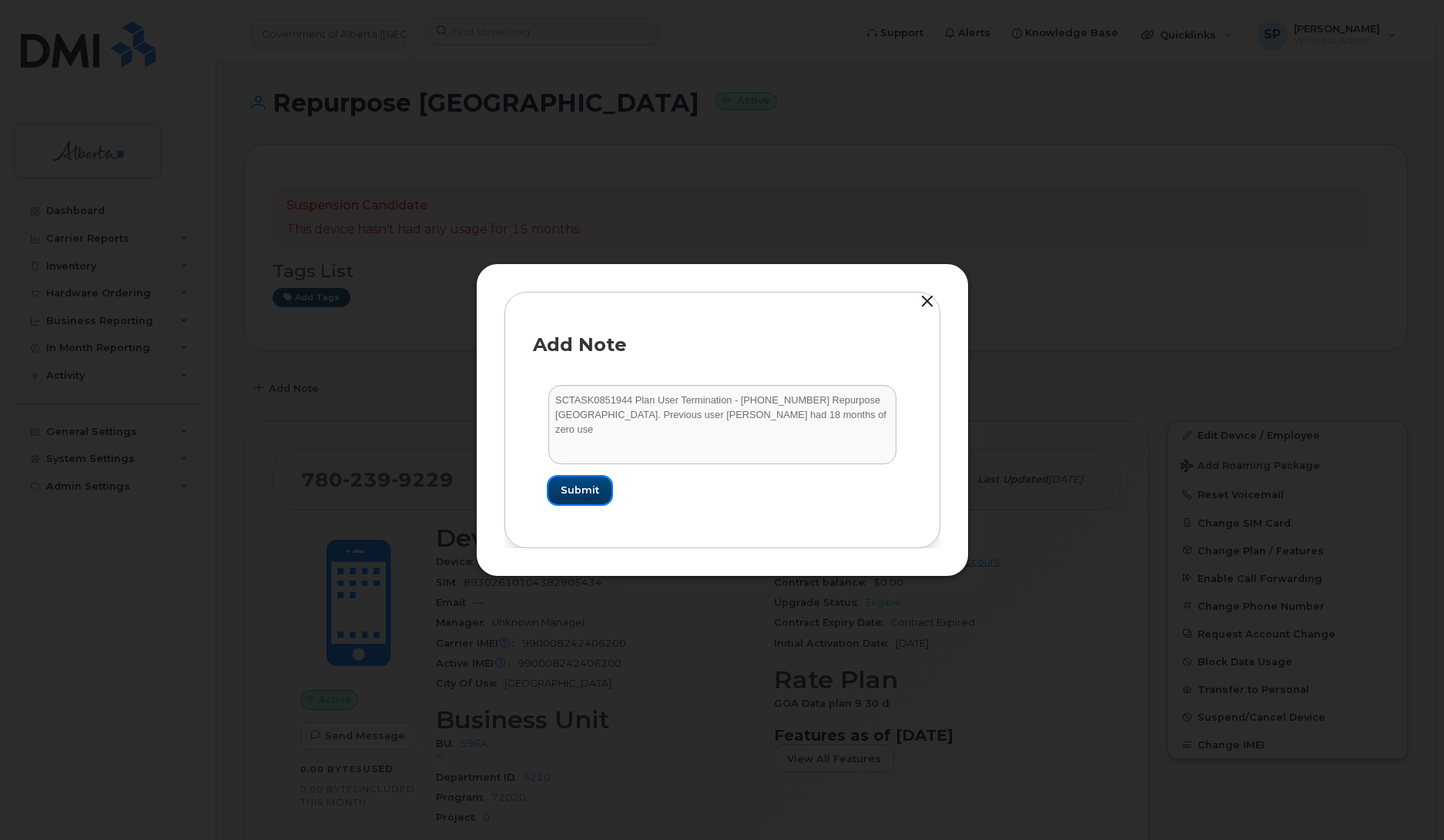
click at [591, 487] on span "Submit" at bounding box center [580, 490] width 39 height 15
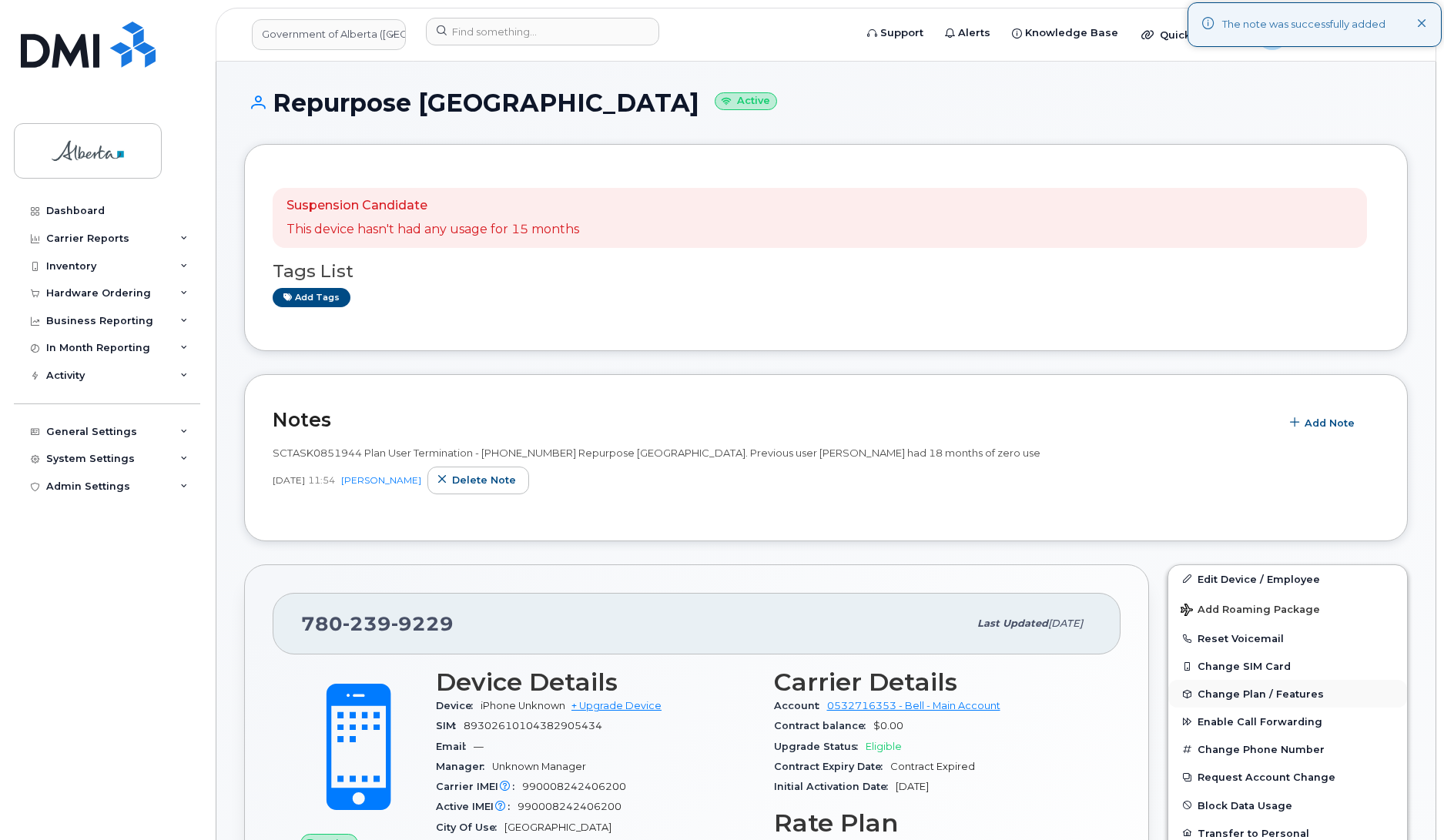
click at [1244, 696] on span "Change Plan / Features" at bounding box center [1260, 694] width 126 height 11
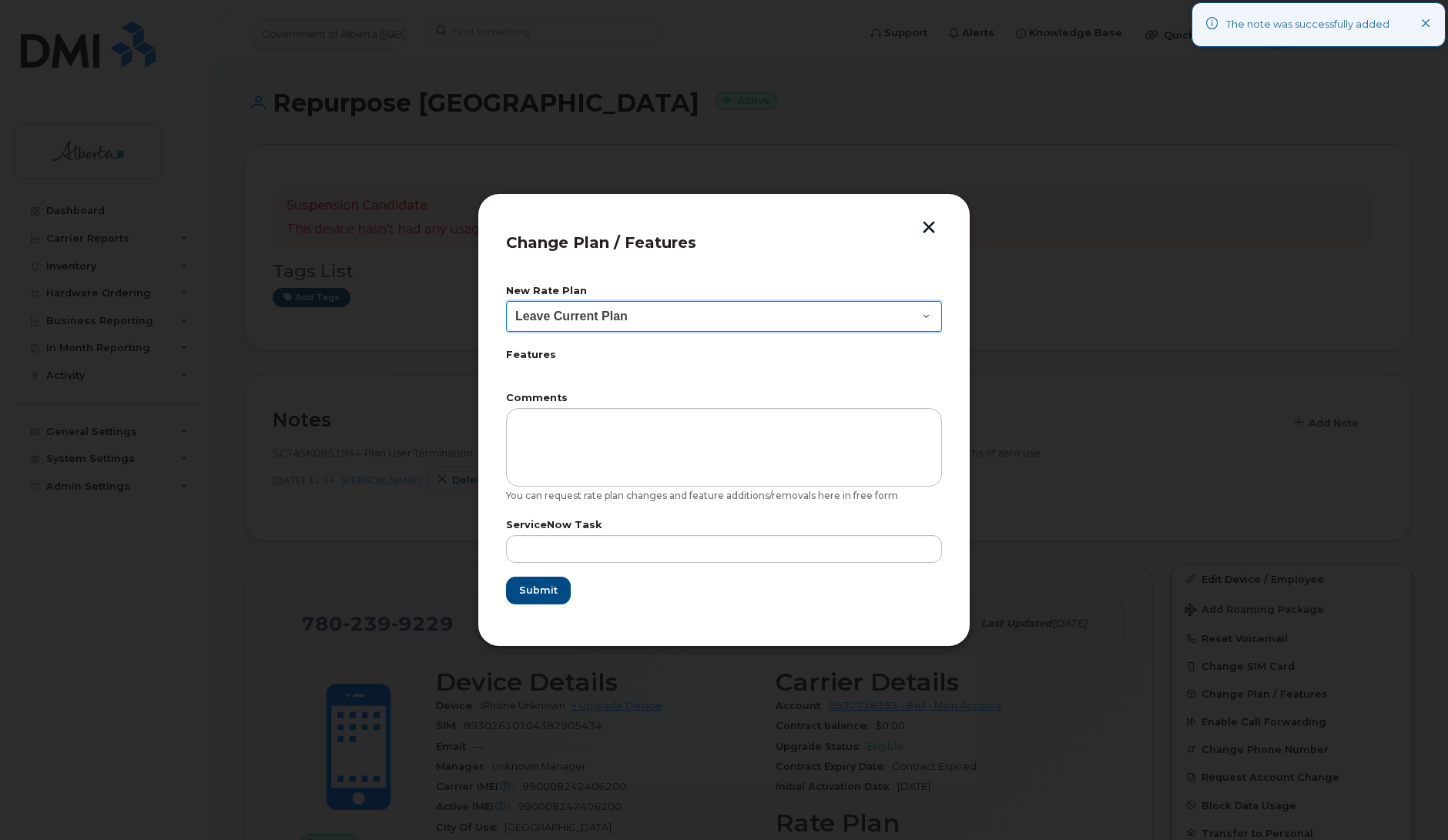
click at [583, 322] on select "Leave Current Plan GOA - Voice Plan 5 GOA Smartphone 14 30D GOA Unlimited Smart…" at bounding box center [724, 317] width 436 height 31
select select "2483362"
click at [506, 301] on select "Leave Current Plan GOA - Voice Plan 5 GOA Smartphone 14 30D GOA Unlimited Smart…" at bounding box center [724, 317] width 436 height 31
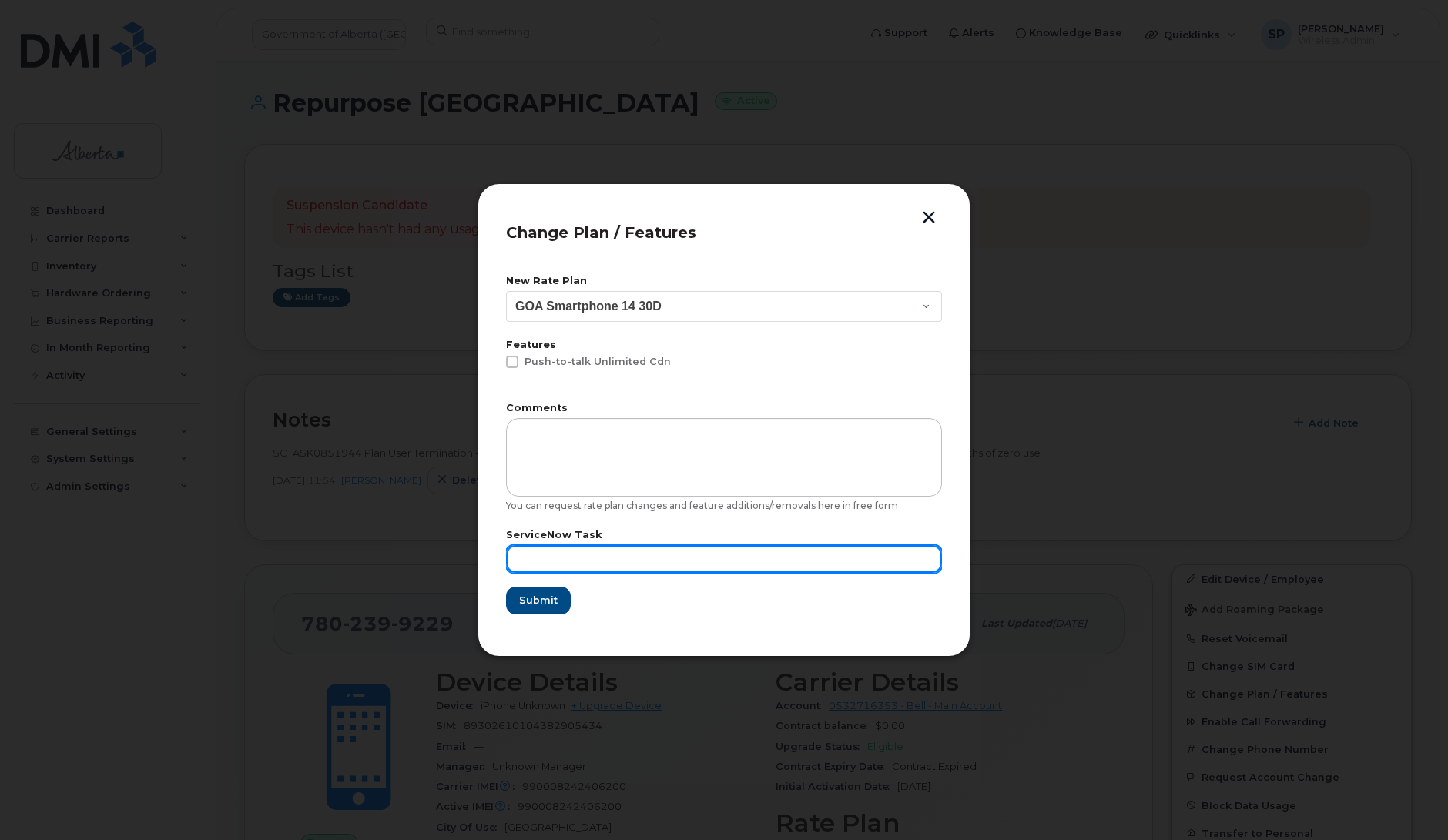
click at [536, 563] on input "text" at bounding box center [724, 559] width 436 height 27
paste input "SCTASK0851944"
type input "SCTASK0851944"
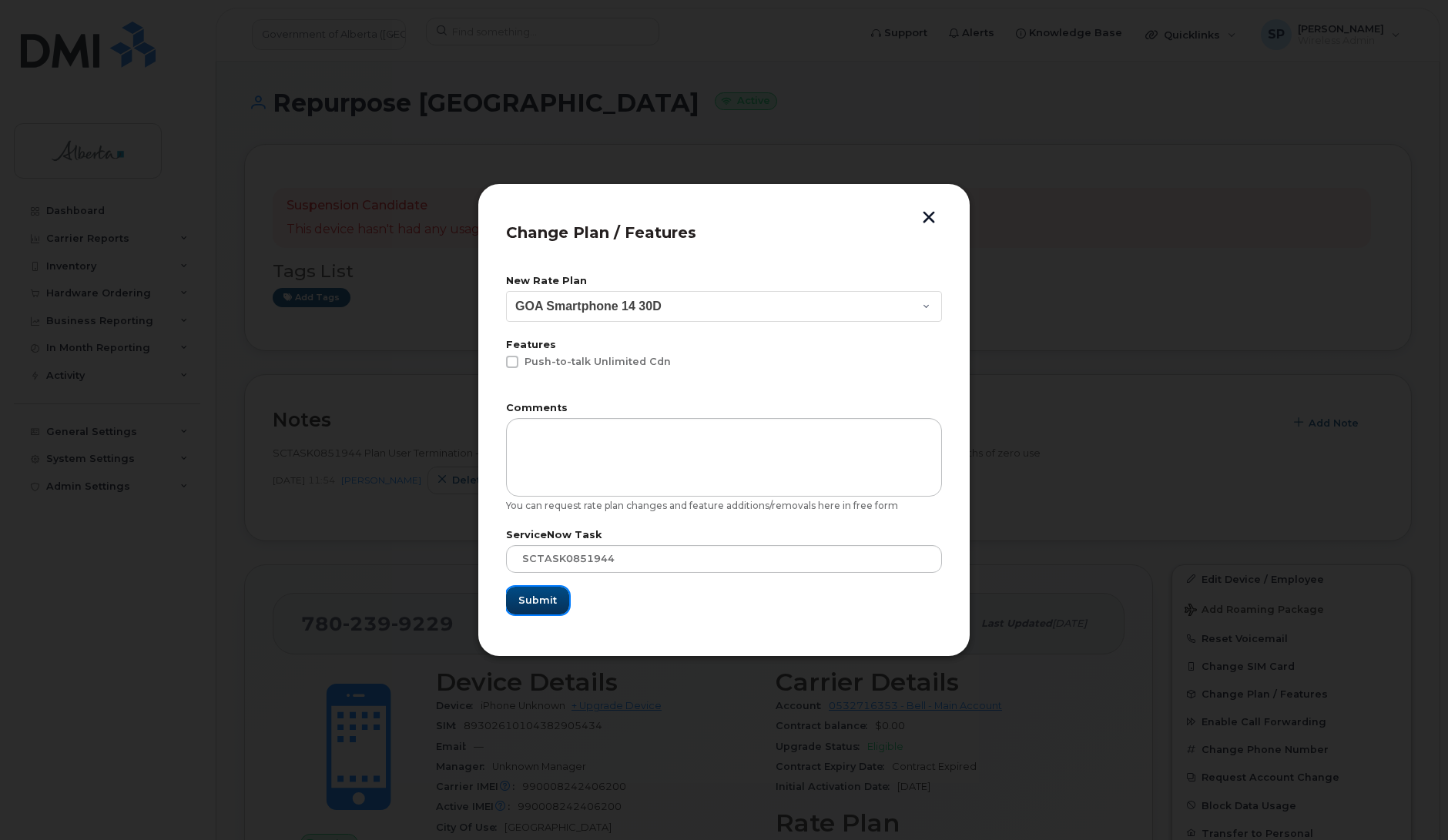
click at [544, 601] on span "Submit" at bounding box center [537, 600] width 39 height 15
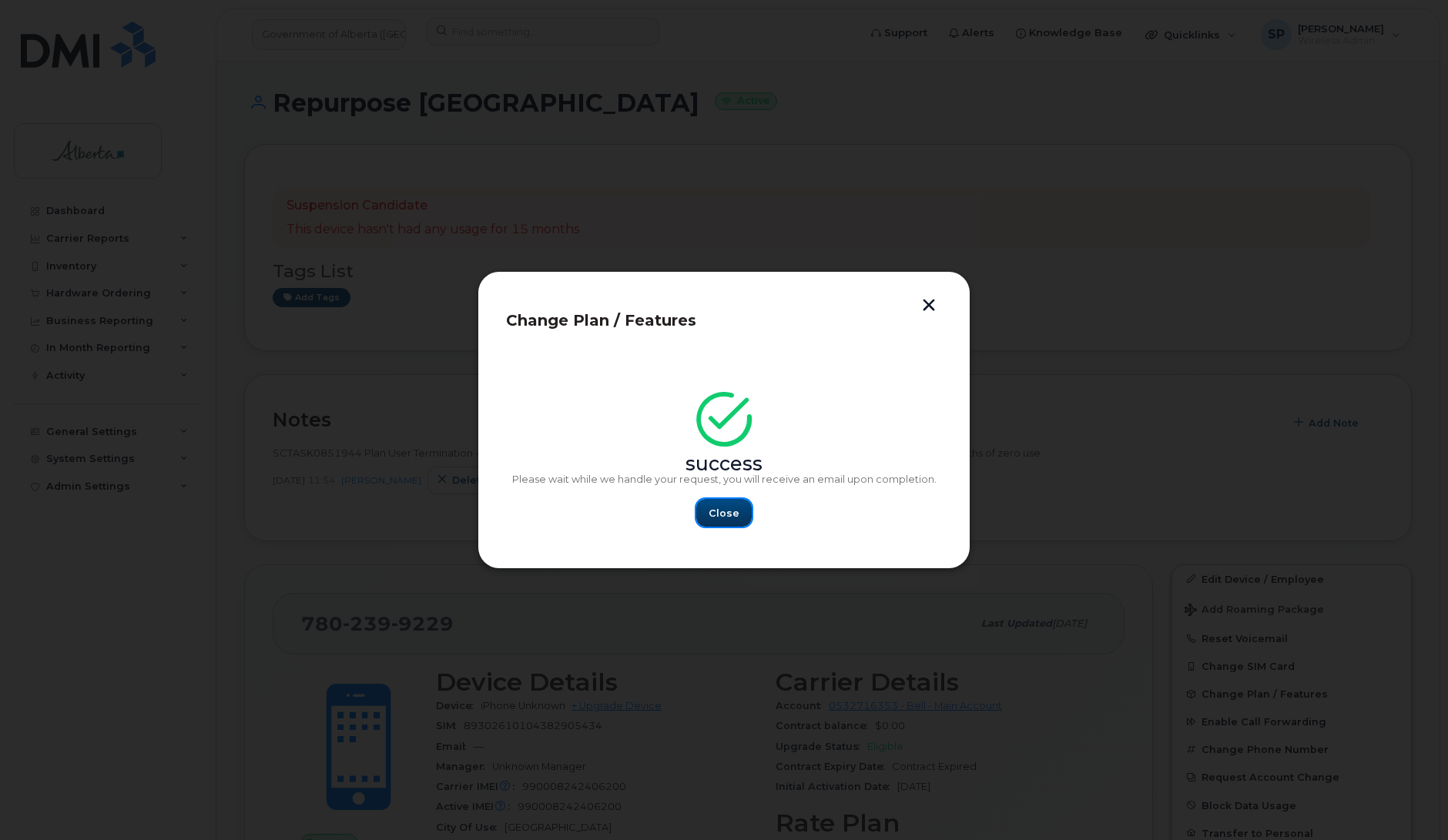
click at [729, 507] on span "Close" at bounding box center [724, 513] width 31 height 15
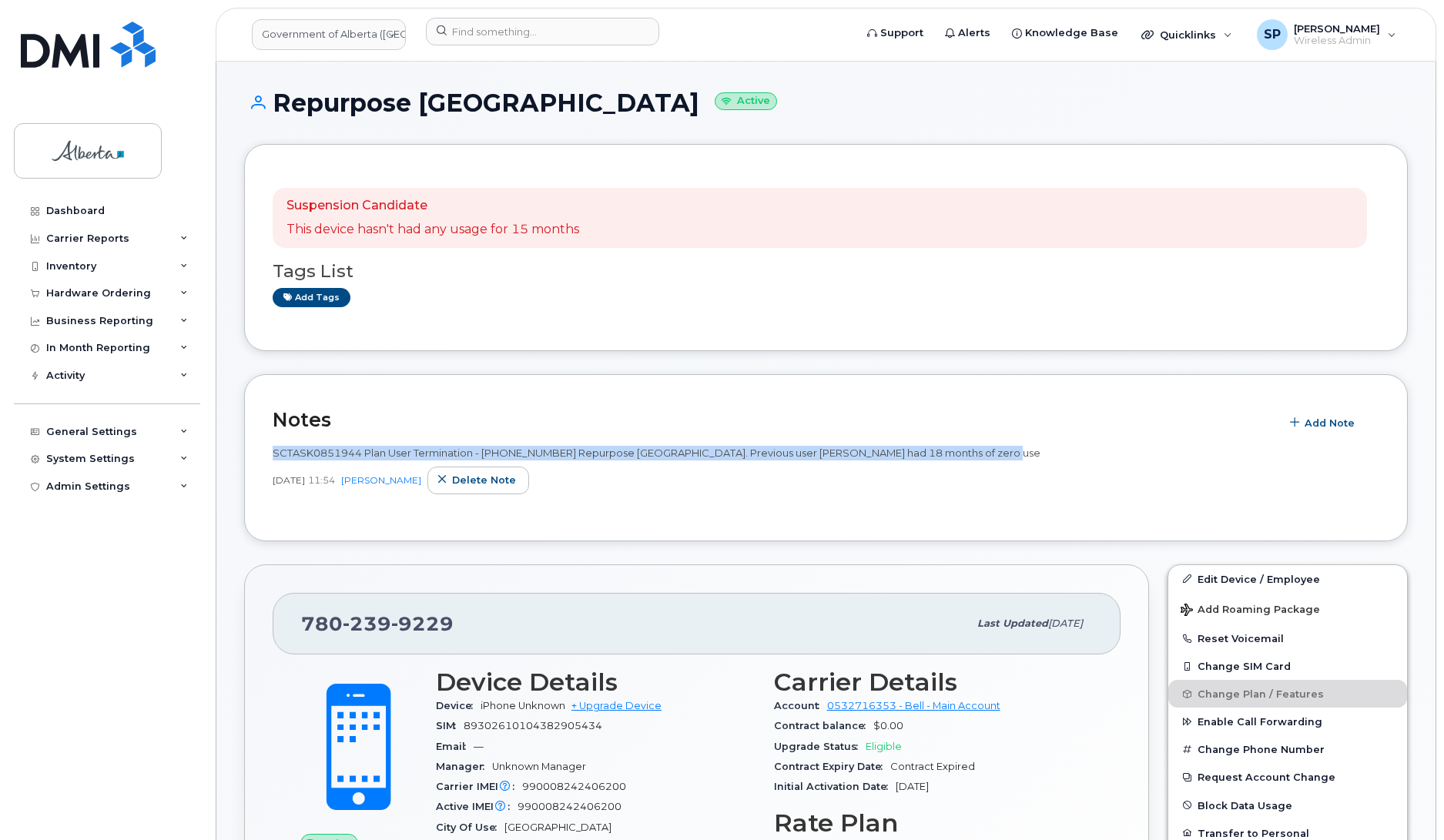
drag, startPoint x: 998, startPoint y: 454, endPoint x: 264, endPoint y: 441, distance: 734.1
click at [264, 441] on div "Notes Add Note SCTASK0851944 Plan User Termination - (1) 7802399229 Repurpose E…" at bounding box center [826, 458] width 1164 height 167
copy span "SCTASK0851944 Plan User Termination - (1) 7802399229 Repurpose Edmonton. Previo…"
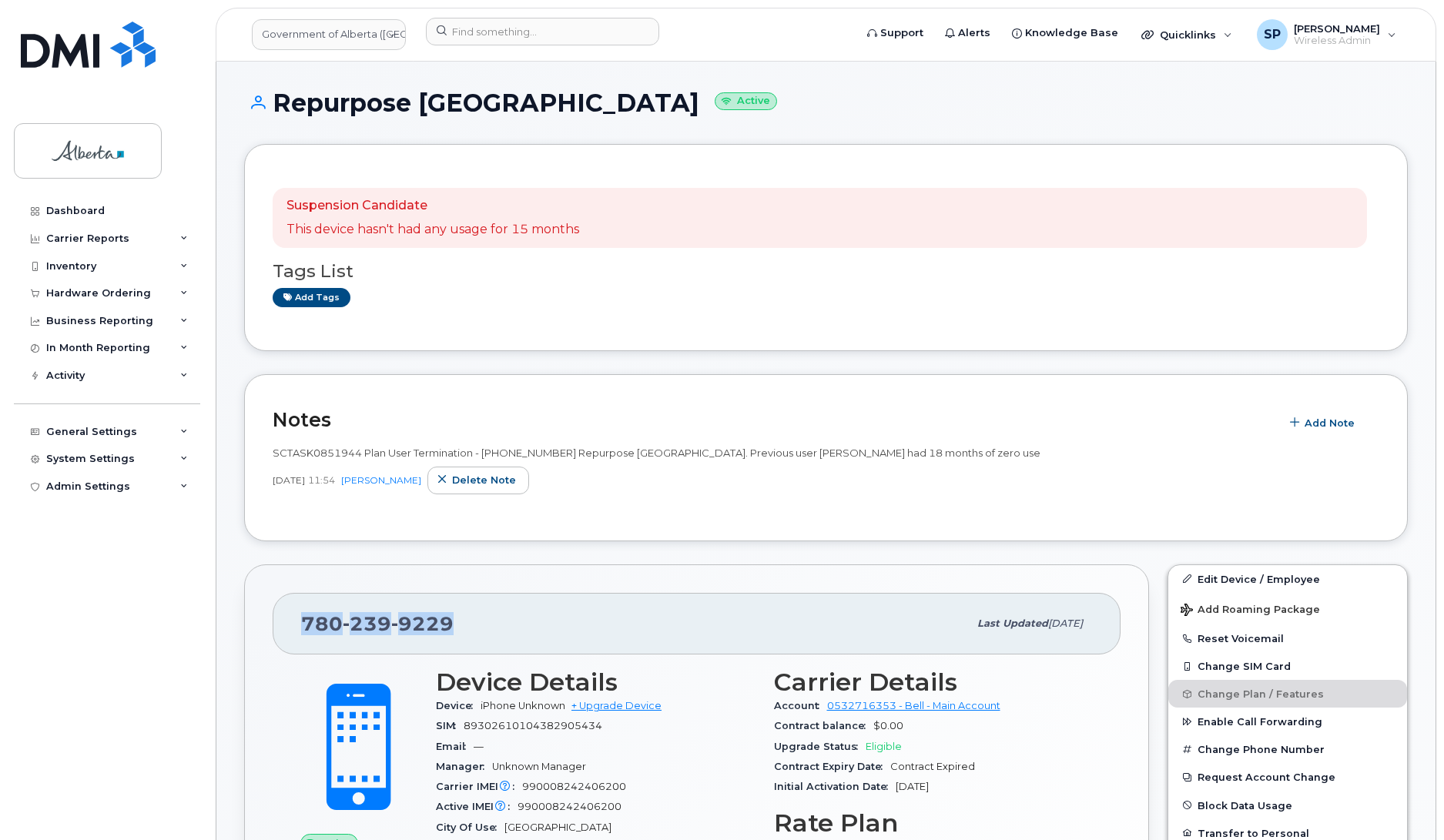
drag, startPoint x: 448, startPoint y: 624, endPoint x: 304, endPoint y: 626, distance: 144.0
click at [304, 626] on div "780 239 9229" at bounding box center [635, 624] width 667 height 33
copy span "780 239 9229"
click at [776, 31] on form at bounding box center [635, 32] width 418 height 27
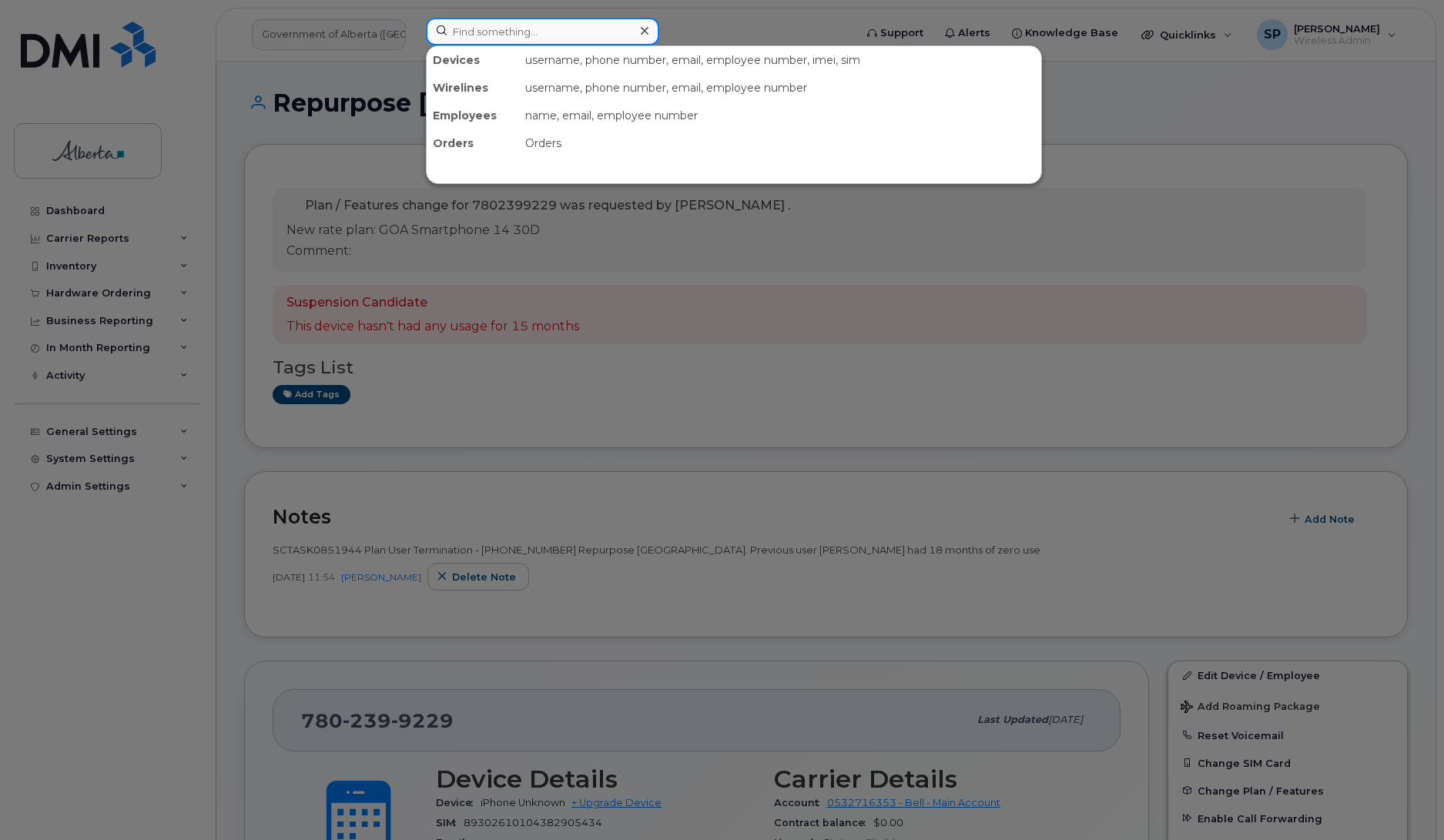
click at [496, 32] on input at bounding box center [543, 32] width 234 height 27
paste input "5873776422"
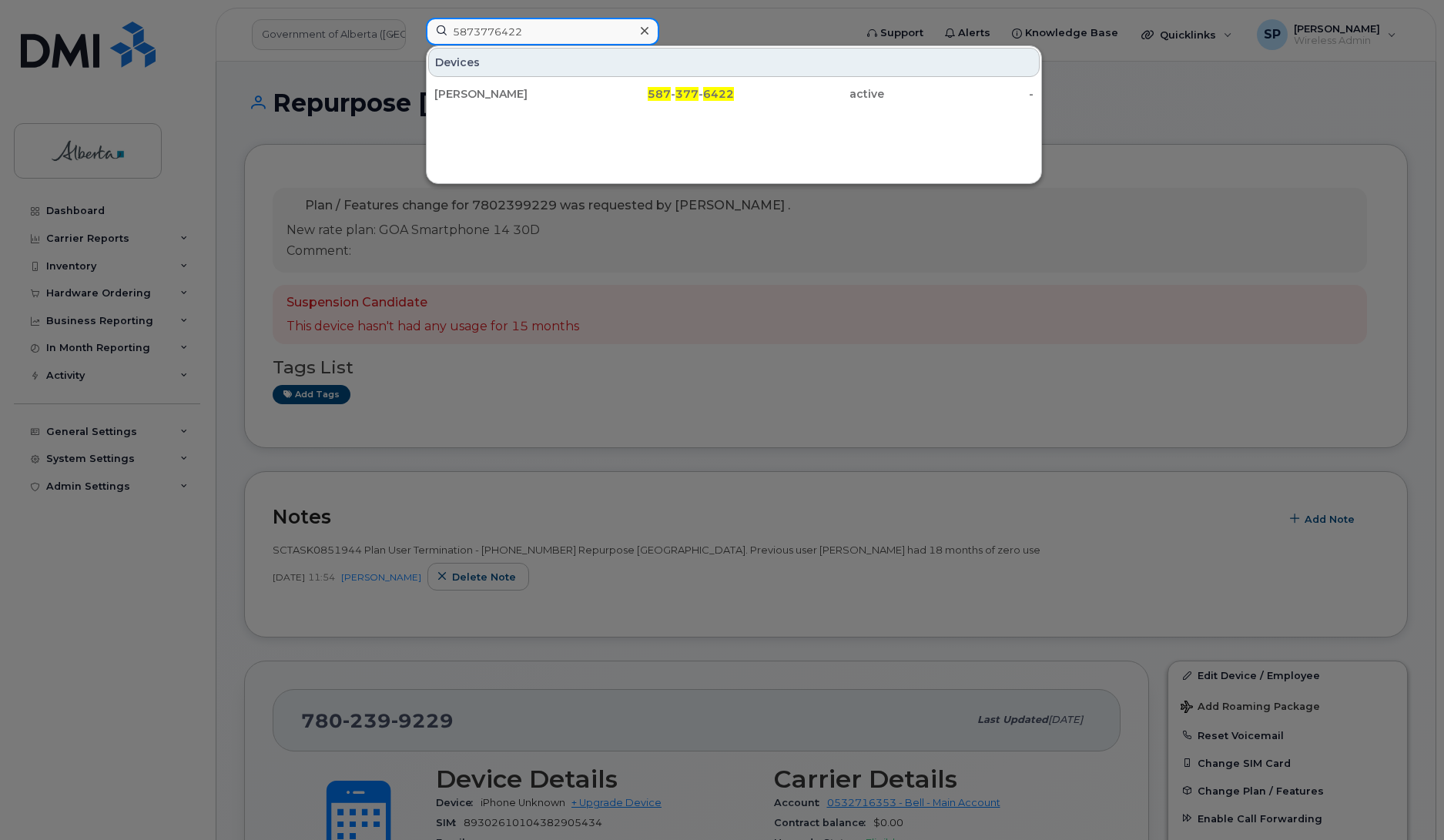
type input "5873776422"
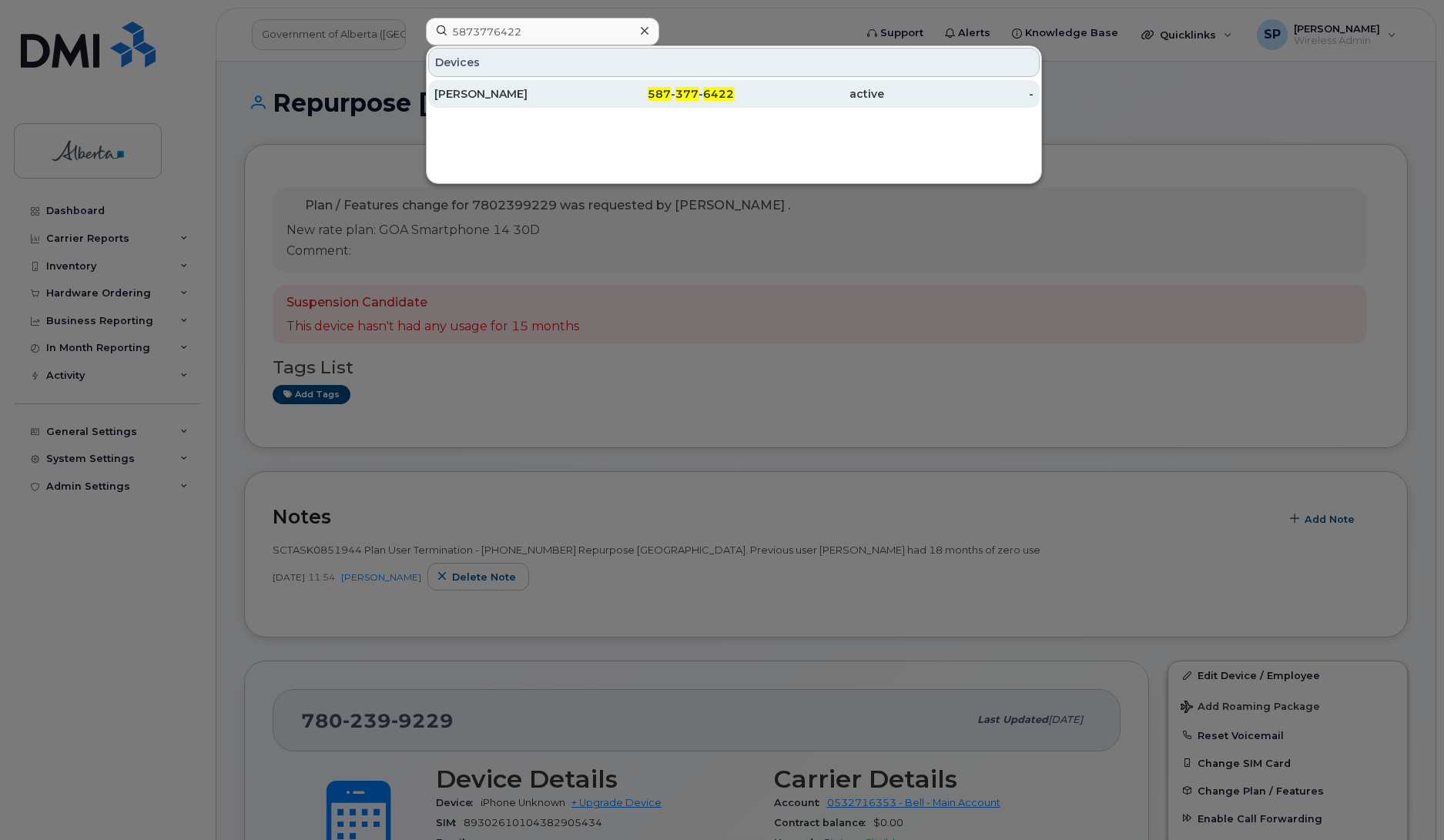
click at [509, 99] on div "[PERSON_NAME]" at bounding box center [509, 94] width 150 height 15
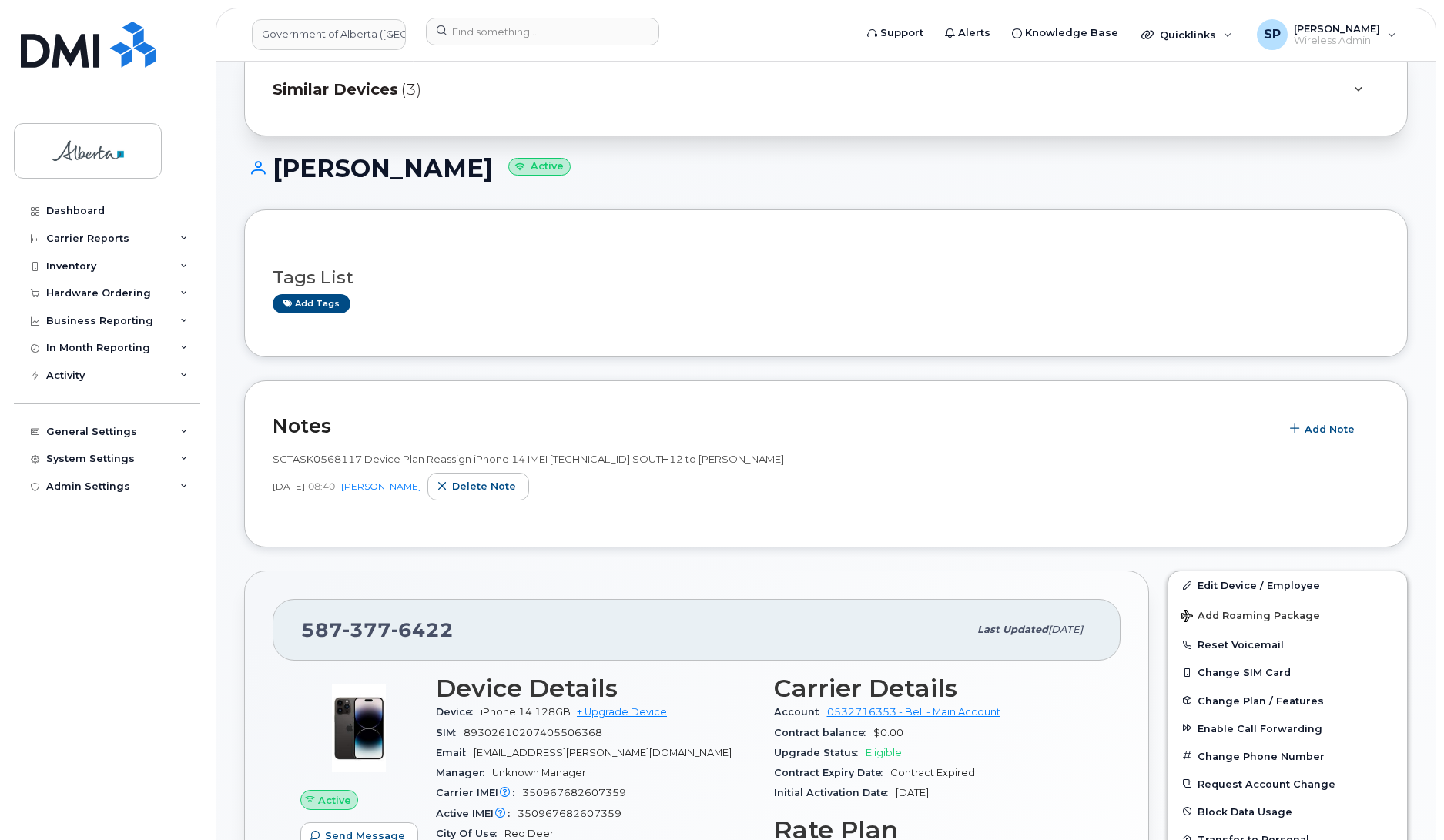
scroll to position [106, 0]
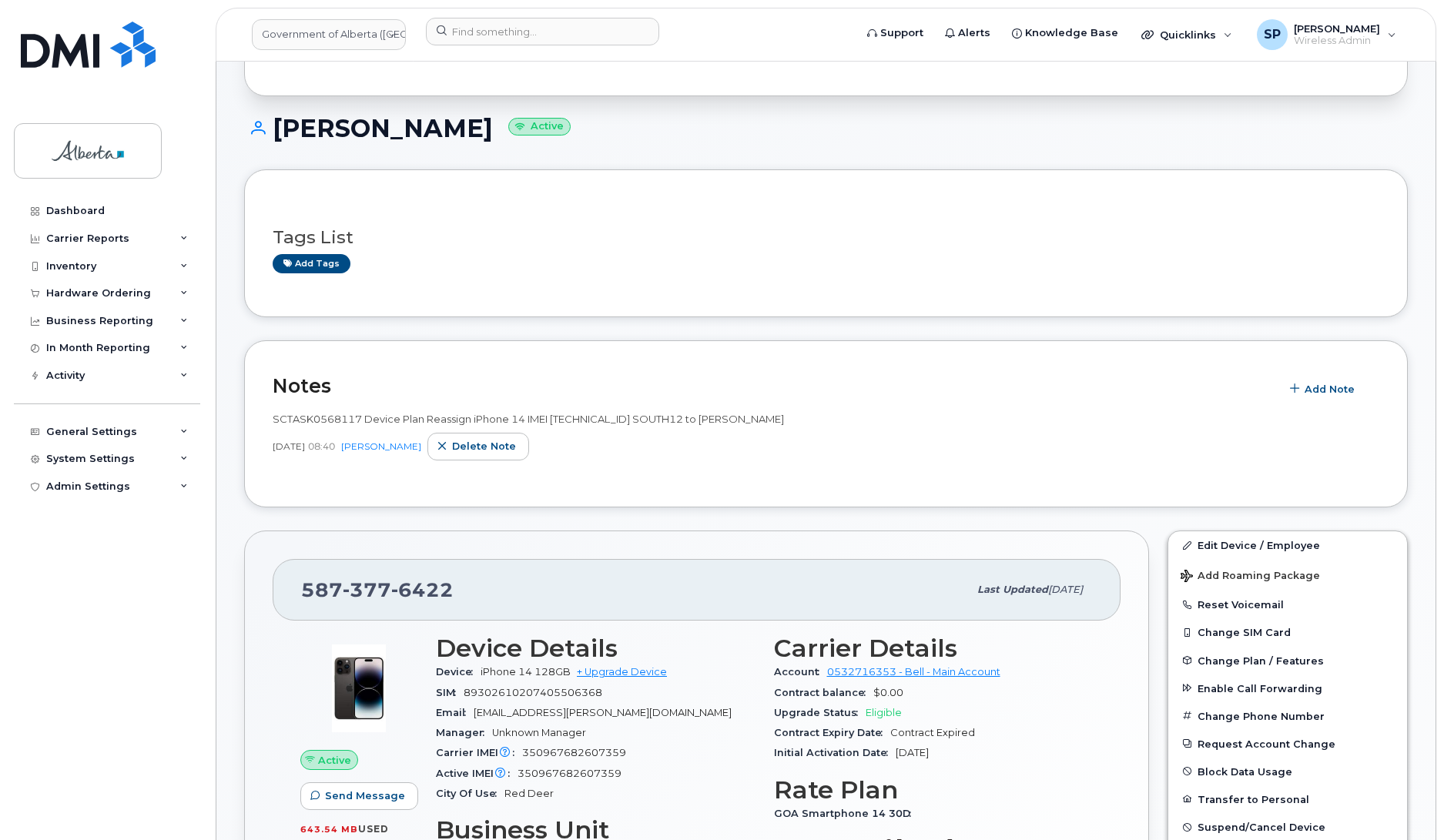
click at [34, 589] on div "Dashboard Carrier Reports Monthly Billing Data Daily Data Pooling Data Behavior…" at bounding box center [108, 508] width 190 height 620
click at [1327, 386] on span "Add Note" at bounding box center [1330, 389] width 50 height 15
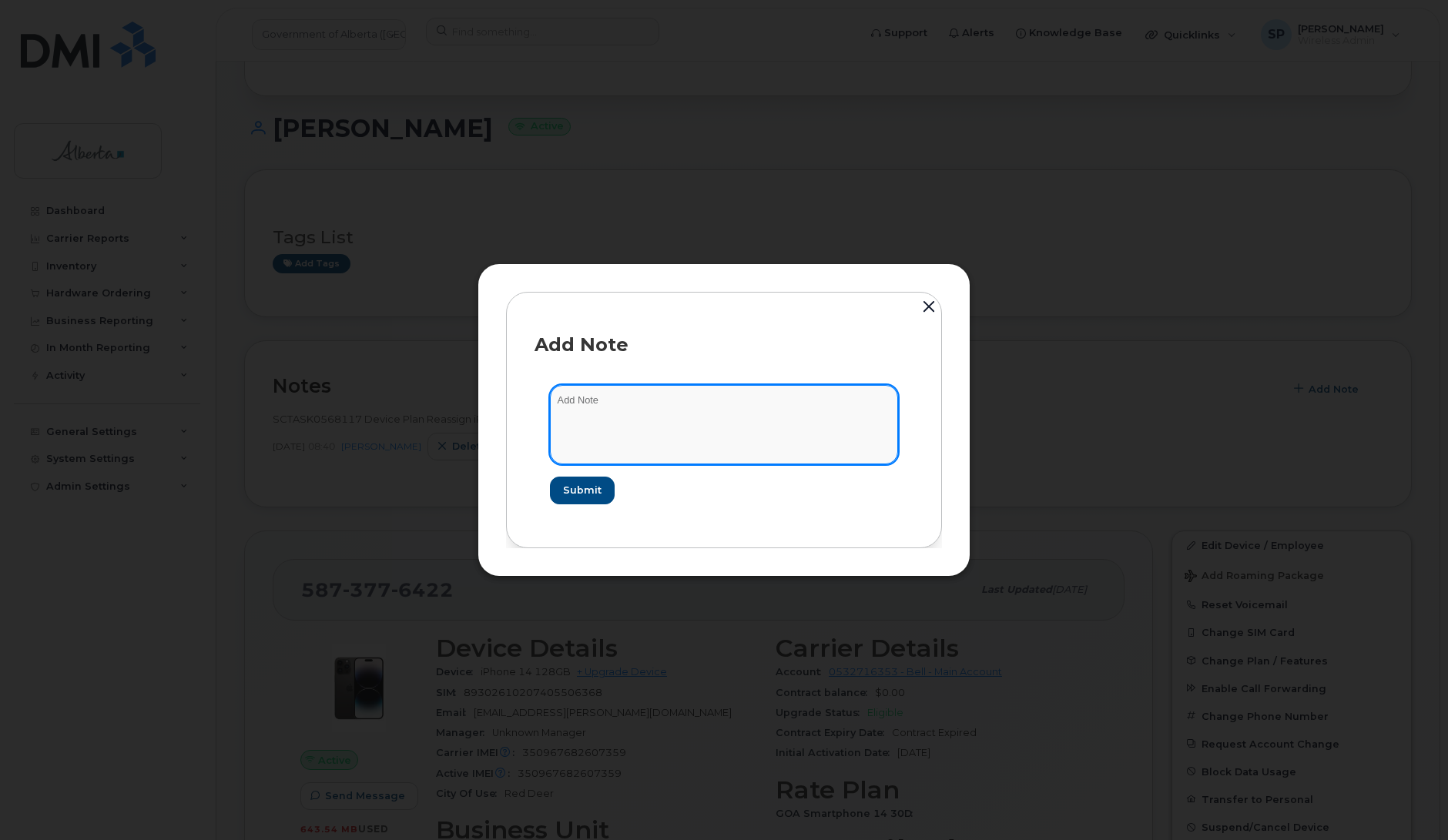
click at [740, 403] on textarea at bounding box center [723, 423] width 348 height 78
paste textarea "SCTASK0850149 Plan User Termination - (1) 5873776422 Repurpose Red Deer"
type textarea "SCTASK0850149 Plan User Termination - (1) 5873776422 Repurpose Red Deer"
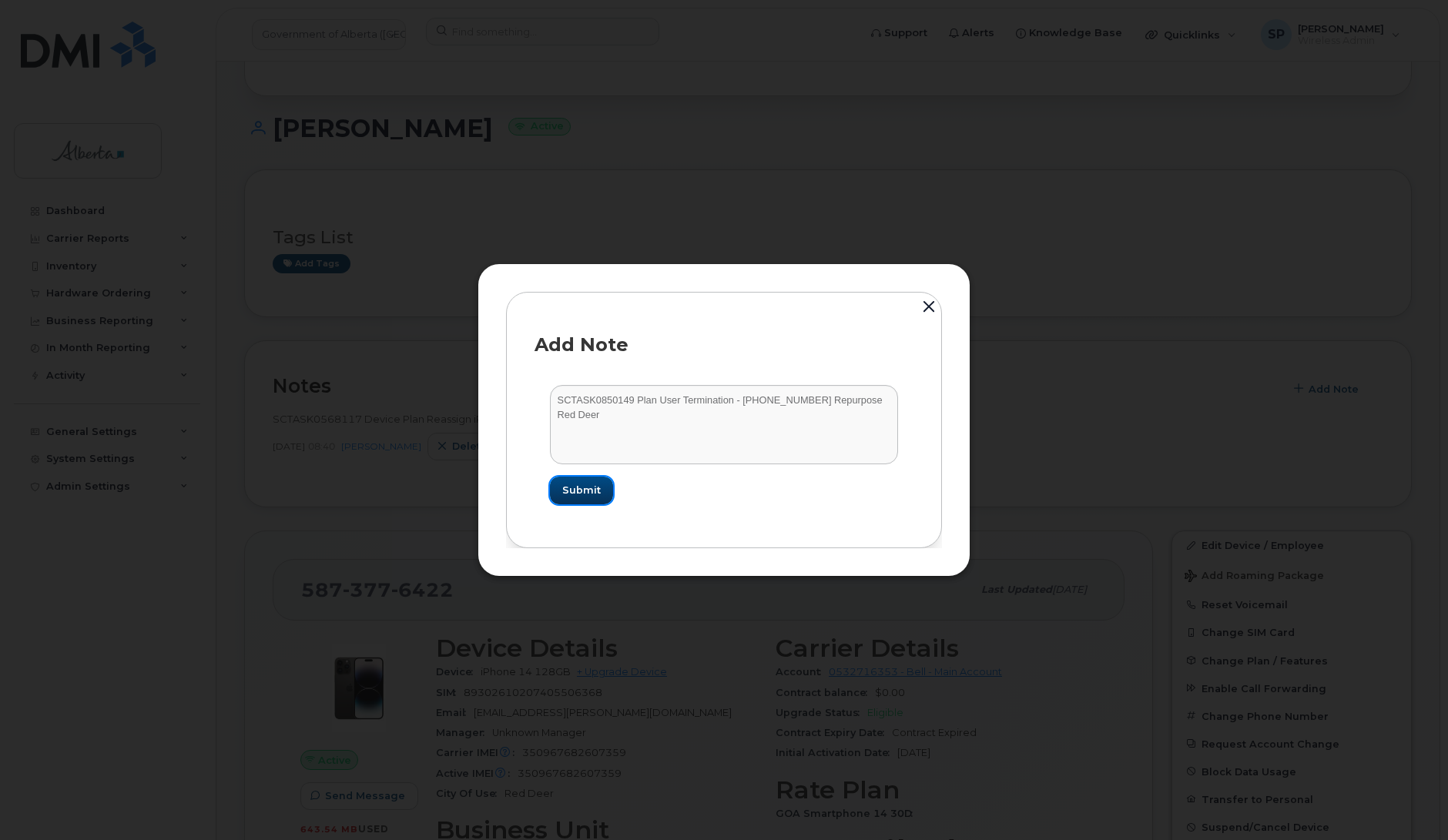
click at [597, 491] on span "Submit" at bounding box center [581, 490] width 39 height 15
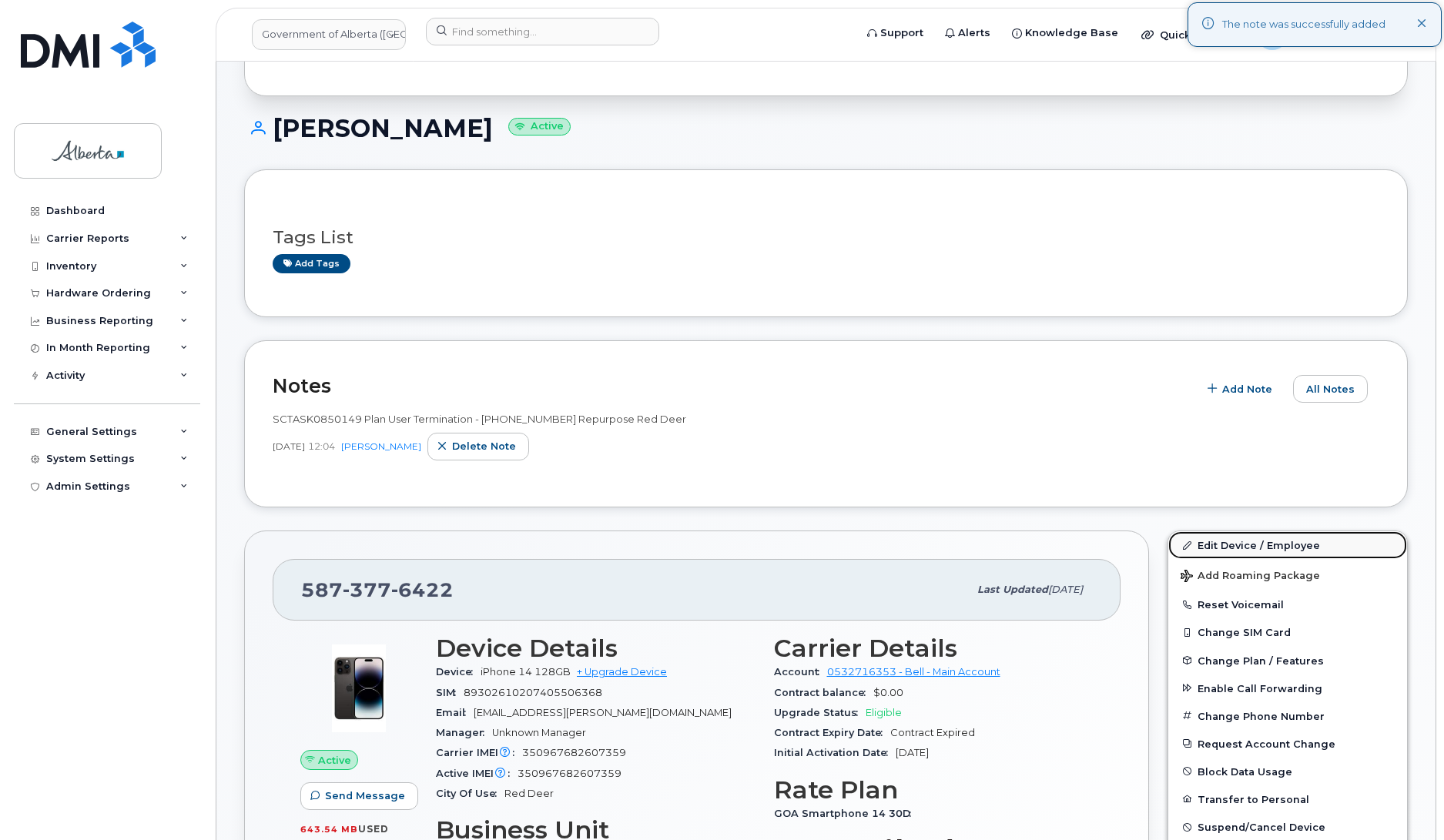
click at [1217, 548] on link "Edit Device / Employee" at bounding box center [1288, 545] width 239 height 27
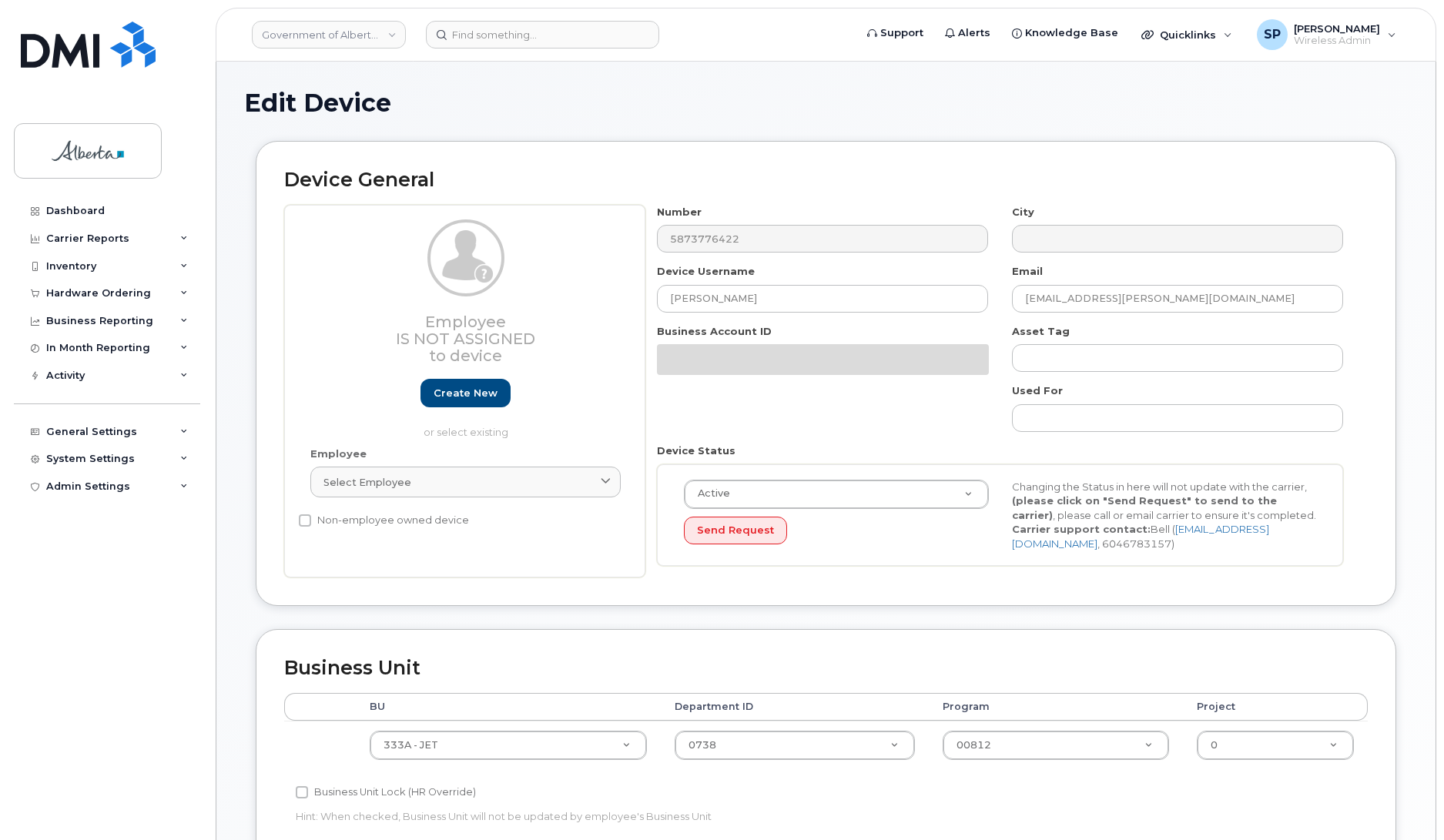
select select "4206363"
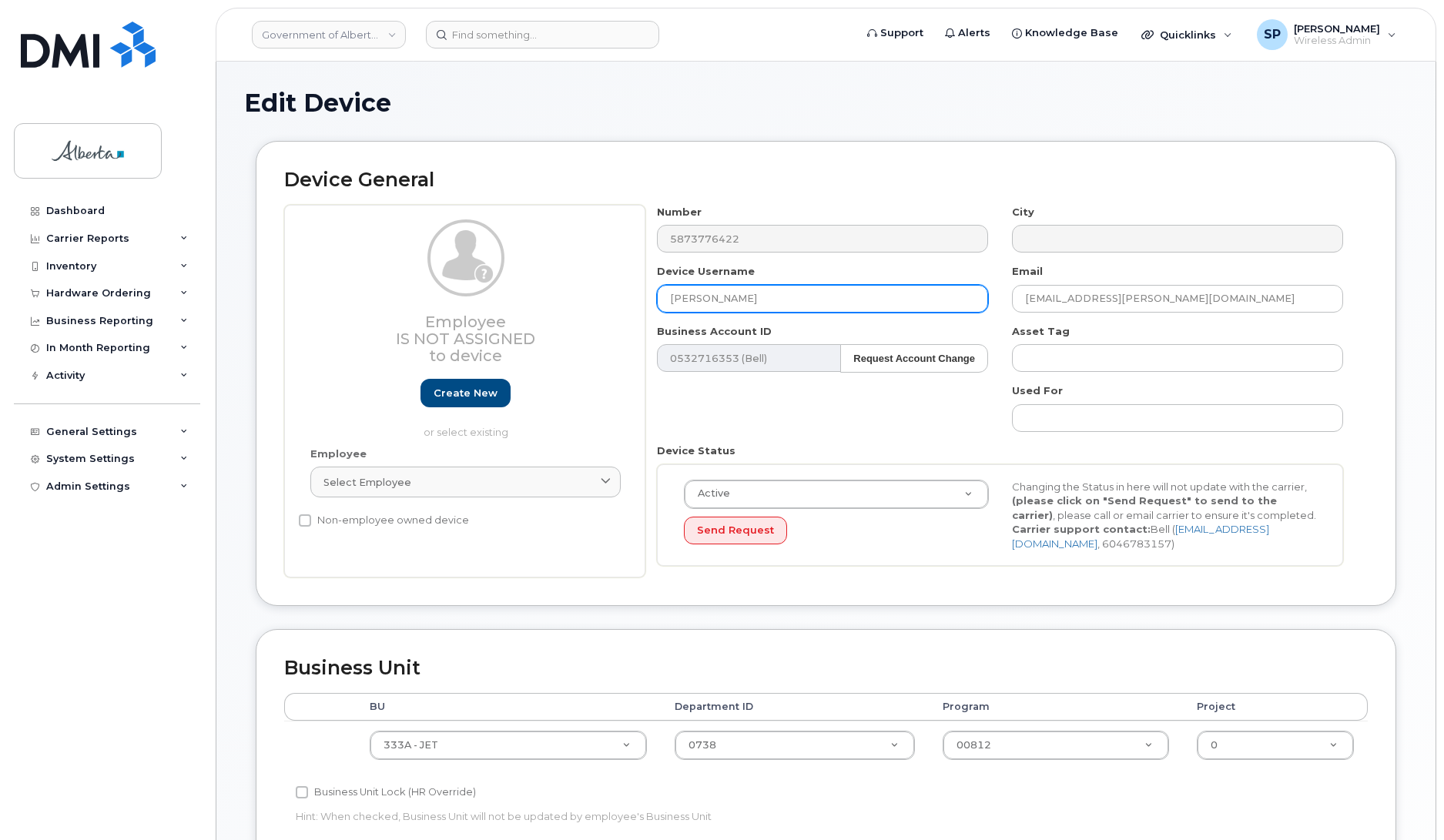
drag, startPoint x: 789, startPoint y: 295, endPoint x: 607, endPoint y: 327, distance: 184.8
click at [607, 327] on div "Employee Is not assigned to device Create new or select existing Employee Selec…" at bounding box center [826, 392] width 1084 height 374
type input "Repurpose Red Deer"
drag, startPoint x: 1195, startPoint y: 304, endPoint x: 969, endPoint y: 308, distance: 226.0
click at [969, 308] on div "Number 5873776422 City Device Username Repurpose Red Deer Email Courteney.Hamil…" at bounding box center [1000, 392] width 710 height 374
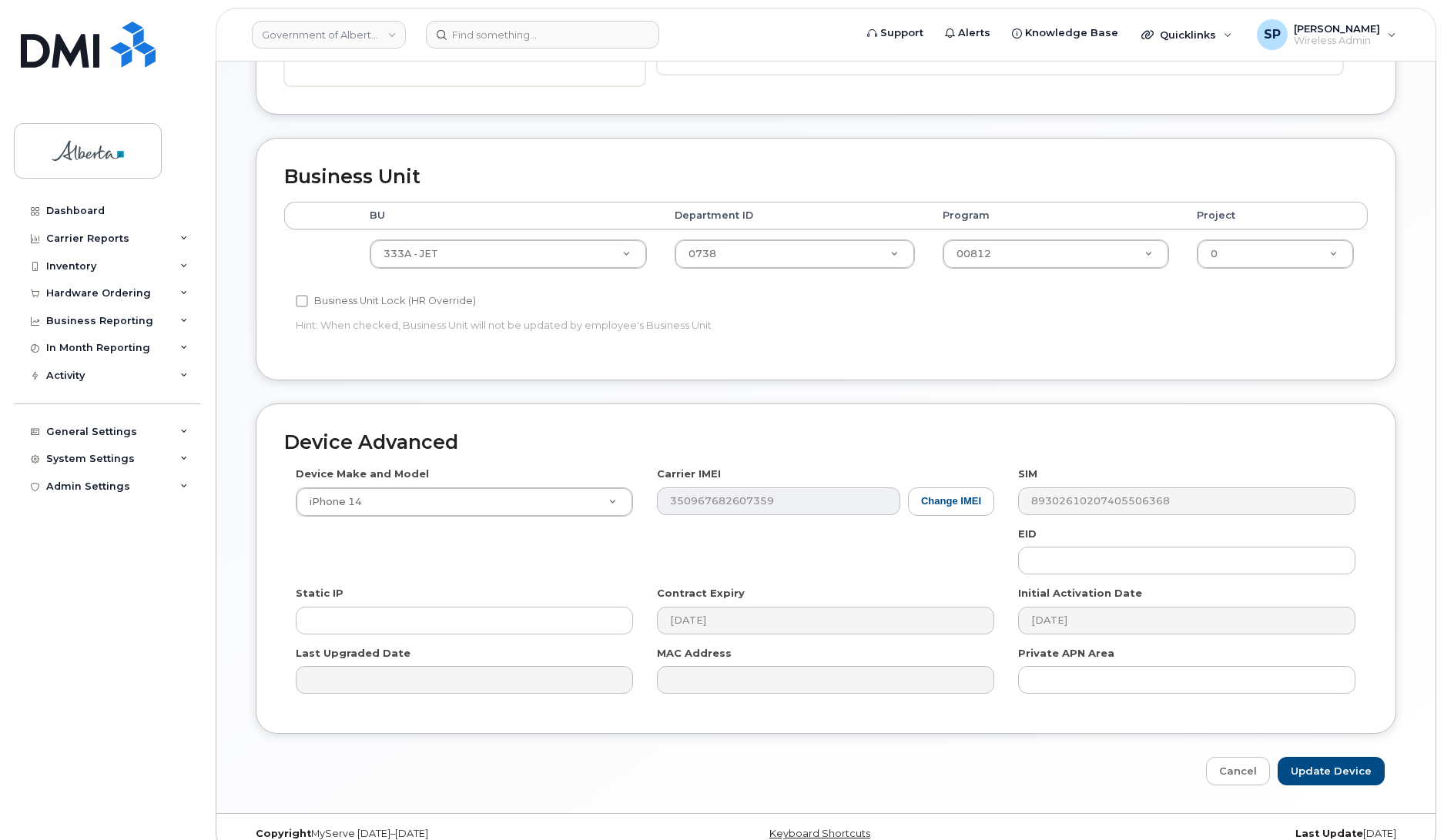
scroll to position [517, 0]
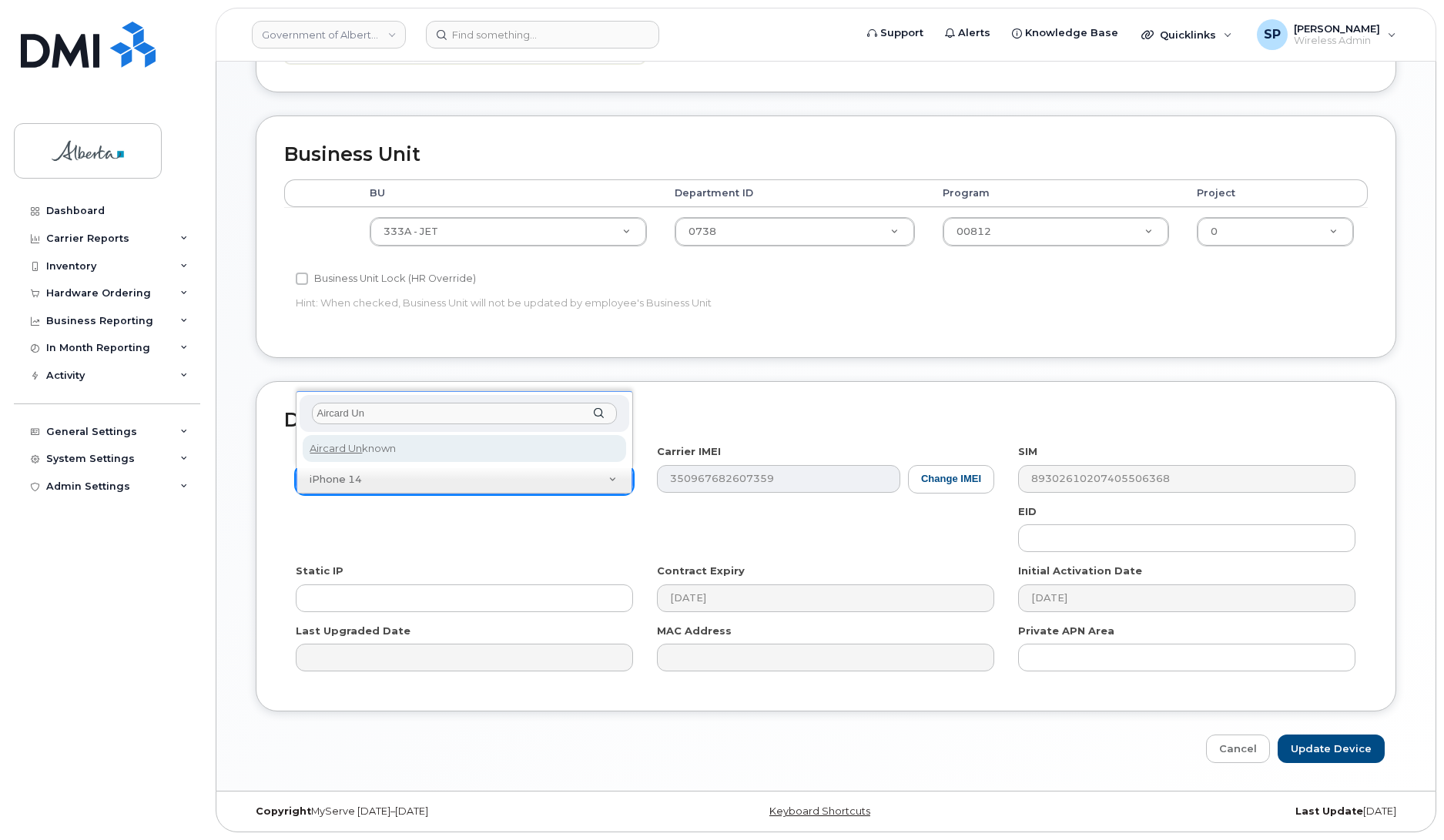
type input "Aircard Un"
select select "971"
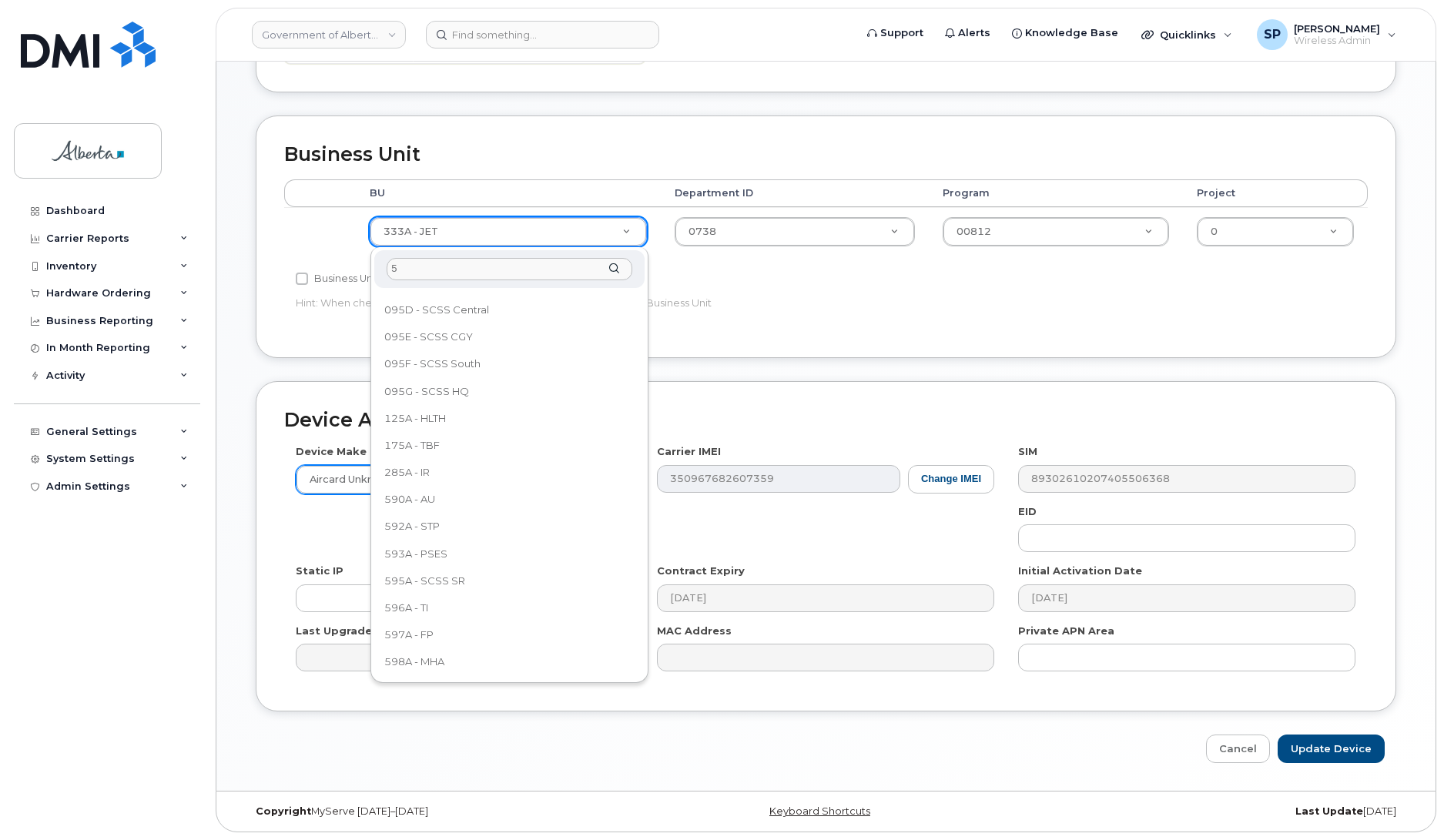
scroll to position [0, 0]
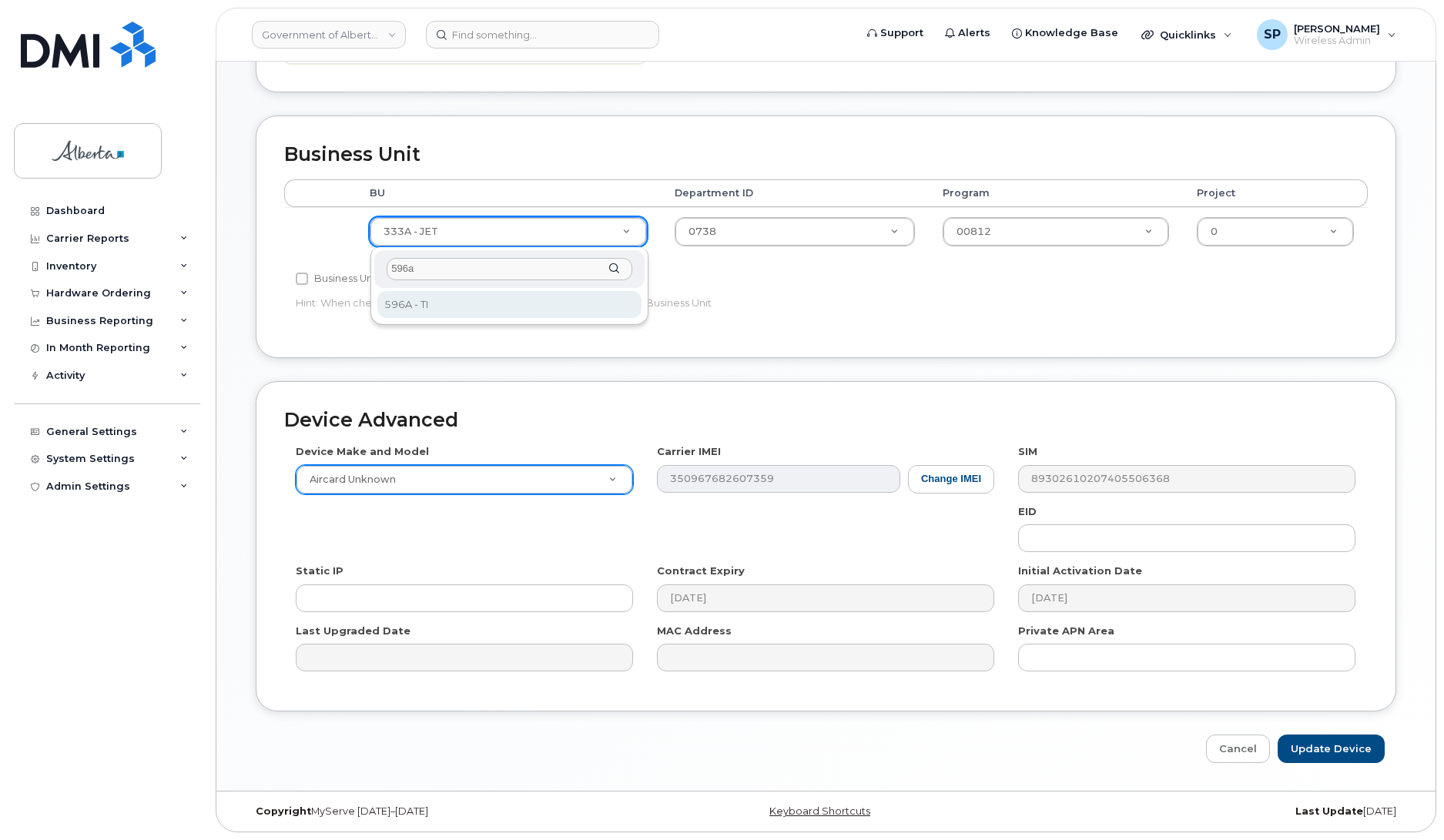
type input "596a"
select select "4797729"
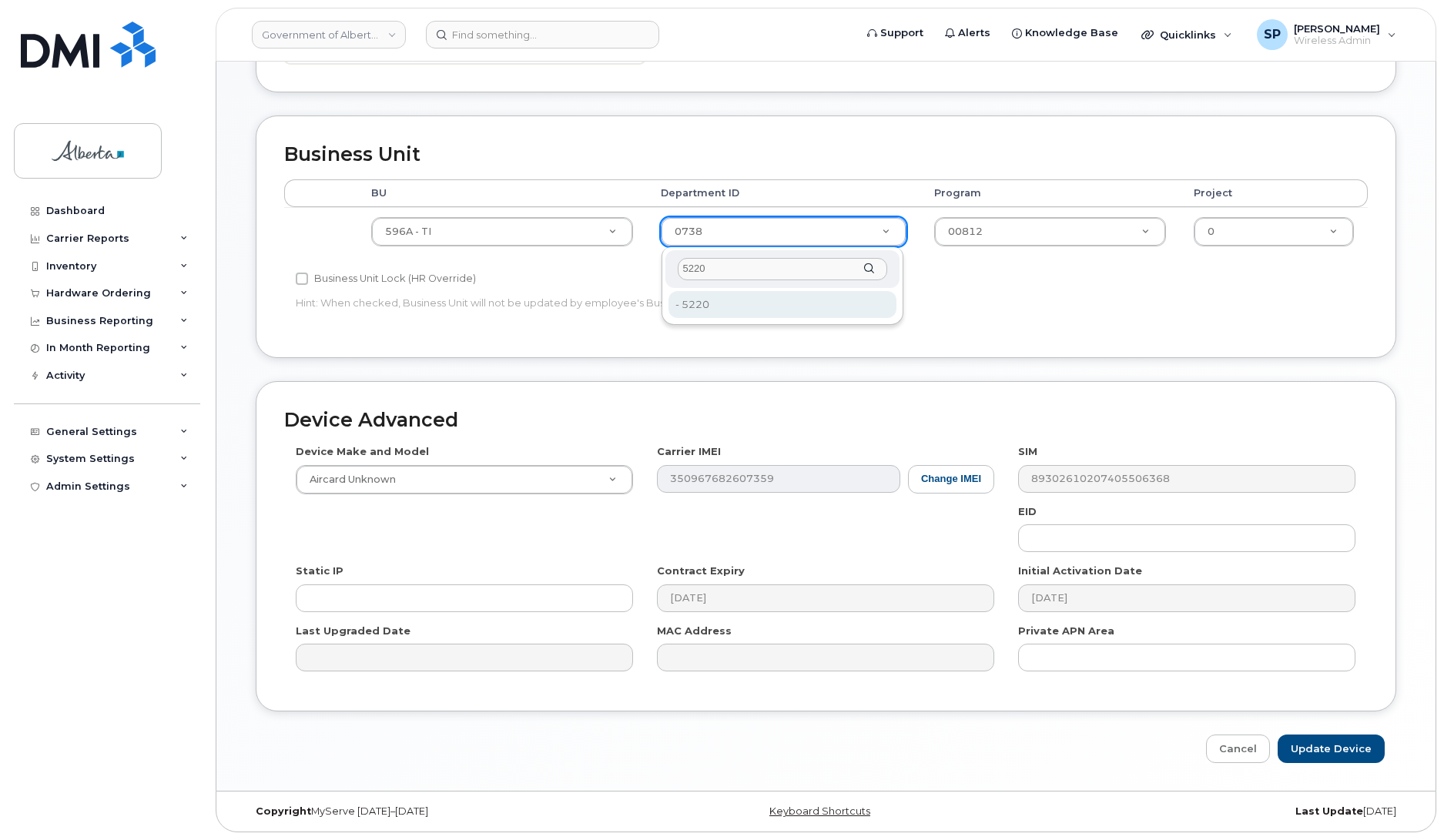
type input "5220"
type input "4802987"
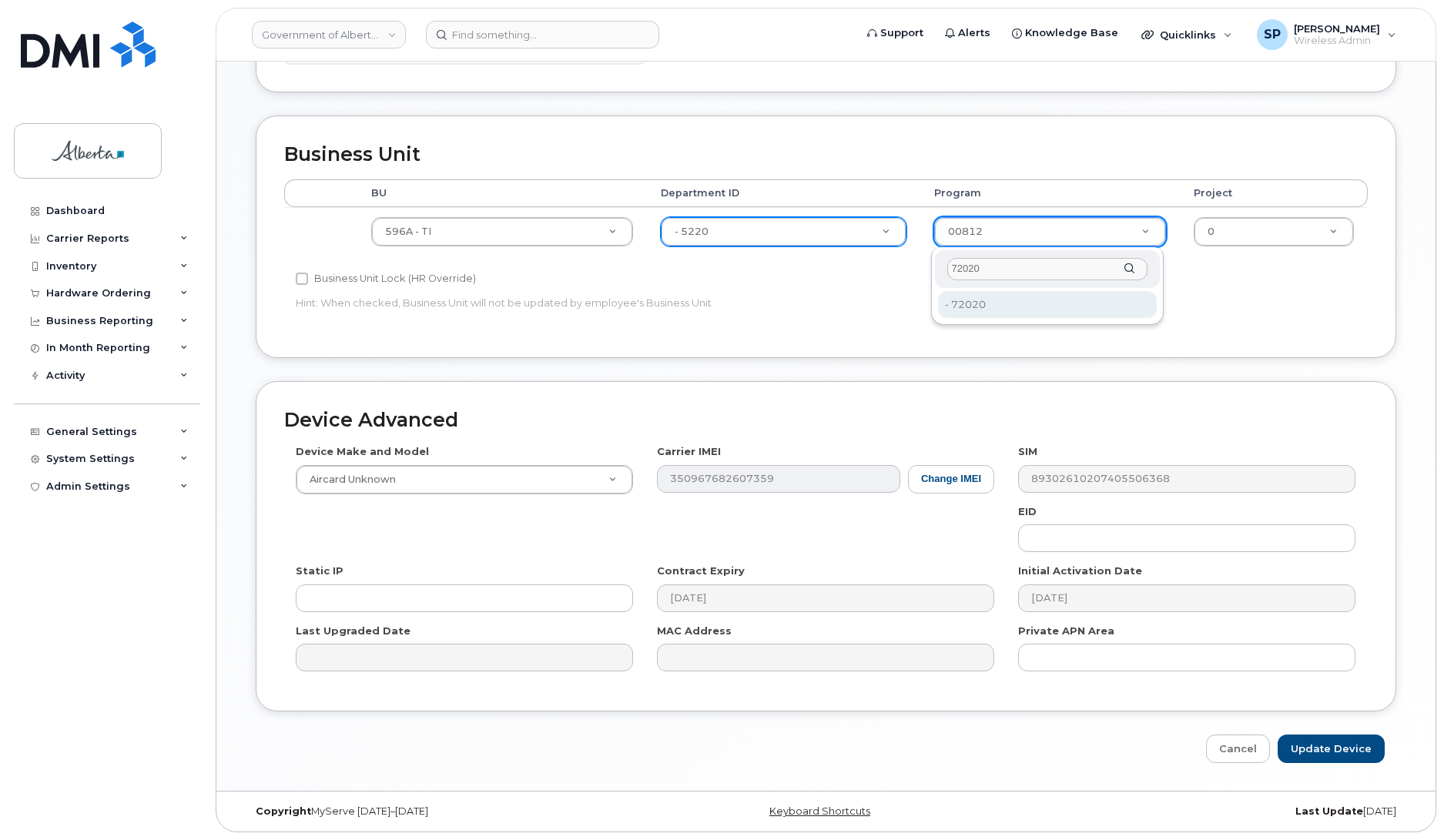
type input "72020"
type input "4803008"
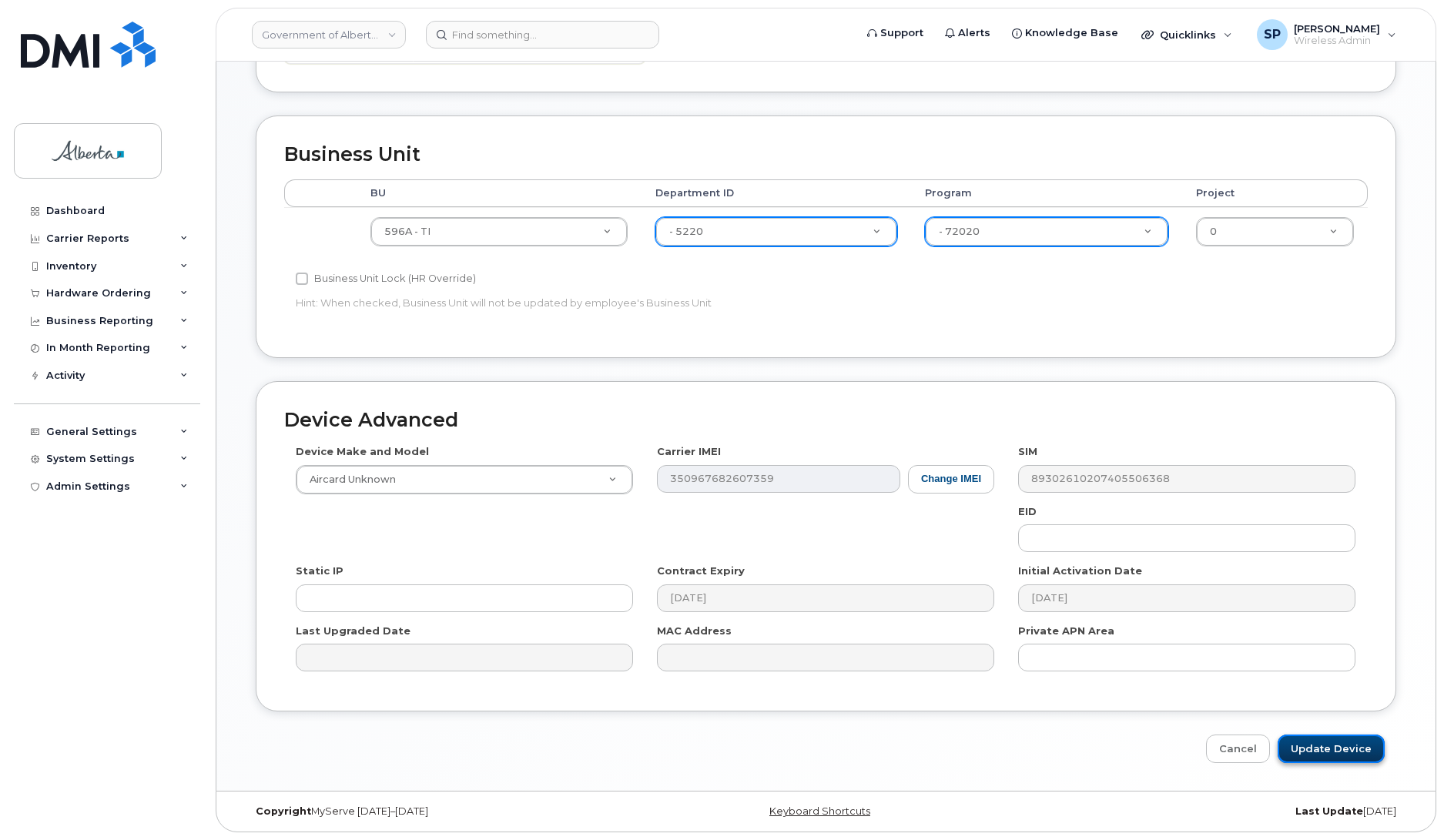
click at [1330, 743] on input "Update Device" at bounding box center [1331, 748] width 107 height 28
type input "Saving..."
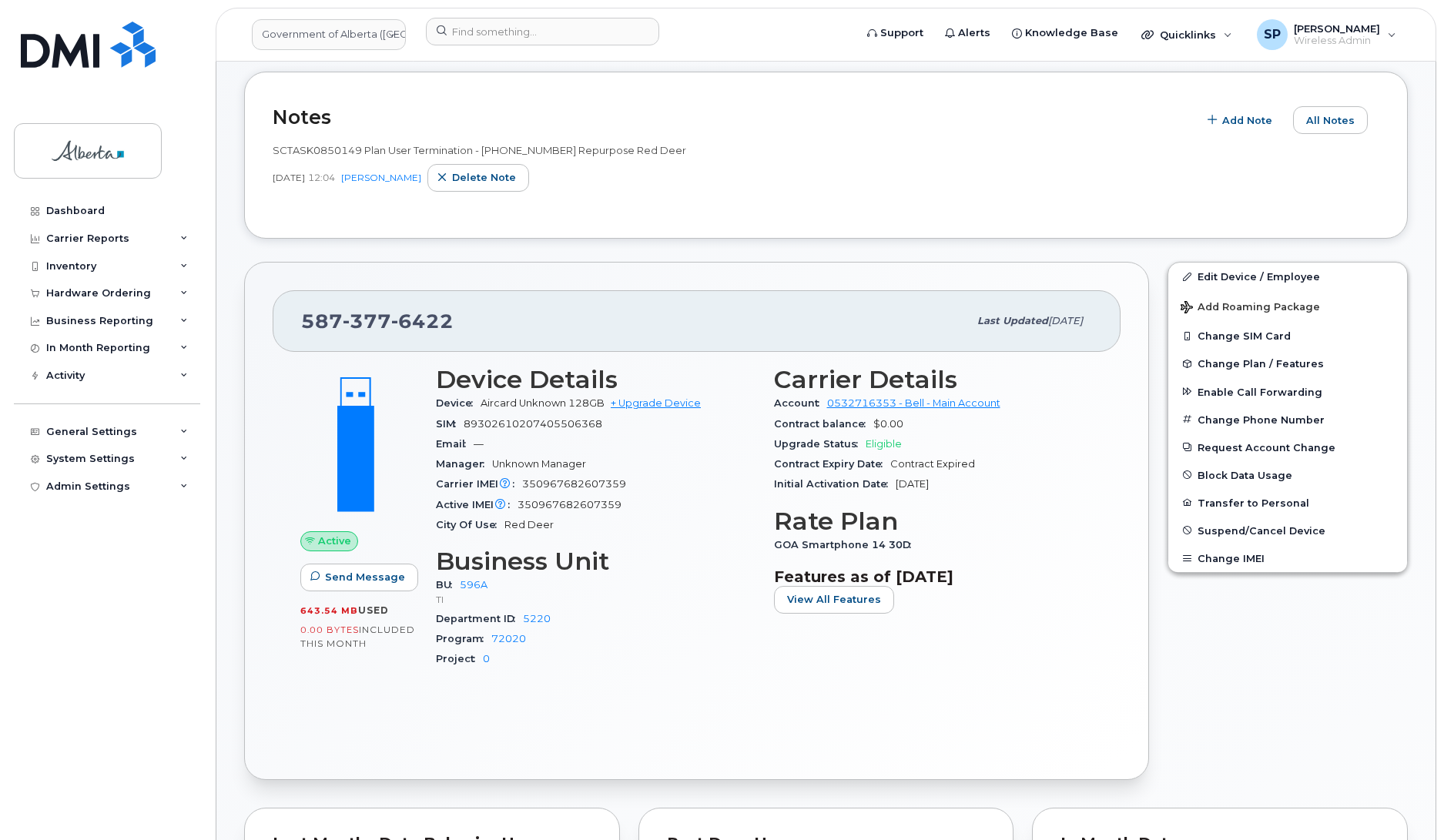
scroll to position [249, 0]
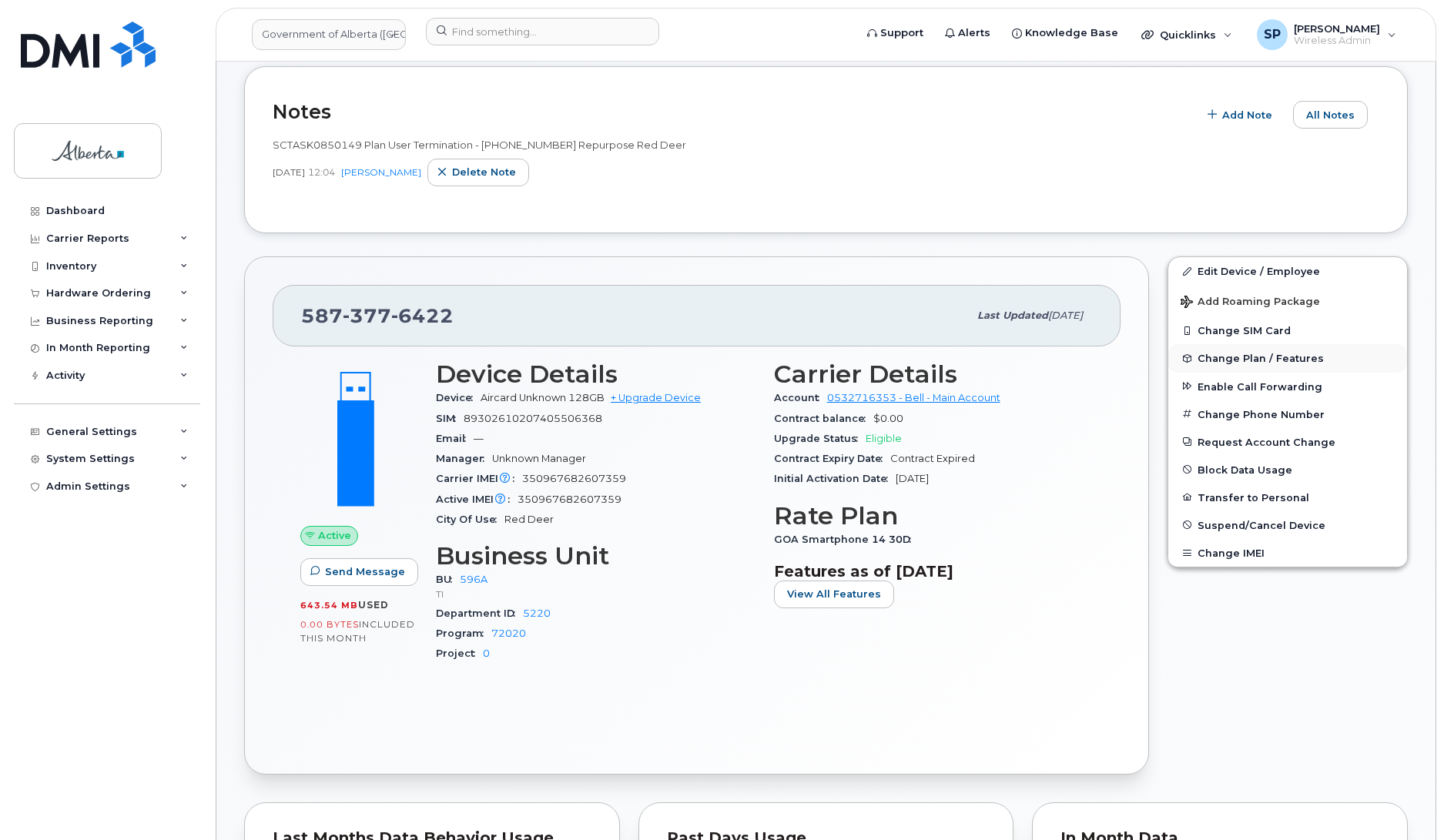
click at [1236, 358] on span "Change Plan / Features" at bounding box center [1260, 358] width 126 height 11
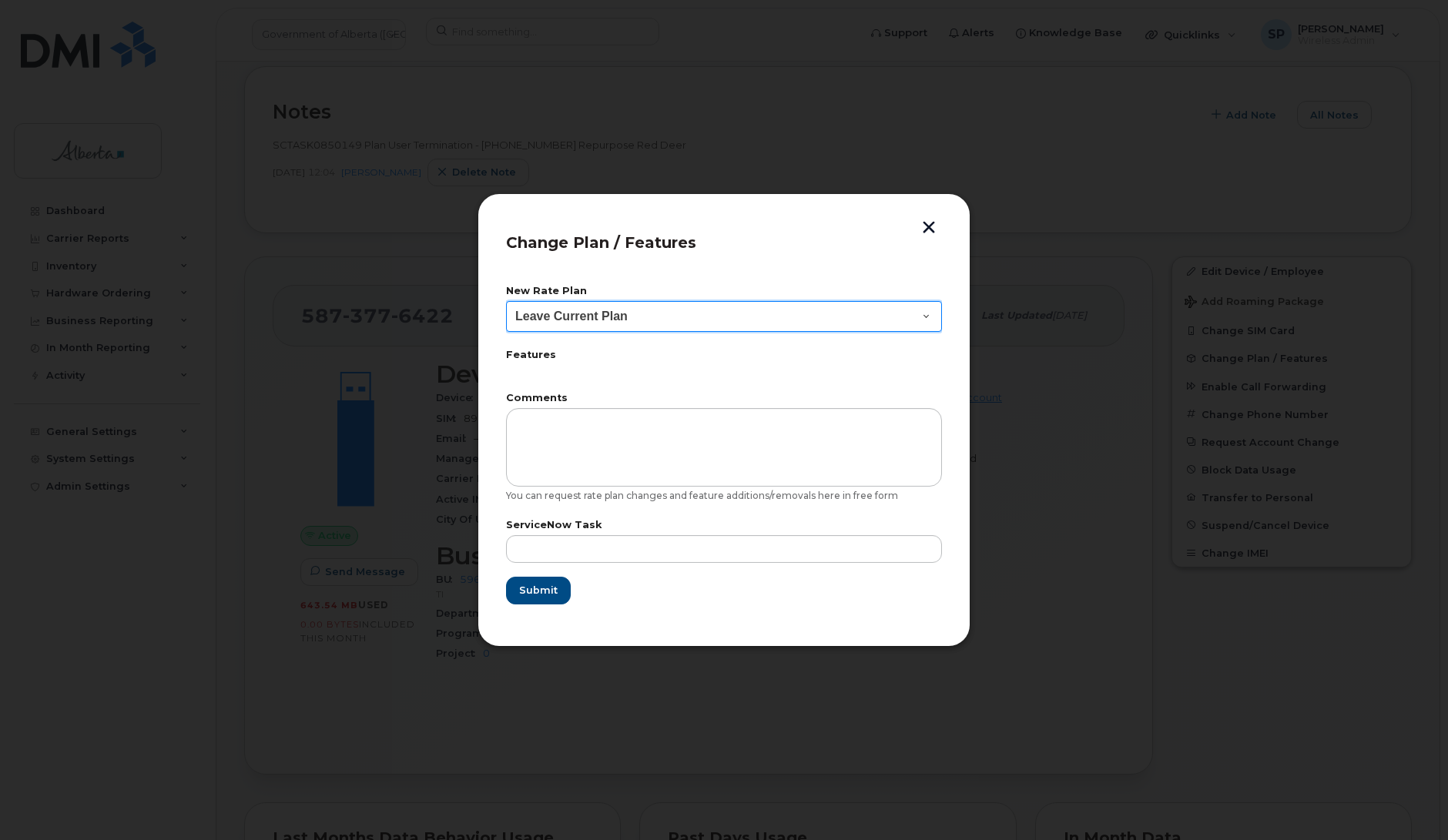
click at [595, 316] on select "Leave Current Plan GOA Data plan 9 30 d GOA–Unlimited Data Plan 9" at bounding box center [724, 317] width 436 height 31
select select "1790211"
click at [506, 301] on select "Leave Current Plan GOA Data plan 9 30 d GOA–Unlimited Data Plan 9" at bounding box center [724, 317] width 436 height 31
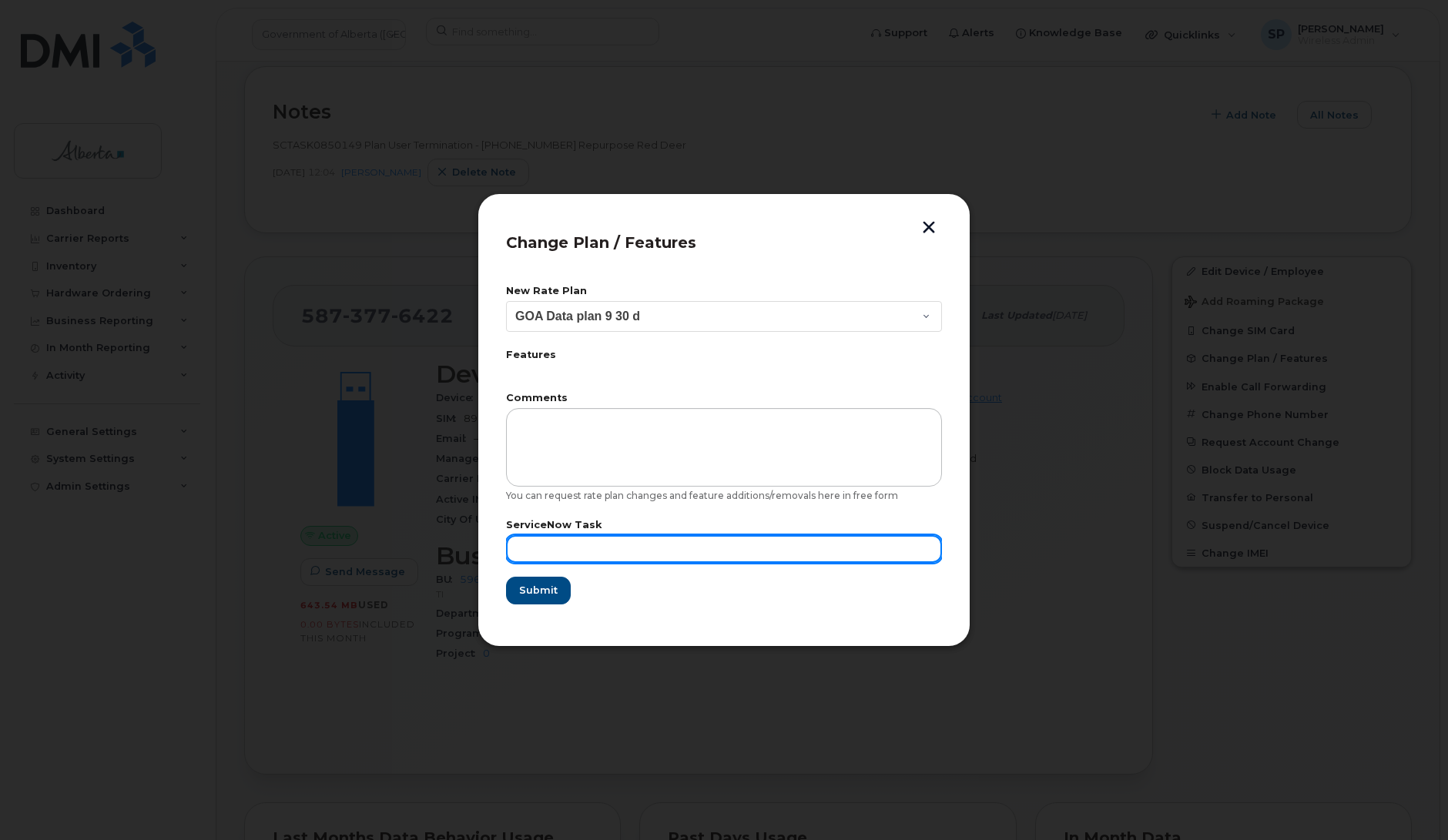
click at [591, 535] on input "text" at bounding box center [724, 549] width 436 height 27
paste input "SCTASK0850149"
type input "SCTASK0850149"
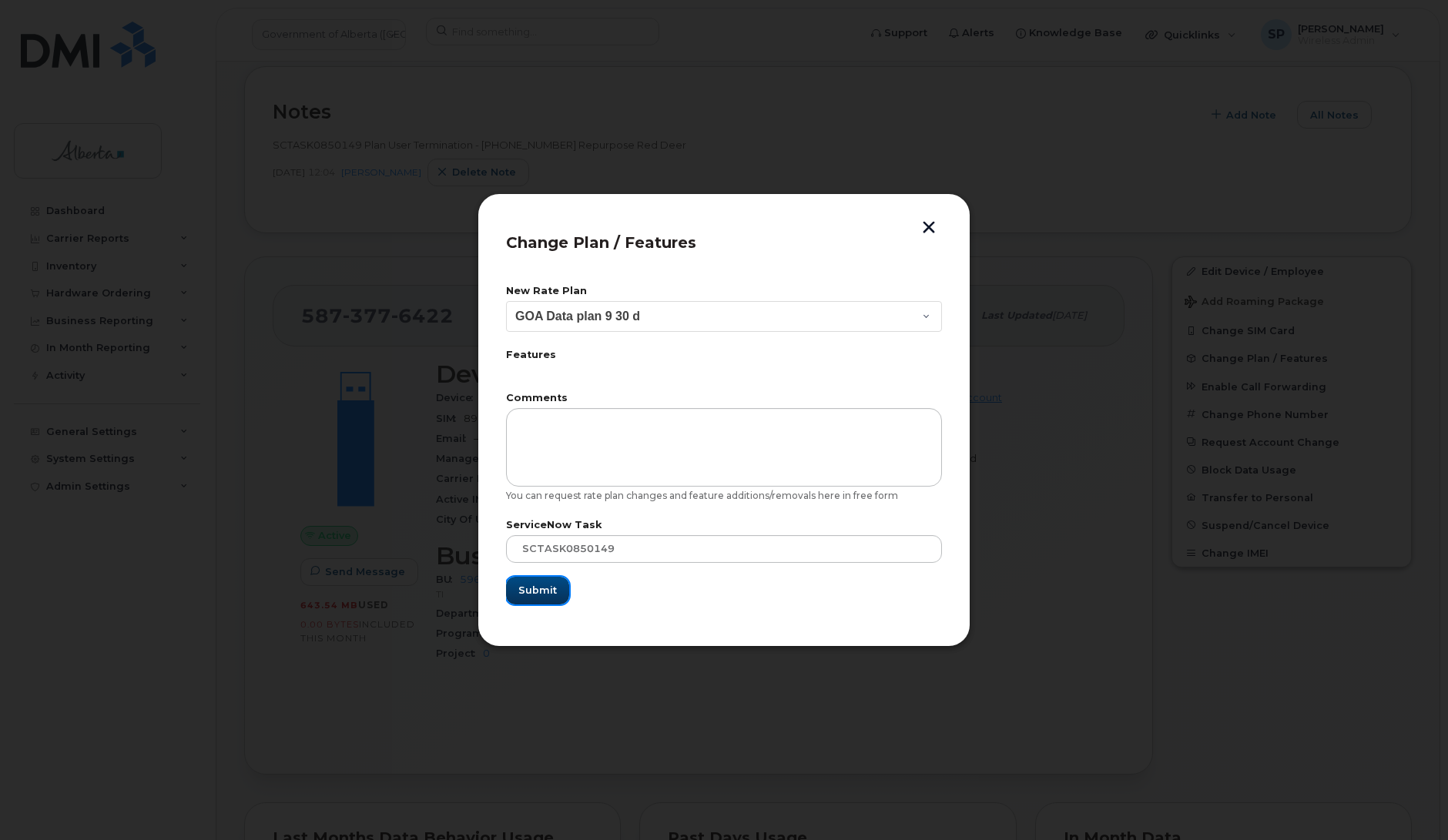
click at [545, 594] on span "Submit" at bounding box center [537, 590] width 39 height 15
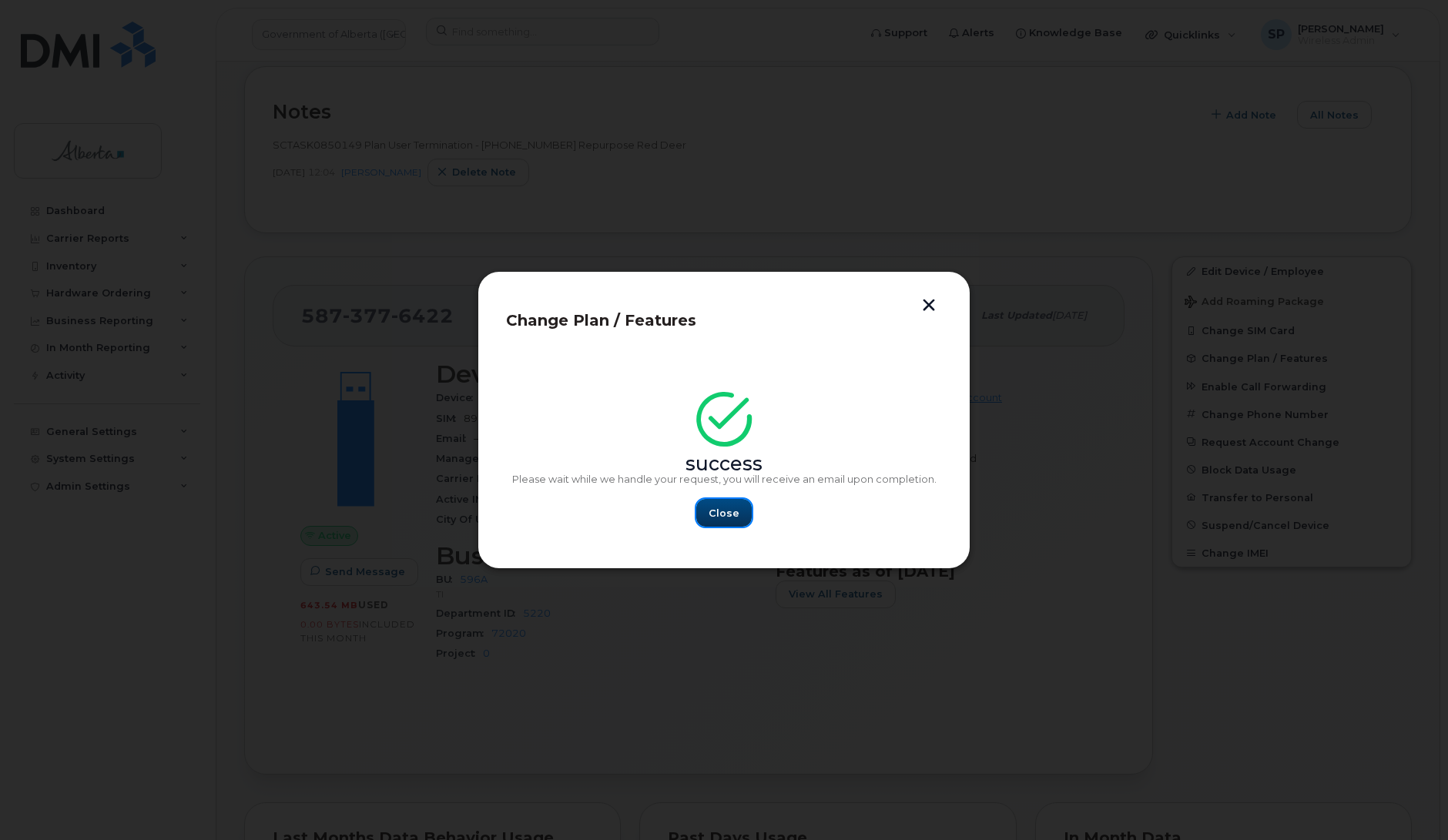
click at [718, 507] on span "Close" at bounding box center [724, 513] width 31 height 15
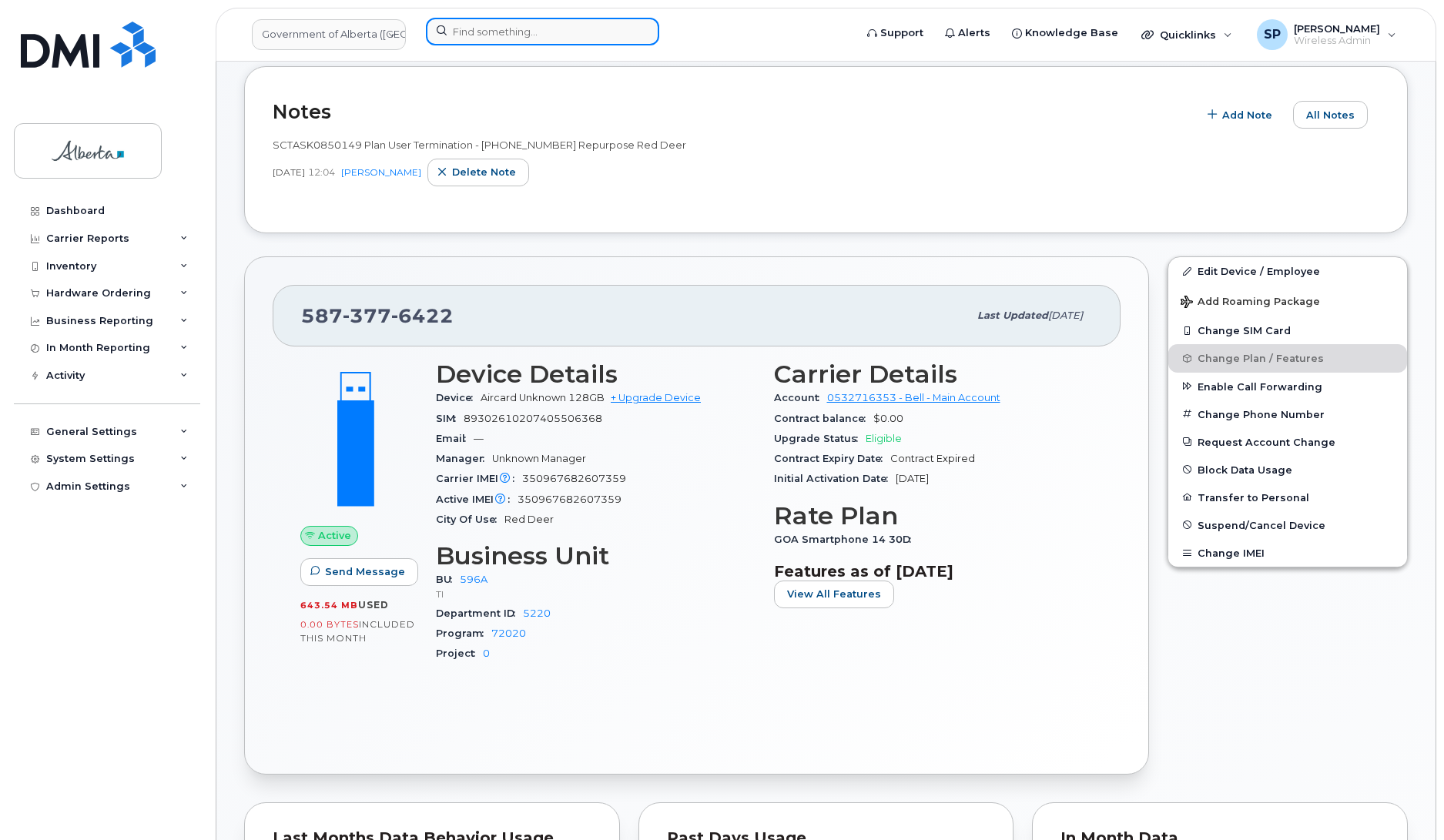
click at [480, 31] on input at bounding box center [543, 32] width 234 height 27
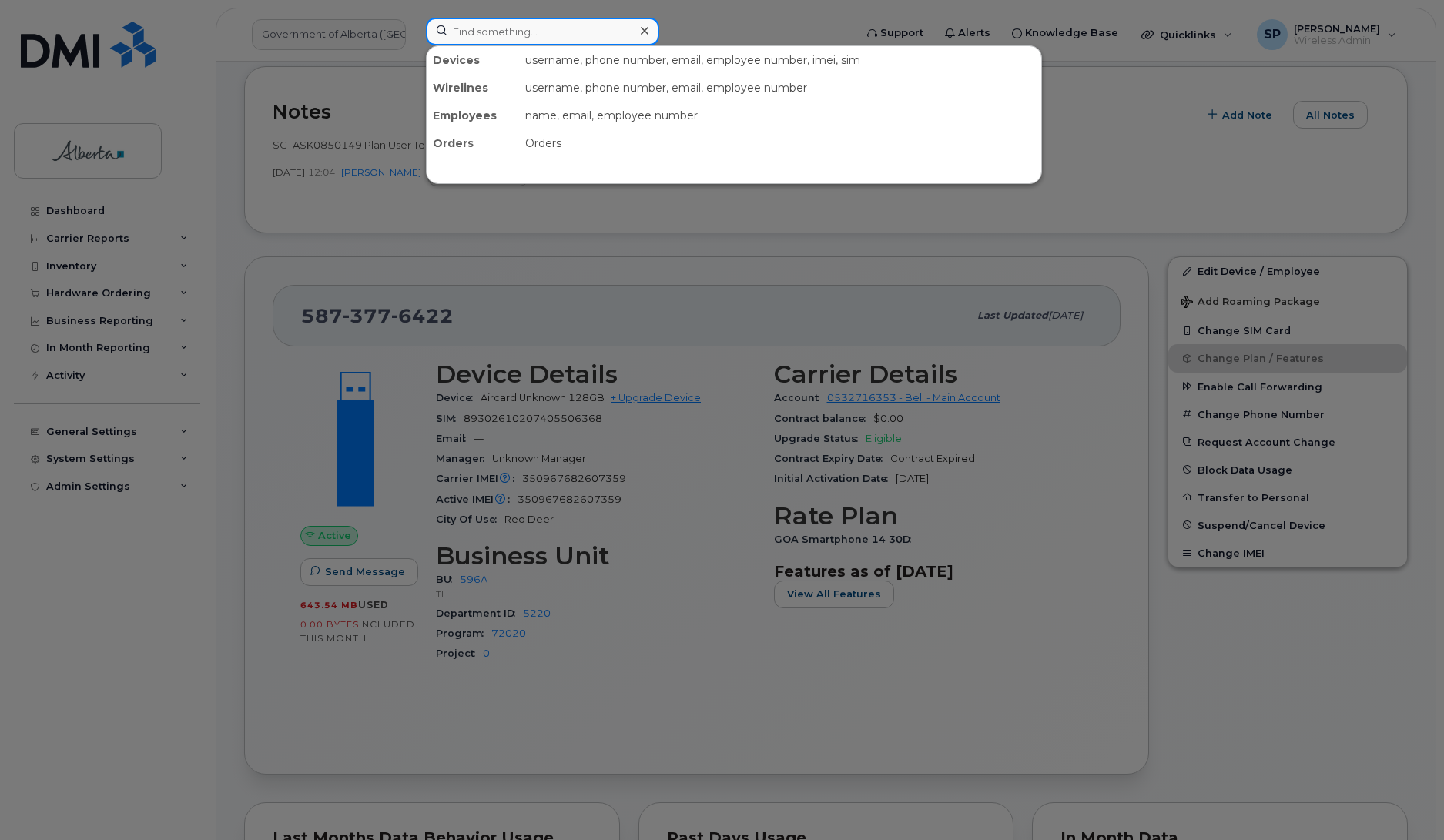
paste input "4037954973"
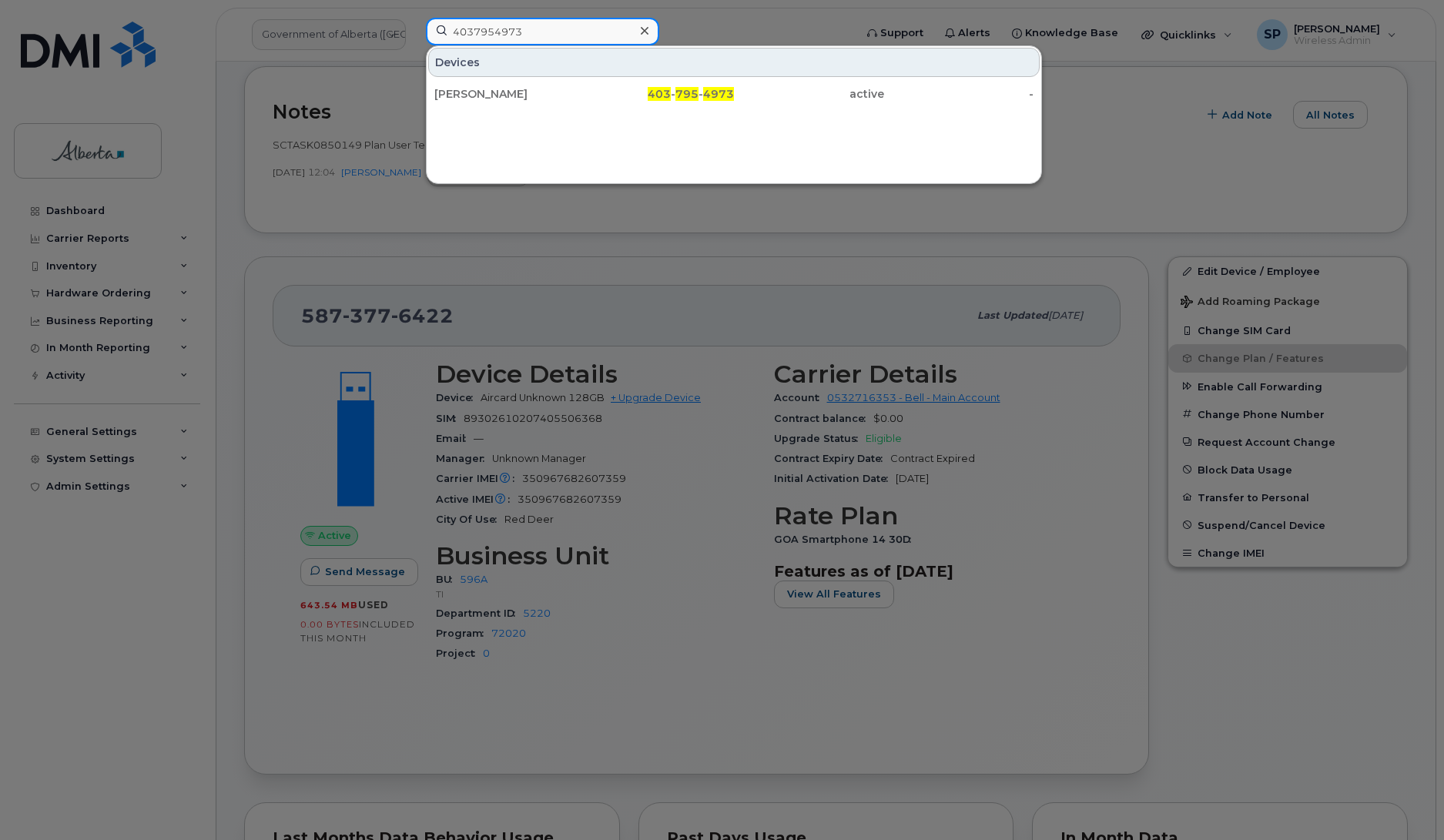
type input "4037954973"
click at [506, 97] on div "[PERSON_NAME]" at bounding box center [509, 94] width 150 height 15
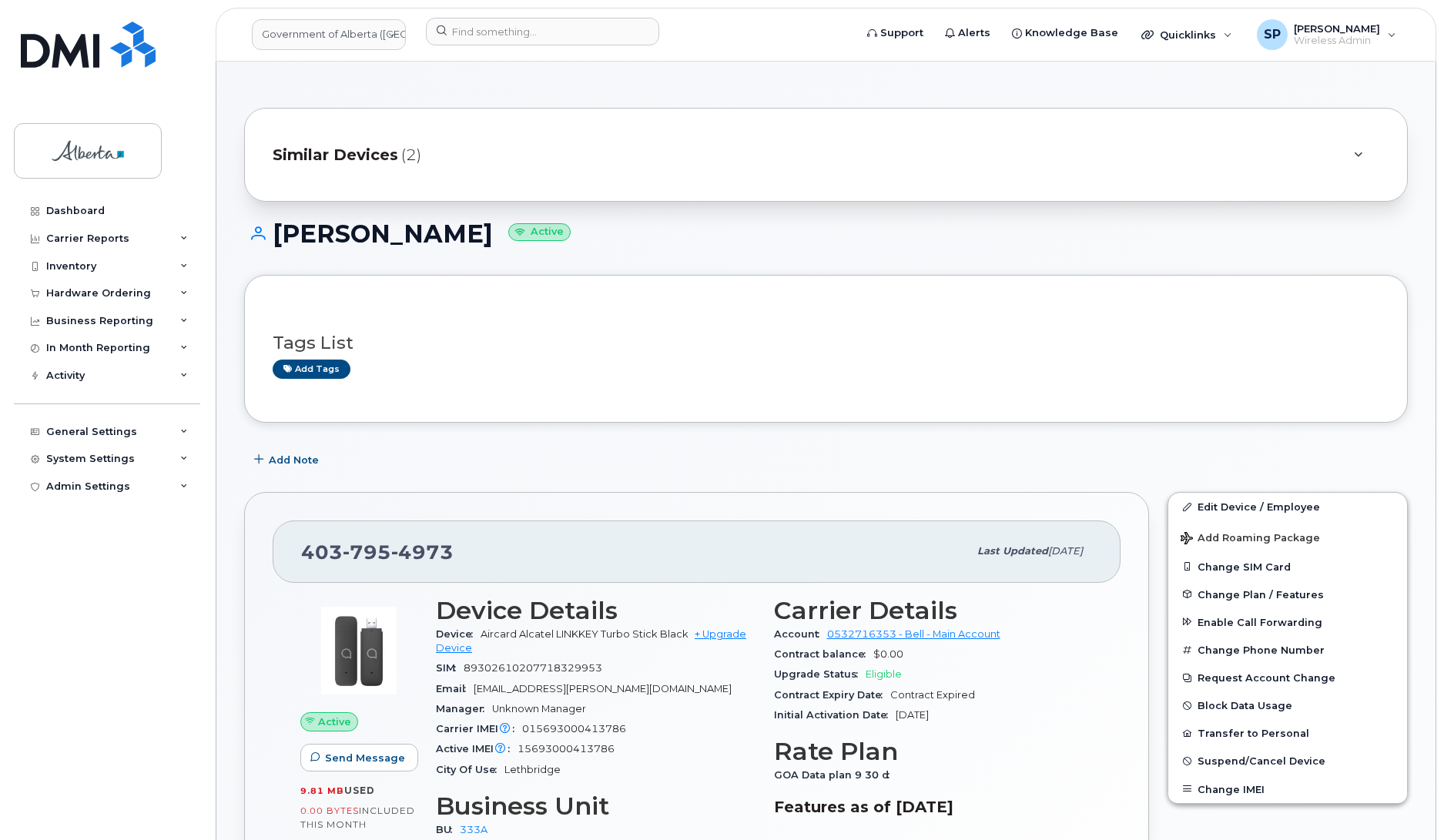
click at [687, 779] on div "City Of Use [GEOGRAPHIC_DATA]" at bounding box center [596, 770] width 320 height 20
click at [1230, 506] on link "Edit Device / Employee" at bounding box center [1288, 507] width 239 height 27
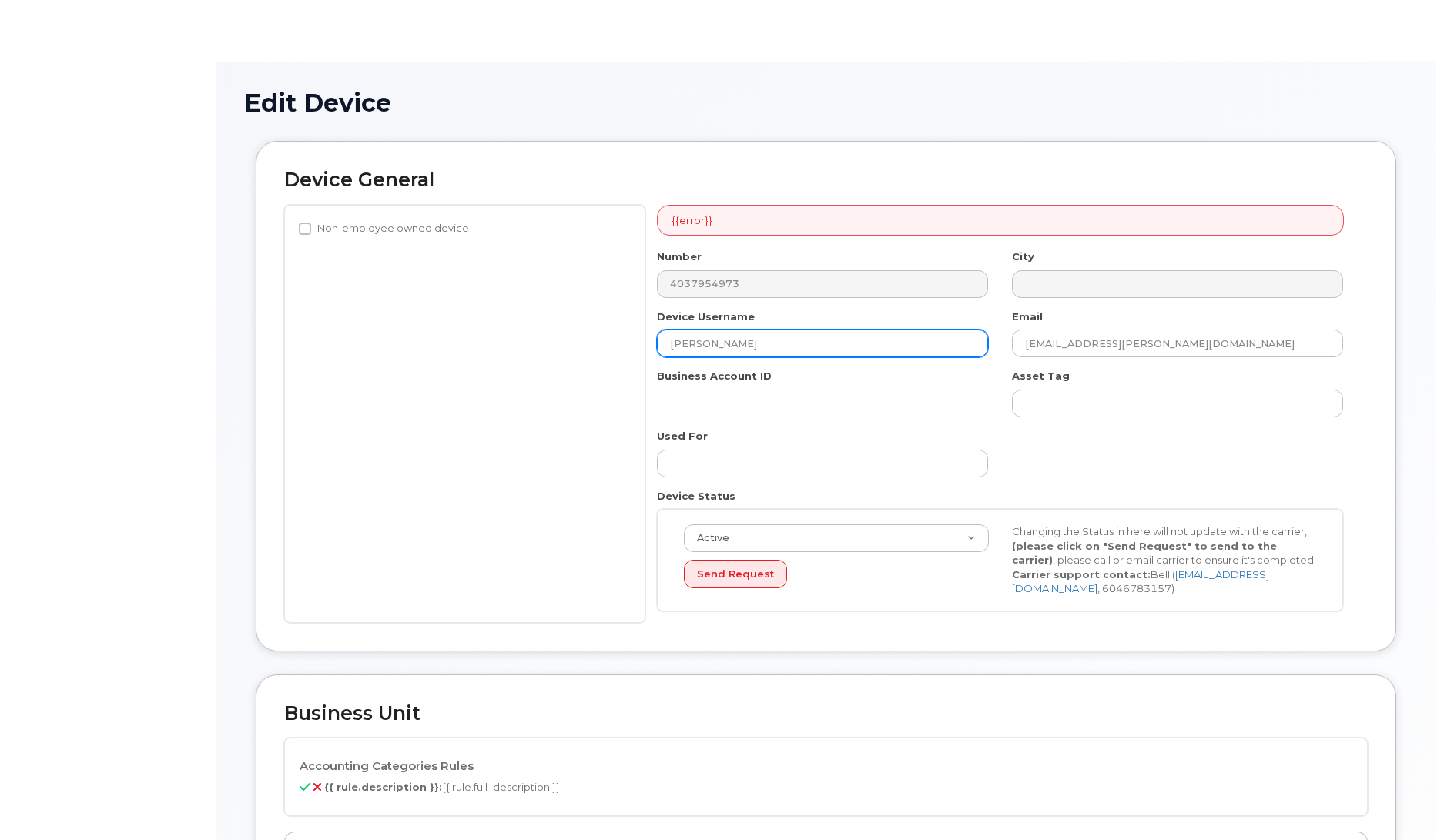
select select "4206363"
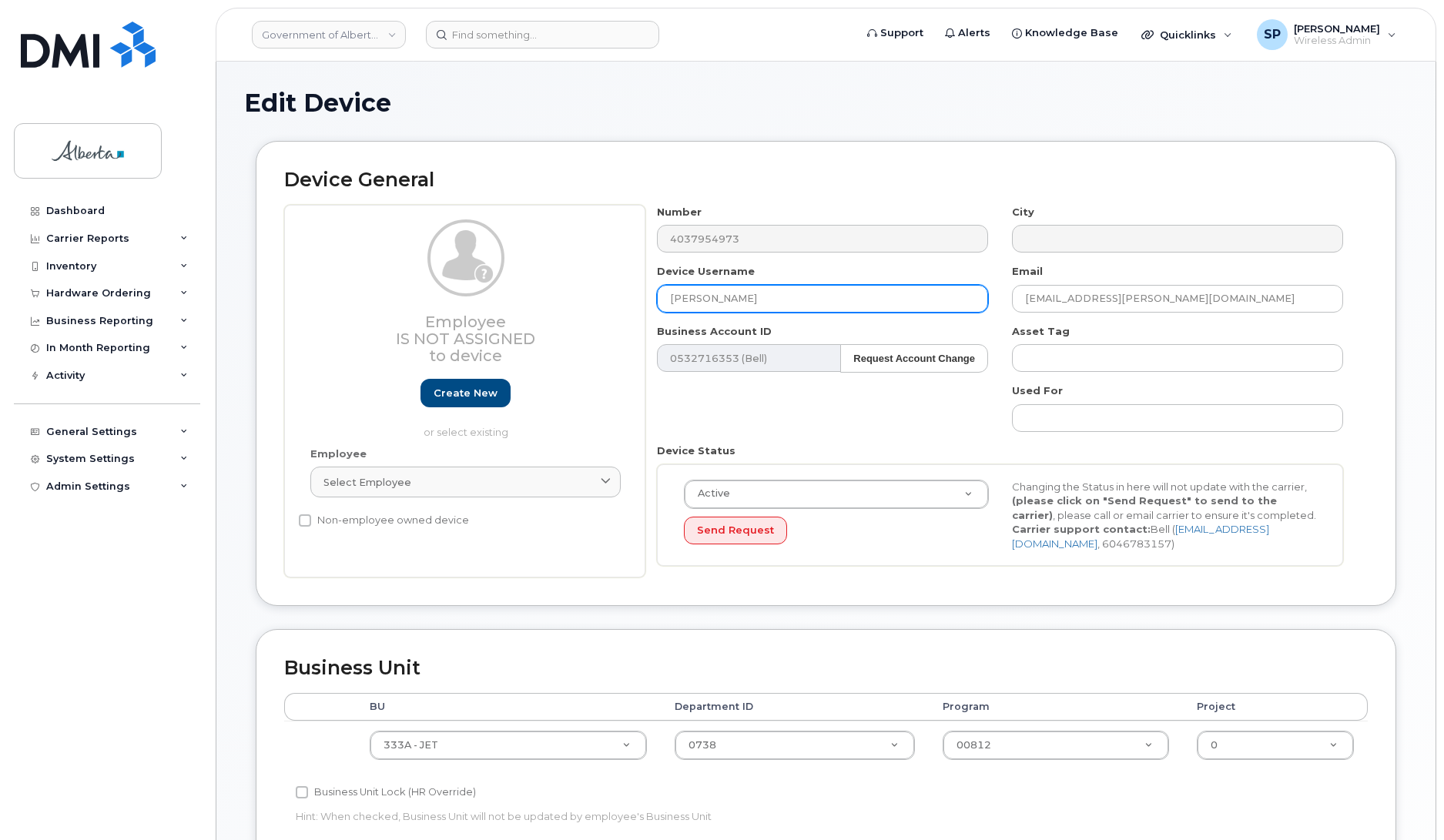
drag, startPoint x: 778, startPoint y: 296, endPoint x: 545, endPoint y: 299, distance: 233.0
click at [545, 299] on div "Employee Is not assigned to device Create new or select existing Employee Selec…" at bounding box center [826, 392] width 1084 height 374
type input "r"
type input "Repurpose Lethbridge"
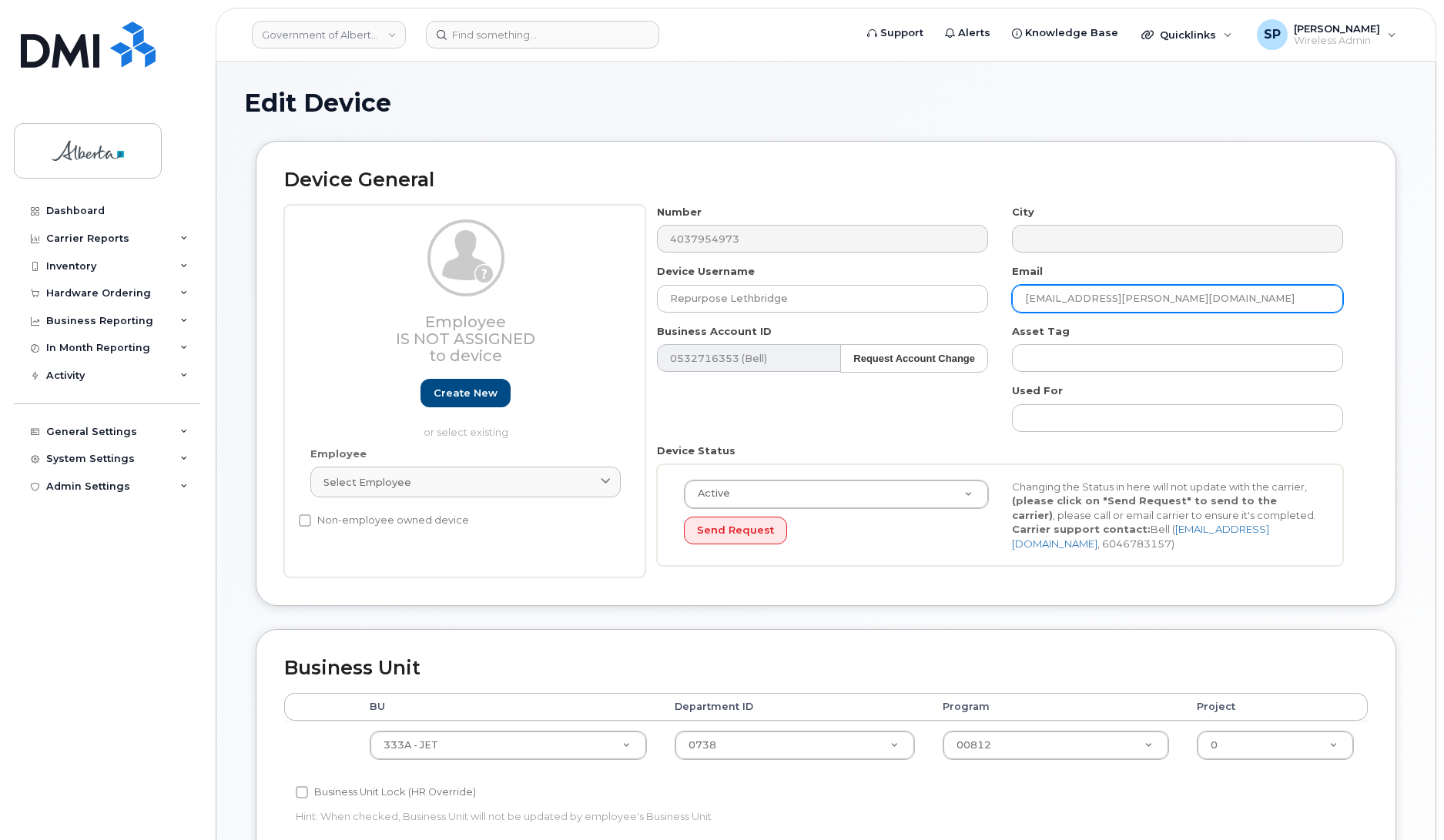
drag, startPoint x: 1211, startPoint y: 294, endPoint x: 1019, endPoint y: 305, distance: 192.3
click at [1019, 305] on input "[EMAIL_ADDRESS][PERSON_NAME][DOMAIN_NAME]" at bounding box center [1178, 299] width 332 height 27
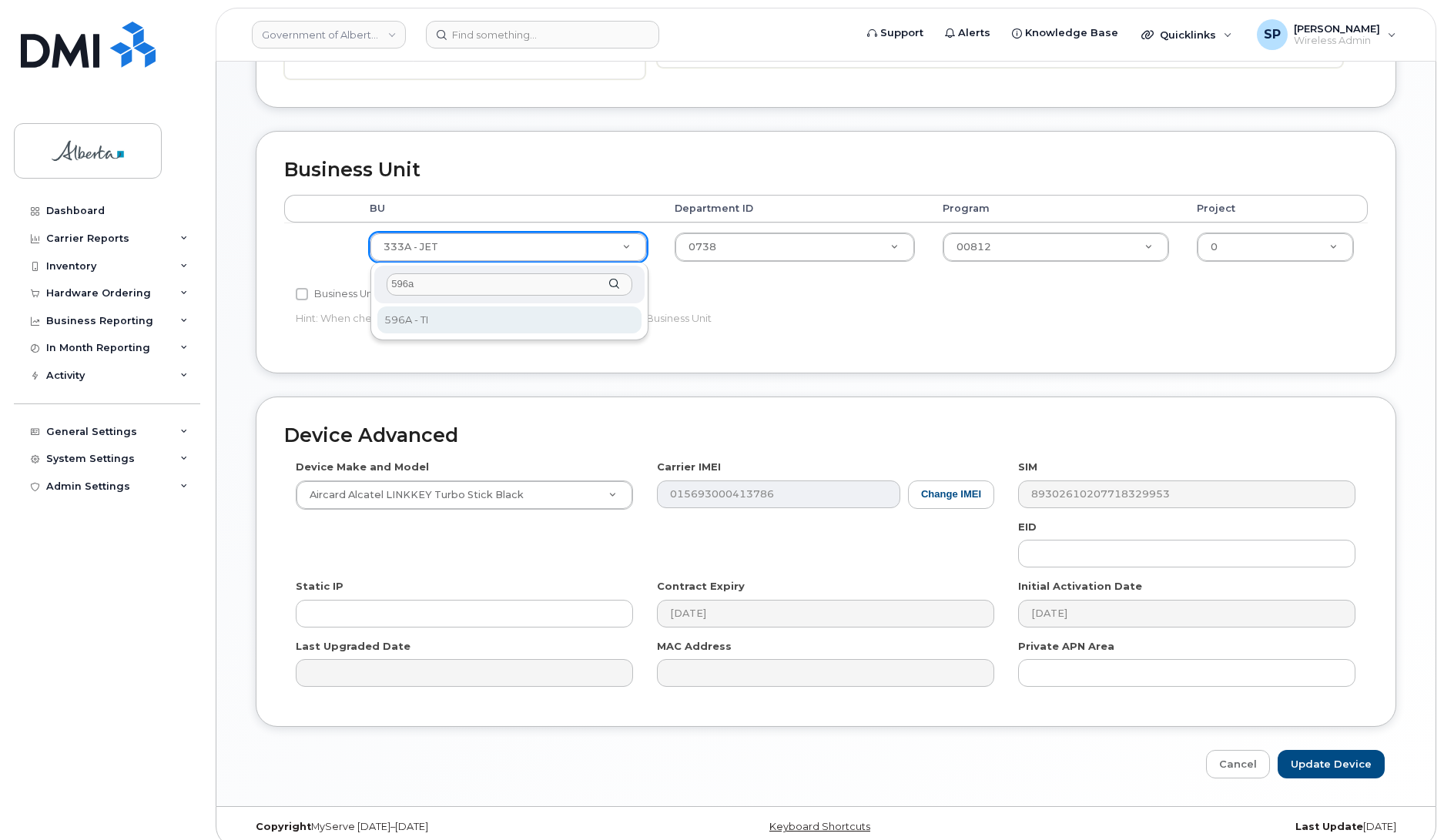
type input "596a"
select select "4797729"
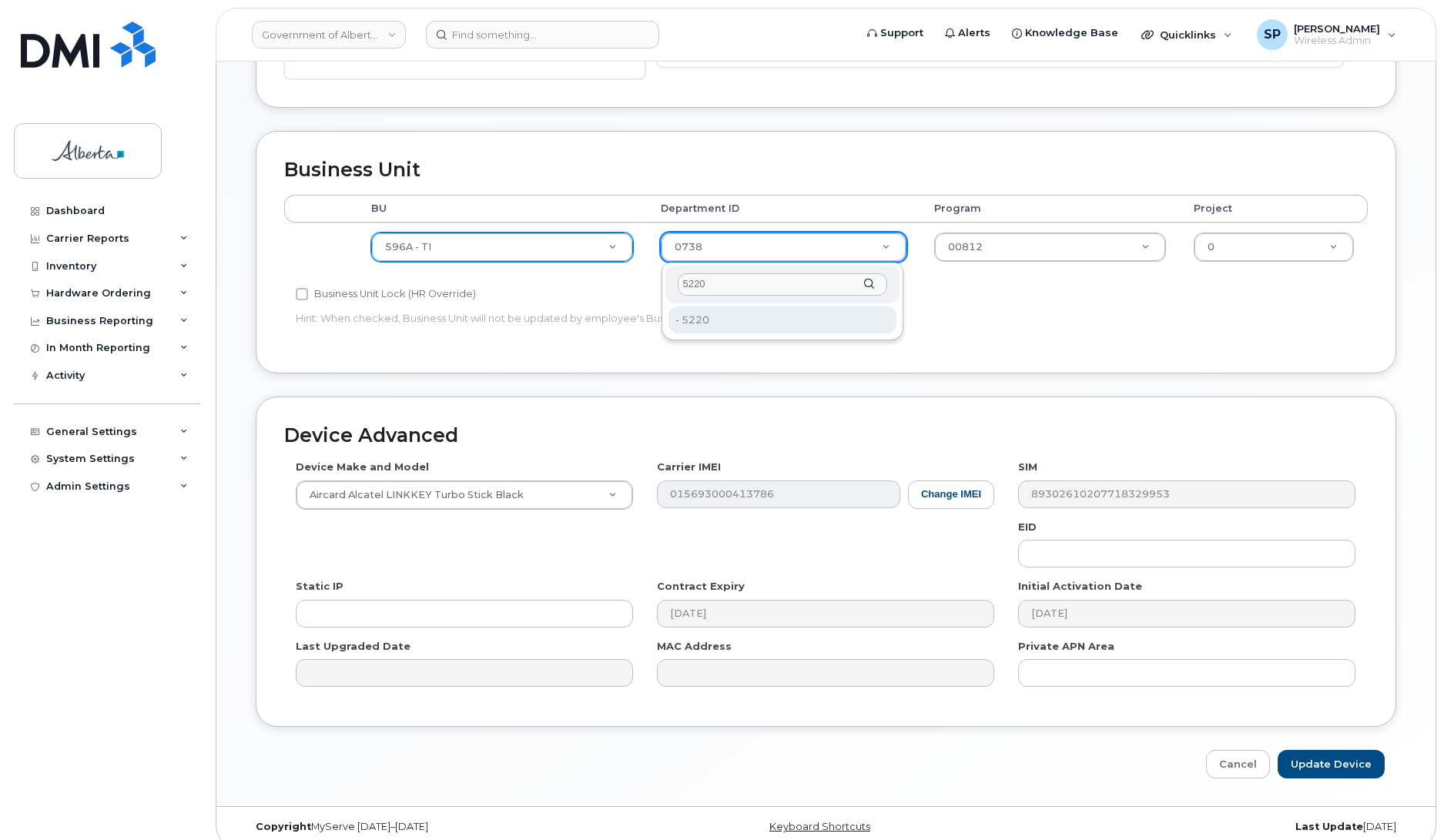
type input "5220"
drag, startPoint x: 714, startPoint y: 320, endPoint x: 803, endPoint y: 309, distance: 89.7
type input "4802987"
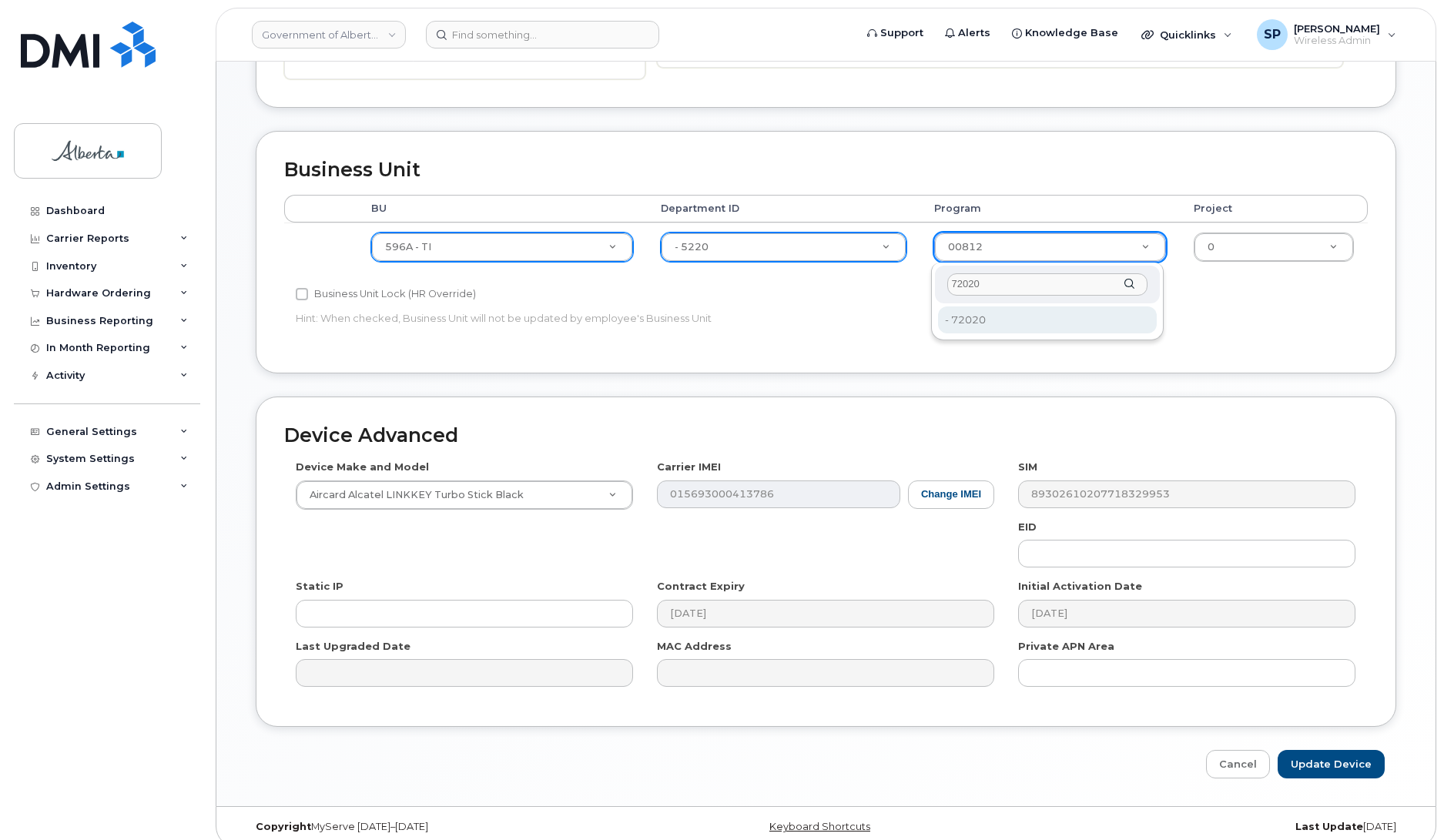
type input "72020"
type input "4803008"
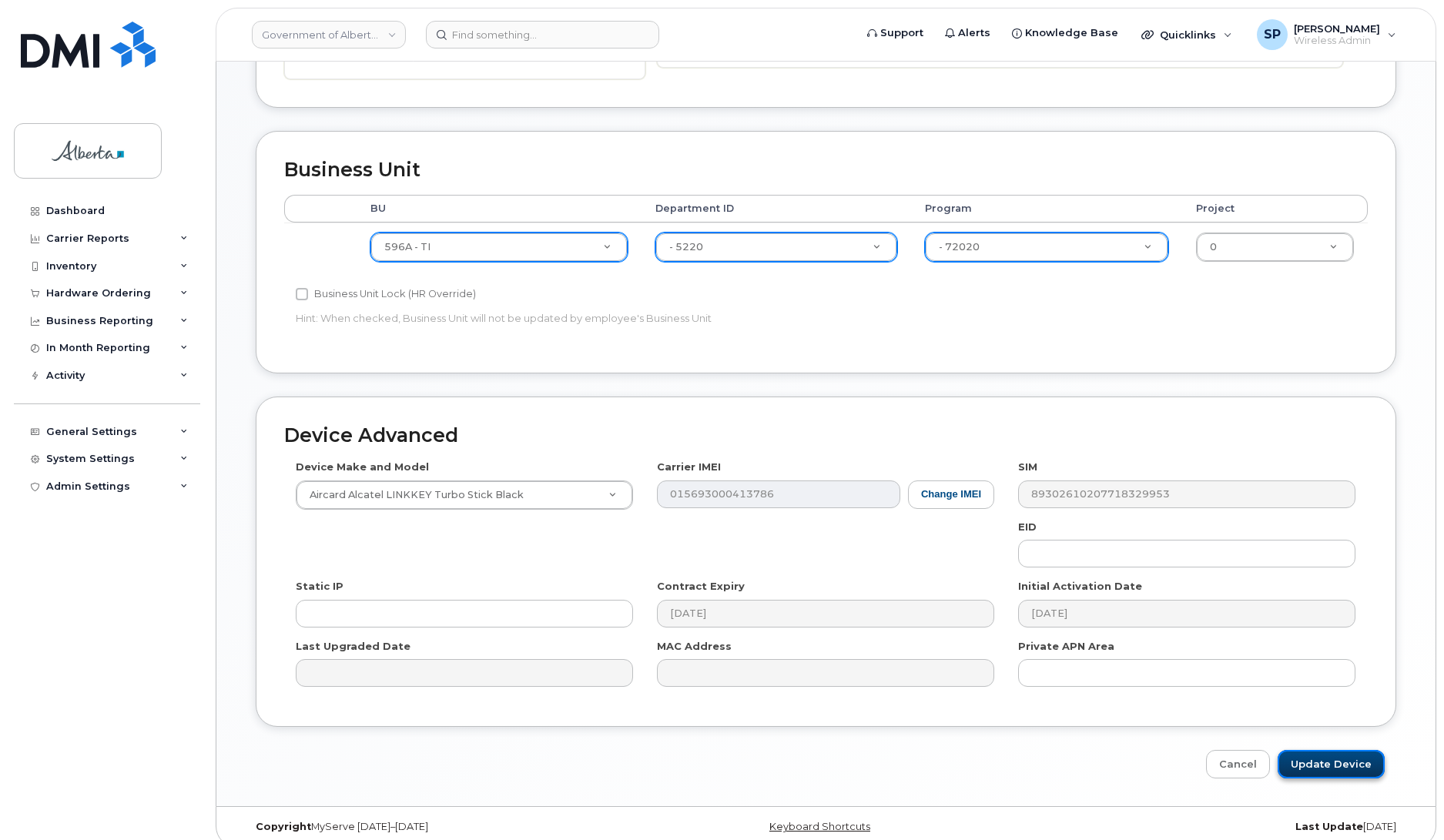
click at [1319, 772] on input "Update Device" at bounding box center [1331, 764] width 107 height 28
type input "Saving..."
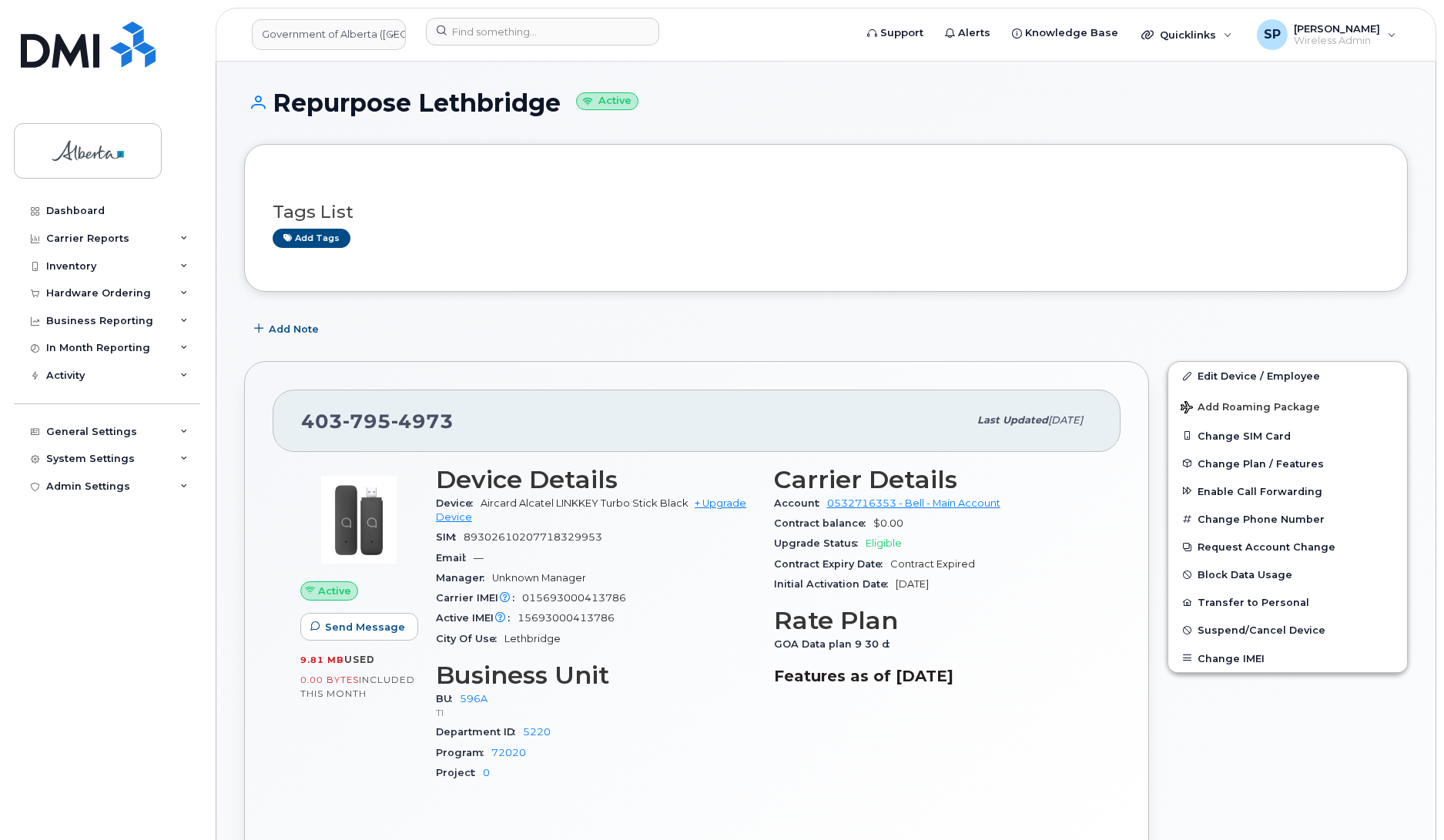
click at [55, 563] on div "Dashboard Carrier Reports Monthly Billing Data Daily Data Pooling Data Behavior…" at bounding box center [108, 508] width 190 height 620
click at [296, 332] on span "Add Note" at bounding box center [294, 329] width 50 height 15
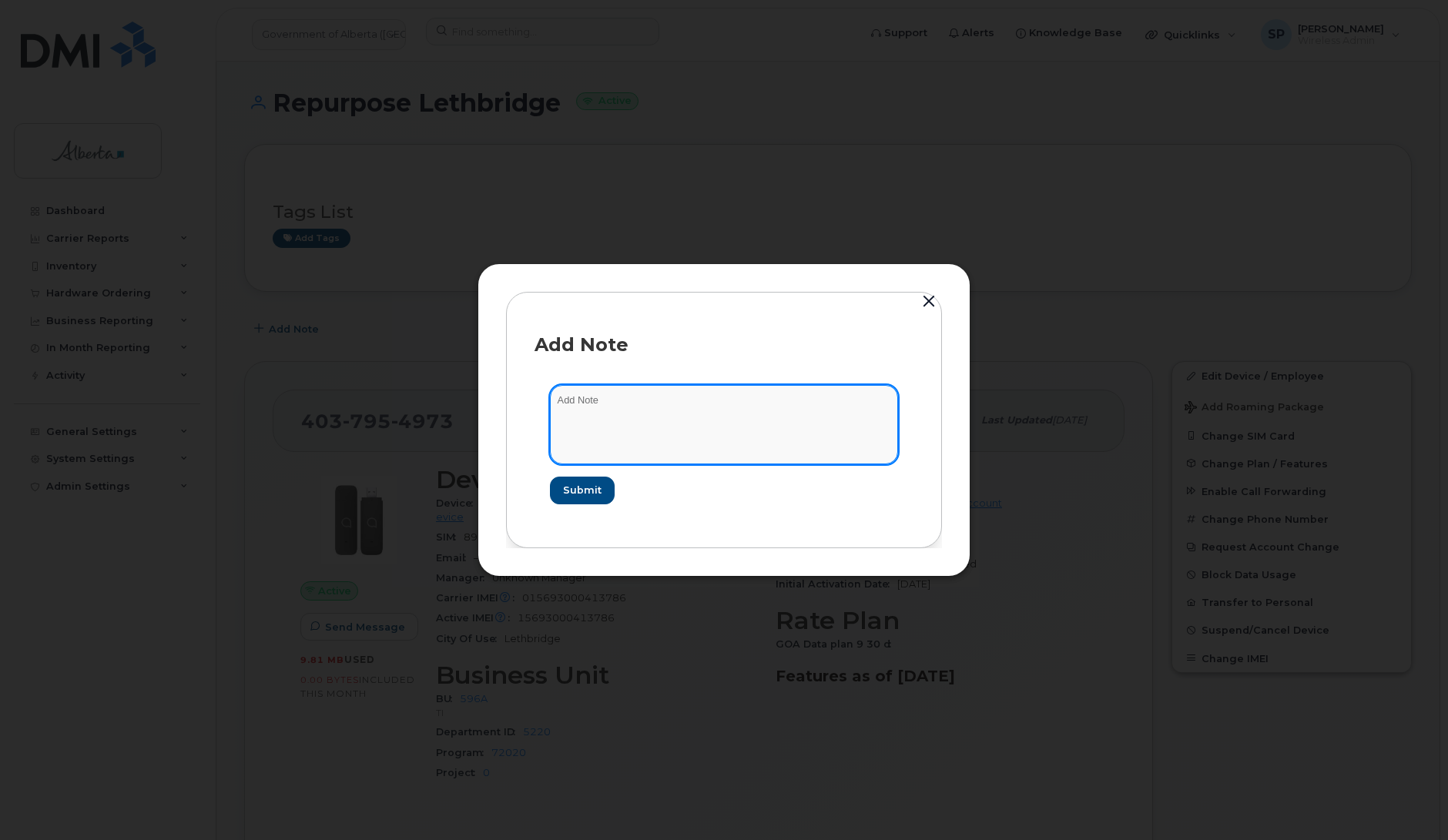
click at [670, 424] on textarea at bounding box center [723, 423] width 348 height 78
paste textarea "Note and Short Description Change Name / remove email Change codes 596A / 5220 …"
type textarea "Note and Short Description Change Name / remove email Change codes 596A / 5220 …"
click at [645, 413] on textarea at bounding box center [723, 423] width 348 height 78
paste textarea "SCTASK0850149 Plan User Termination - [PHONE_NUMBER] Repurpose Lethbridge"
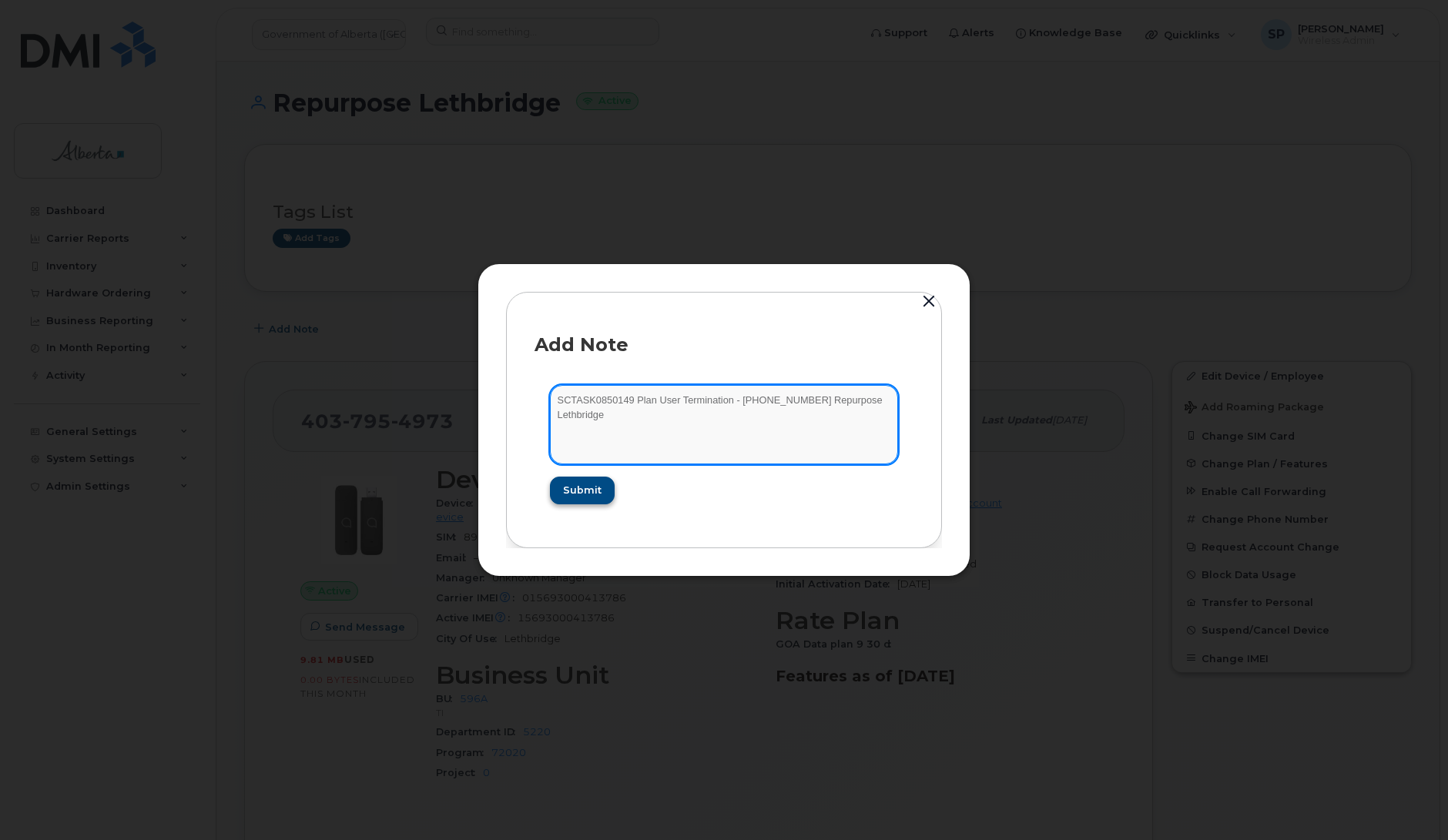
type textarea "SCTASK0850149 Plan User Termination - [PHONE_NUMBER] Repurpose Lethbridge"
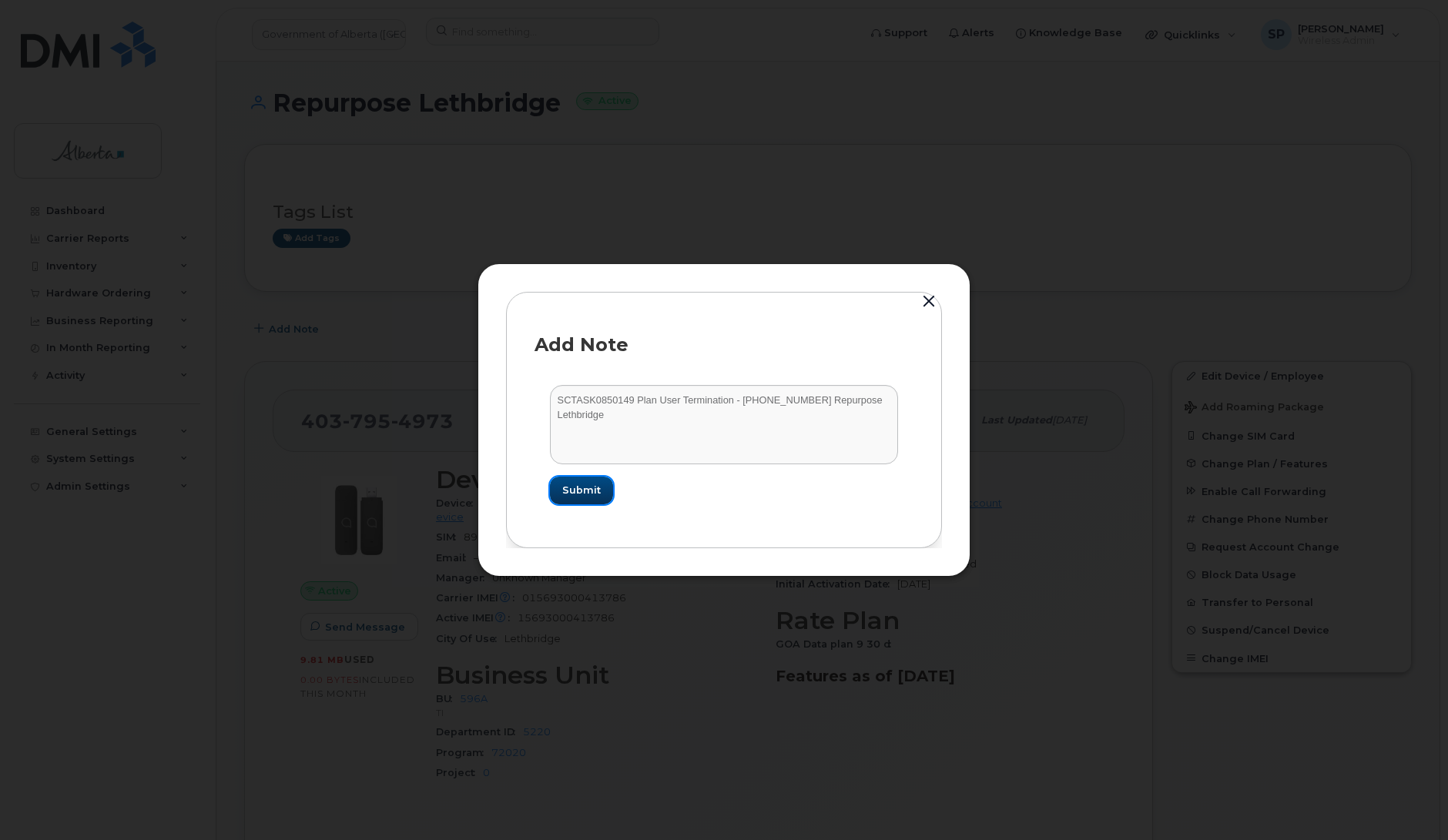
click at [589, 489] on span "Submit" at bounding box center [581, 490] width 39 height 15
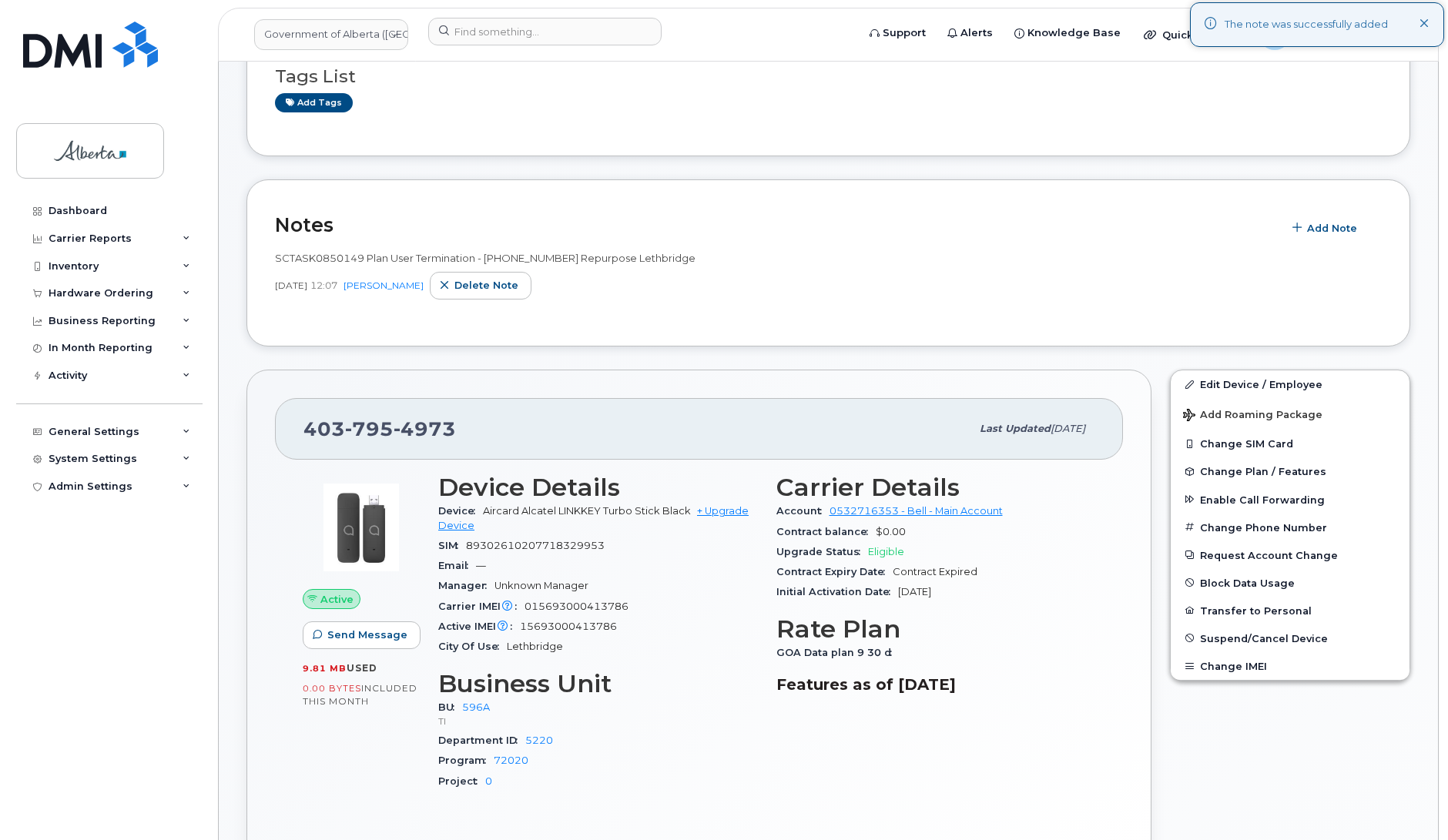
scroll to position [146, 0]
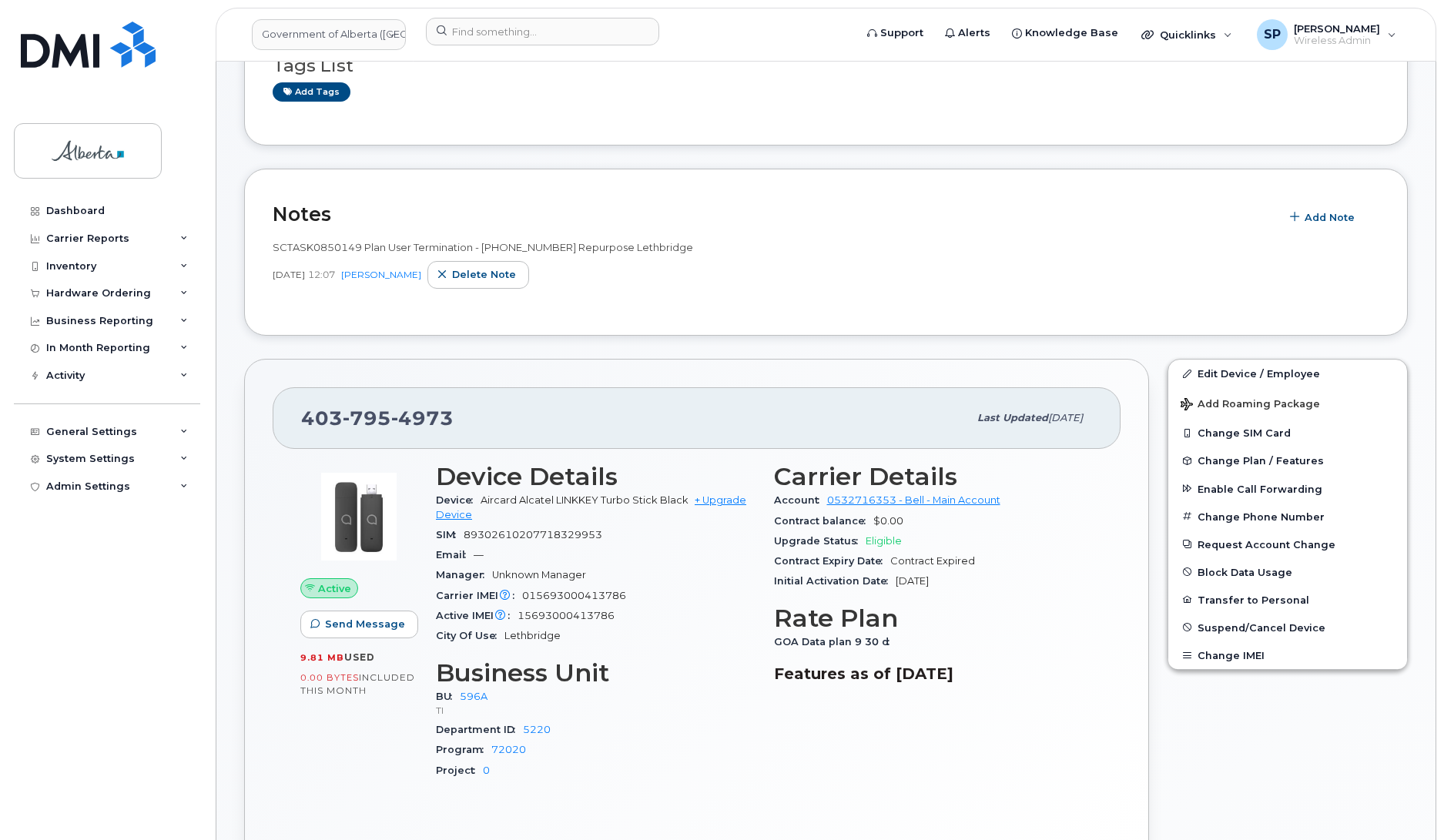
drag, startPoint x: 1442, startPoint y: 332, endPoint x: 1423, endPoint y: 272, distance: 62.9
drag, startPoint x: 483, startPoint y: 417, endPoint x: 275, endPoint y: 420, distance: 208.0
click at [275, 420] on div "403 795 4973 Last updated Sep 19, 2025" at bounding box center [696, 418] width 848 height 62
copy span "403 795 4973"
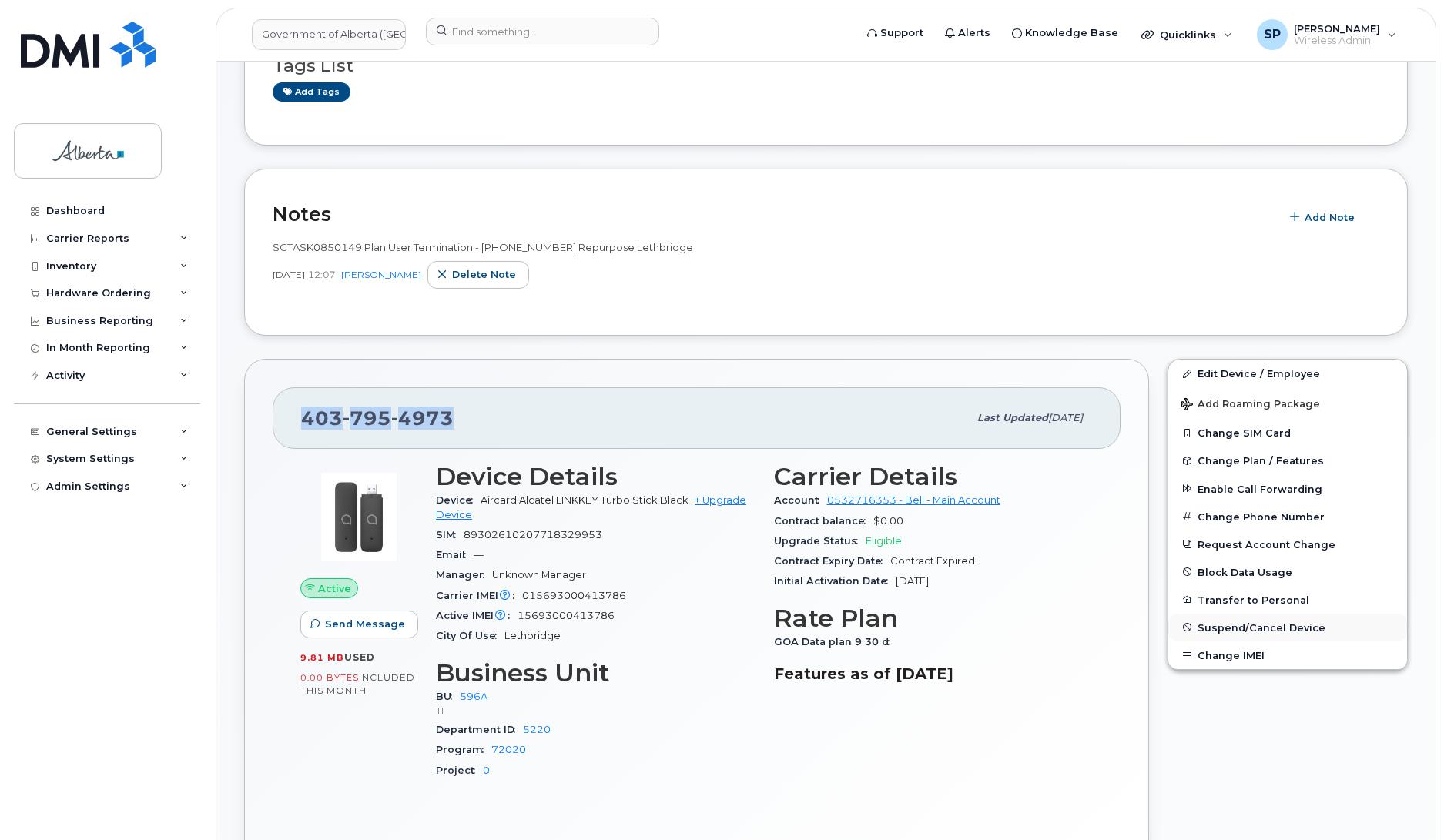
click at [1234, 632] on span "Suspend/Cancel Device" at bounding box center [1261, 627] width 128 height 11
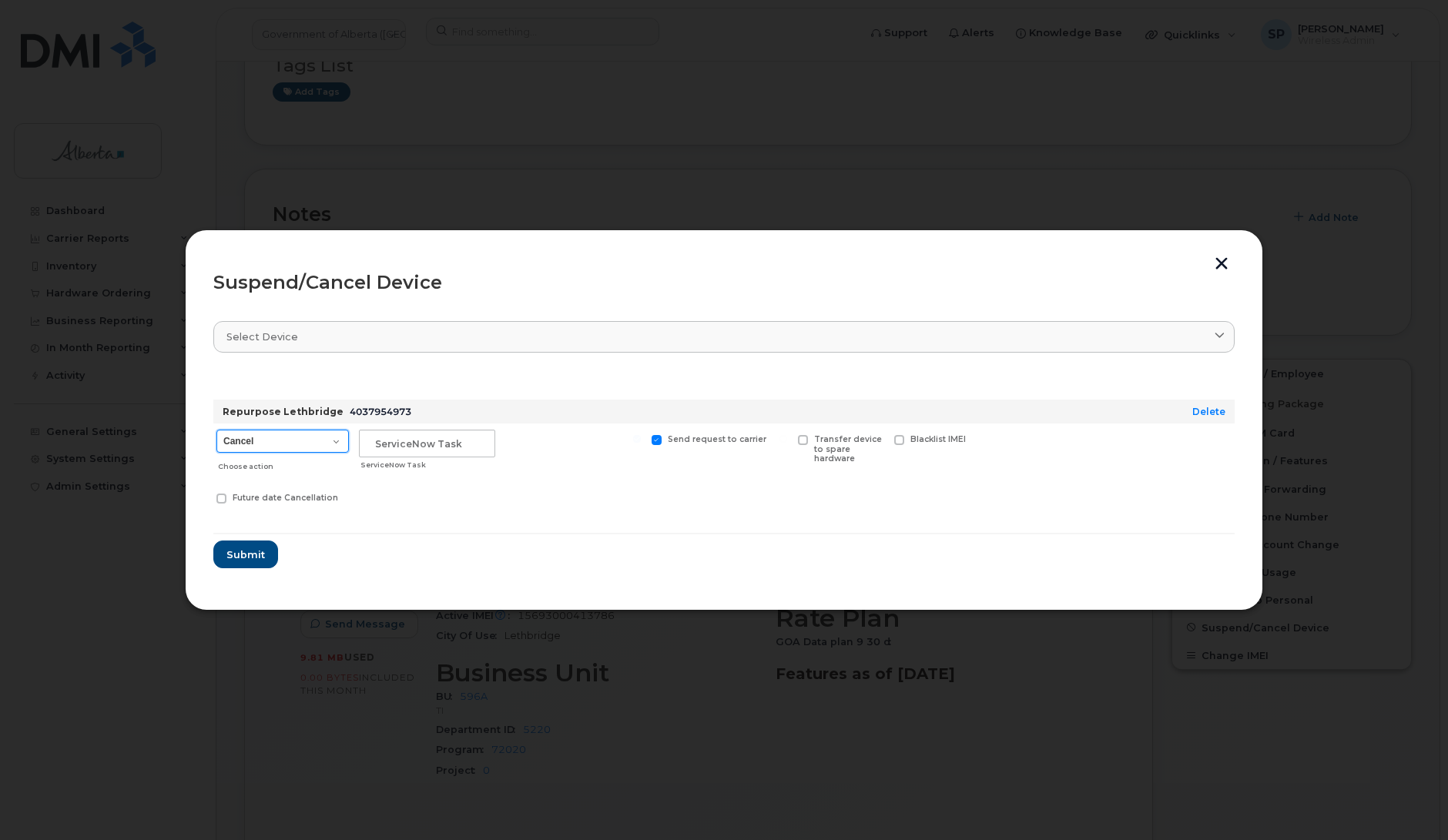
click at [285, 447] on select "Cancel Suspend - Extend Suspension Suspend - Reduced Rate Suspend - Lost Device…" at bounding box center [283, 441] width 132 height 23
select select "[object Object]"
click at [216, 429] on select "Cancel Suspend - Extend Suspension Suspend - Reduced Rate Suspend - Lost Device…" at bounding box center [283, 441] width 132 height 23
click at [428, 436] on input "text" at bounding box center [427, 443] width 137 height 27
paste input "SCTASK0850149"
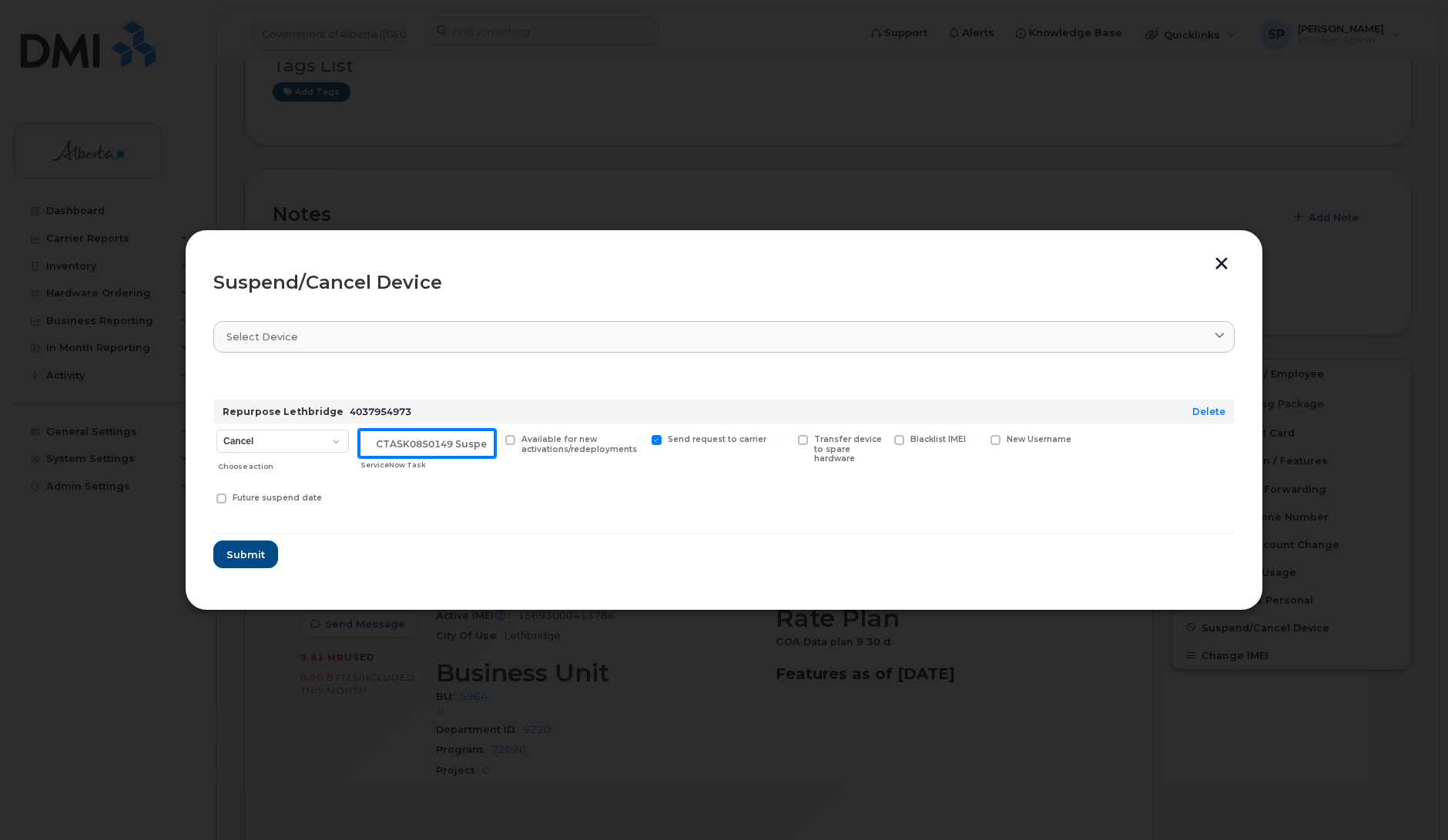
scroll to position [0, 13]
type input "SCTASK0850149 Suspend"
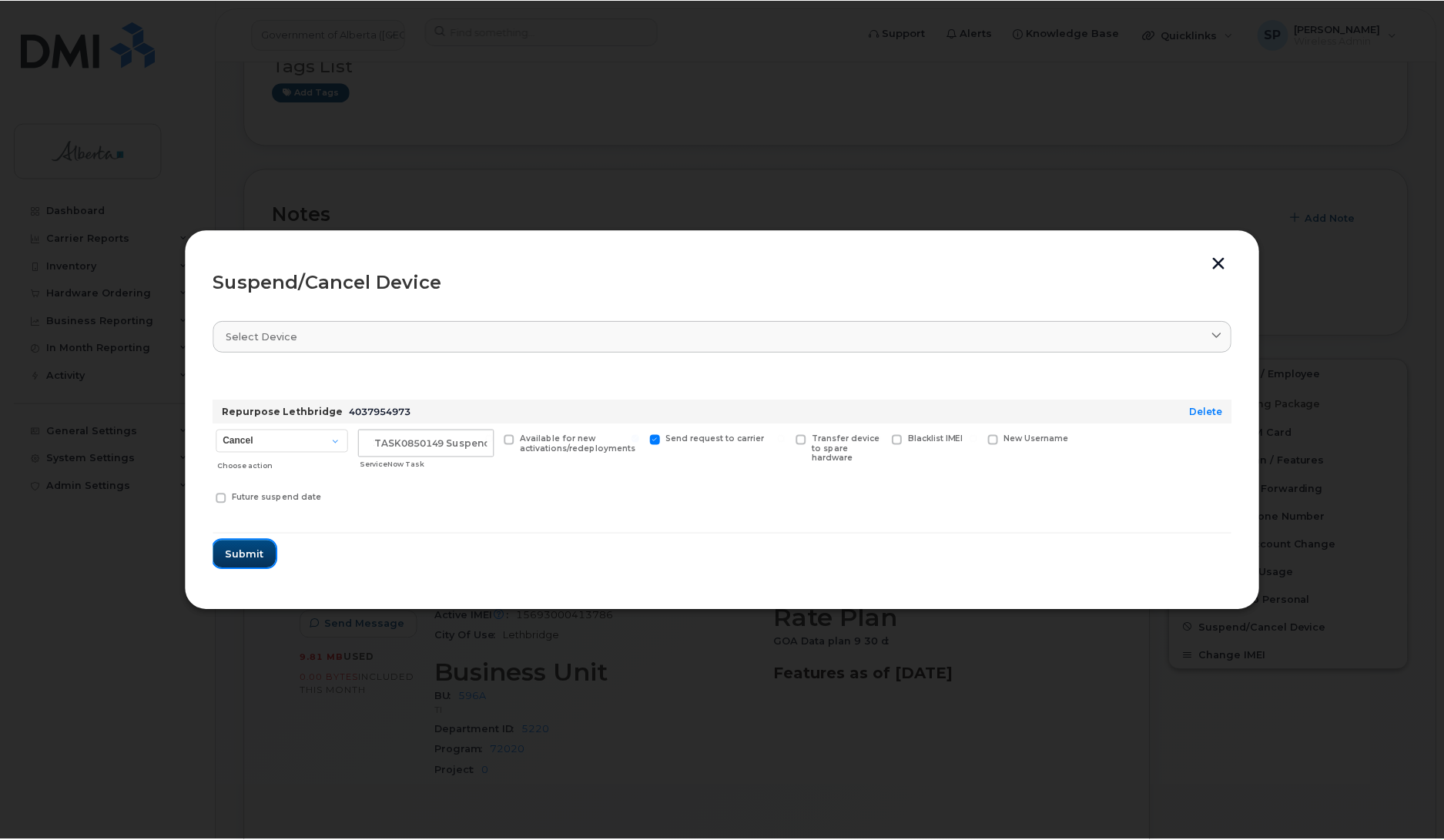
scroll to position [0, 0]
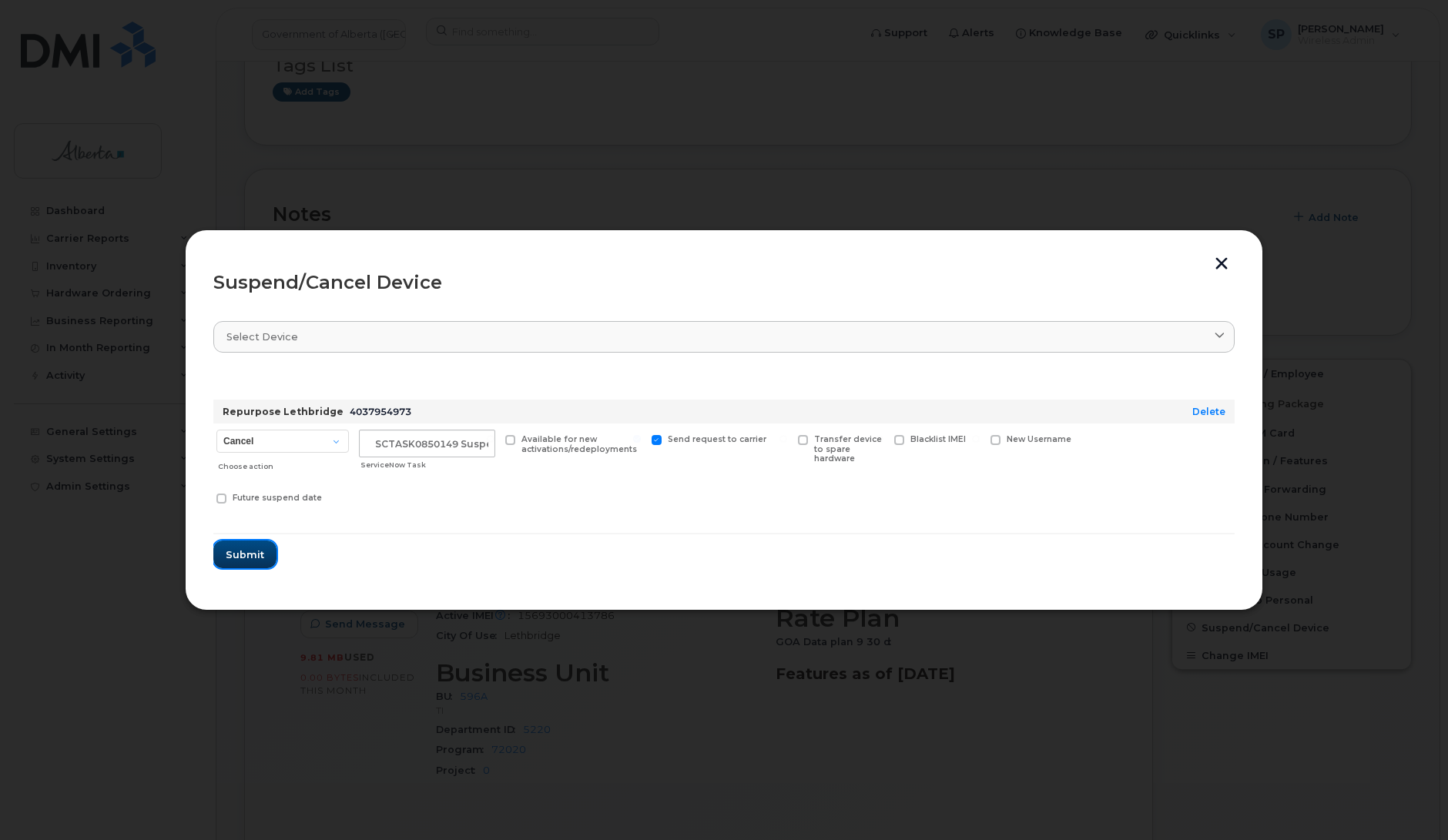
click at [234, 551] on span "Submit" at bounding box center [245, 555] width 39 height 15
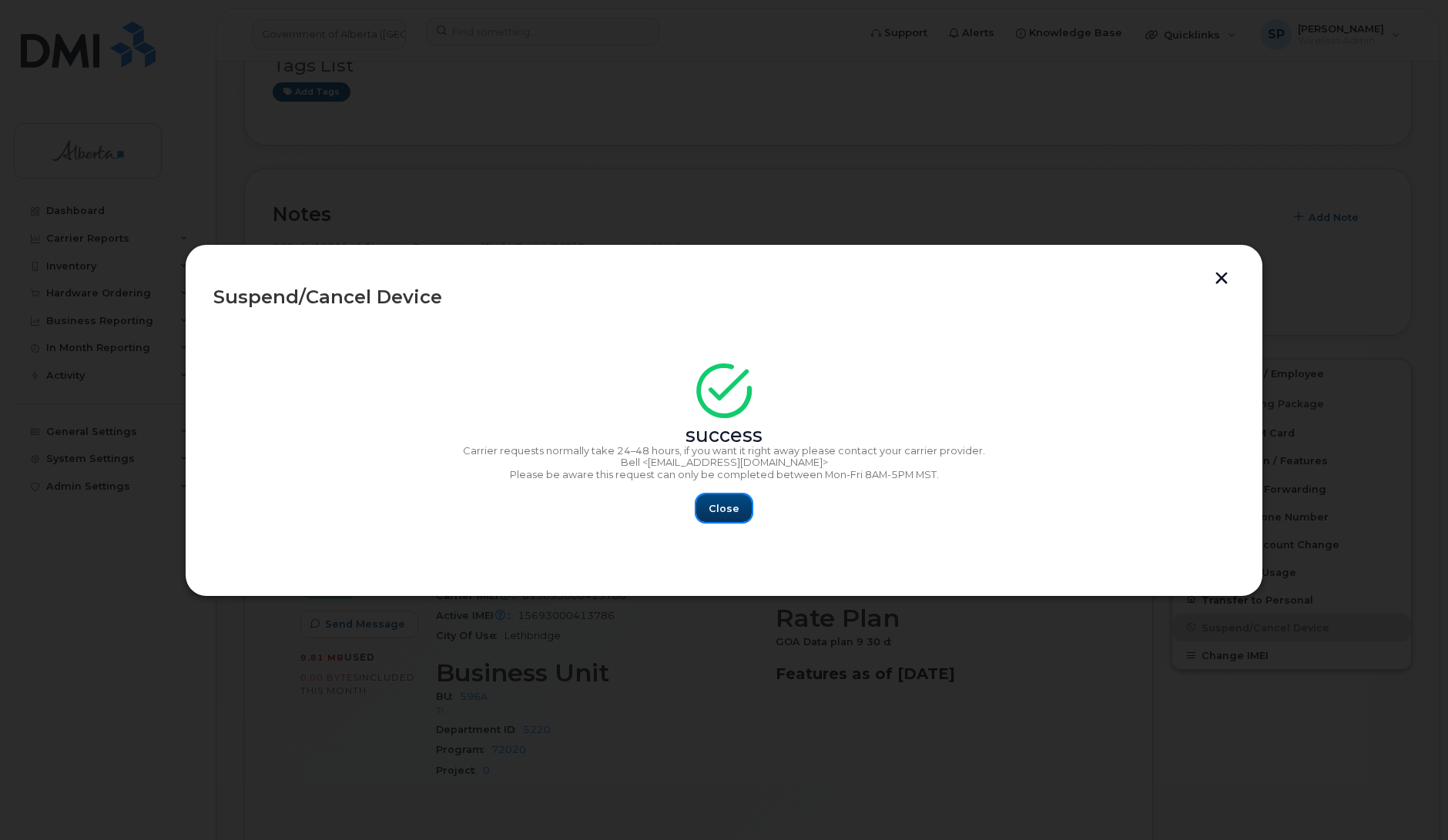
click at [735, 517] on button "Close" at bounding box center [724, 508] width 56 height 27
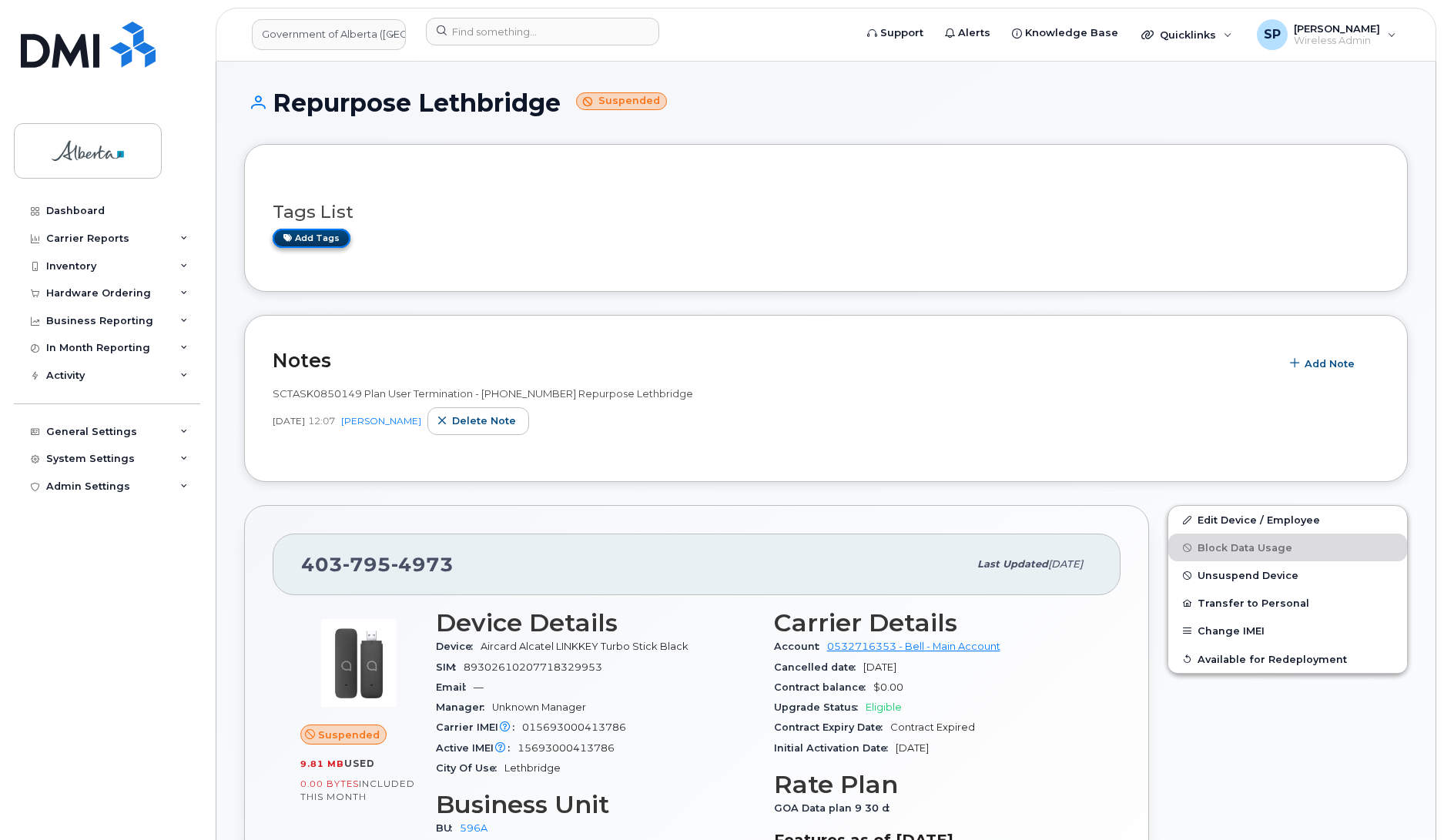
click at [314, 236] on link "Add tags" at bounding box center [311, 238] width 78 height 19
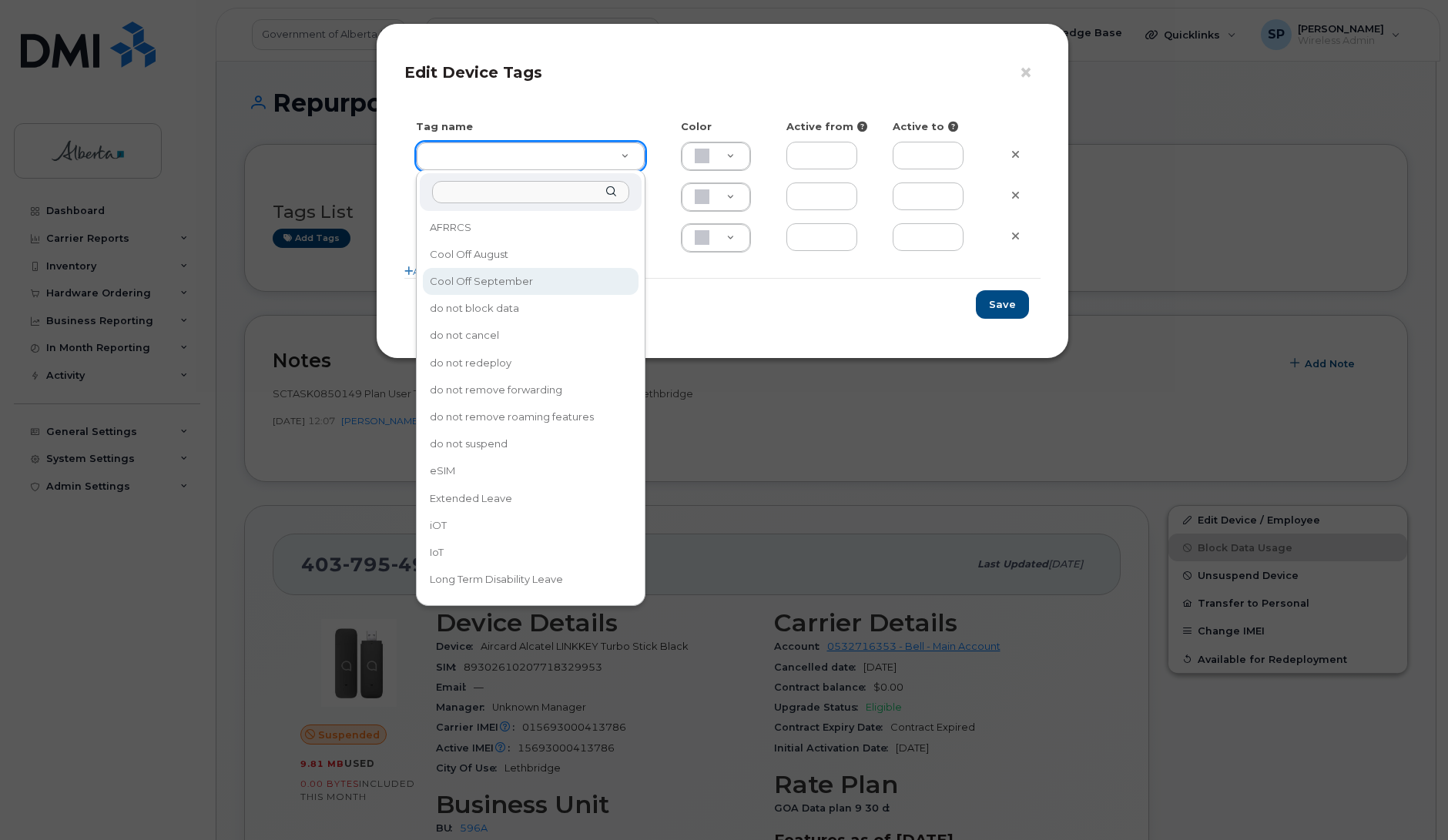
type input "Cool Off September"
type input "D6CDC1"
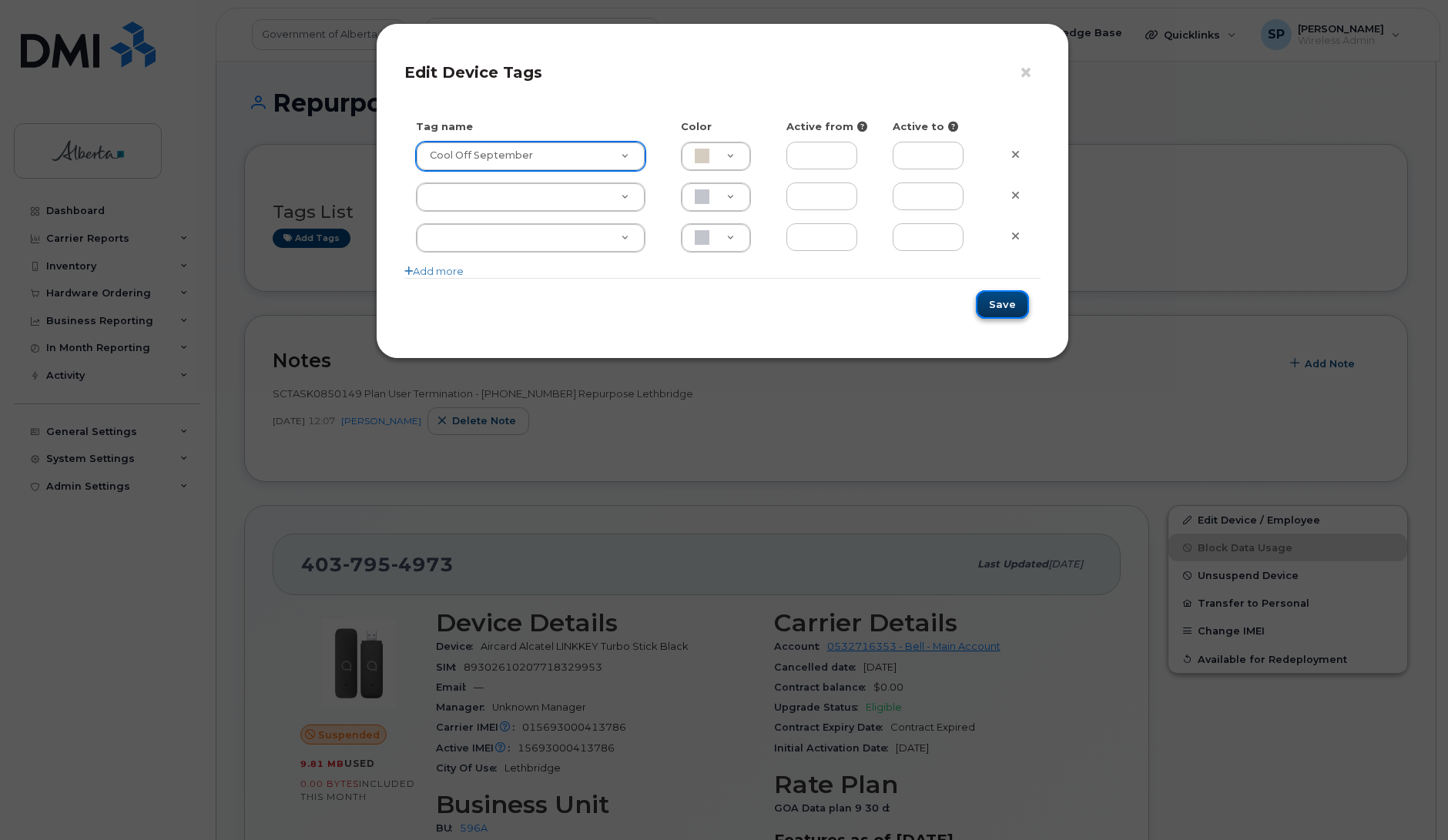
click at [1010, 302] on button "Save" at bounding box center [1002, 304] width 53 height 28
